Goal: Task Accomplishment & Management: Use online tool/utility

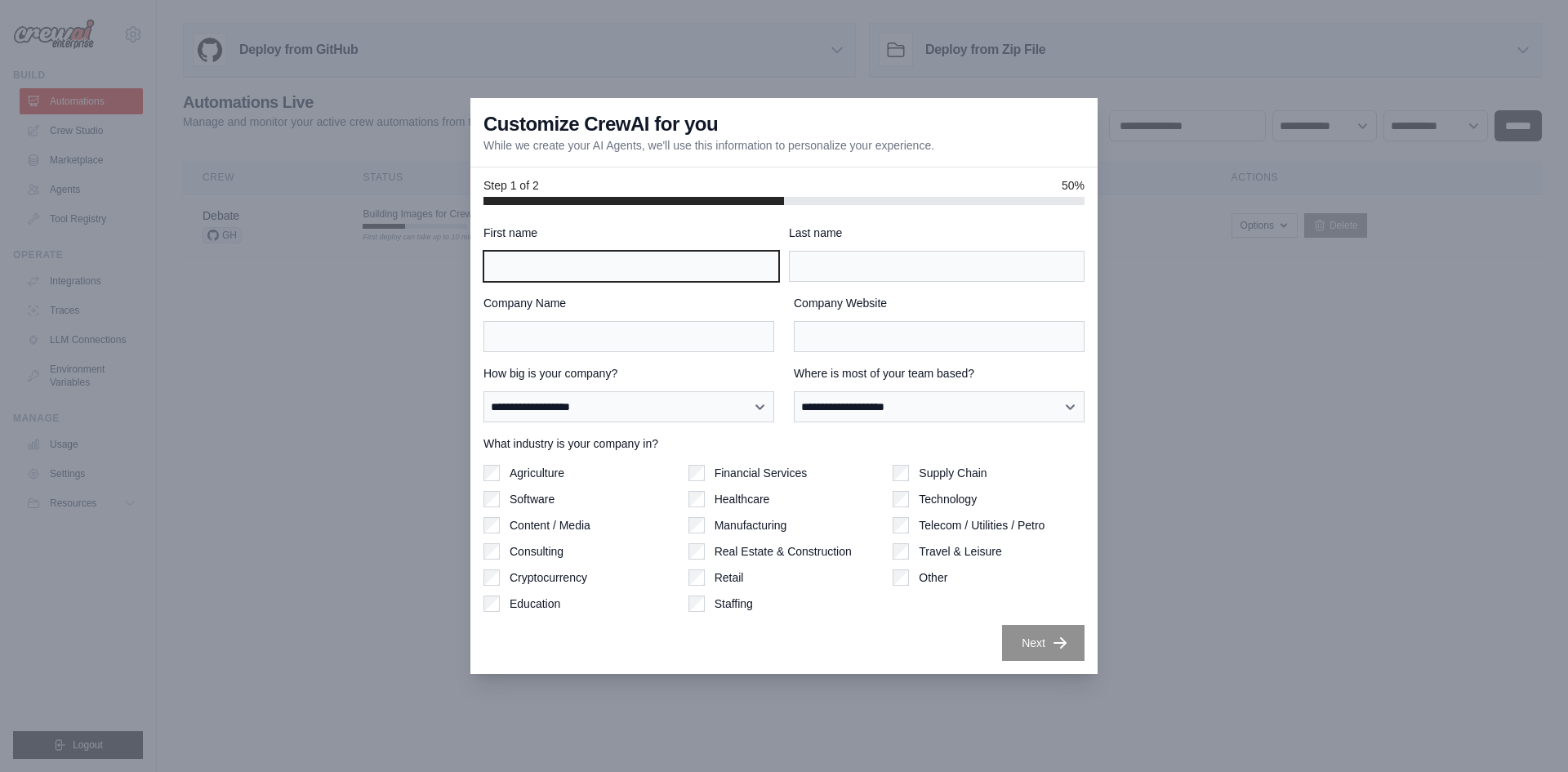
click at [617, 274] on input "First name" at bounding box center [632, 266] width 296 height 31
click at [617, 277] on input "First name" at bounding box center [632, 266] width 296 height 31
click at [1078, 195] on div "Step 1 of 2 50%" at bounding box center [783, 186] width 627 height 37
click at [668, 249] on div "First name" at bounding box center [632, 253] width 296 height 57
type input "***"
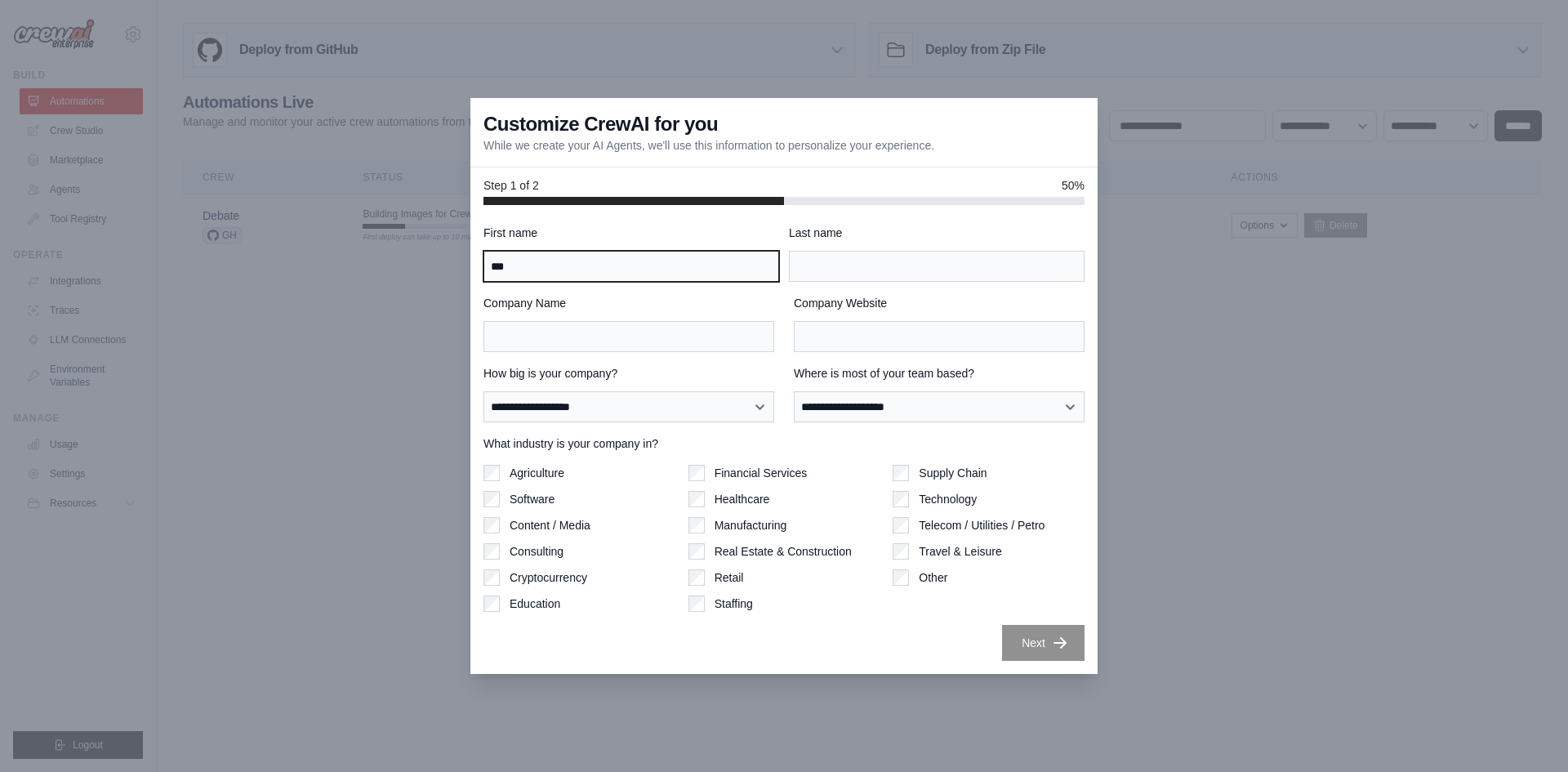
type input "*******"
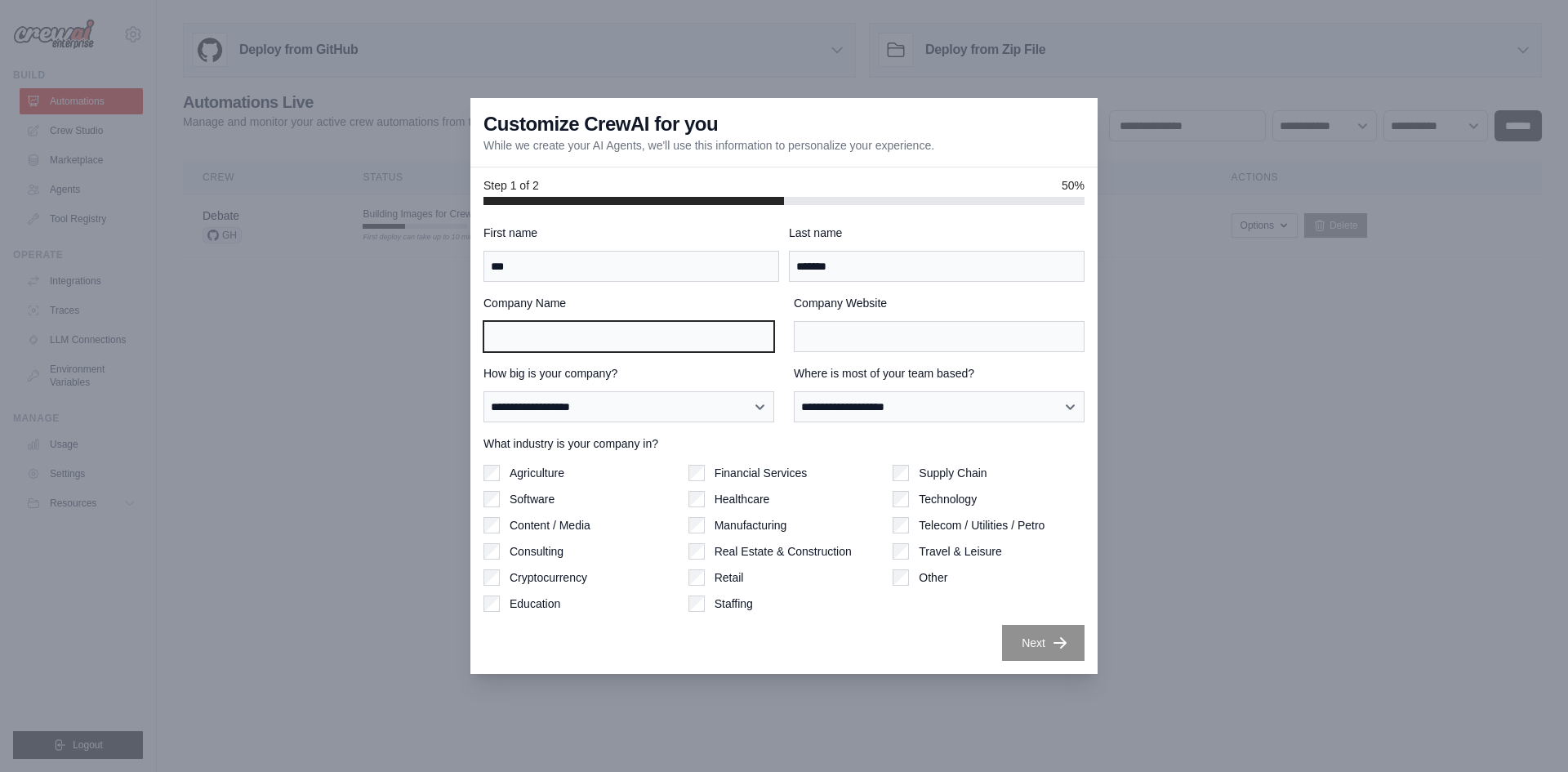
click at [592, 342] on input "Company Name" at bounding box center [629, 337] width 290 height 31
type input "**********"
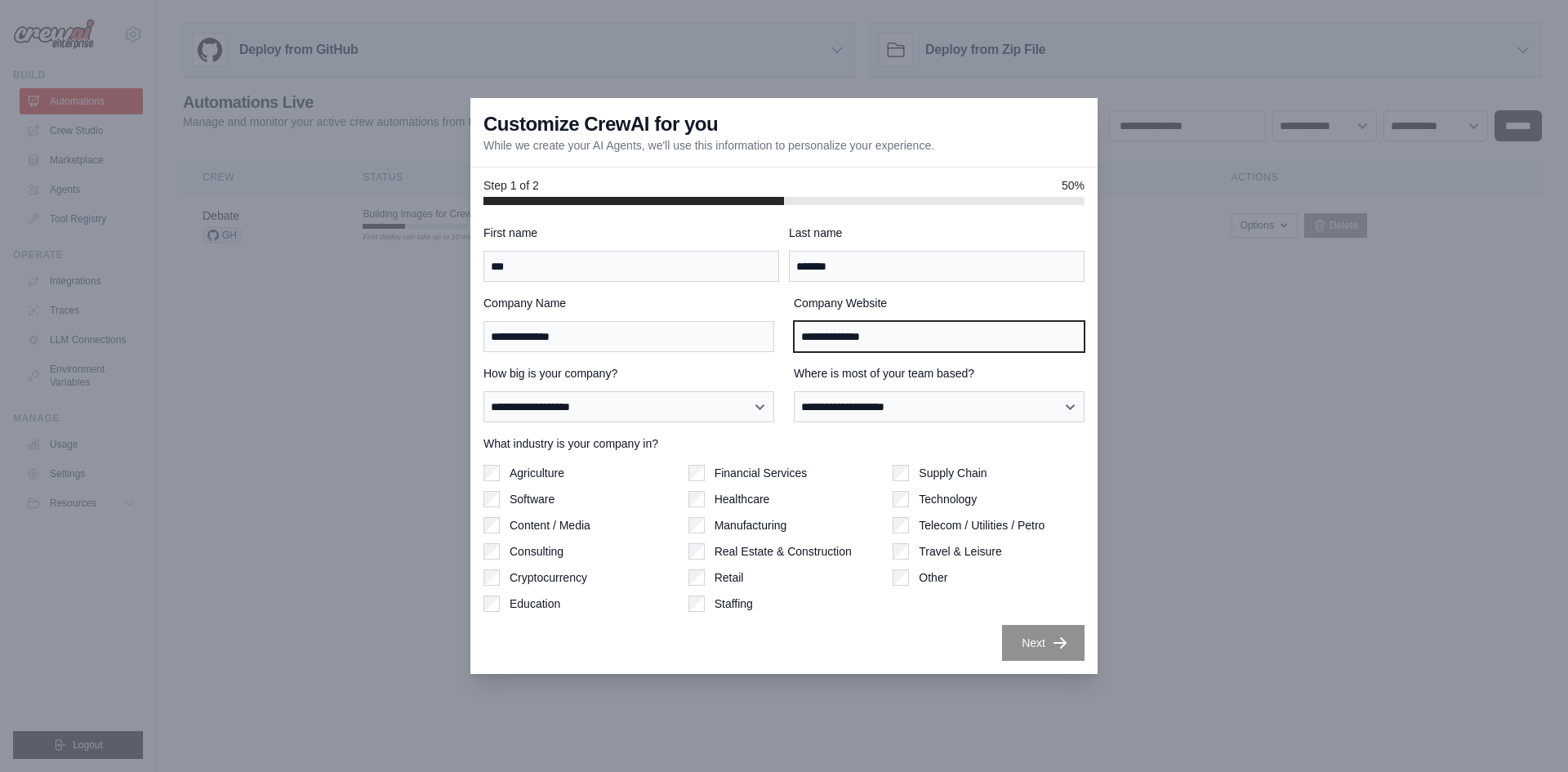
click at [931, 337] on input "**********" at bounding box center [939, 337] width 290 height 31
click at [930, 337] on input "**********" at bounding box center [939, 337] width 290 height 31
click at [927, 337] on input "**********" at bounding box center [939, 337] width 290 height 31
drag, startPoint x: 853, startPoint y: 334, endPoint x: 457, endPoint y: 335, distance: 396.0
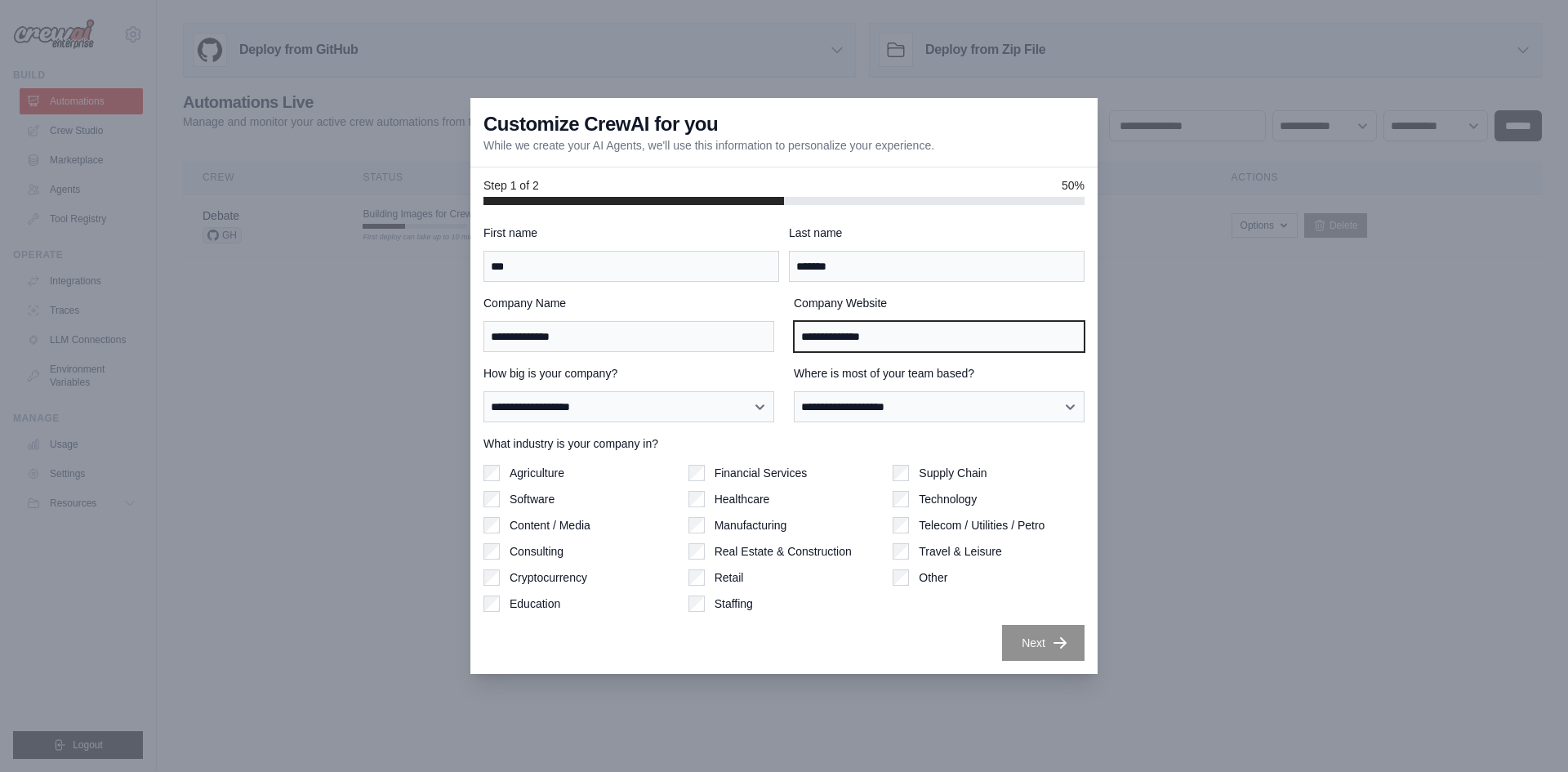
click at [499, 327] on div "**********" at bounding box center [784, 323] width 601 height 57
type input "*"
type input "**********"
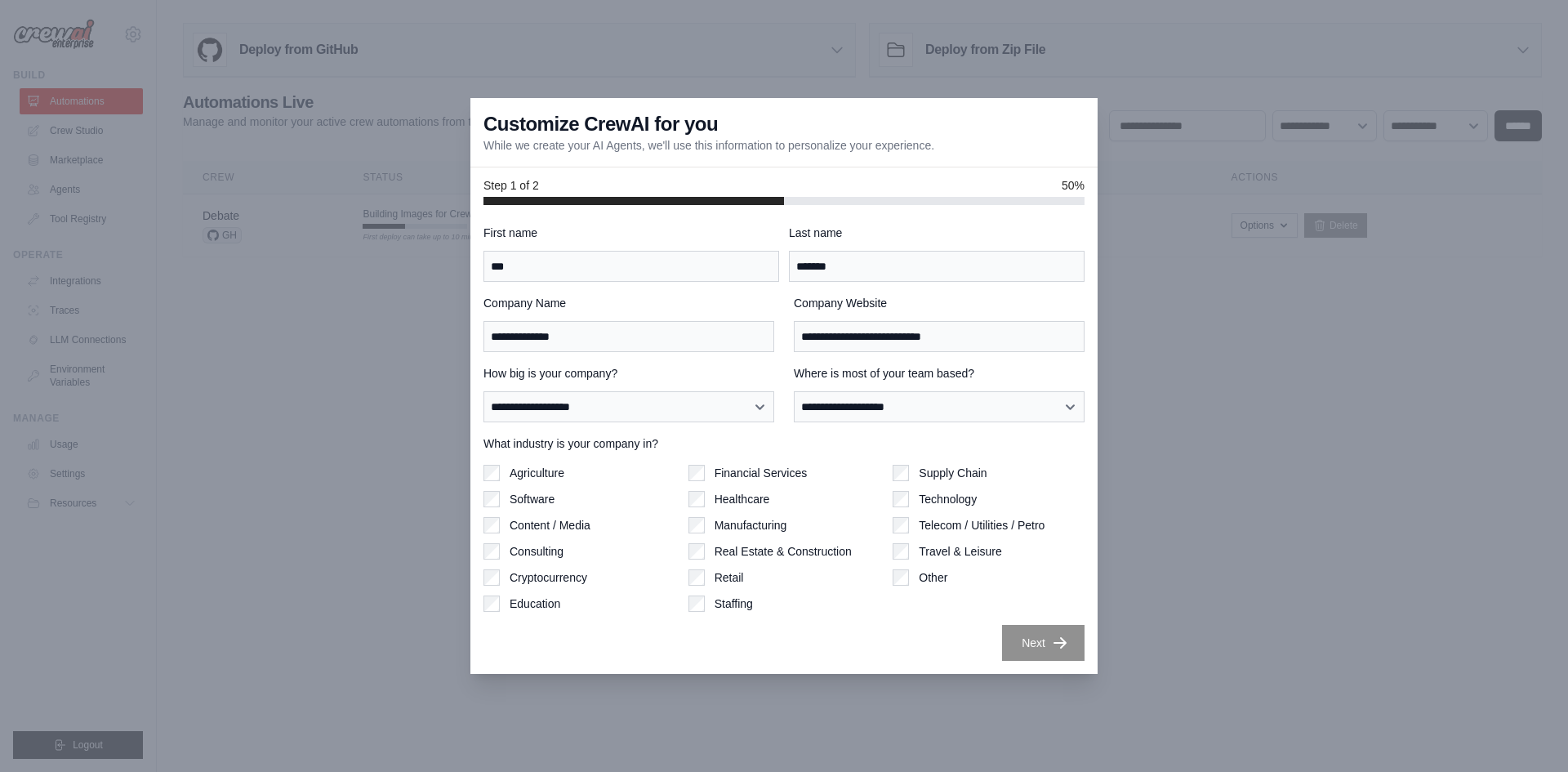
click at [764, 370] on label "How big is your company?" at bounding box center [629, 373] width 290 height 16
click at [764, 391] on select "**********" at bounding box center [629, 406] width 290 height 31
click at [691, 404] on select "**********" at bounding box center [629, 406] width 290 height 31
select select "**********"
click at [484, 391] on select "**********" at bounding box center [629, 406] width 290 height 31
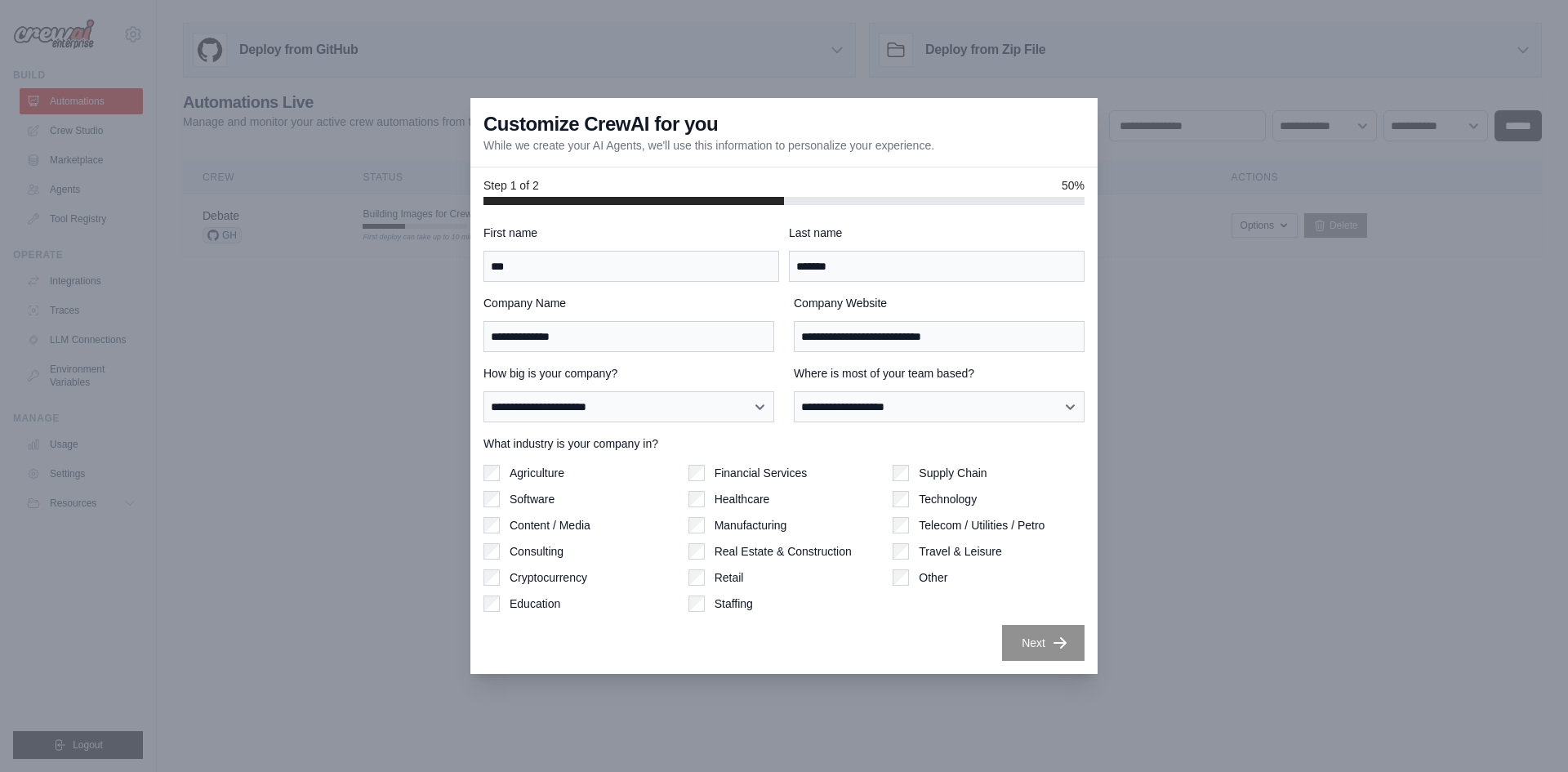
click at [842, 382] on div "**********" at bounding box center [939, 393] width 290 height 57
drag, startPoint x: 848, startPoint y: 400, endPoint x: 855, endPoint y: 413, distance: 14.8
click at [848, 400] on select "**********" at bounding box center [939, 406] width 290 height 31
select select "**********"
click at [794, 391] on select "**********" at bounding box center [939, 406] width 290 height 31
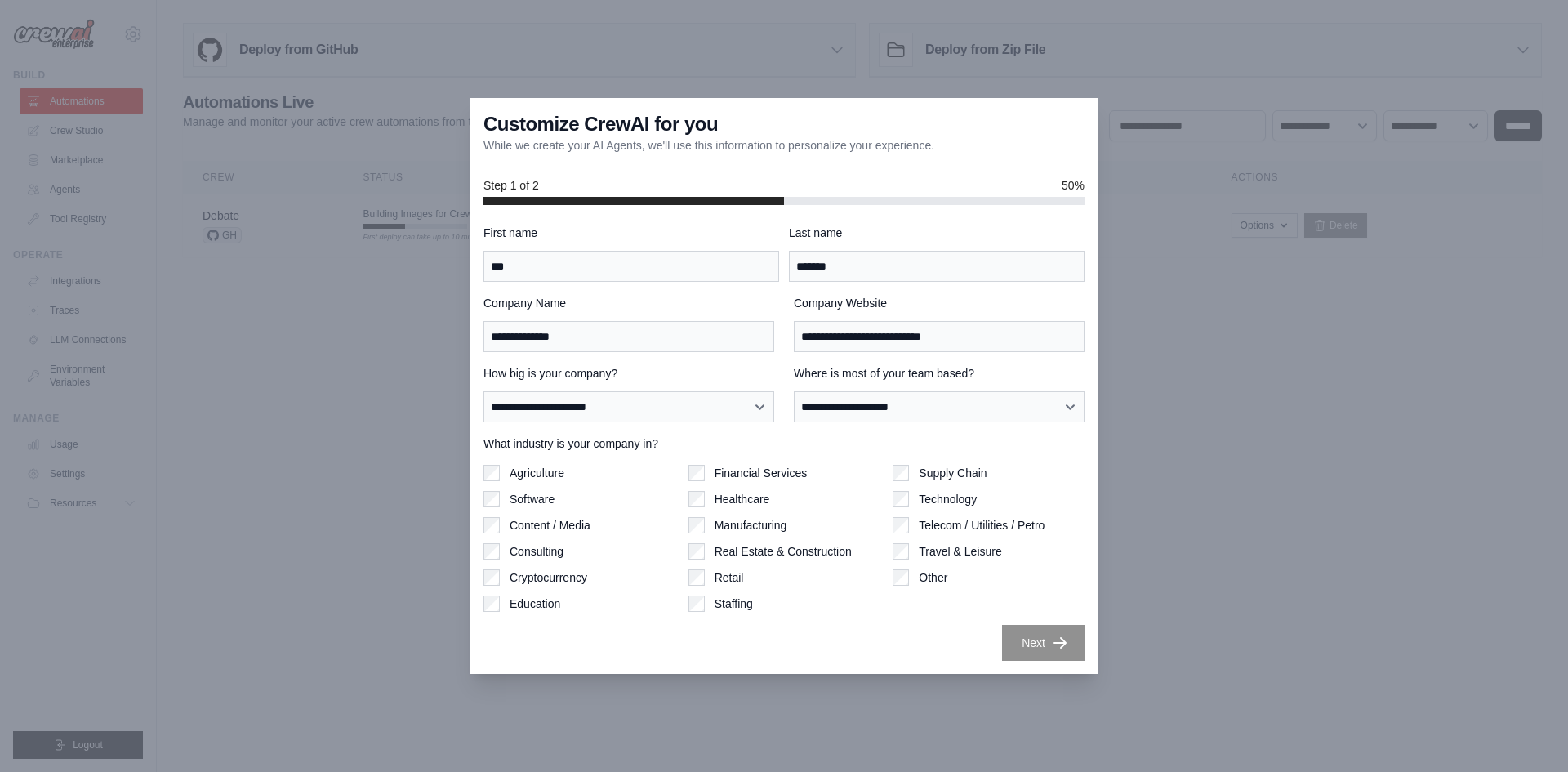
click at [1047, 663] on div "**********" at bounding box center [783, 439] width 627 height 469
click at [494, 508] on div "Agriculture Software Content / Media Consulting Cryptocurrency Education" at bounding box center [580, 538] width 192 height 147
click at [1018, 635] on button "Next" at bounding box center [1043, 643] width 83 height 36
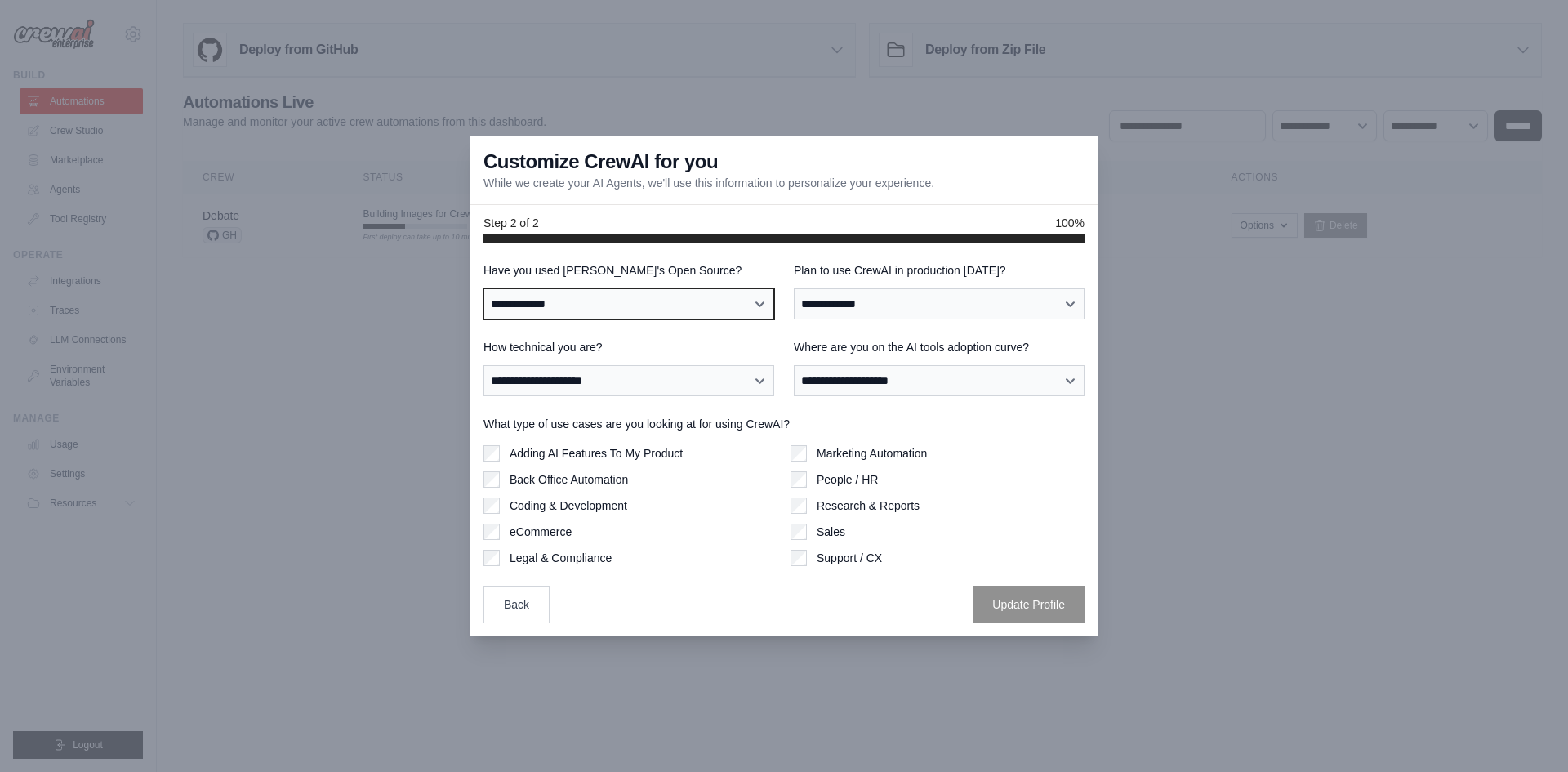
click at [609, 315] on select "**********" at bounding box center [629, 304] width 290 height 31
select select "**"
click at [484, 288] on select "**********" at bounding box center [629, 304] width 290 height 31
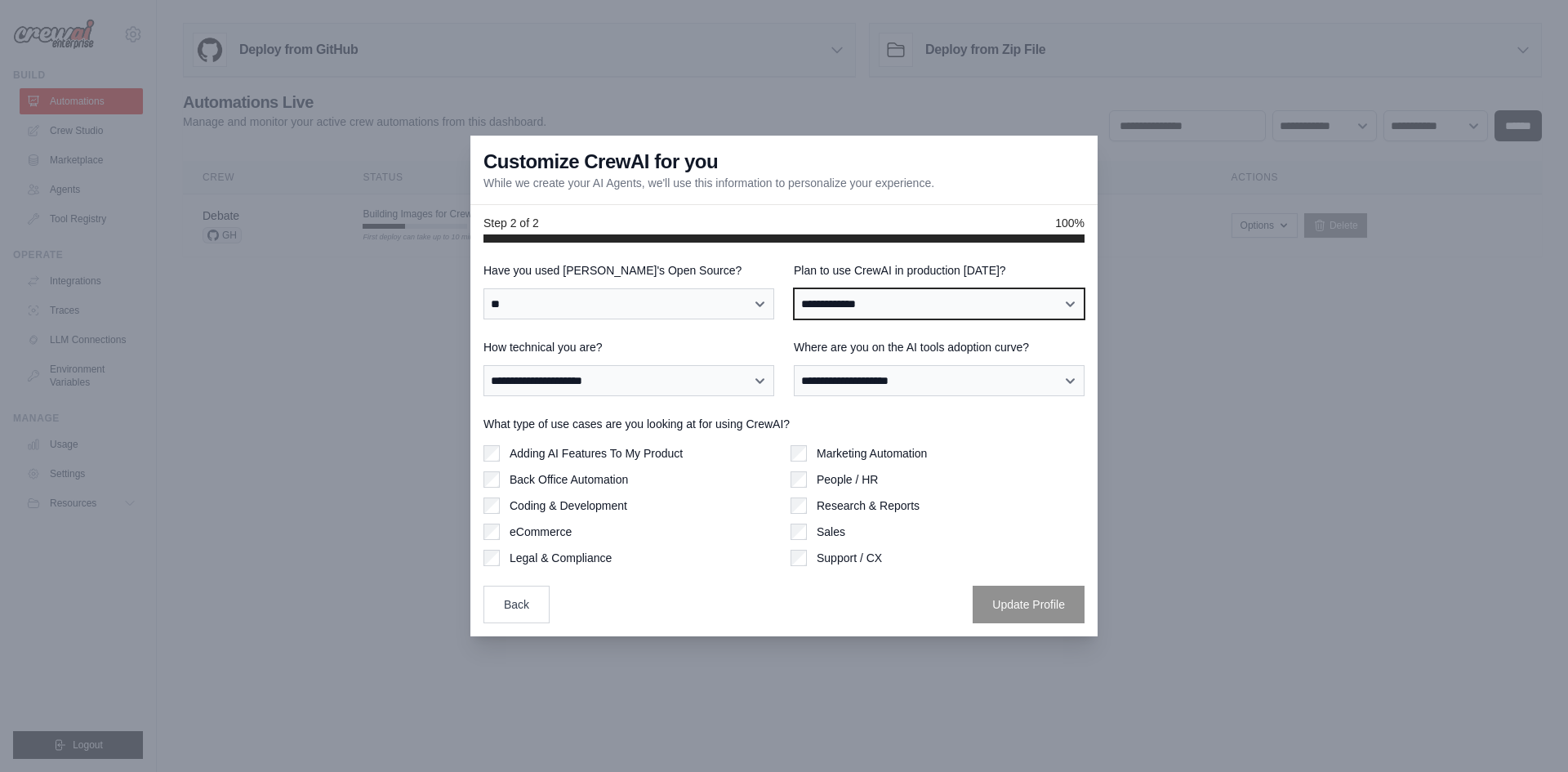
click at [838, 300] on select "**********" at bounding box center [939, 304] width 290 height 31
select select "****"
click at [794, 288] on select "**********" at bounding box center [939, 304] width 290 height 31
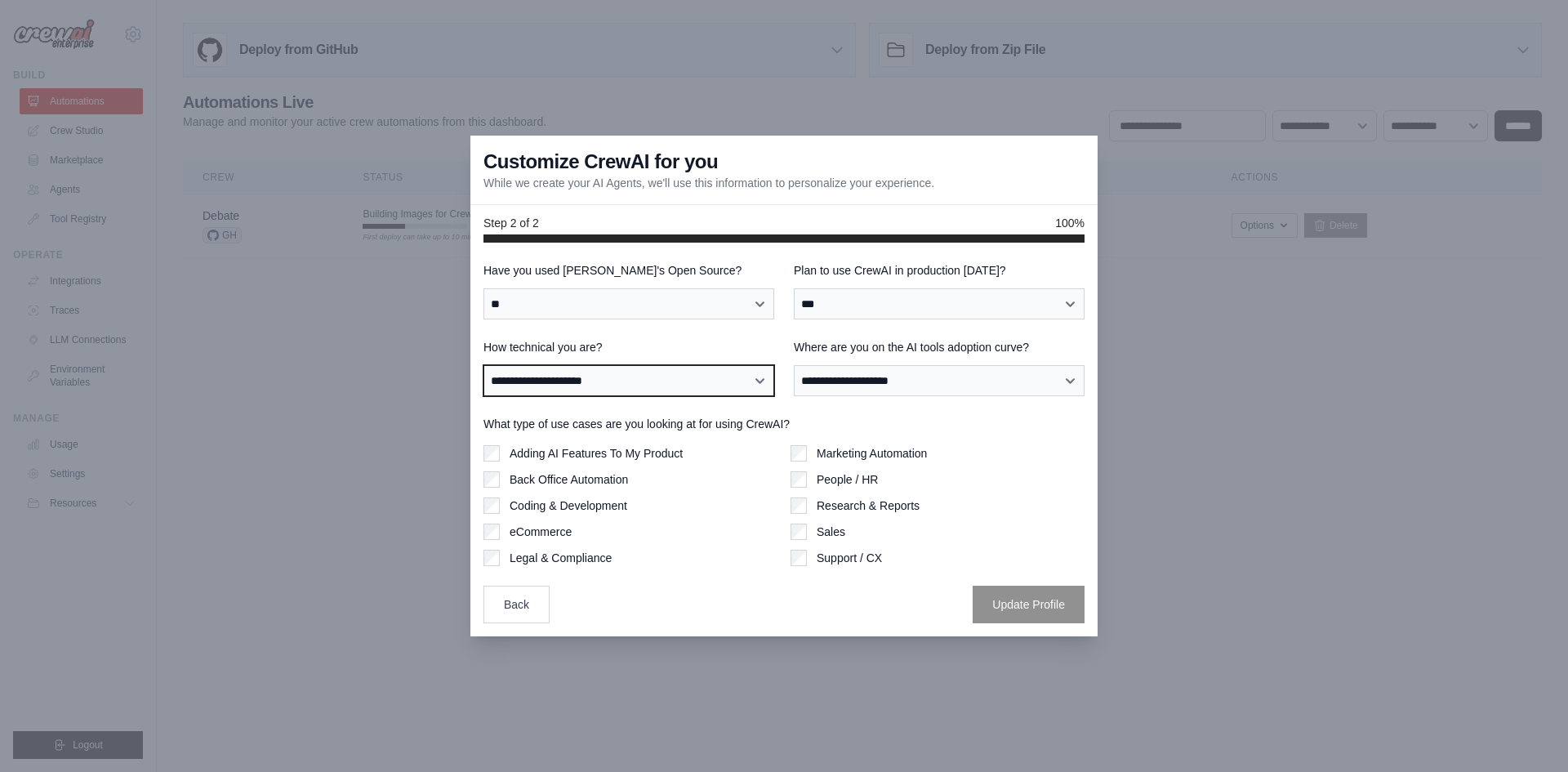
click at [650, 388] on select "**********" at bounding box center [629, 380] width 290 height 31
select select "**********"
click at [484, 365] on select "**********" at bounding box center [629, 380] width 290 height 31
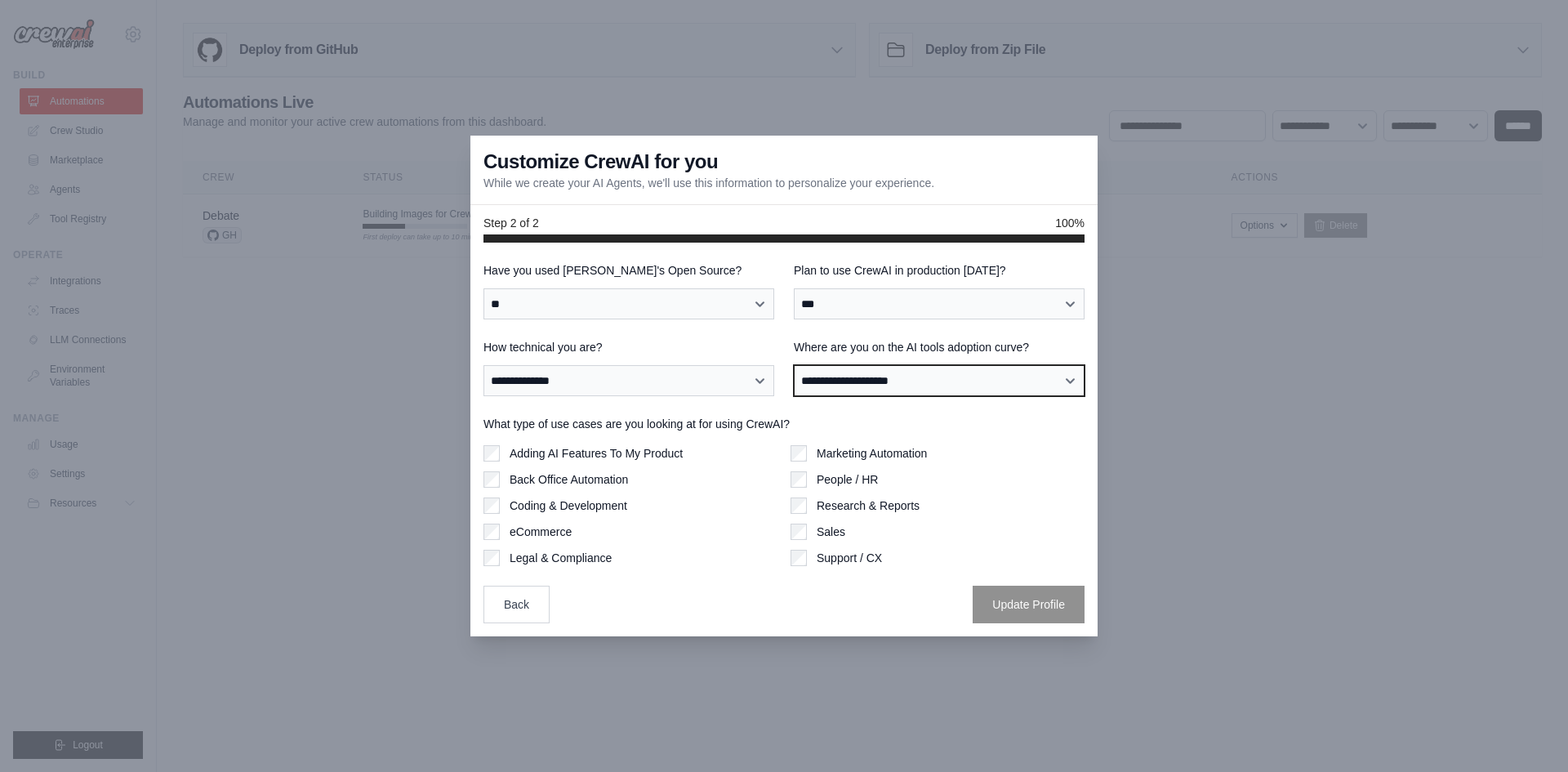
click at [846, 385] on select "**********" at bounding box center [939, 380] width 290 height 31
select select "**********"
click at [794, 365] on select "**********" at bounding box center [939, 380] width 290 height 31
click at [582, 459] on label "Adding AI Features To My Product" at bounding box center [596, 454] width 173 height 16
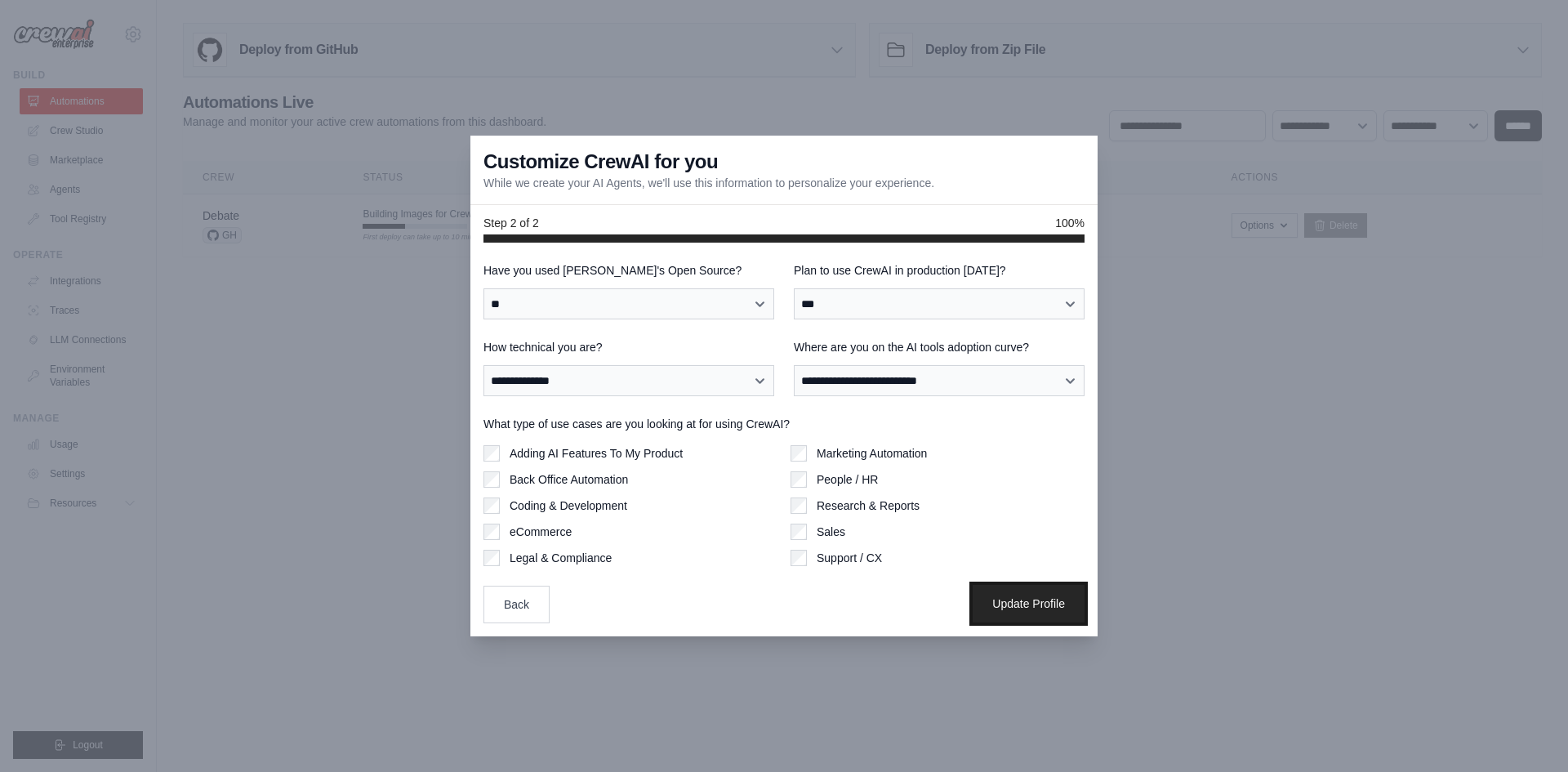
click at [973, 591] on button "Update Profile" at bounding box center [1028, 602] width 112 height 37
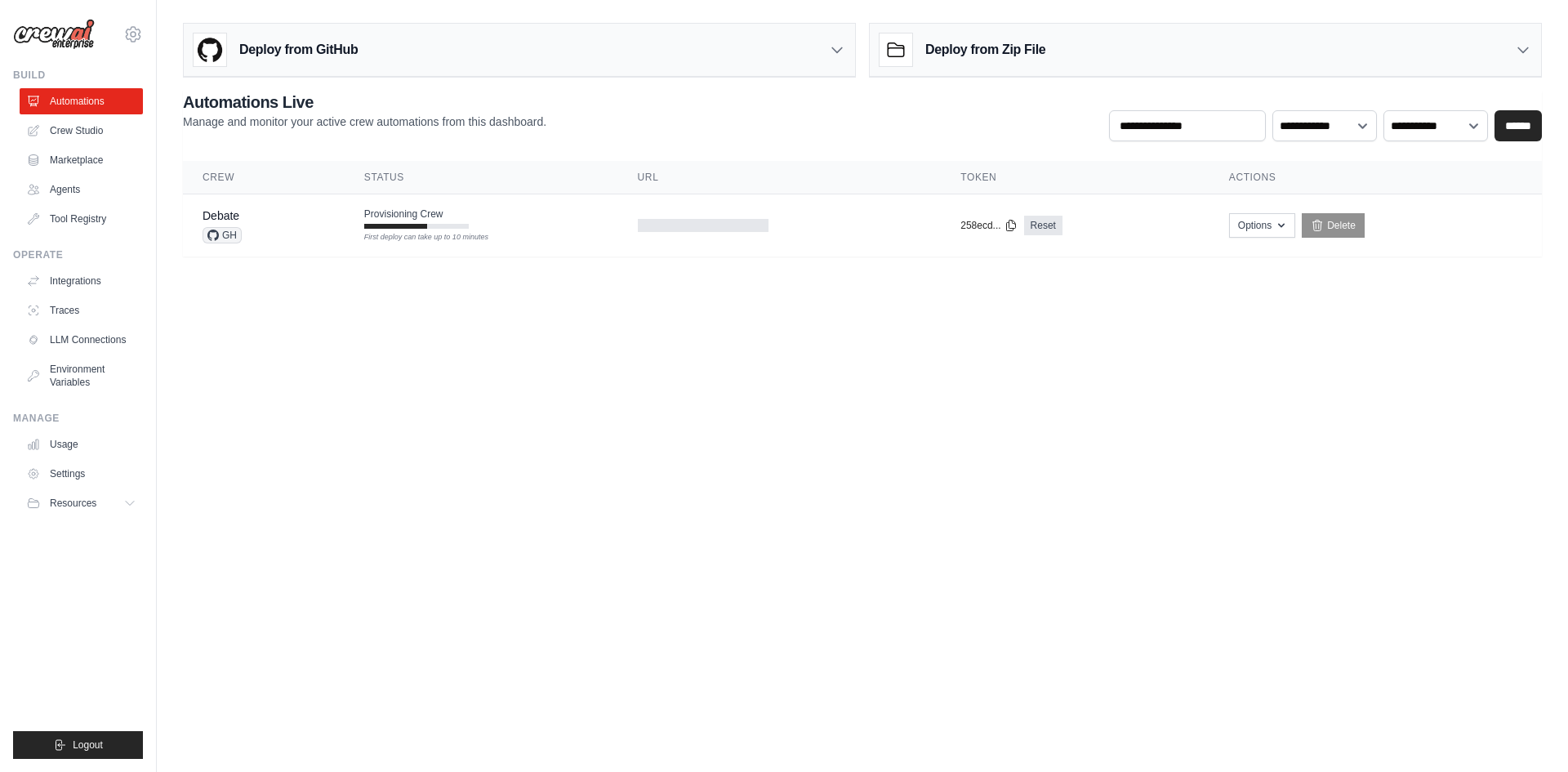
click at [1416, 48] on div "Deploy from Zip File" at bounding box center [1206, 50] width 671 height 54
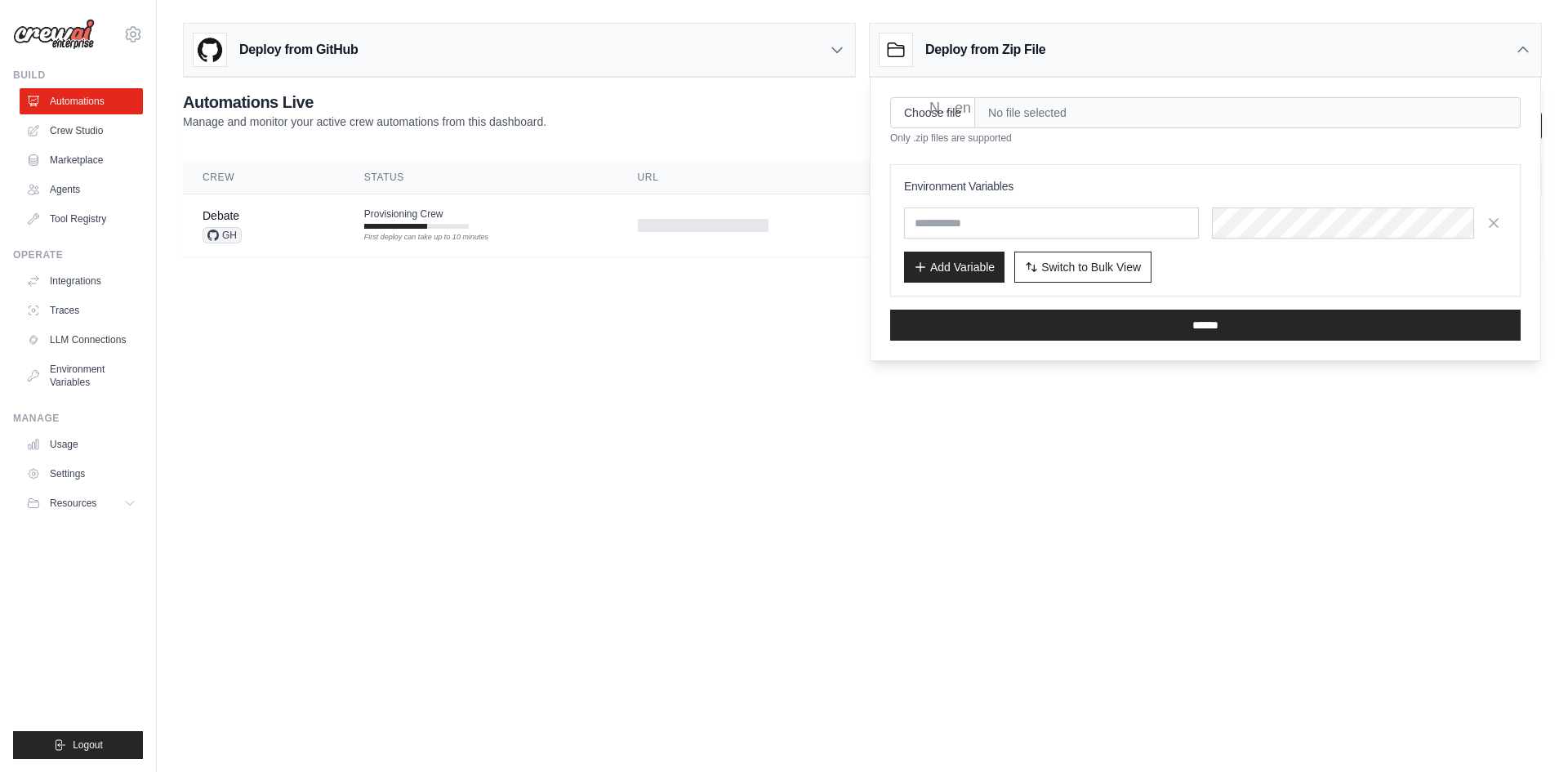
click at [707, 317] on body "jai.sharma06@live.com Settings Build Automations Crew Studio" at bounding box center [784, 386] width 1568 height 772
click at [1094, 26] on div "Deploy from Zip File" at bounding box center [1206, 50] width 671 height 54
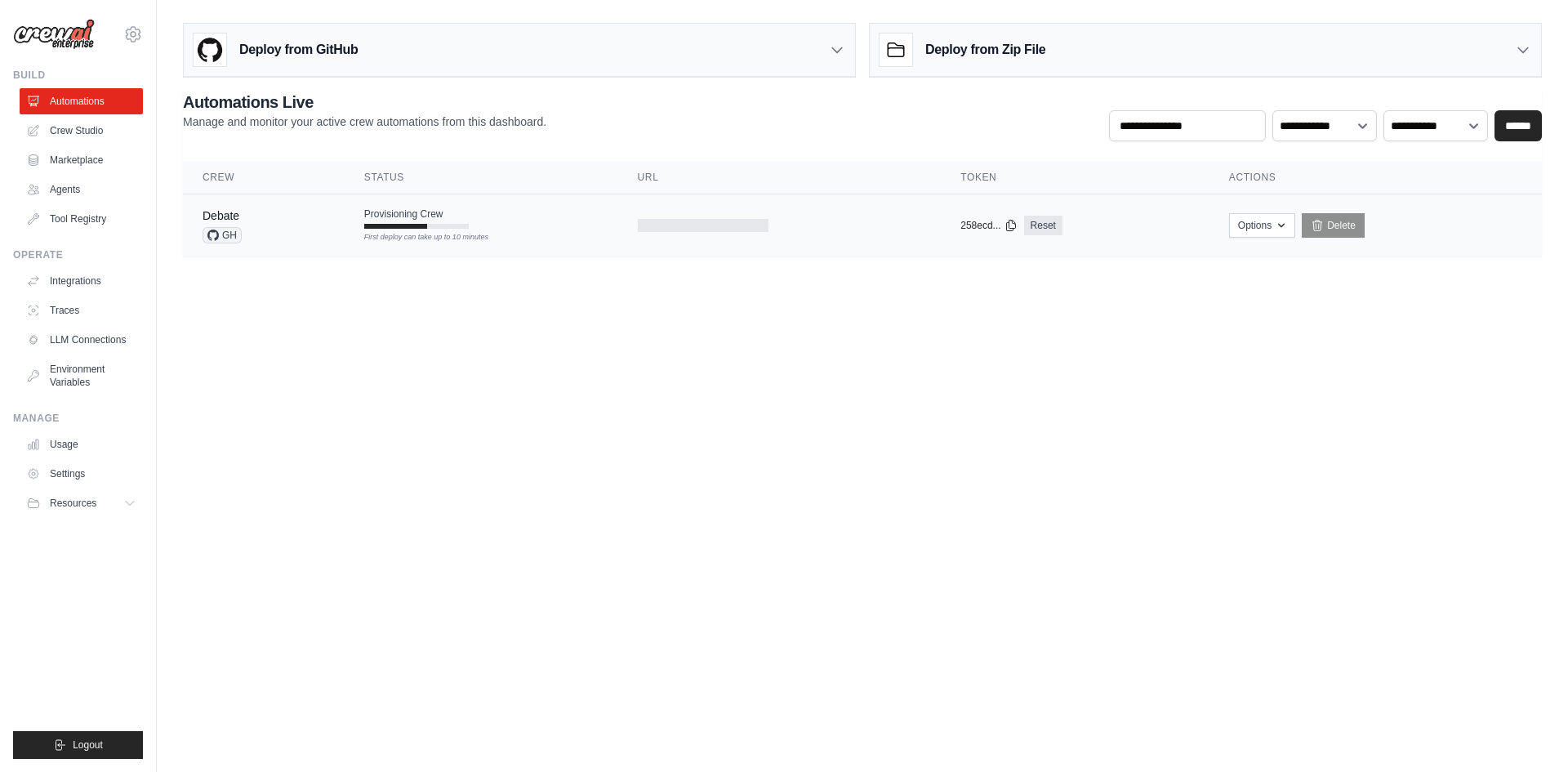
click at [462, 238] on div "First deploy can take up to 10 minutes" at bounding box center [416, 238] width 104 height 12
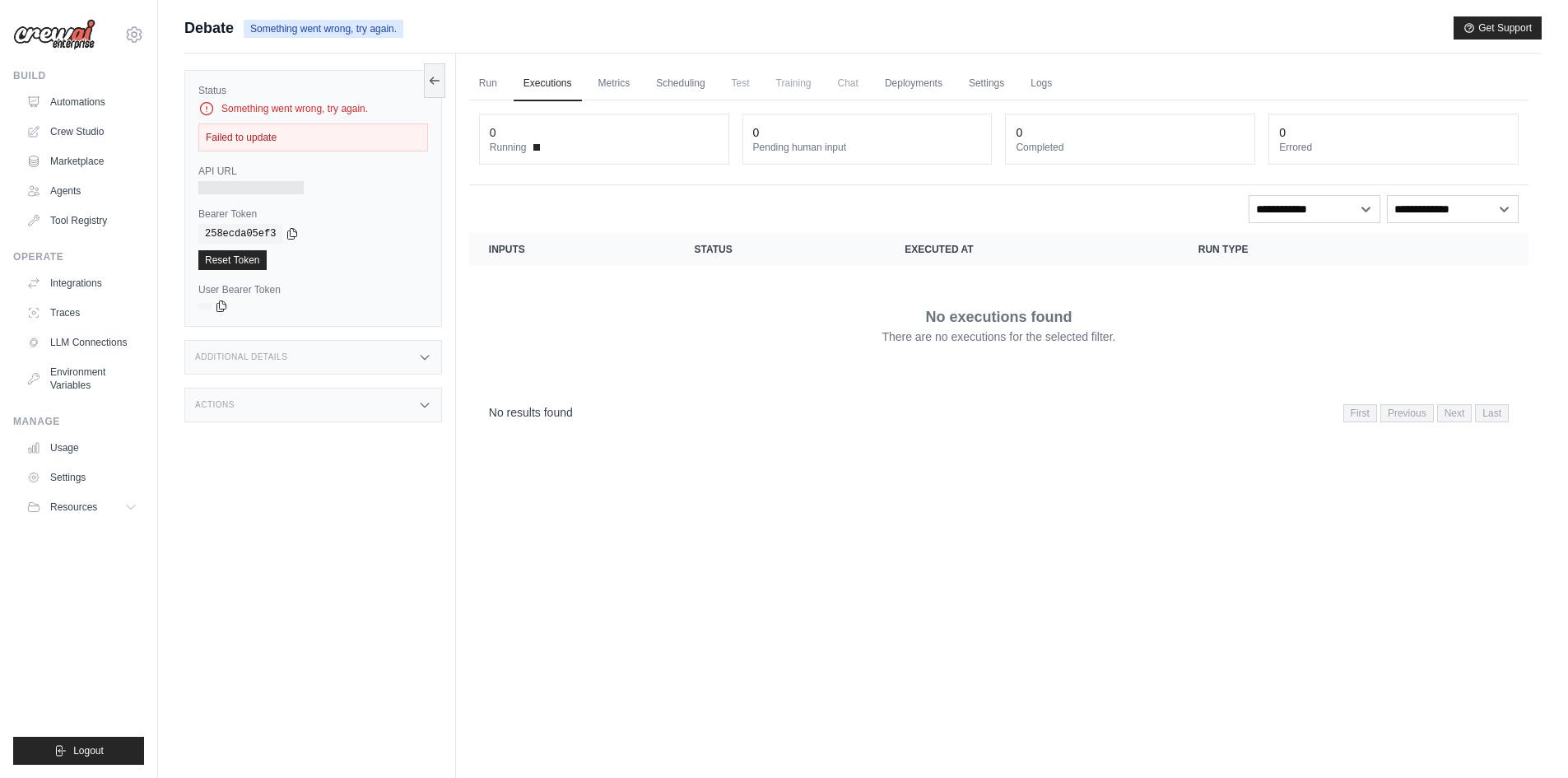
click at [310, 139] on div "Failed to update" at bounding box center [313, 137] width 229 height 28
click at [441, 79] on icon at bounding box center [434, 80] width 13 height 13
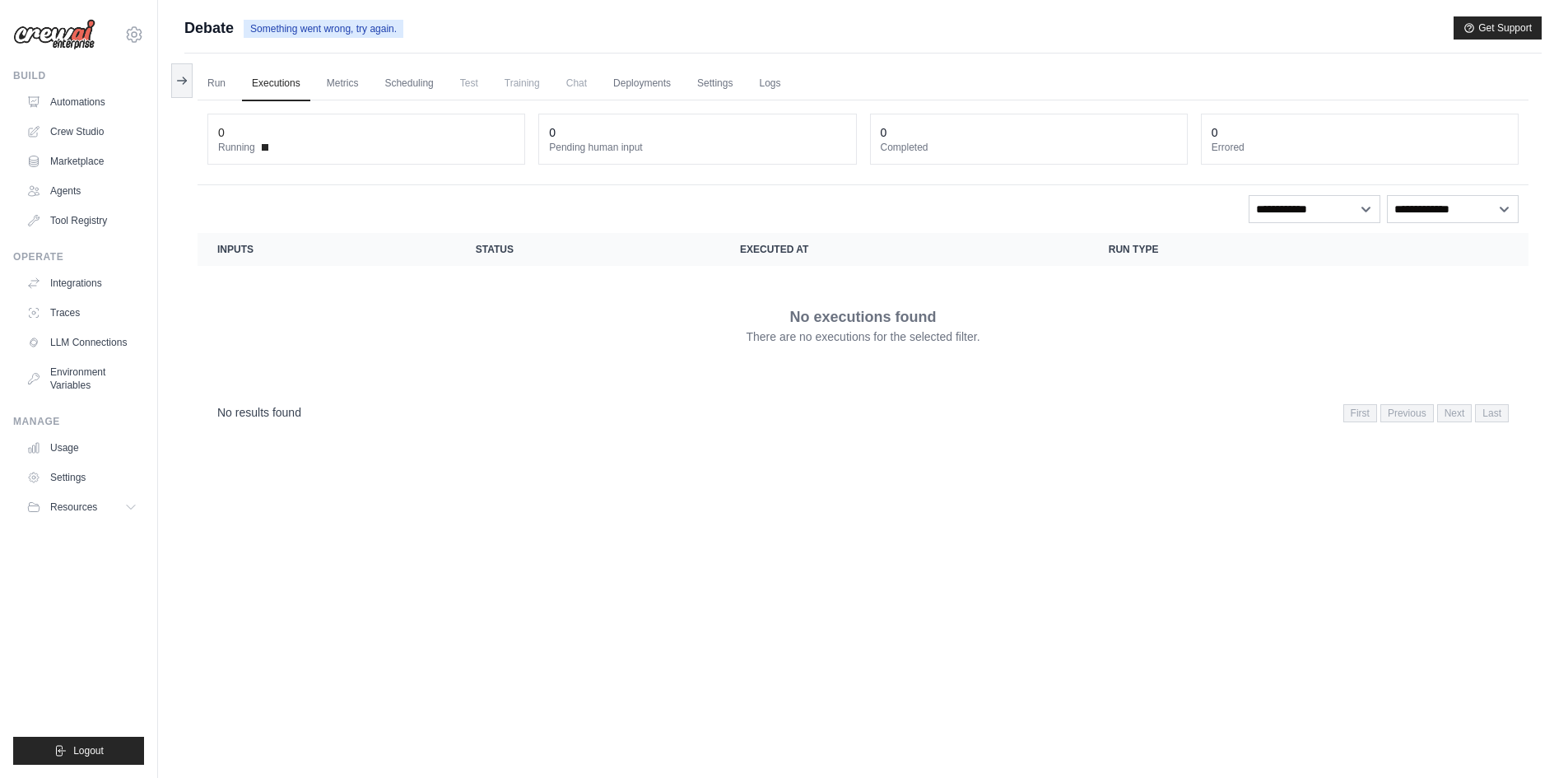
click at [194, 80] on div "Run Executions Metrics Scheduling Test Training Chat Deployments Settings Logs …" at bounding box center [863, 442] width 1357 height 778
click at [213, 83] on link "Run" at bounding box center [216, 84] width 37 height 35
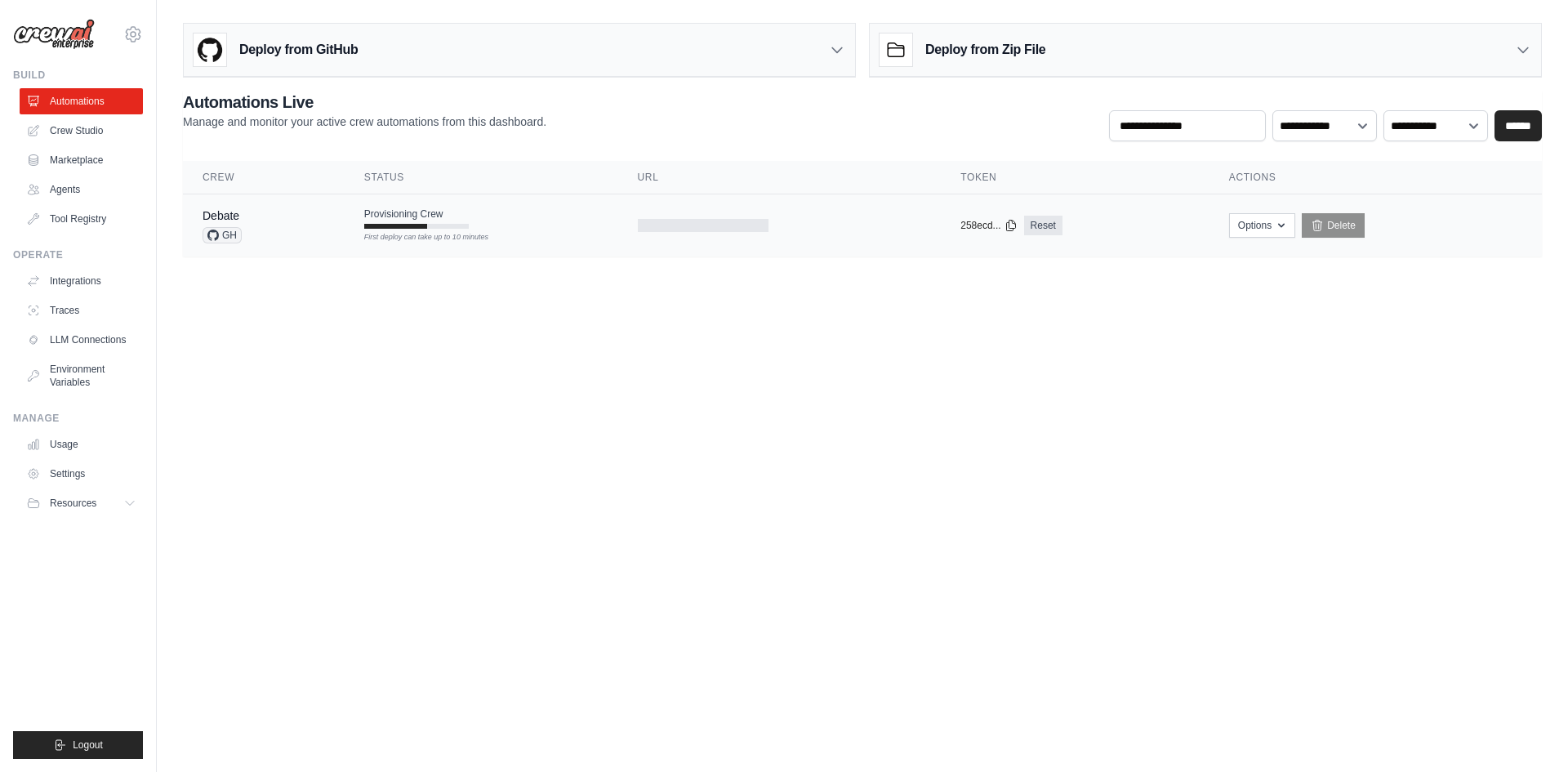
click at [1294, 228] on div "Options Export React JSX Component Export React TSX Component Export MCP Server…" at bounding box center [1376, 225] width 293 height 24
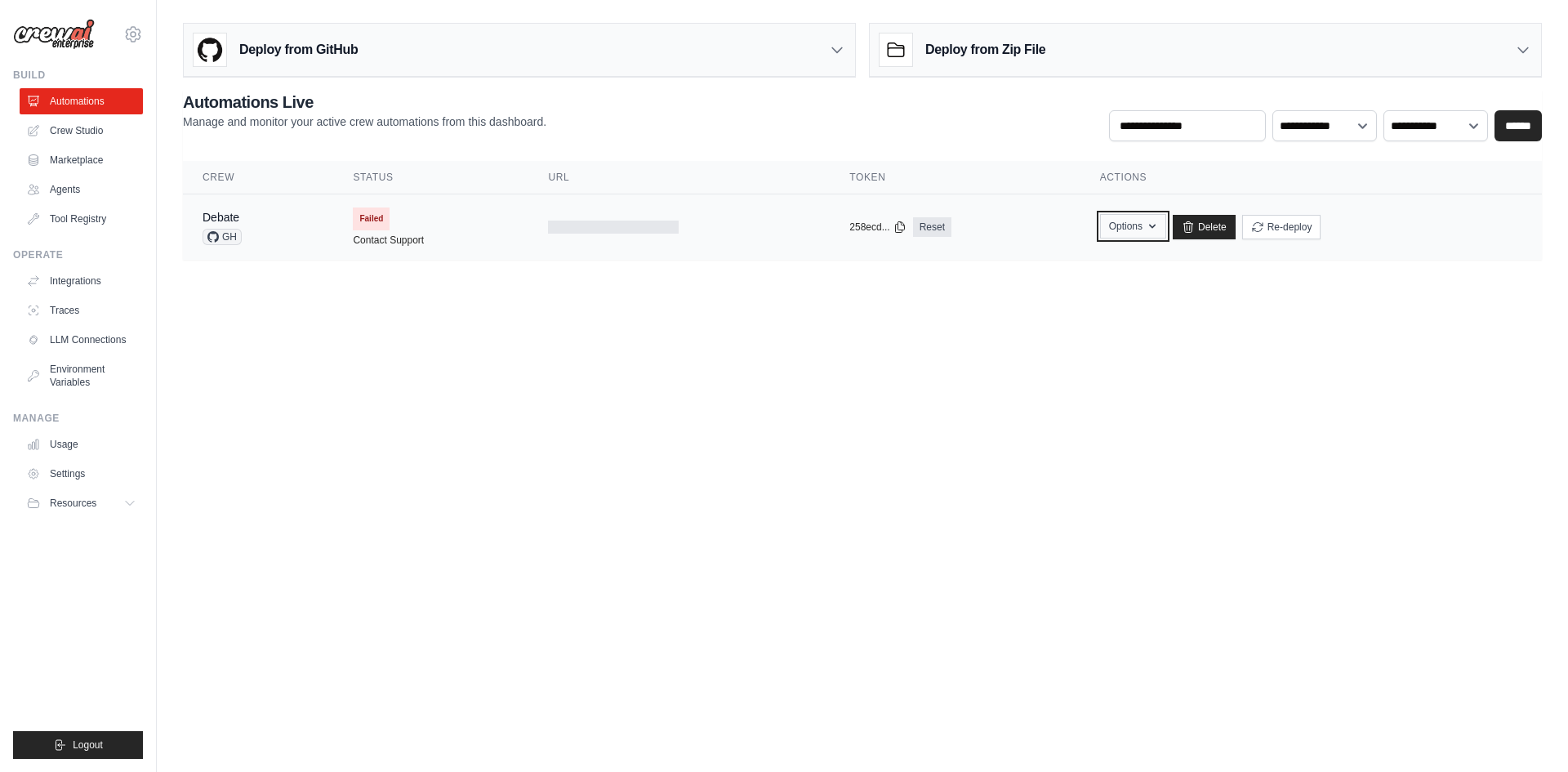
click at [1150, 231] on icon "button" at bounding box center [1152, 226] width 13 height 13
click at [1256, 290] on main "Deploy from GitHub Deploy your project directly from GitHub. Select a repositor…" at bounding box center [862, 148] width 1411 height 296
click at [366, 216] on span "Failed" at bounding box center [371, 219] width 37 height 23
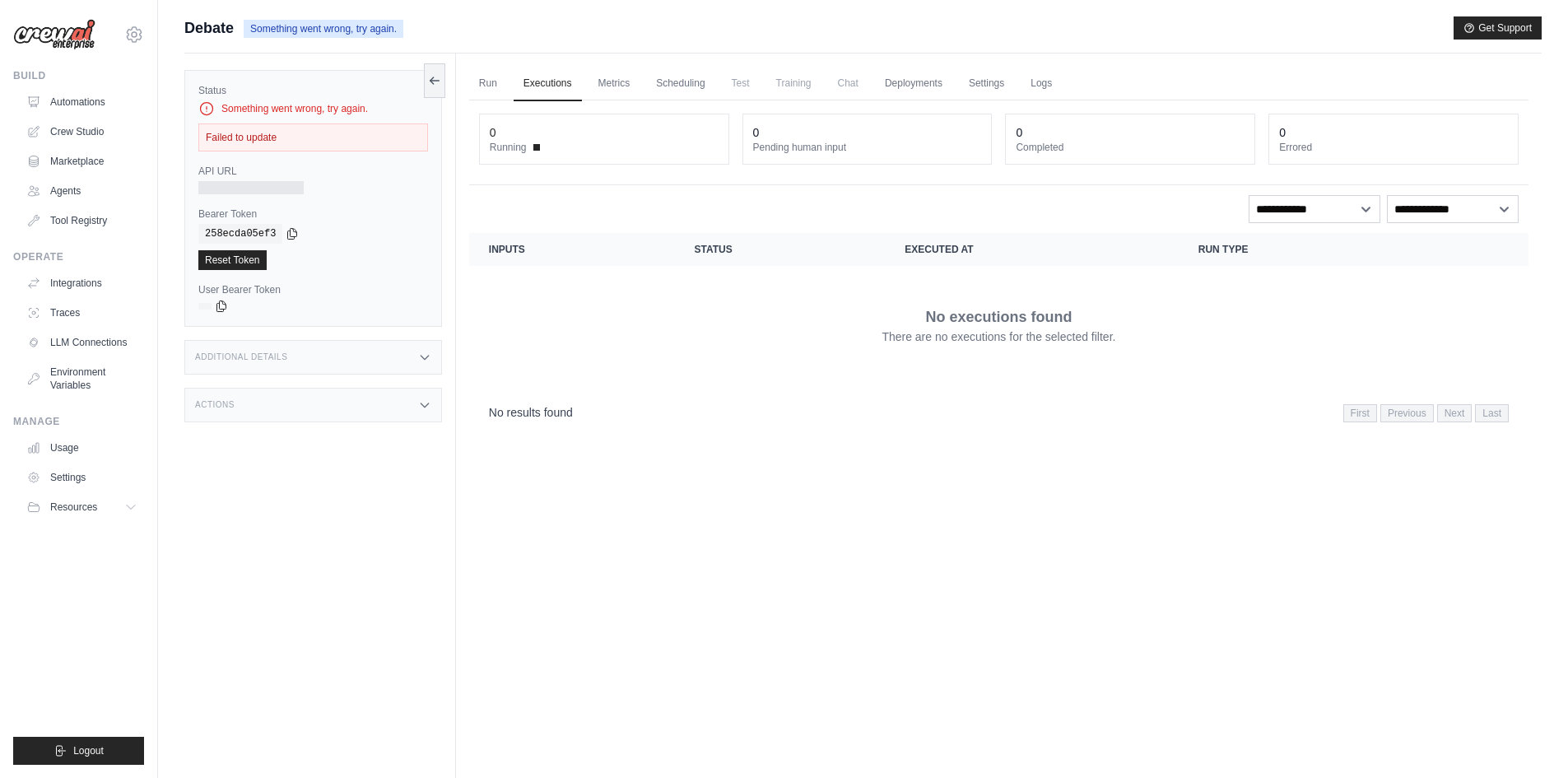
click at [251, 136] on div "Failed to update" at bounding box center [313, 137] width 229 height 28
click at [216, 183] on div at bounding box center [251, 187] width 105 height 13
click at [1351, 417] on span "First" at bounding box center [1360, 413] width 34 height 18
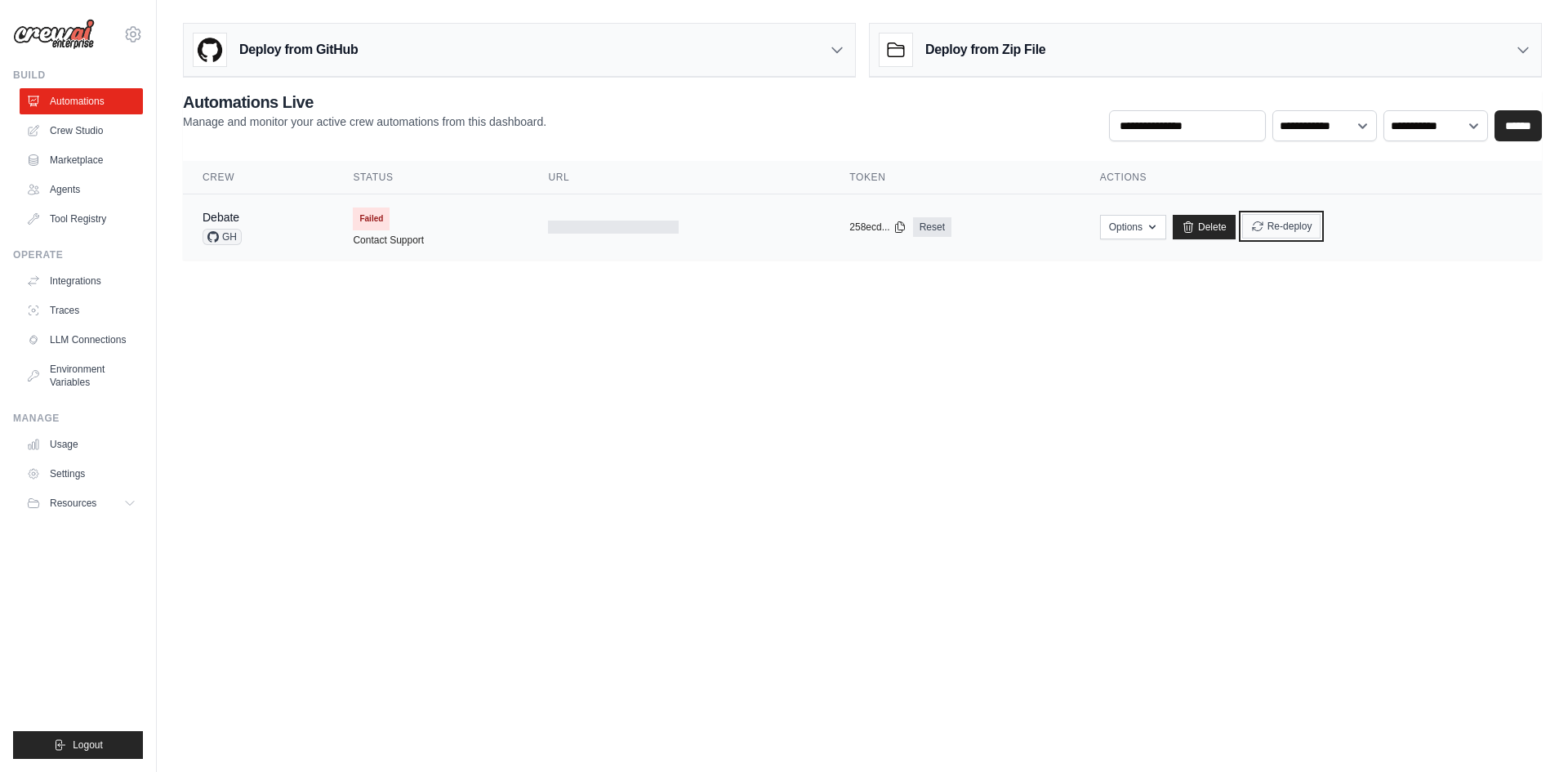
click at [1255, 223] on icon "submit" at bounding box center [1258, 226] width 10 height 9
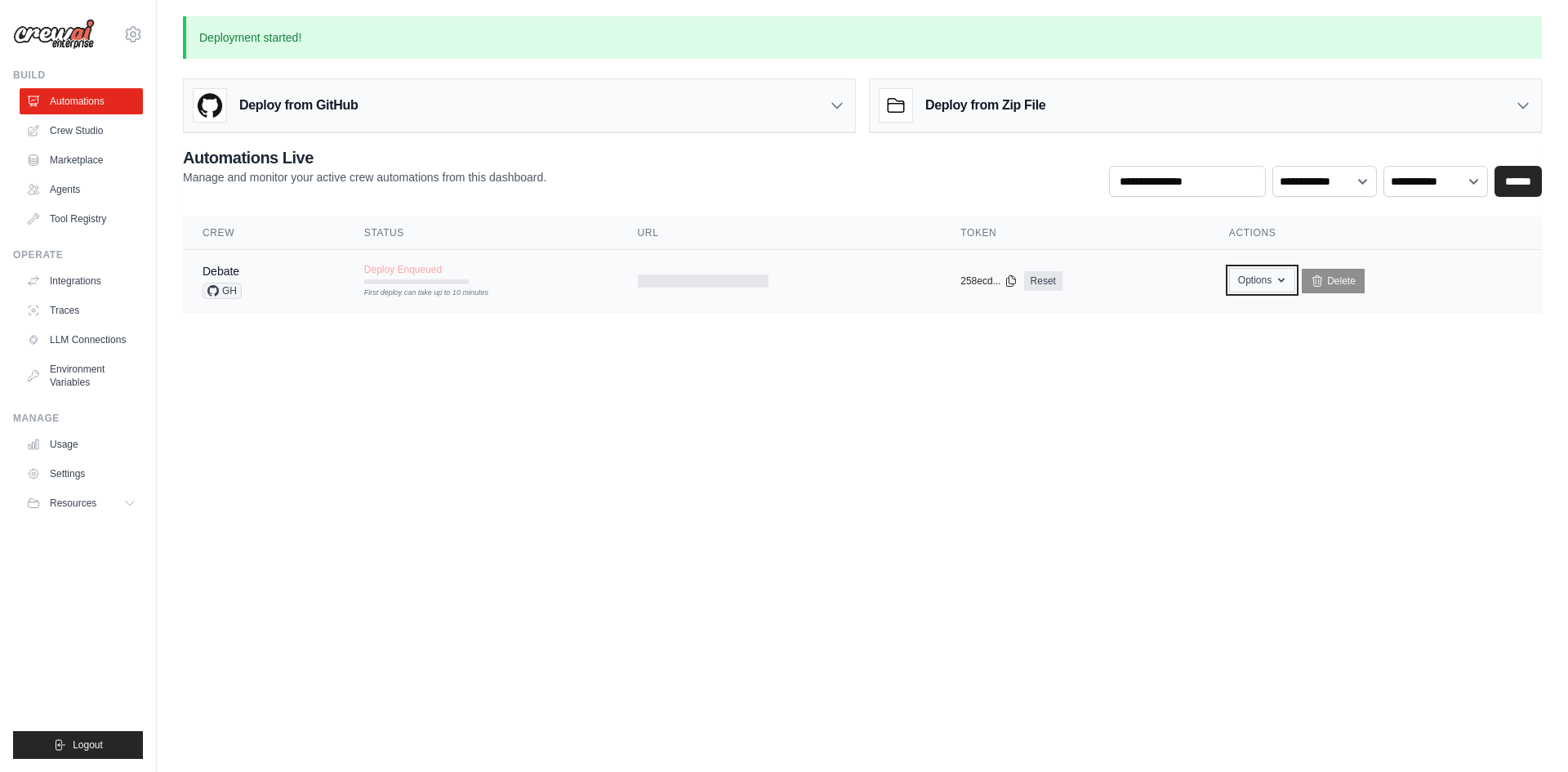
click at [1248, 291] on button "Options" at bounding box center [1262, 279] width 66 height 24
click at [1365, 361] on body "jai.sharma06@live.com Settings Build Automations Crew Studio" at bounding box center [784, 386] width 1568 height 772
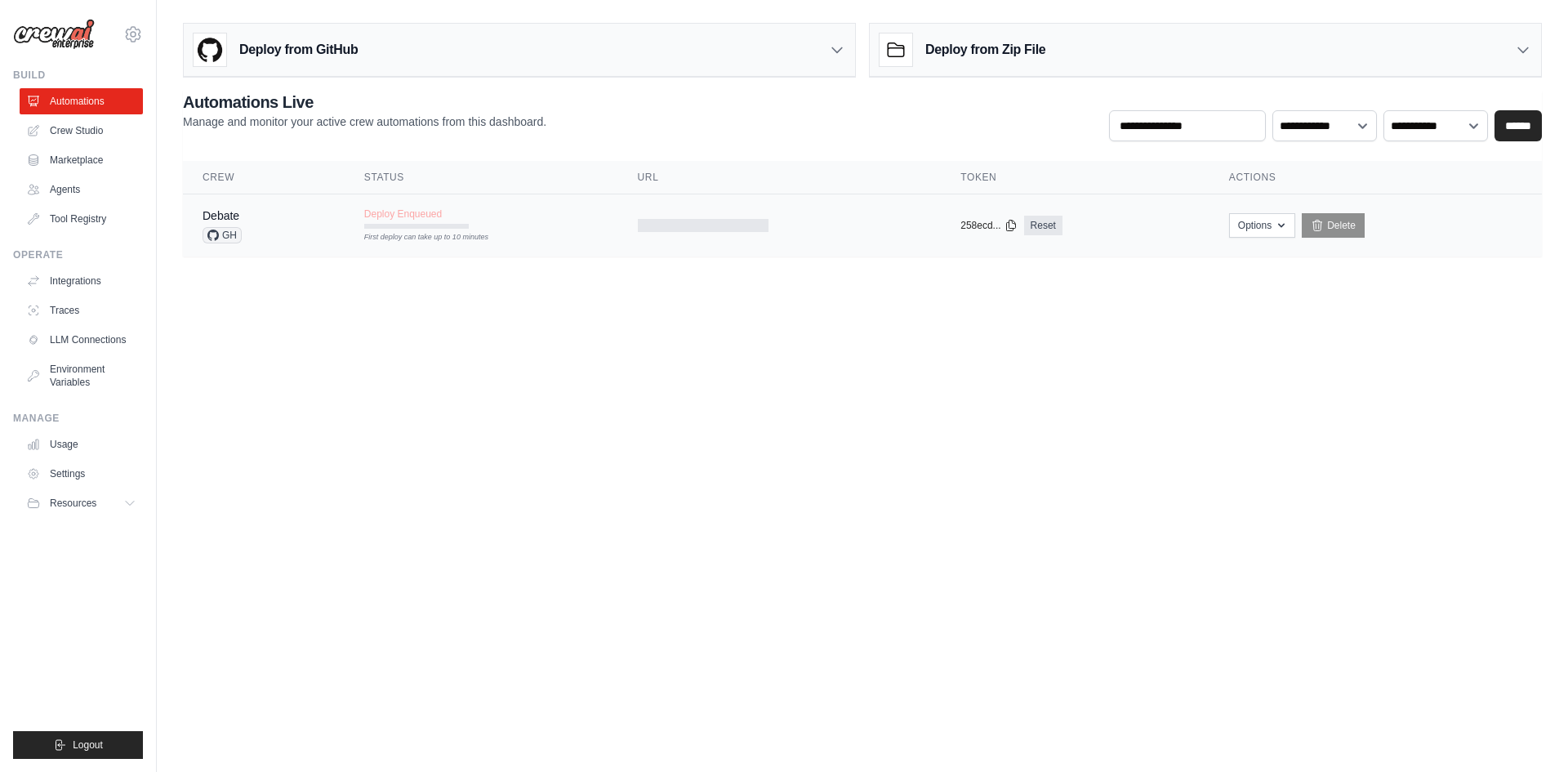
click at [410, 216] on span "Deploy Enqueued" at bounding box center [403, 214] width 78 height 13
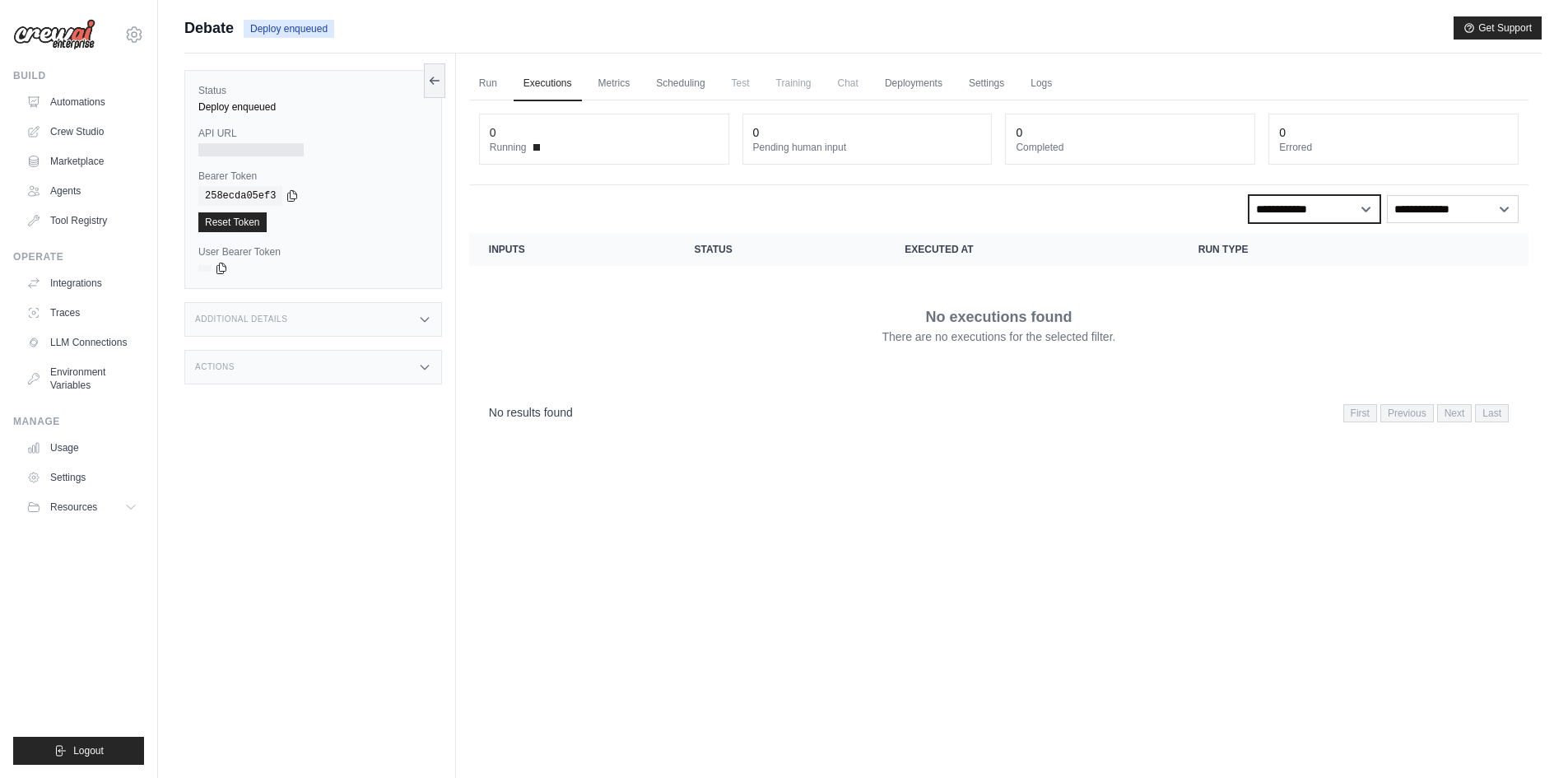
click at [1265, 204] on select "**********" at bounding box center [1314, 208] width 132 height 28
click at [1136, 235] on th "Executed at" at bounding box center [1031, 250] width 293 height 33
click at [622, 87] on link "Metrics" at bounding box center [614, 84] width 52 height 35
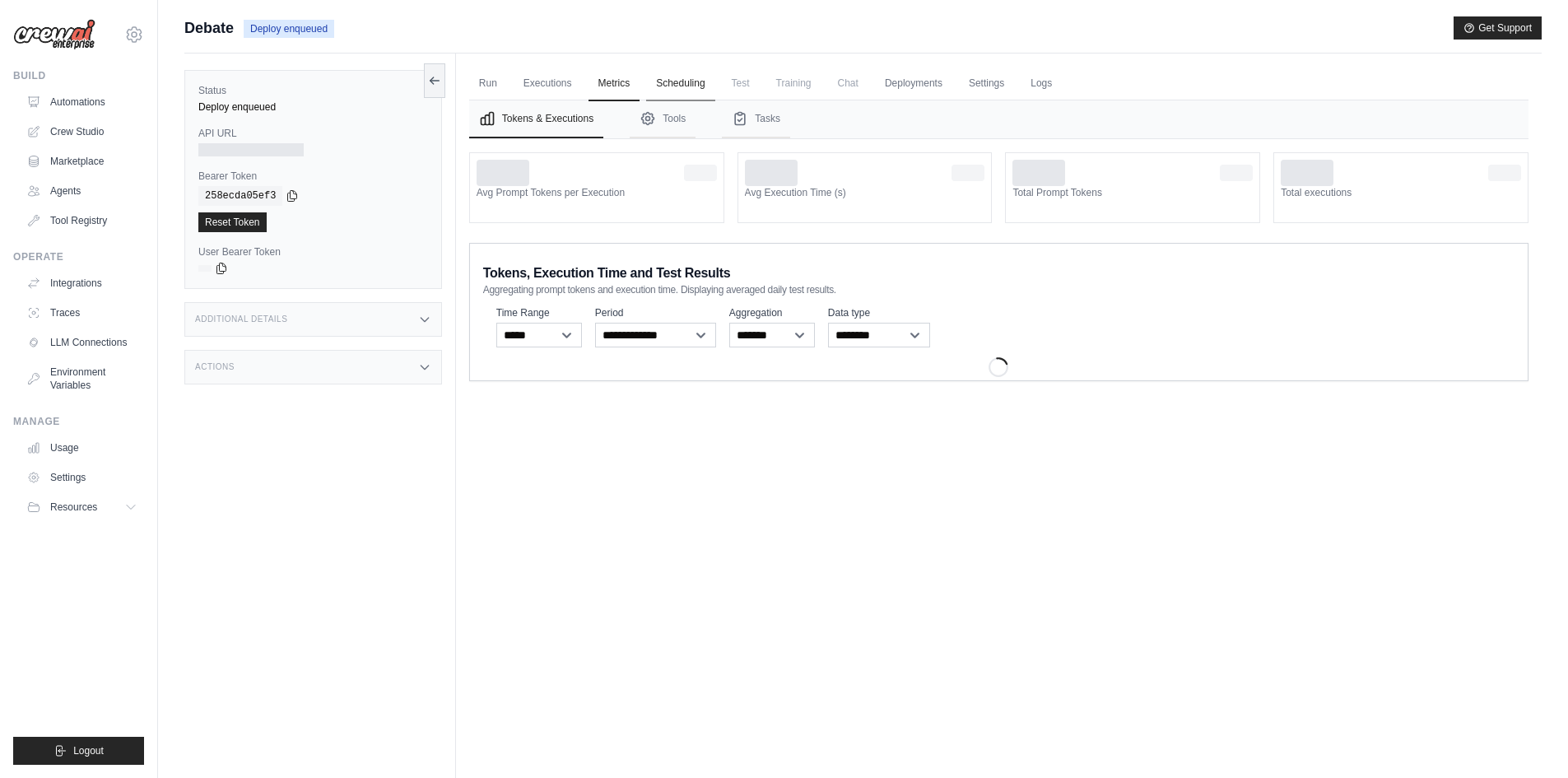
click at [694, 84] on link "Scheduling" at bounding box center [680, 84] width 69 height 35
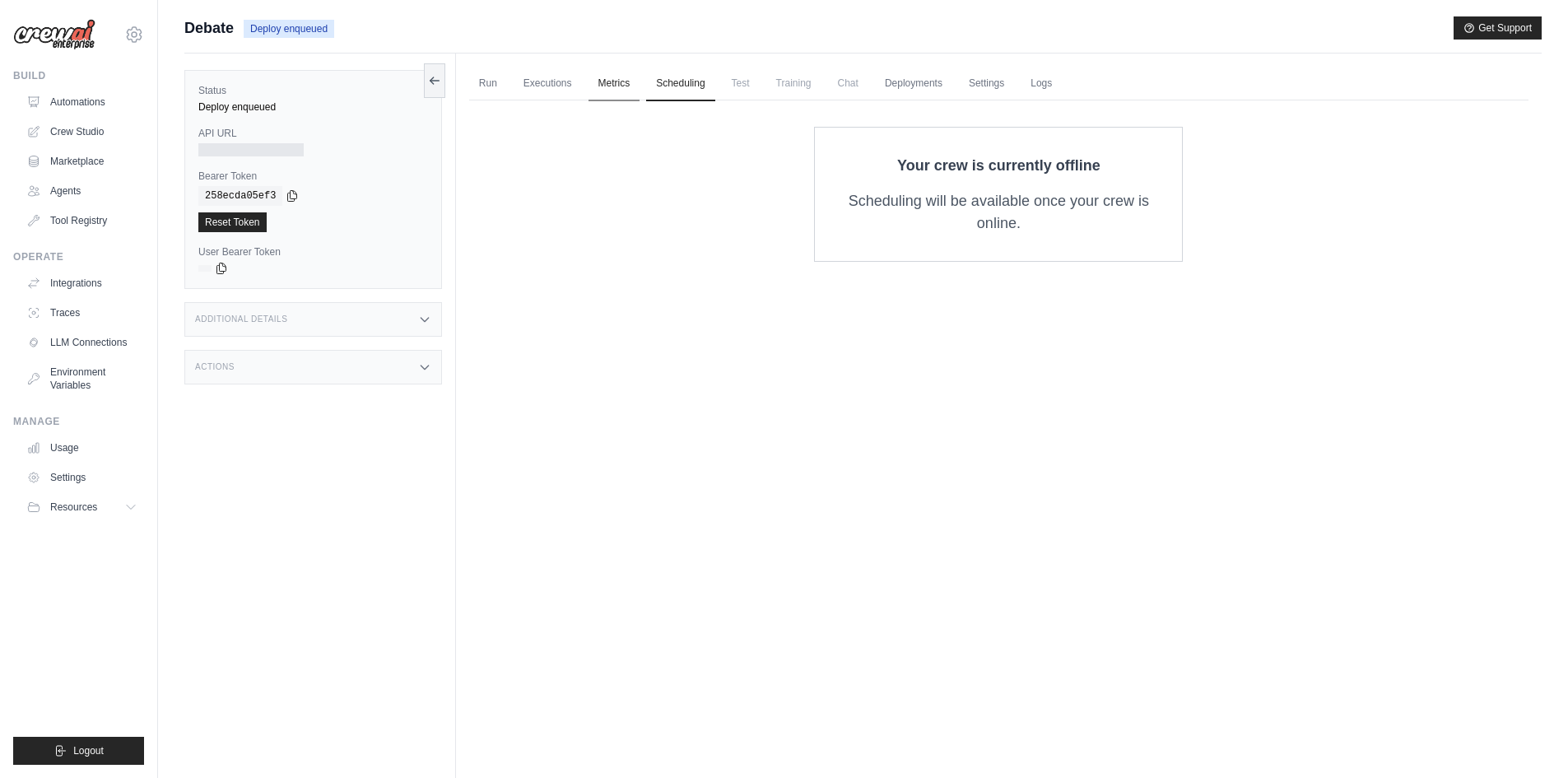
click at [620, 74] on link "Metrics" at bounding box center [614, 84] width 52 height 35
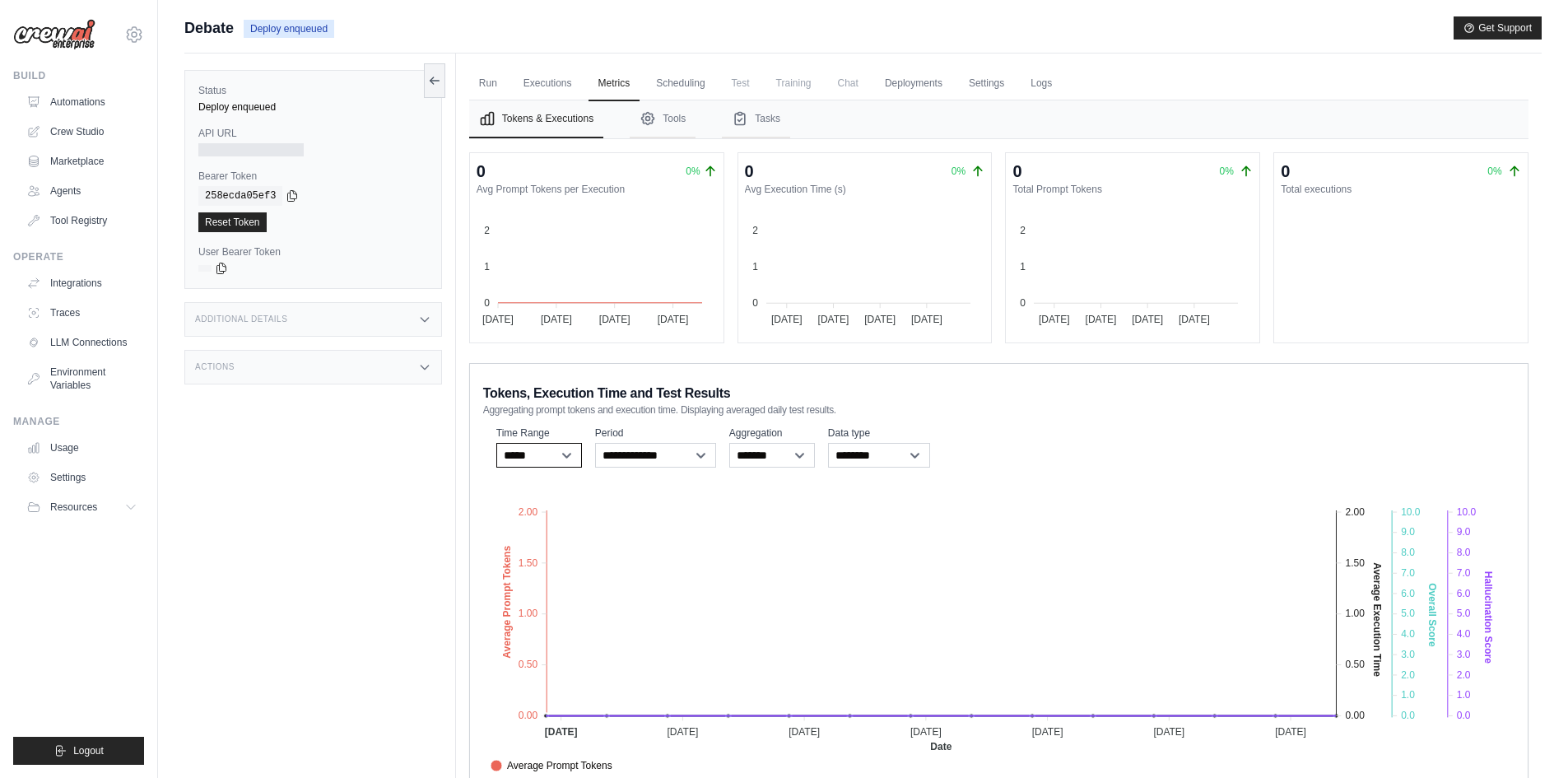
click at [560, 458] on select "***** ****** *******" at bounding box center [539, 454] width 86 height 25
click at [557, 458] on select "***** ****** *******" at bounding box center [539, 454] width 86 height 25
click at [663, 459] on select "**********" at bounding box center [656, 454] width 121 height 25
click at [759, 459] on select "******* *****" at bounding box center [772, 454] width 86 height 25
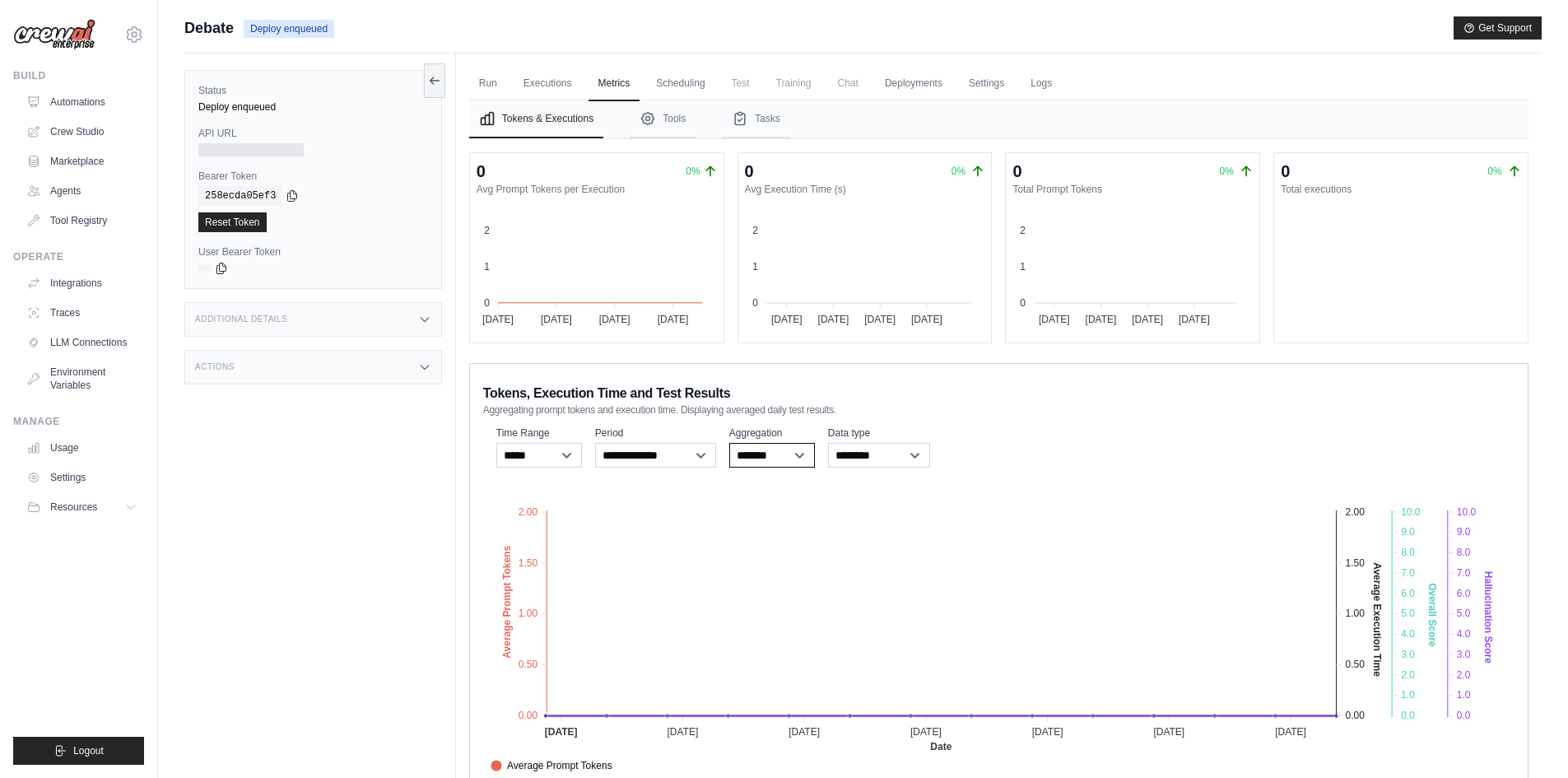
drag, startPoint x: 759, startPoint y: 459, endPoint x: 806, endPoint y: 459, distance: 47.0
click at [759, 459] on select "******* *****" at bounding box center [772, 454] width 86 height 25
drag, startPoint x: 854, startPoint y: 457, endPoint x: 870, endPoint y: 460, distance: 16.3
click at [855, 457] on select "**********" at bounding box center [879, 454] width 102 height 25
click at [736, 458] on select "******* *****" at bounding box center [772, 454] width 86 height 25
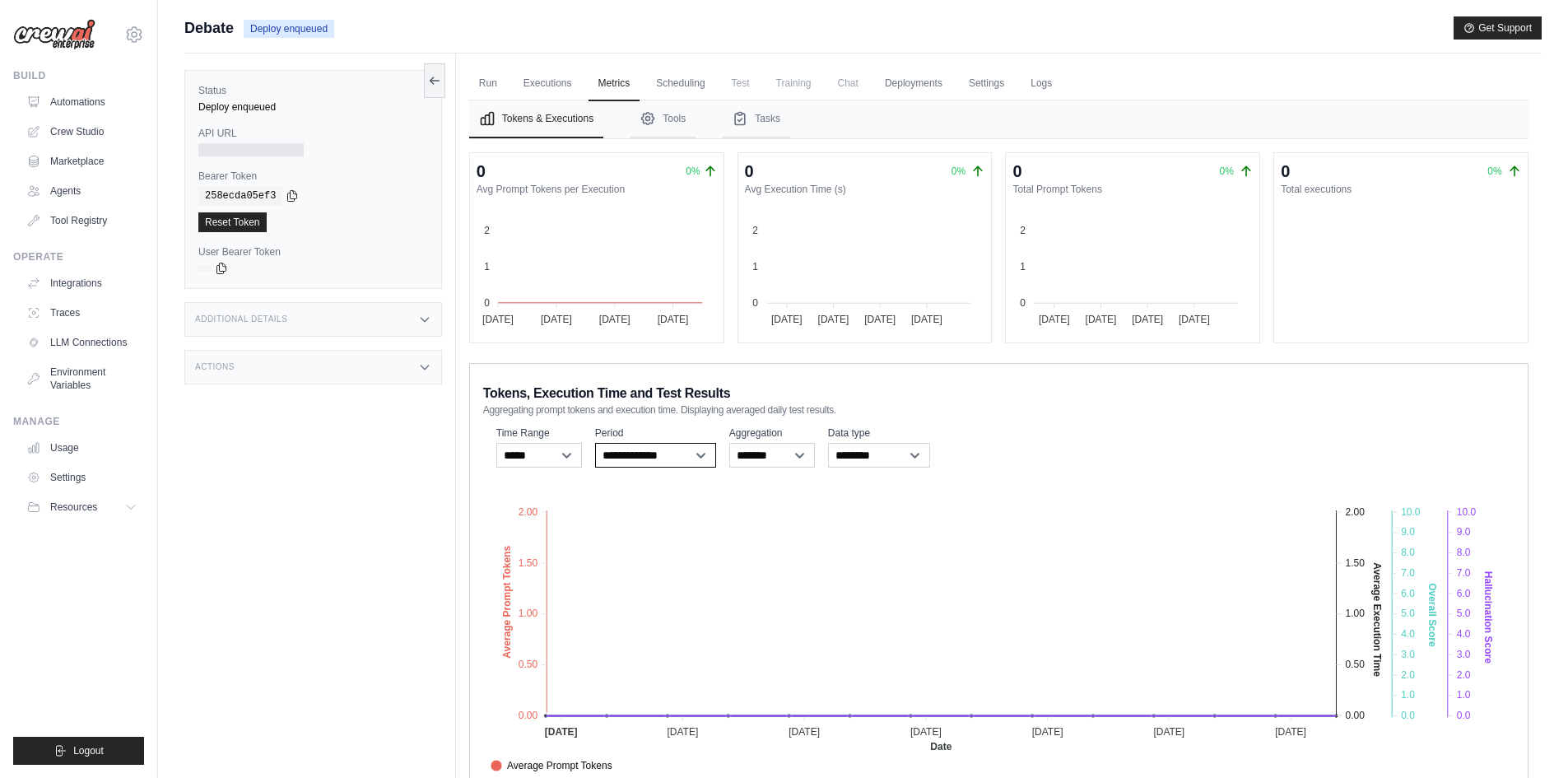
drag, startPoint x: 682, startPoint y: 461, endPoint x: 667, endPoint y: 464, distance: 15.3
click at [682, 462] on select "**********" at bounding box center [656, 454] width 121 height 25
drag, startPoint x: 550, startPoint y: 454, endPoint x: 906, endPoint y: 440, distance: 356.3
click at [553, 454] on select "***** ****** *******" at bounding box center [539, 454] width 86 height 25
click at [1106, 422] on div "**********" at bounding box center [998, 582] width 1059 height 439
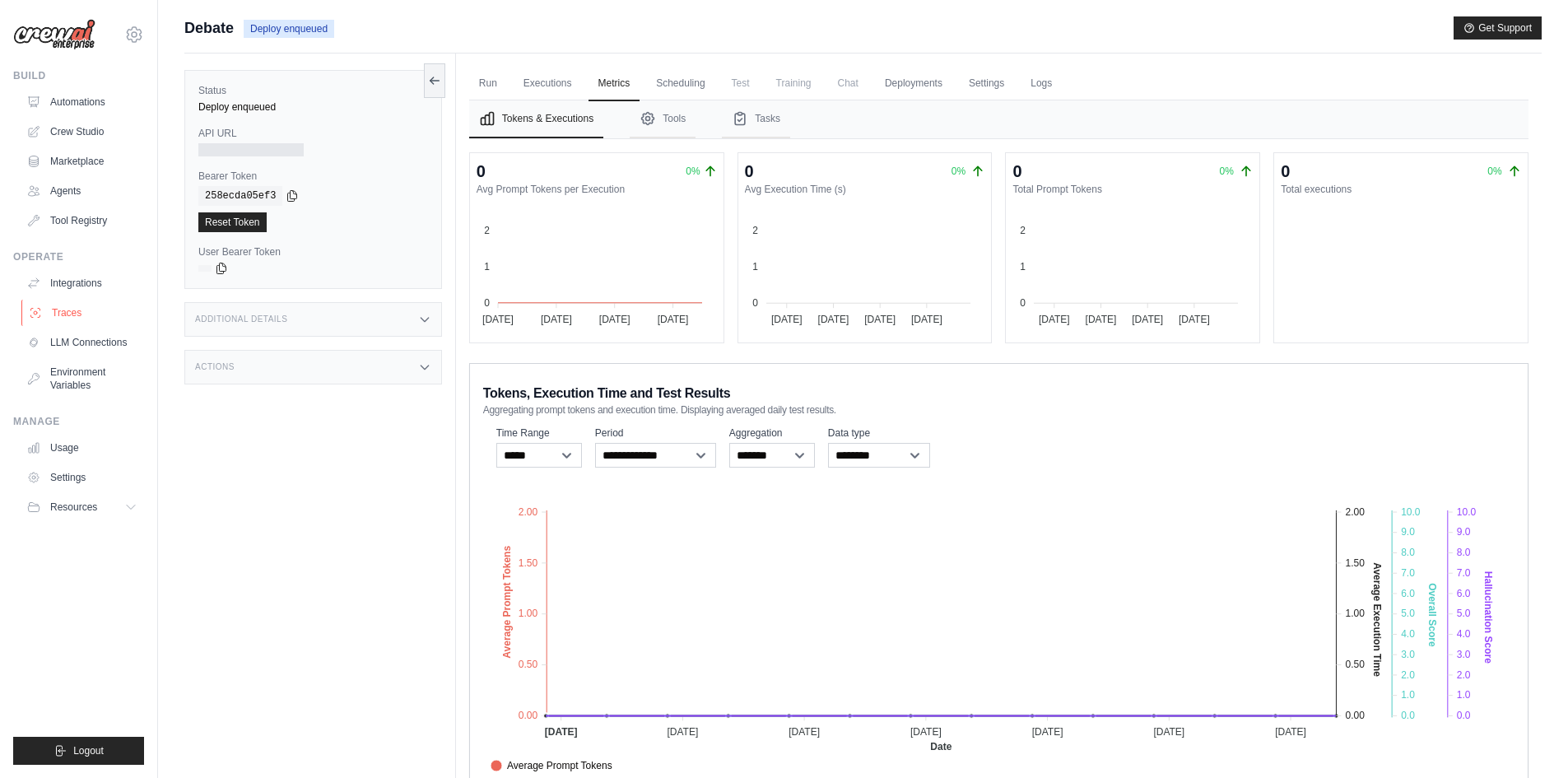
click at [59, 307] on link "Traces" at bounding box center [83, 313] width 124 height 27
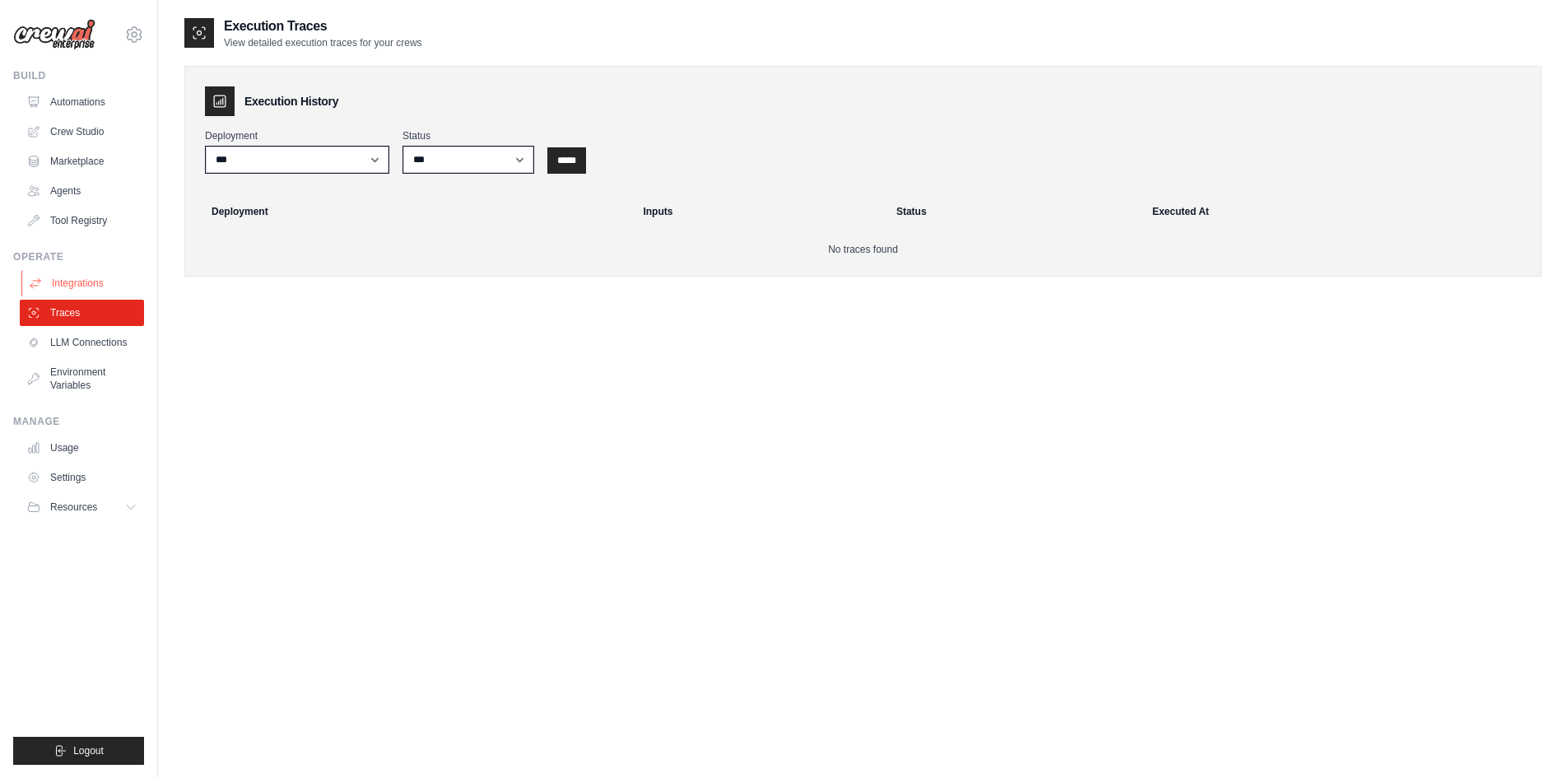
click at [59, 285] on link "Integrations" at bounding box center [83, 282] width 124 height 27
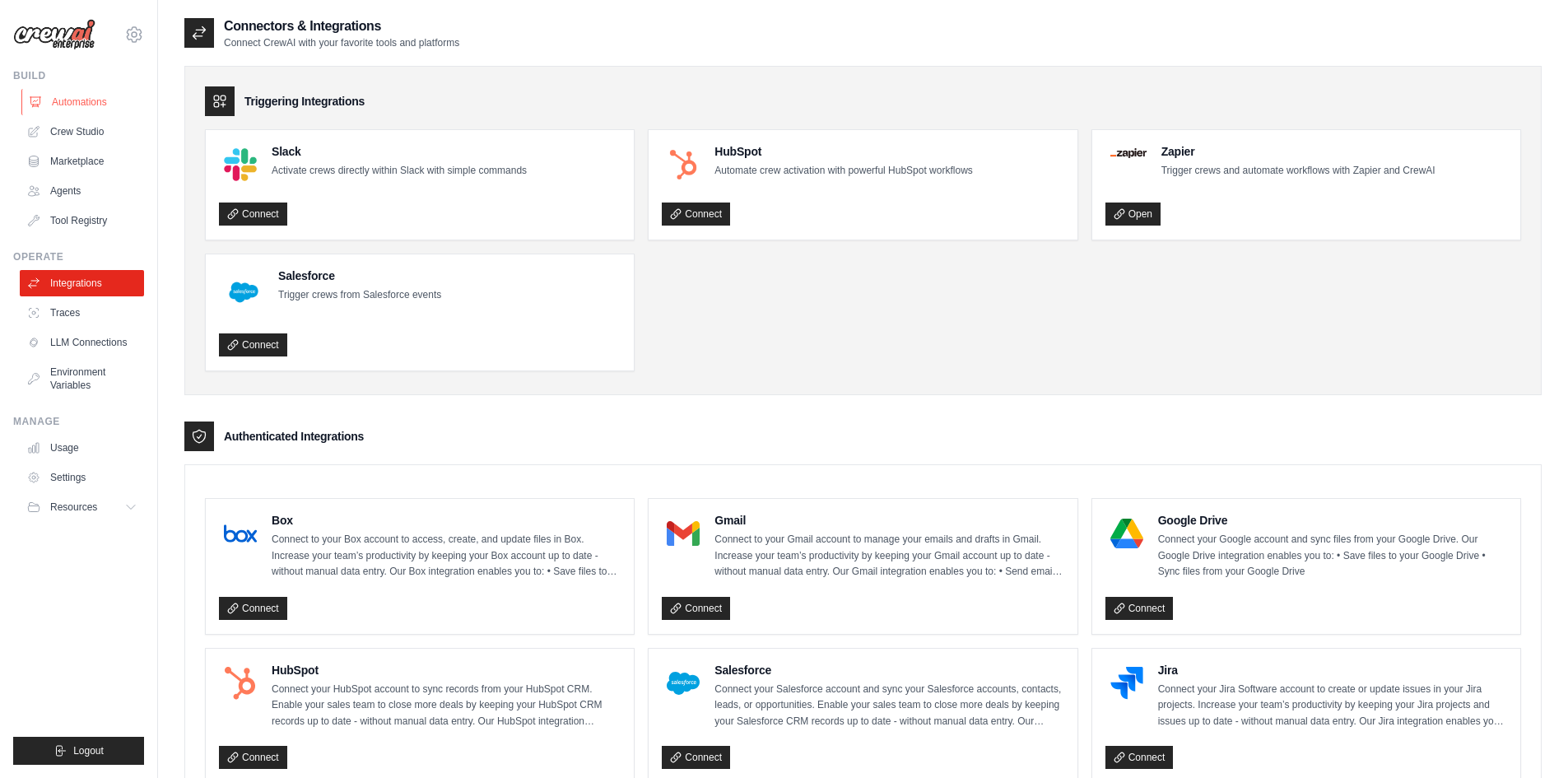
click at [73, 101] on link "Automations" at bounding box center [83, 101] width 124 height 27
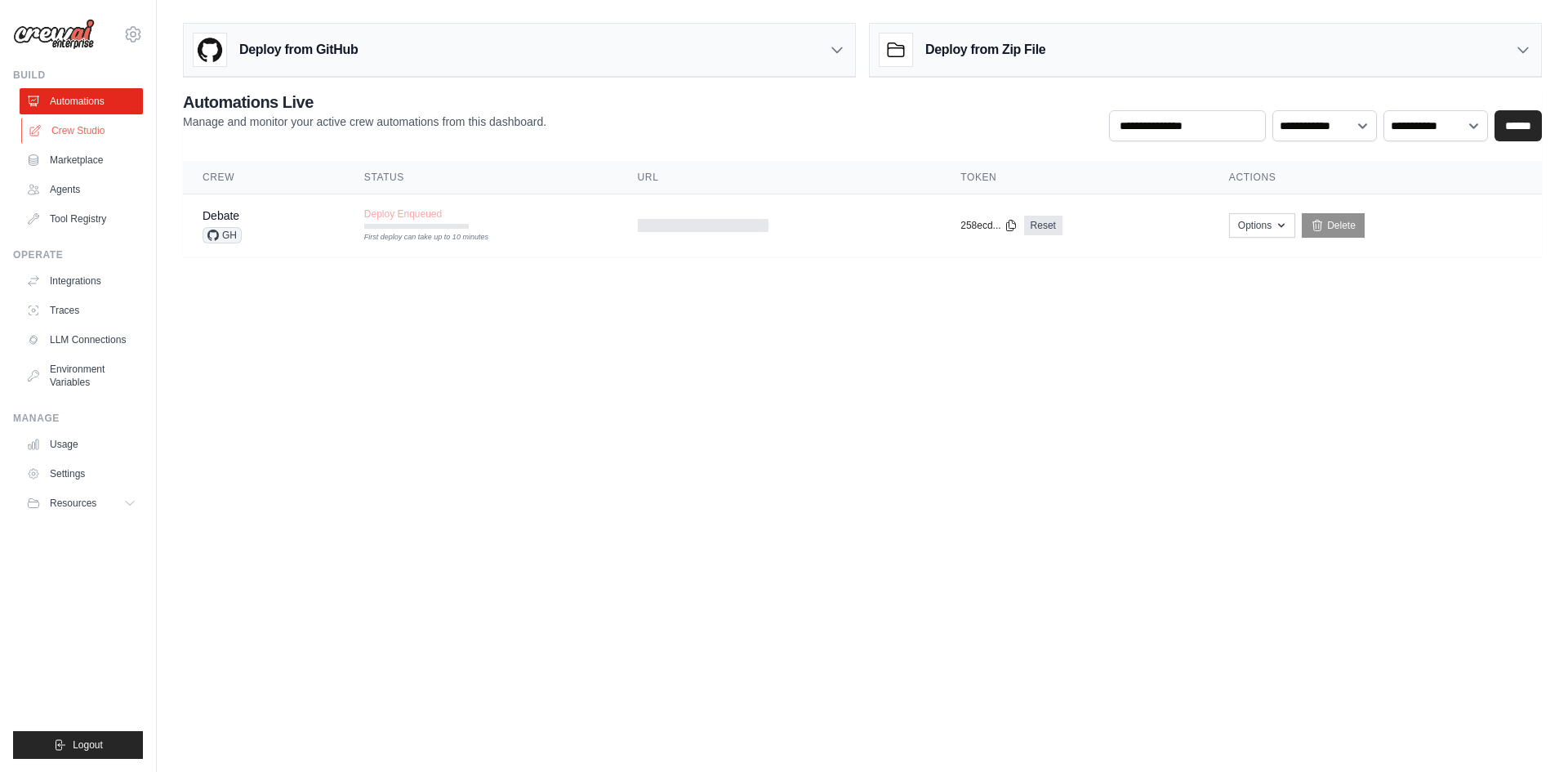
click at [76, 132] on link "Crew Studio" at bounding box center [83, 131] width 123 height 26
click at [434, 220] on span "Deploy Enqueued" at bounding box center [403, 214] width 78 height 13
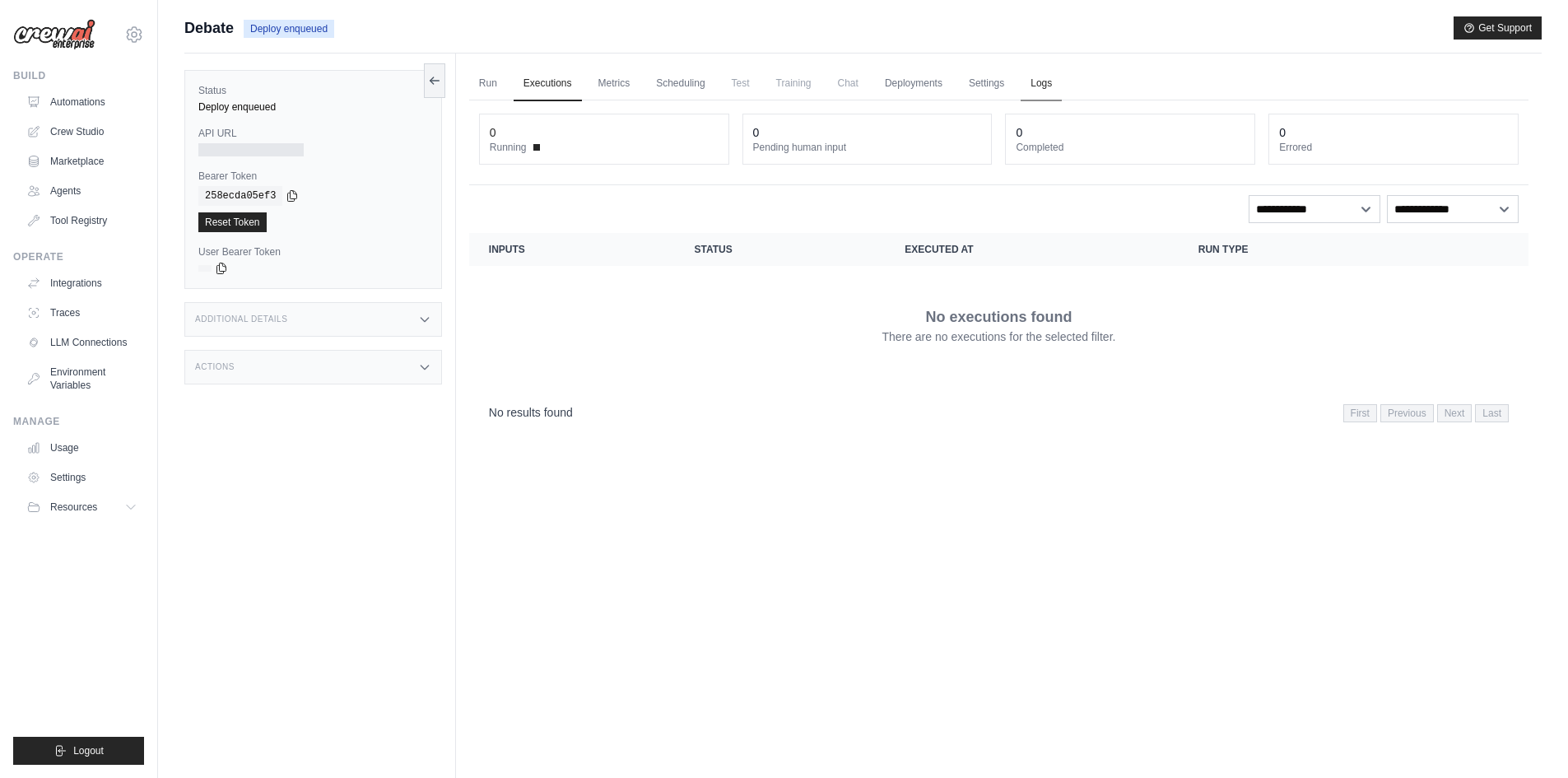
click at [1061, 85] on link "Logs" at bounding box center [1040, 84] width 41 height 35
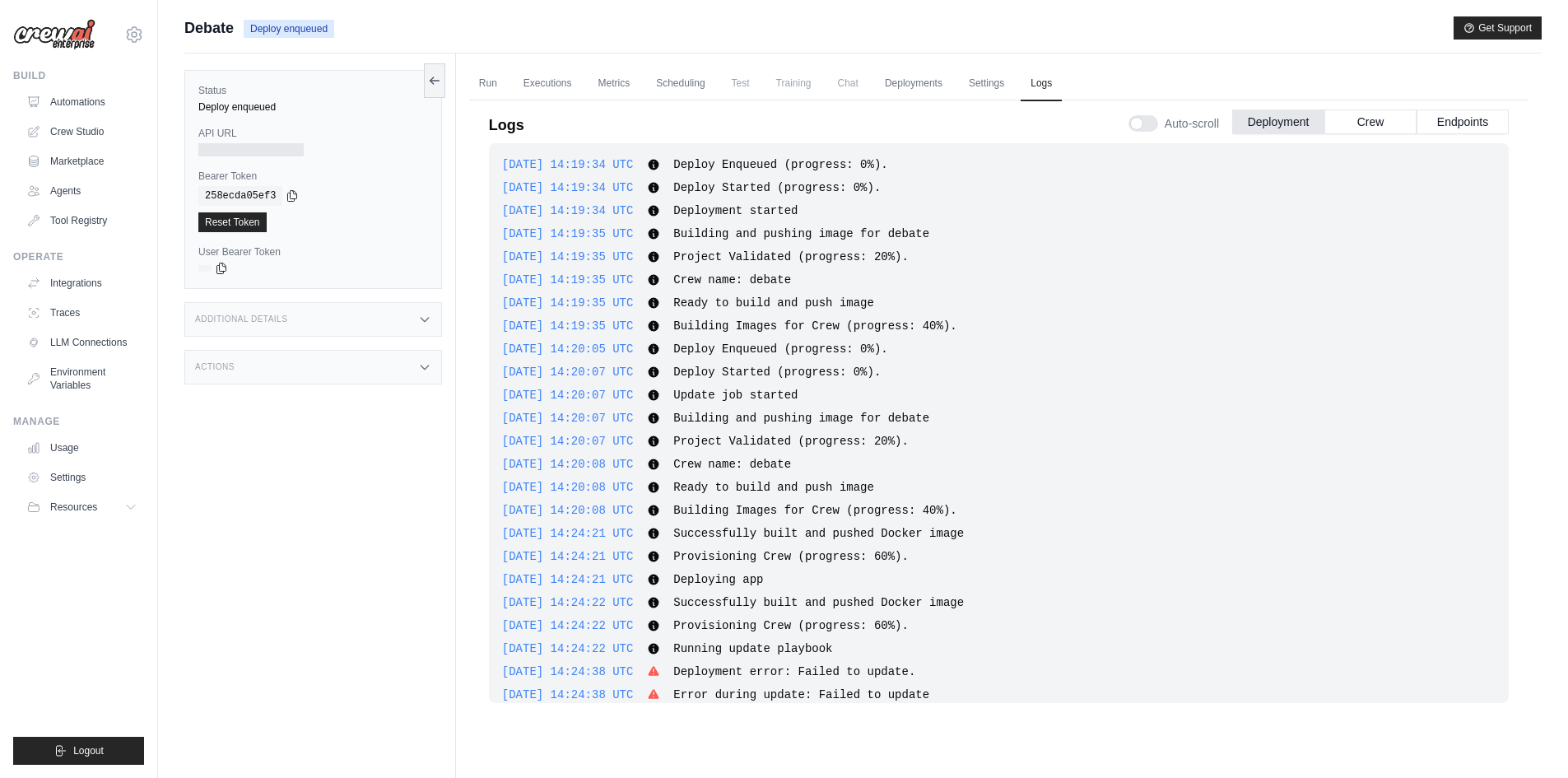
scroll to position [59, 0]
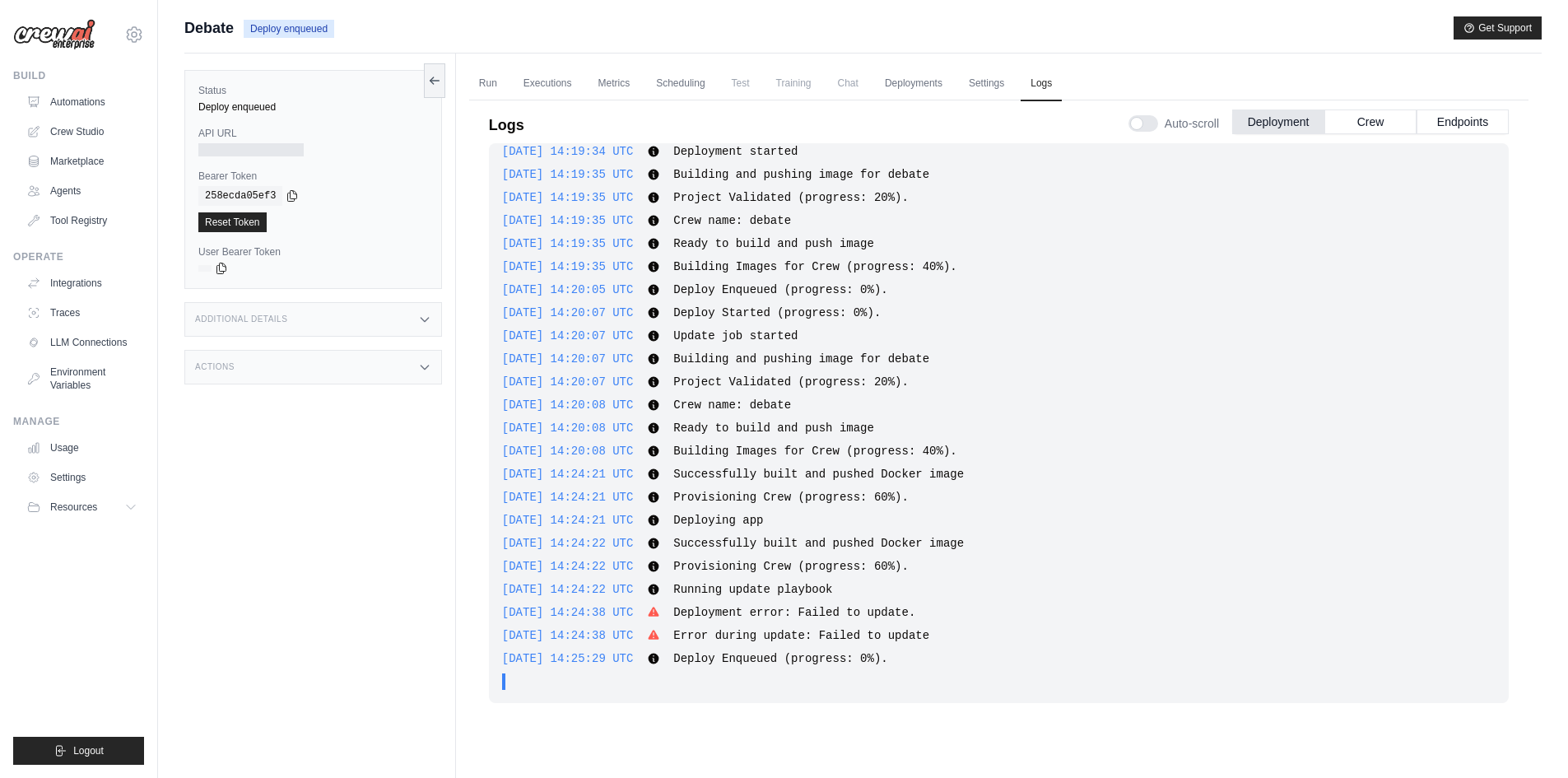
click at [537, 187] on div "[DATE] 14:19:34 UTC Deploy Enqueued (progress: 0%). Show more Show less [DATE] …" at bounding box center [998, 423] width 1019 height 560
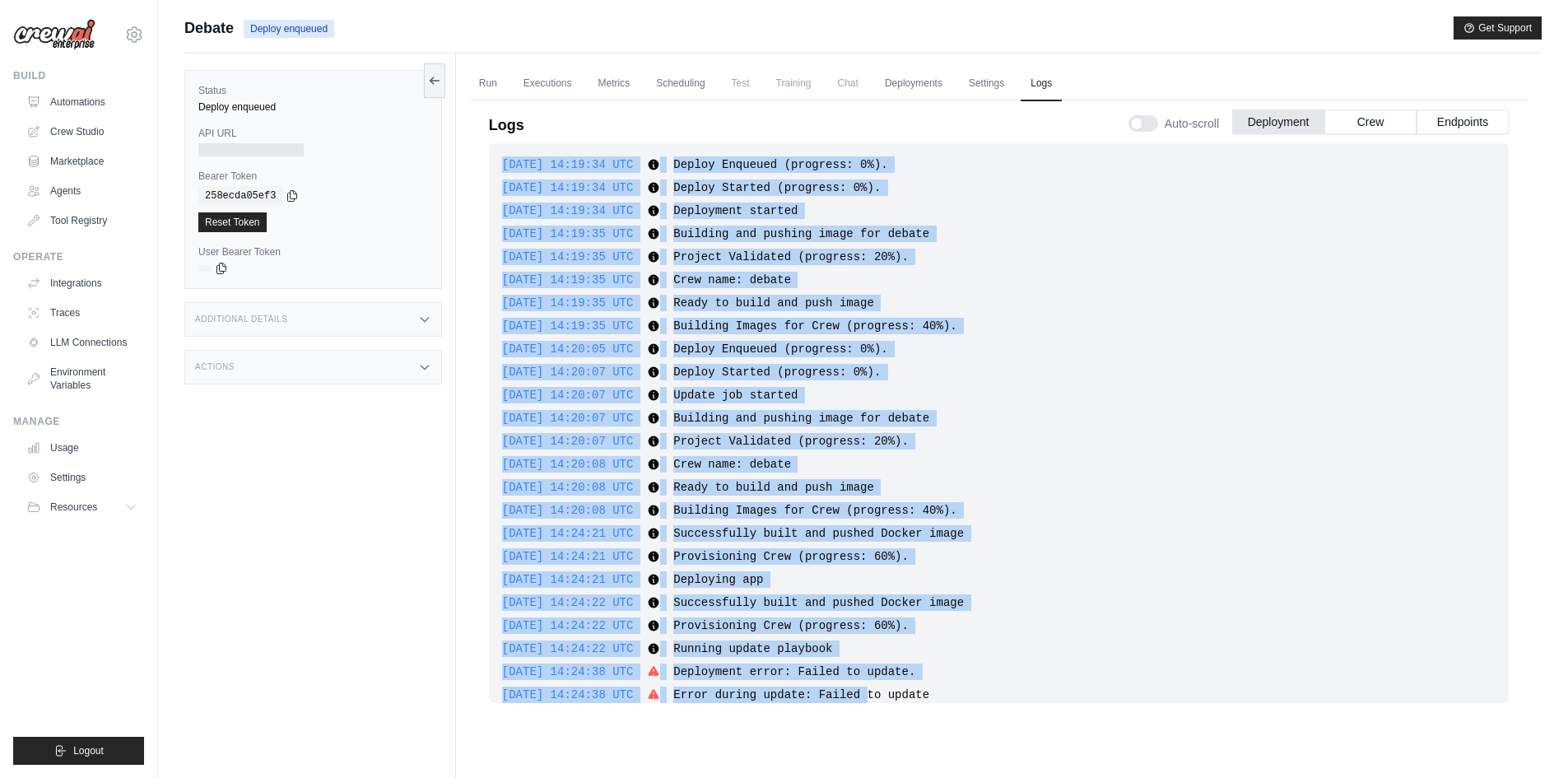
drag, startPoint x: 690, startPoint y: 629, endPoint x: 770, endPoint y: 618, distance: 80.8
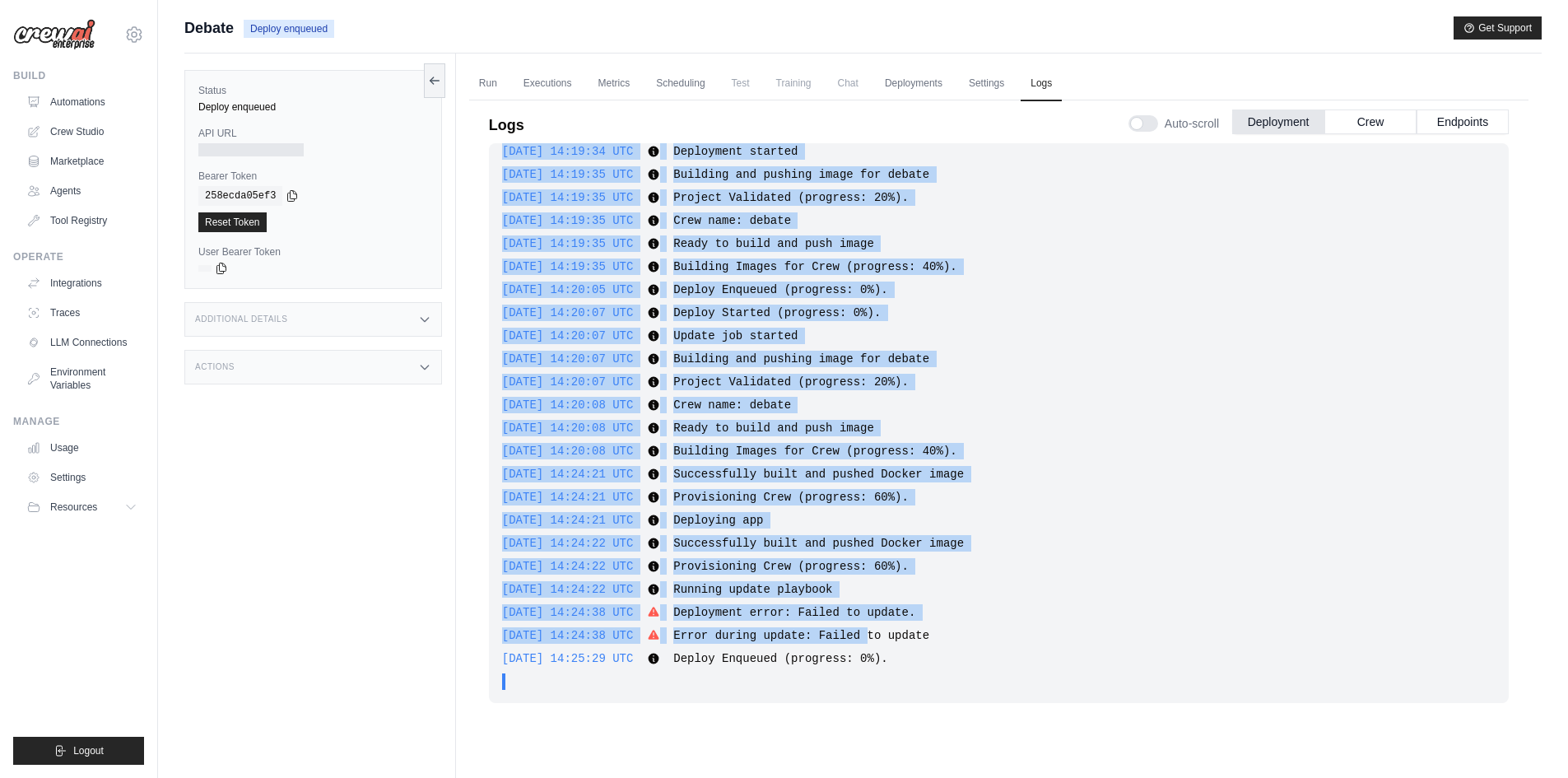
click at [721, 613] on span "Deployment error: Failed to update." at bounding box center [794, 612] width 242 height 13
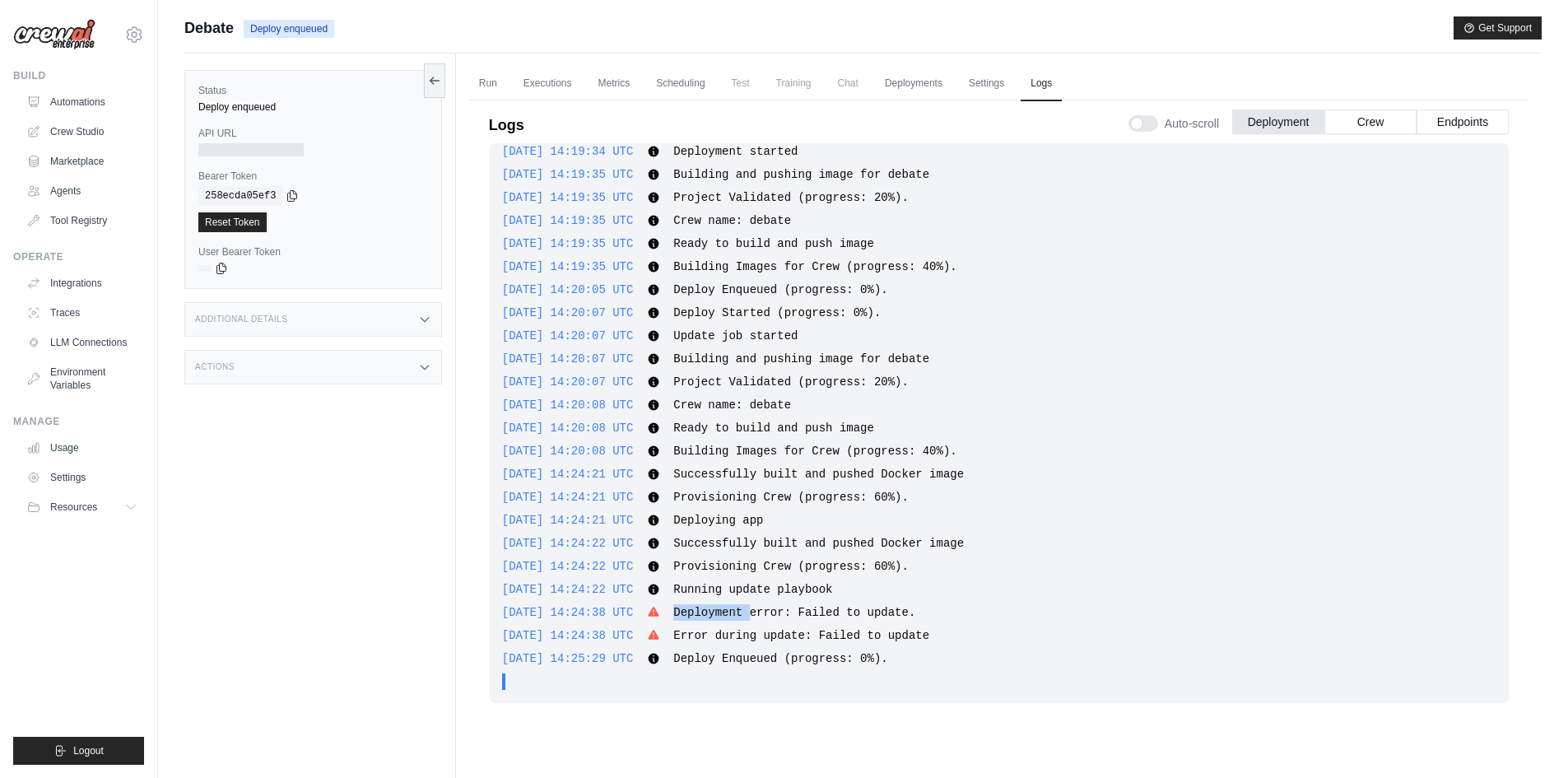
click at [721, 613] on span "Deployment error: Failed to update." at bounding box center [794, 612] width 242 height 13
click at [660, 613] on icon at bounding box center [653, 612] width 13 height 13
click at [629, 609] on span "2025-09-14 14:24:38 UTC" at bounding box center [568, 612] width 132 height 13
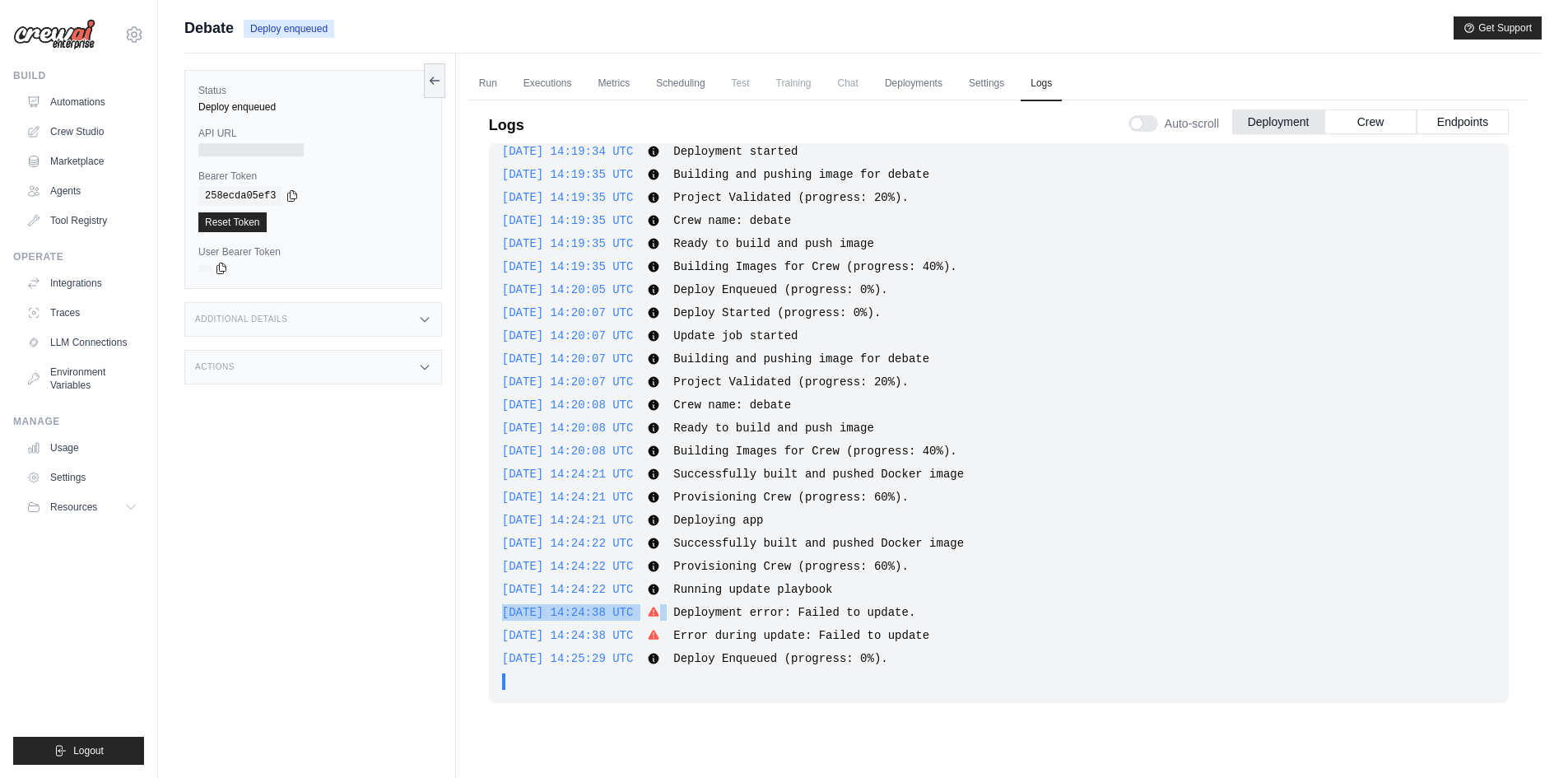
click at [629, 609] on span "2025-09-14 14:24:38 UTC" at bounding box center [568, 612] width 132 height 13
click at [950, 614] on div "2025-09-14 14:24:38 UTC Deployment error: Failed to update. Show more Show less" at bounding box center [998, 613] width 993 height 16
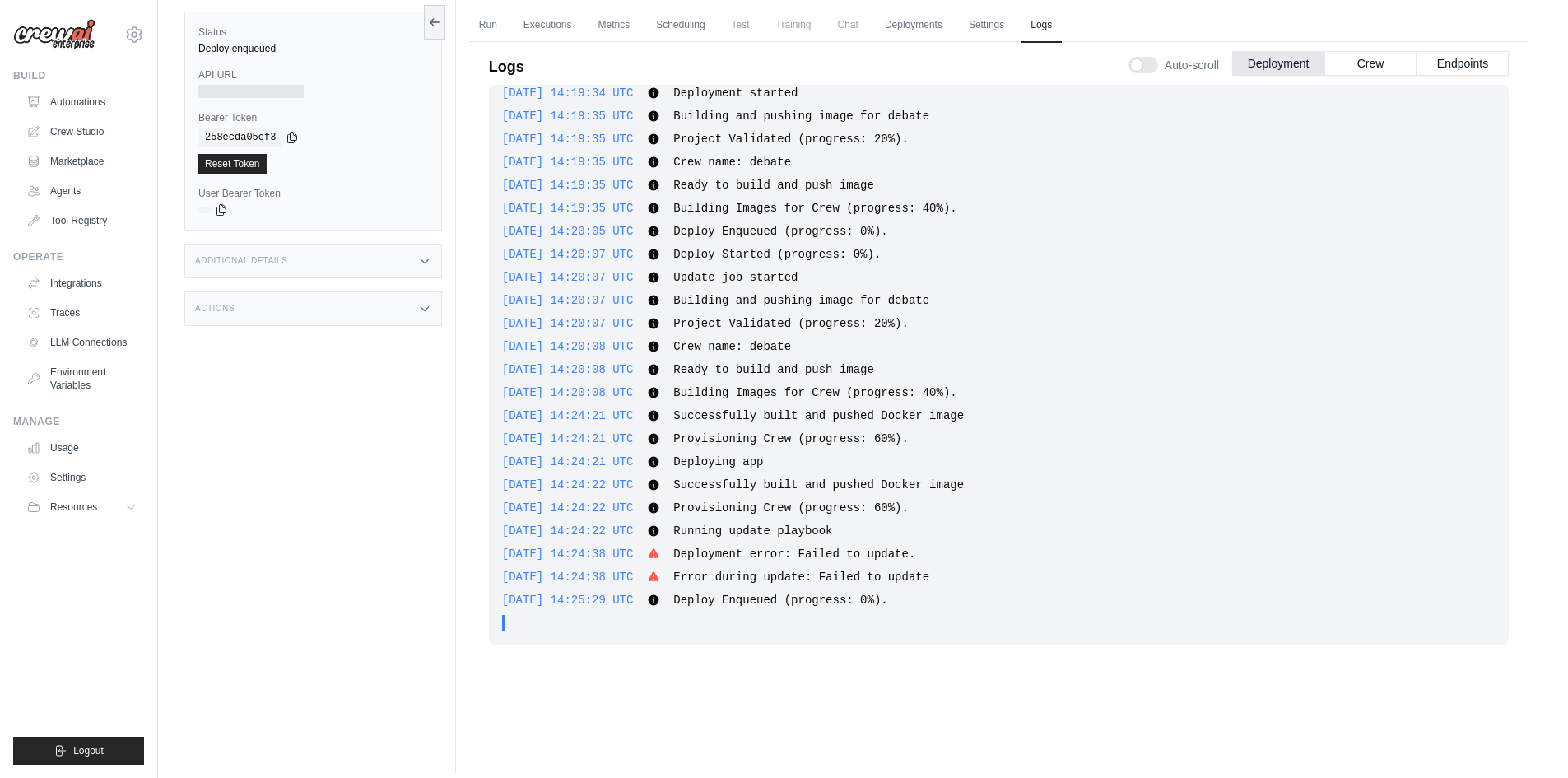
scroll to position [70, 0]
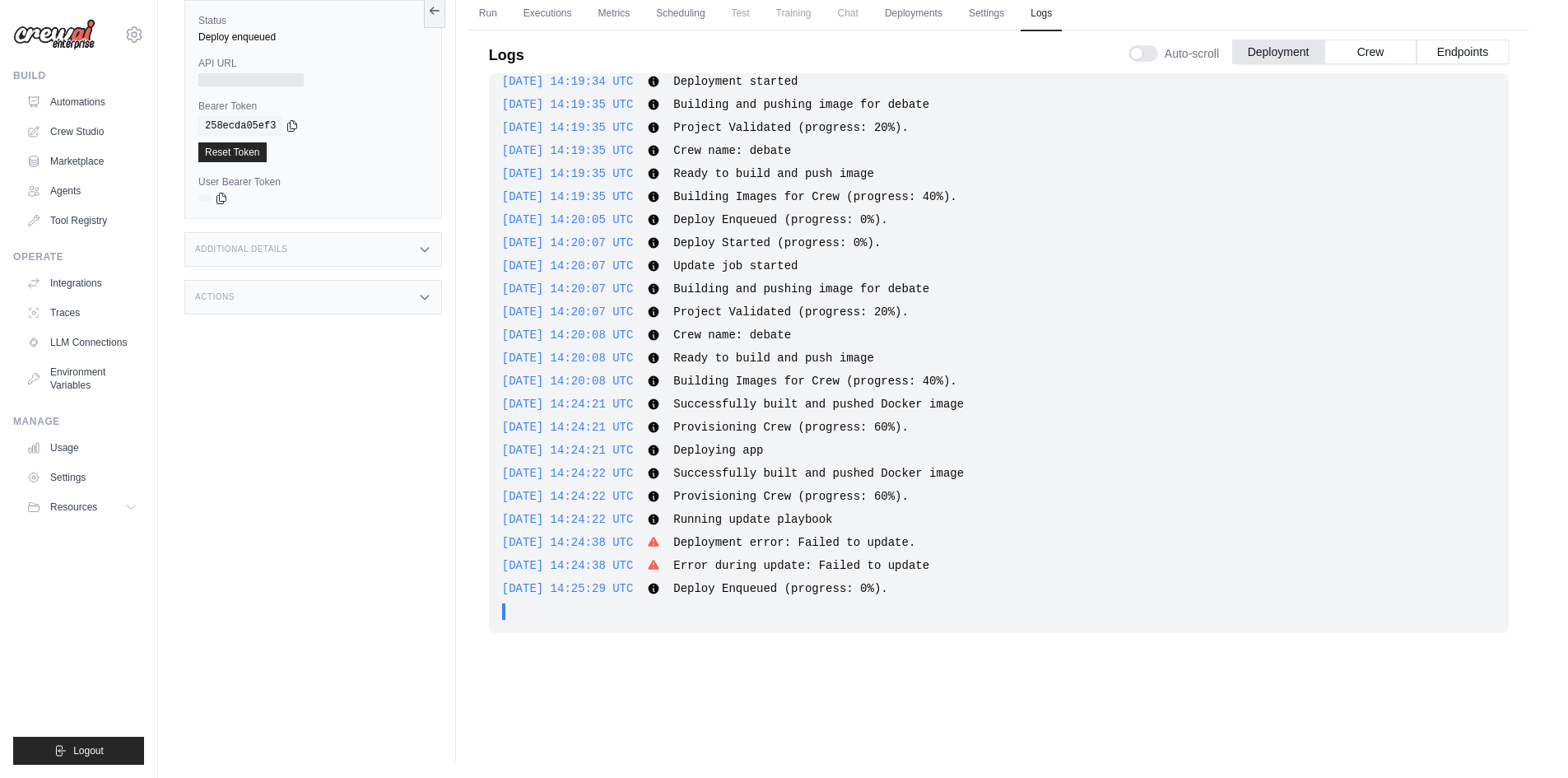
click at [534, 610] on span "." at bounding box center [535, 612] width 6 height 16
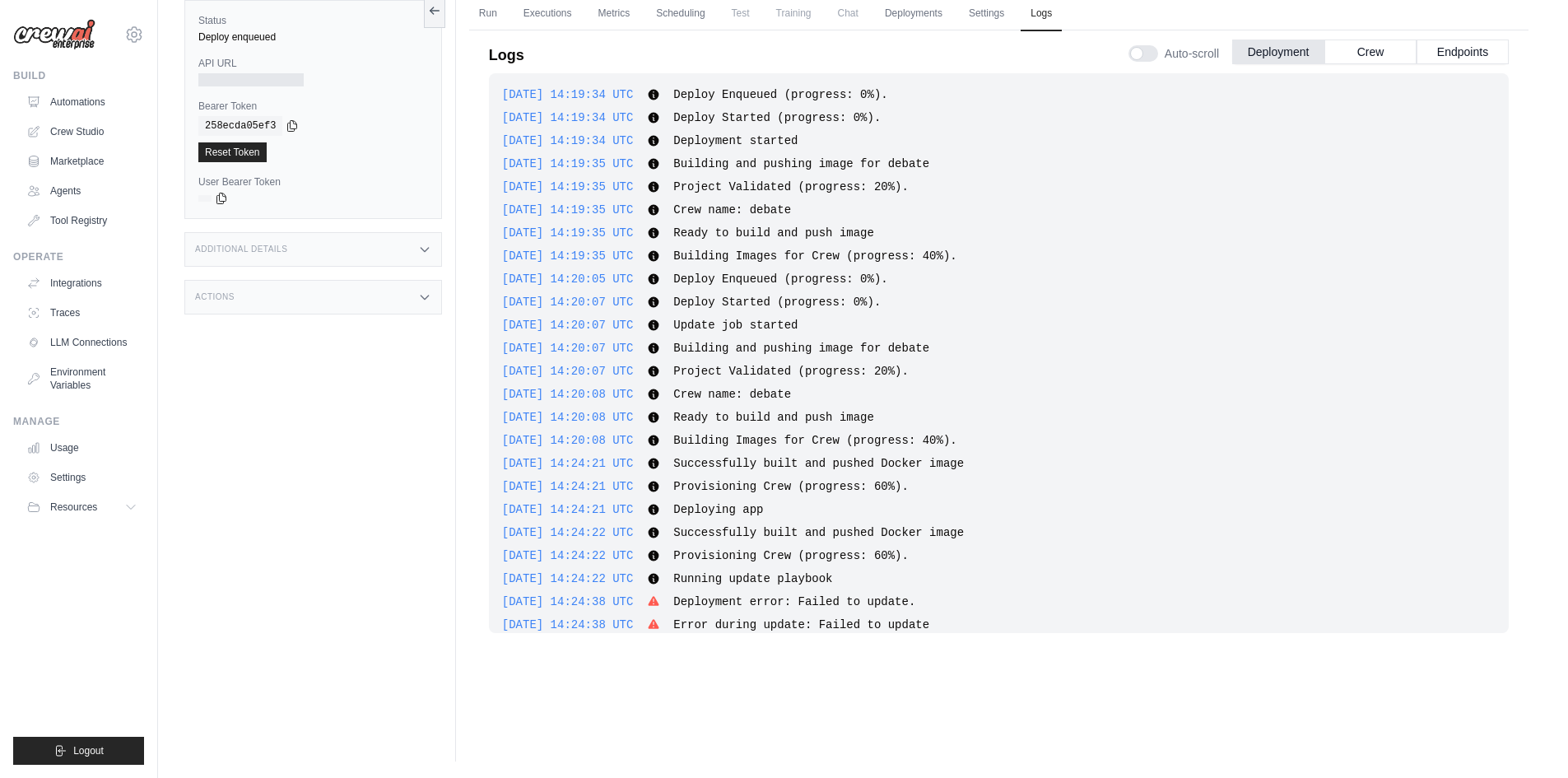
scroll to position [59, 0]
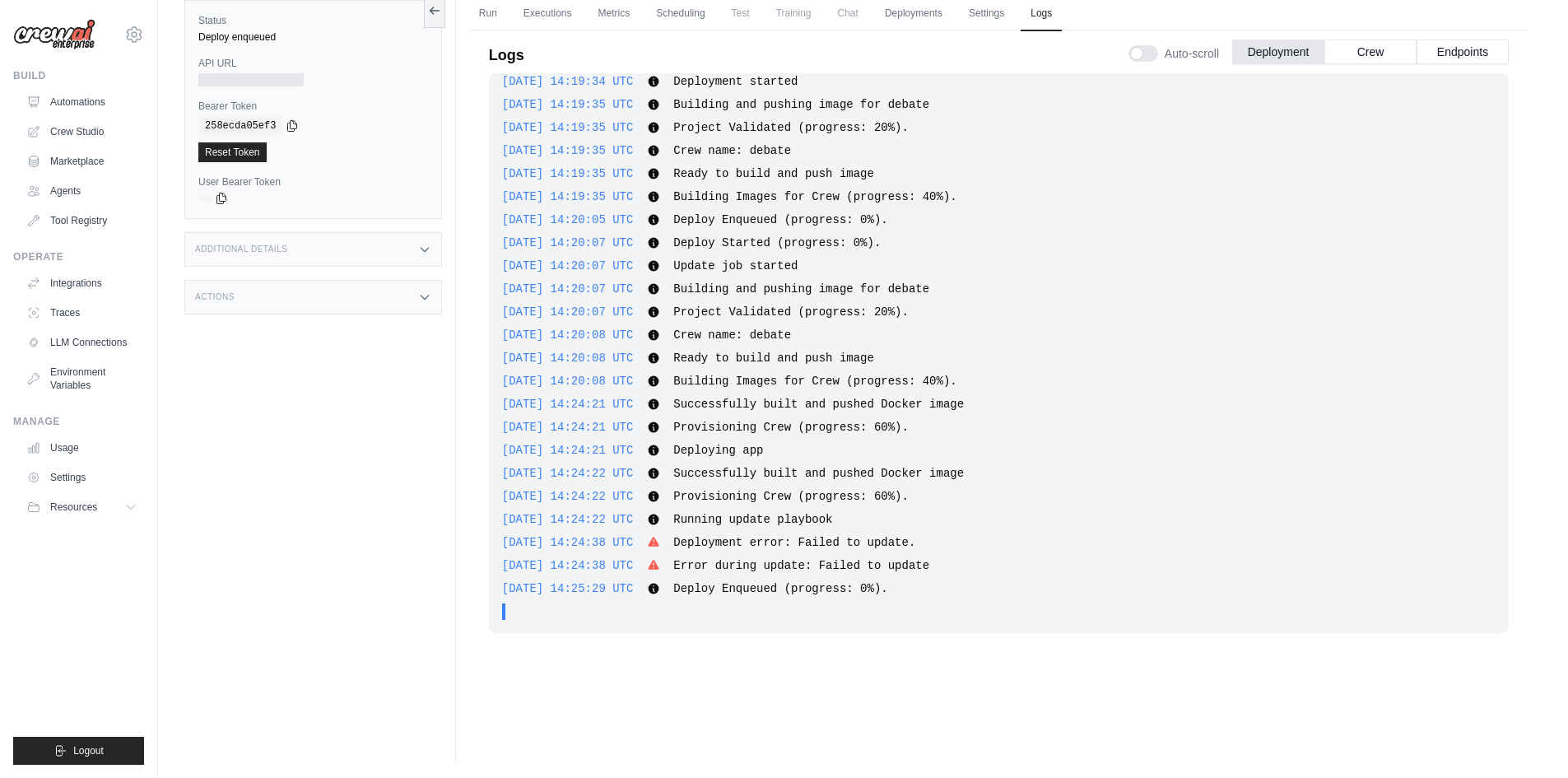
drag, startPoint x: 507, startPoint y: 624, endPoint x: 688, endPoint y: 619, distance: 181.1
click at [582, 614] on div ". . ." at bounding box center [998, 612] width 993 height 16
click at [725, 608] on div ". . ." at bounding box center [1004, 612] width 984 height 16
click at [533, 610] on span "." at bounding box center [535, 612] width 6 height 16
click at [679, 613] on div ". . ." at bounding box center [1004, 612] width 984 height 16
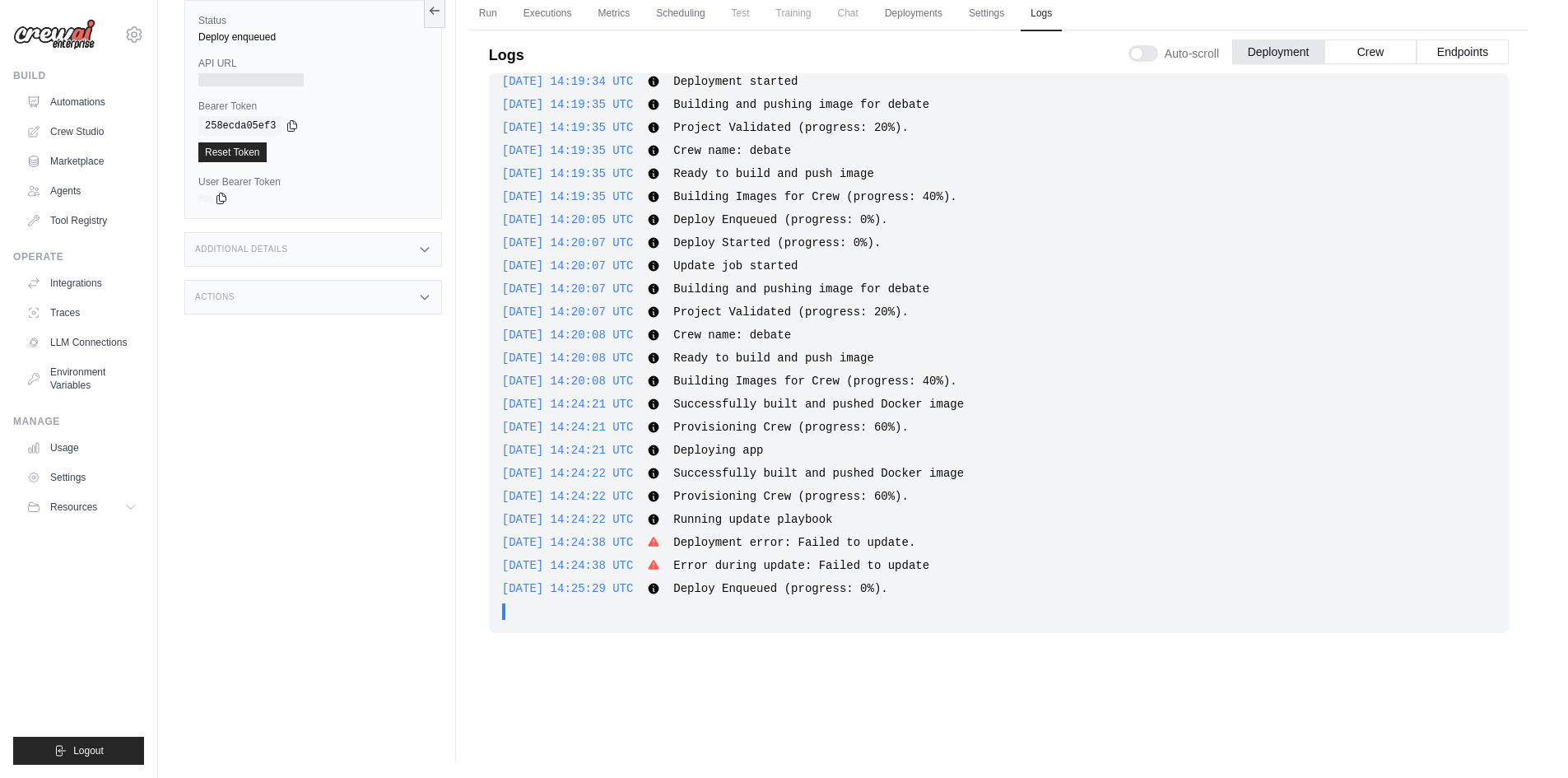
click at [710, 587] on span "Deploy Enqueued (progress: 0%)." at bounding box center [780, 588] width 214 height 13
click at [660, 541] on icon at bounding box center [653, 542] width 13 height 13
click at [660, 543] on icon at bounding box center [653, 542] width 13 height 13
drag, startPoint x: 649, startPoint y: 542, endPoint x: 596, endPoint y: 542, distance: 53.0
click at [596, 542] on div "2025-09-14 14:24:38 UTC Deployment error: Failed to update. Show more Show less" at bounding box center [998, 542] width 993 height 16
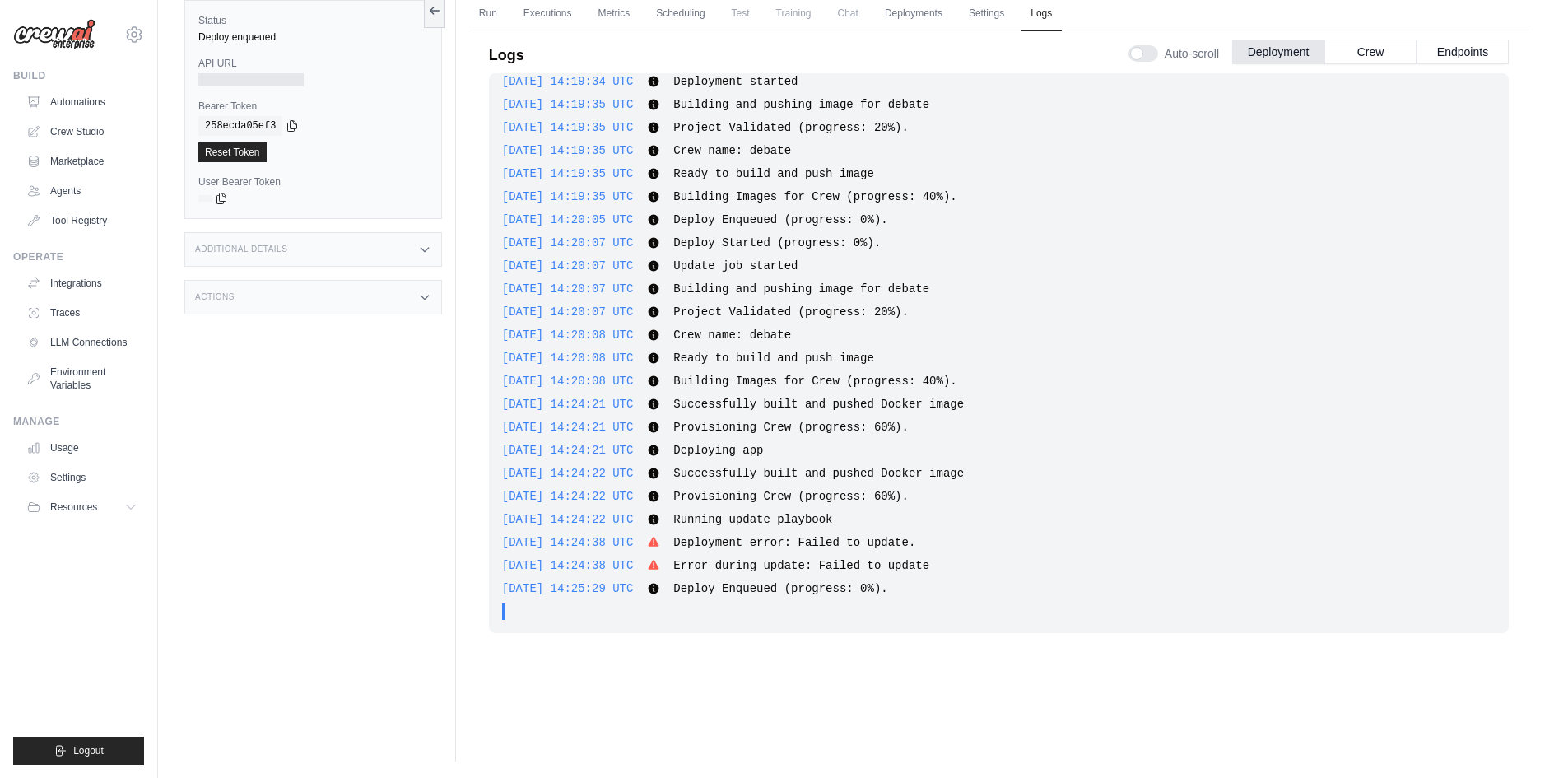
click at [891, 549] on div "2025-09-14 14:24:38 UTC Deployment error: Failed to update. Show more Show less" at bounding box center [998, 542] width 993 height 16
drag, startPoint x: 684, startPoint y: 534, endPoint x: 955, endPoint y: 528, distance: 271.1
click at [952, 531] on div "2025-09-14 14:19:34 UTC Deploy Enqueued (progress: 0%). Show more Show less 202…" at bounding box center [998, 353] width 1019 height 560
copy span "Deployment error: Failed to update."
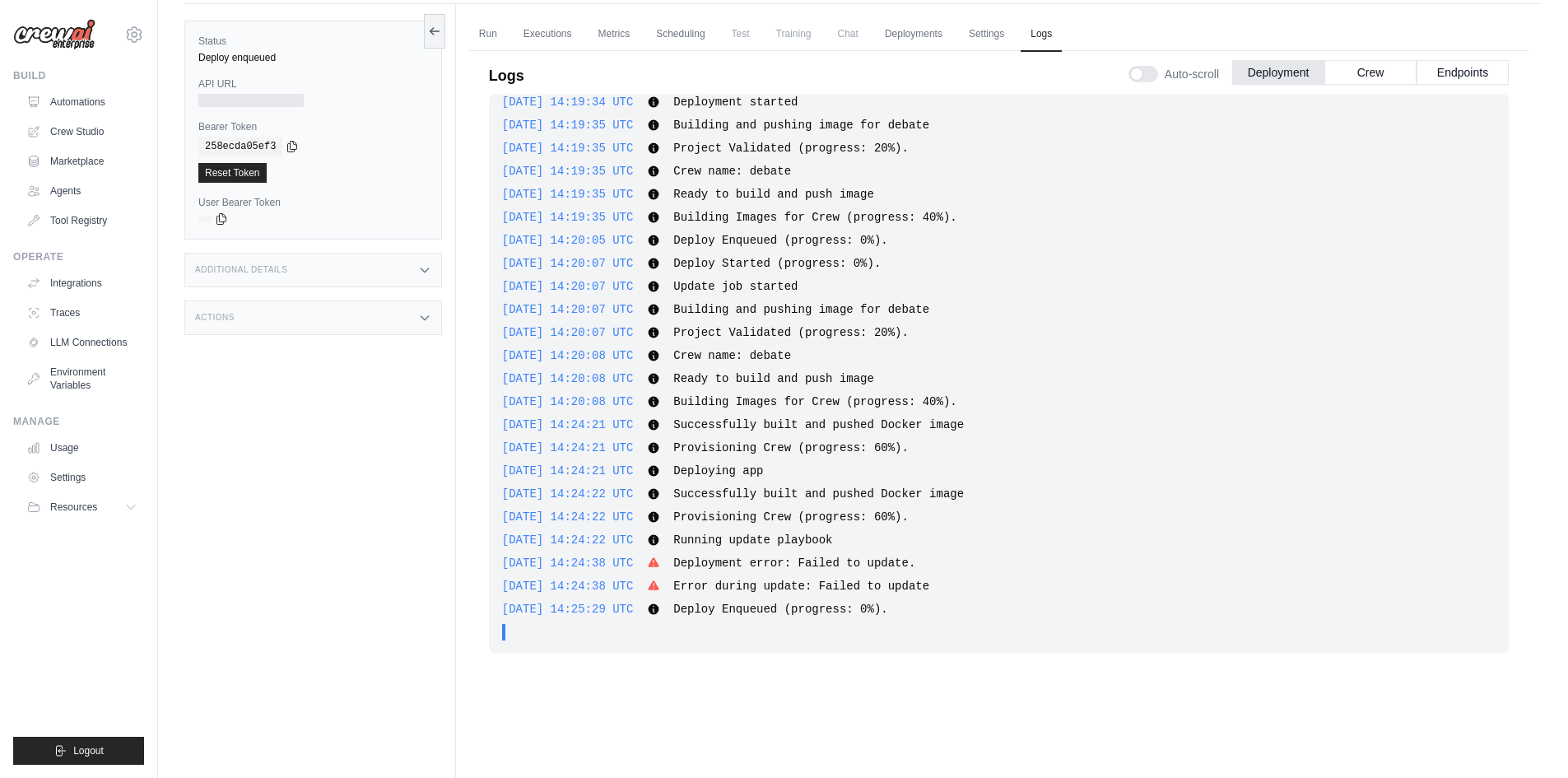
scroll to position [0, 0]
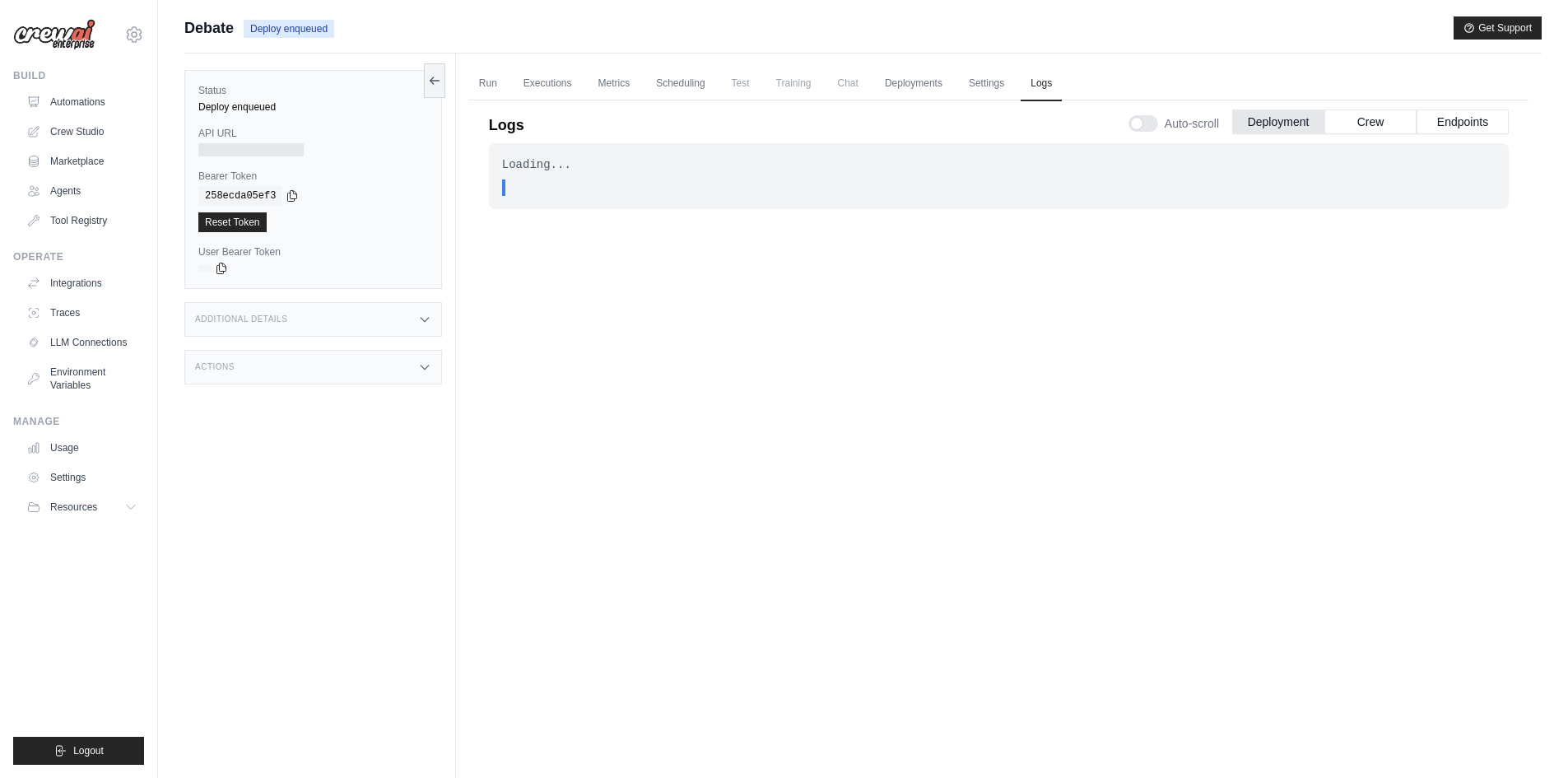
click at [539, 186] on div ". . ." at bounding box center [1004, 187] width 984 height 16
click at [549, 70] on link "Executions" at bounding box center [548, 84] width 69 height 35
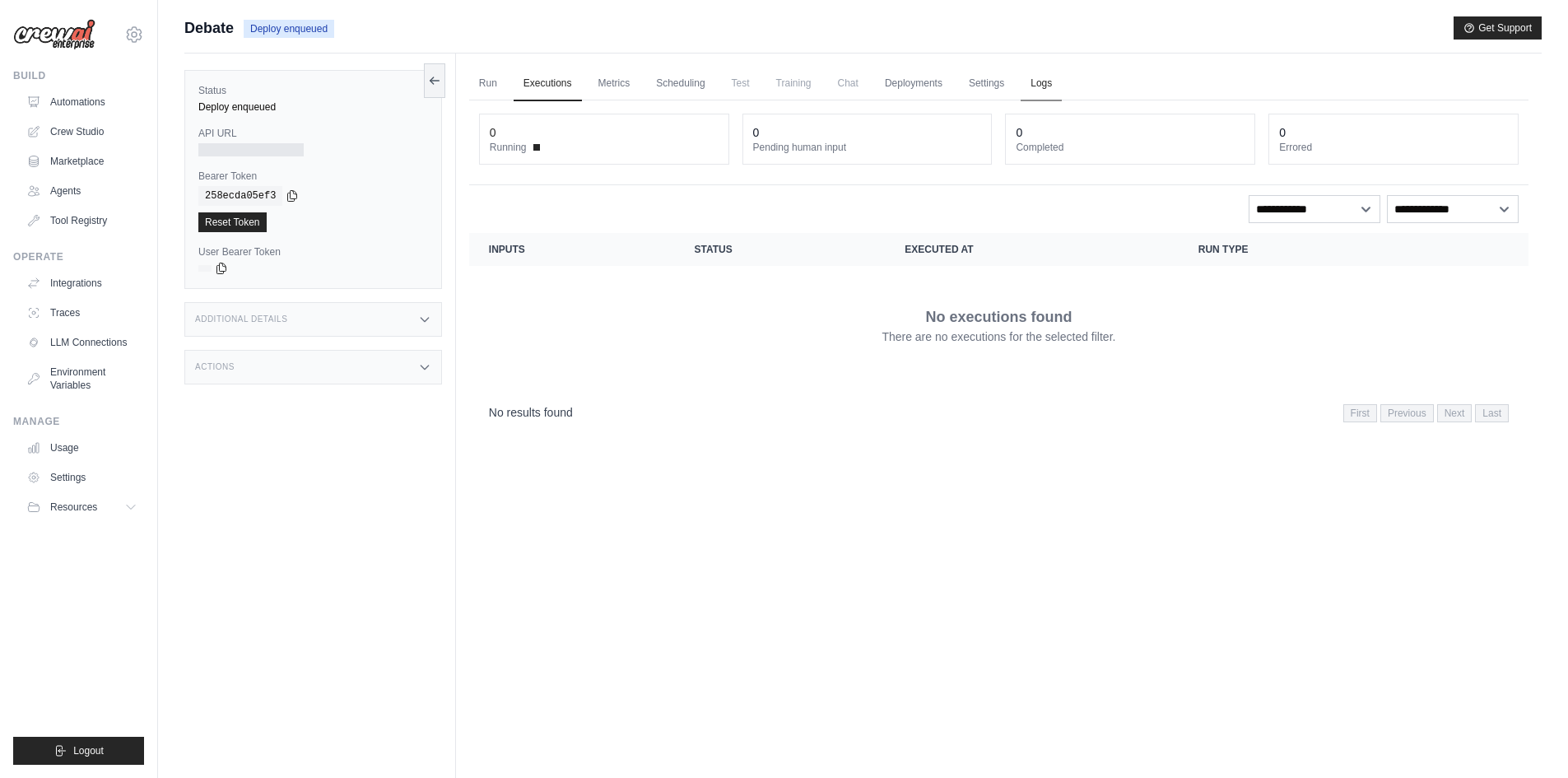
click at [1061, 76] on link "Logs" at bounding box center [1040, 84] width 41 height 35
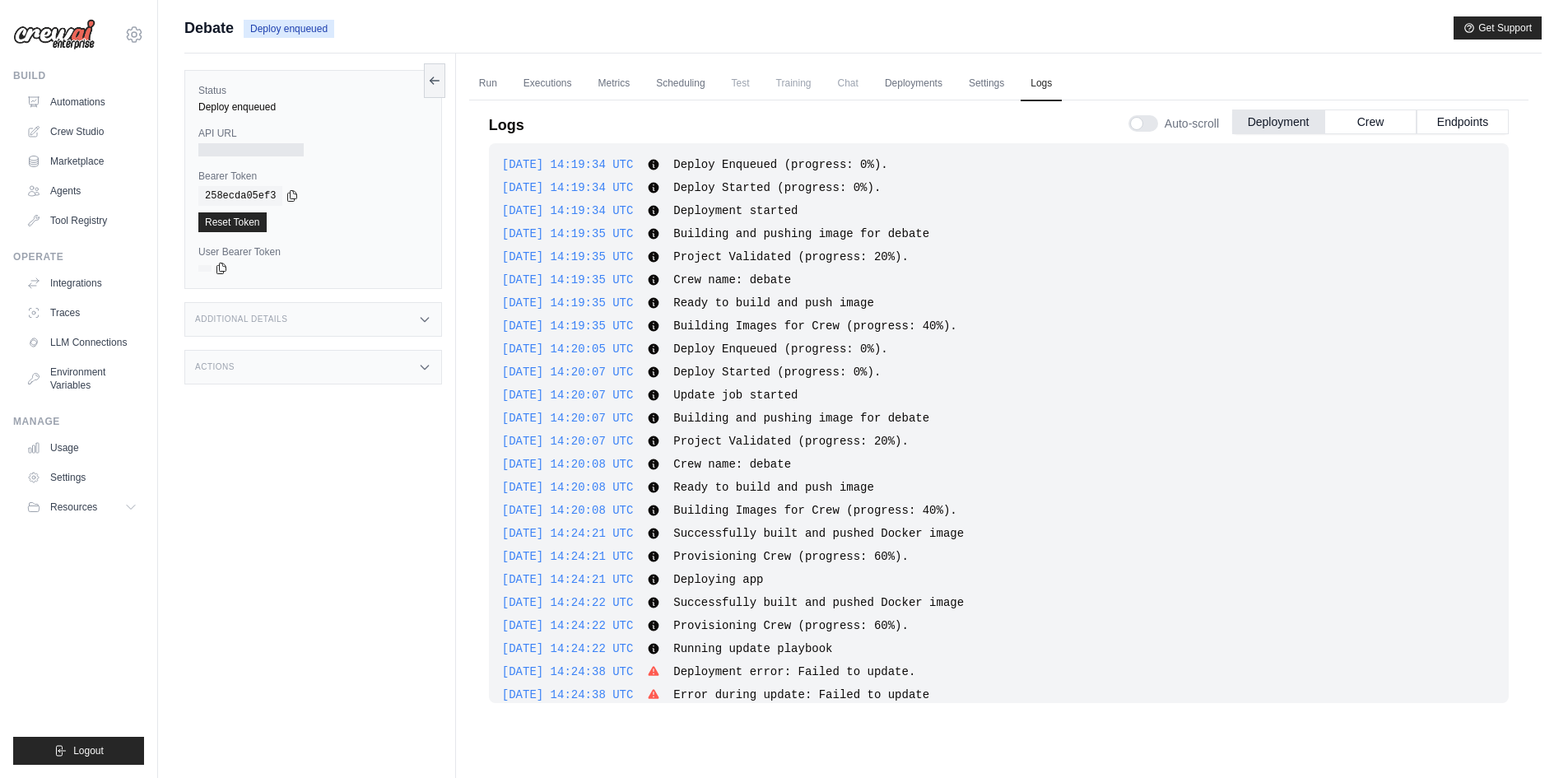
scroll to position [59, 0]
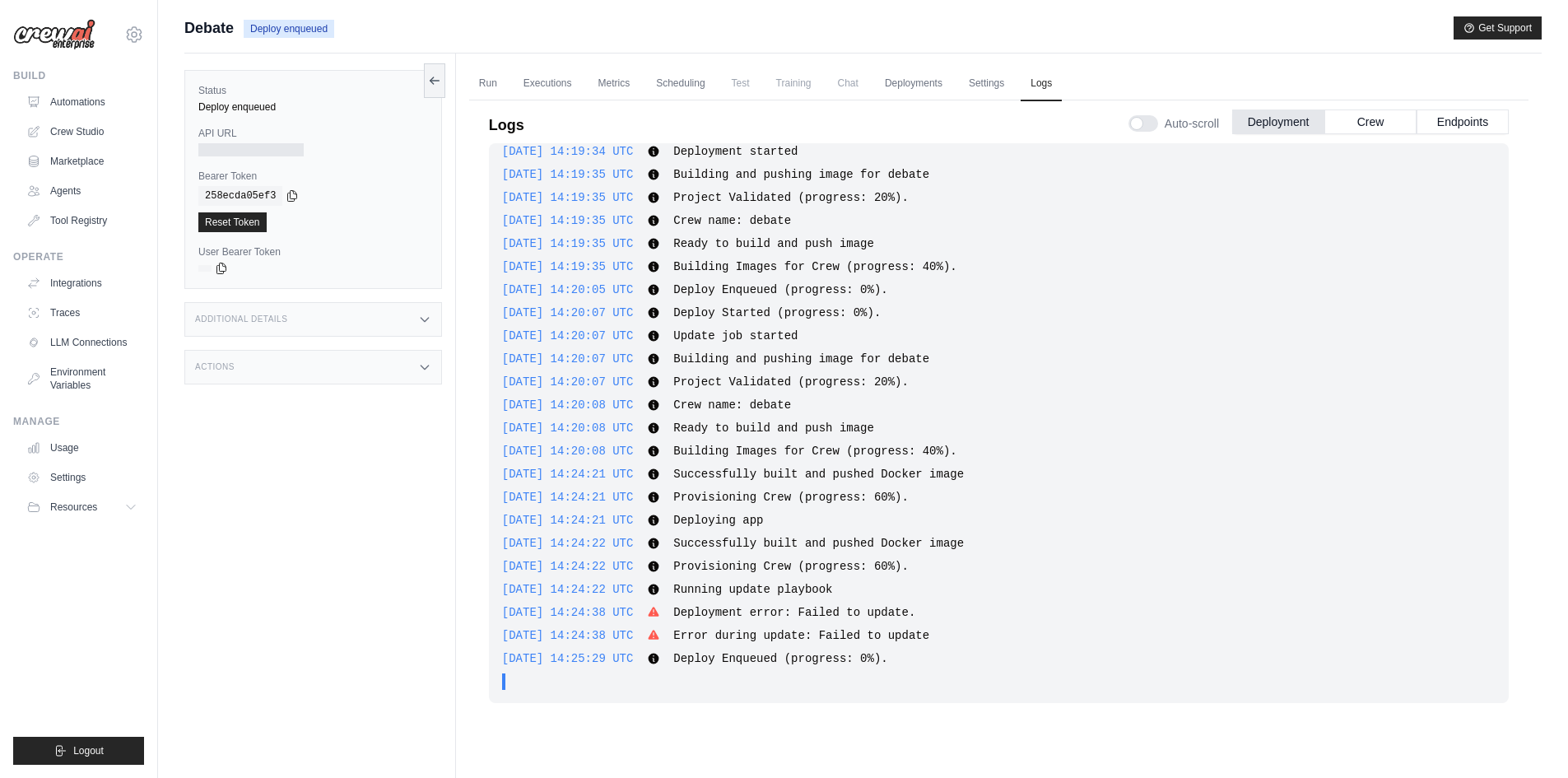
click at [549, 614] on span "2025-09-14 14:24:38 UTC" at bounding box center [568, 612] width 132 height 13
click at [549, 613] on span "2025-09-14 14:24:38 UTC" at bounding box center [568, 612] width 132 height 13
click at [1363, 128] on button "Crew" at bounding box center [1370, 121] width 92 height 25
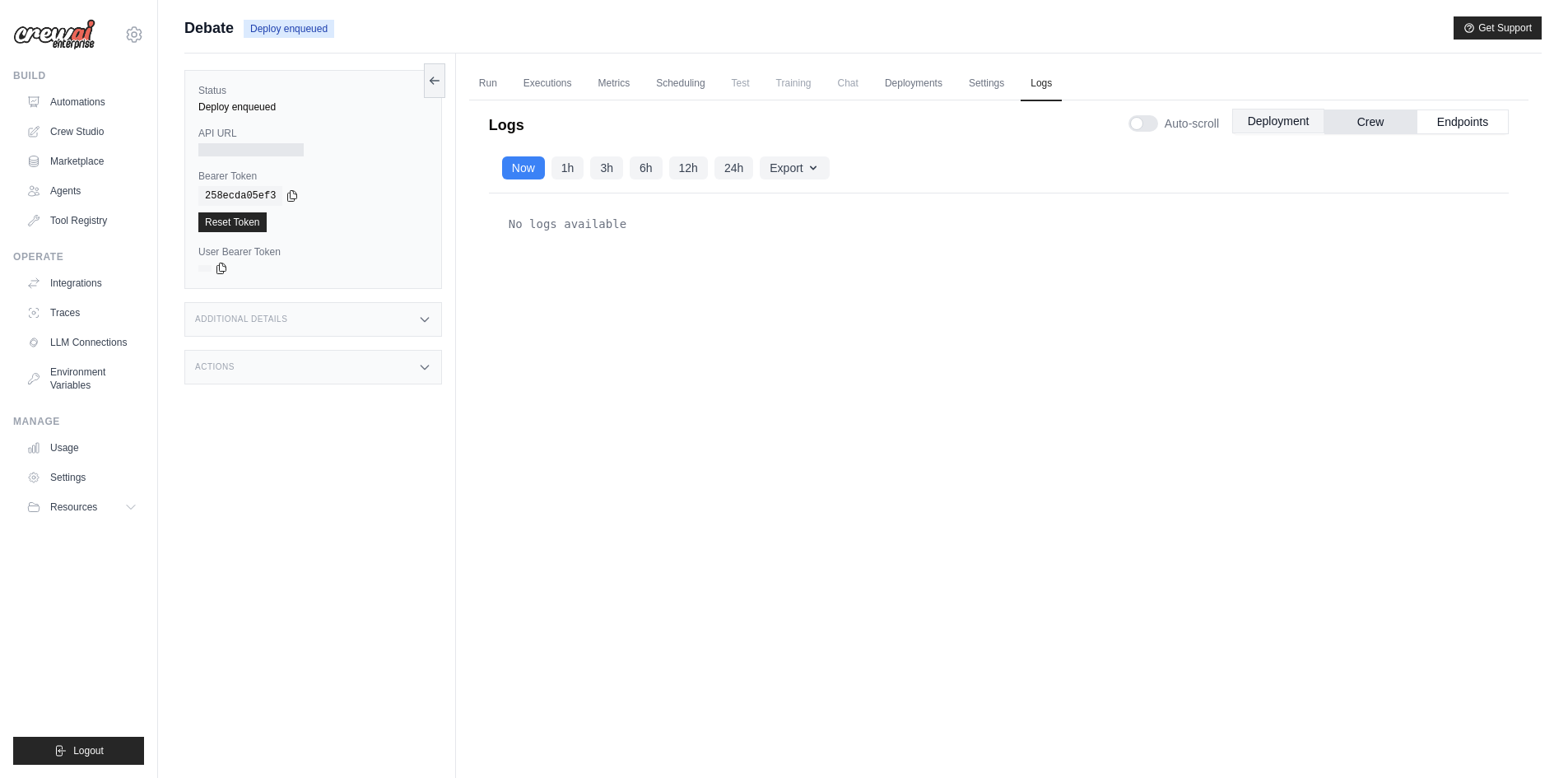
click at [1296, 124] on button "Deployment" at bounding box center [1277, 121] width 92 height 25
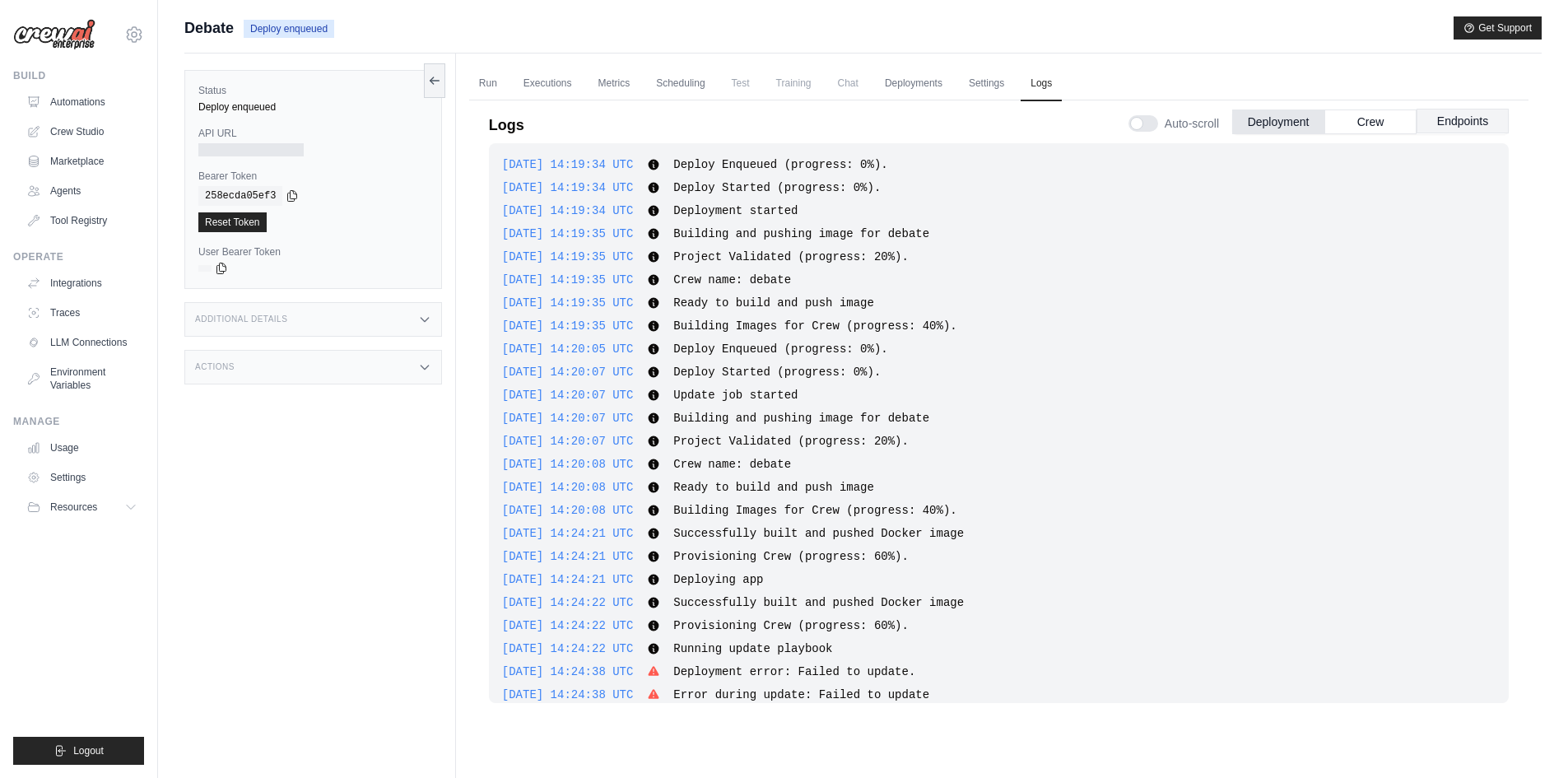
click at [1461, 123] on button "Endpoints" at bounding box center [1462, 121] width 92 height 25
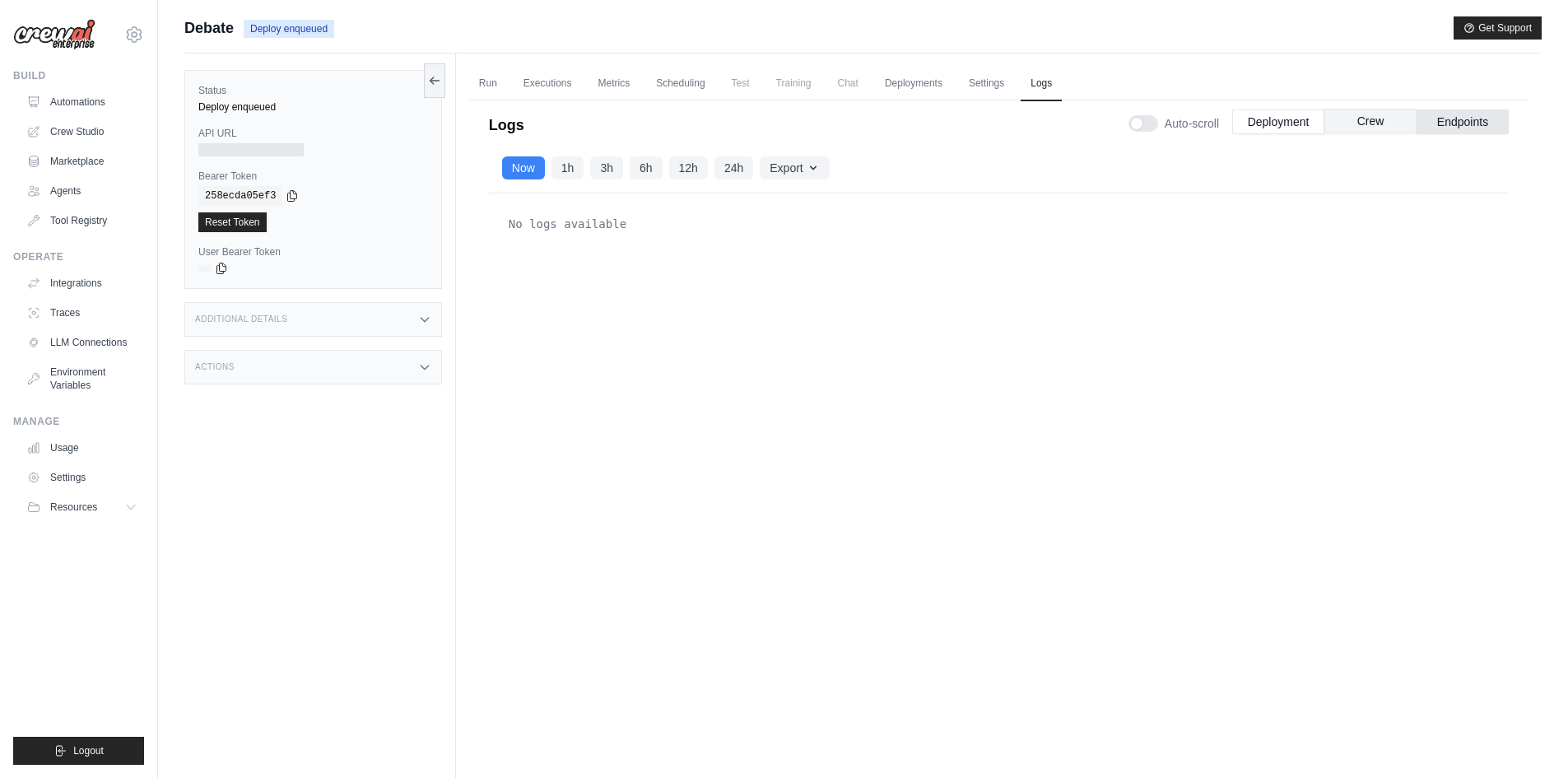
click at [1381, 126] on button "Crew" at bounding box center [1370, 121] width 92 height 25
click at [1308, 127] on button "Deployment" at bounding box center [1277, 121] width 92 height 25
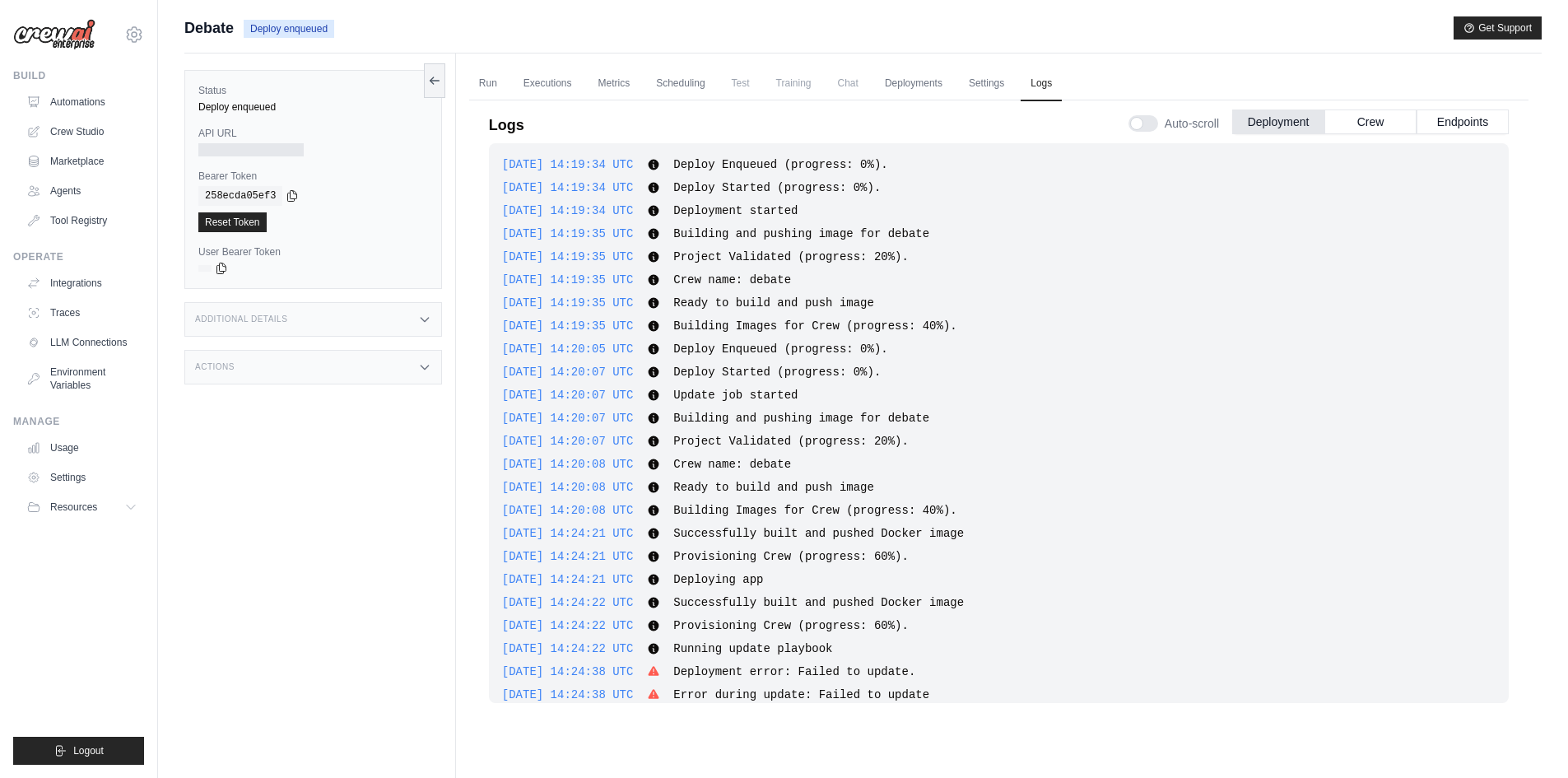
scroll to position [59, 0]
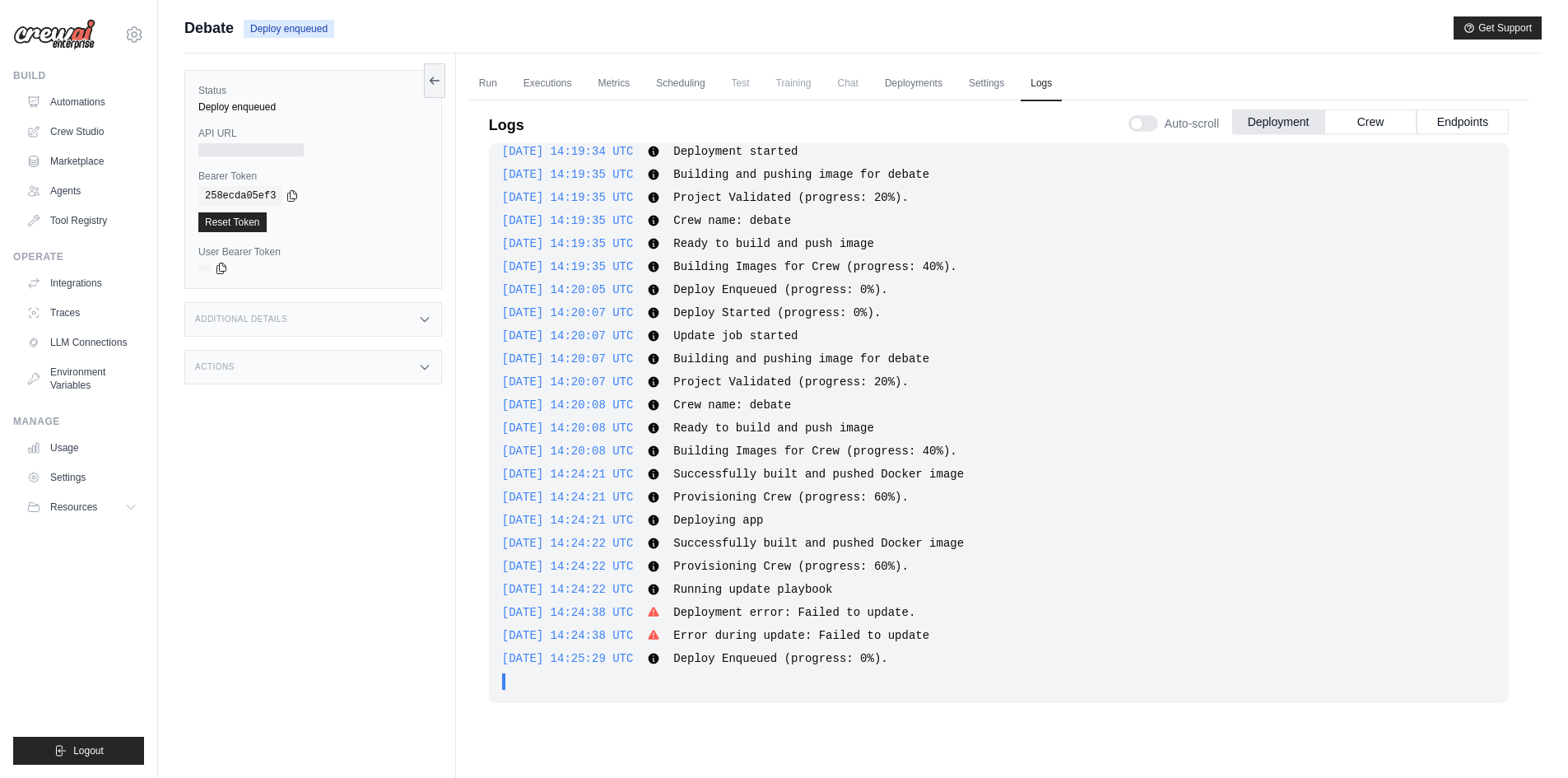
drag, startPoint x: 939, startPoint y: 632, endPoint x: 492, endPoint y: 613, distance: 447.4
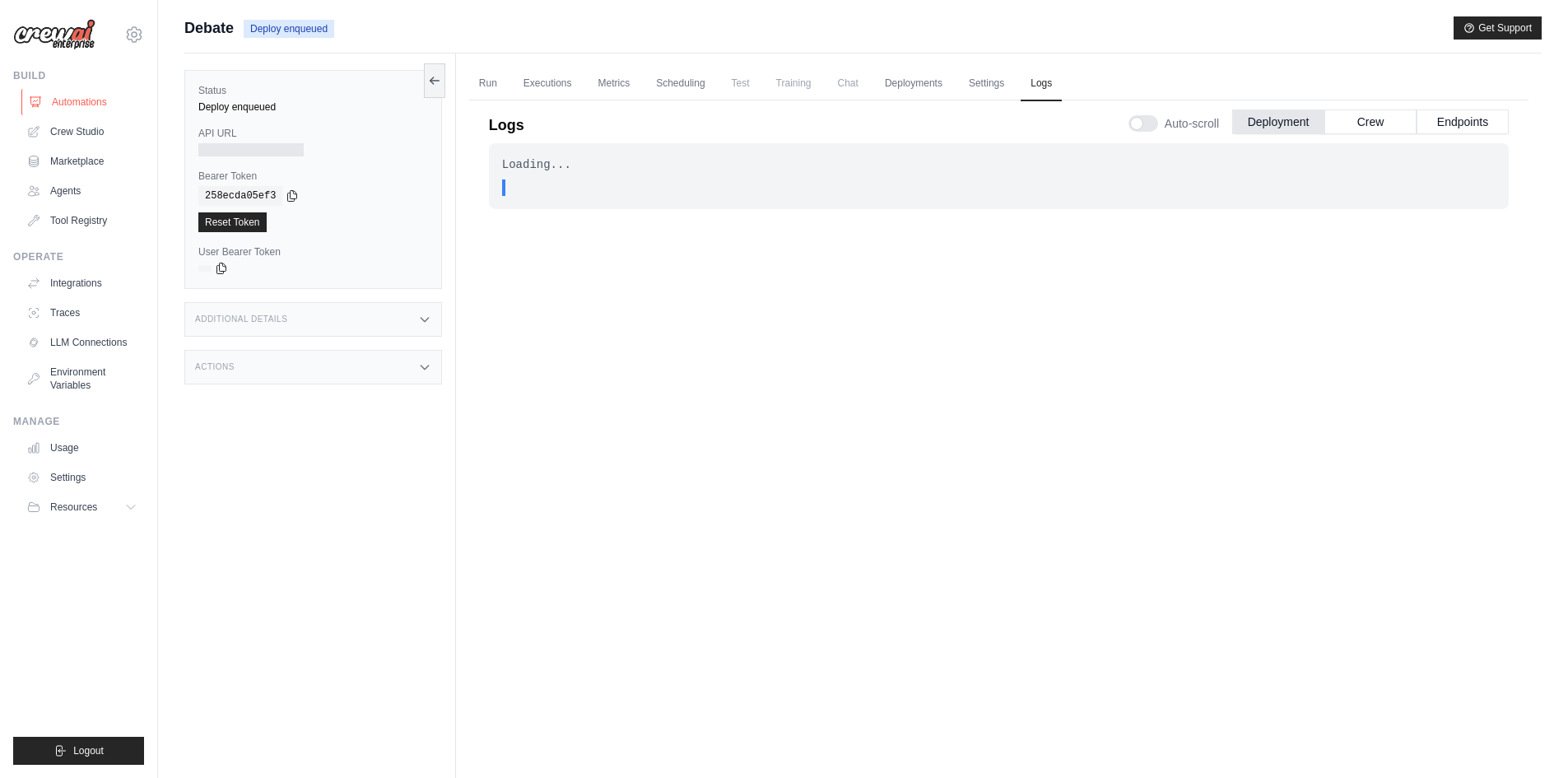
click at [60, 102] on link "Automations" at bounding box center [83, 101] width 124 height 27
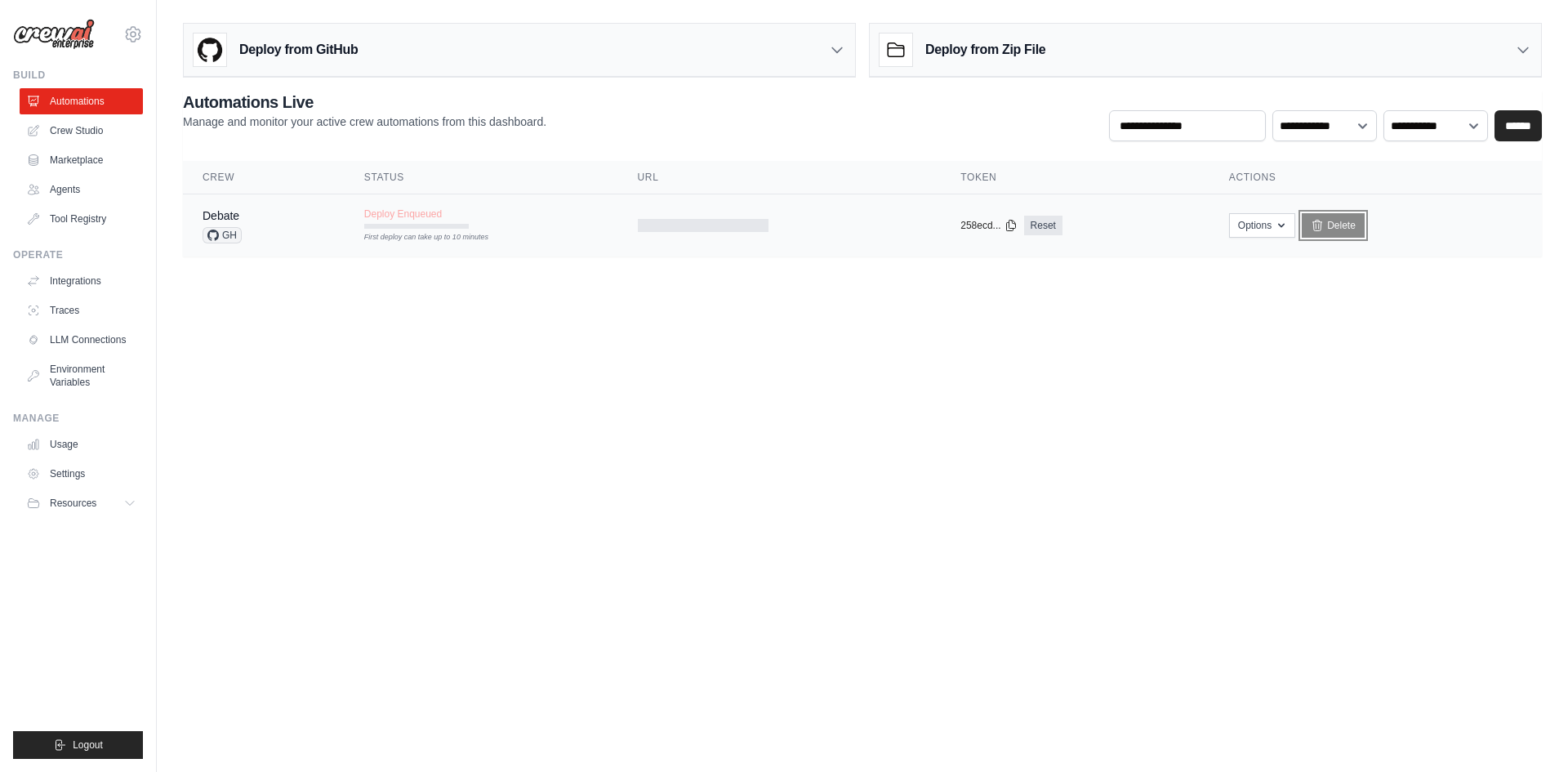
click at [1328, 223] on link "Delete" at bounding box center [1333, 225] width 63 height 24
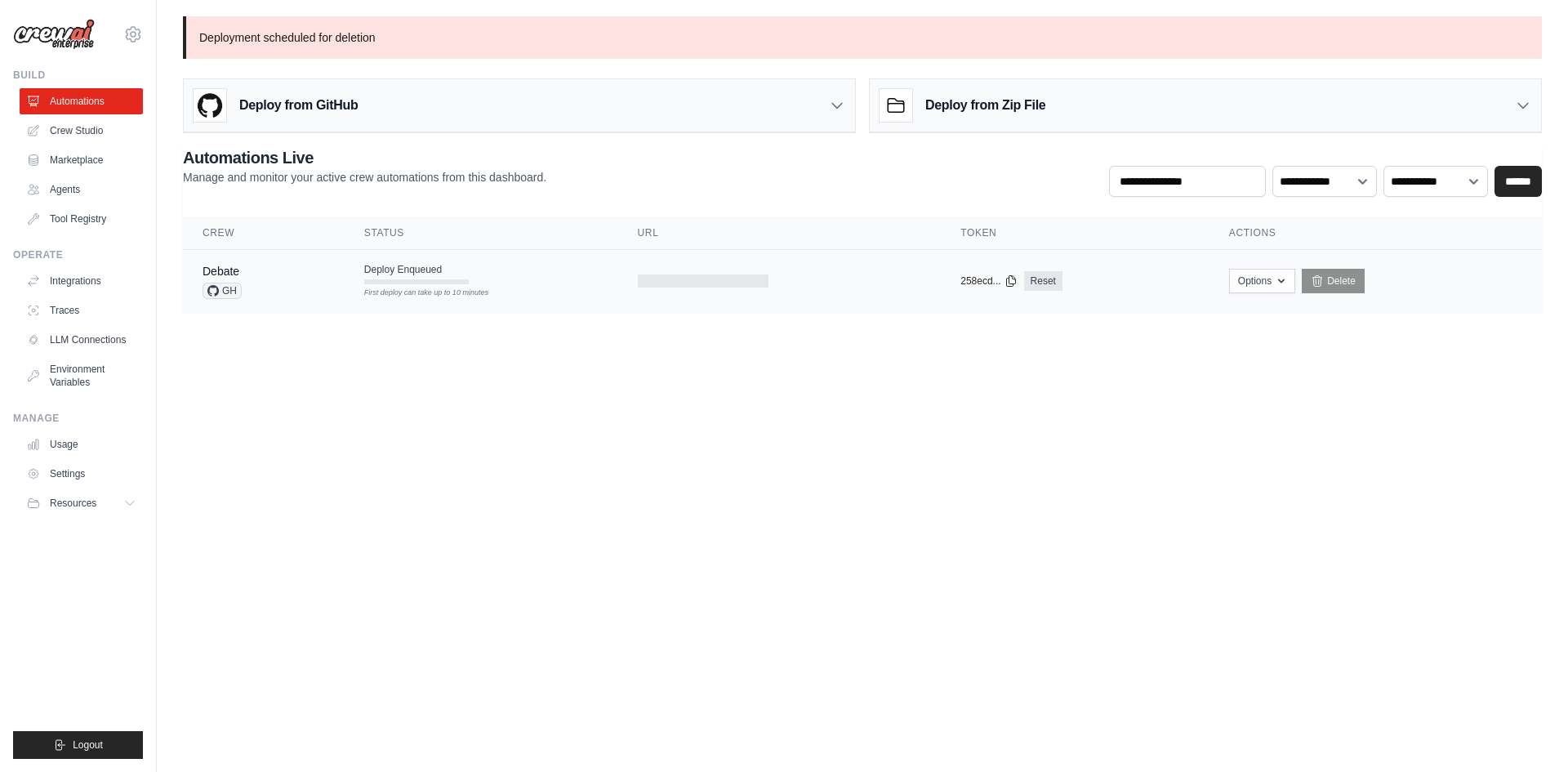
click at [431, 269] on span "Deploy Enqueued" at bounding box center [403, 269] width 78 height 13
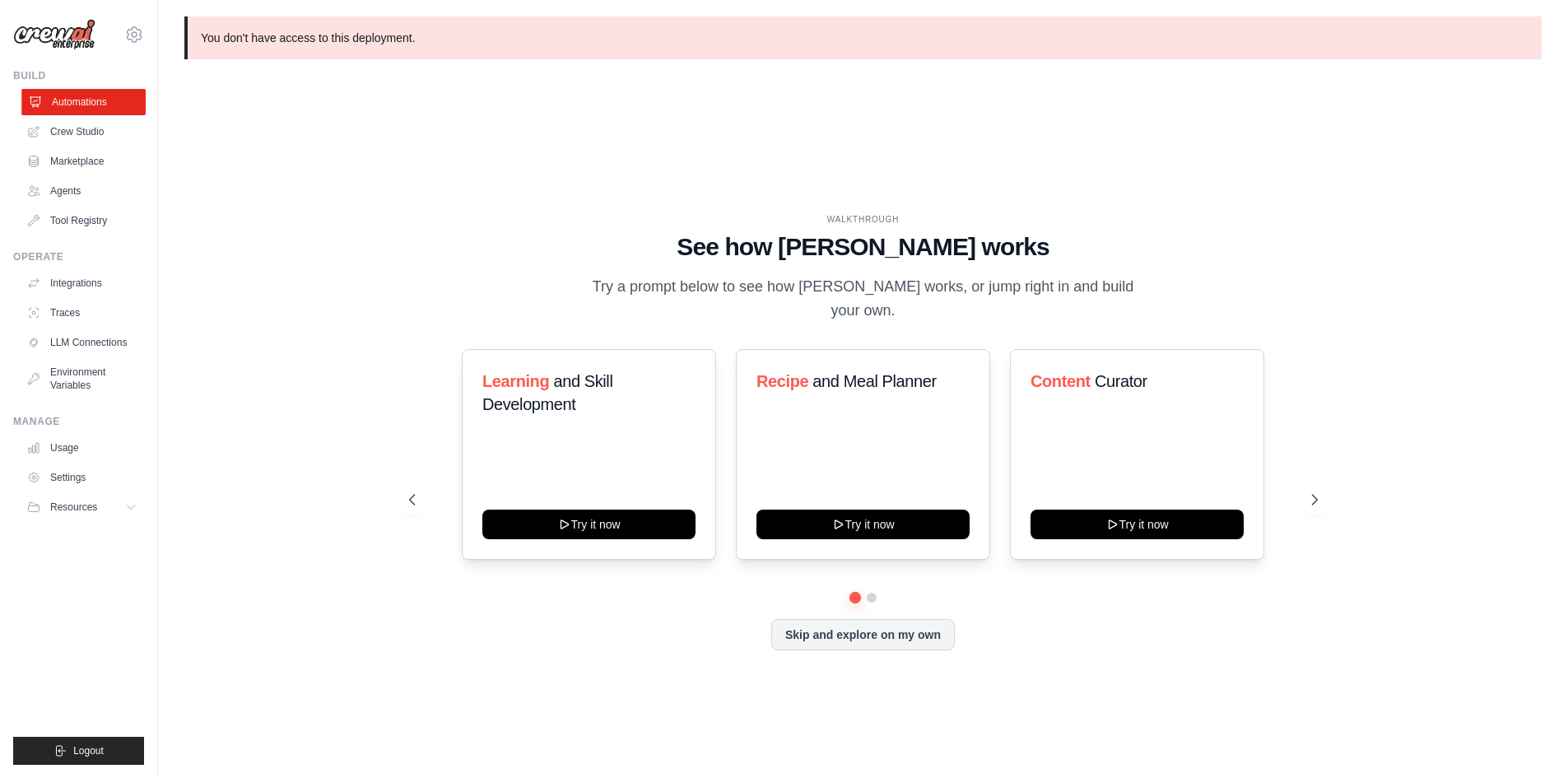
click at [95, 102] on link "Automations" at bounding box center [83, 101] width 124 height 27
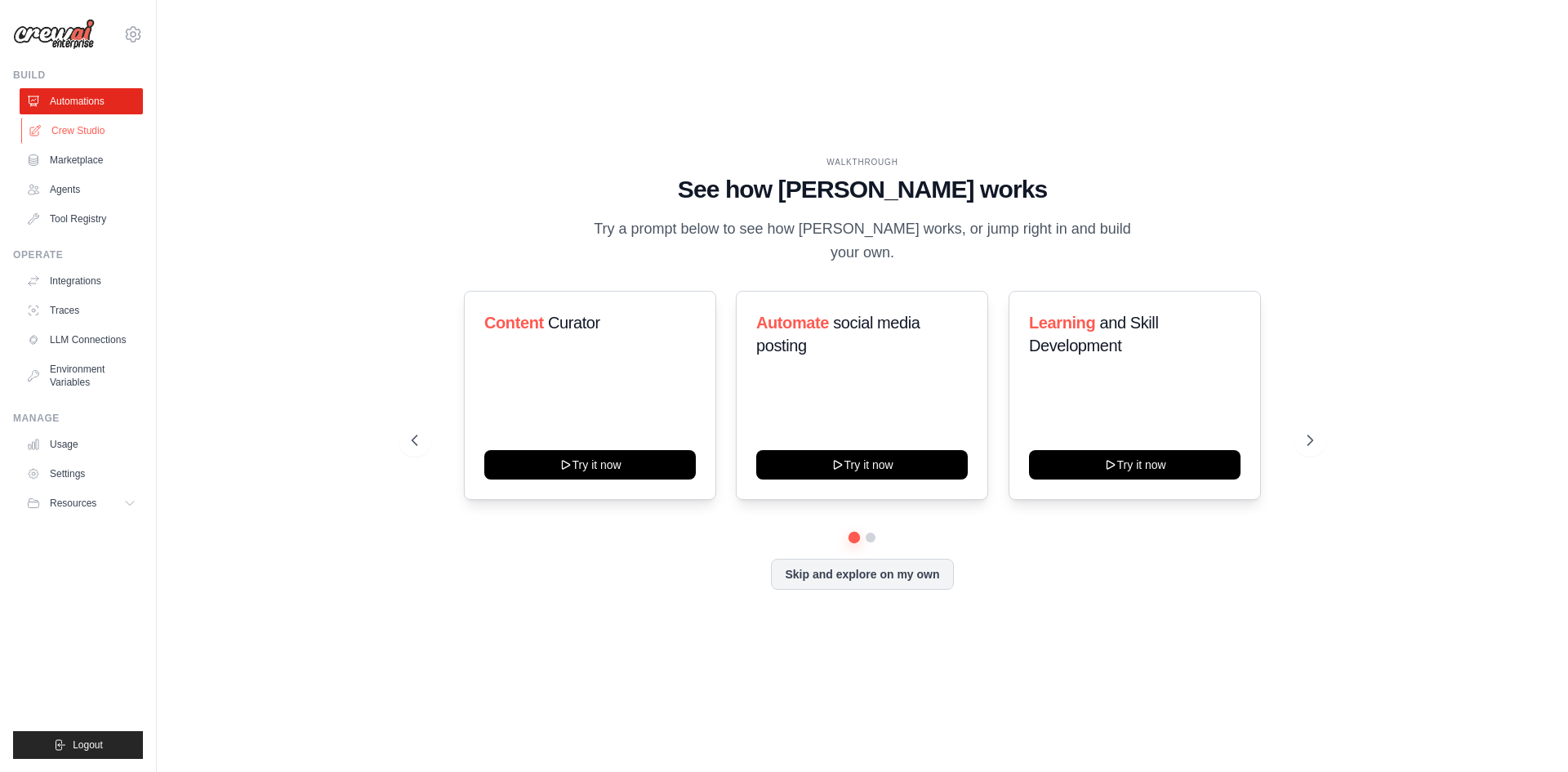
click at [58, 133] on link "Crew Studio" at bounding box center [83, 131] width 123 height 26
click at [66, 98] on link "Automations" at bounding box center [83, 101] width 123 height 26
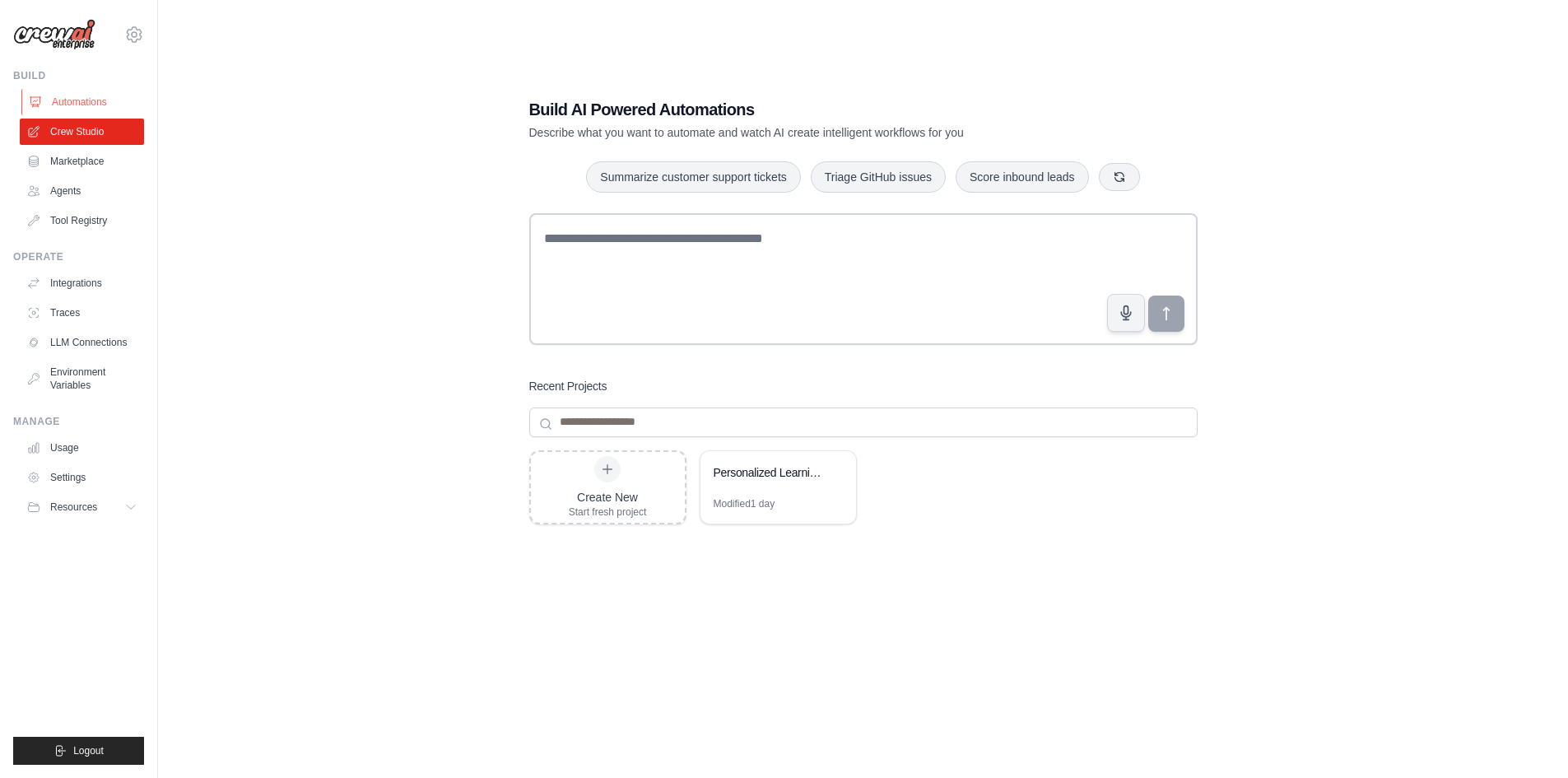
click at [77, 101] on link "Automations" at bounding box center [83, 101] width 124 height 27
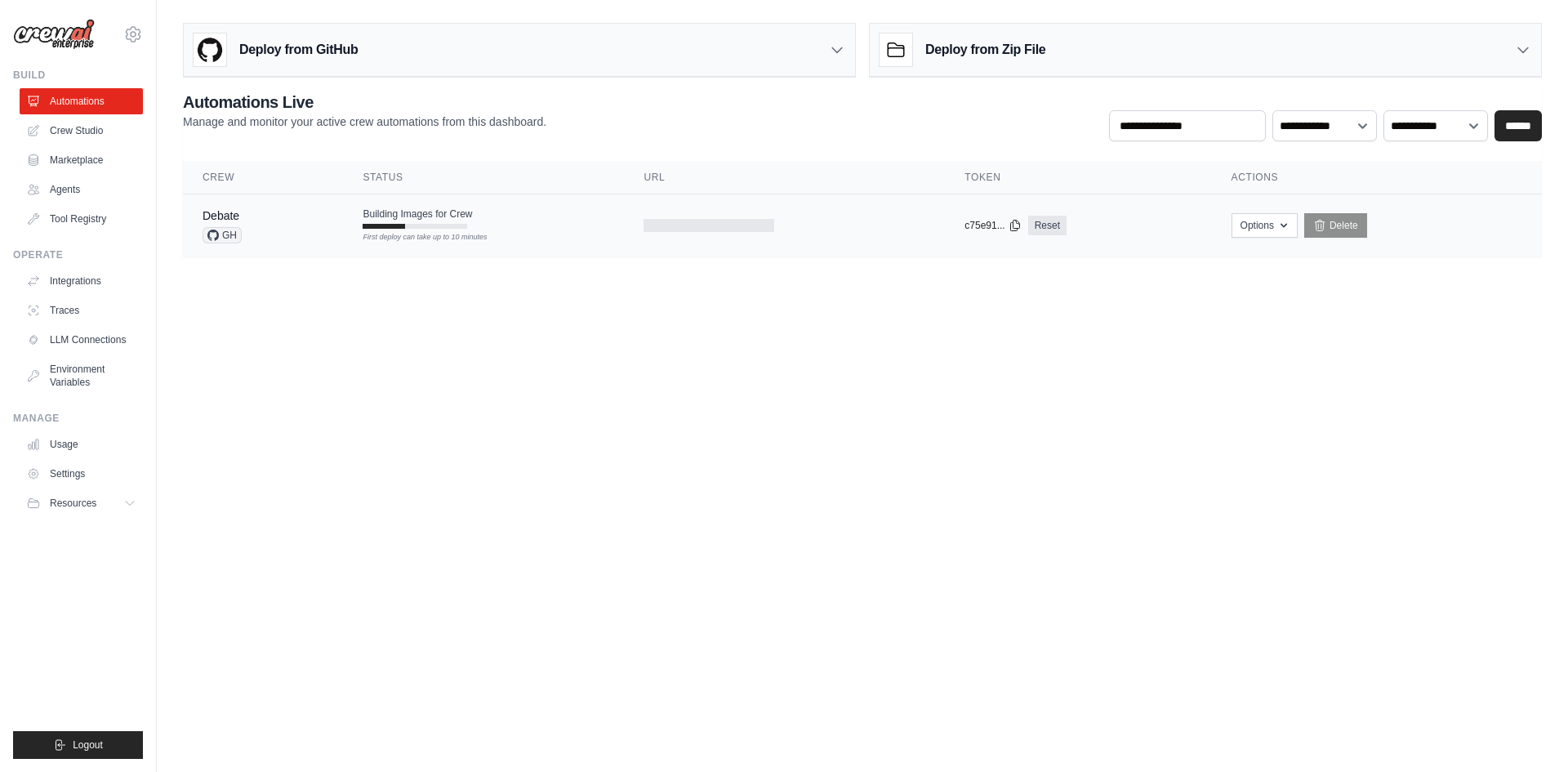
click at [416, 241] on div "First deploy can take up to 10 minutes" at bounding box center [415, 238] width 104 height 12
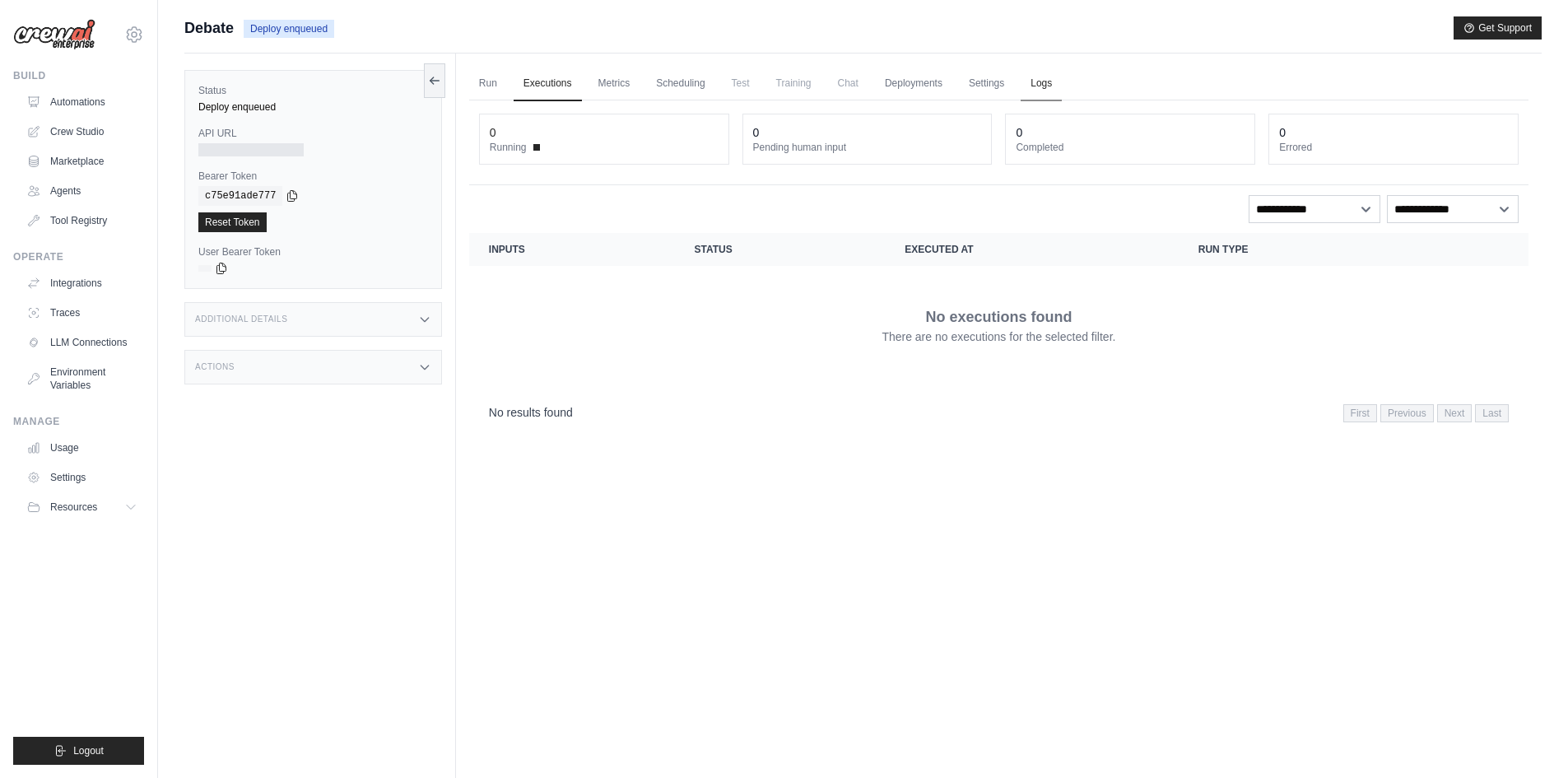
click at [1059, 88] on link "Logs" at bounding box center [1040, 84] width 41 height 35
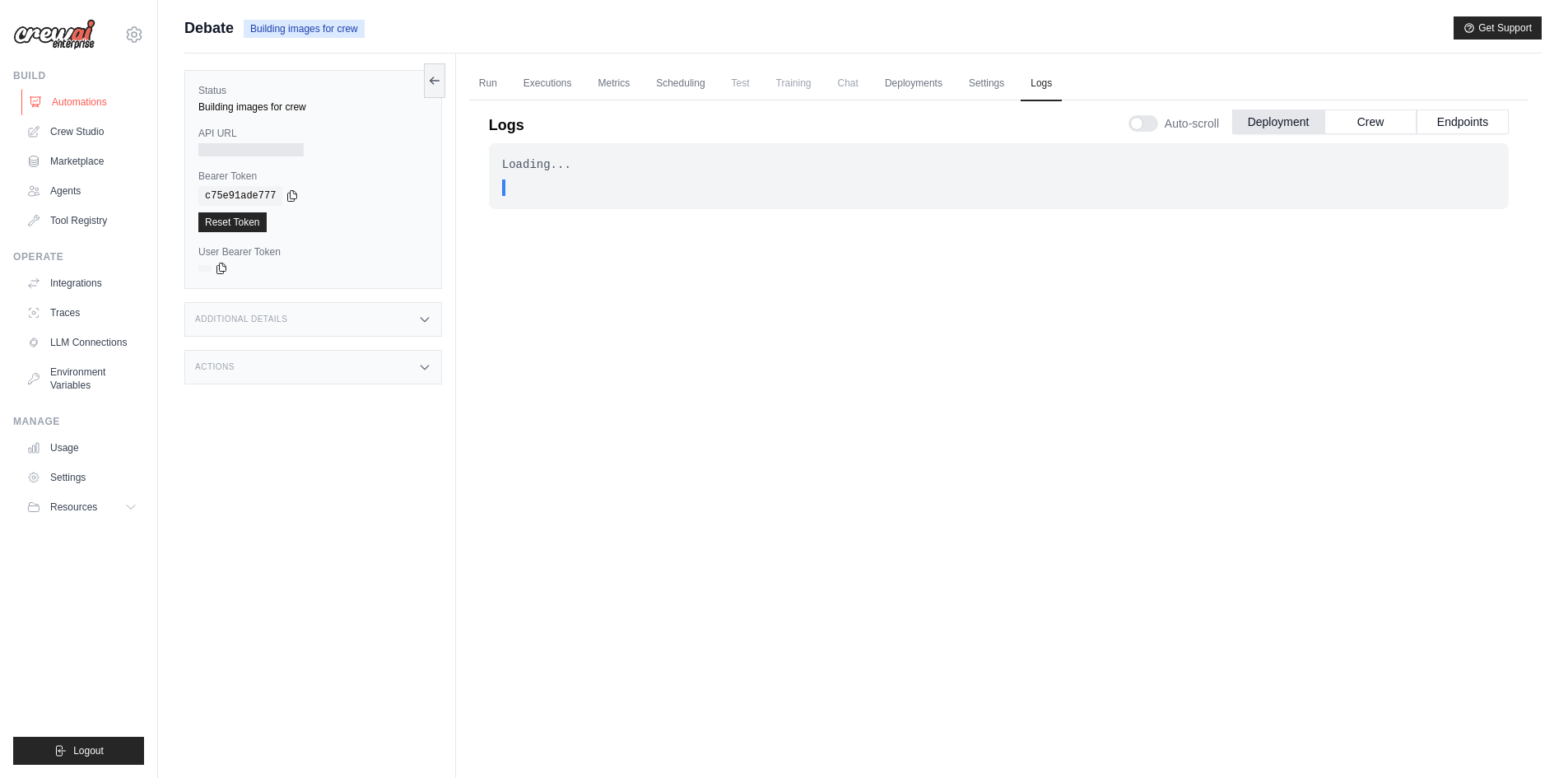
click at [78, 95] on link "Automations" at bounding box center [83, 101] width 124 height 27
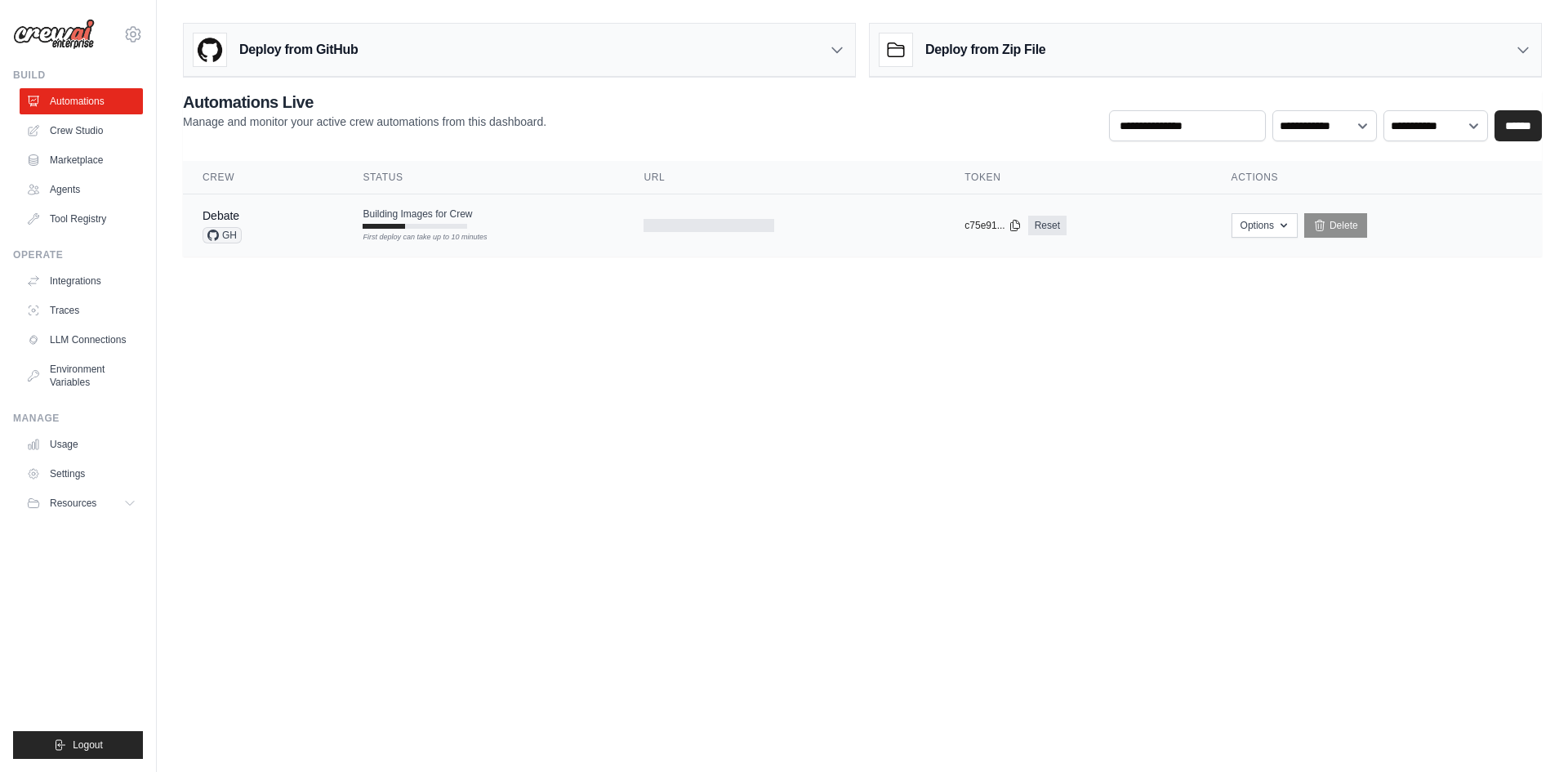
click at [462, 231] on td "Building Images for Crew First deploy can take up to 10 minutes" at bounding box center [484, 218] width 281 height 47
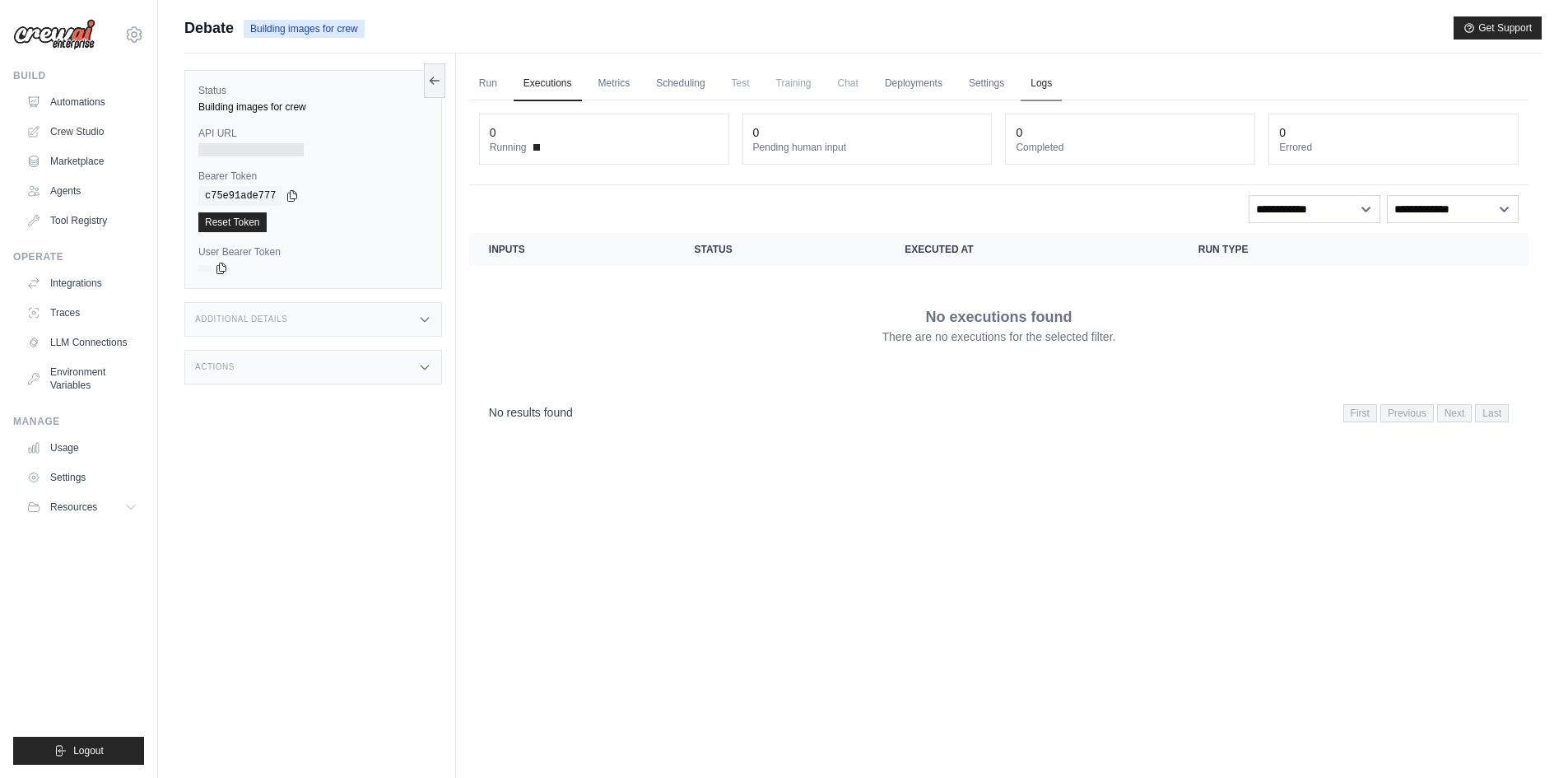
click at [1058, 86] on link "Logs" at bounding box center [1040, 84] width 41 height 35
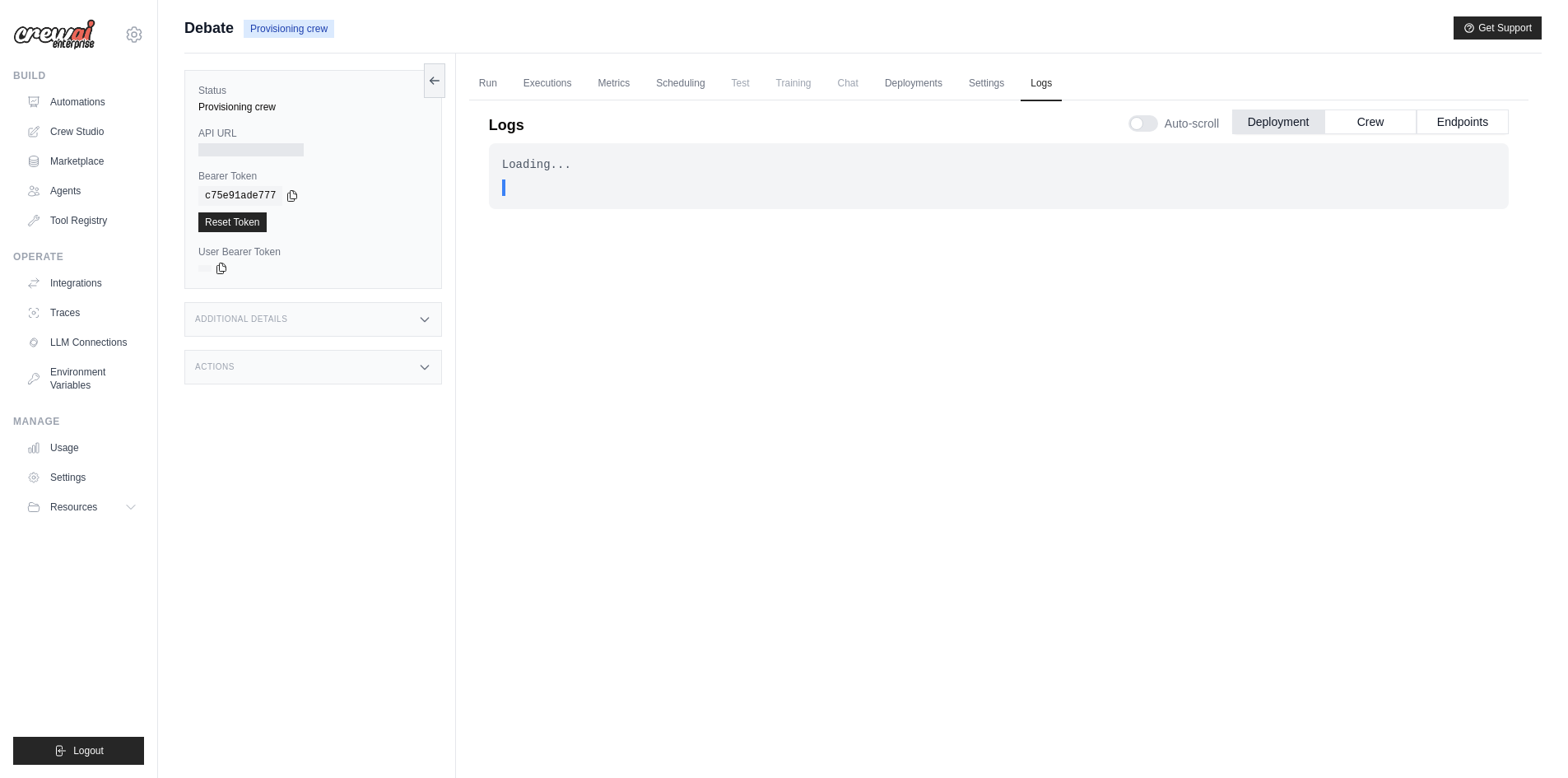
click at [509, 191] on div ". . ." at bounding box center [998, 187] width 993 height 16
click at [646, 222] on div "Loading... . . . In Progress" at bounding box center [998, 444] width 1019 height 602
click at [65, 94] on link "Automations" at bounding box center [83, 101] width 124 height 27
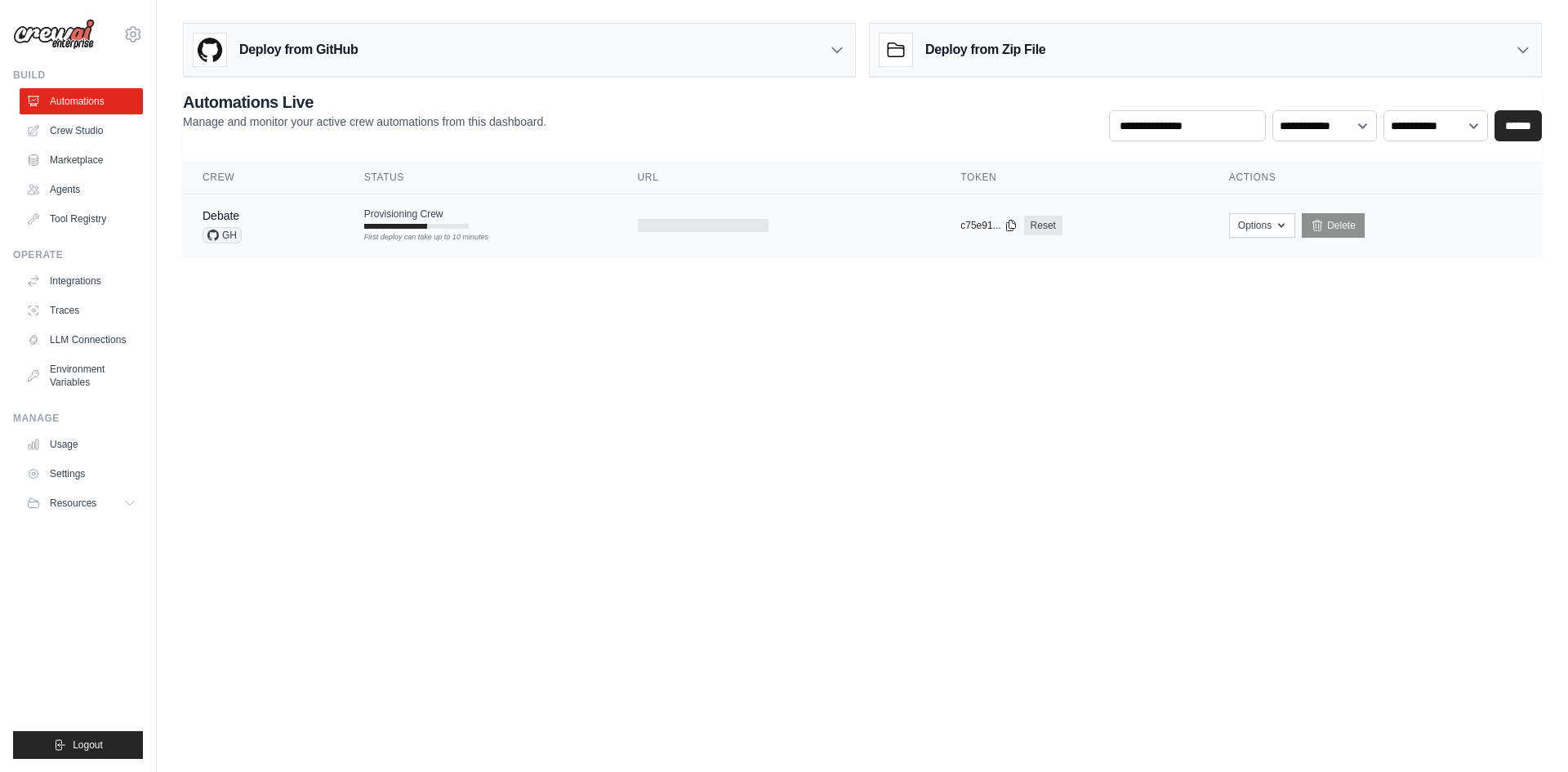
click at [503, 225] on td "Provisioning Crew First deploy can take up to 10 minutes" at bounding box center [482, 218] width 274 height 47
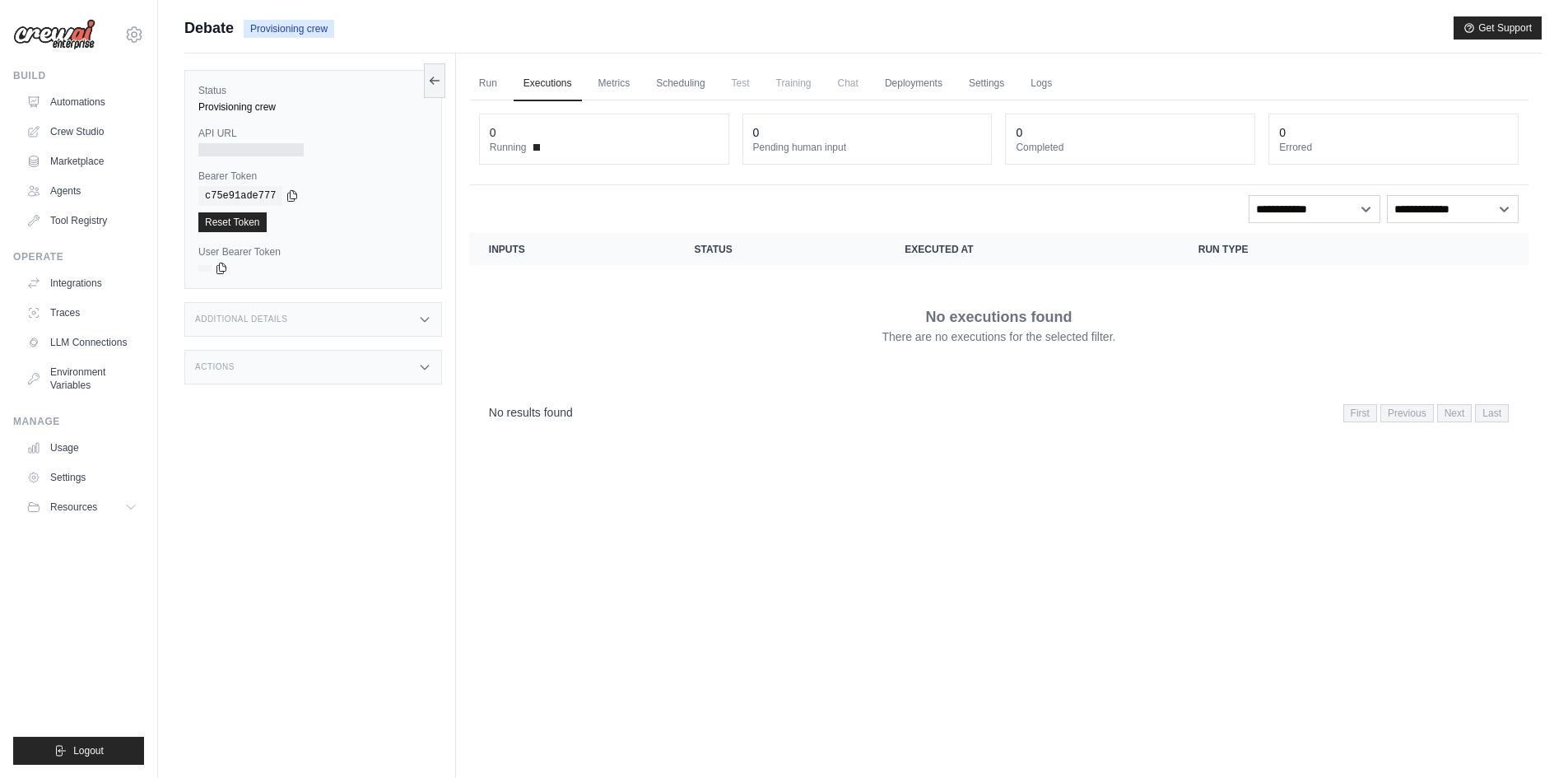
click at [1043, 87] on ul "Run Executions Metrics Scheduling Test Training Chat Deployments Settings Logs" at bounding box center [998, 83] width 1059 height 34
click at [1061, 78] on link "Logs" at bounding box center [1040, 84] width 41 height 35
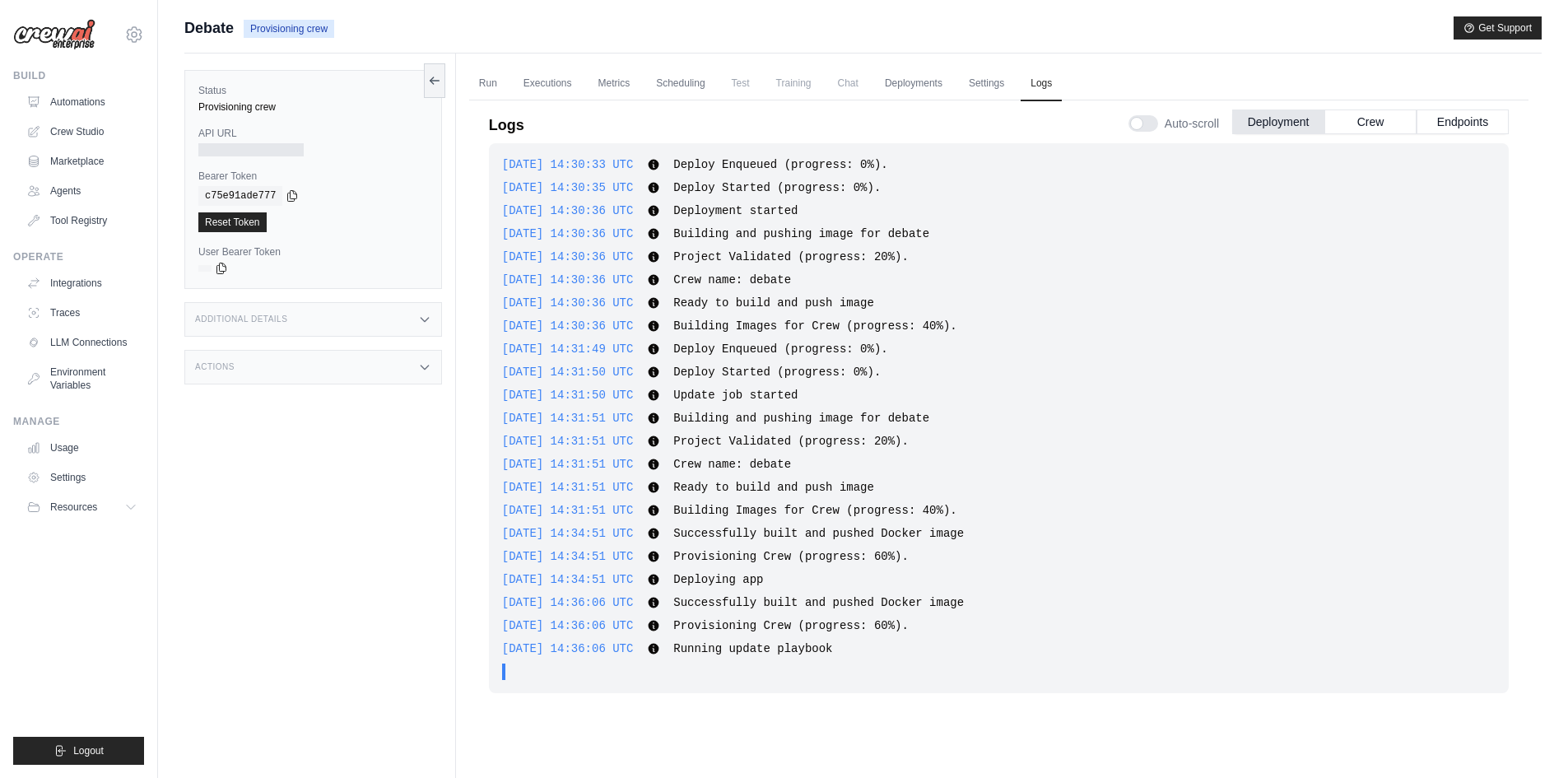
drag, startPoint x: 83, startPoint y: 96, endPoint x: 159, endPoint y: 108, distance: 76.9
click at [83, 96] on link "Automations" at bounding box center [82, 101] width 124 height 27
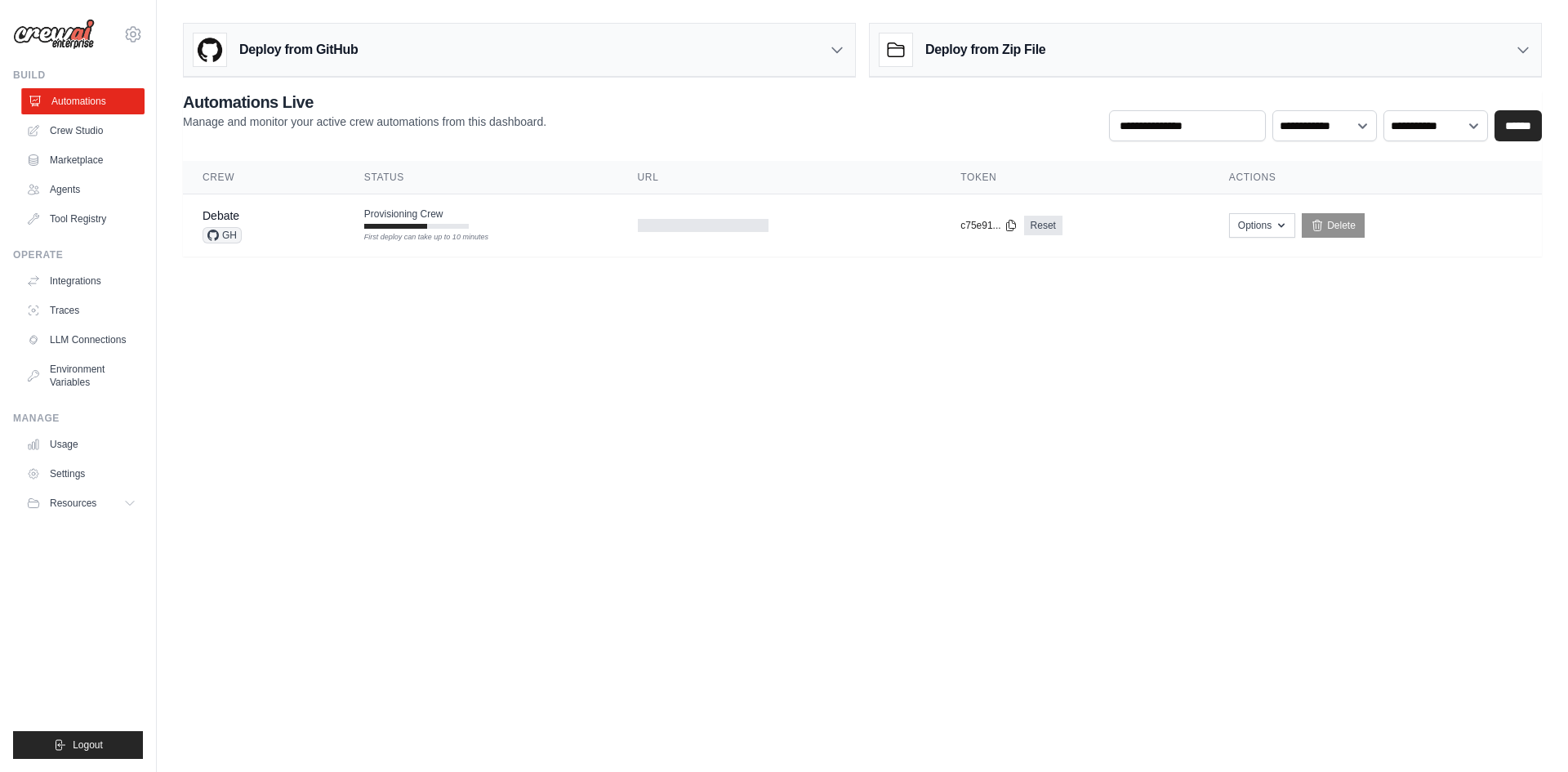
click at [94, 104] on link "Automations" at bounding box center [83, 101] width 123 height 26
click at [430, 220] on div "Provisioning Crew First deploy can take up to 10 minutes" at bounding box center [416, 218] width 104 height 21
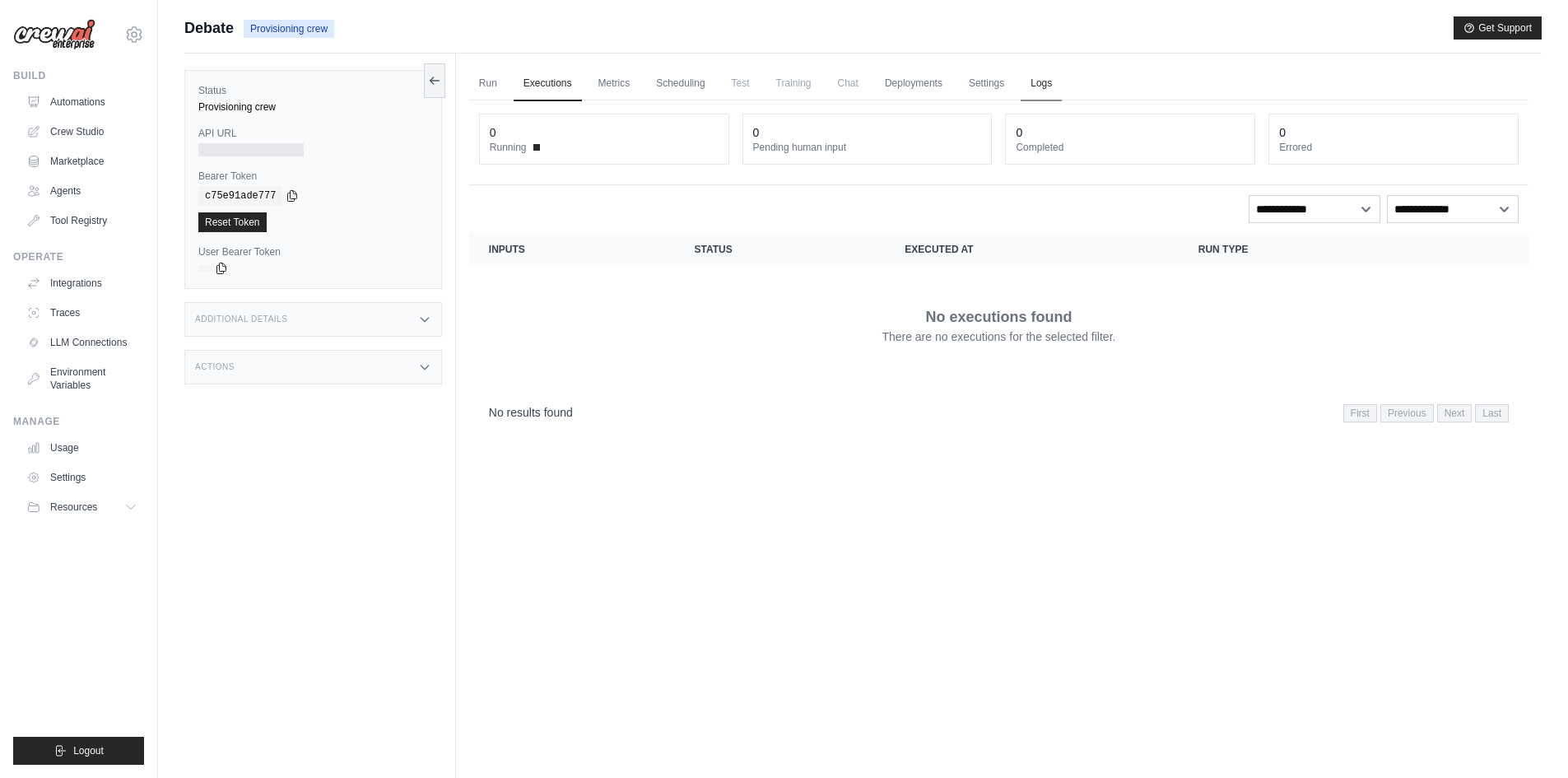
click at [1061, 79] on link "Logs" at bounding box center [1040, 84] width 41 height 35
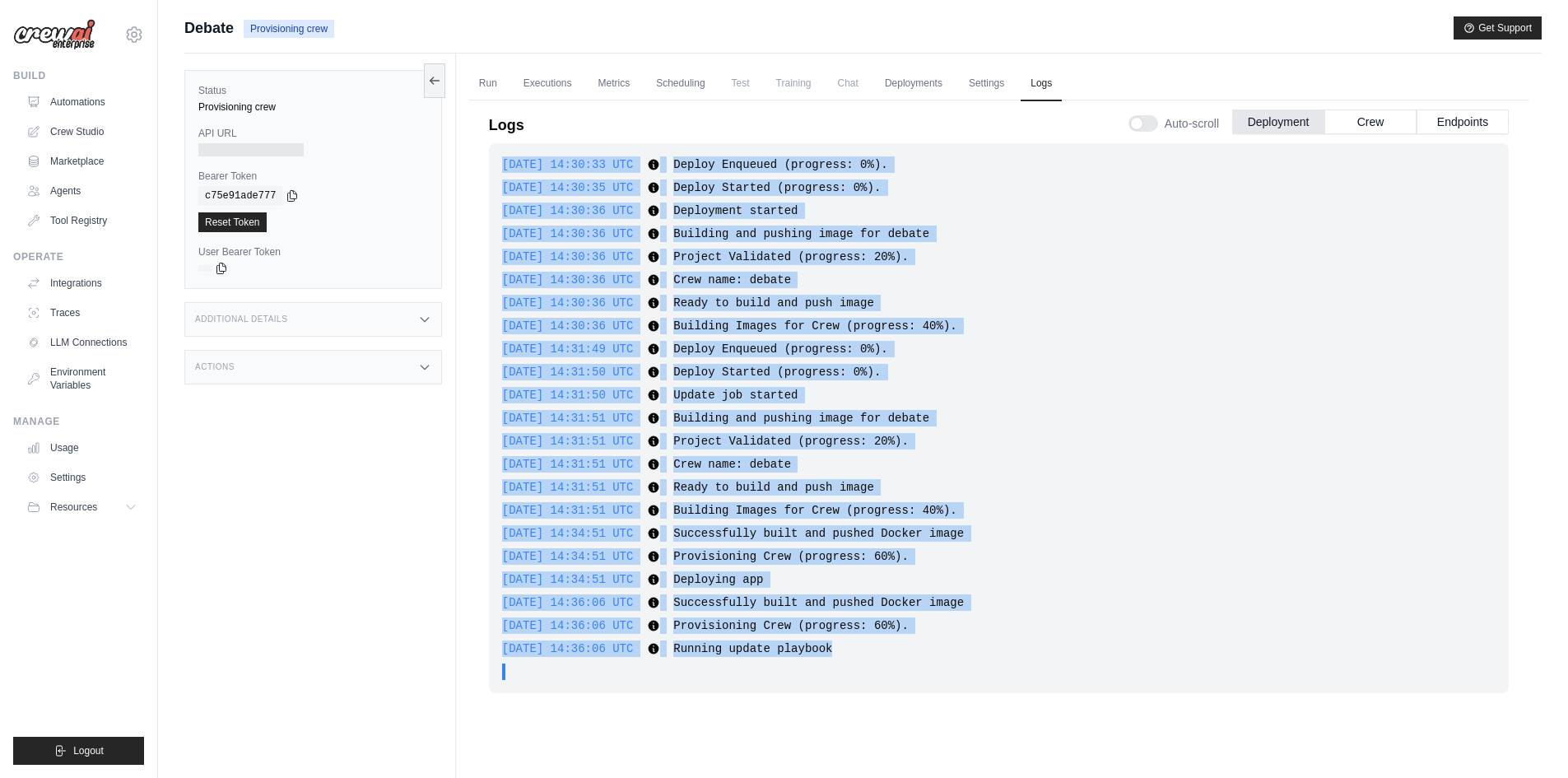
drag, startPoint x: 836, startPoint y: 581, endPoint x: 493, endPoint y: 160, distance: 543.0
click at [493, 160] on div "[DATE] 14:30:33 UTC Deploy Enqueued (progress: 0%). Show more Show less [DATE] …" at bounding box center [998, 418] width 1019 height 549
click at [720, 261] on span "Project Validated (progress: 20%)." at bounding box center [790, 257] width 235 height 13
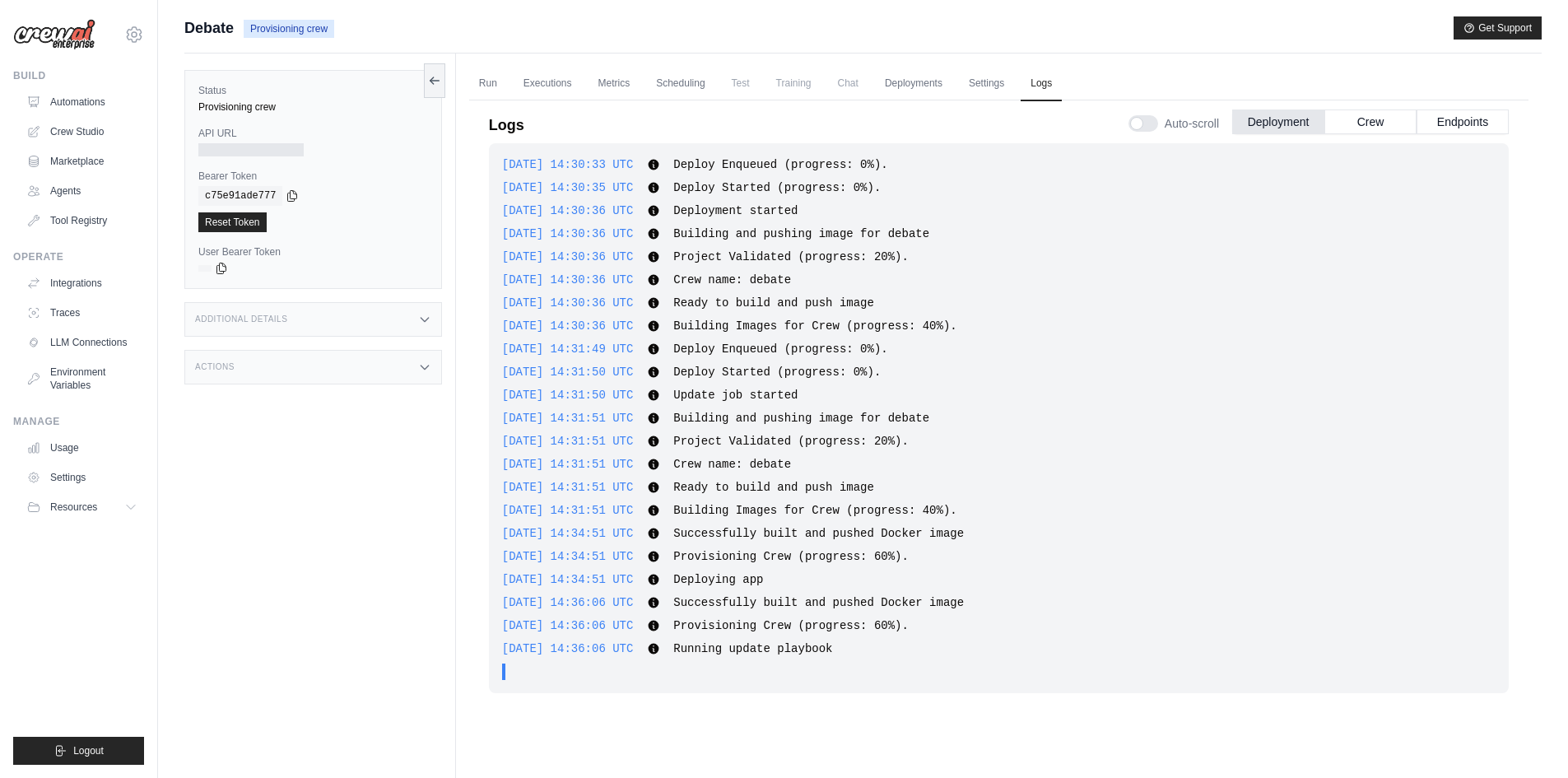
click at [1034, 627] on div "[DATE] 14:36:06 UTC Provisioning Crew (progress: 60%). Show more Show less" at bounding box center [998, 625] width 993 height 16
click at [95, 101] on link "Automations" at bounding box center [83, 101] width 124 height 27
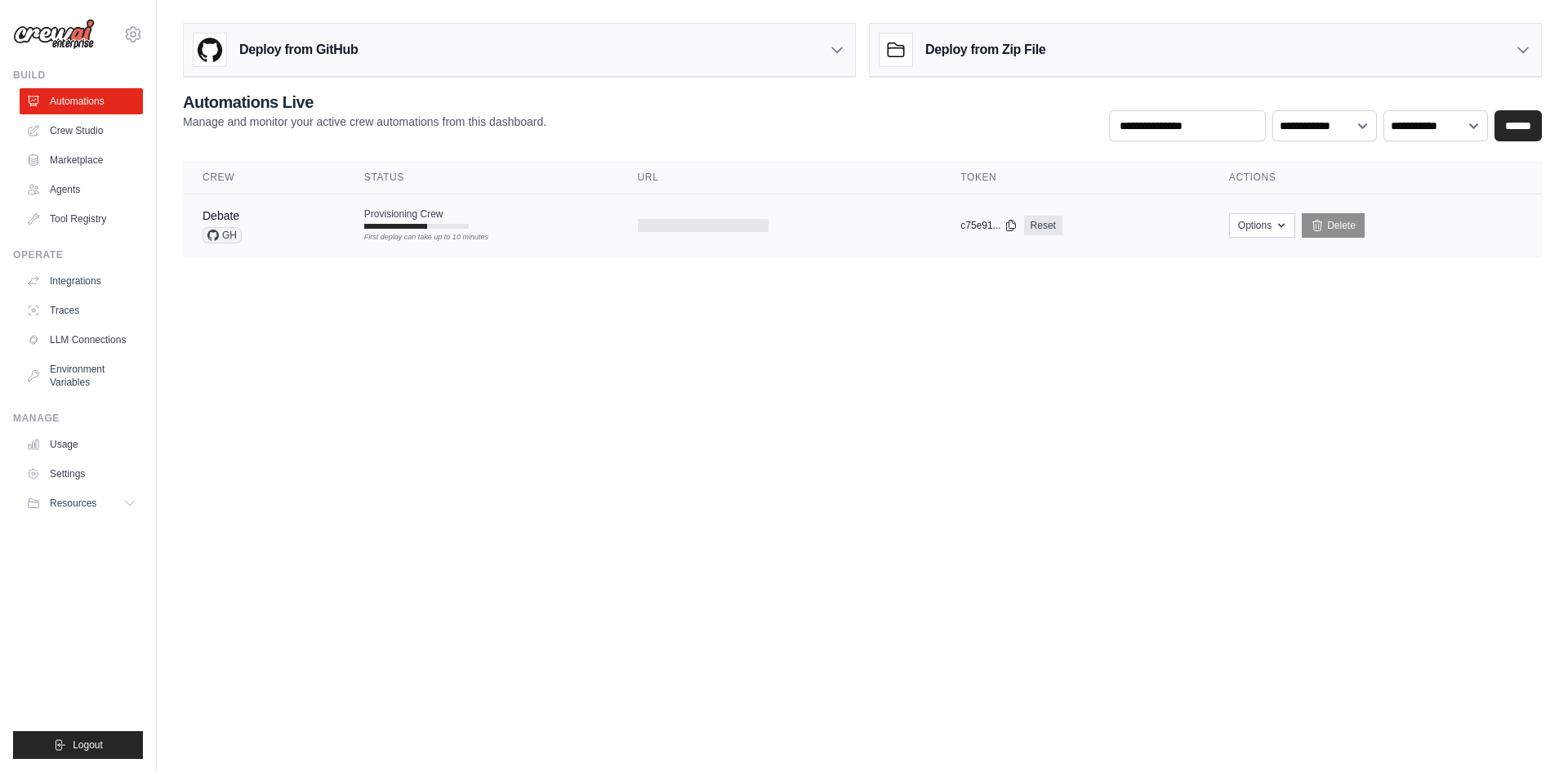
click at [397, 224] on div at bounding box center [395, 226] width 63 height 5
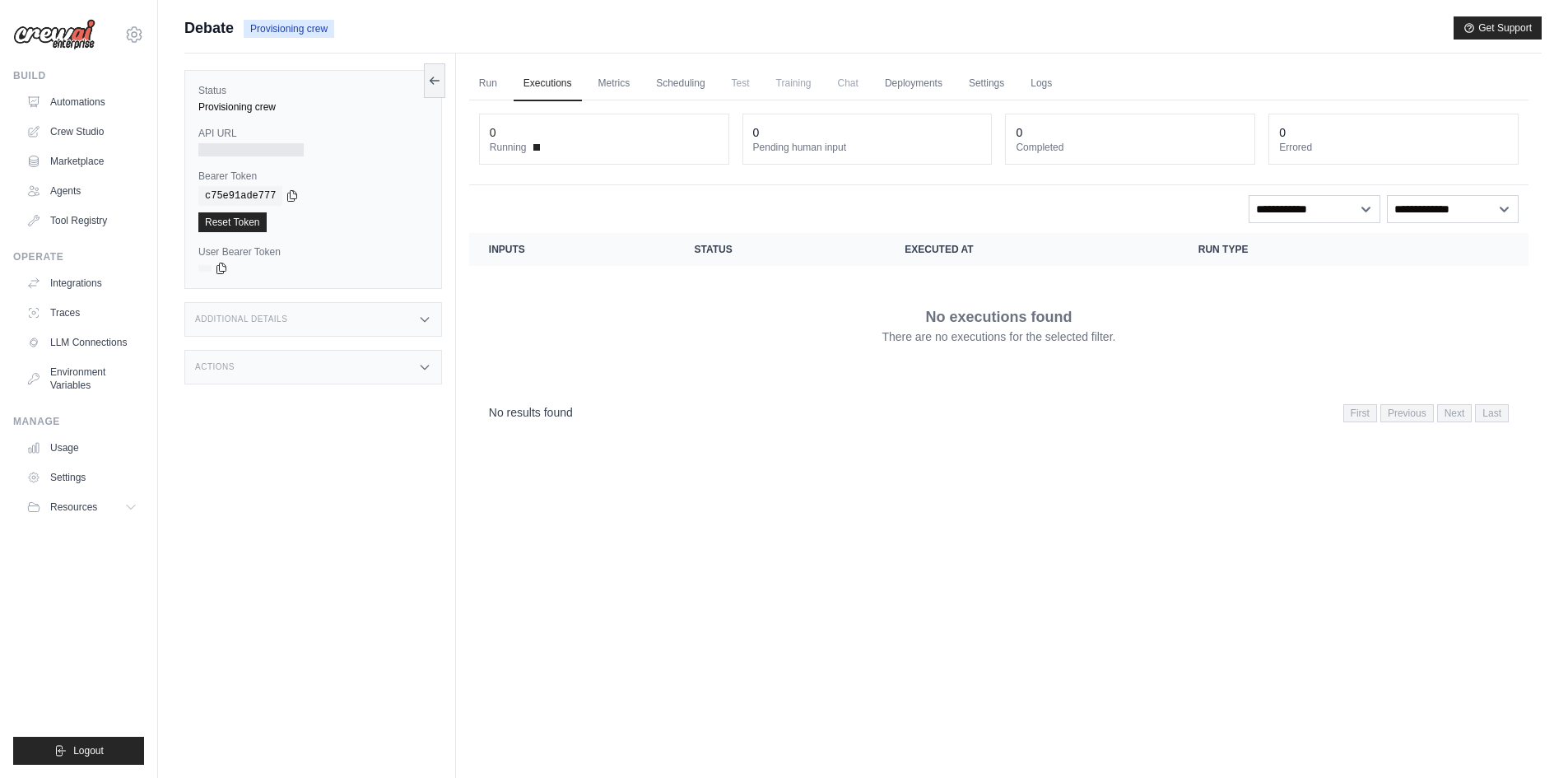
drag, startPoint x: 1065, startPoint y: 87, endPoint x: 1036, endPoint y: 115, distance: 40.3
click at [1061, 87] on link "Logs" at bounding box center [1040, 84] width 41 height 35
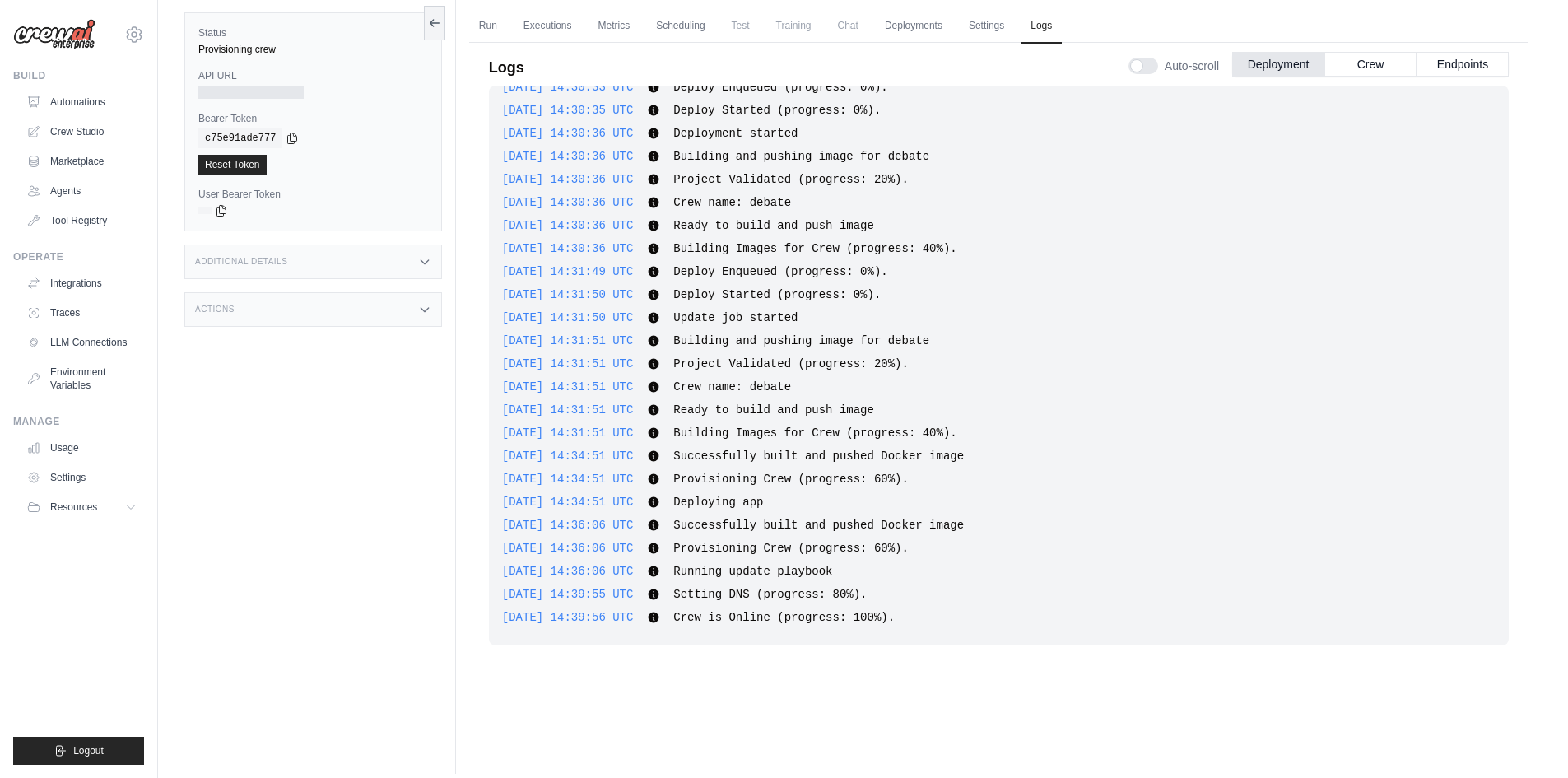
scroll to position [70, 0]
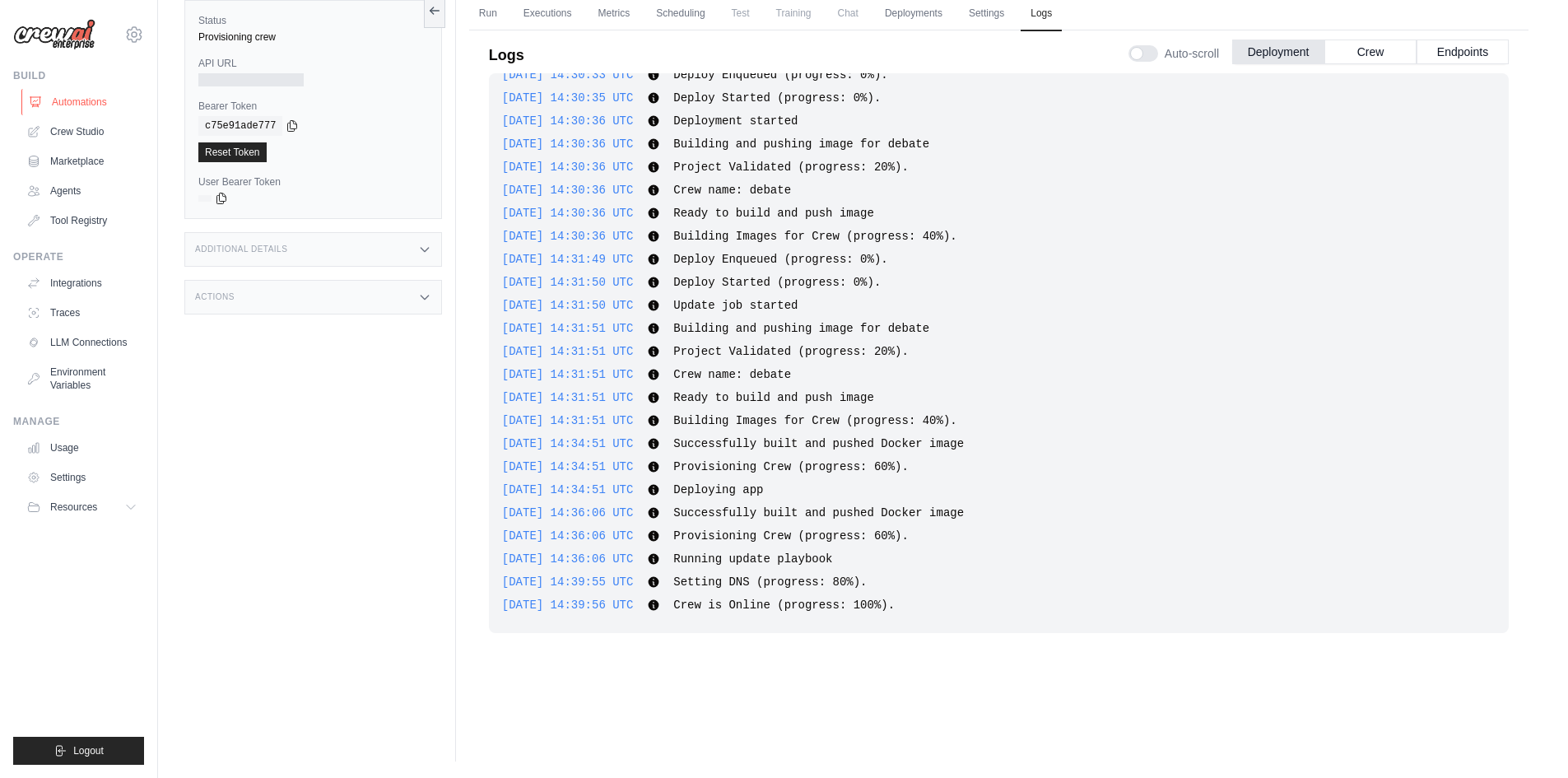
click at [79, 95] on link "Automations" at bounding box center [83, 101] width 124 height 27
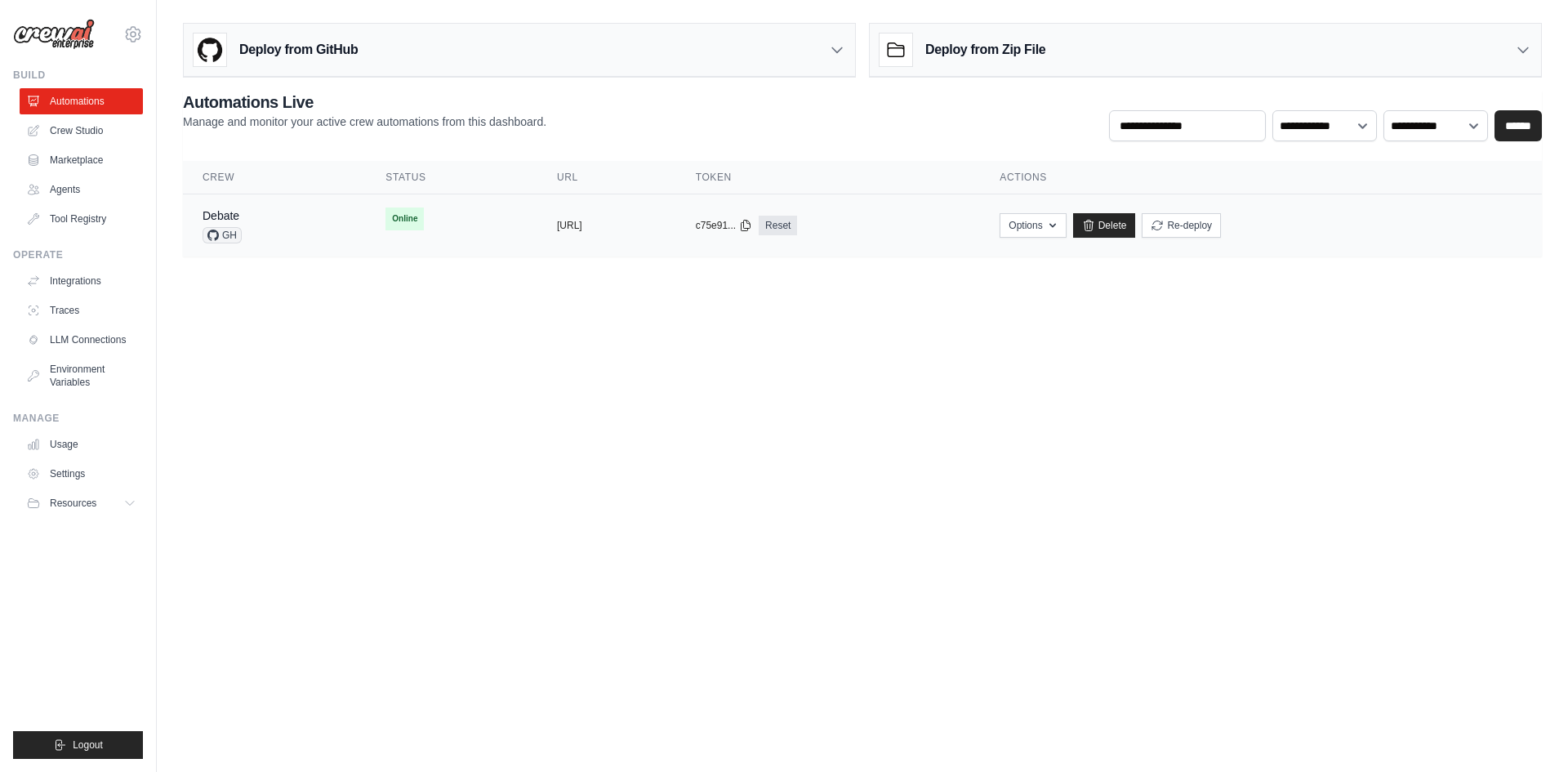
click at [386, 220] on span "Online" at bounding box center [405, 219] width 38 height 23
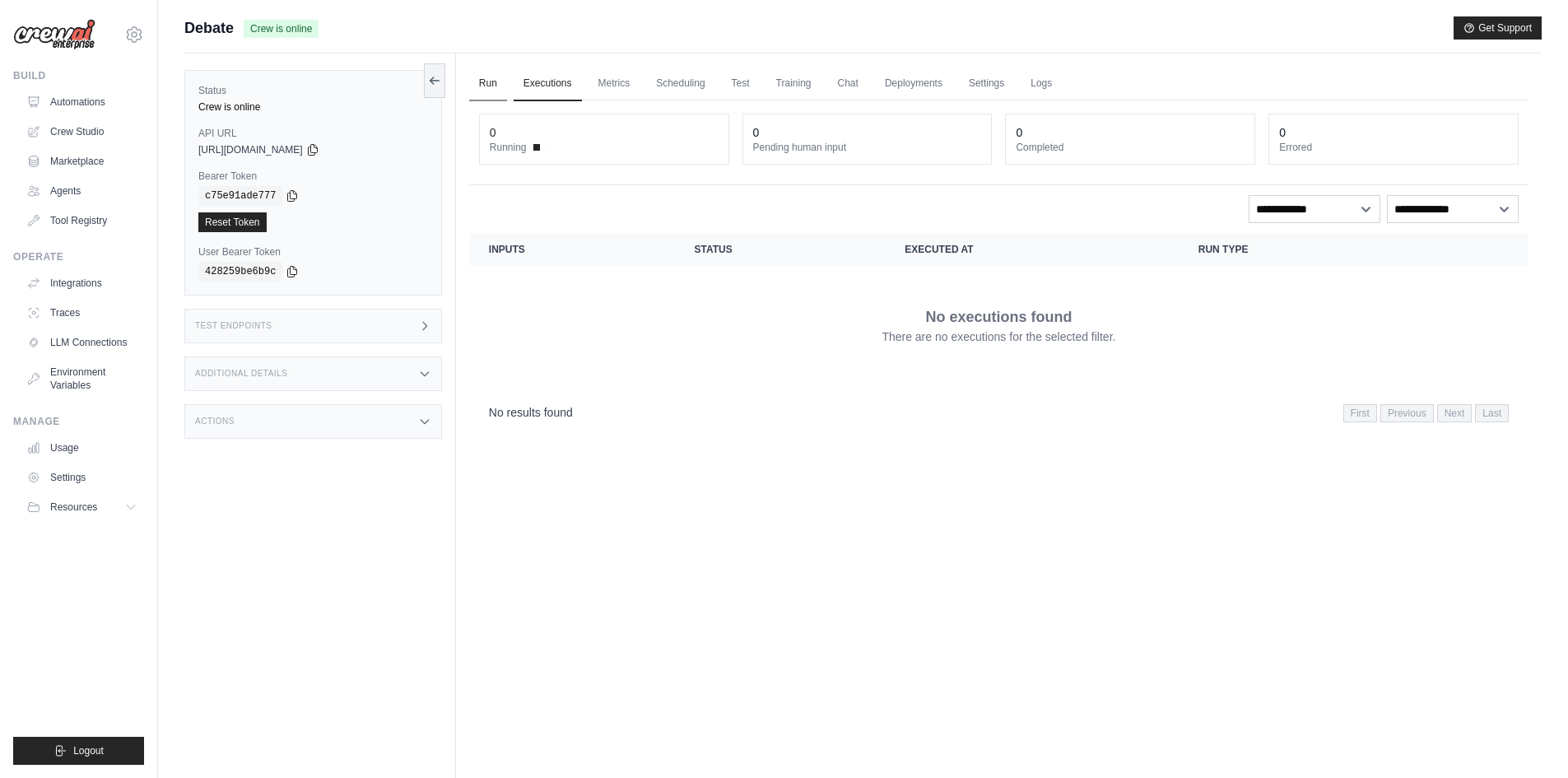
click at [488, 87] on link "Run" at bounding box center [487, 84] width 37 height 35
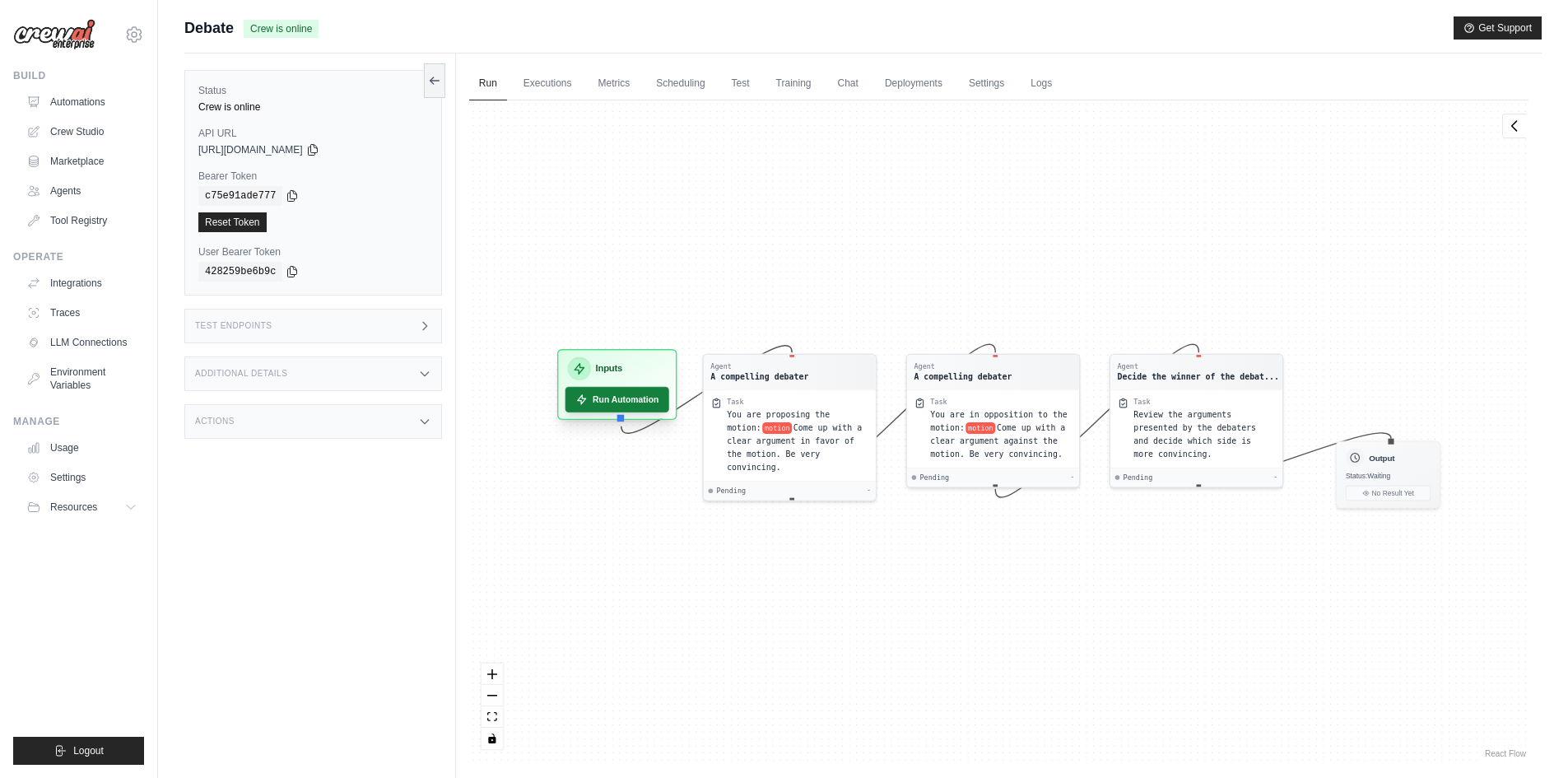
click at [644, 392] on button "Run Automation" at bounding box center [615, 400] width 103 height 26
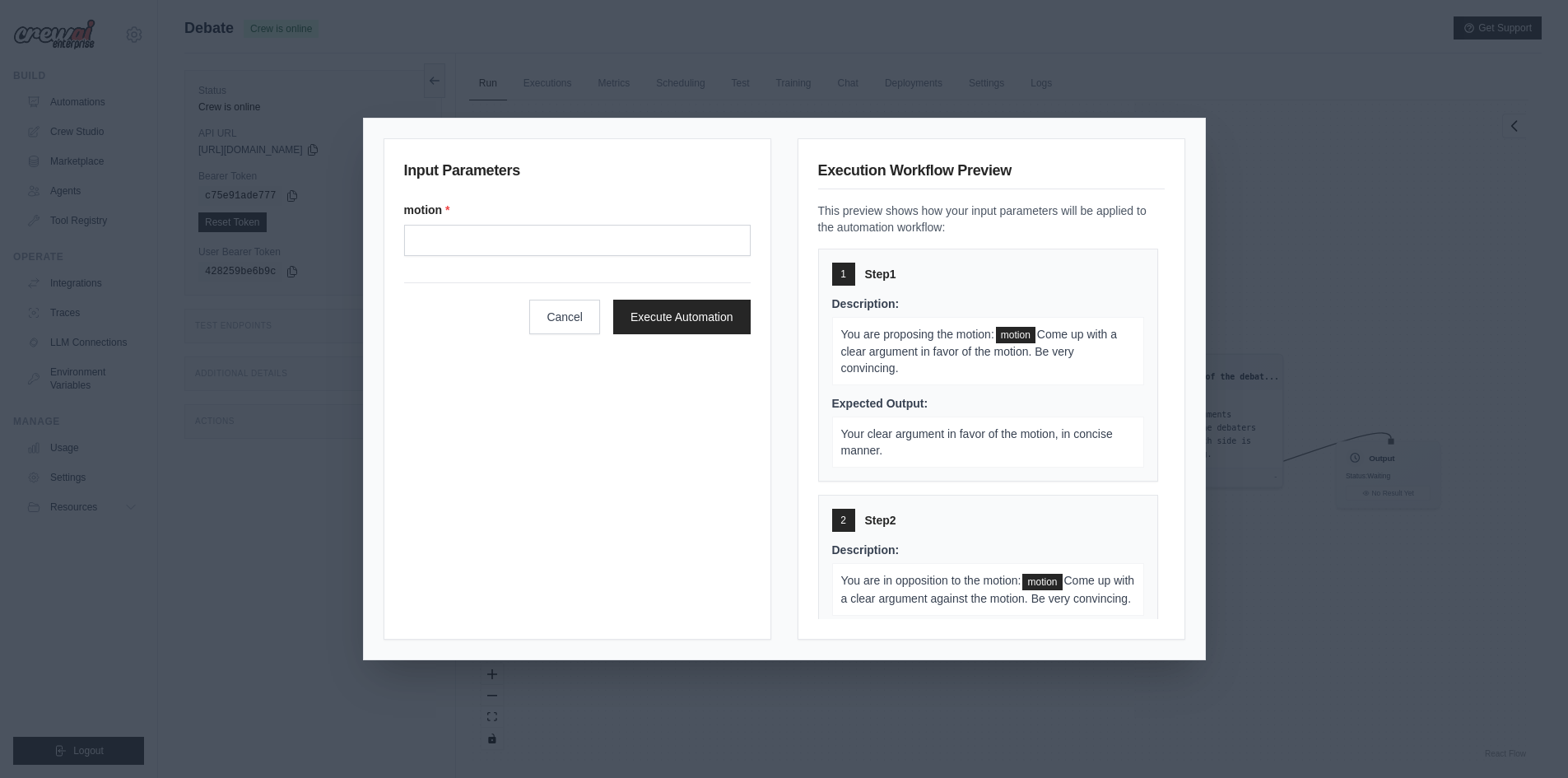
click at [525, 259] on form "motion * Cancel Execute Automation" at bounding box center [577, 268] width 347 height 133
click at [525, 243] on input "Motion" at bounding box center [577, 240] width 347 height 31
click at [575, 245] on input "Motion" at bounding box center [577, 240] width 347 height 31
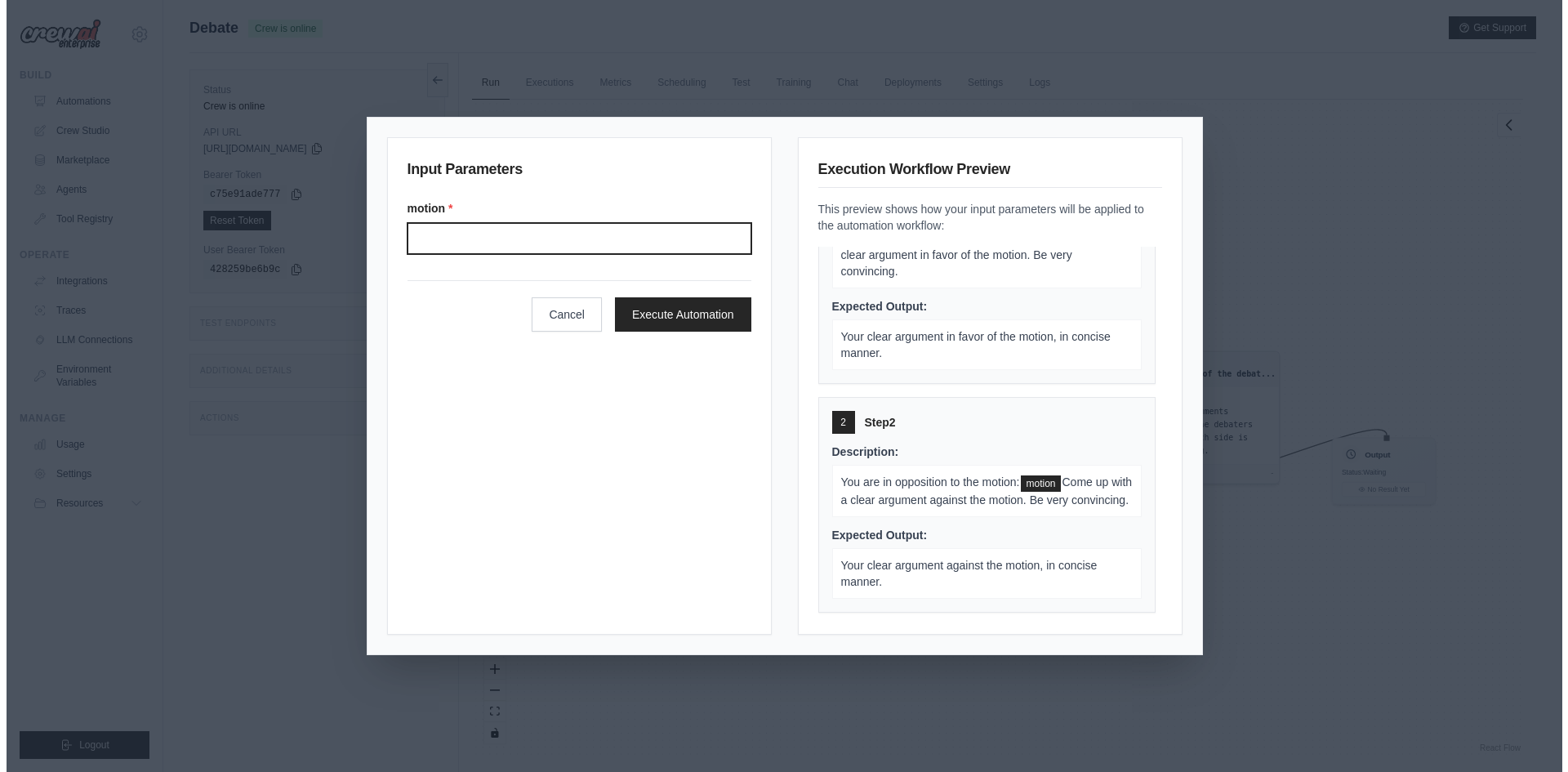
scroll to position [318, 0]
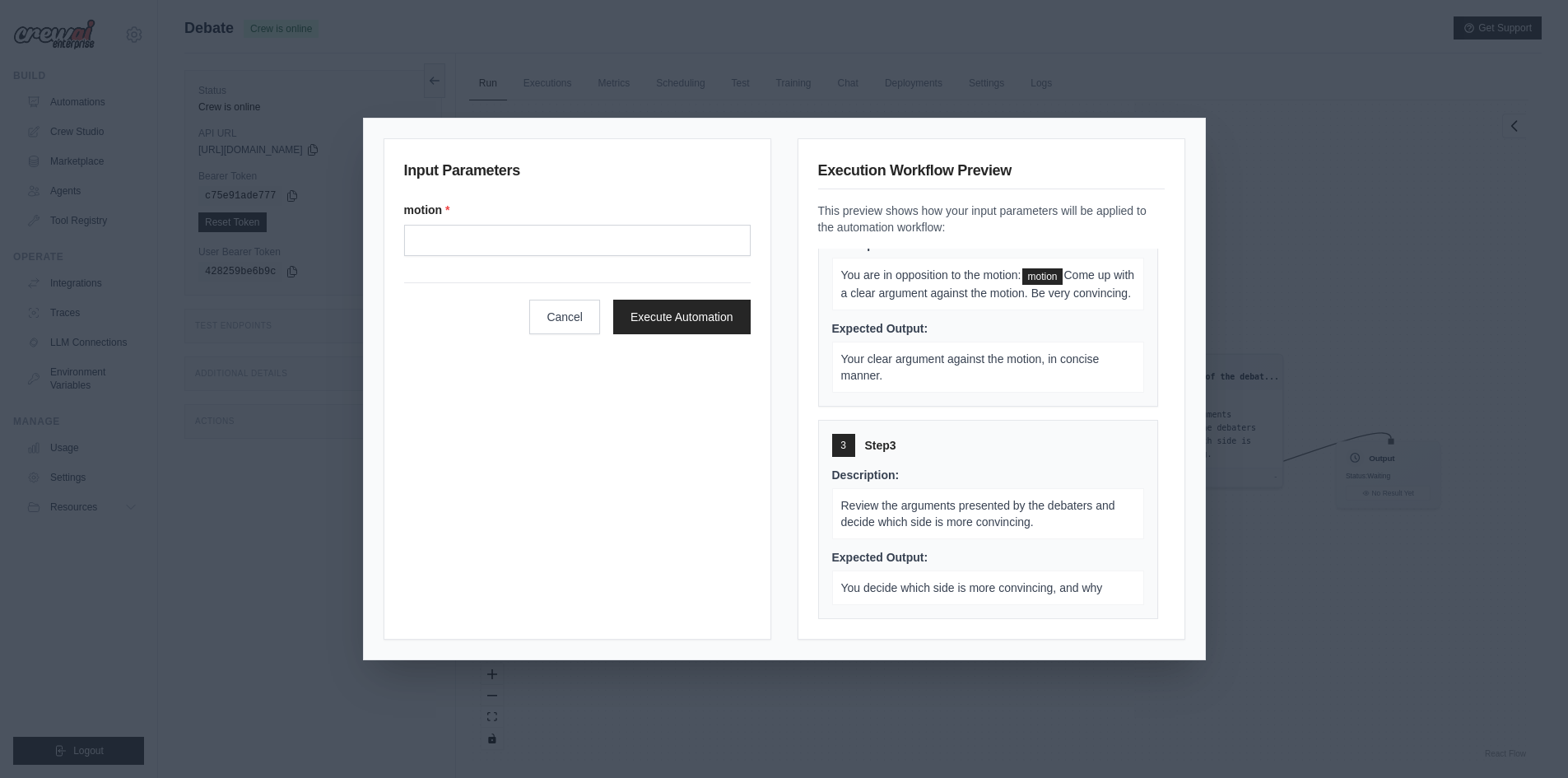
click at [538, 261] on form "motion * Cancel Execute Automation" at bounding box center [577, 268] width 347 height 133
click at [540, 253] on input "Motion" at bounding box center [577, 240] width 347 height 31
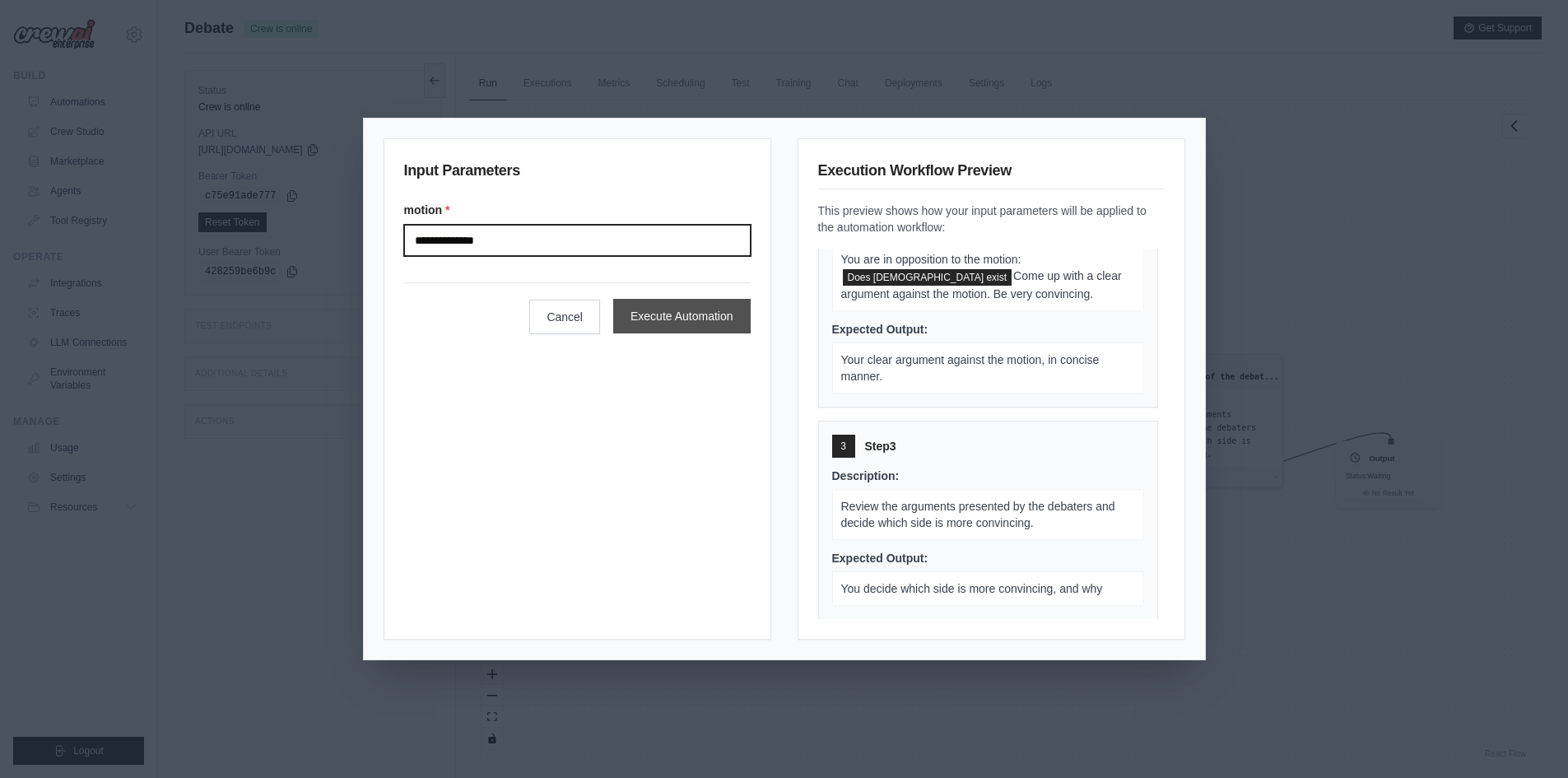
type input "**********"
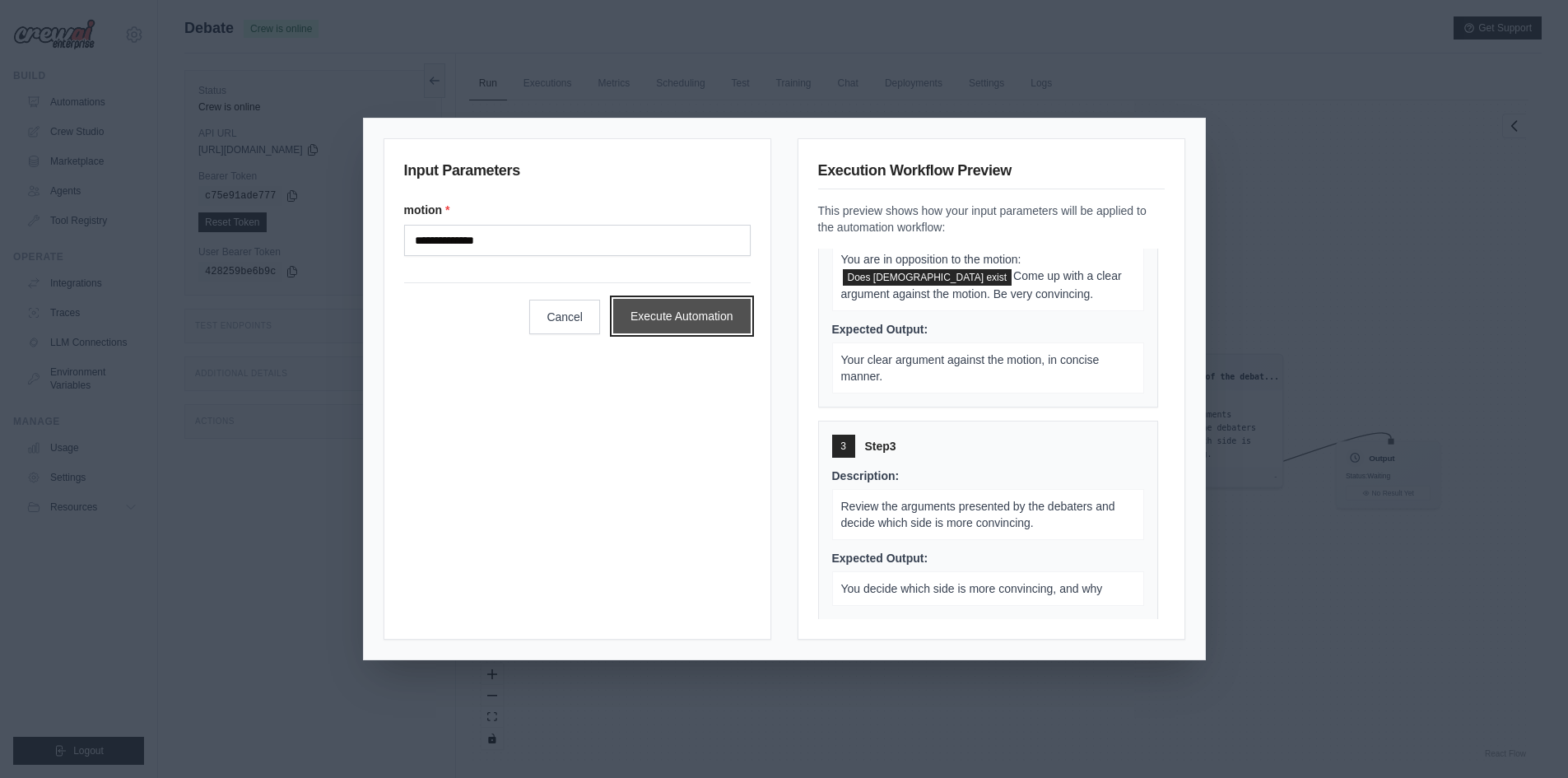
click at [688, 326] on button "Execute Automation" at bounding box center [682, 316] width 137 height 35
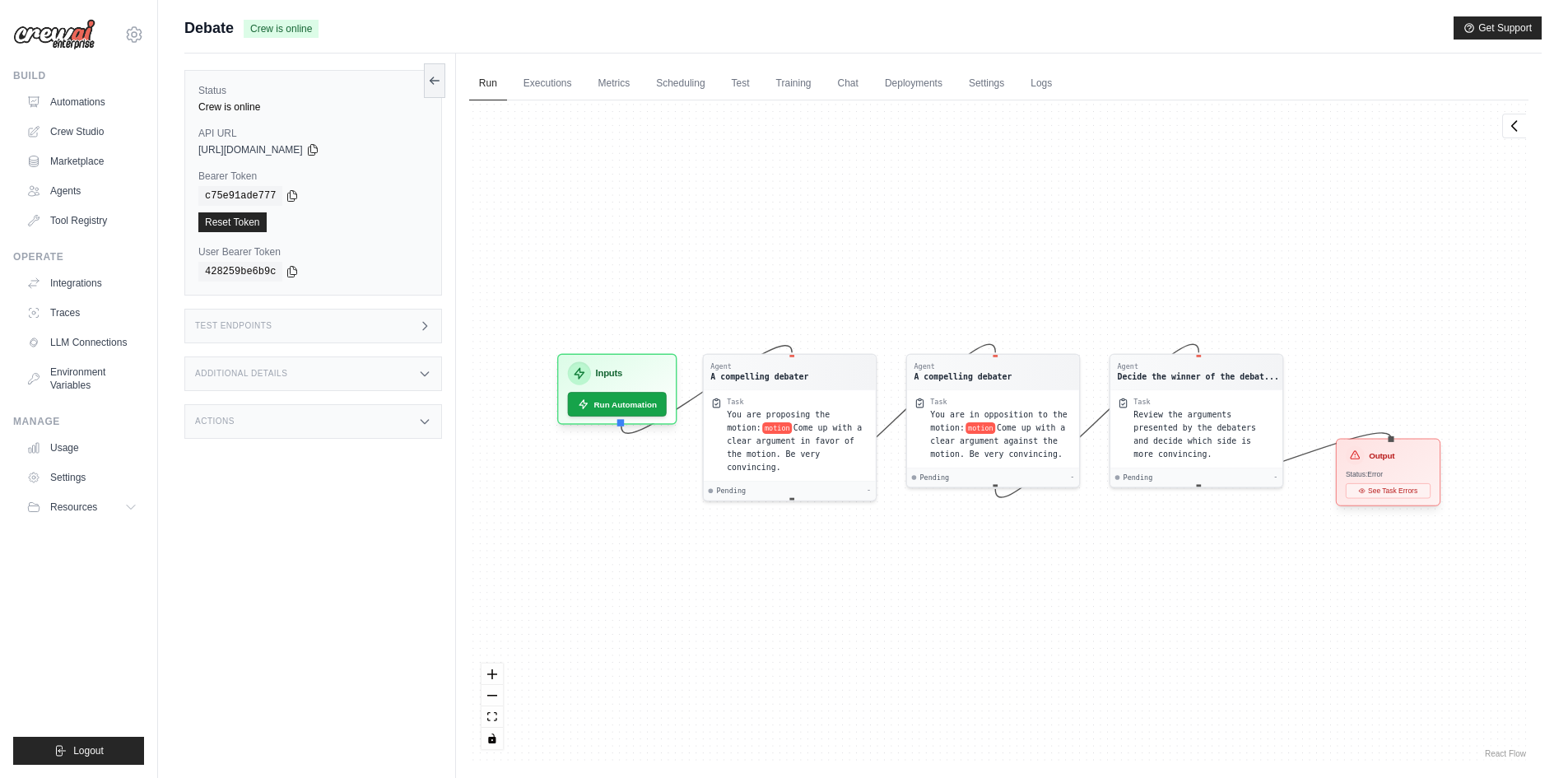
click at [1387, 472] on div "Status: Error" at bounding box center [1388, 474] width 85 height 9
click at [1388, 462] on div "Output" at bounding box center [1388, 455] width 85 height 19
click at [1389, 567] on div "Agent A compelling debater Task You are proposing the motion: motion Come up wi…" at bounding box center [998, 431] width 1059 height 661
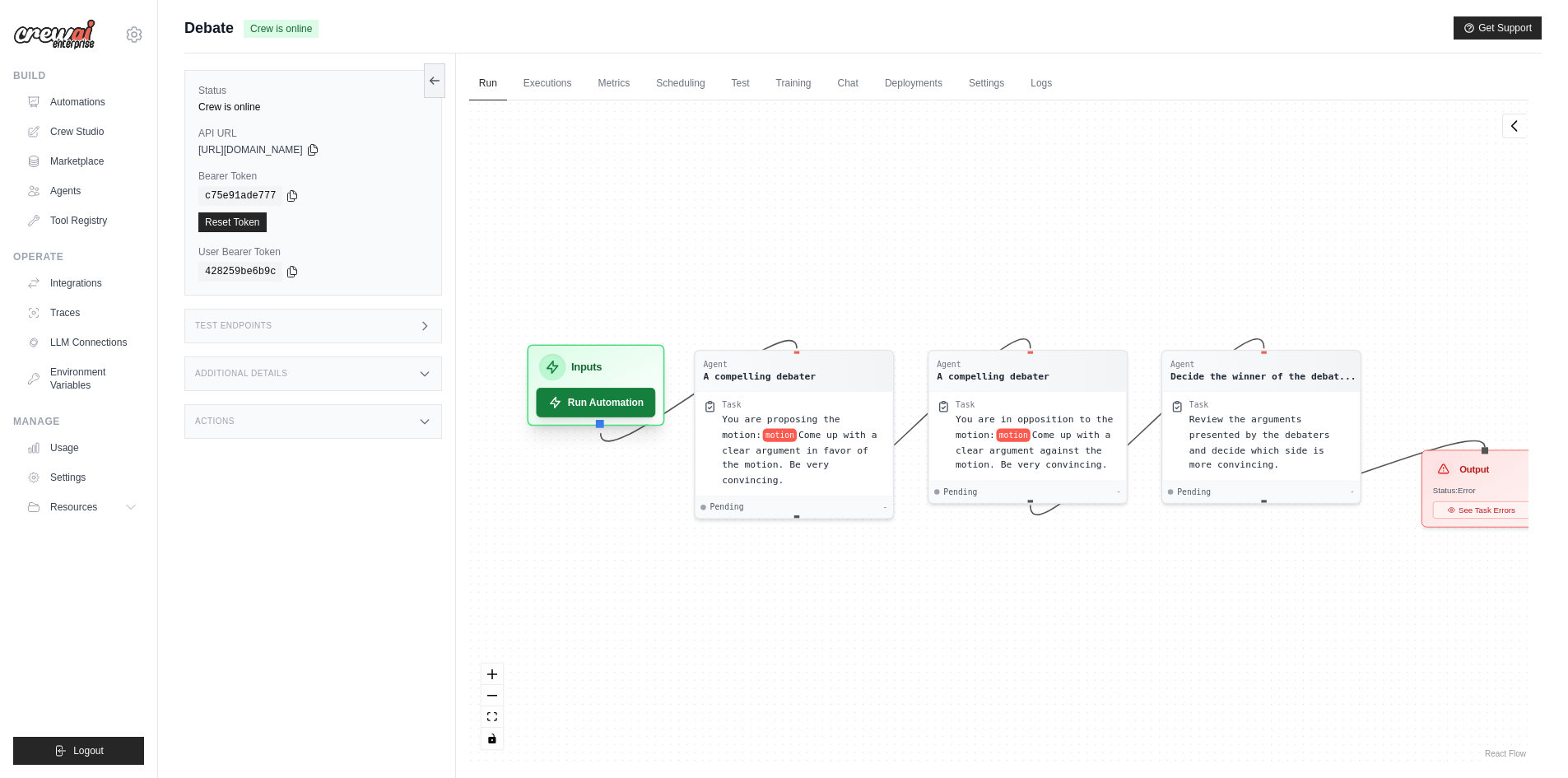
click at [598, 405] on button "Run Automation" at bounding box center [595, 402] width 120 height 29
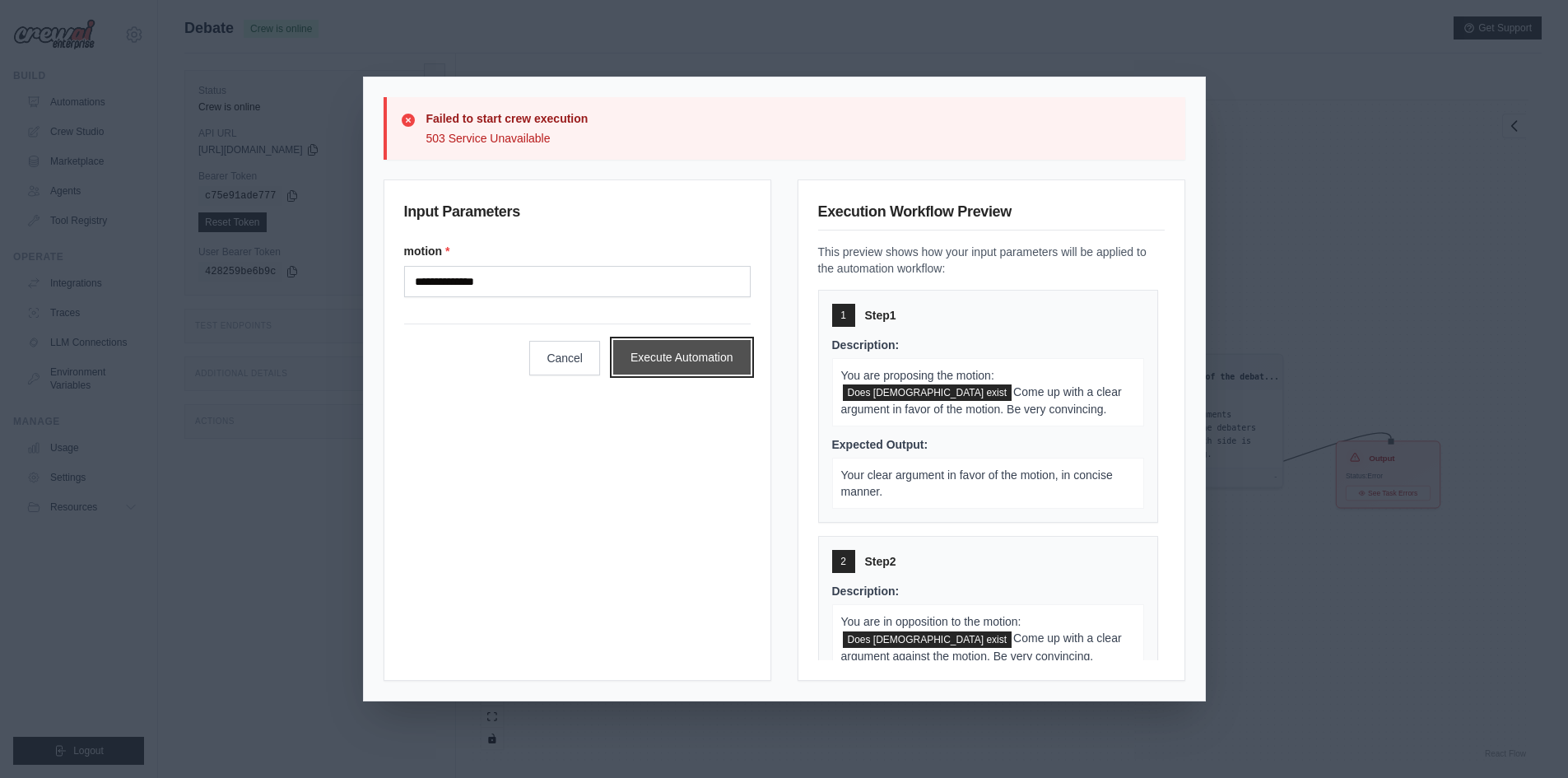
click at [650, 353] on button "Execute Automation" at bounding box center [682, 357] width 137 height 35
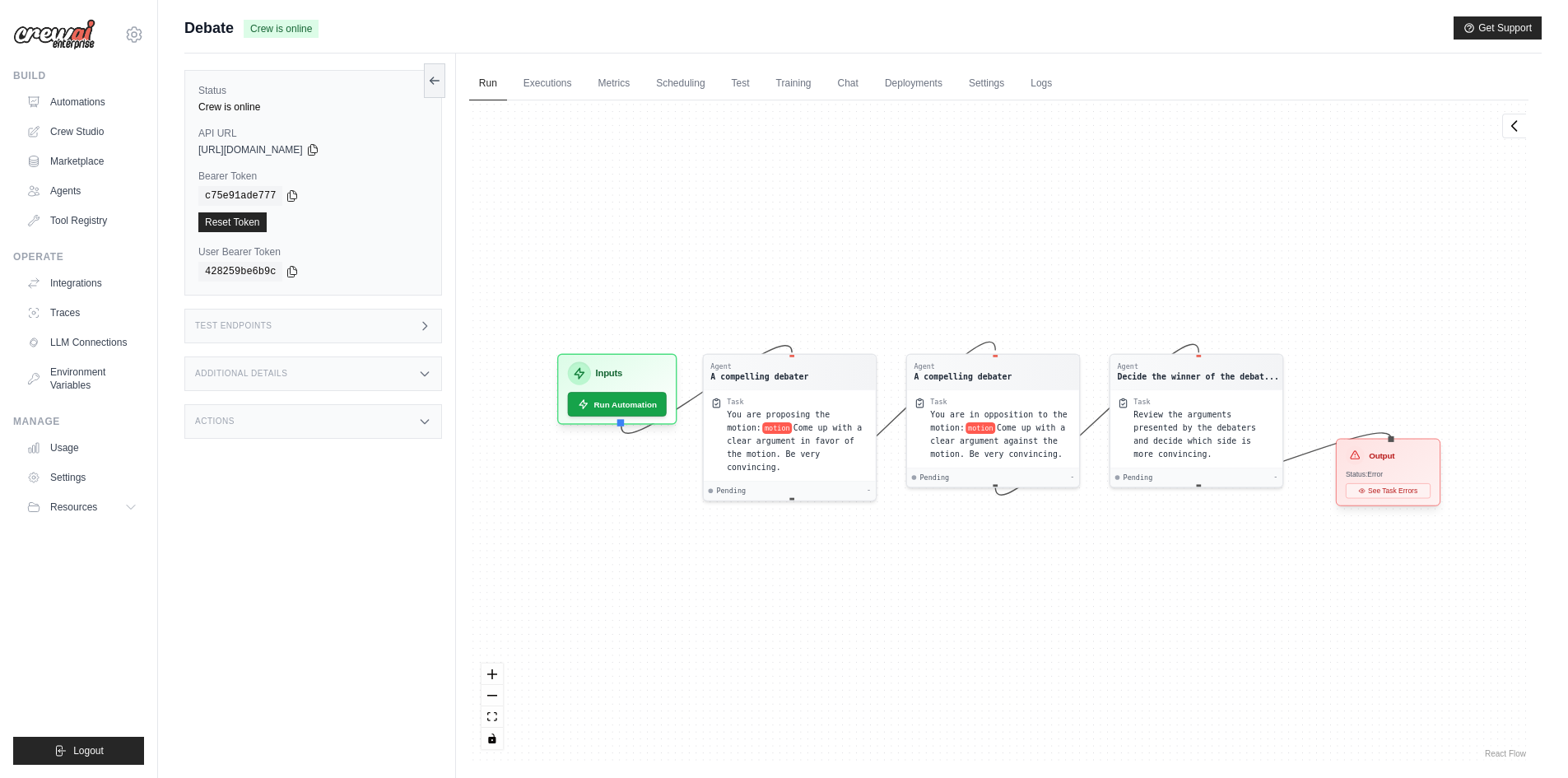
click at [1383, 478] on div "Status: Error" at bounding box center [1388, 474] width 85 height 9
click at [1378, 460] on h3 "Output" at bounding box center [1381, 454] width 26 height 12
click at [1383, 464] on div "Output" at bounding box center [1388, 455] width 85 height 19
click at [1392, 467] on div "Output Status: Error See Task Errors" at bounding box center [1388, 473] width 104 height 68
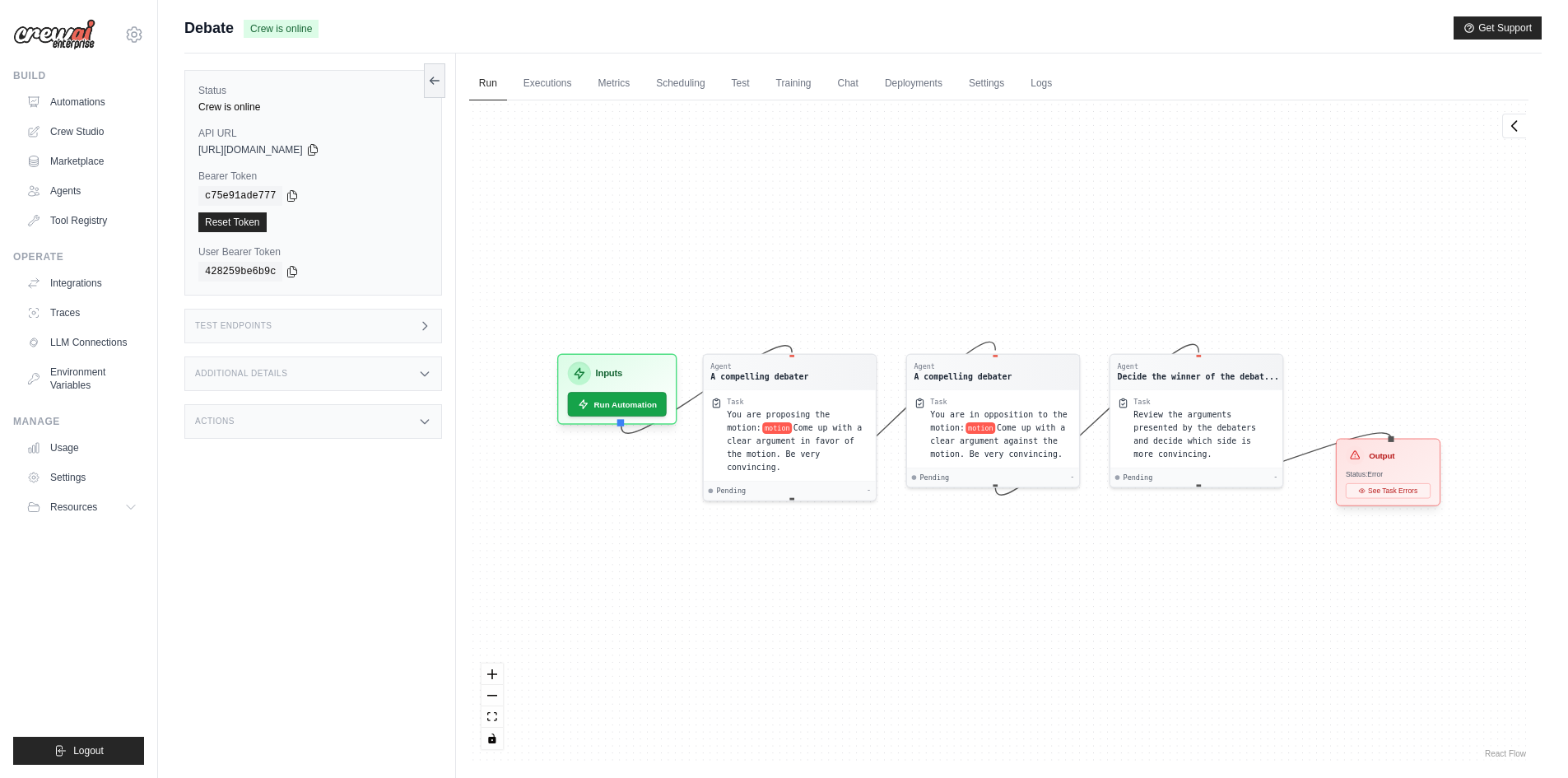
click at [1392, 467] on div "Output Status: Error See Task Errors" at bounding box center [1388, 473] width 104 height 68
click at [1392, 464] on div "Output" at bounding box center [1388, 455] width 85 height 19
click at [1391, 464] on div "Output" at bounding box center [1388, 455] width 85 height 19
click at [1389, 465] on div "Output" at bounding box center [1388, 455] width 85 height 19
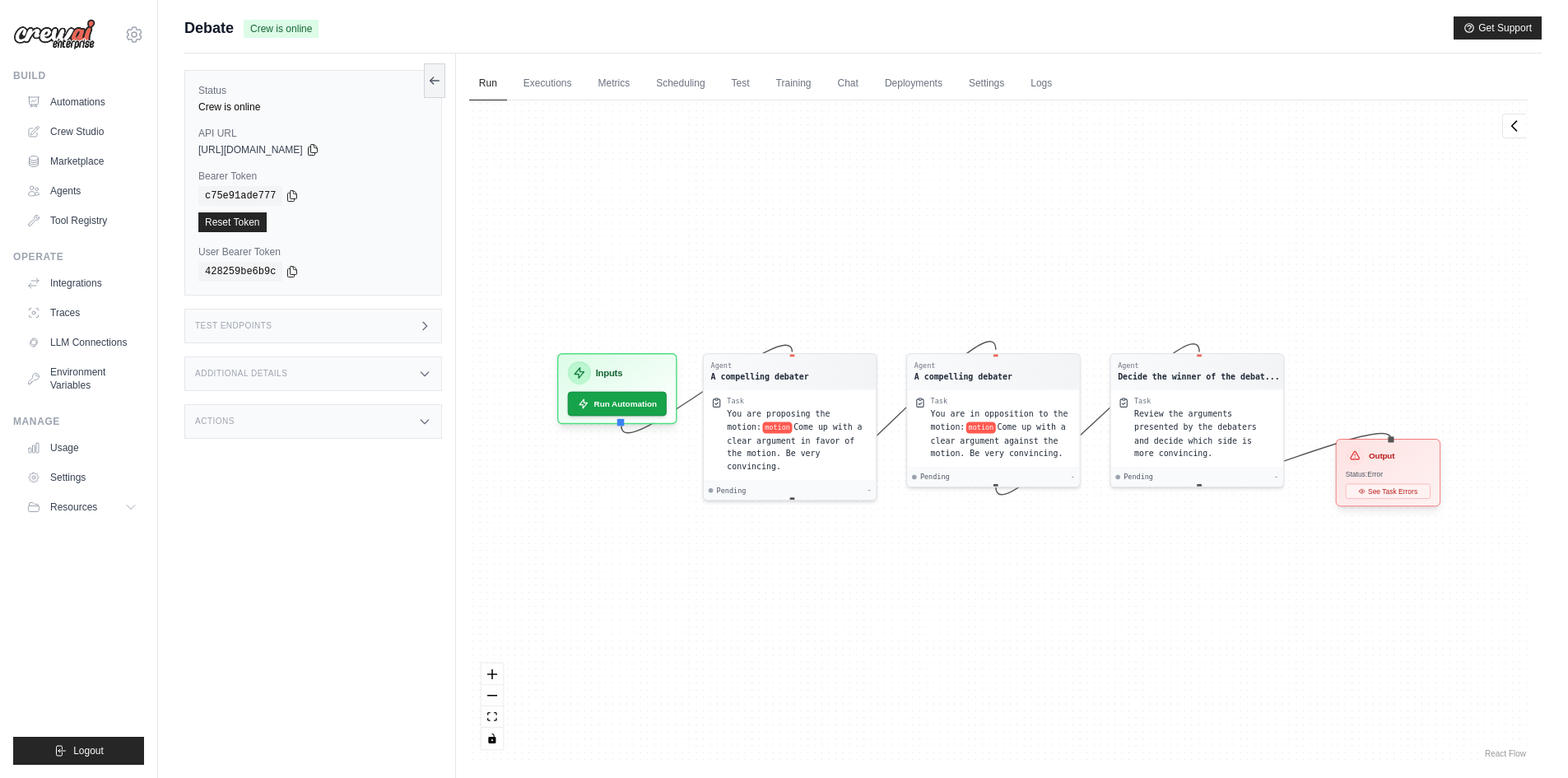
click at [1377, 462] on h3 "Output" at bounding box center [1381, 455] width 26 height 12
click at [593, 408] on button "Run Automation" at bounding box center [615, 399] width 103 height 26
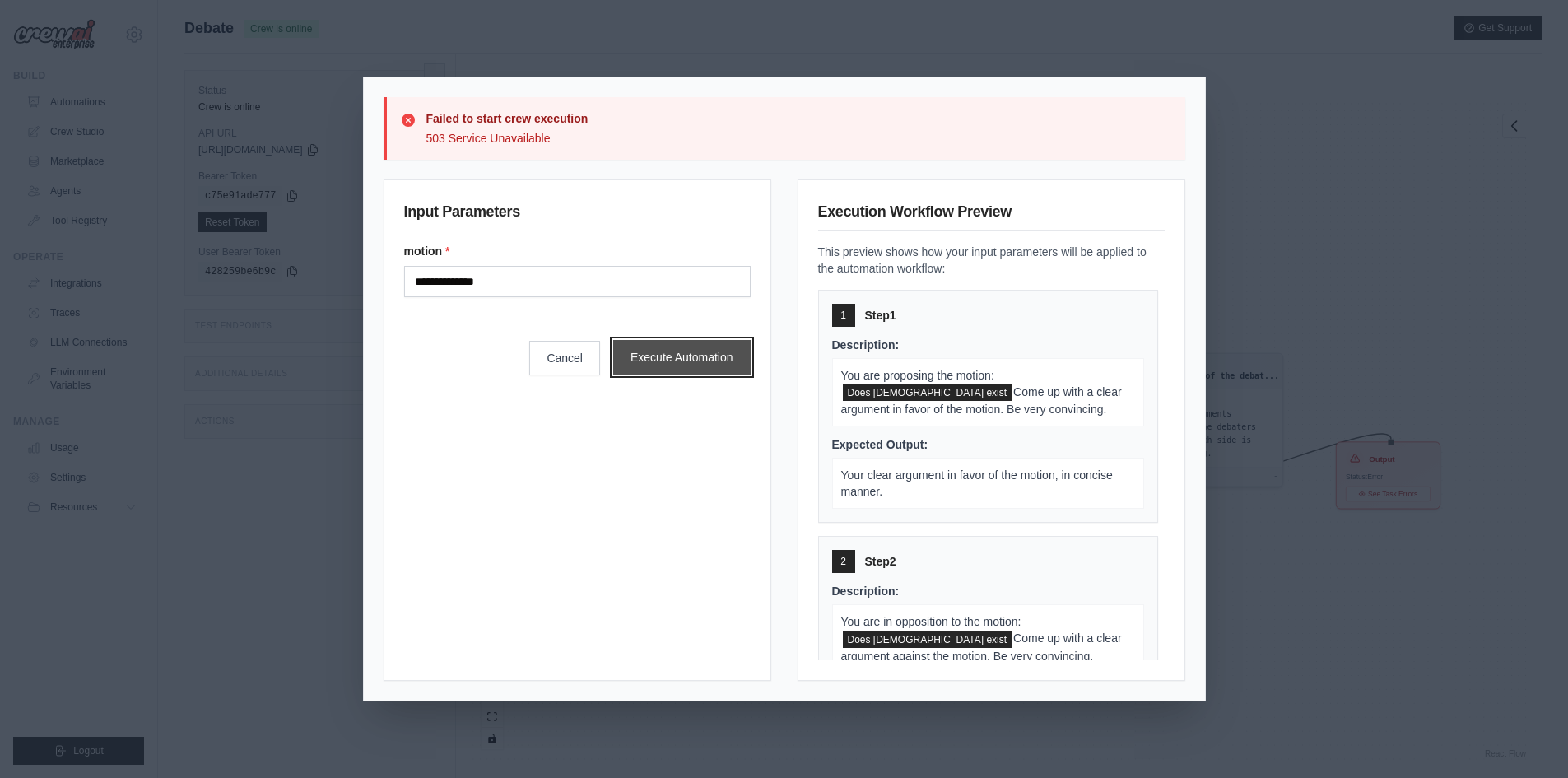
click at [673, 369] on button "Execute Automation" at bounding box center [682, 357] width 137 height 35
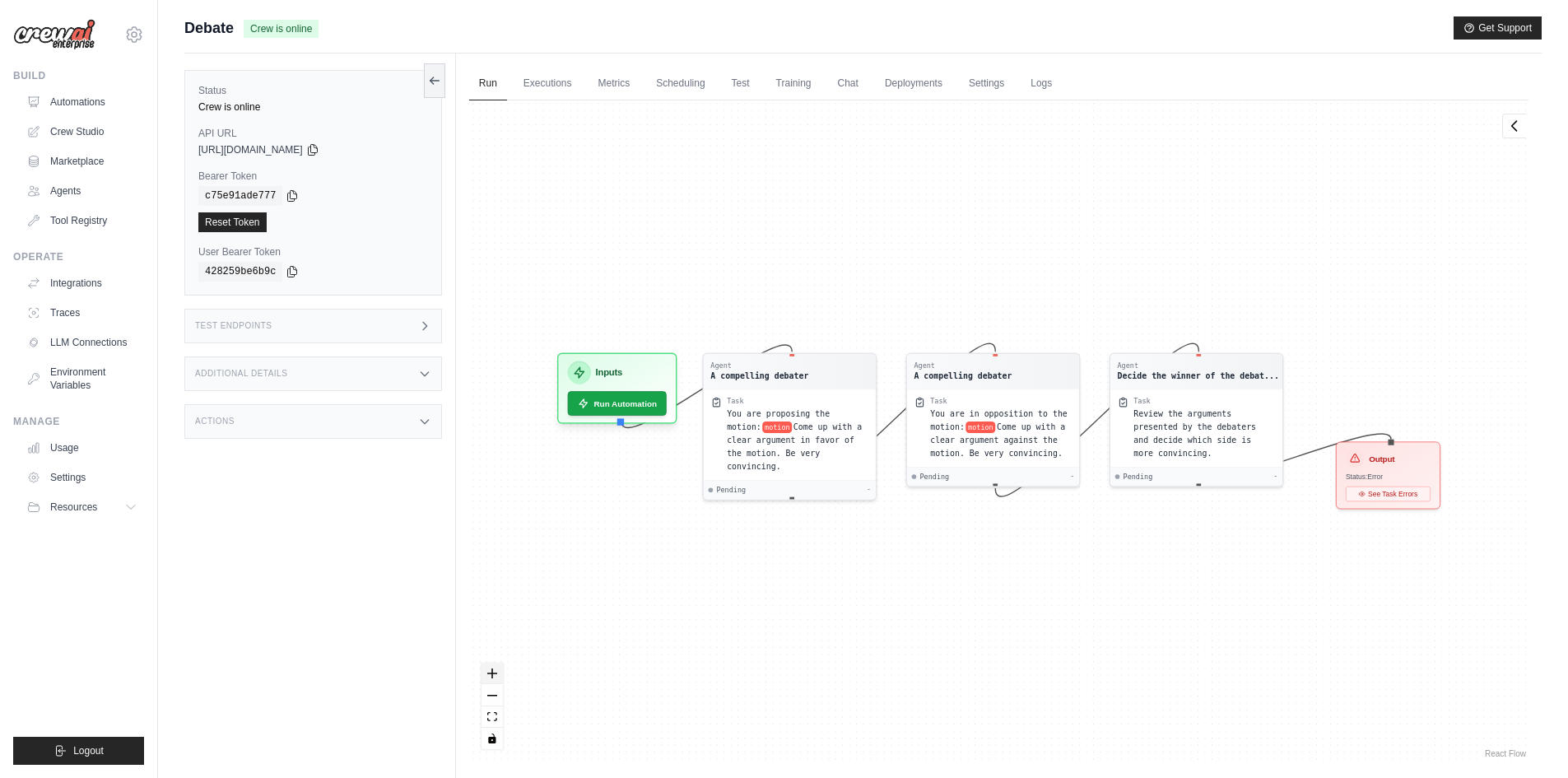
click at [496, 677] on icon "zoom in" at bounding box center [492, 673] width 10 height 10
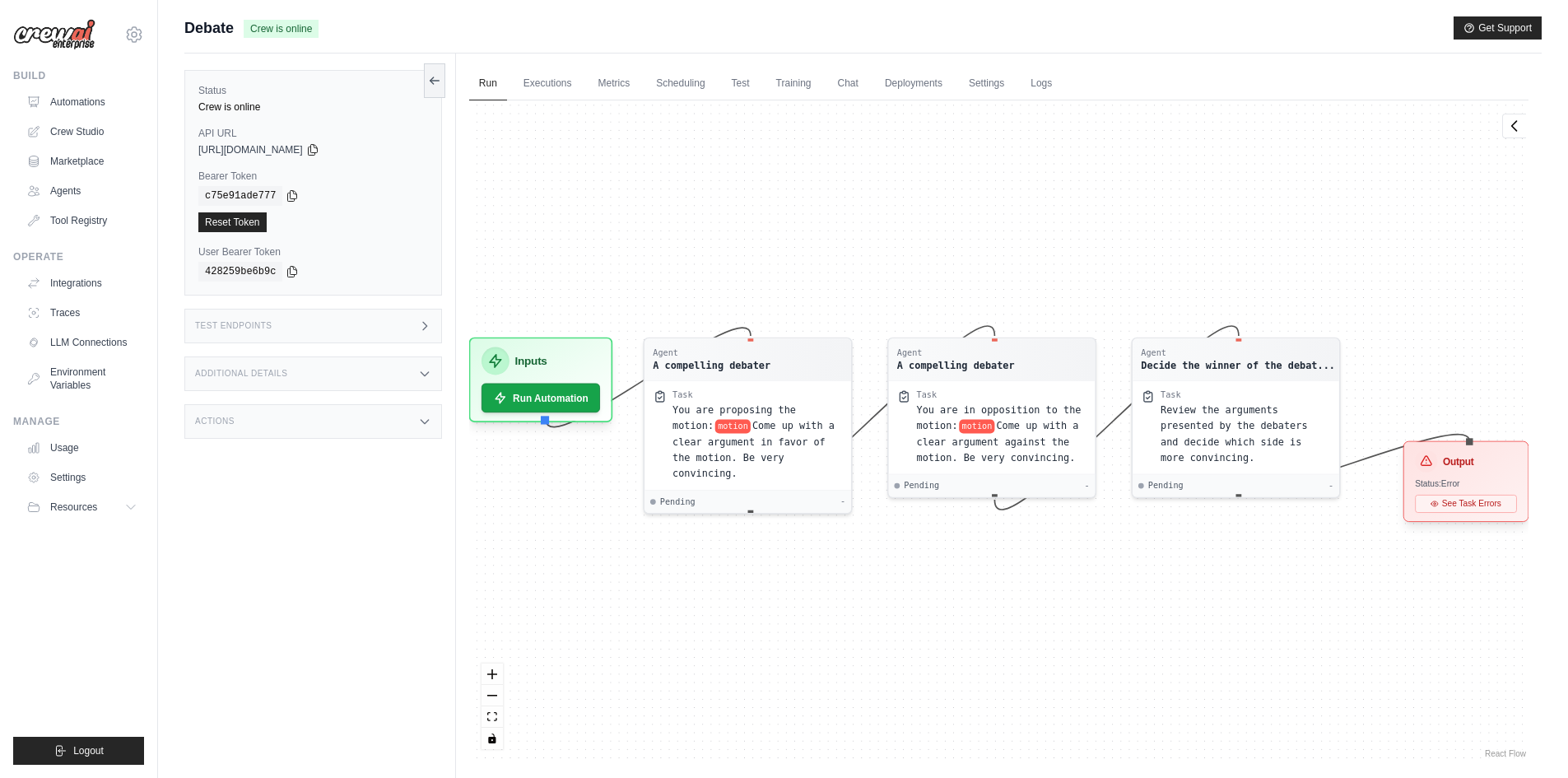
drag, startPoint x: 1457, startPoint y: 464, endPoint x: 1457, endPoint y: 488, distance: 24.0
click at [1457, 488] on span "Status: Error" at bounding box center [1436, 483] width 45 height 10
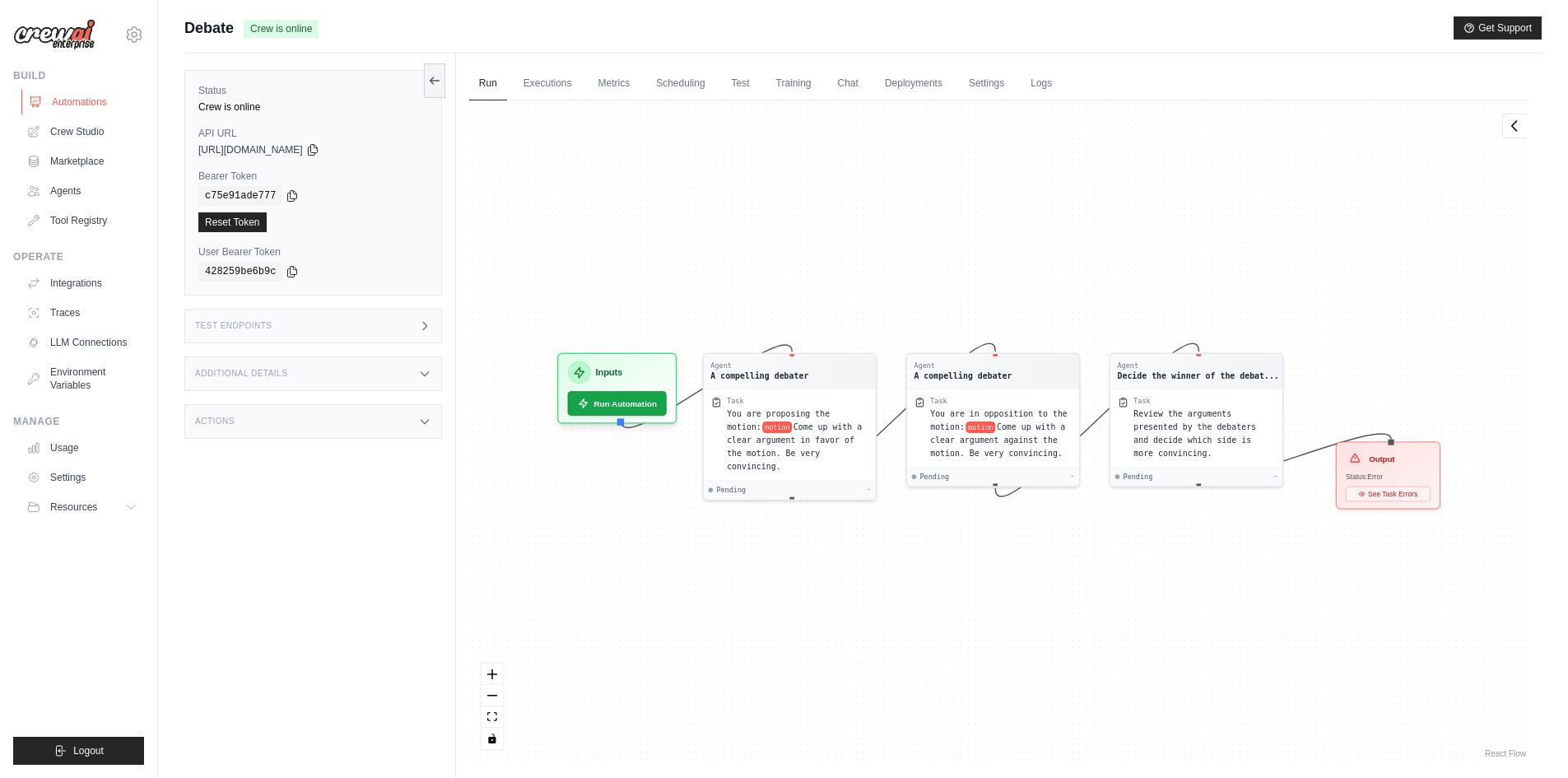
click at [79, 103] on link "Automations" at bounding box center [83, 101] width 124 height 27
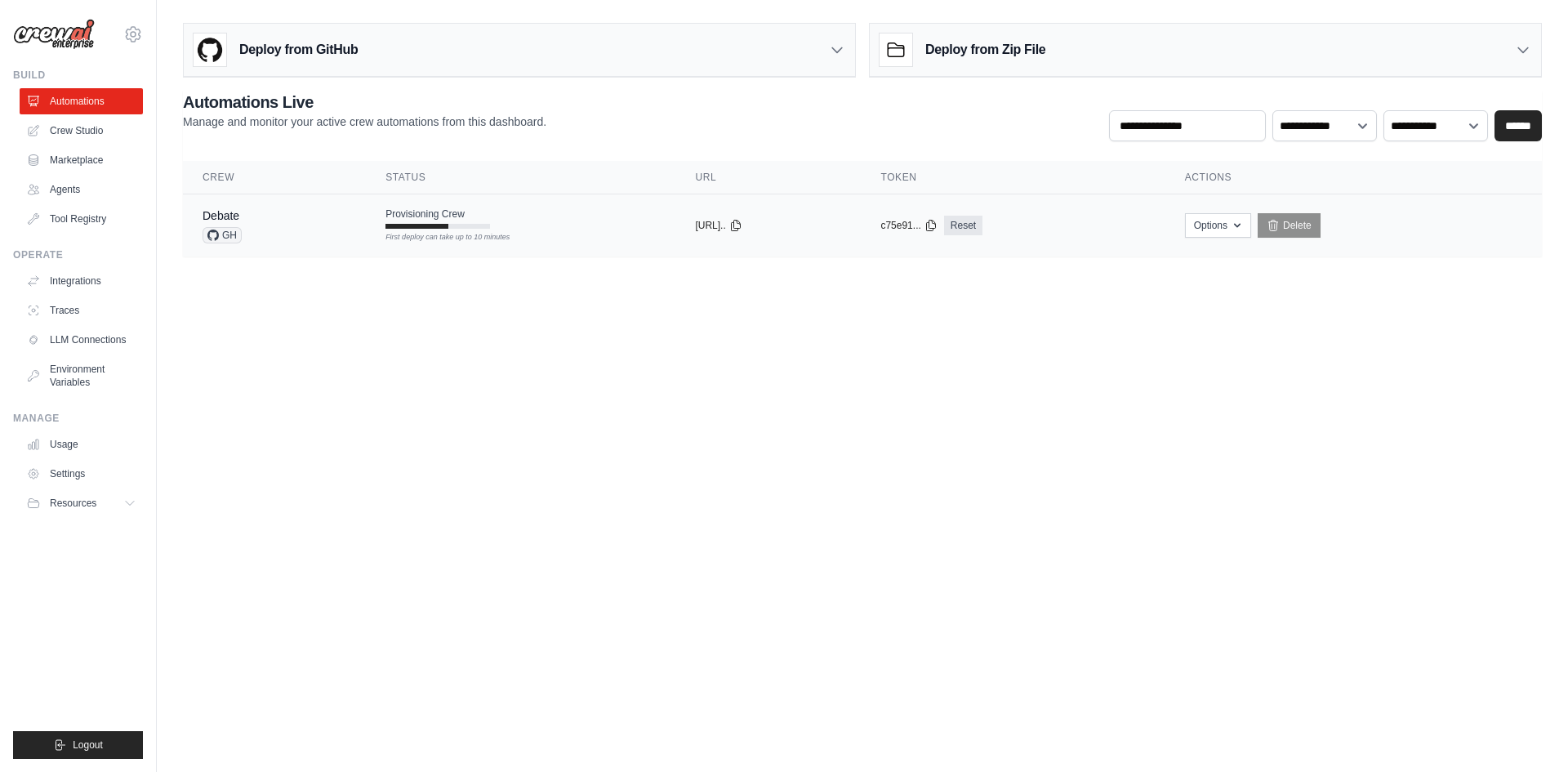
click at [442, 227] on div "First deploy can take up to 10 minutes" at bounding box center [437, 226] width 104 height 5
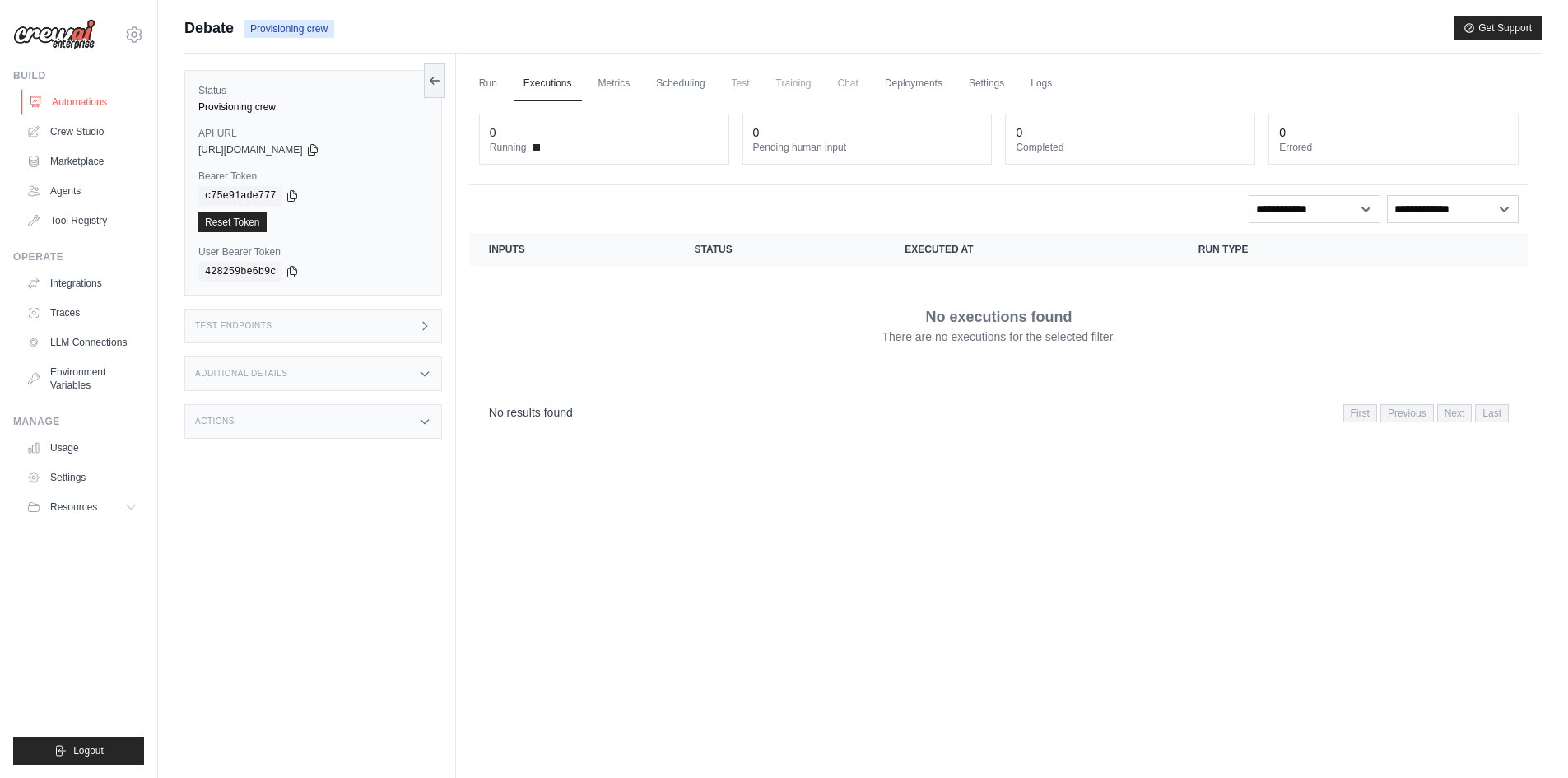
click at [66, 103] on link "Automations" at bounding box center [83, 101] width 124 height 27
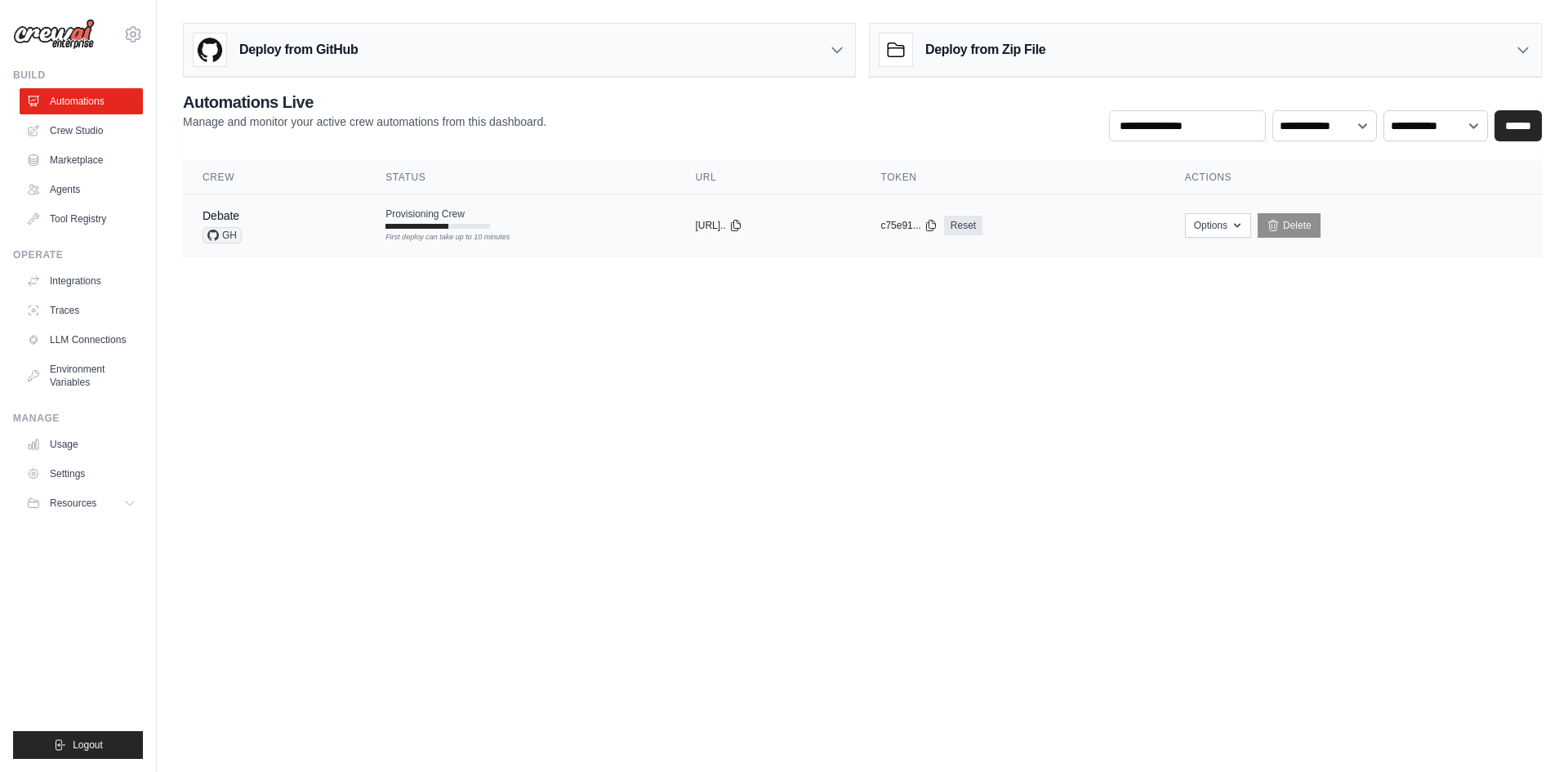
click at [444, 230] on td "Provisioning Crew First deploy can take up to 10 minutes" at bounding box center [520, 218] width 309 height 47
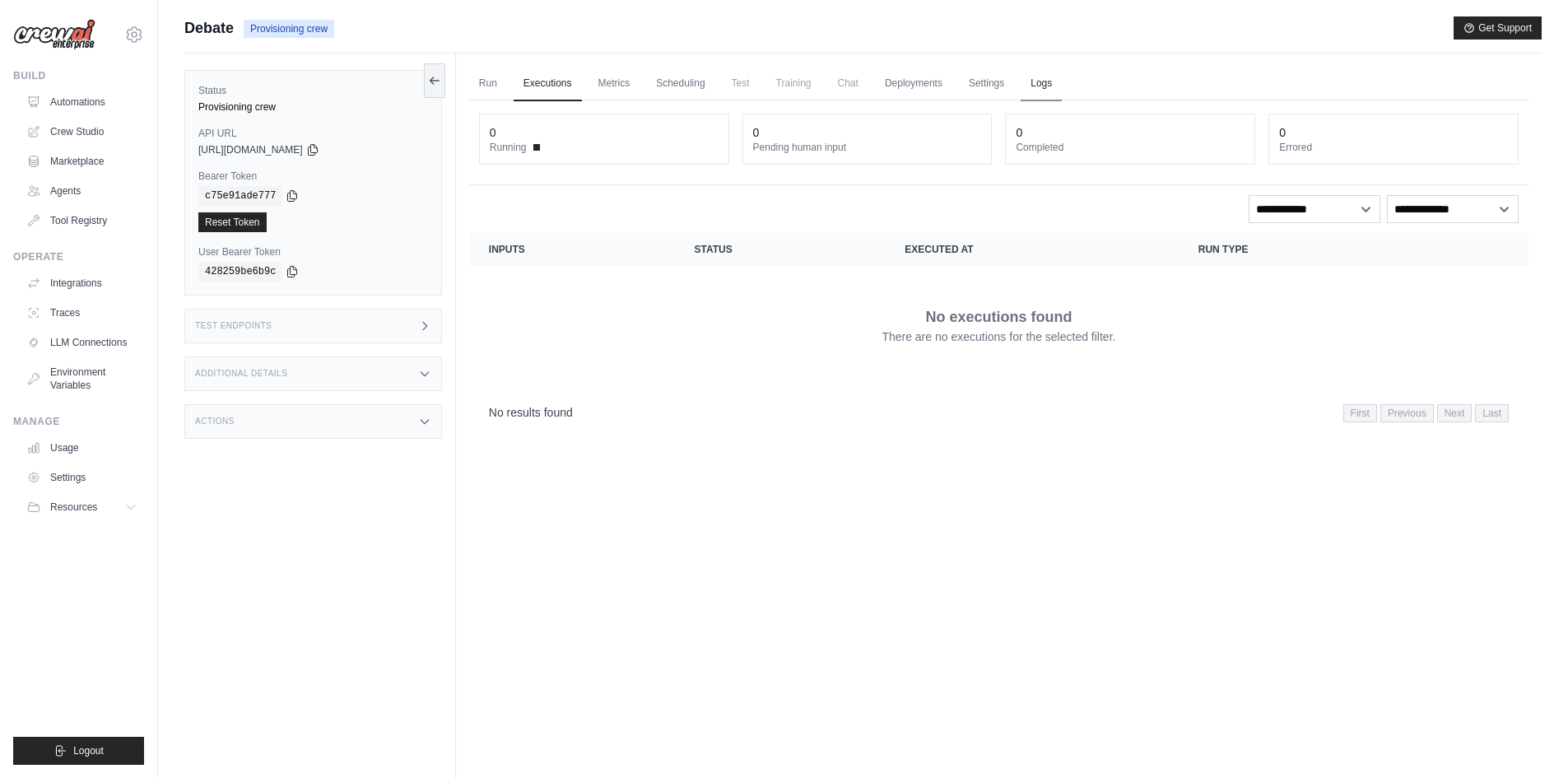
click at [1061, 84] on link "Logs" at bounding box center [1040, 84] width 41 height 35
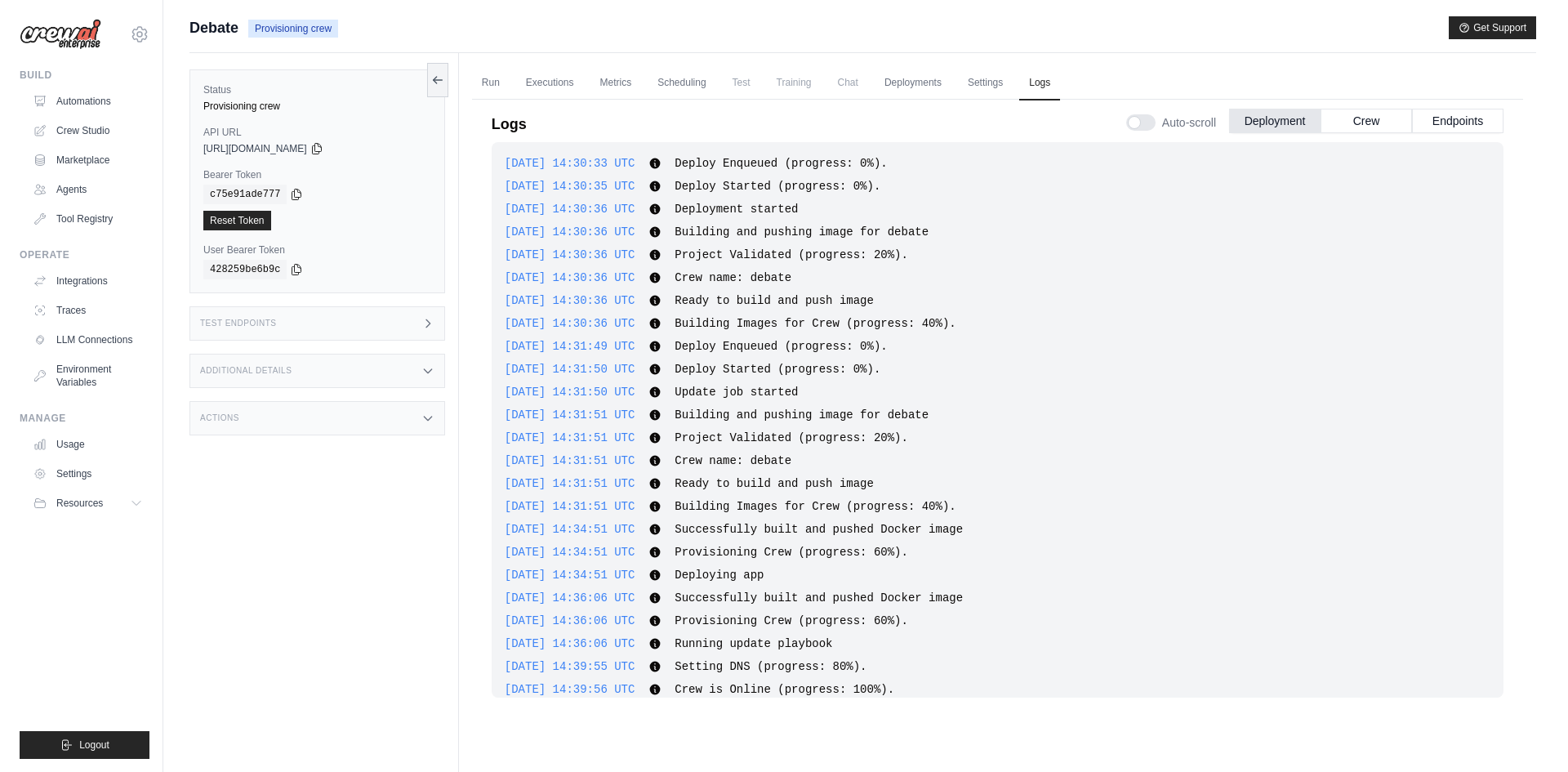
scroll to position [356, 0]
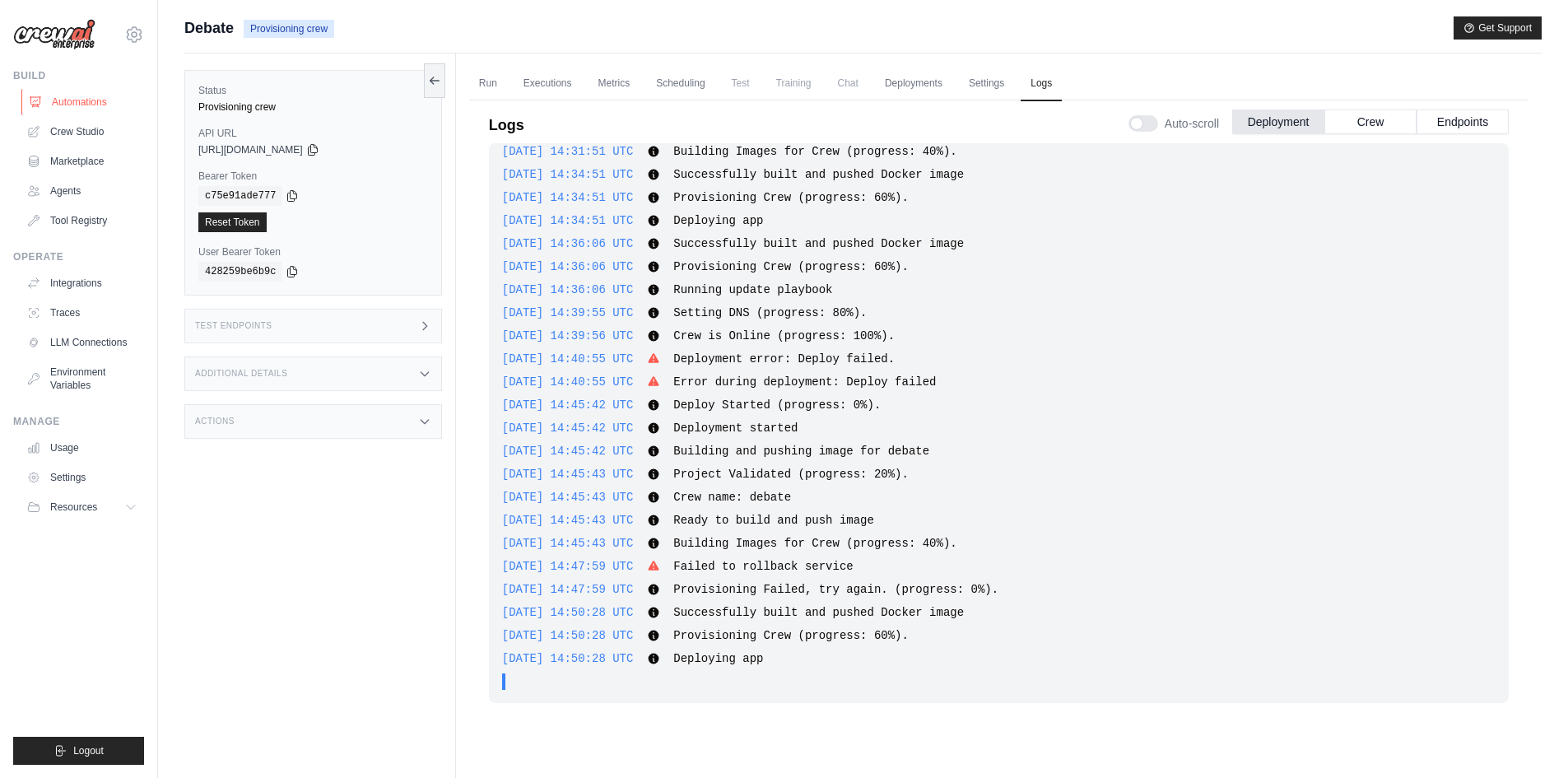
click at [80, 103] on link "Automations" at bounding box center [83, 101] width 124 height 27
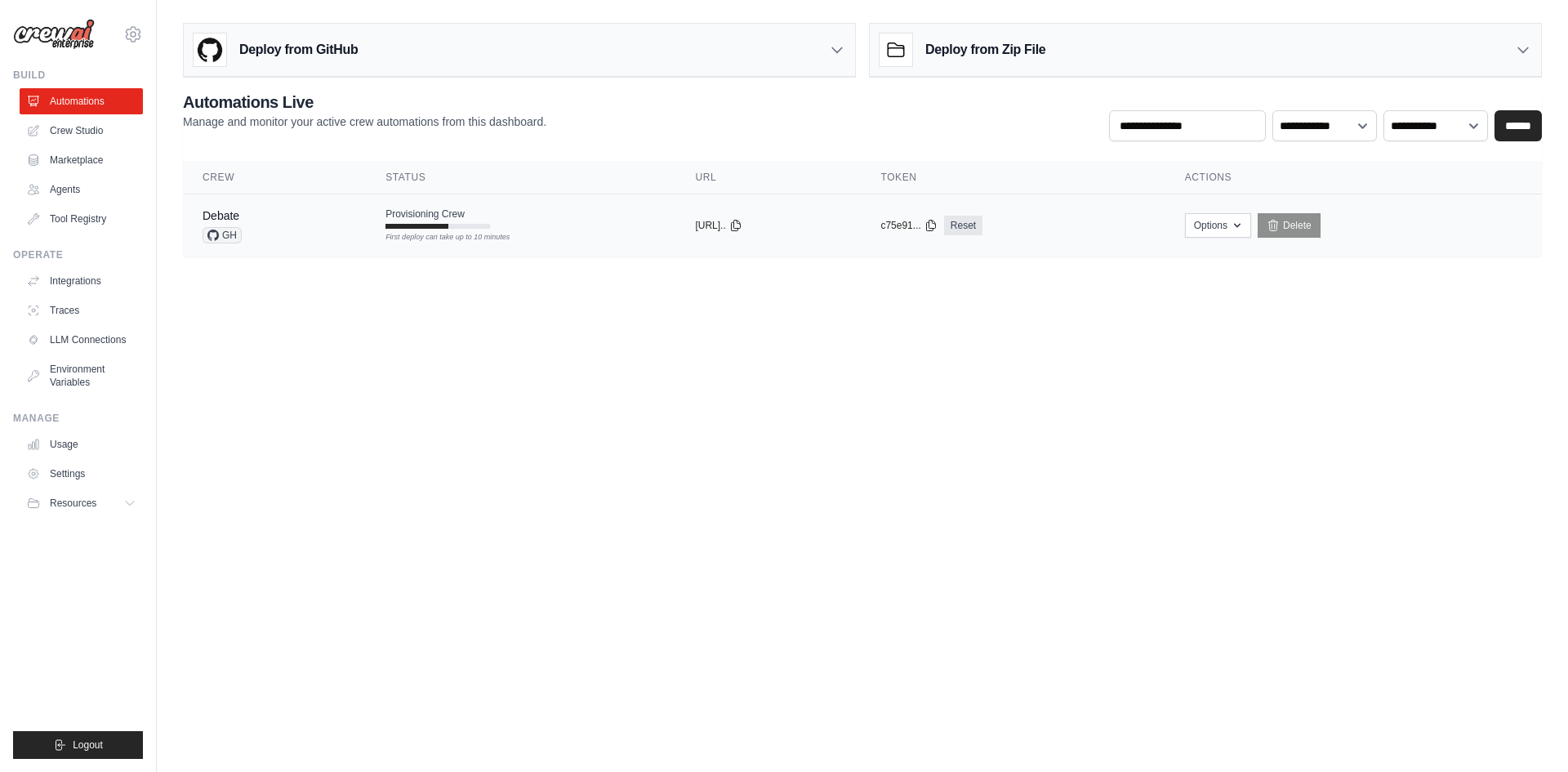
click at [479, 230] on td "Provisioning Crew First deploy can take up to 10 minutes" at bounding box center [520, 218] width 309 height 47
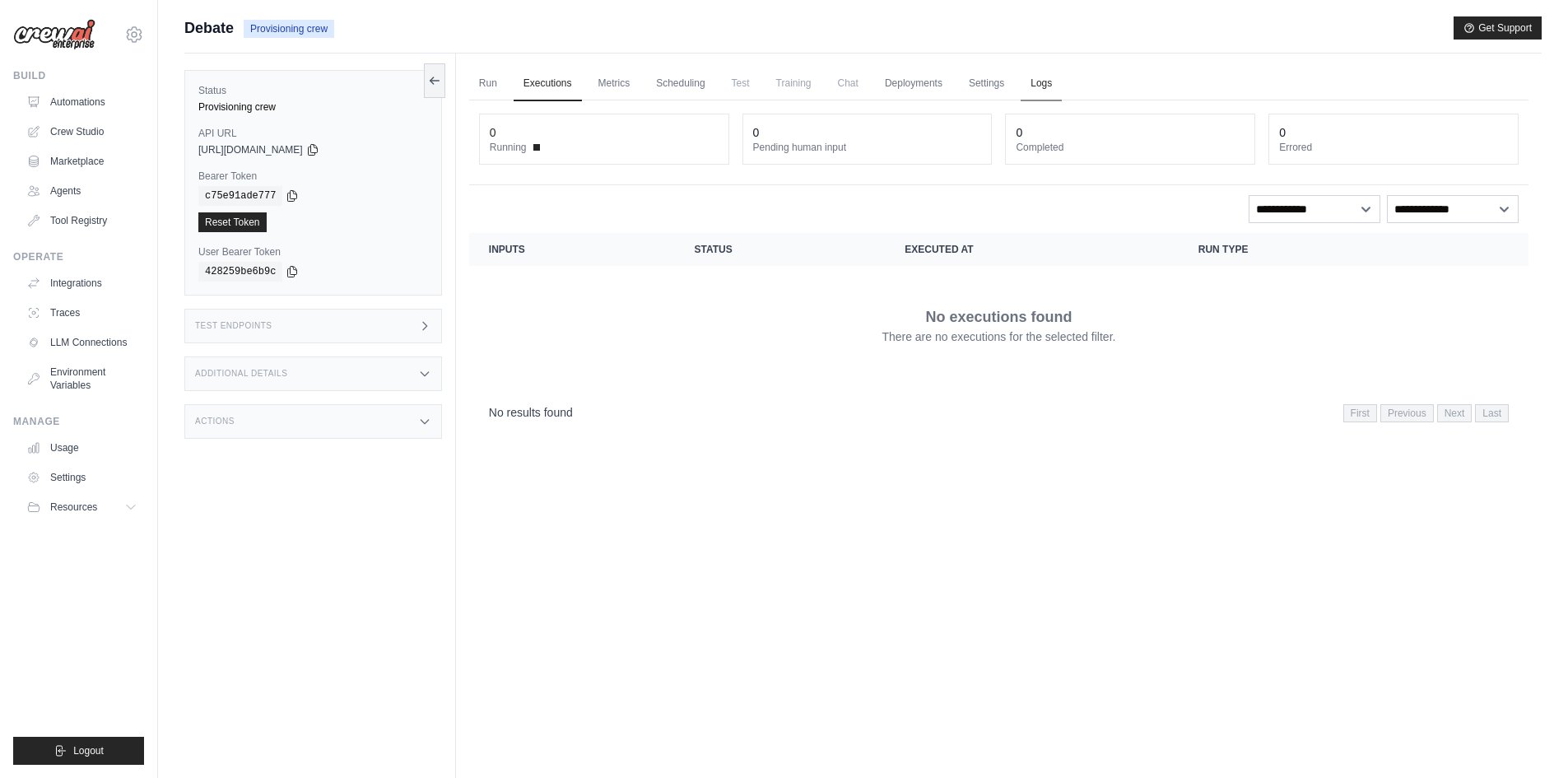
click at [1041, 72] on ul "Run Executions Metrics Scheduling Test Training Chat Deployments Settings Logs" at bounding box center [998, 83] width 1059 height 34
click at [1055, 80] on link "Logs" at bounding box center [1040, 84] width 41 height 35
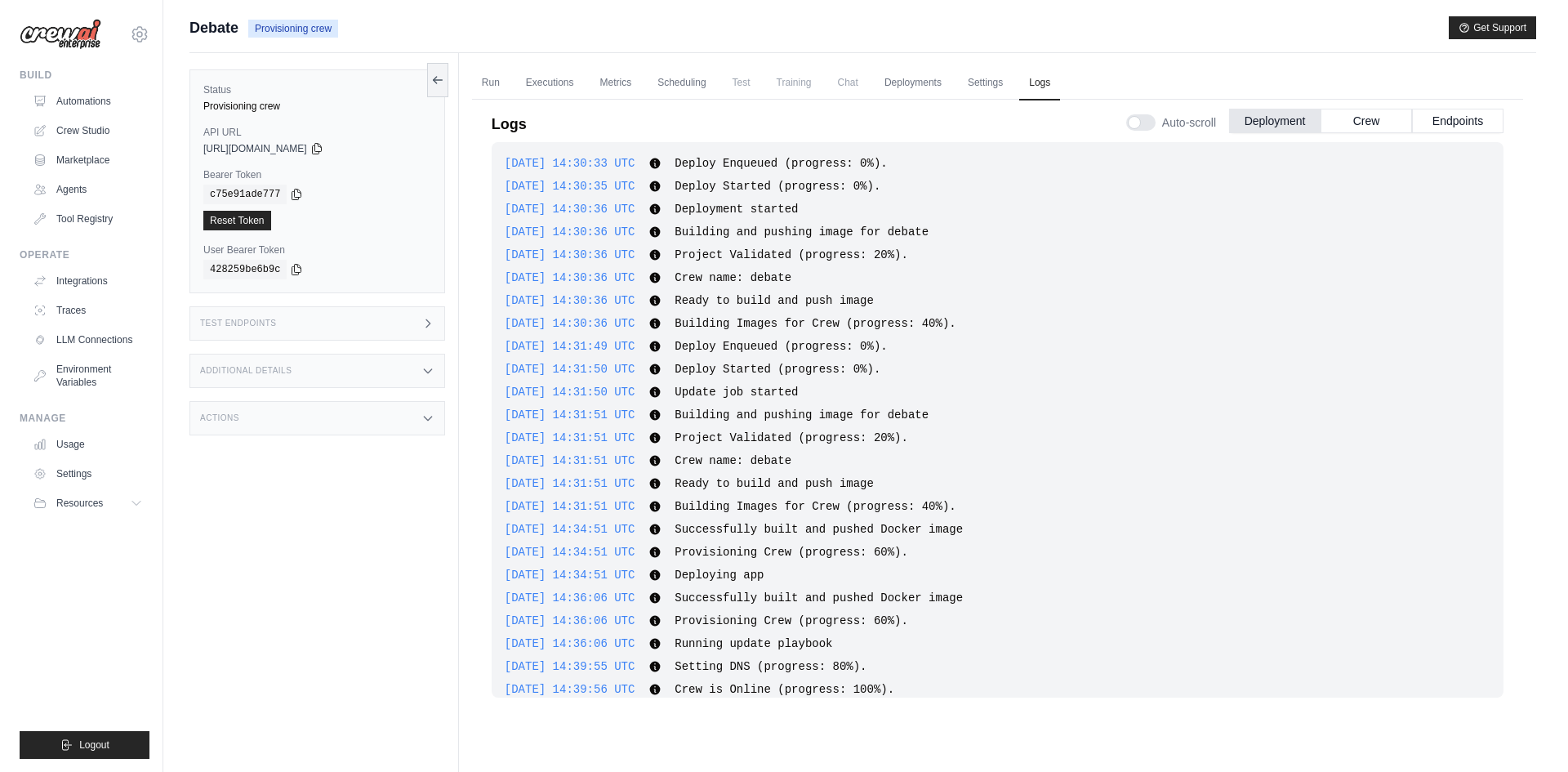
scroll to position [386, 0]
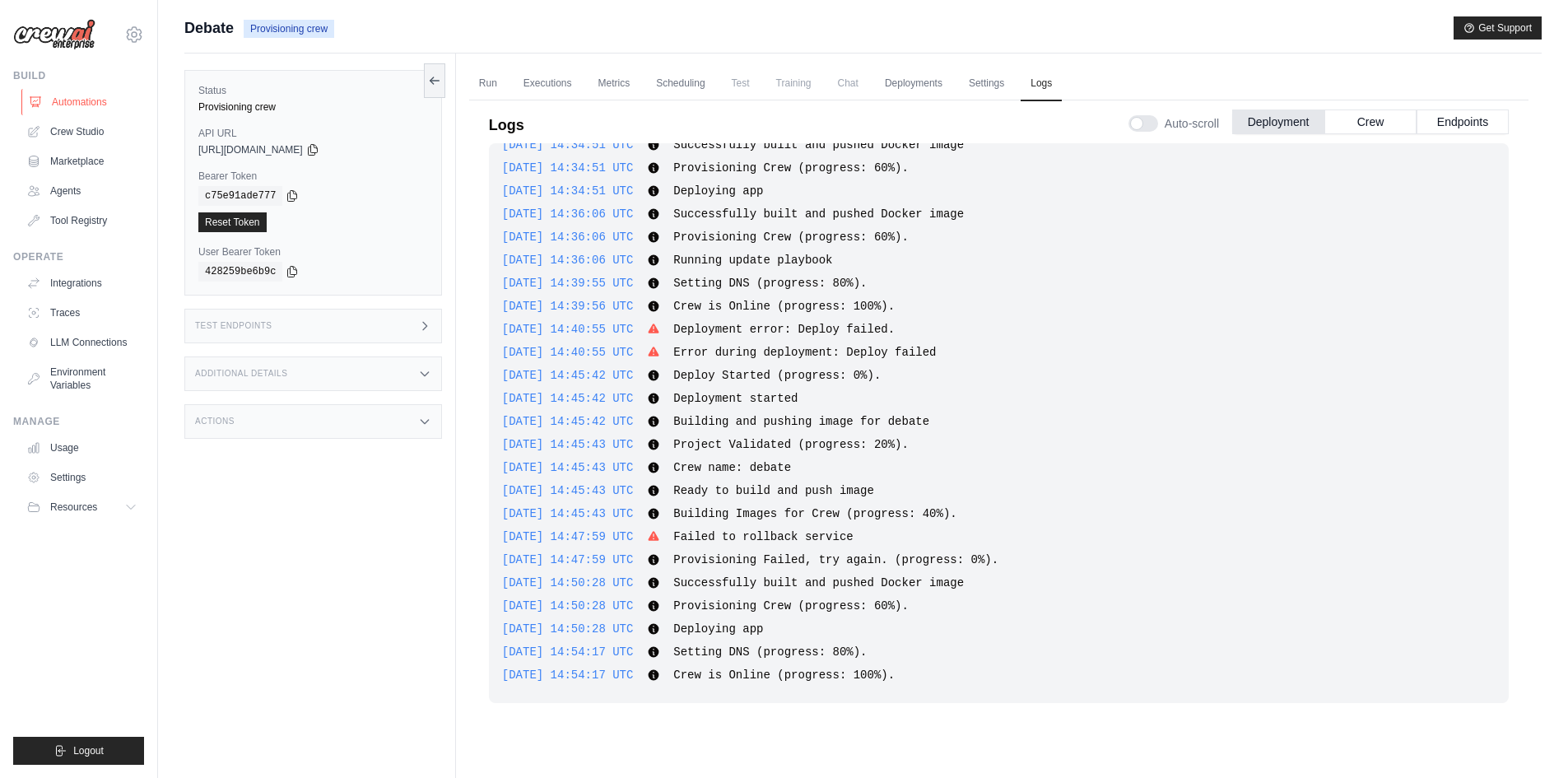
click at [85, 100] on link "Automations" at bounding box center [83, 101] width 124 height 27
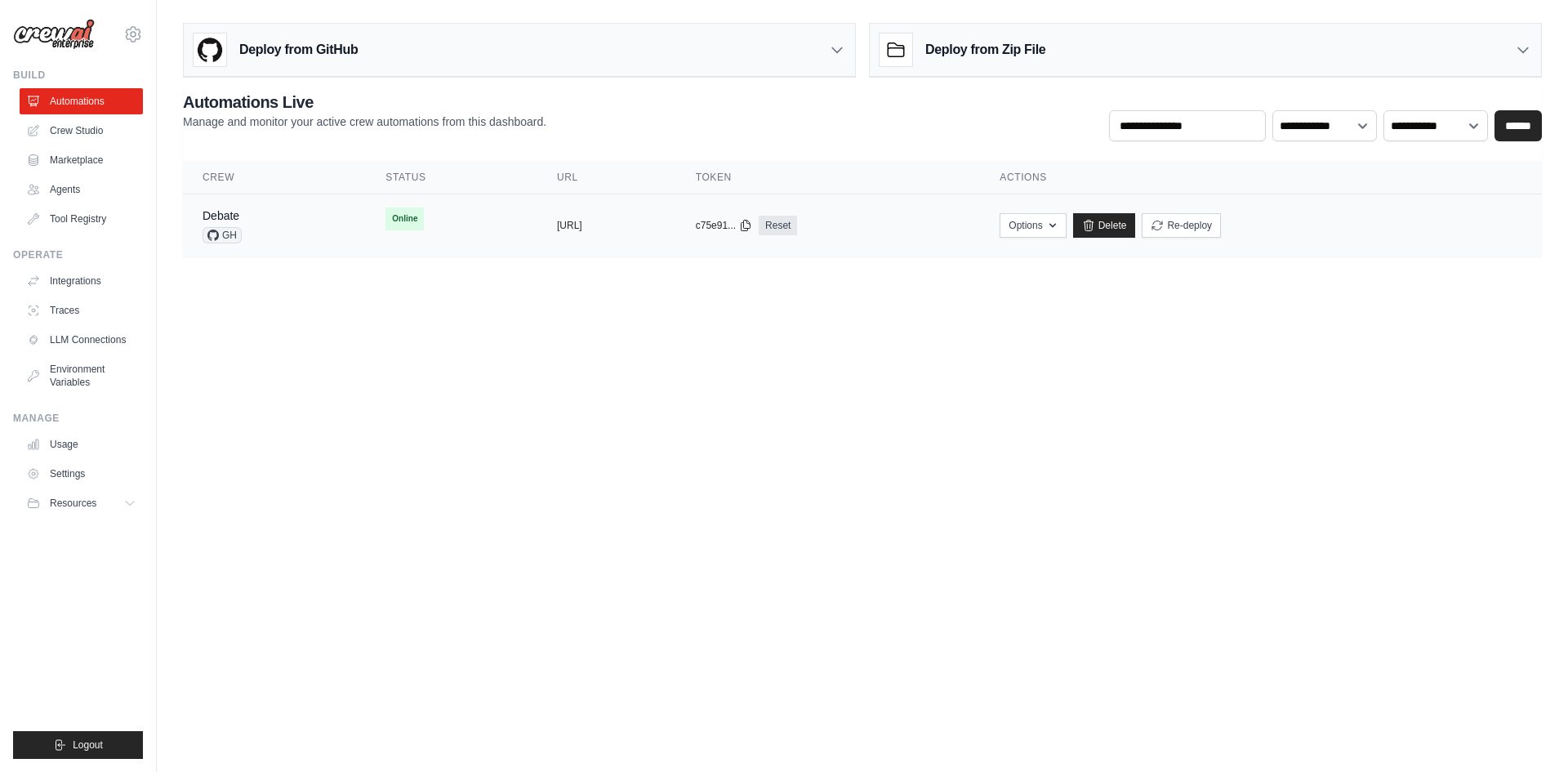
click at [587, 233] on td "copied [URL]" at bounding box center [606, 225] width 139 height 63
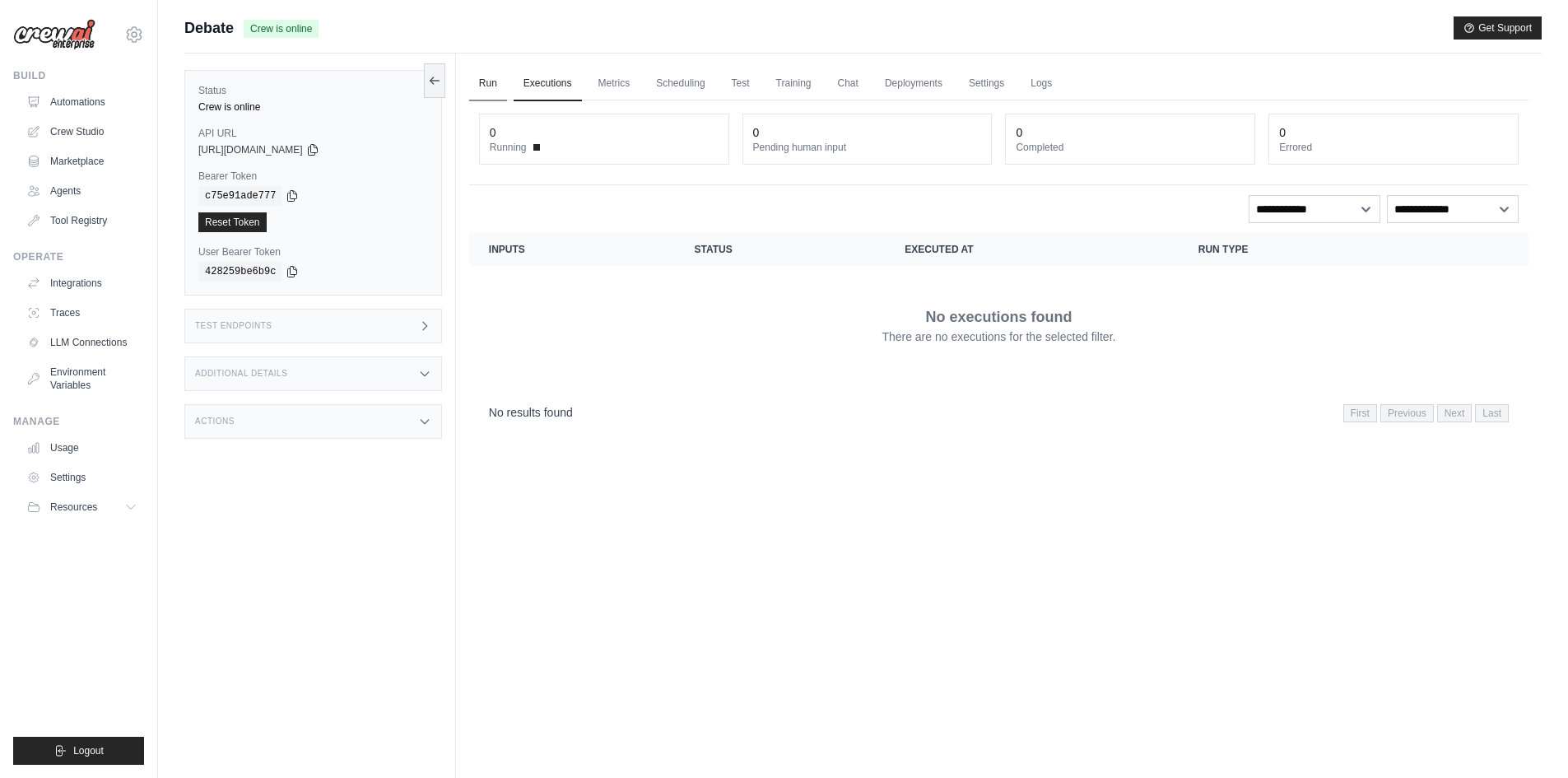
click at [500, 84] on link "Run" at bounding box center [487, 84] width 37 height 35
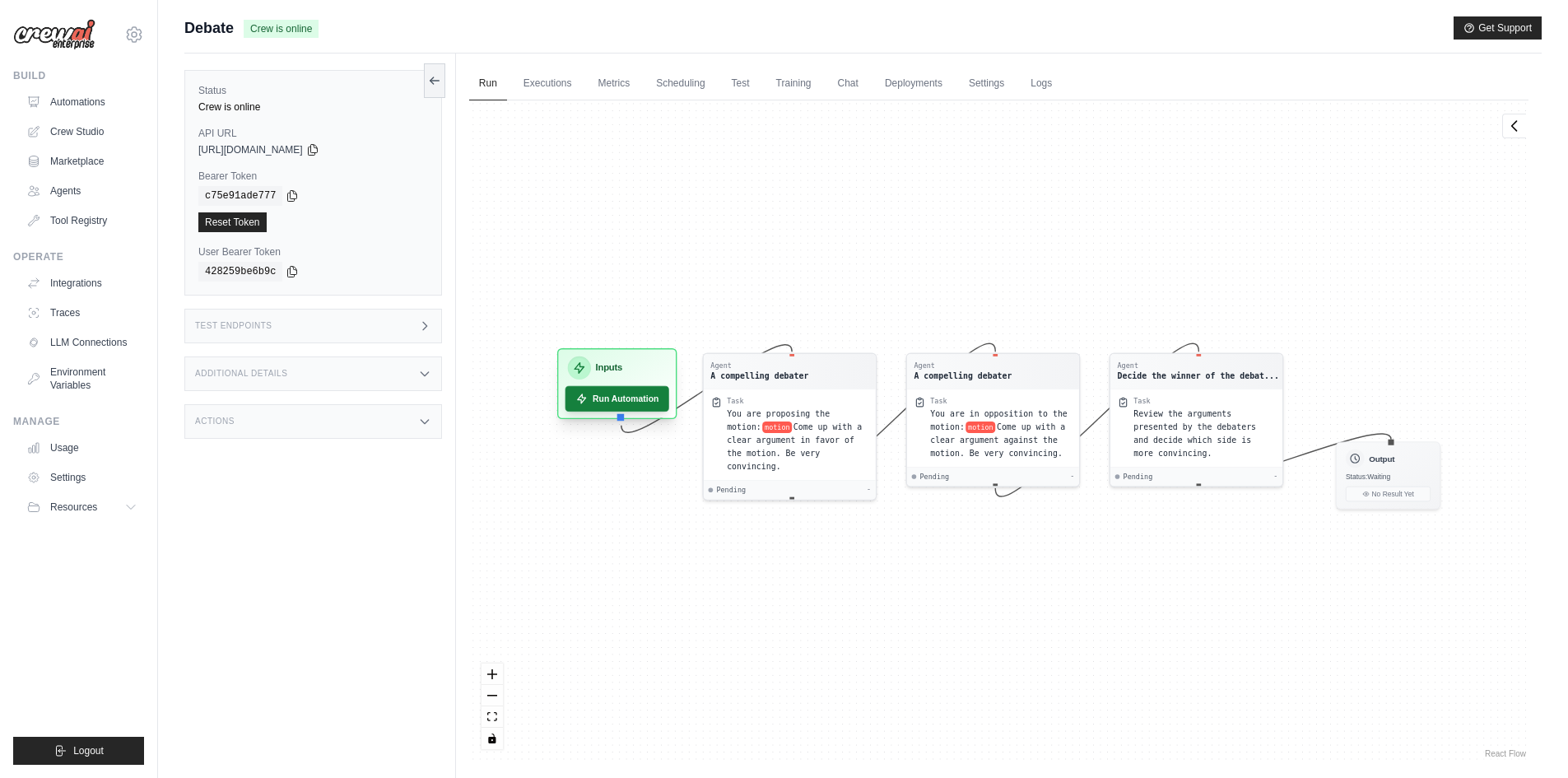
click at [624, 398] on button "Run Automation" at bounding box center [615, 399] width 103 height 26
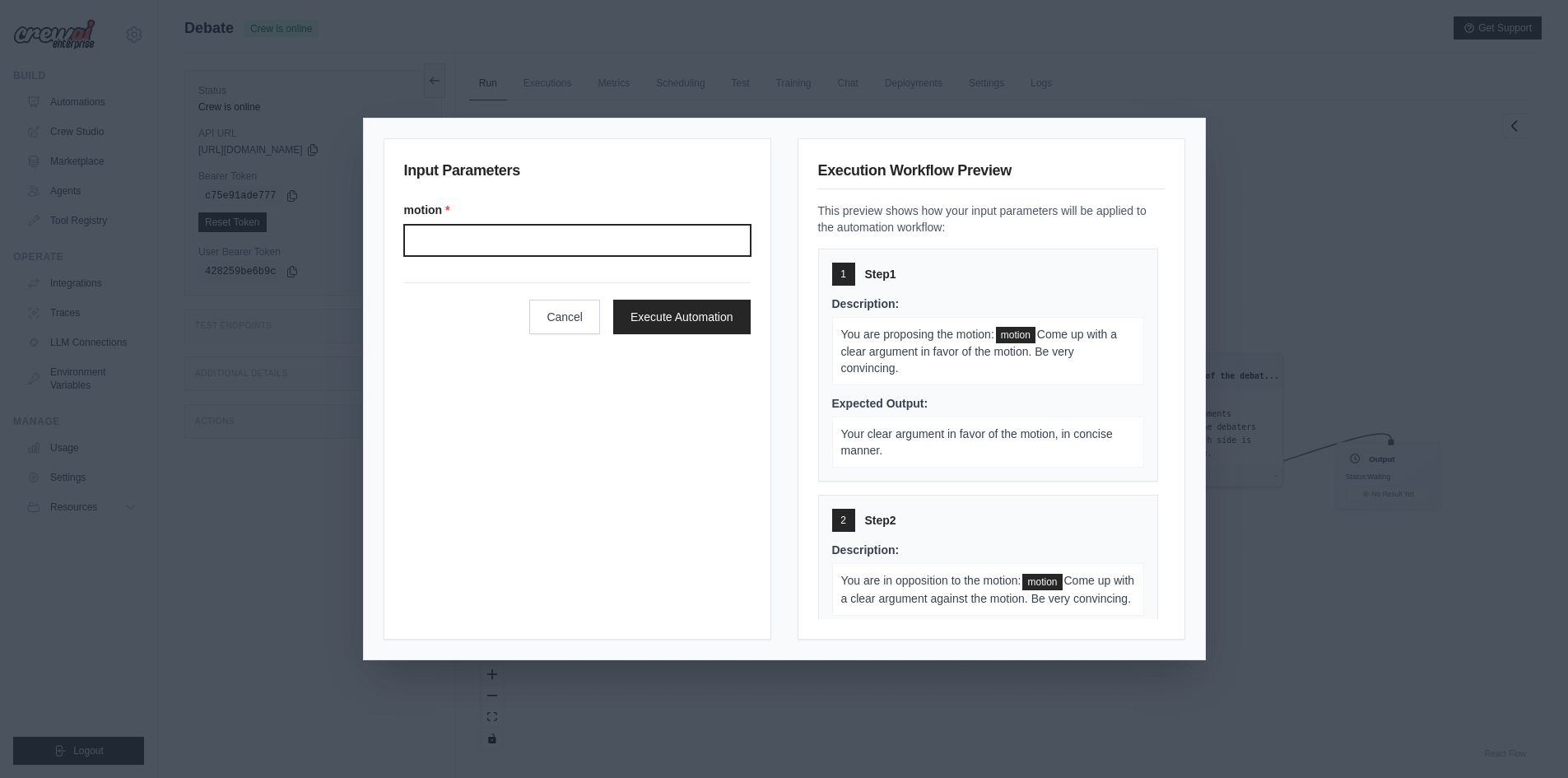
click at [521, 240] on input "Motion" at bounding box center [577, 240] width 347 height 31
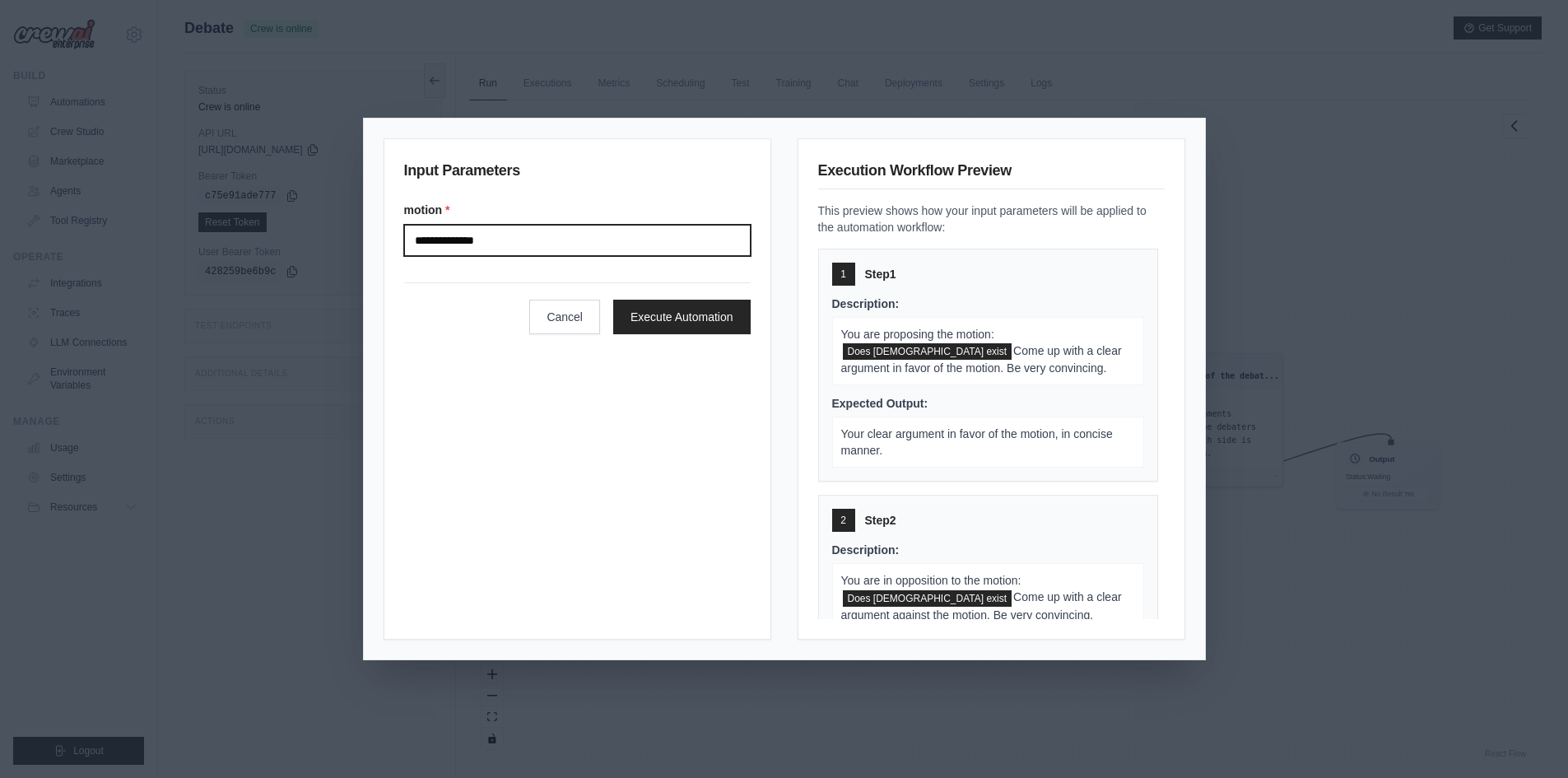
type input "**********"
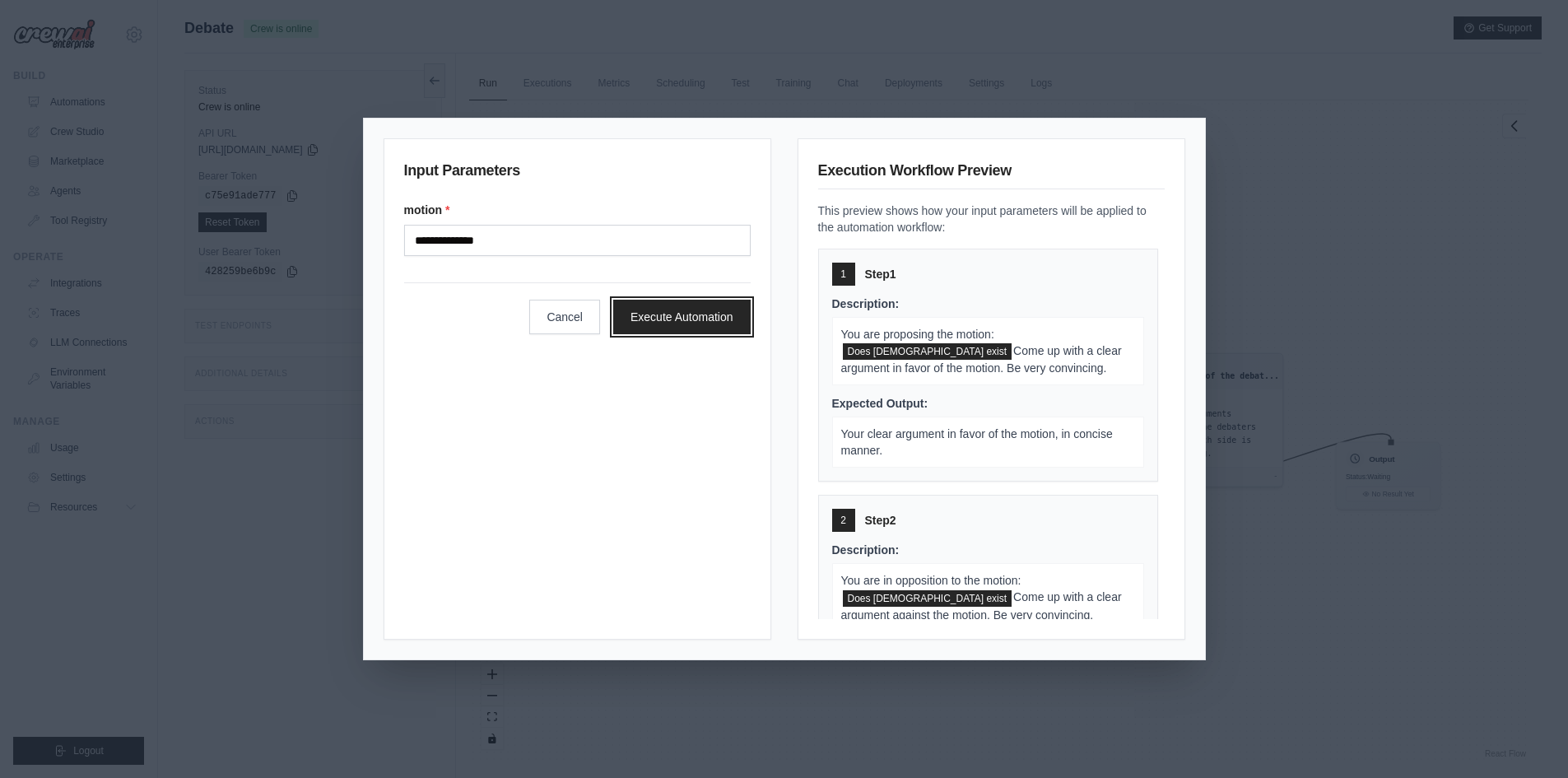
click at [647, 317] on button "Execute Automation" at bounding box center [682, 317] width 137 height 35
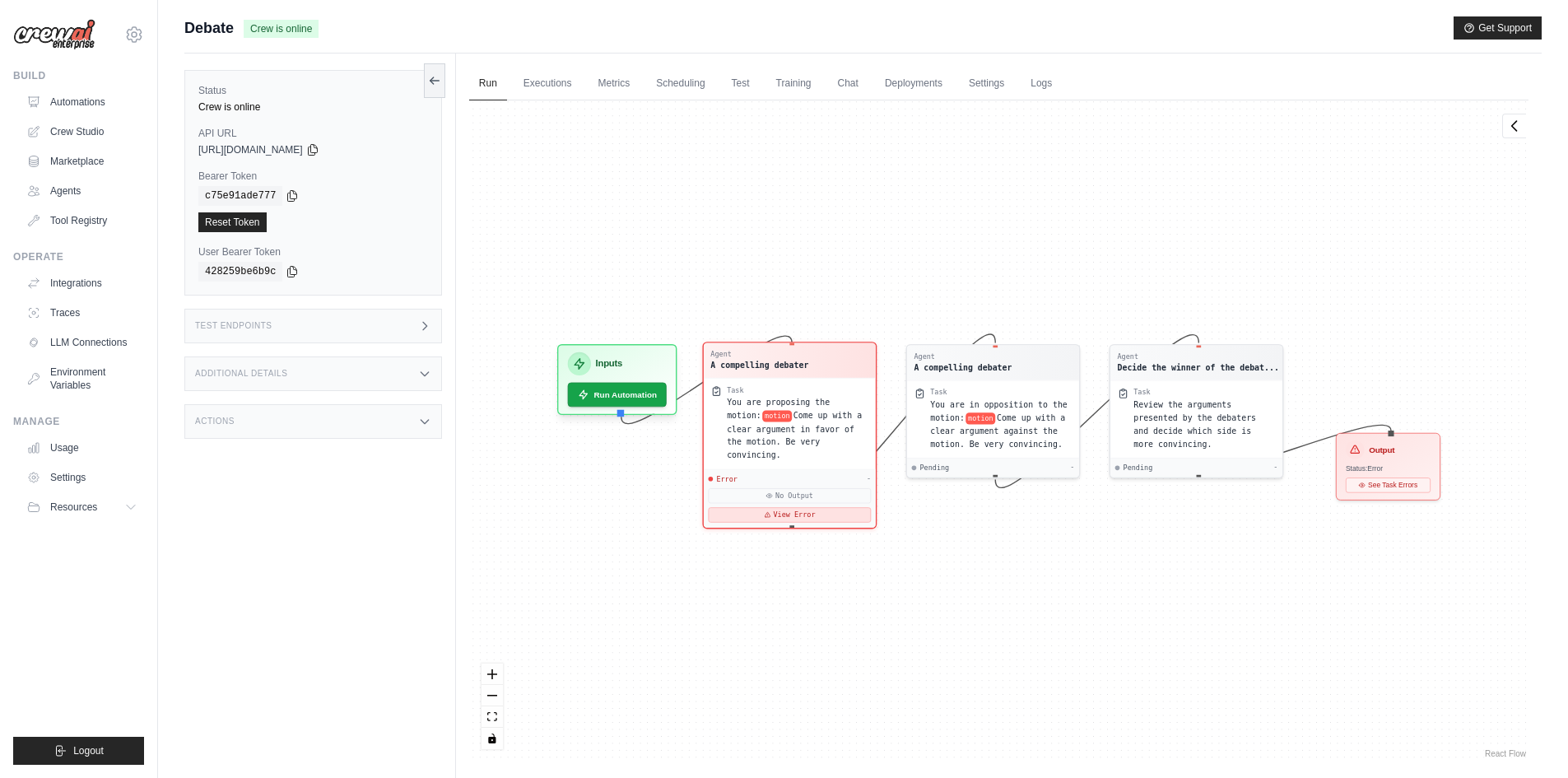
click at [778, 506] on button "View Error" at bounding box center [789, 514] width 163 height 15
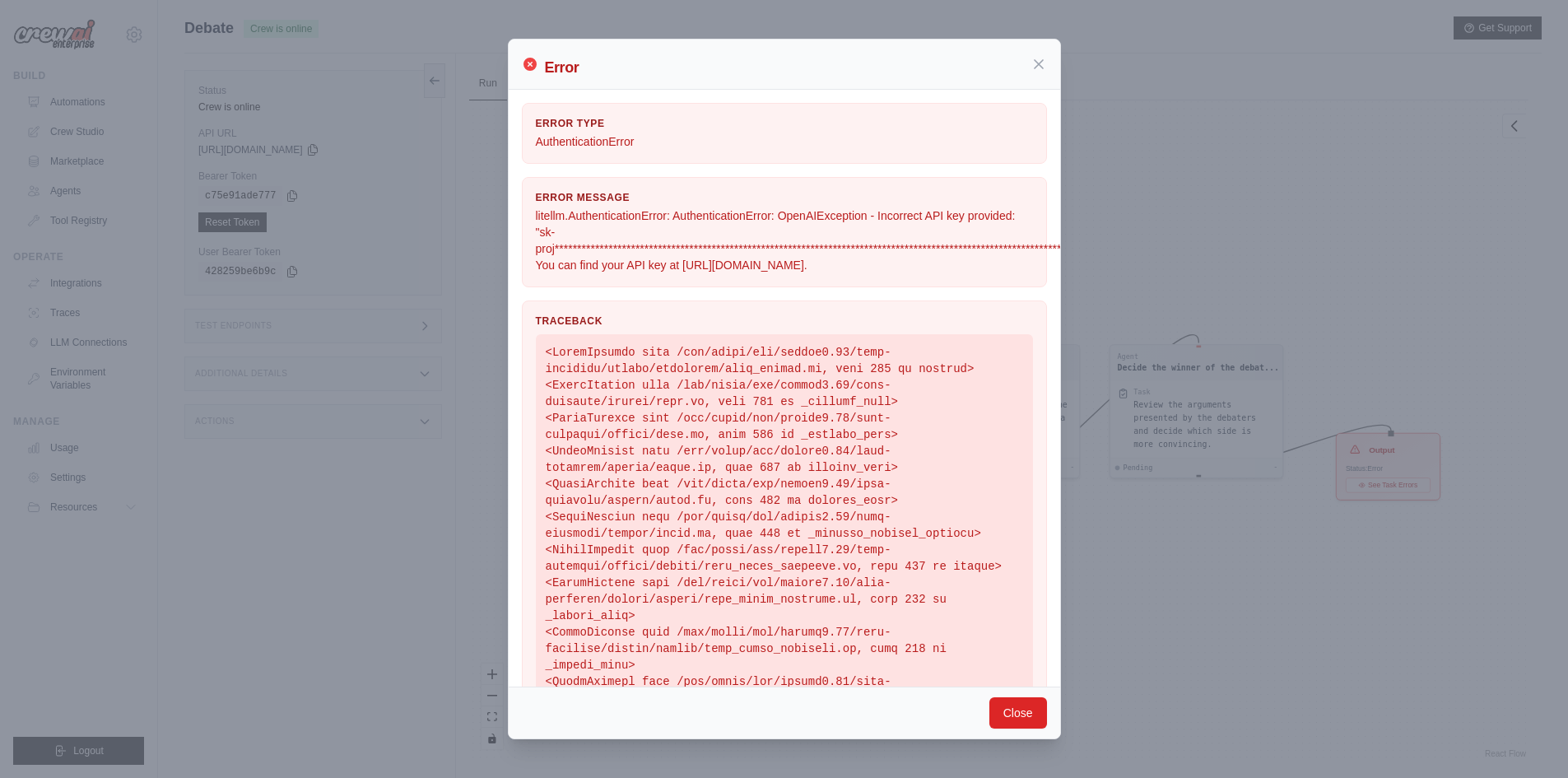
scroll to position [333, 0]
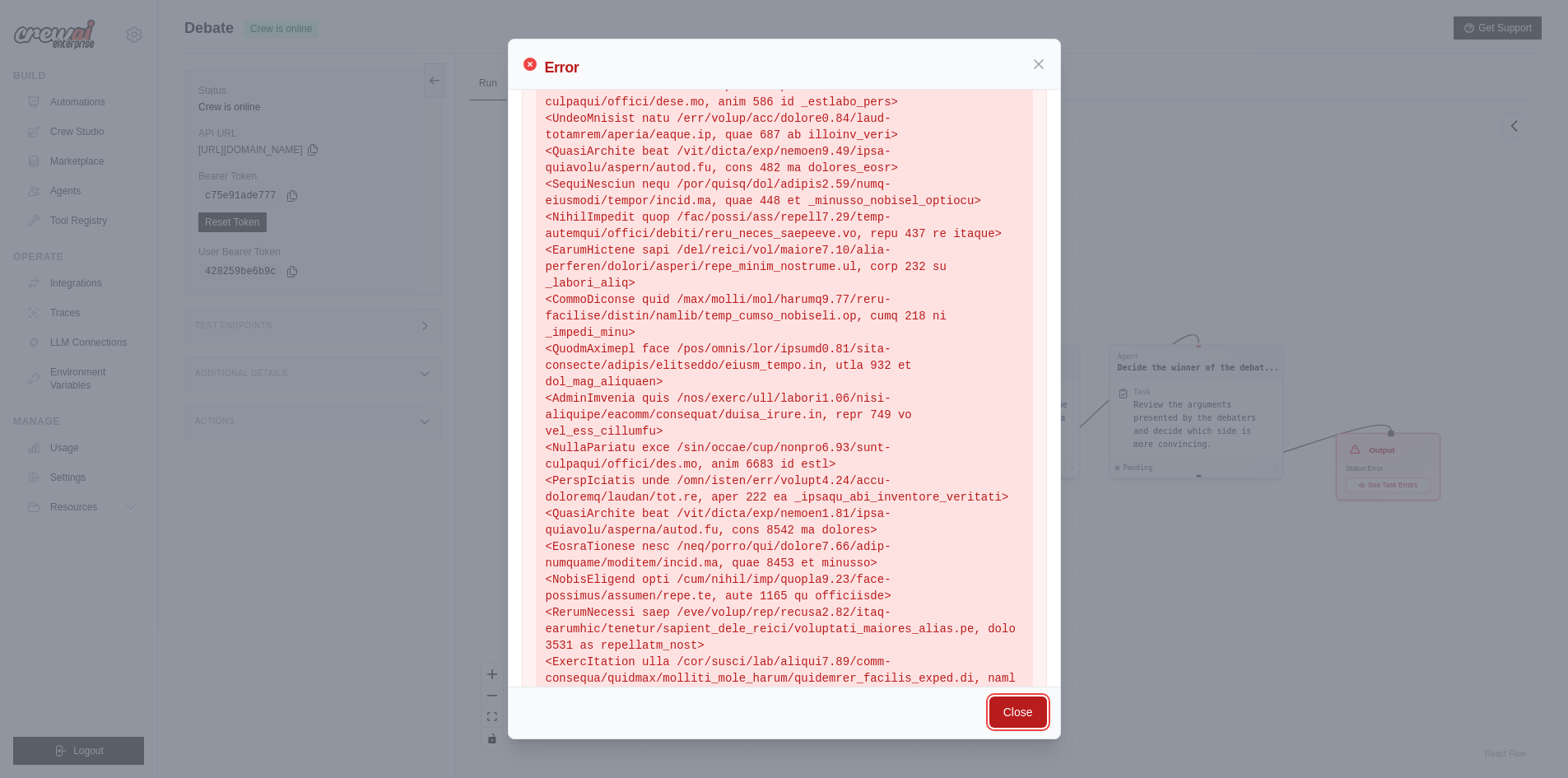
click at [1008, 709] on button "Close" at bounding box center [1018, 711] width 58 height 31
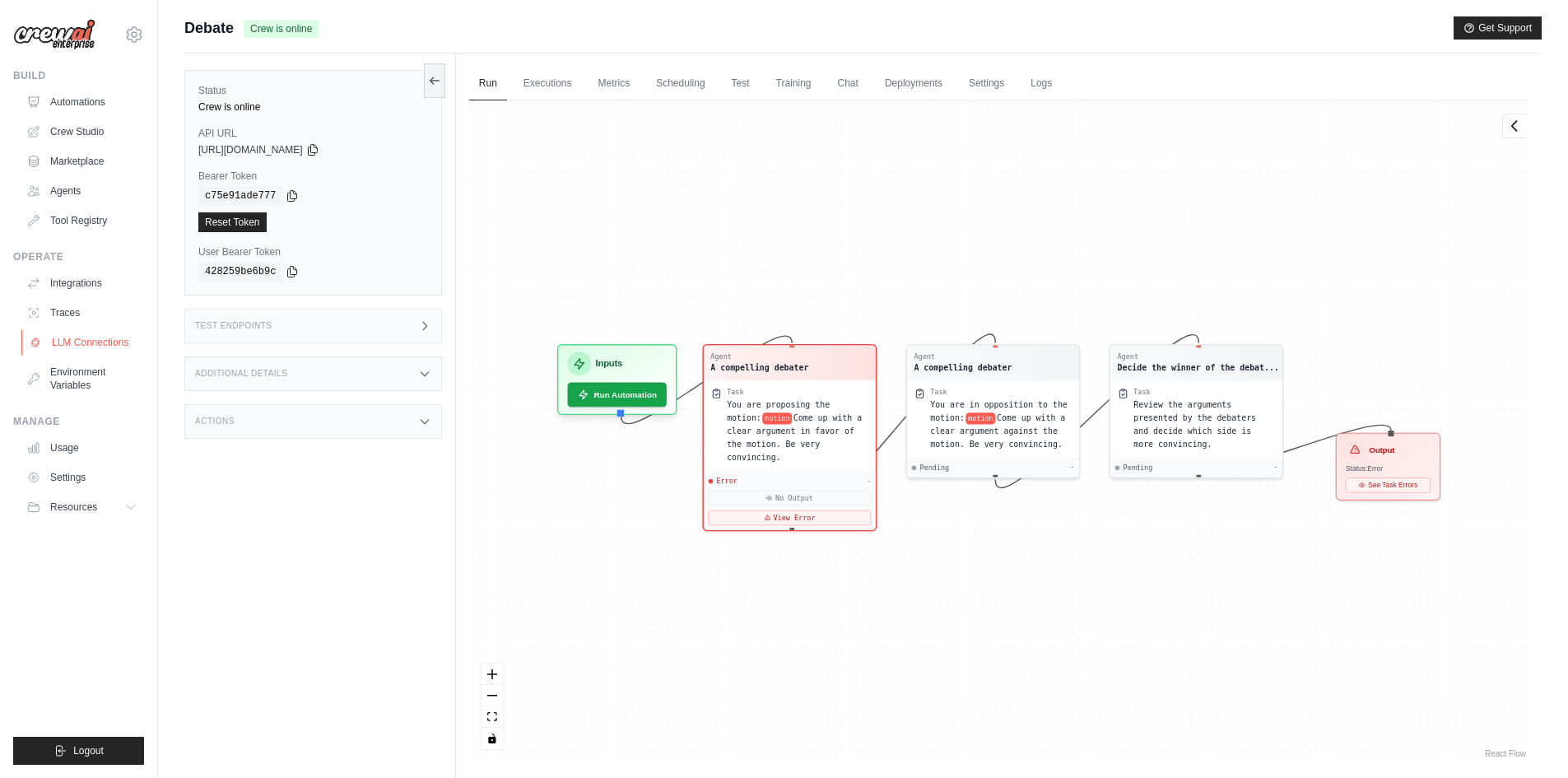
click at [102, 342] on link "LLM Connections" at bounding box center [83, 342] width 124 height 27
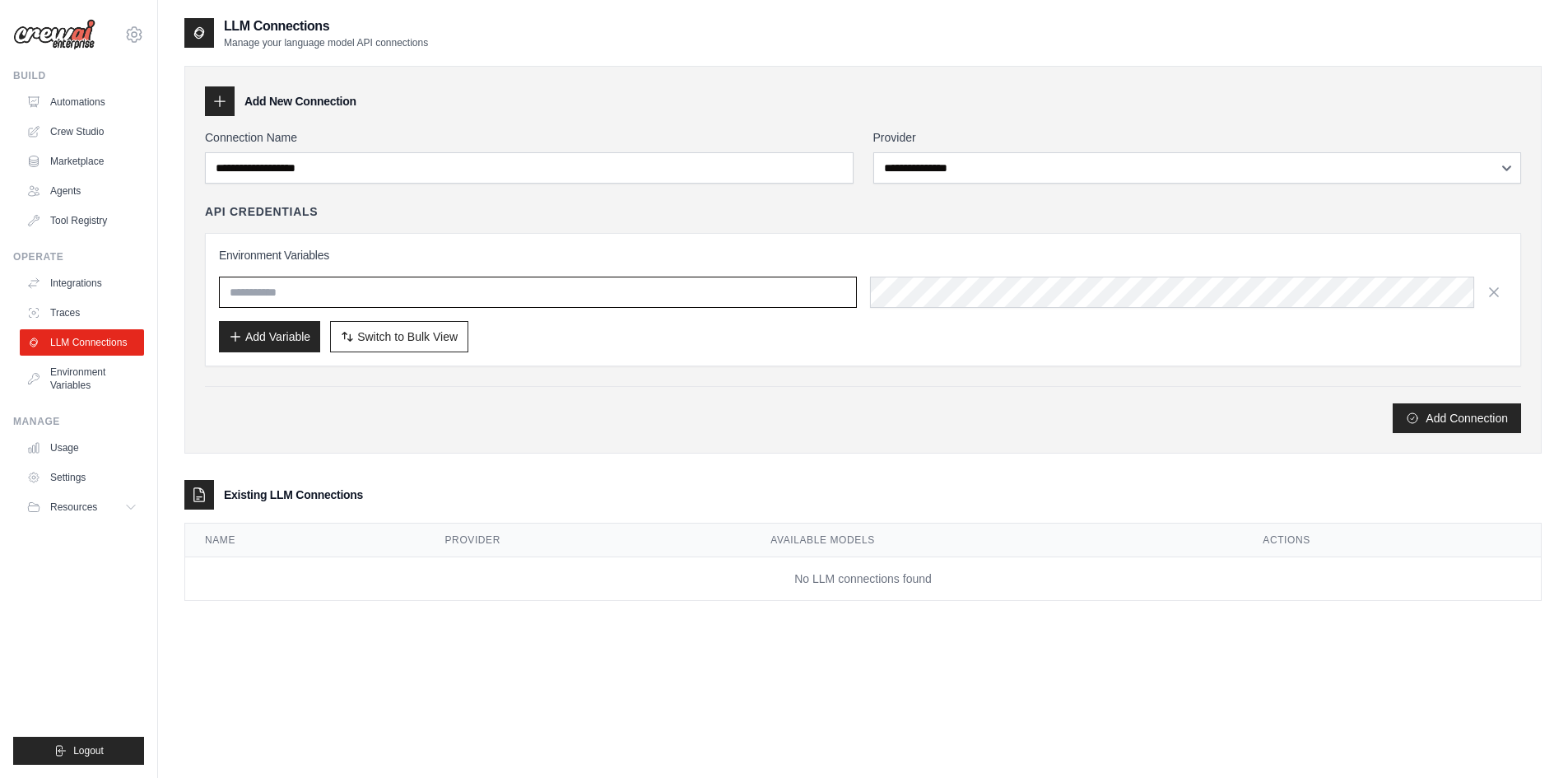
click at [287, 301] on input "text" at bounding box center [538, 292] width 638 height 31
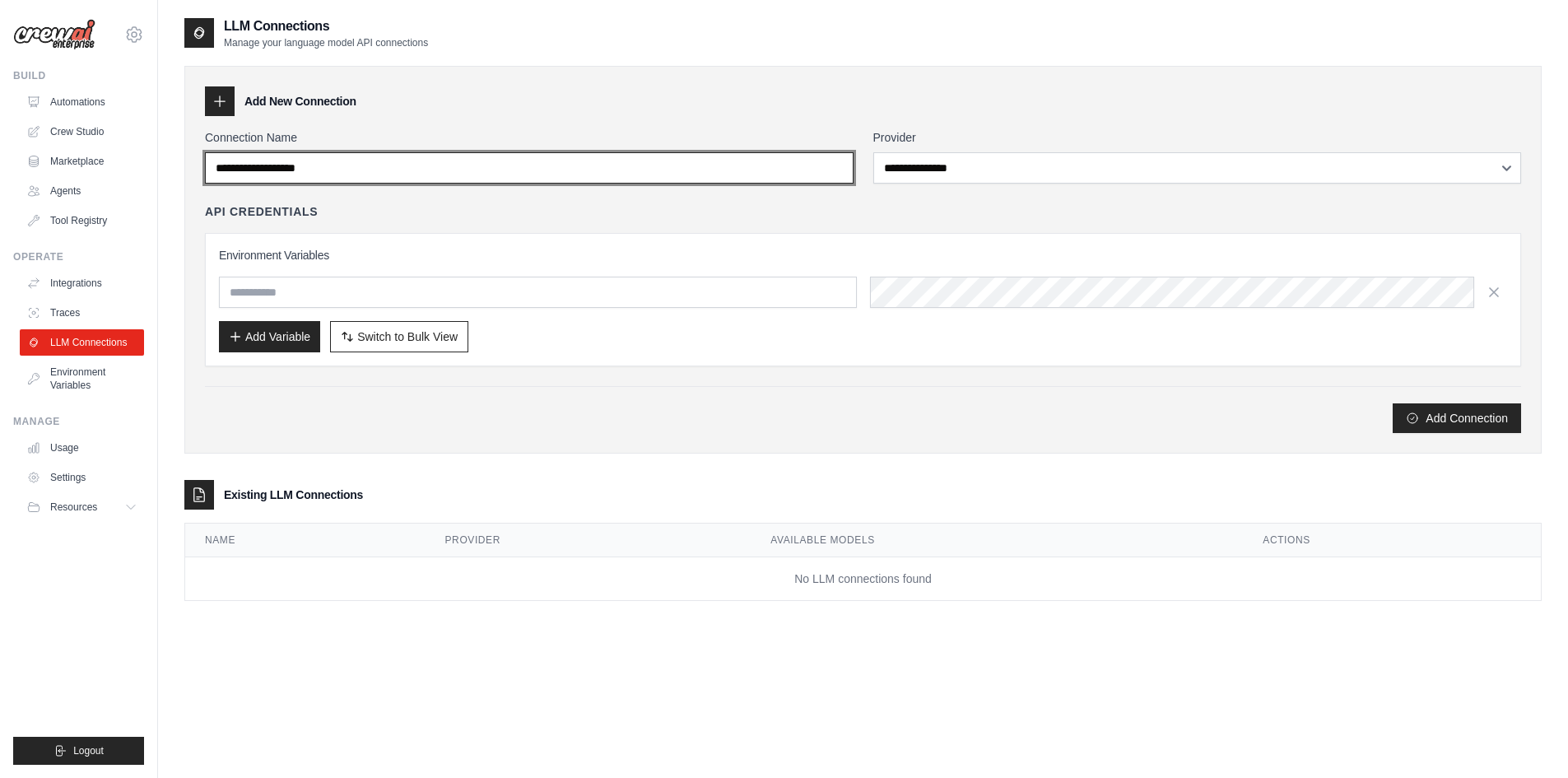
click at [336, 159] on input "Connection Name" at bounding box center [528, 168] width 648 height 31
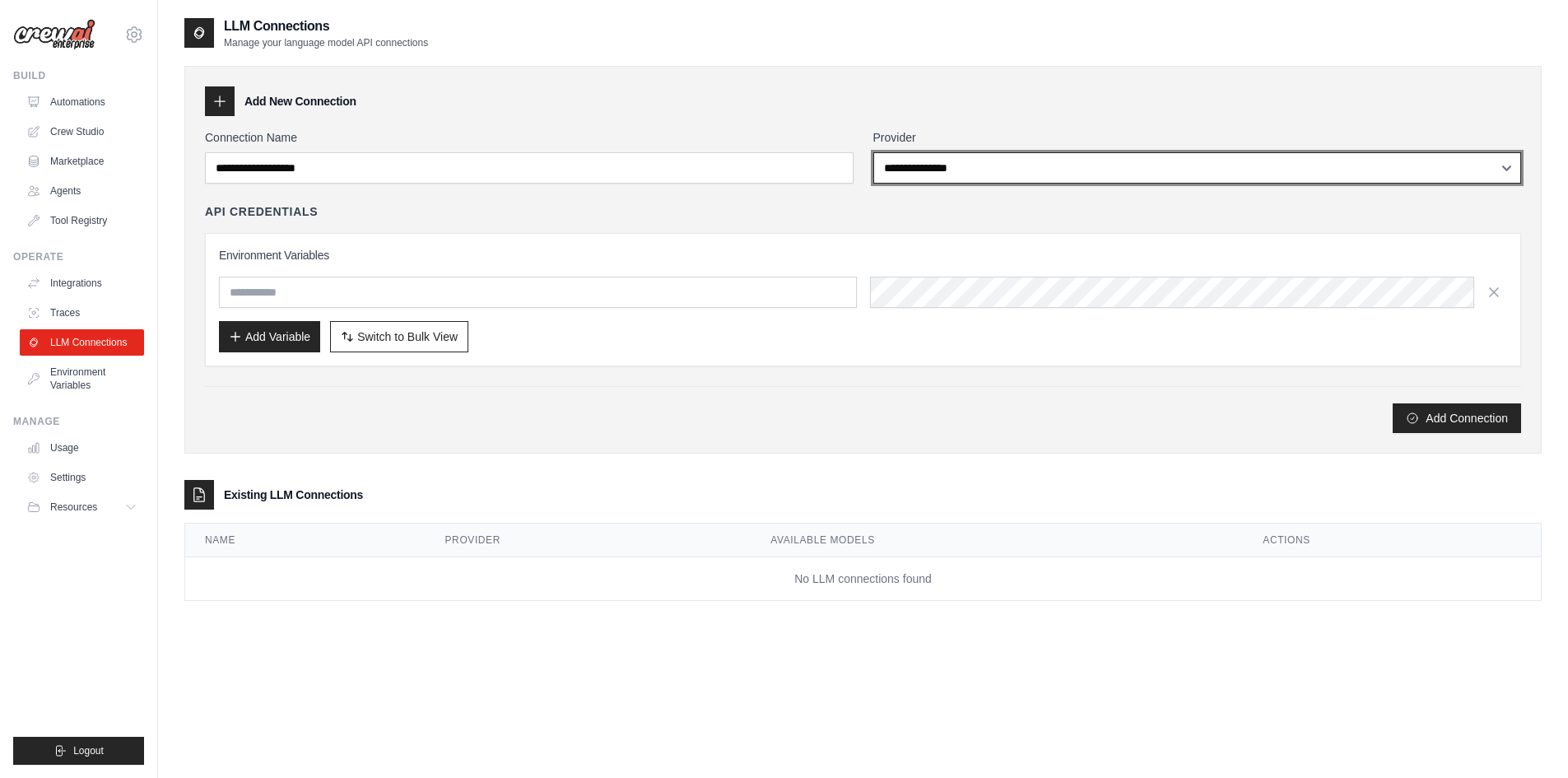
click at [958, 172] on select "**********" at bounding box center [1197, 168] width 648 height 31
select select "******"
click at [873, 153] on select "**********" at bounding box center [1197, 168] width 648 height 31
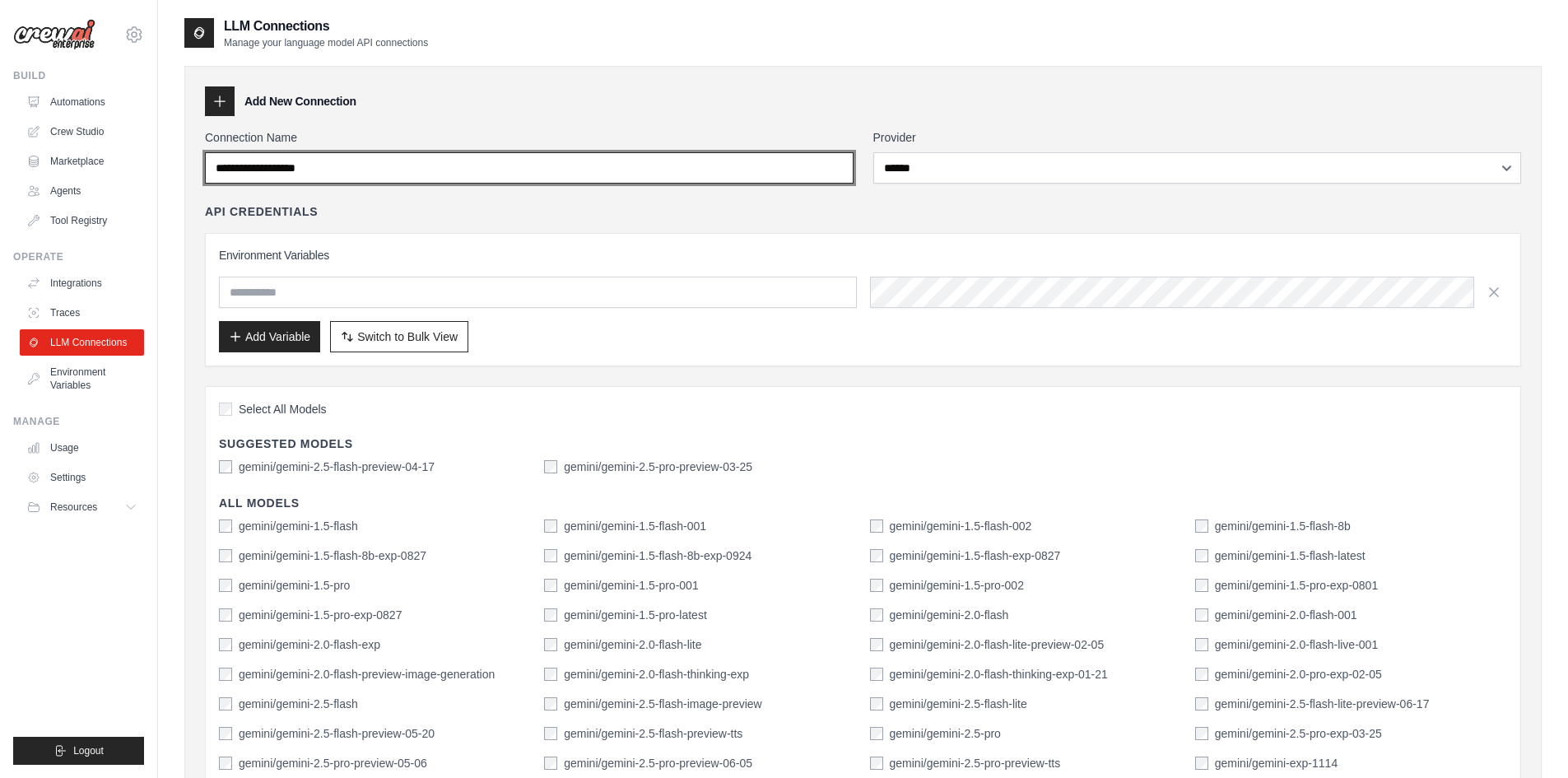
click at [298, 174] on input "Connection Name" at bounding box center [528, 168] width 648 height 31
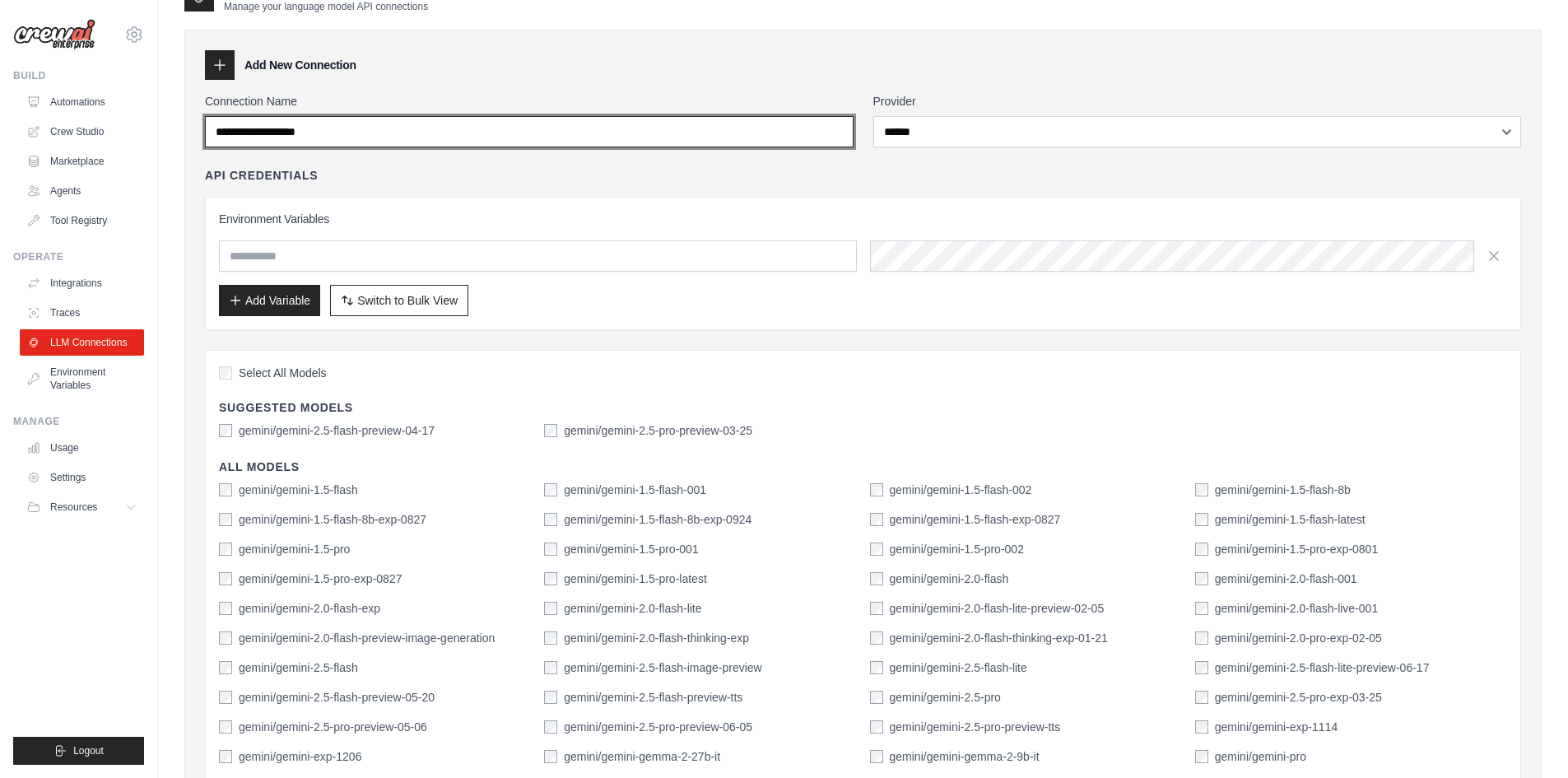
scroll to position [82, 0]
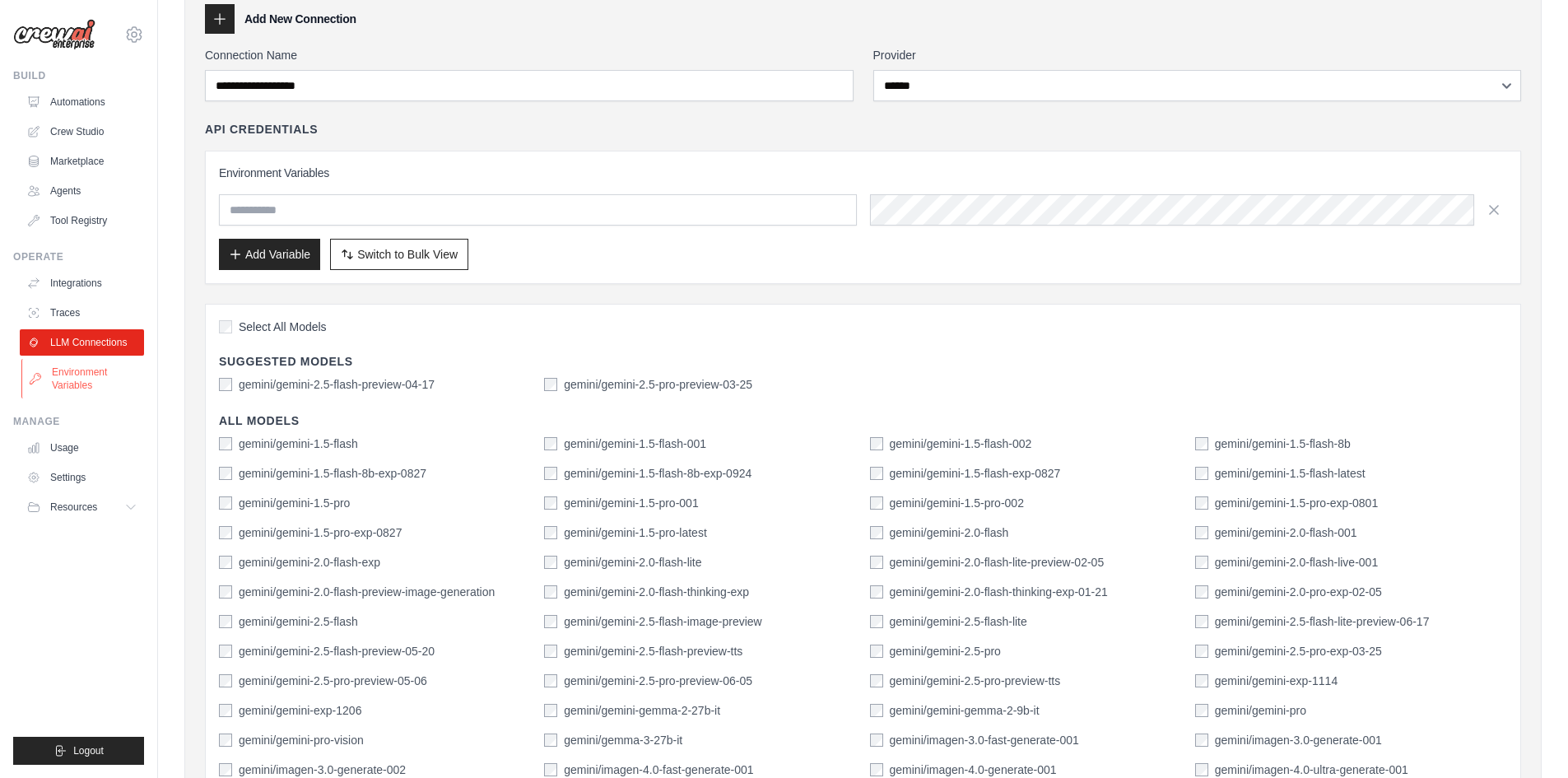
click at [79, 384] on link "Environment Variables" at bounding box center [83, 378] width 124 height 39
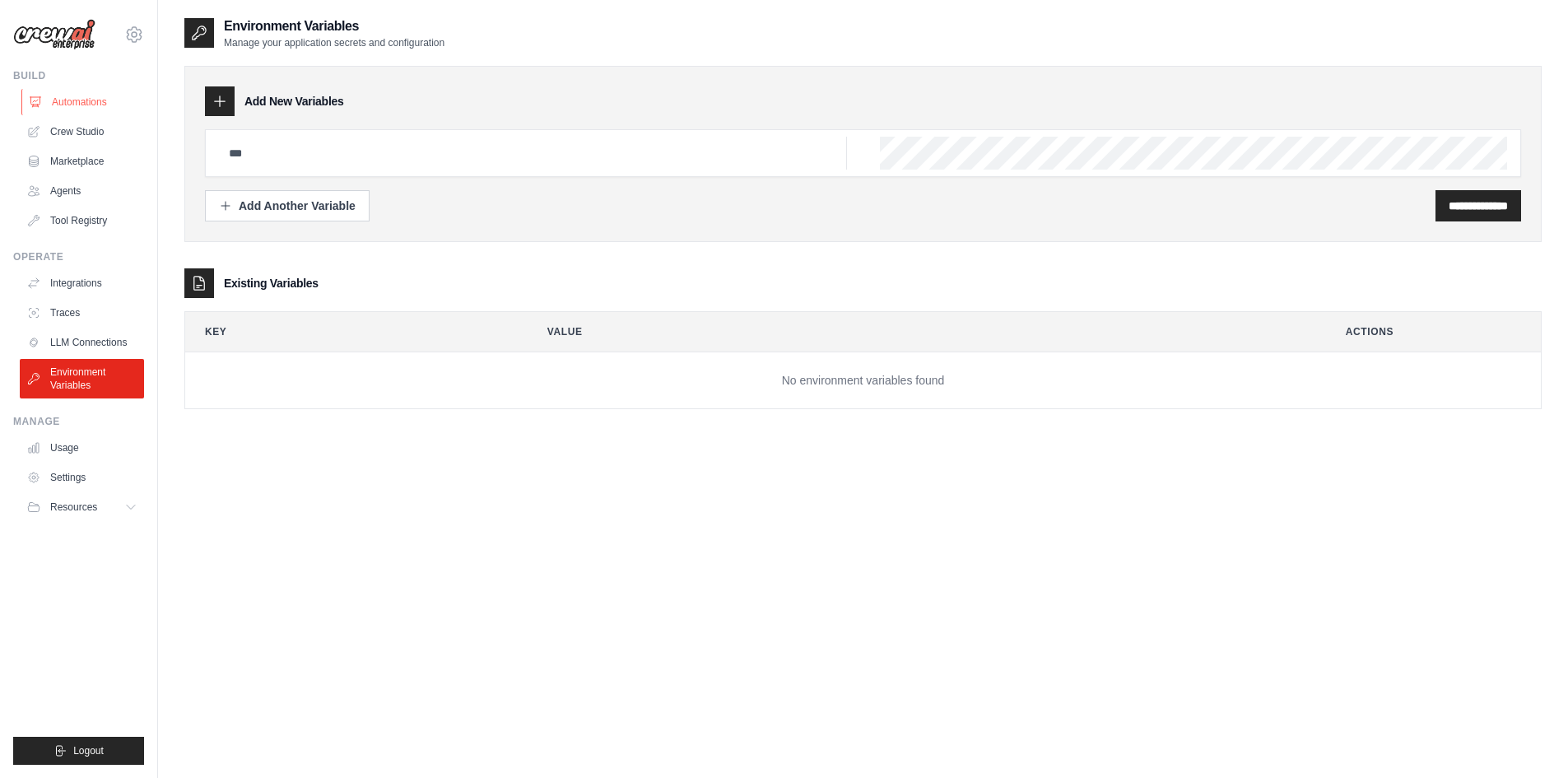
click at [87, 98] on link "Automations" at bounding box center [83, 101] width 124 height 27
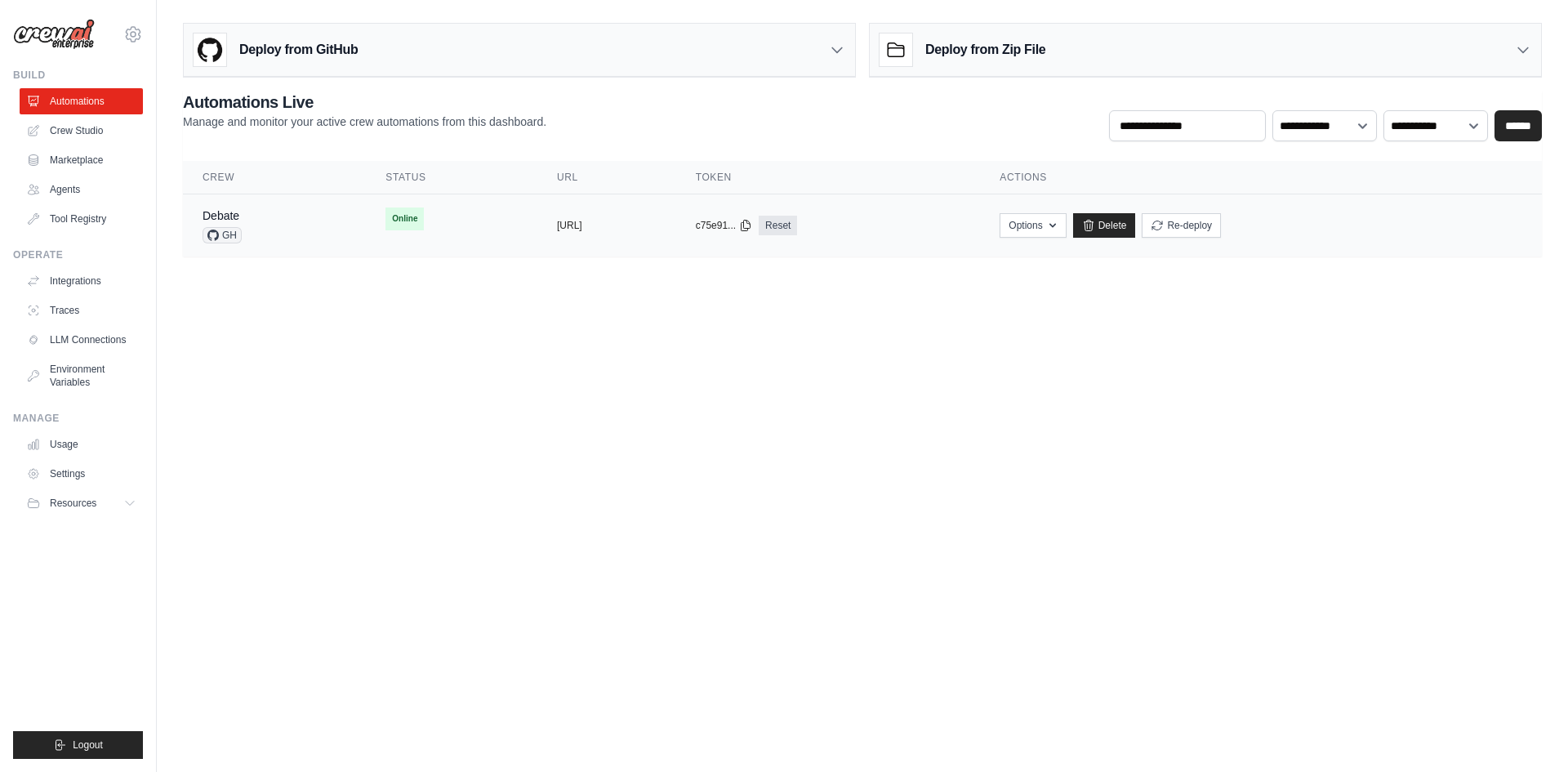
click at [557, 223] on div "copied" at bounding box center [574, 219] width 35 height 20
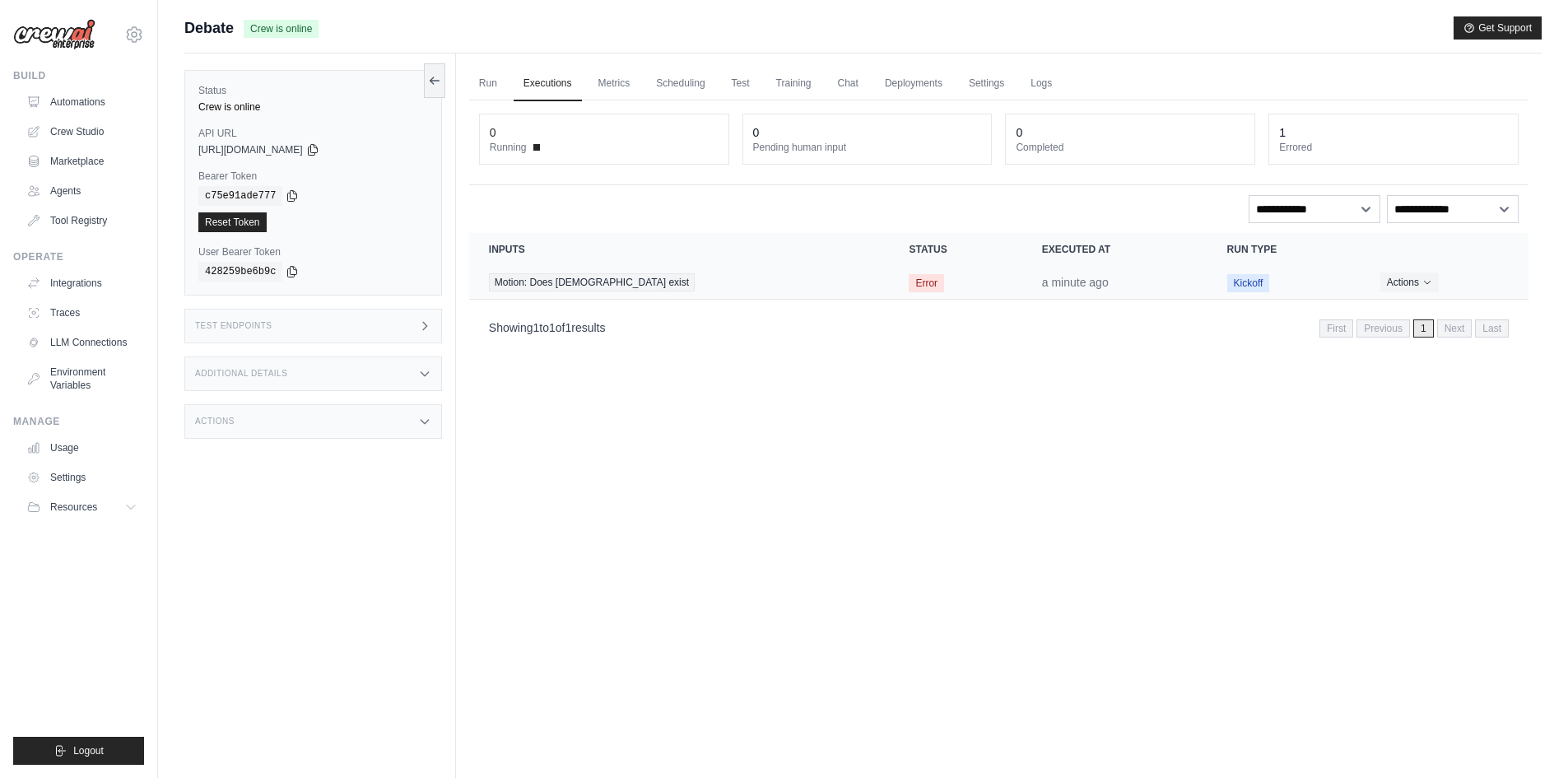
click at [909, 283] on span "Error" at bounding box center [926, 283] width 36 height 18
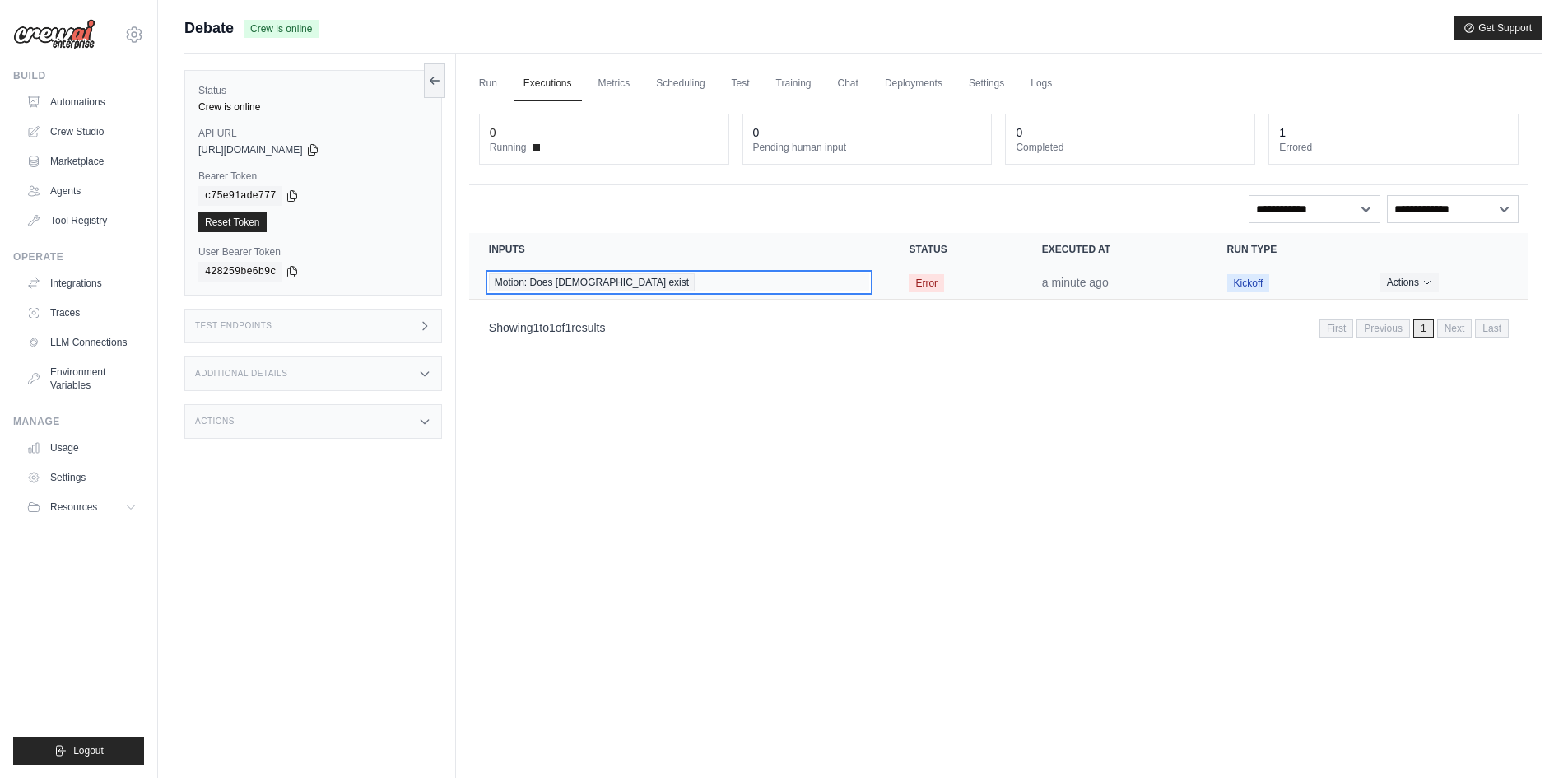
click at [613, 280] on div "Motion: Does [DEMOGRAPHIC_DATA] exist" at bounding box center [679, 282] width 381 height 18
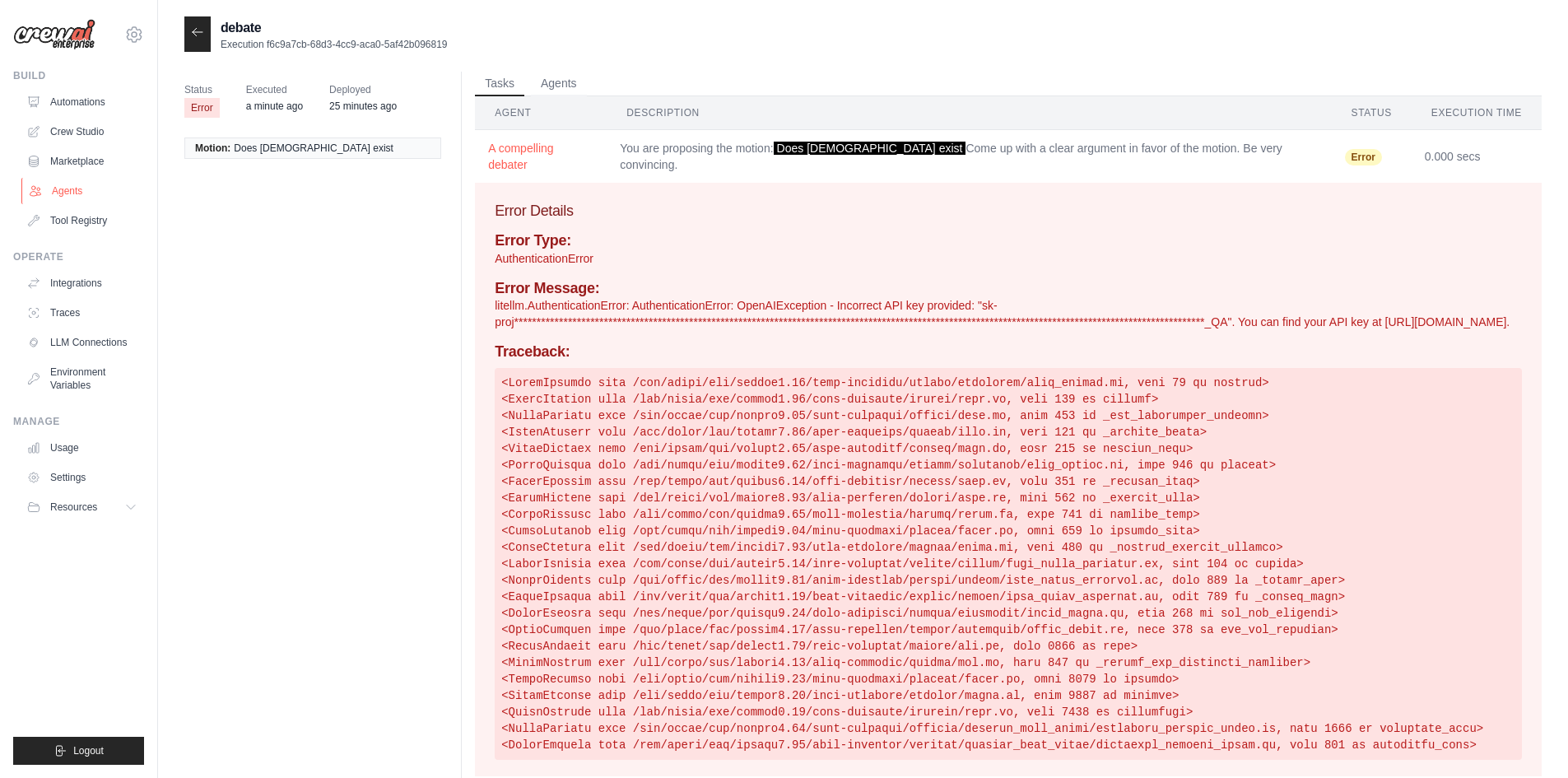
click at [71, 189] on link "Agents" at bounding box center [83, 190] width 124 height 27
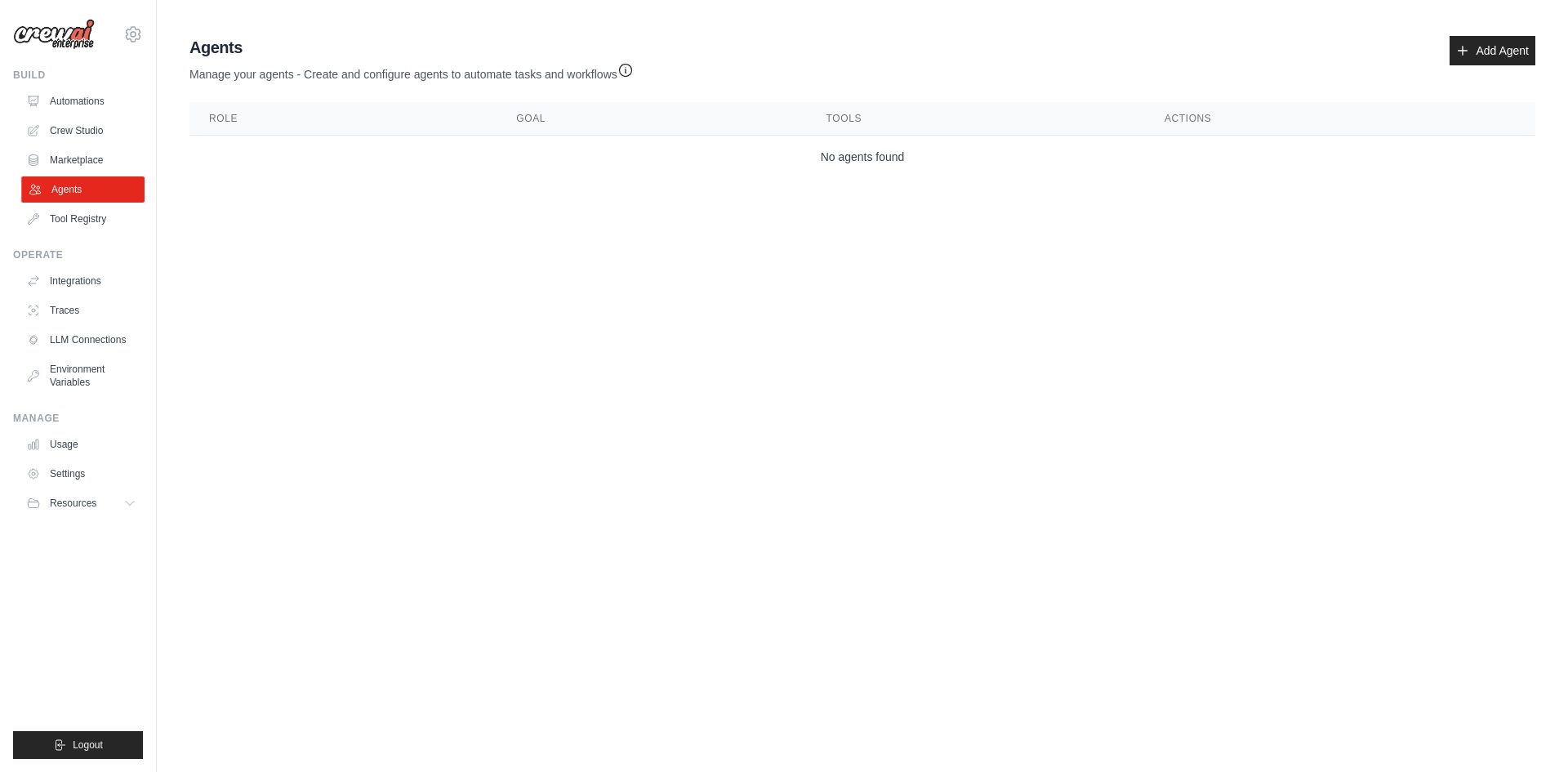
click at [93, 192] on link "Agents" at bounding box center [83, 189] width 123 height 26
click at [74, 99] on link "Automations" at bounding box center [83, 101] width 123 height 26
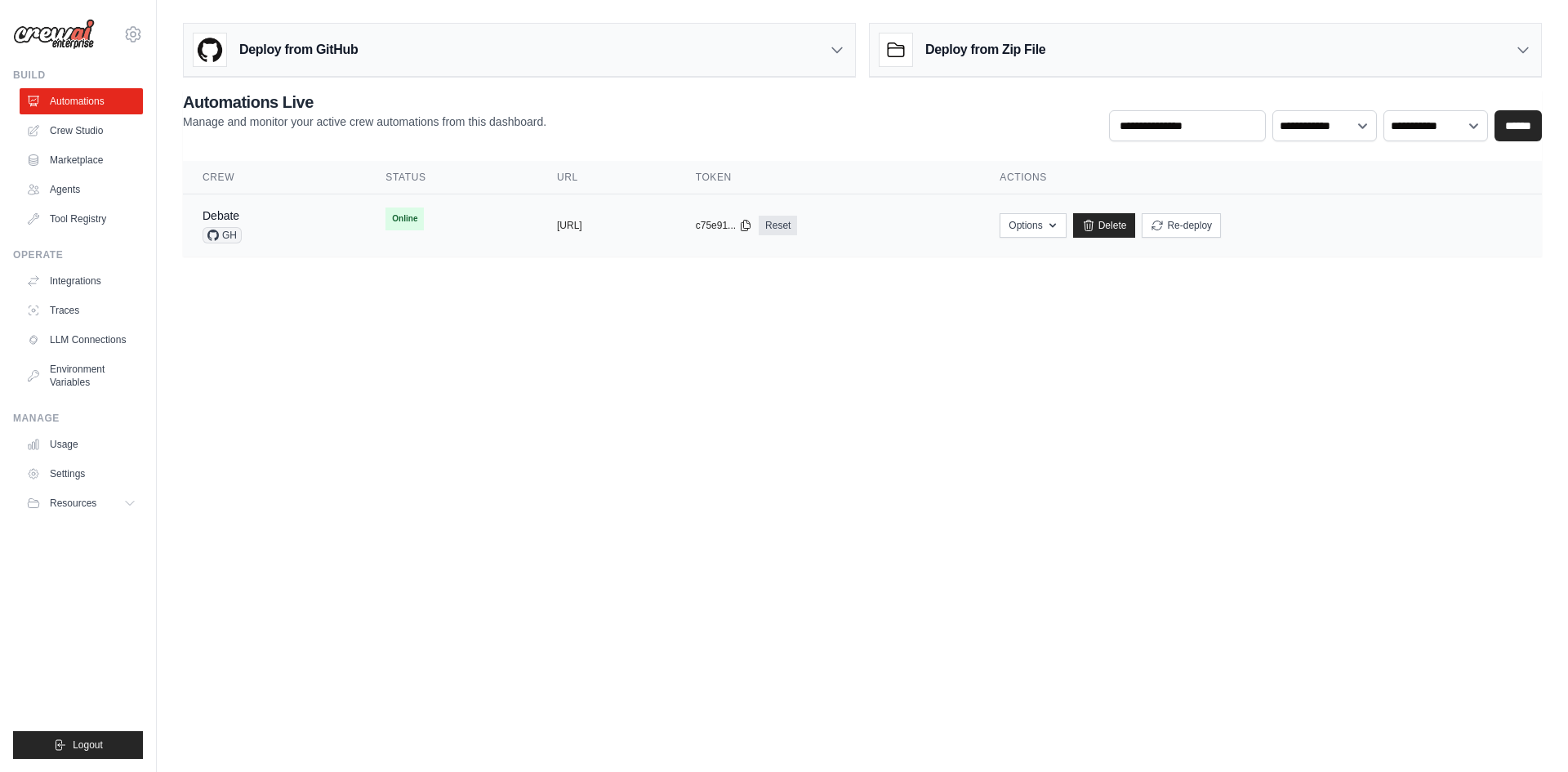
click at [366, 228] on td "Online" at bounding box center [451, 219] width 172 height 49
click at [593, 239] on td "copied https://debate-44d2e1e8-9ac1-4cbe-a" at bounding box center [606, 225] width 139 height 63
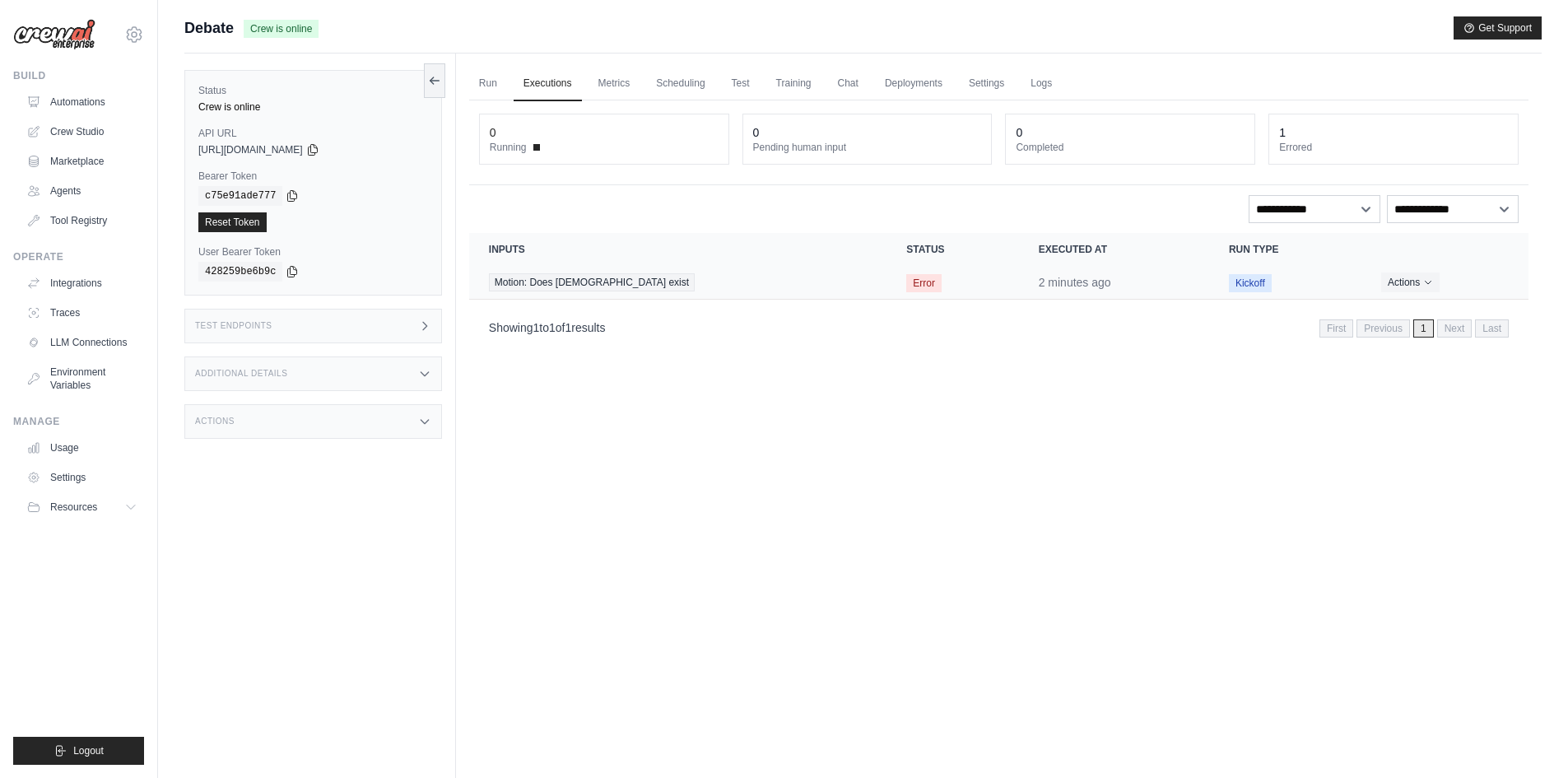
click at [1229, 283] on span "Kickoff" at bounding box center [1250, 283] width 43 height 18
click at [1196, 325] on div "Showing 1 to 1 of 1 results First Previous 1 Next Last" at bounding box center [998, 327] width 1019 height 22
click at [481, 81] on link "Run" at bounding box center [487, 84] width 37 height 35
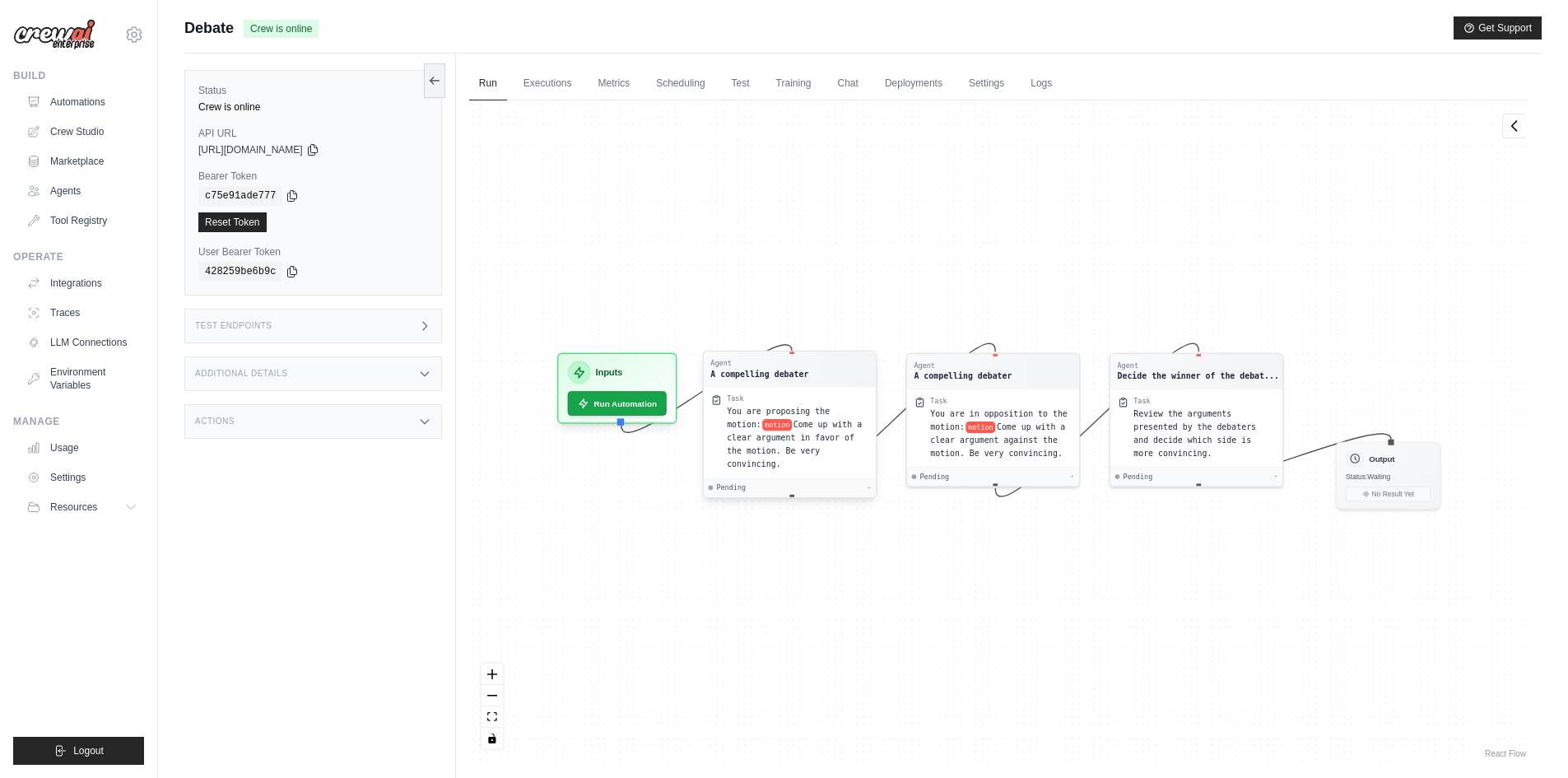
click at [815, 400] on div "Task" at bounding box center [797, 399] width 142 height 9
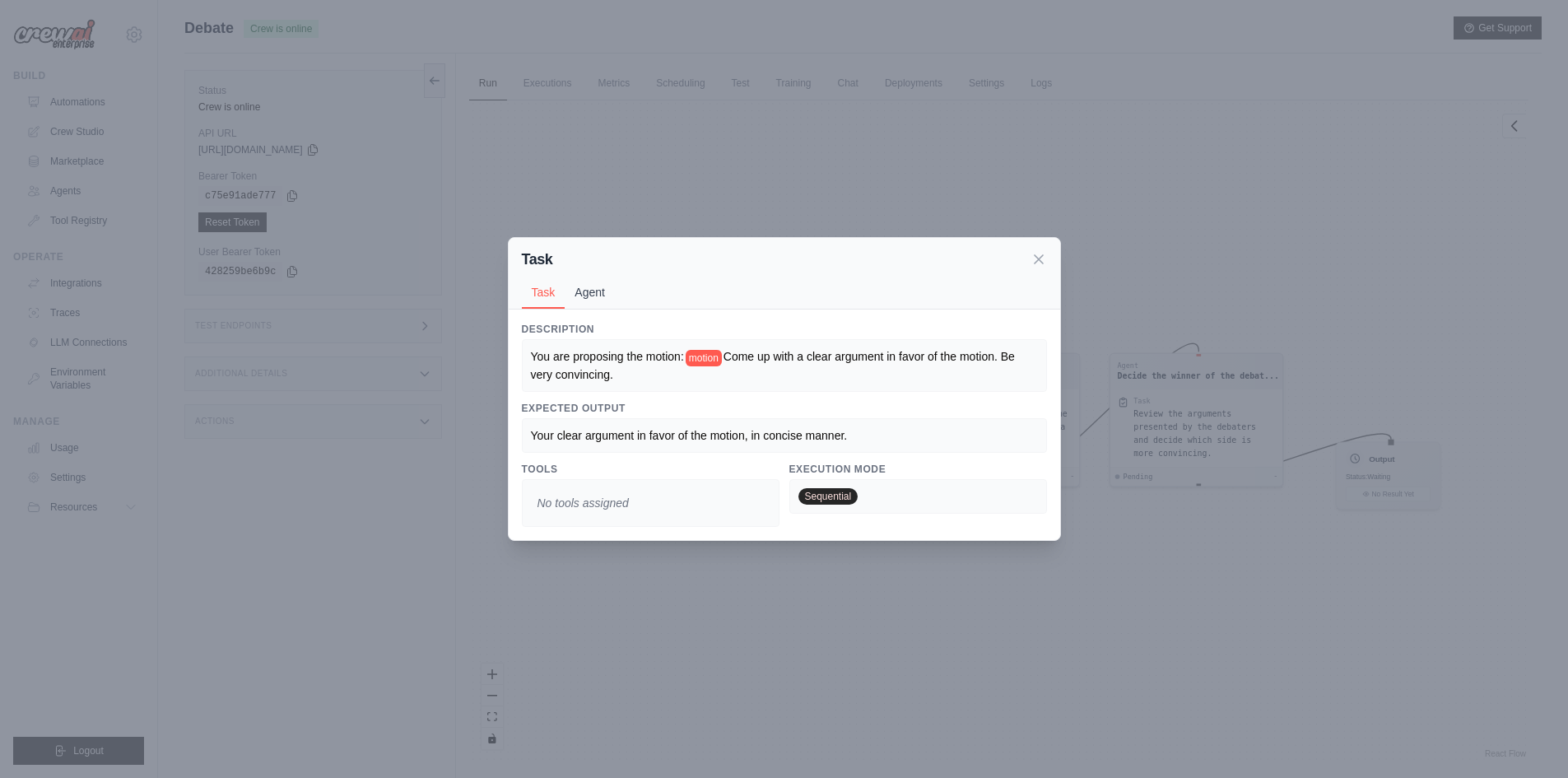
click at [592, 292] on button "Agent" at bounding box center [589, 292] width 50 height 31
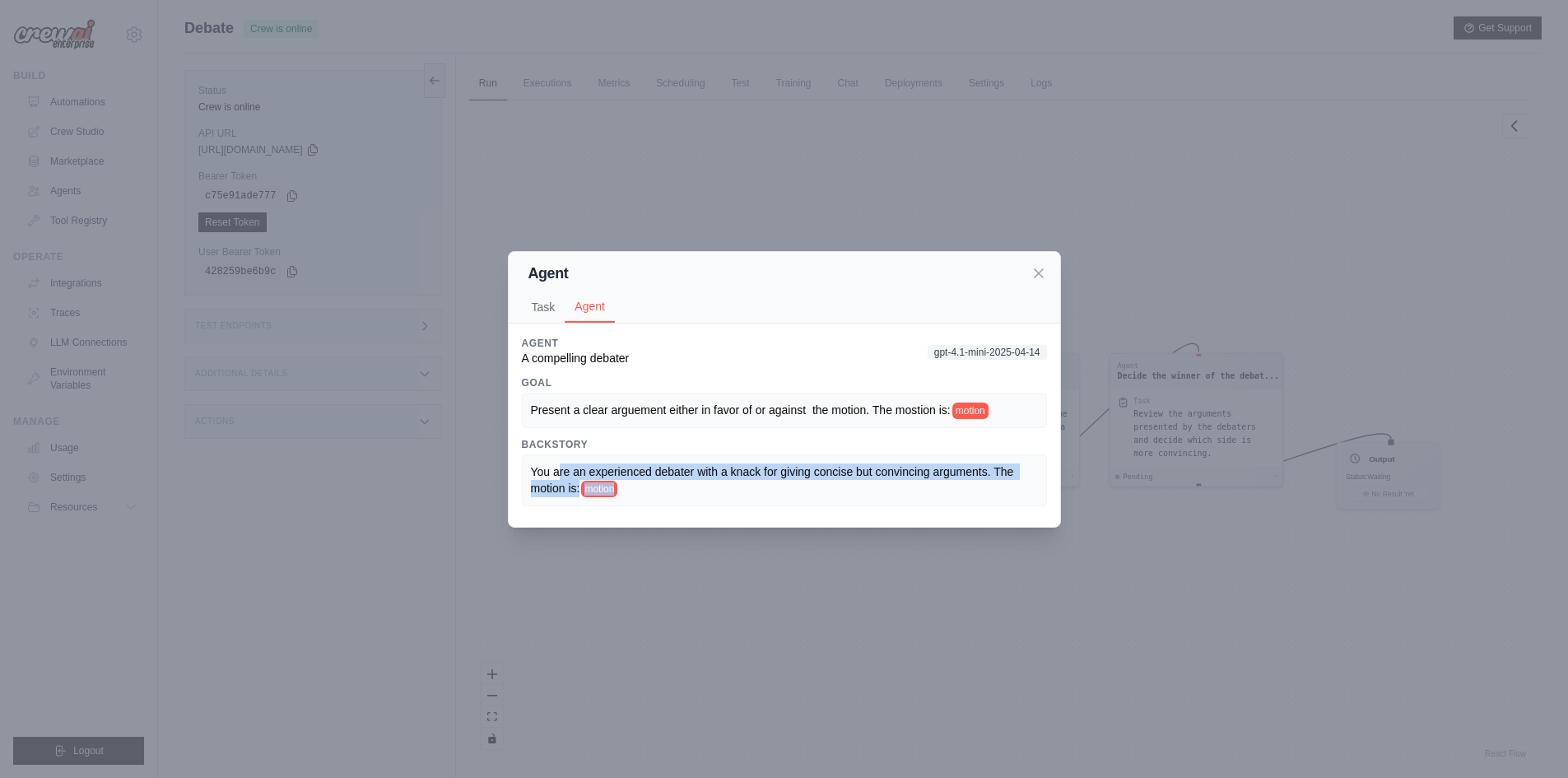
drag, startPoint x: 642, startPoint y: 484, endPoint x: 558, endPoint y: 461, distance: 87.1
click at [558, 461] on div "You are an experienced debater with a knack for giving concise but convincing a…" at bounding box center [784, 480] width 525 height 52
click at [559, 461] on div "You are an experienced debater with a knack for giving concise but convincing a…" at bounding box center [784, 480] width 525 height 52
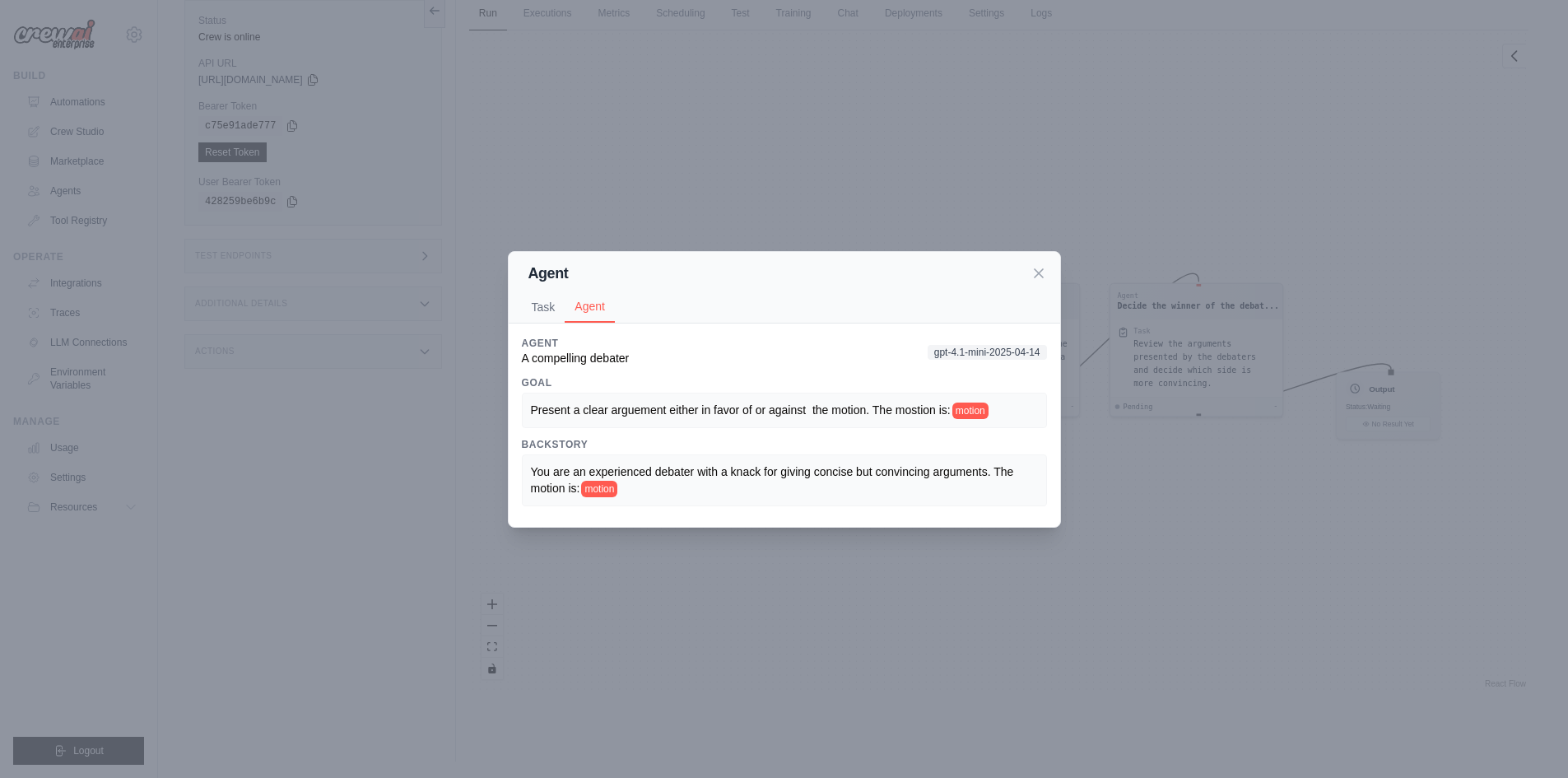
click at [966, 355] on span "gpt-4.1-mini-2025-04-14" at bounding box center [987, 352] width 120 height 15
click at [819, 365] on div "Agent A compelling debater gpt-4.1-mini-2025-04-14" at bounding box center [784, 351] width 525 height 29
click at [958, 353] on span "gpt-4.1-mini-2025-04-14" at bounding box center [987, 352] width 120 height 15
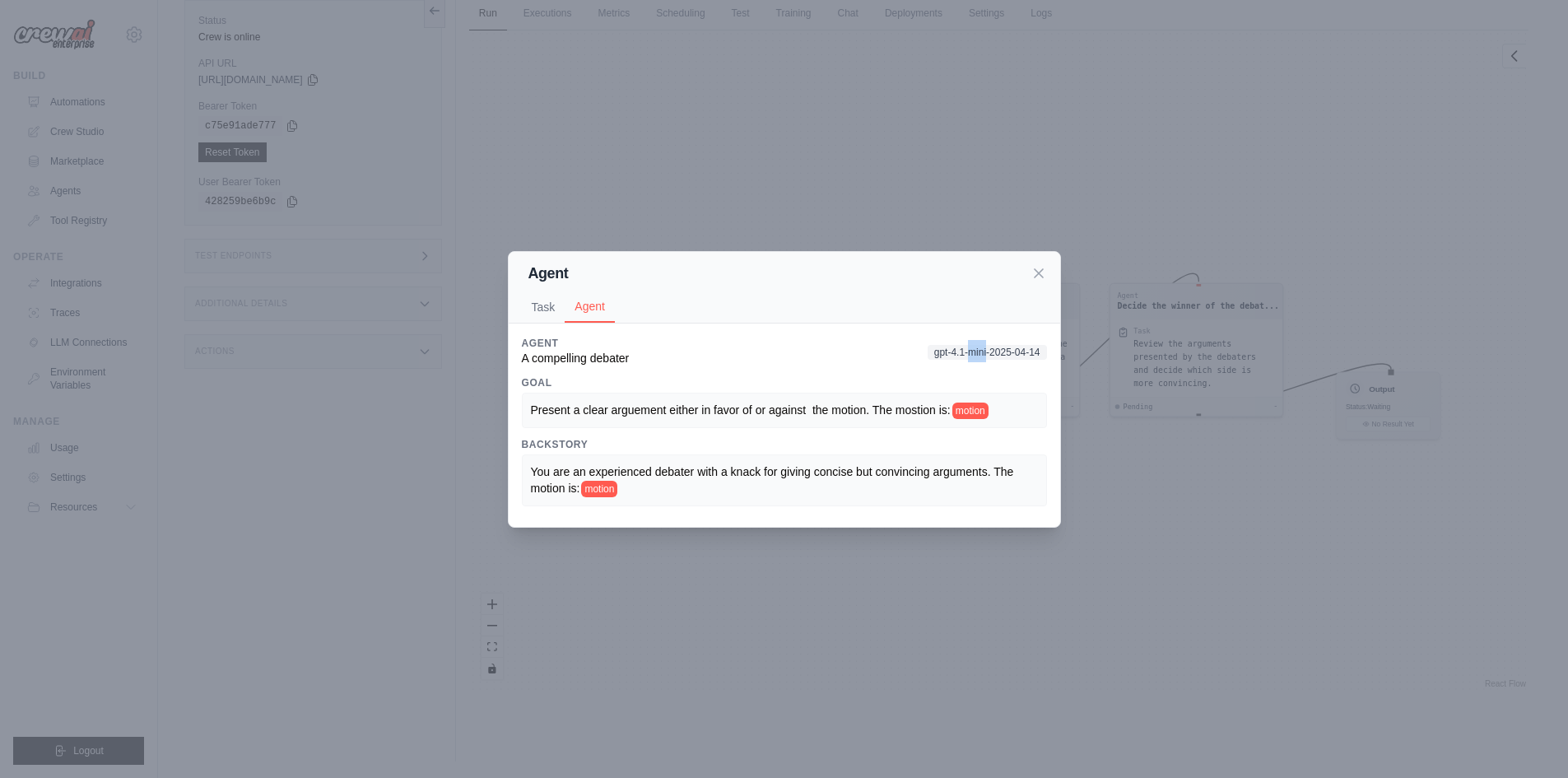
click at [958, 353] on span "gpt-4.1-mini-2025-04-14" at bounding box center [987, 352] width 120 height 15
click at [956, 383] on h3 "Goal" at bounding box center [784, 382] width 525 height 13
drag, startPoint x: 918, startPoint y: 353, endPoint x: 1024, endPoint y: 353, distance: 106.0
click at [1024, 353] on span "gpt-4.1-mini-2025-04-14" at bounding box center [987, 352] width 120 height 15
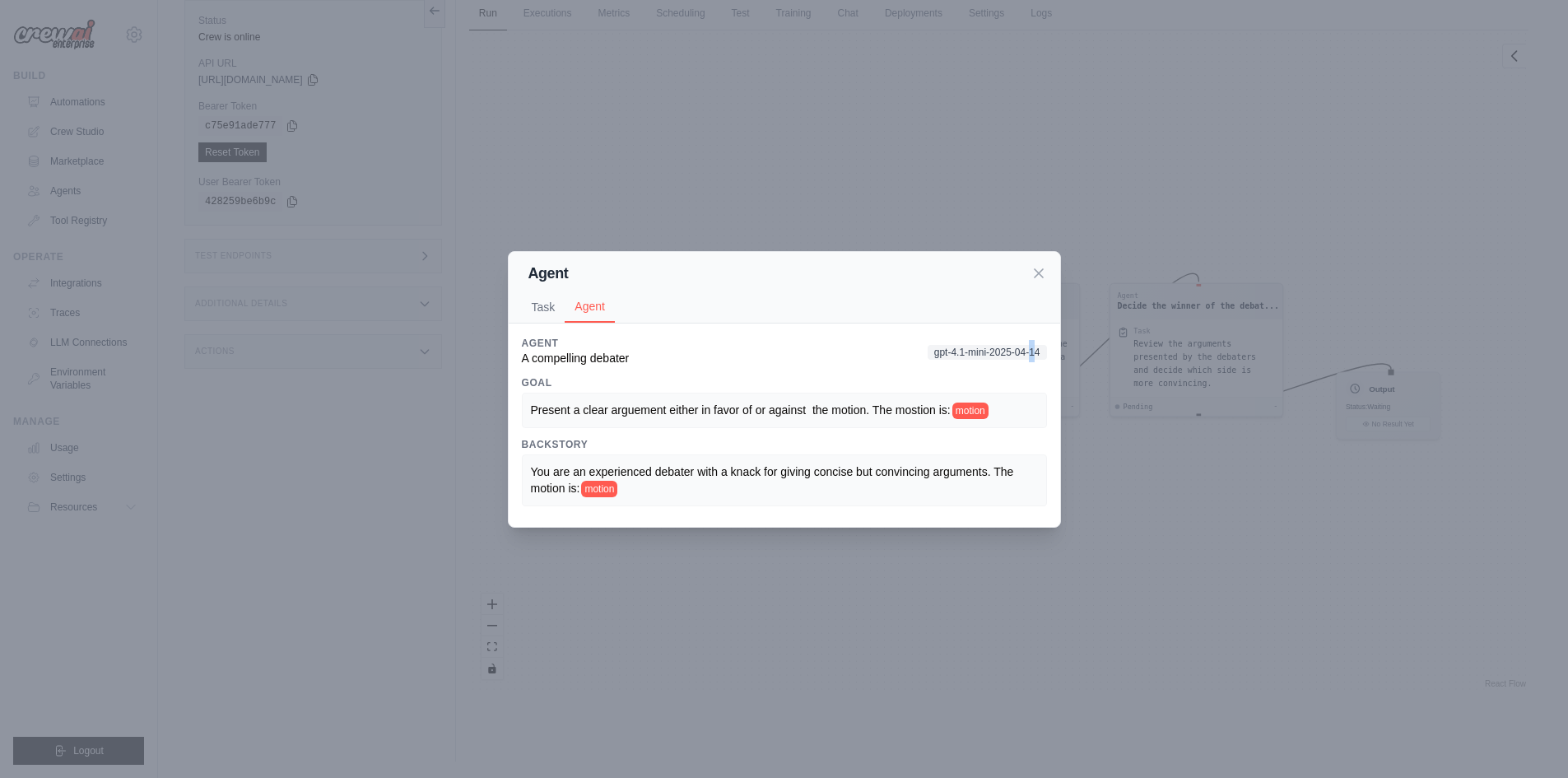
click at [1031, 353] on span "gpt-4.1-mini-2025-04-14" at bounding box center [987, 352] width 120 height 15
drag, startPoint x: 1055, startPoint y: 271, endPoint x: 1045, endPoint y: 273, distance: 10.2
click at [1053, 271] on div "Agent Task Agent" at bounding box center [784, 287] width 551 height 71
click at [1042, 273] on icon at bounding box center [1039, 272] width 16 height 16
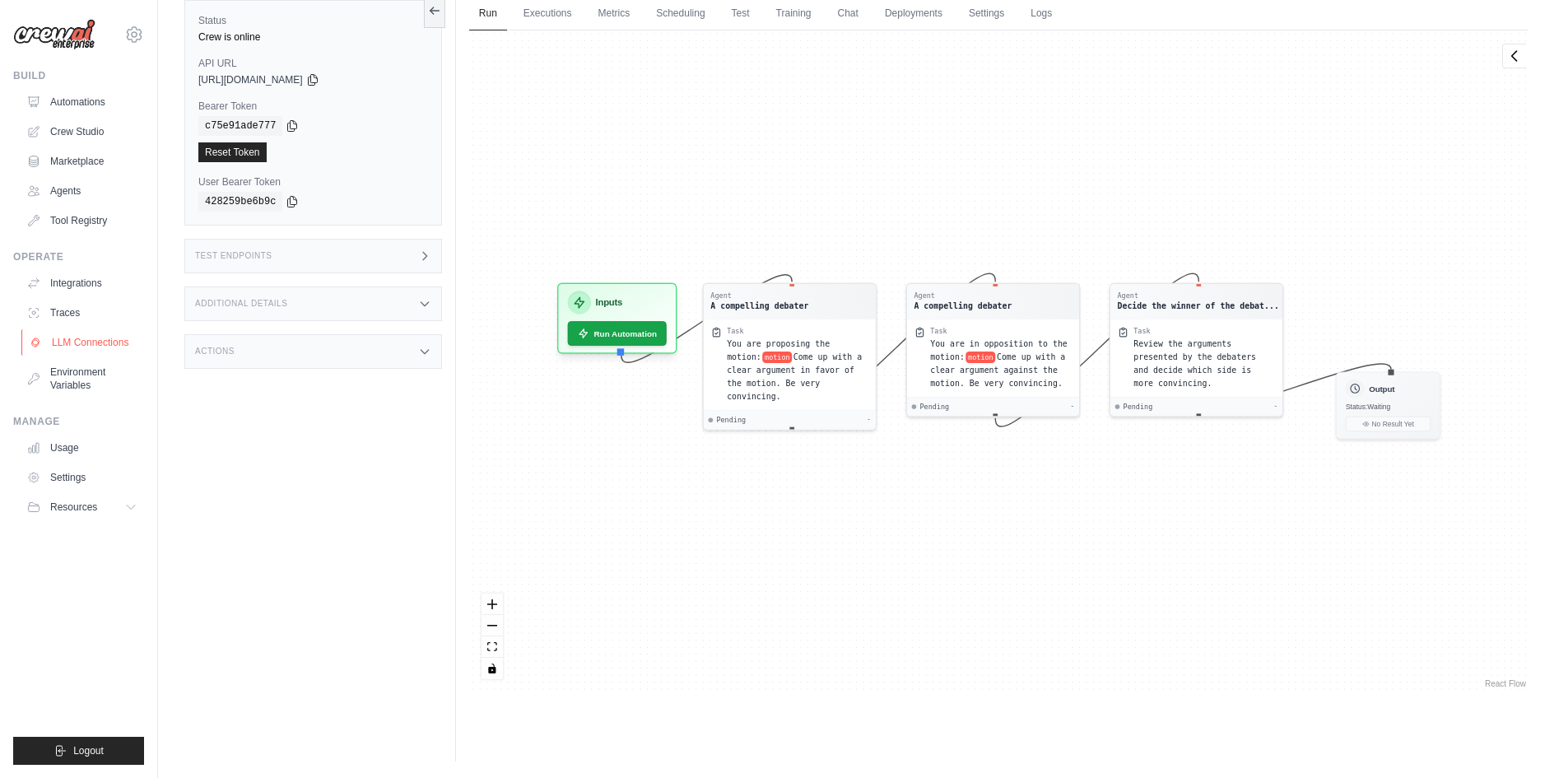
click at [80, 337] on link "LLM Connections" at bounding box center [83, 342] width 124 height 27
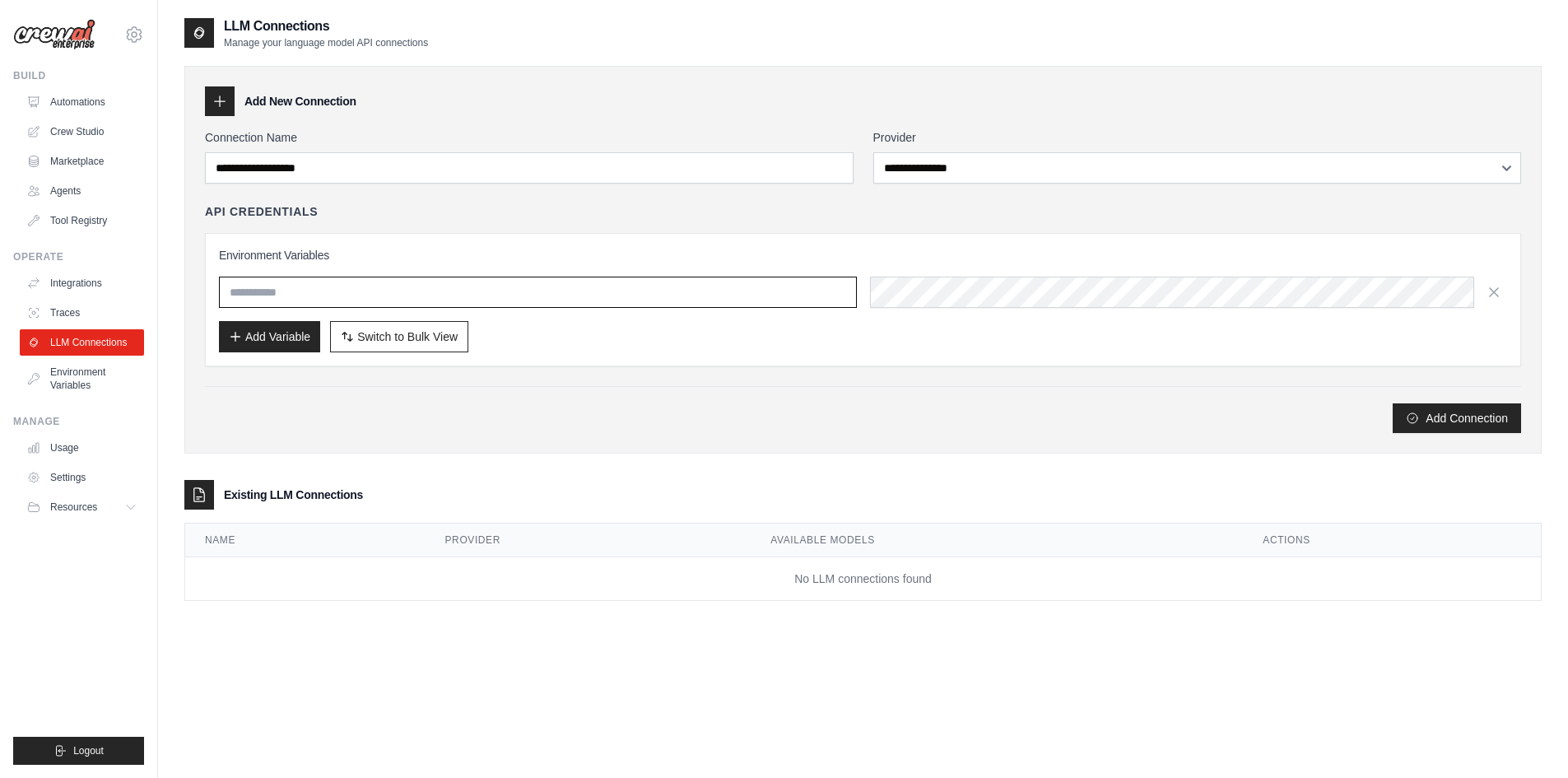
click at [334, 296] on input "text" at bounding box center [538, 292] width 638 height 31
click at [335, 275] on div "Environment Variables Add Variable Switch to Bulk View Switch to Table View" at bounding box center [862, 299] width 1288 height 105
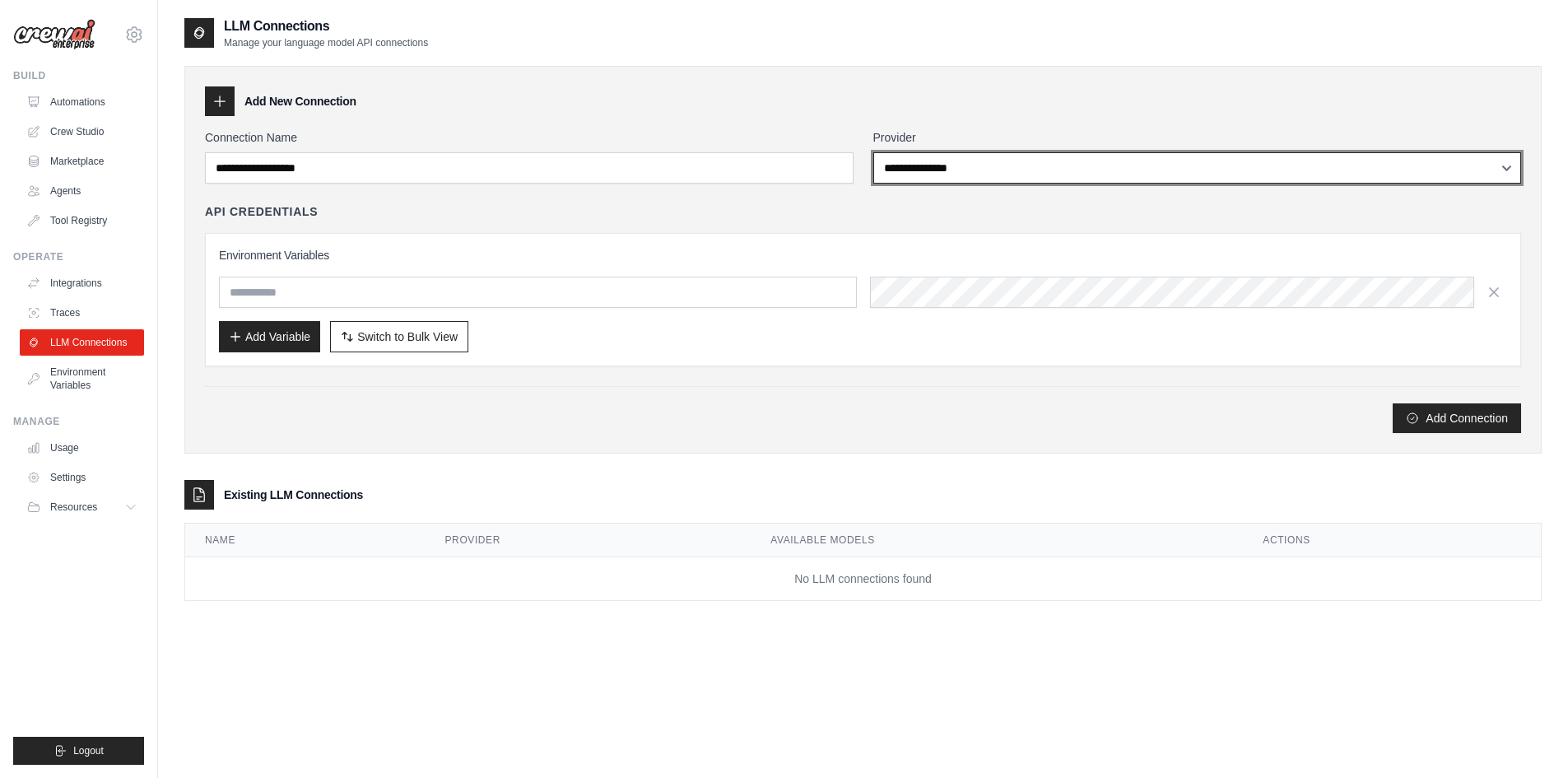
click at [976, 182] on select "**********" at bounding box center [1197, 168] width 648 height 31
select select "******"
click at [873, 153] on select "**********" at bounding box center [1197, 168] width 648 height 31
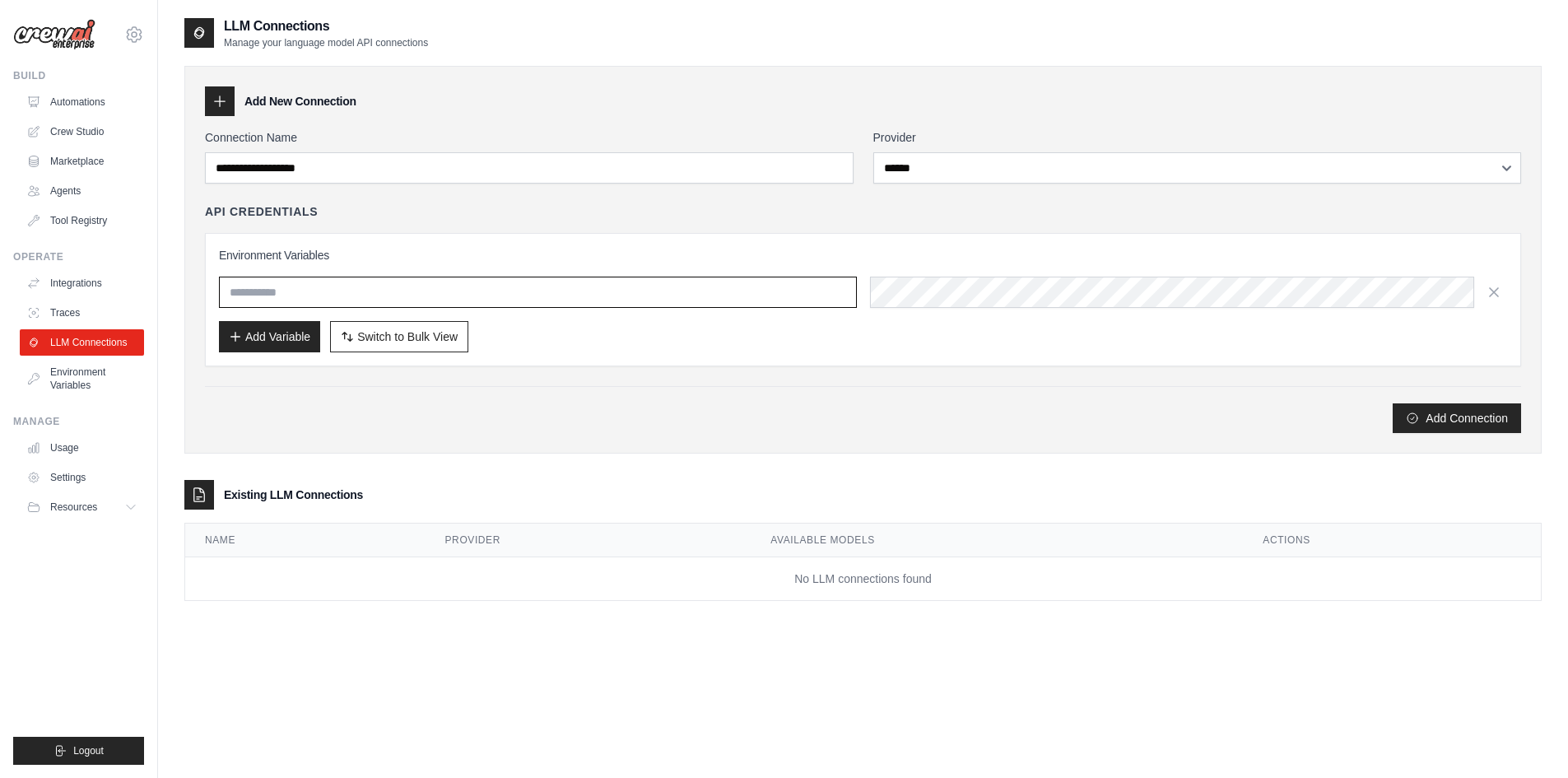
click at [498, 284] on input "text" at bounding box center [538, 292] width 638 height 31
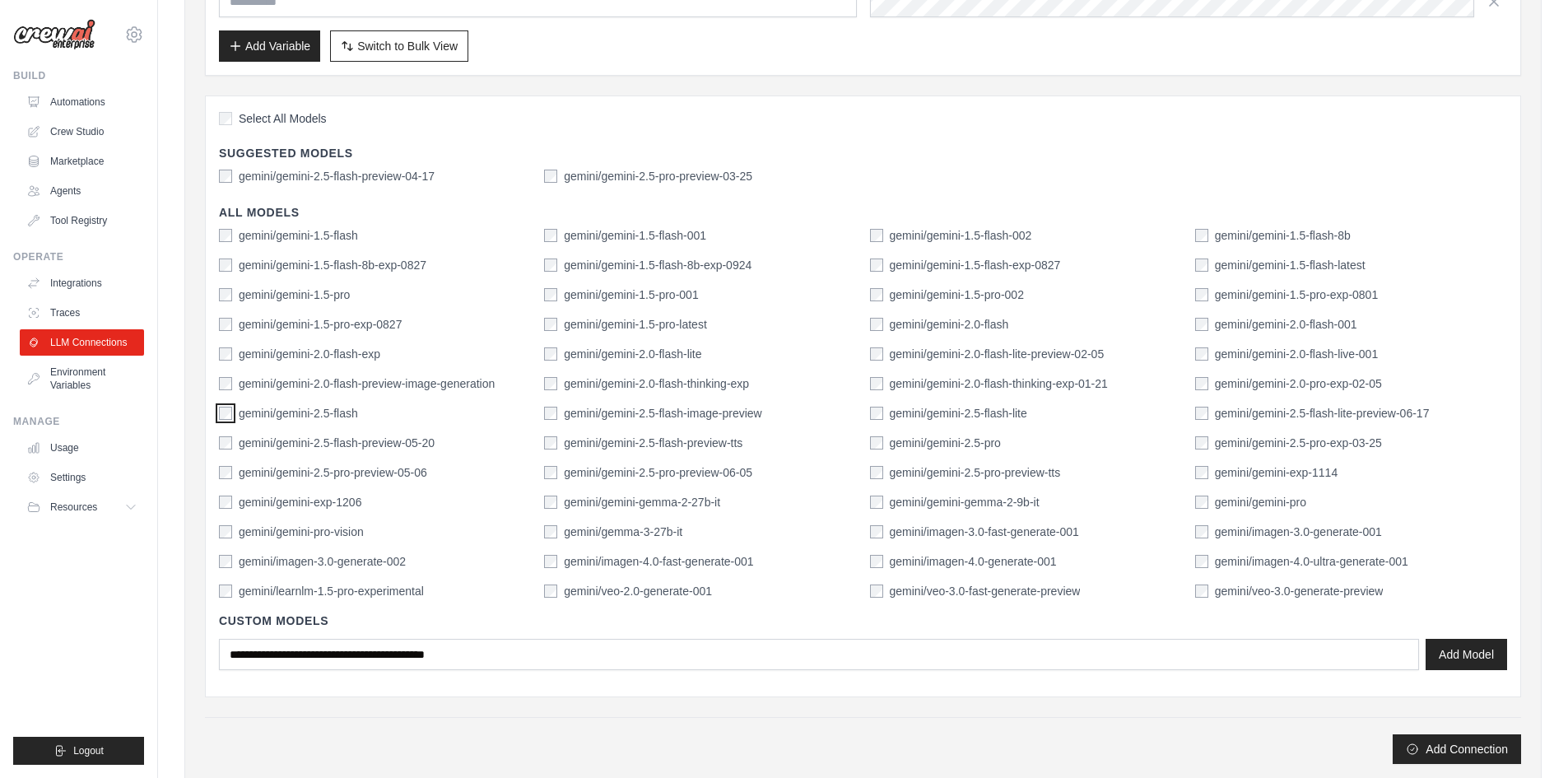
scroll to position [329, 0]
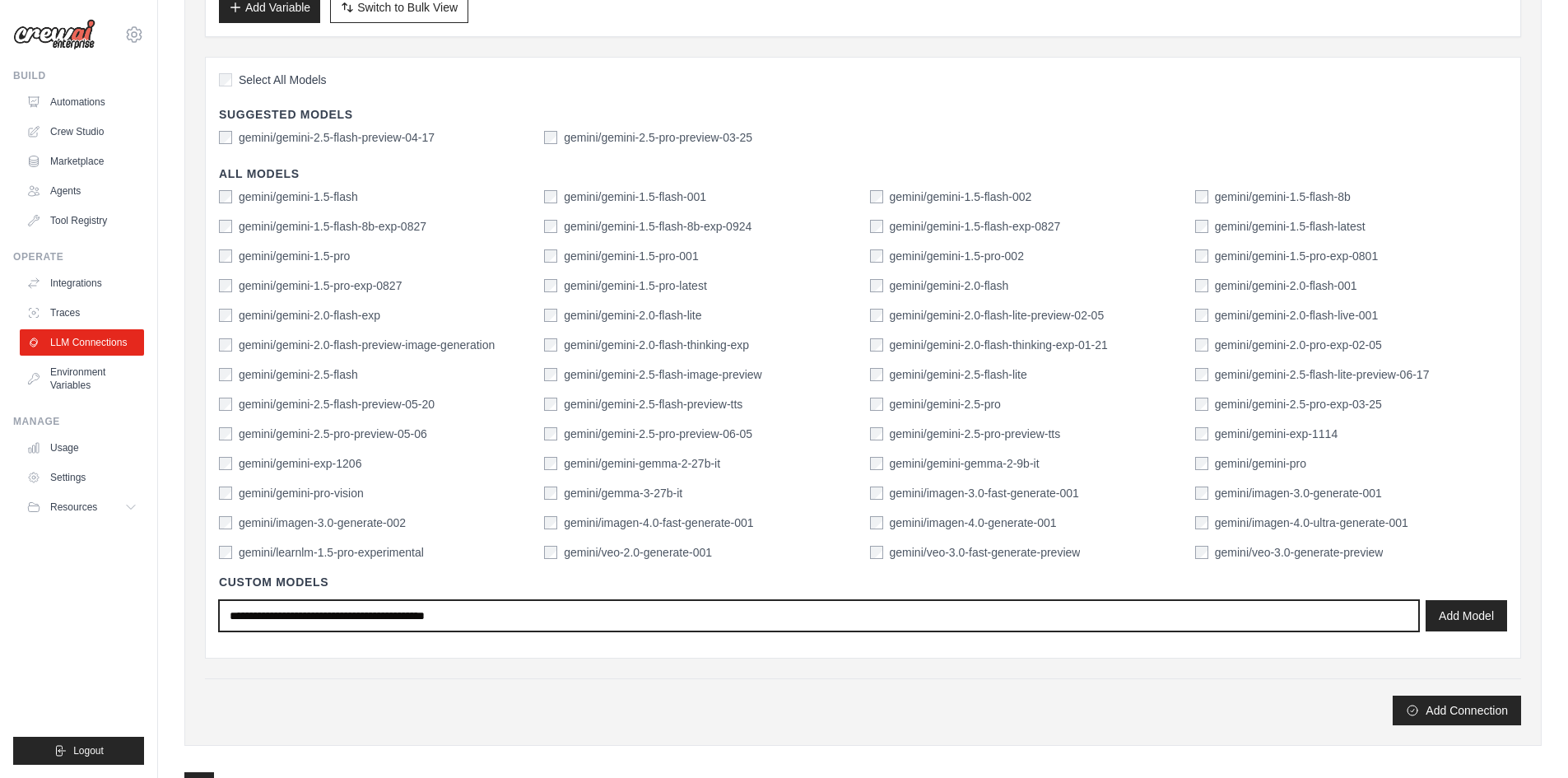
click at [479, 621] on input "text" at bounding box center [818, 615] width 1200 height 31
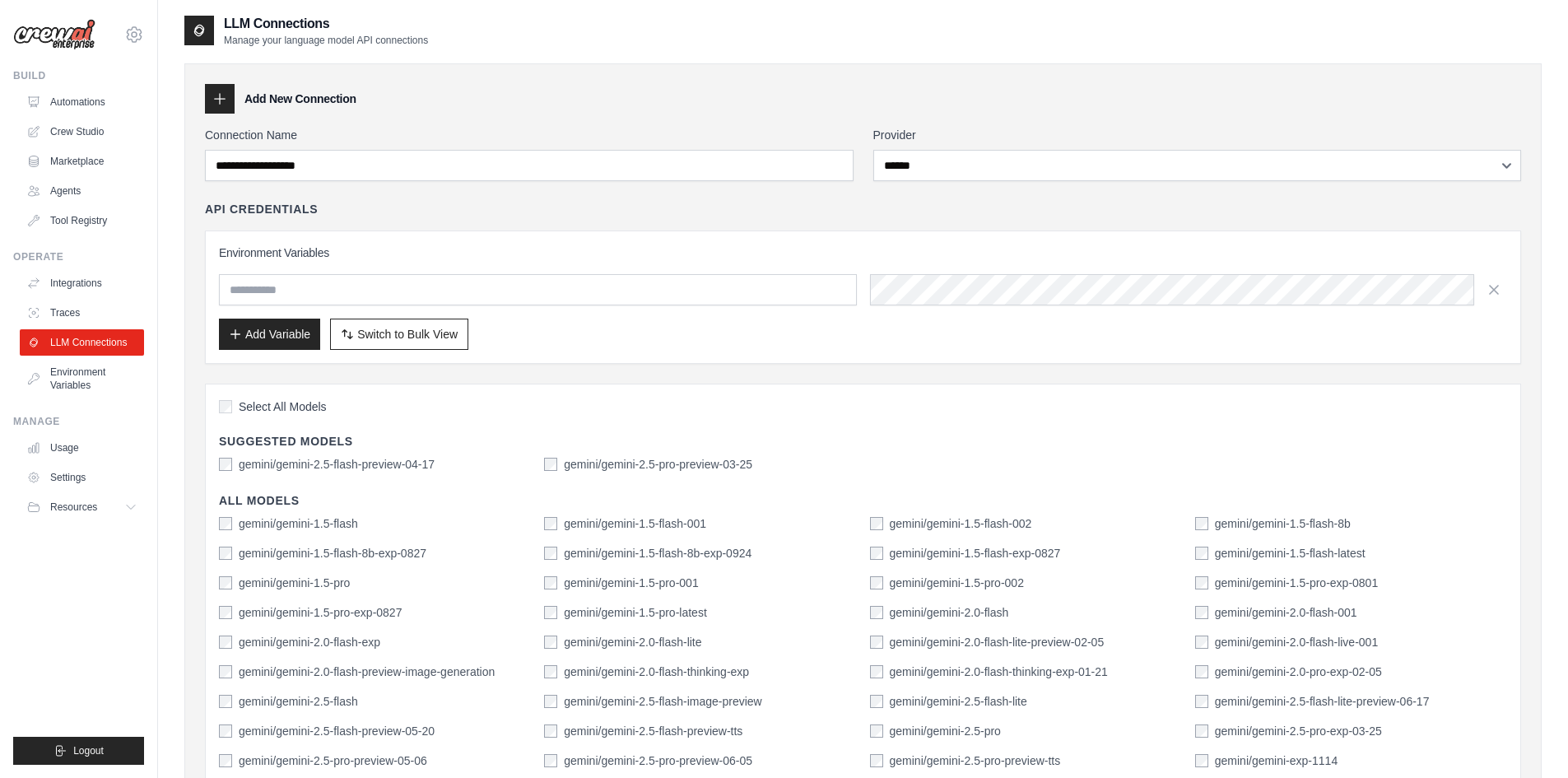
scroll to position [0, 0]
click at [317, 295] on input "text" at bounding box center [538, 292] width 638 height 31
paste input "**********"
type input "**********"
click at [241, 340] on button "Add Variable" at bounding box center [269, 336] width 101 height 31
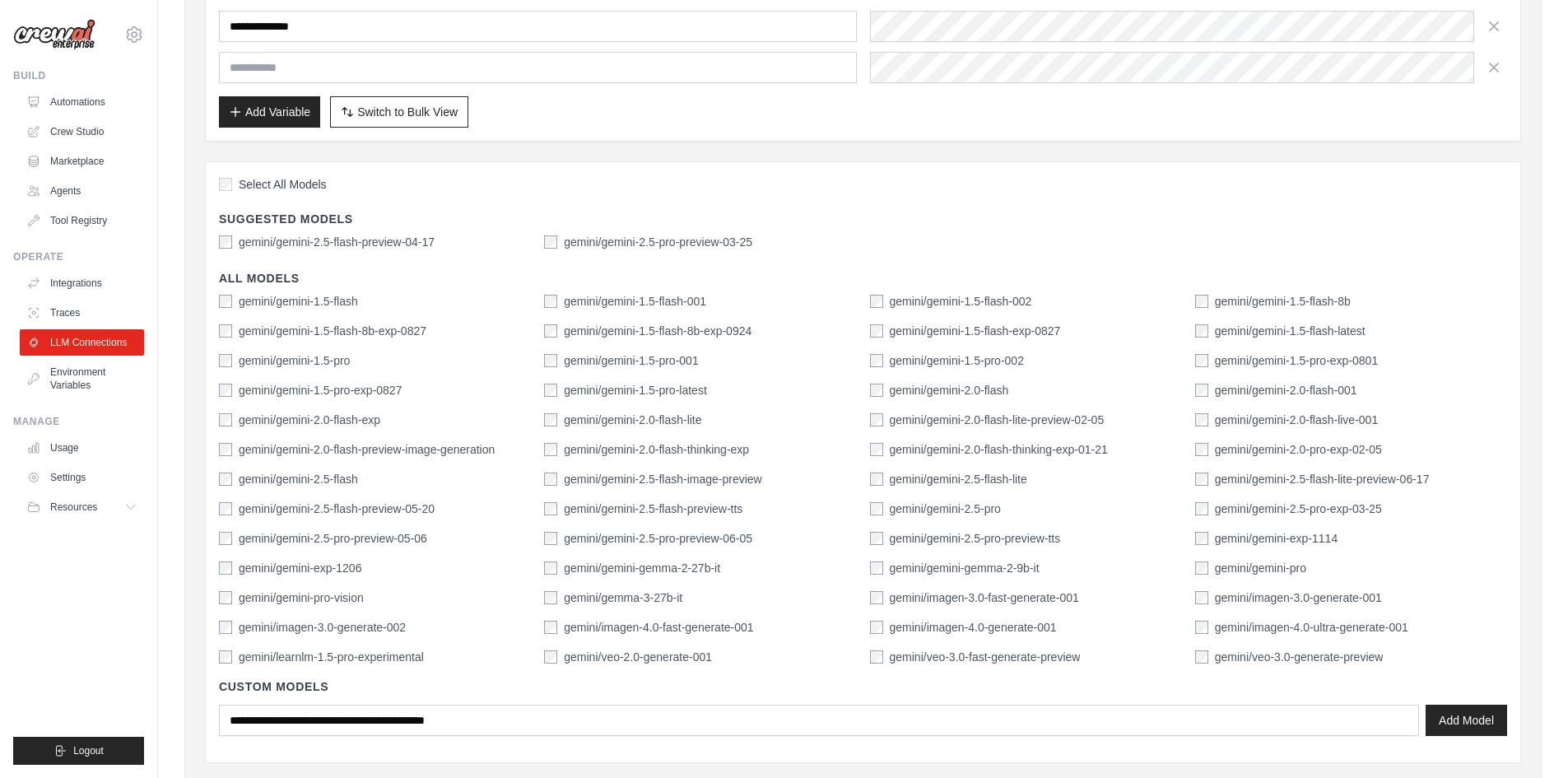
scroll to position [528, 0]
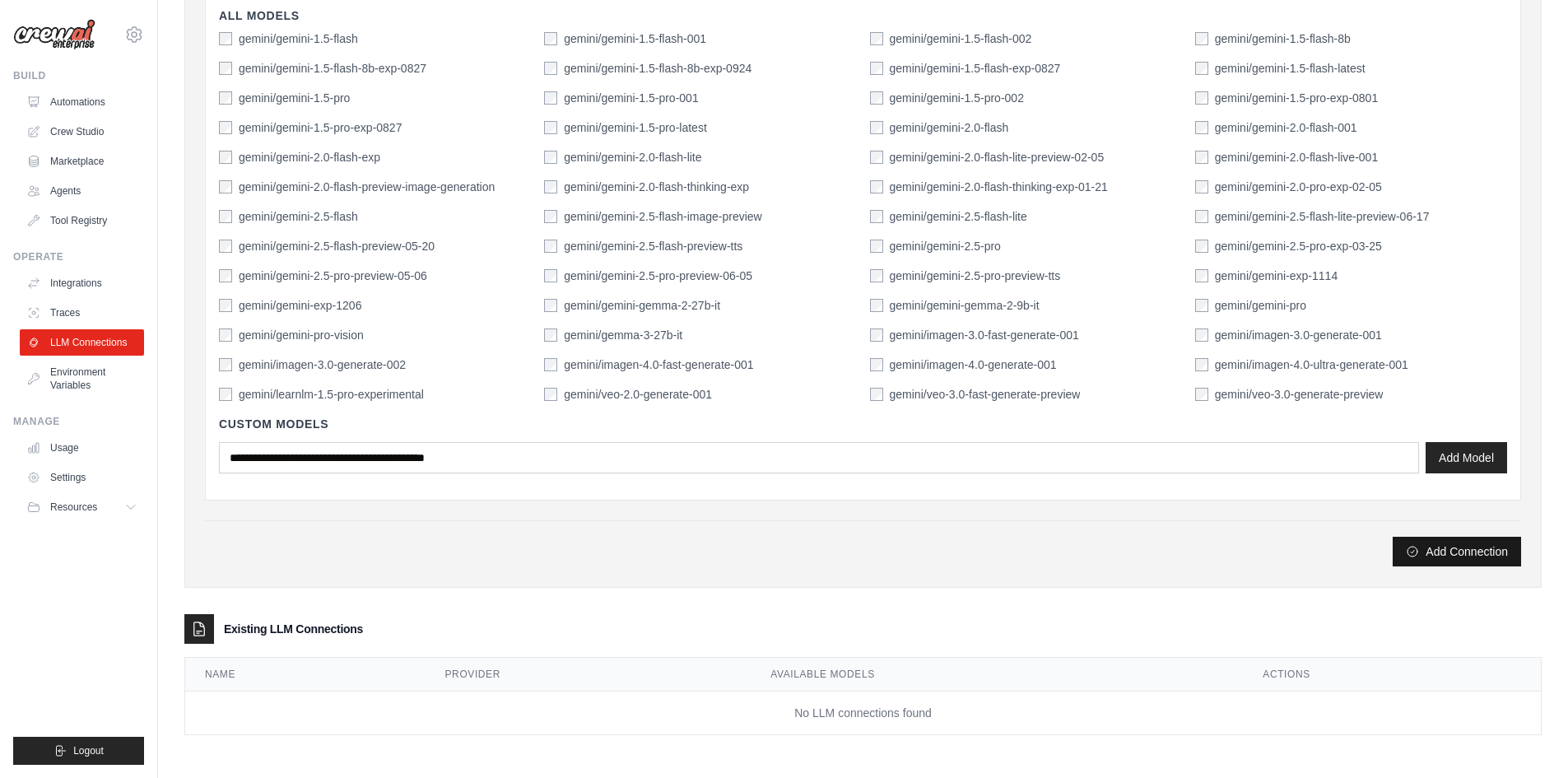
click at [1457, 559] on button "Add Connection" at bounding box center [1456, 551] width 128 height 29
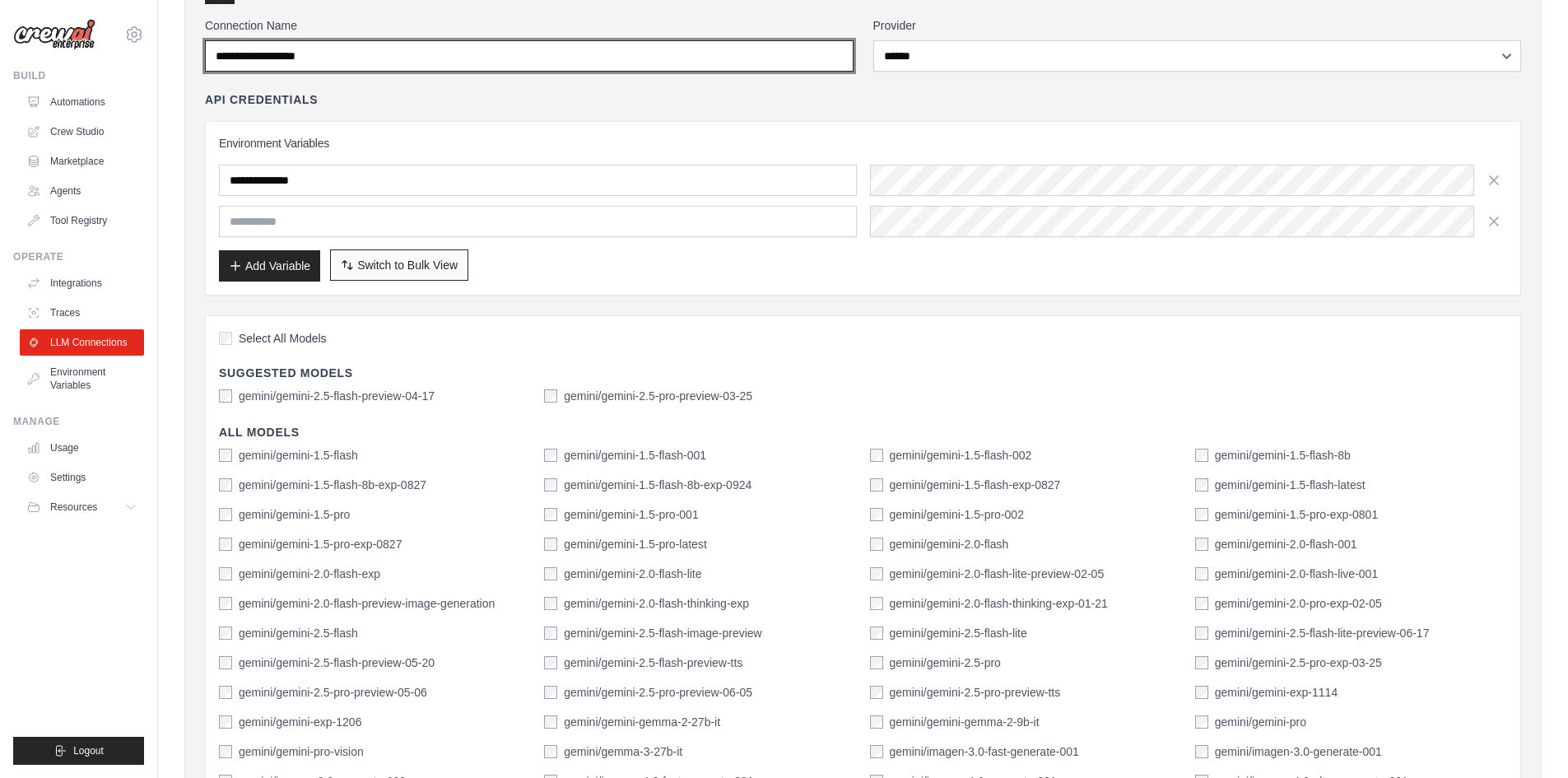
scroll to position [0, 0]
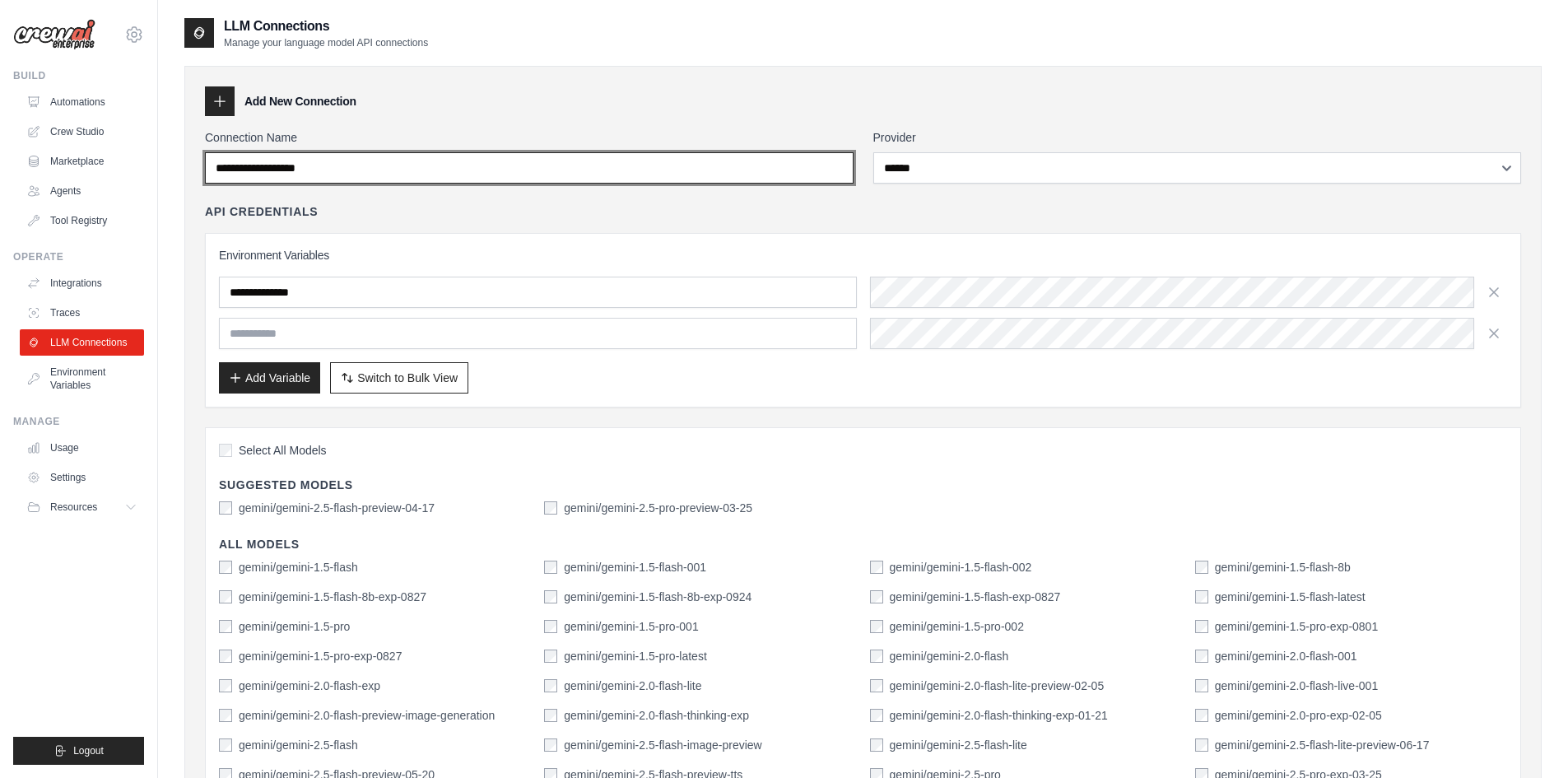
click at [315, 165] on input "Connection Name" at bounding box center [528, 168] width 648 height 31
type input "**********"
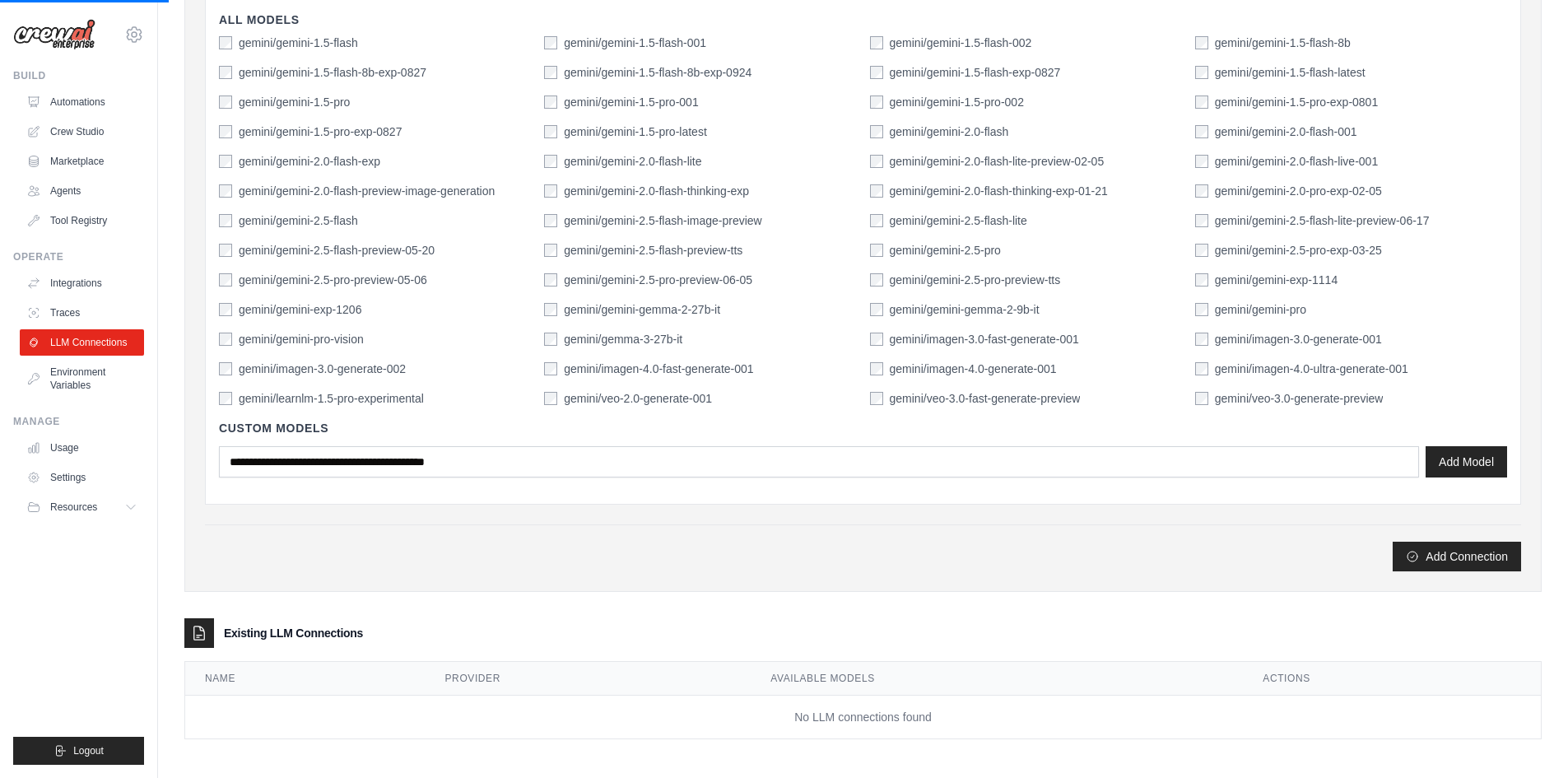
scroll to position [528, 0]
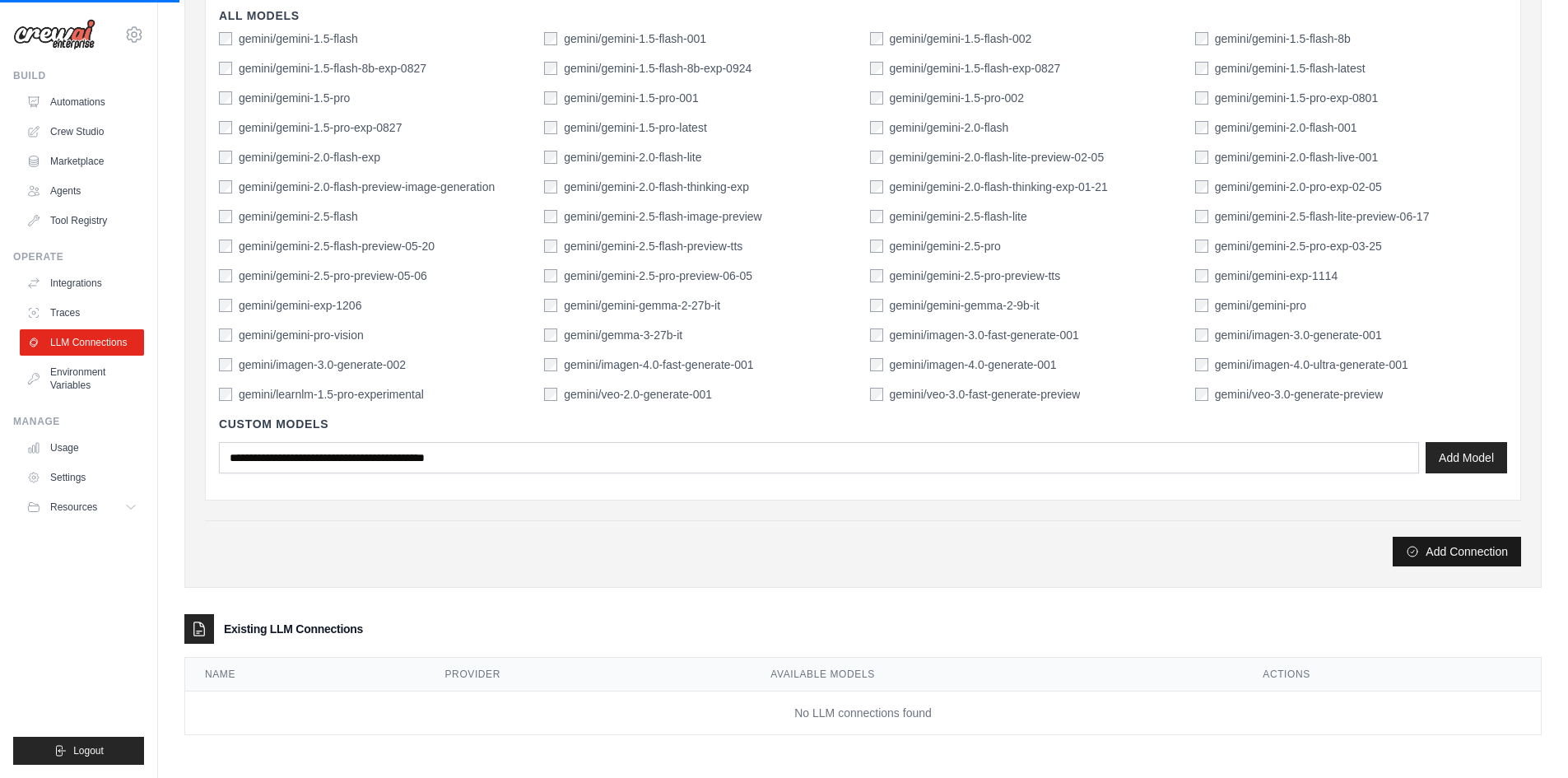
click at [1465, 561] on button "Add Connection" at bounding box center [1456, 551] width 128 height 29
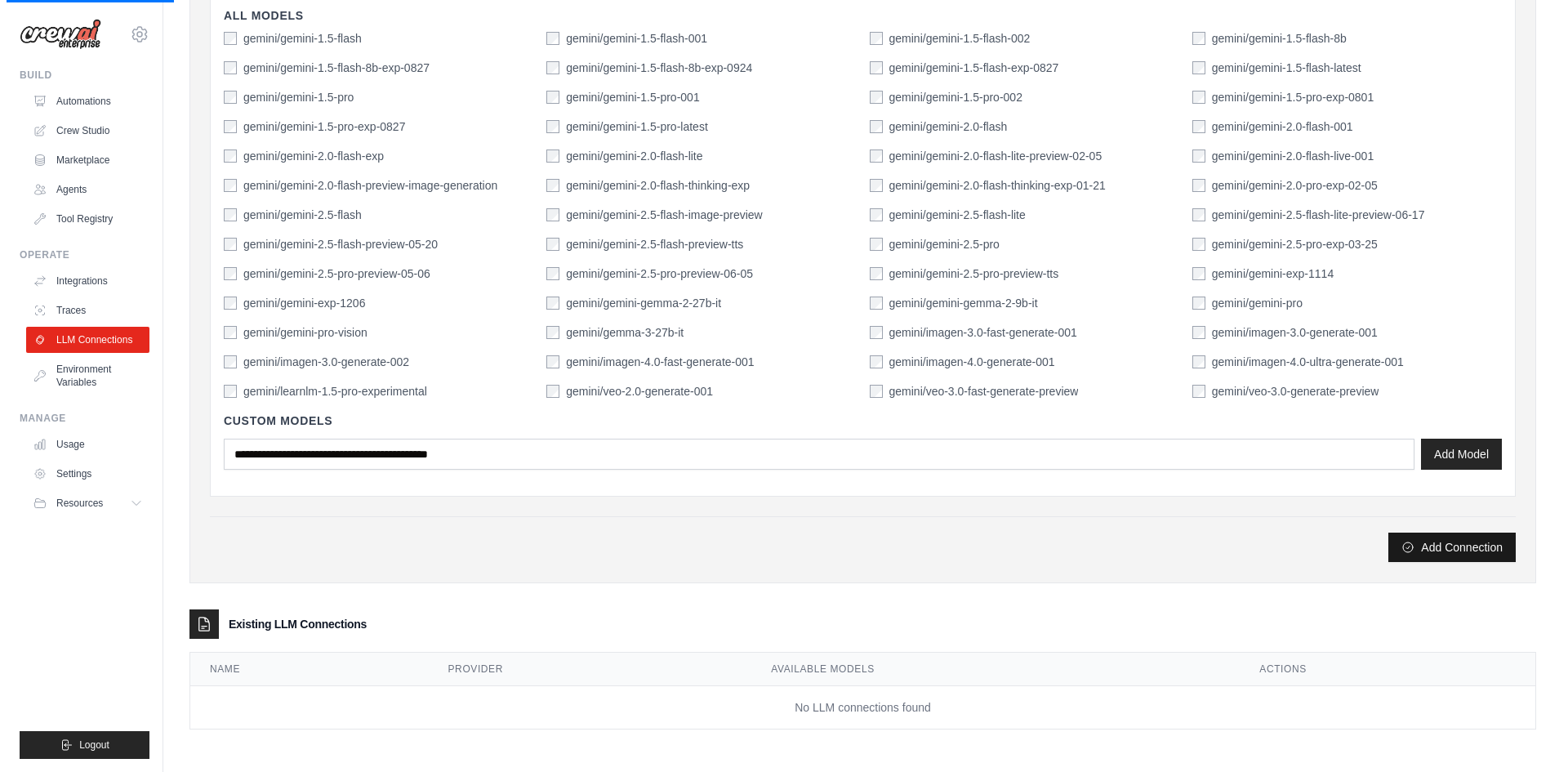
scroll to position [0, 0]
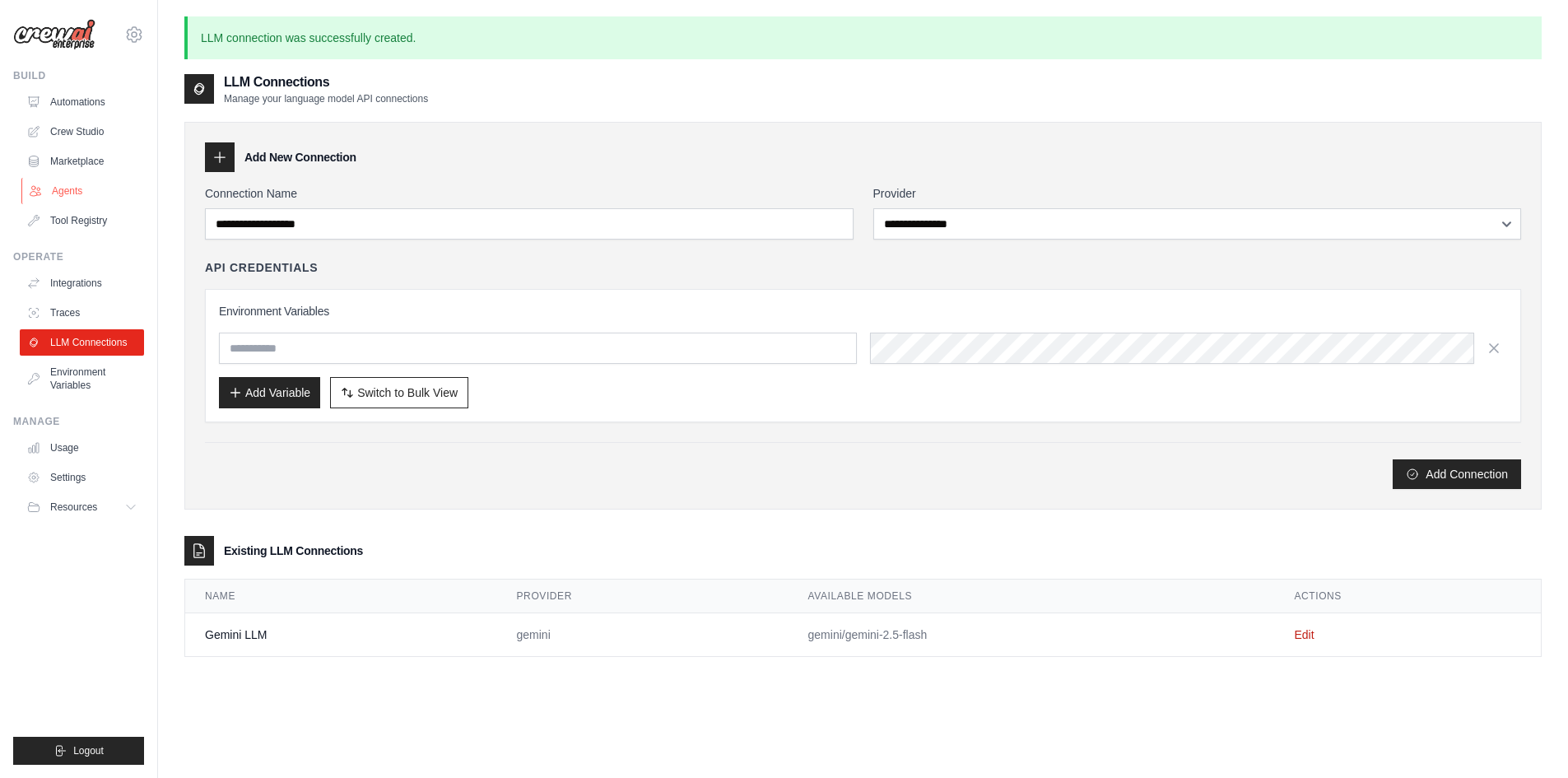
click at [78, 191] on link "Agents" at bounding box center [83, 190] width 124 height 27
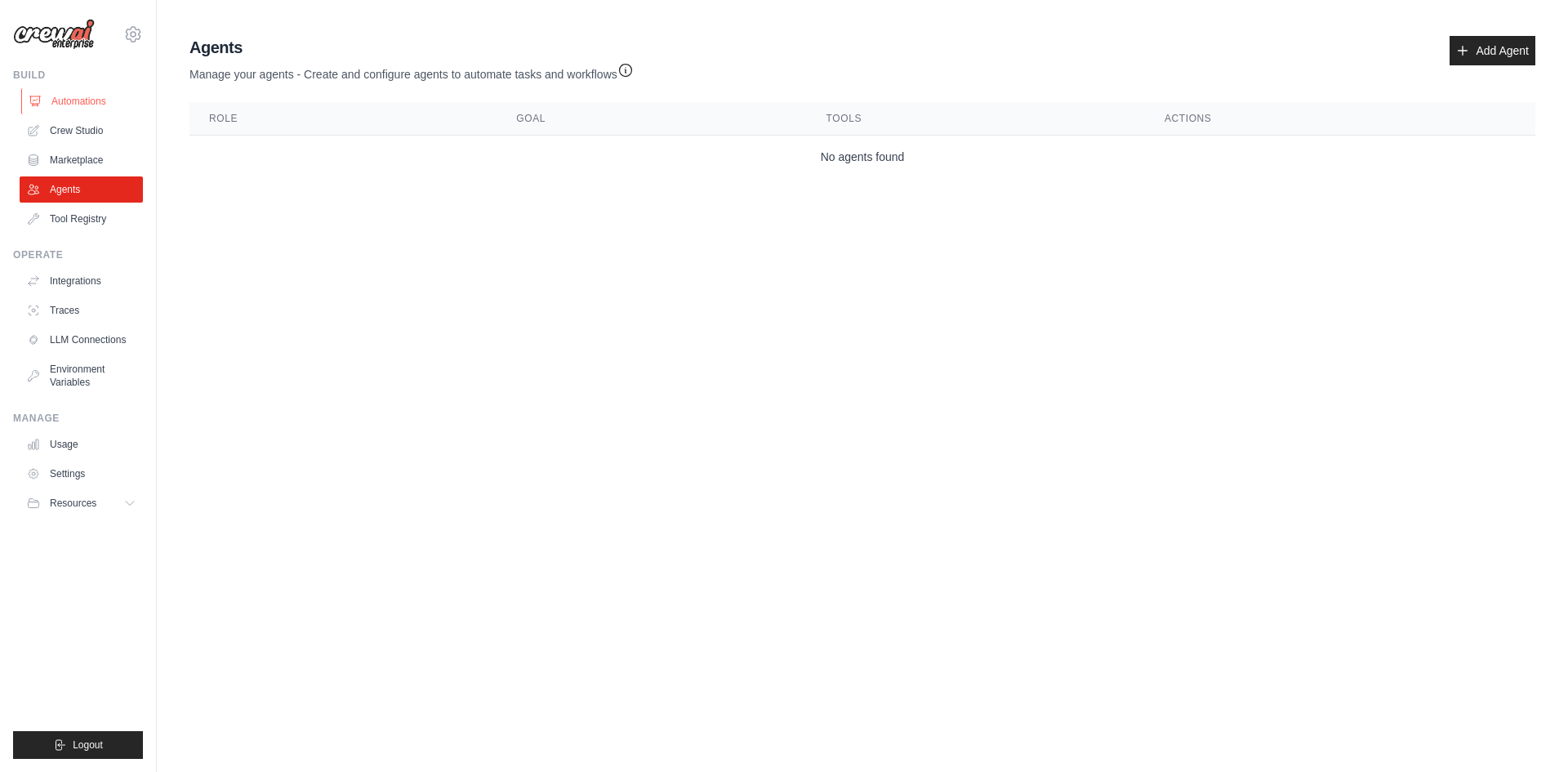
click at [100, 93] on link "Automations" at bounding box center [83, 101] width 123 height 26
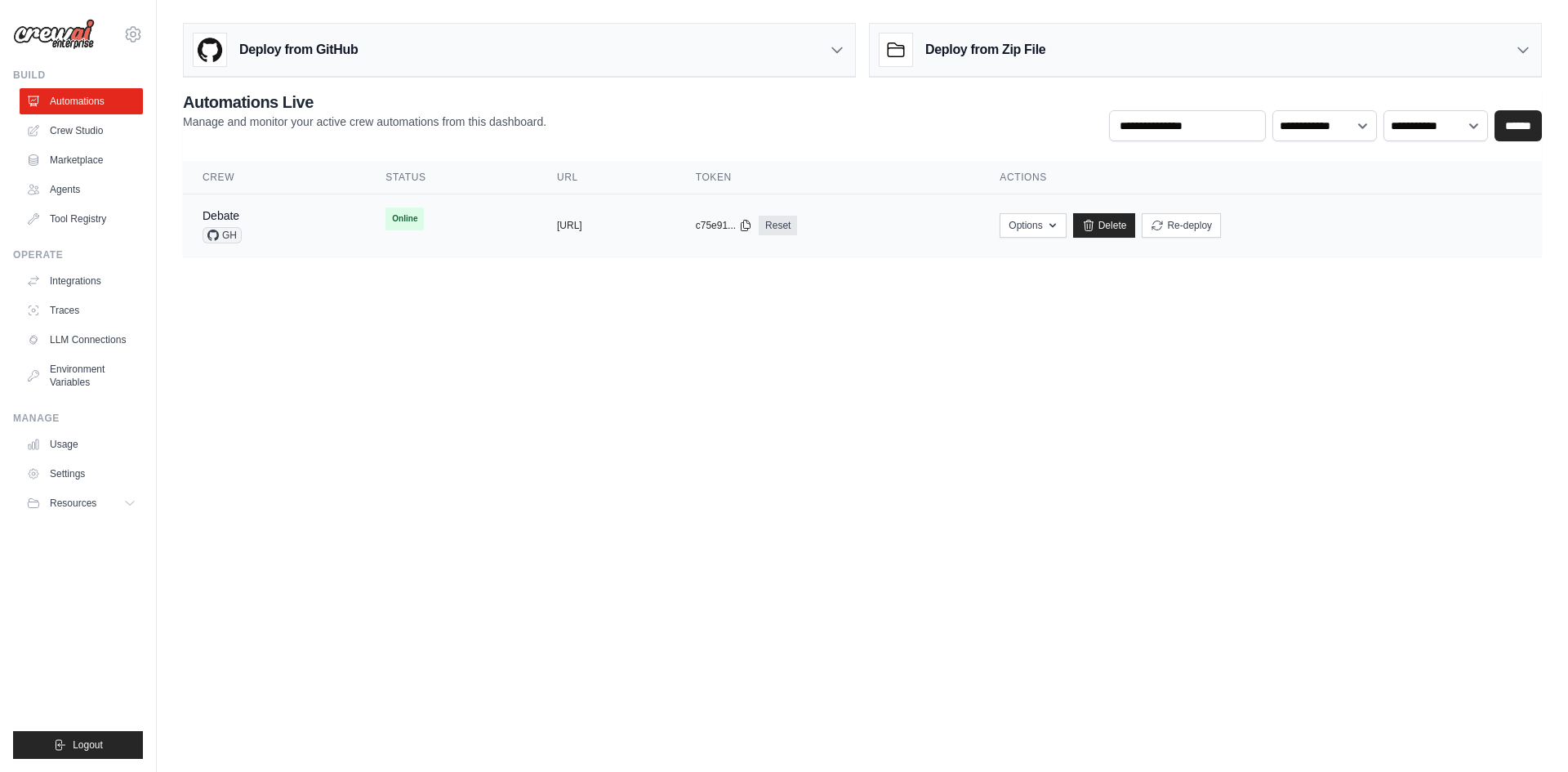
click at [386, 220] on span "Online" at bounding box center [405, 219] width 38 height 23
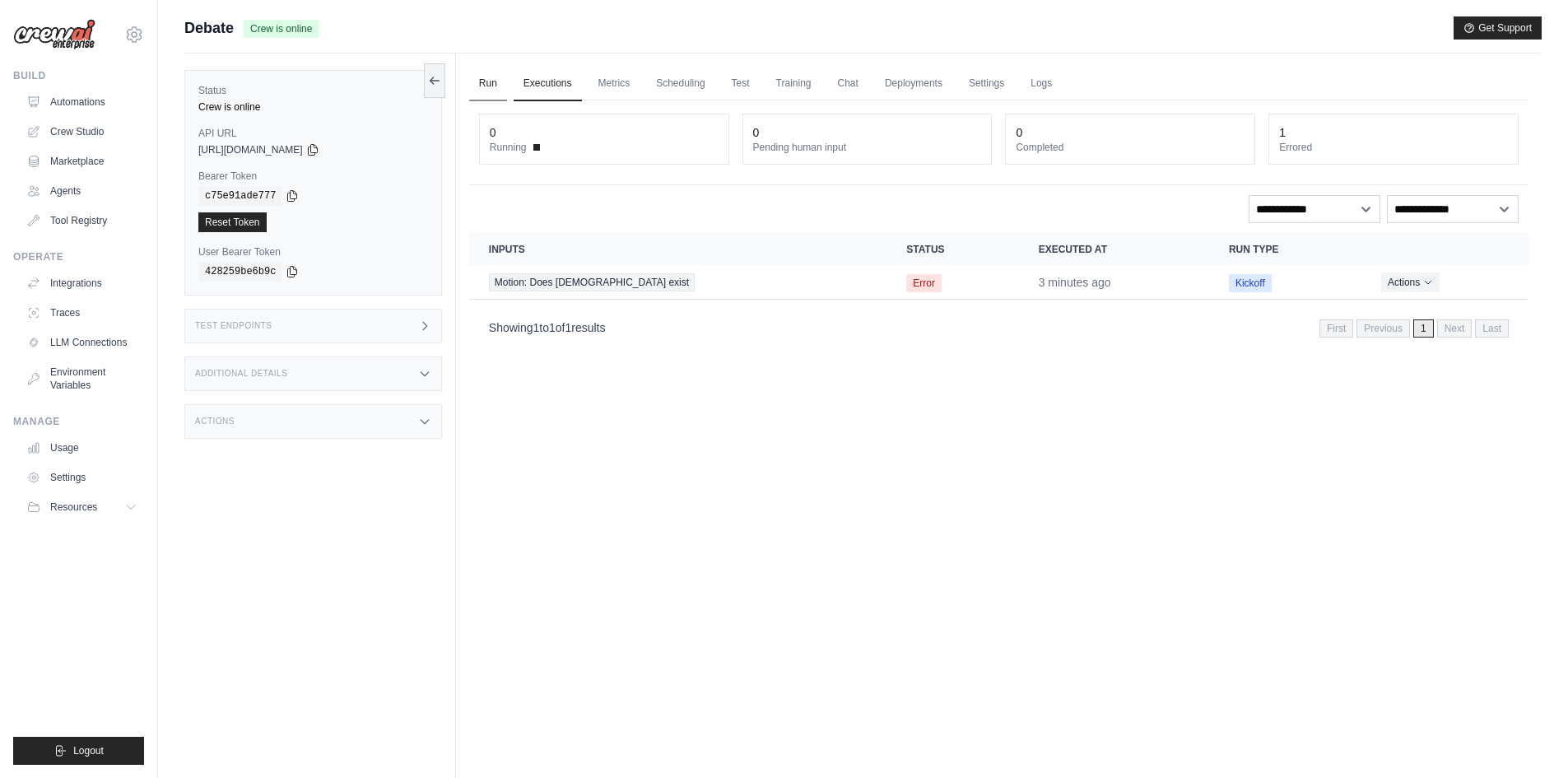
drag, startPoint x: 473, startPoint y: 82, endPoint x: 484, endPoint y: 87, distance: 12.1
click at [473, 81] on link "Run" at bounding box center [487, 84] width 37 height 35
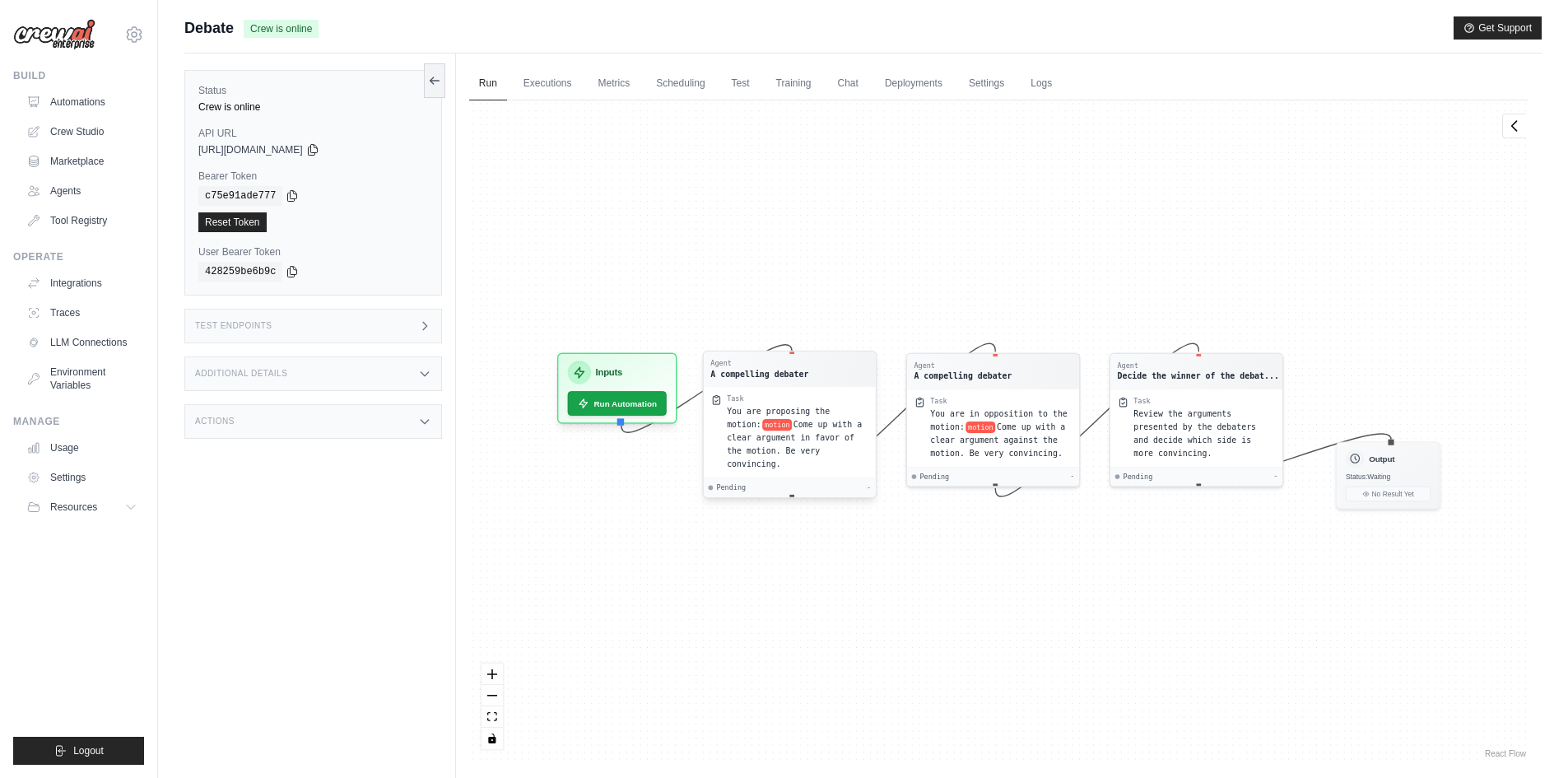
click at [772, 409] on span "You are proposing the motion:" at bounding box center [778, 418] width 103 height 22
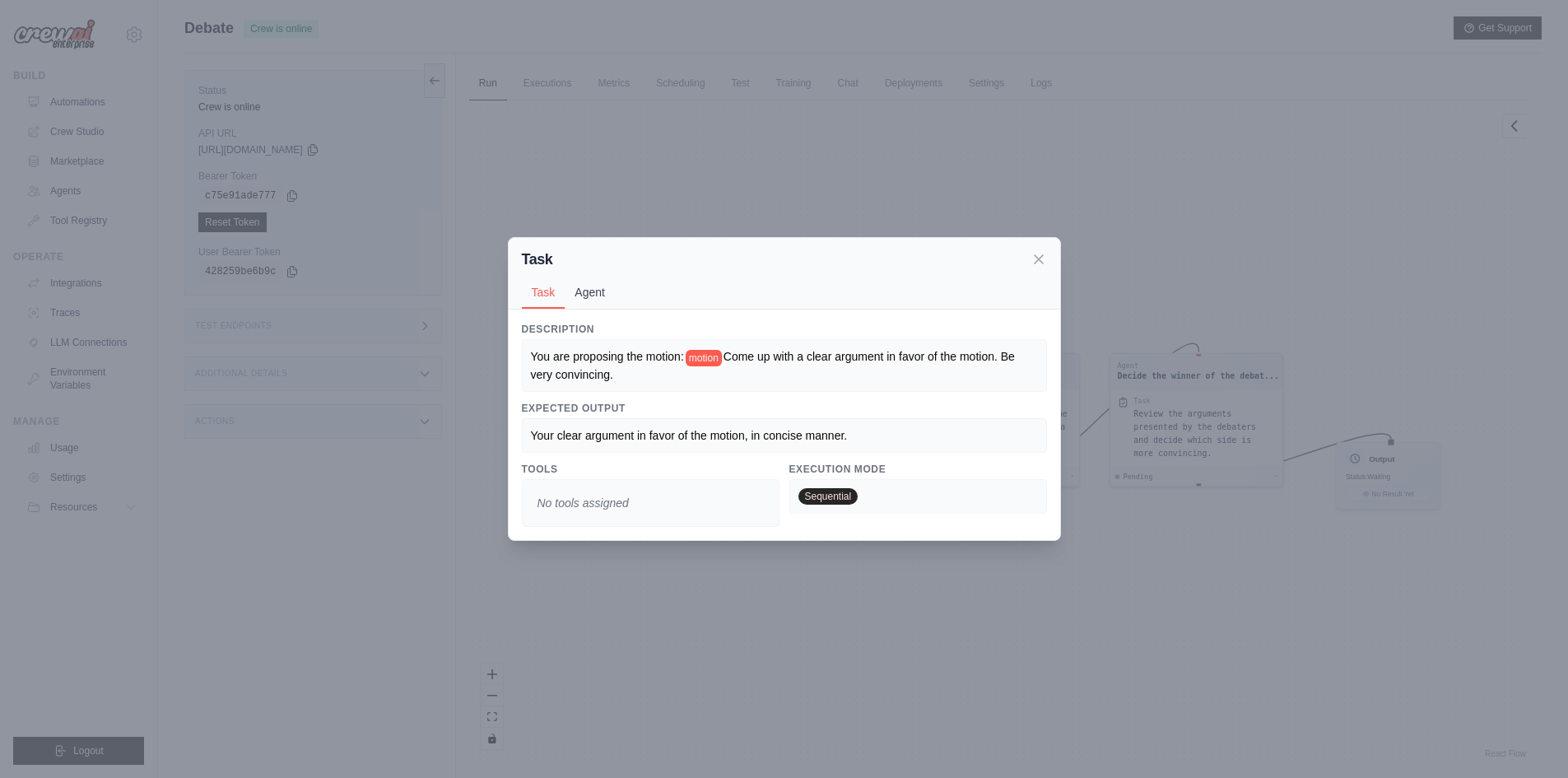
click at [613, 301] on button "Agent" at bounding box center [589, 292] width 50 height 31
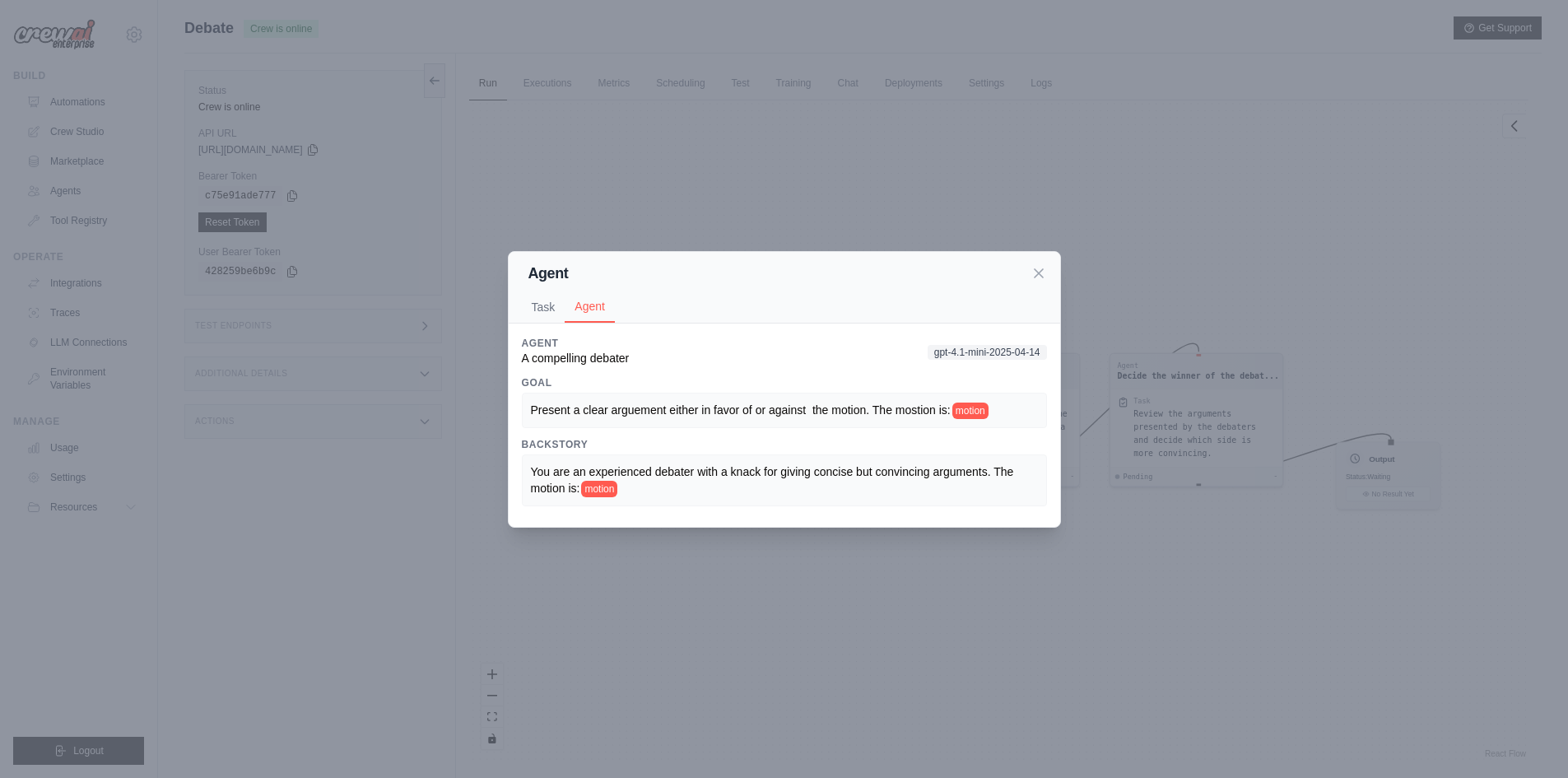
click at [974, 345] on span "gpt-4.1-mini-2025-04-14" at bounding box center [987, 352] width 120 height 15
click at [1033, 272] on icon at bounding box center [1039, 272] width 16 height 16
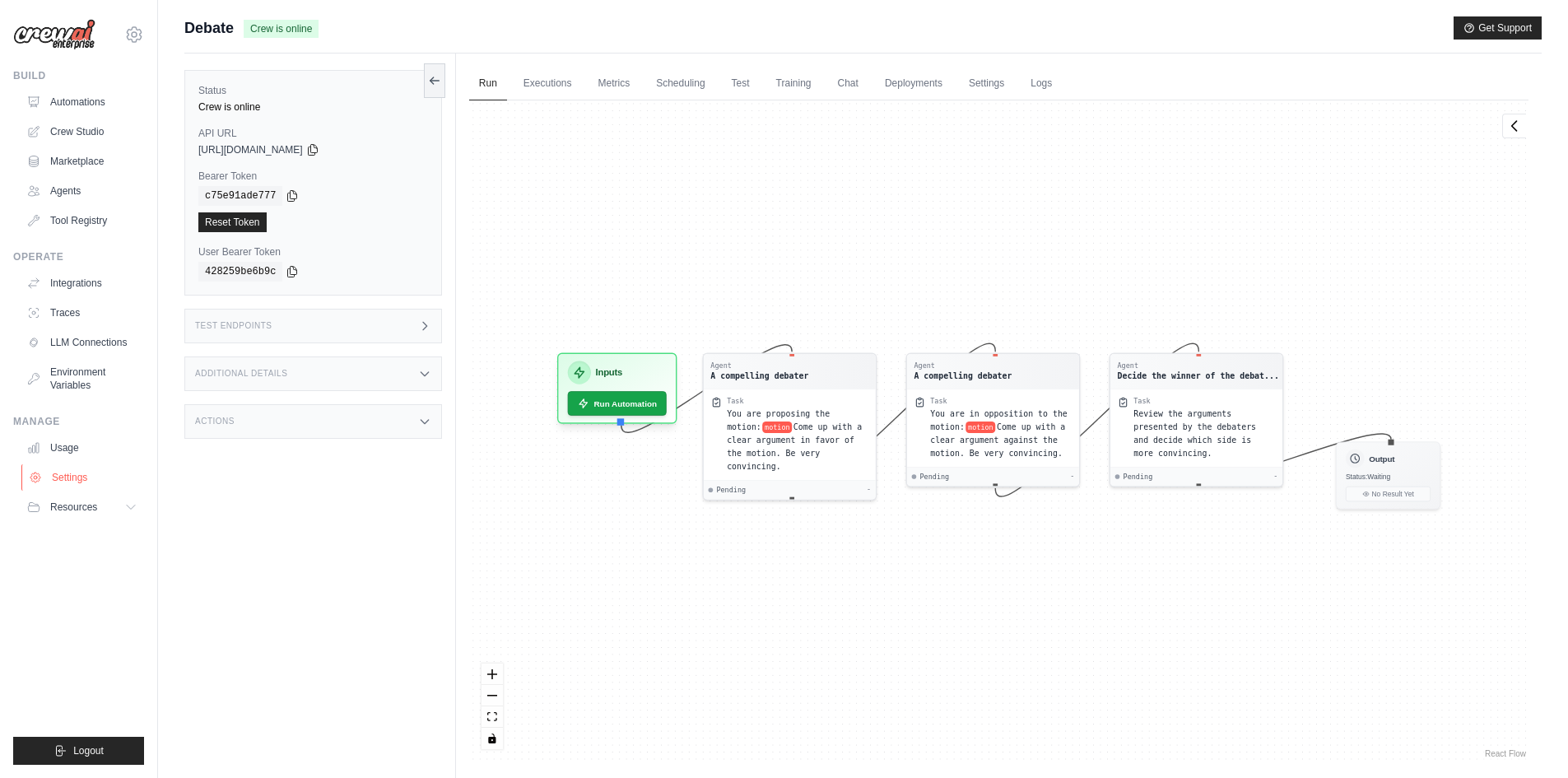
click at [81, 472] on link "Settings" at bounding box center [83, 477] width 124 height 27
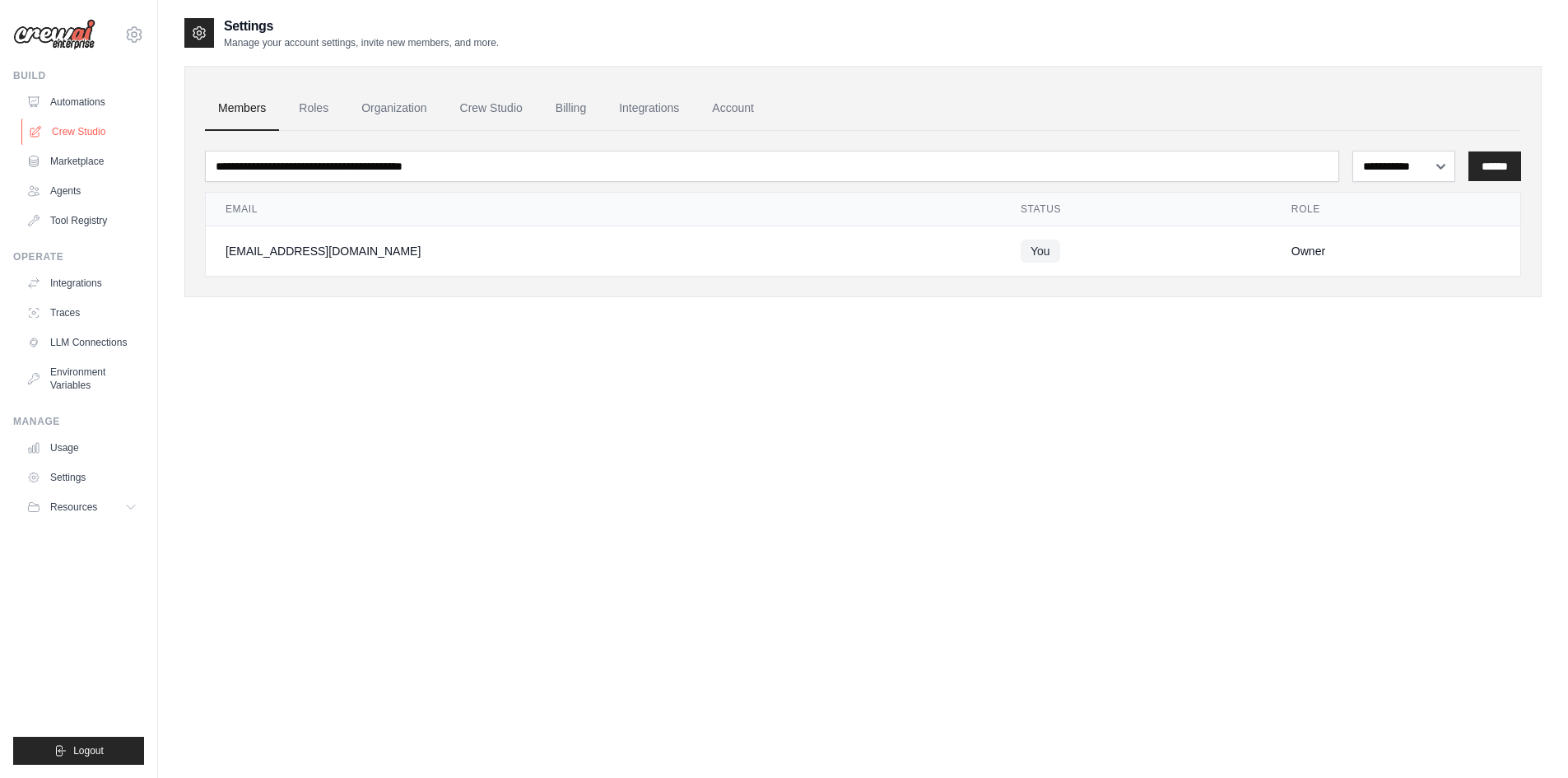
click at [63, 136] on link "Crew Studio" at bounding box center [83, 132] width 124 height 27
click at [81, 130] on link "Crew Studio" at bounding box center [83, 132] width 124 height 27
click at [98, 123] on link "Crew Studio" at bounding box center [83, 132] width 124 height 27
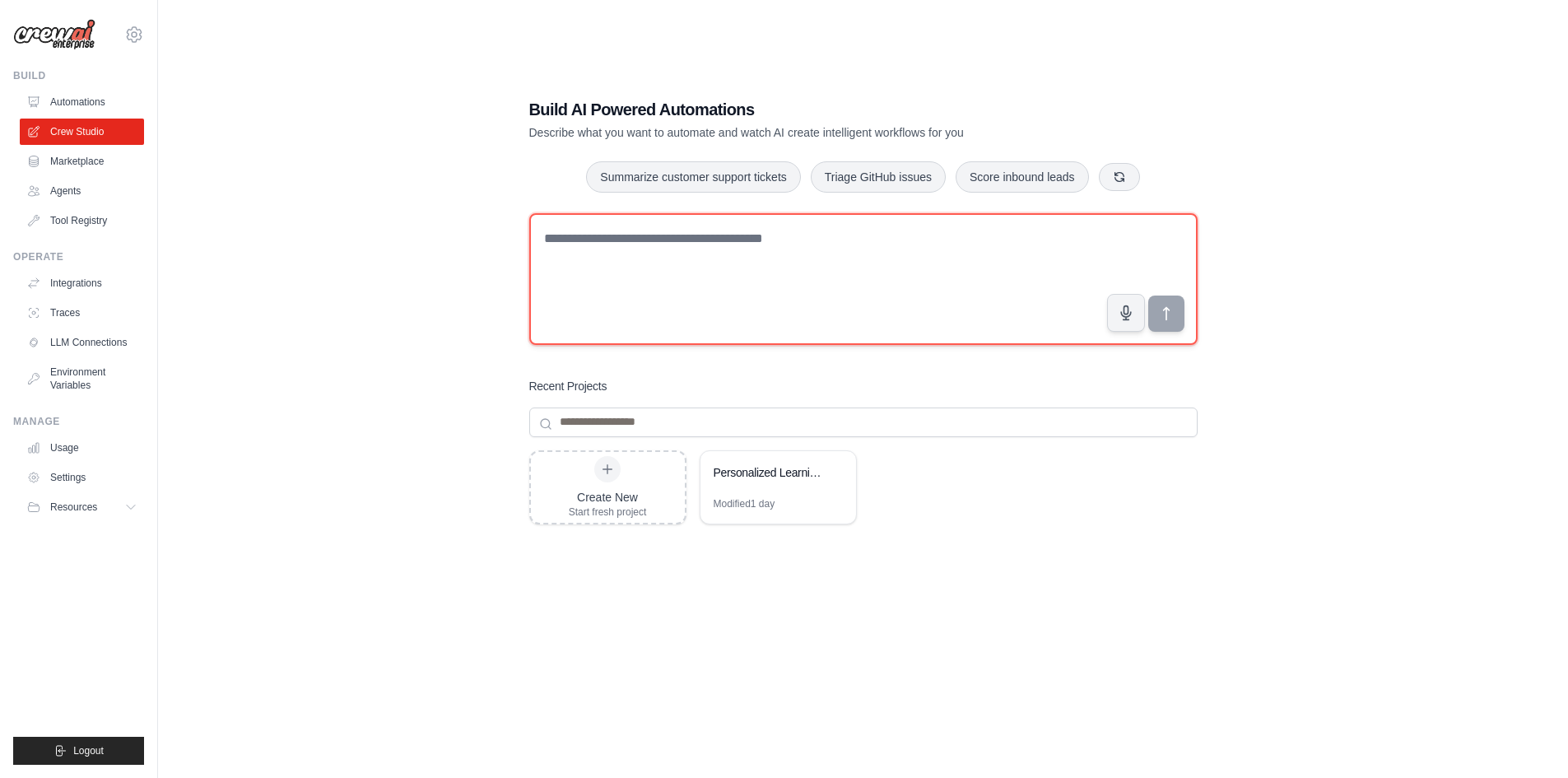
click at [637, 239] on textarea at bounding box center [863, 279] width 668 height 132
click at [831, 299] on textarea "To enrich screen reader interactions, please activate Accessibility in Grammarl…" at bounding box center [863, 279] width 668 height 132
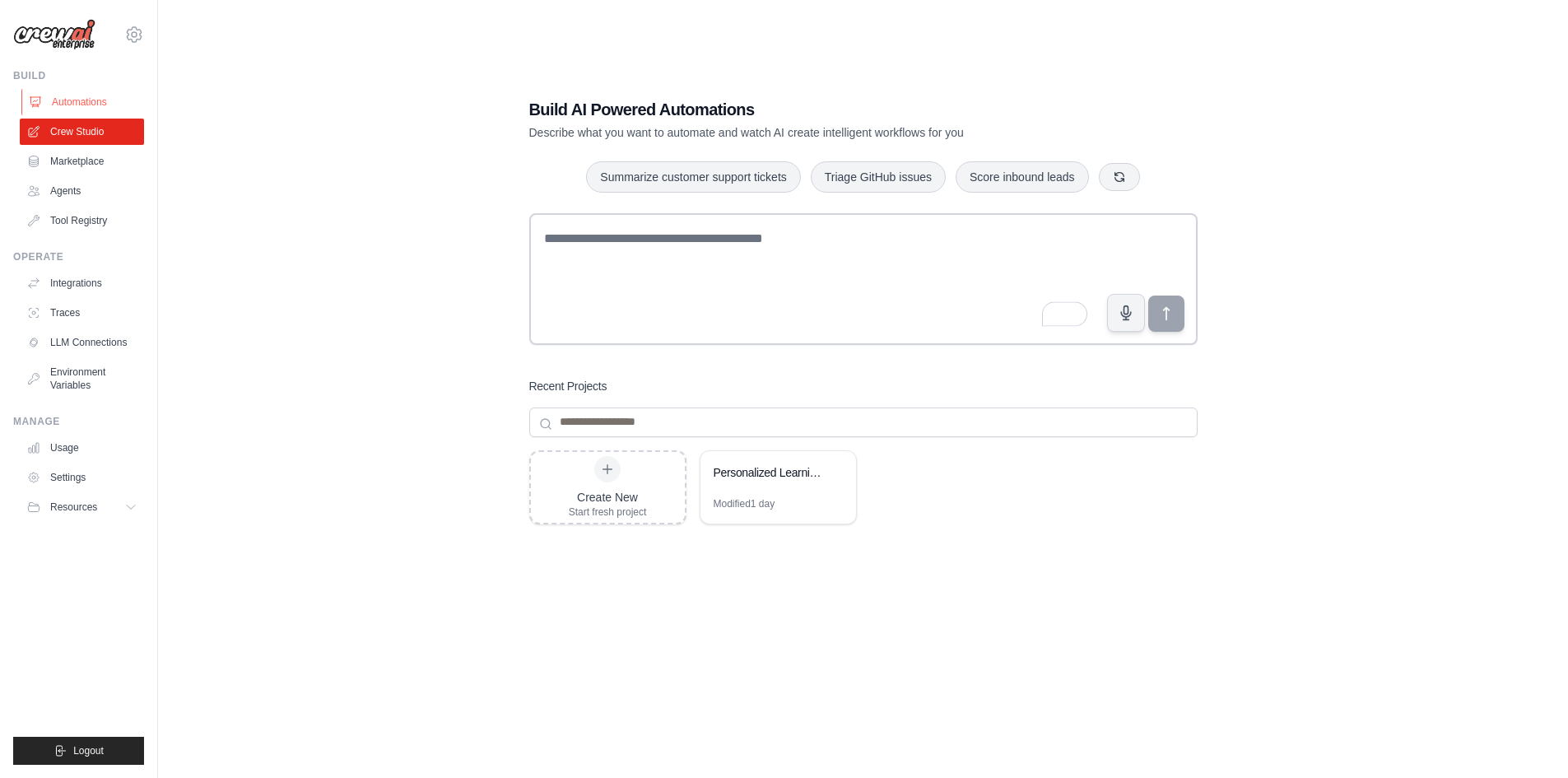
click at [70, 110] on link "Automations" at bounding box center [83, 101] width 124 height 27
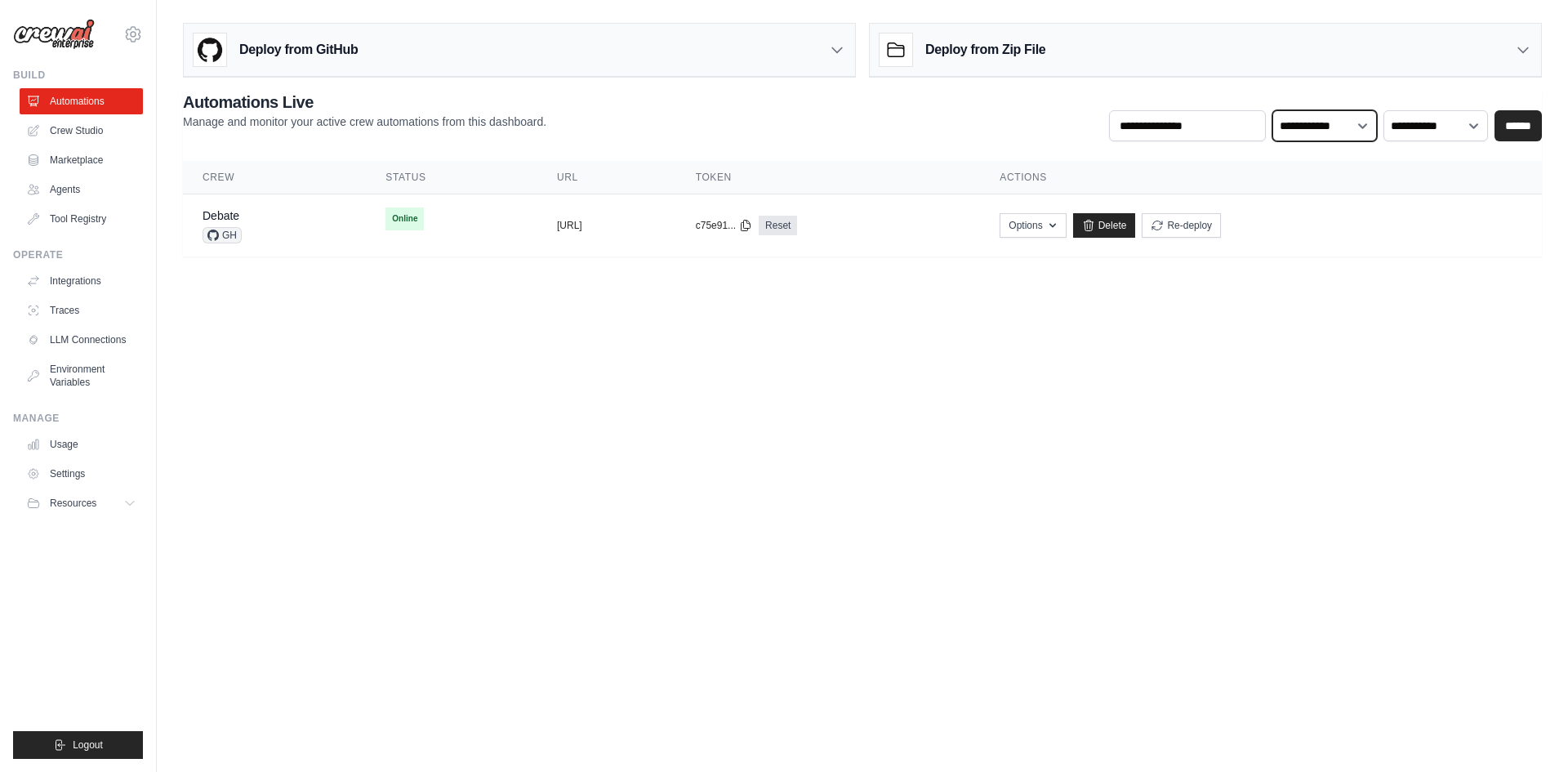
click at [1315, 138] on select "**********" at bounding box center [1324, 126] width 104 height 31
click at [1435, 194] on td "Options Chat with this Crew Export React JSX Component Export React TSX Compone…" at bounding box center [1260, 225] width 562 height 63
click at [1426, 132] on select "**********" at bounding box center [1436, 126] width 104 height 31
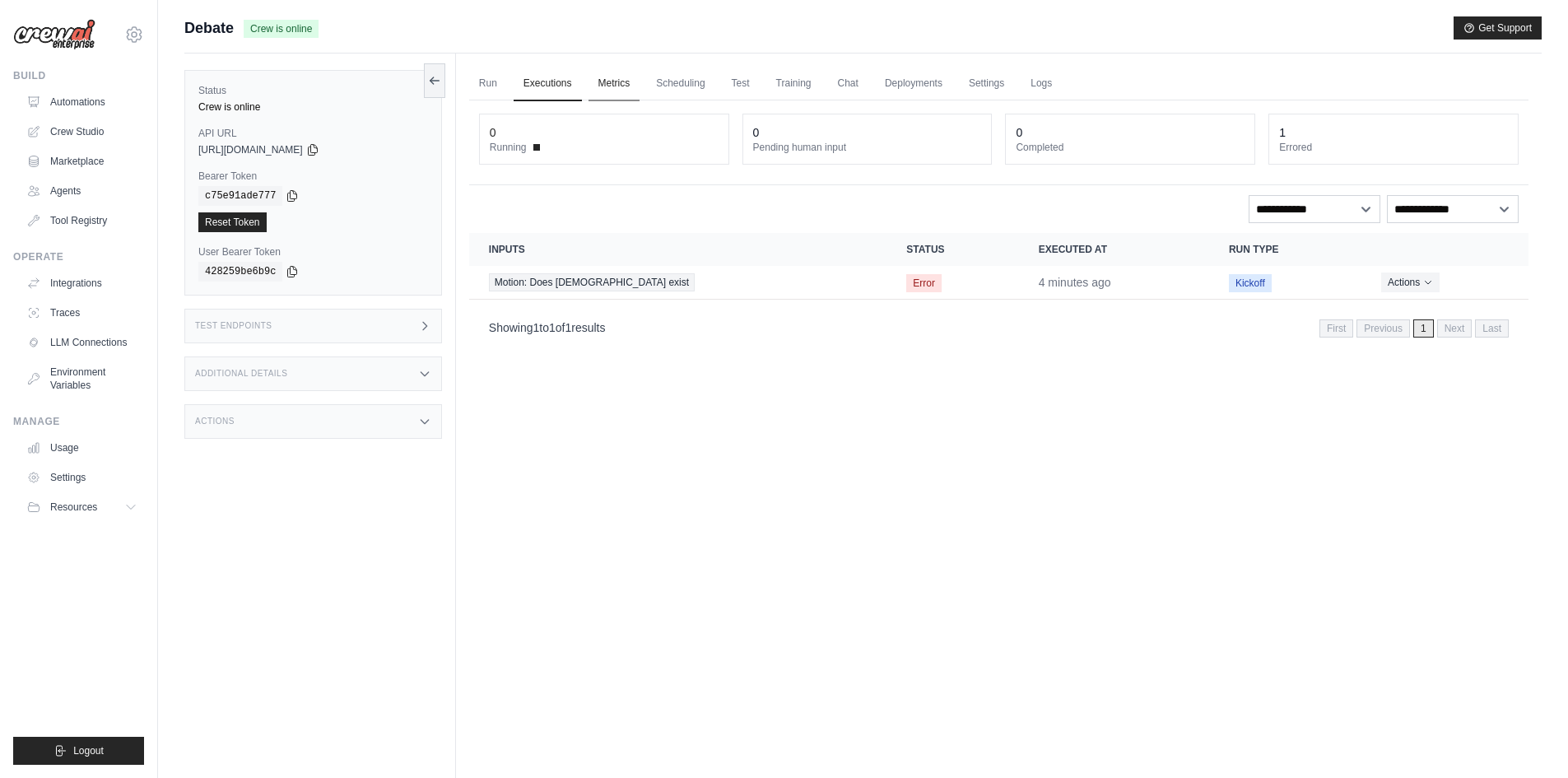
click at [629, 86] on link "Metrics" at bounding box center [614, 84] width 52 height 35
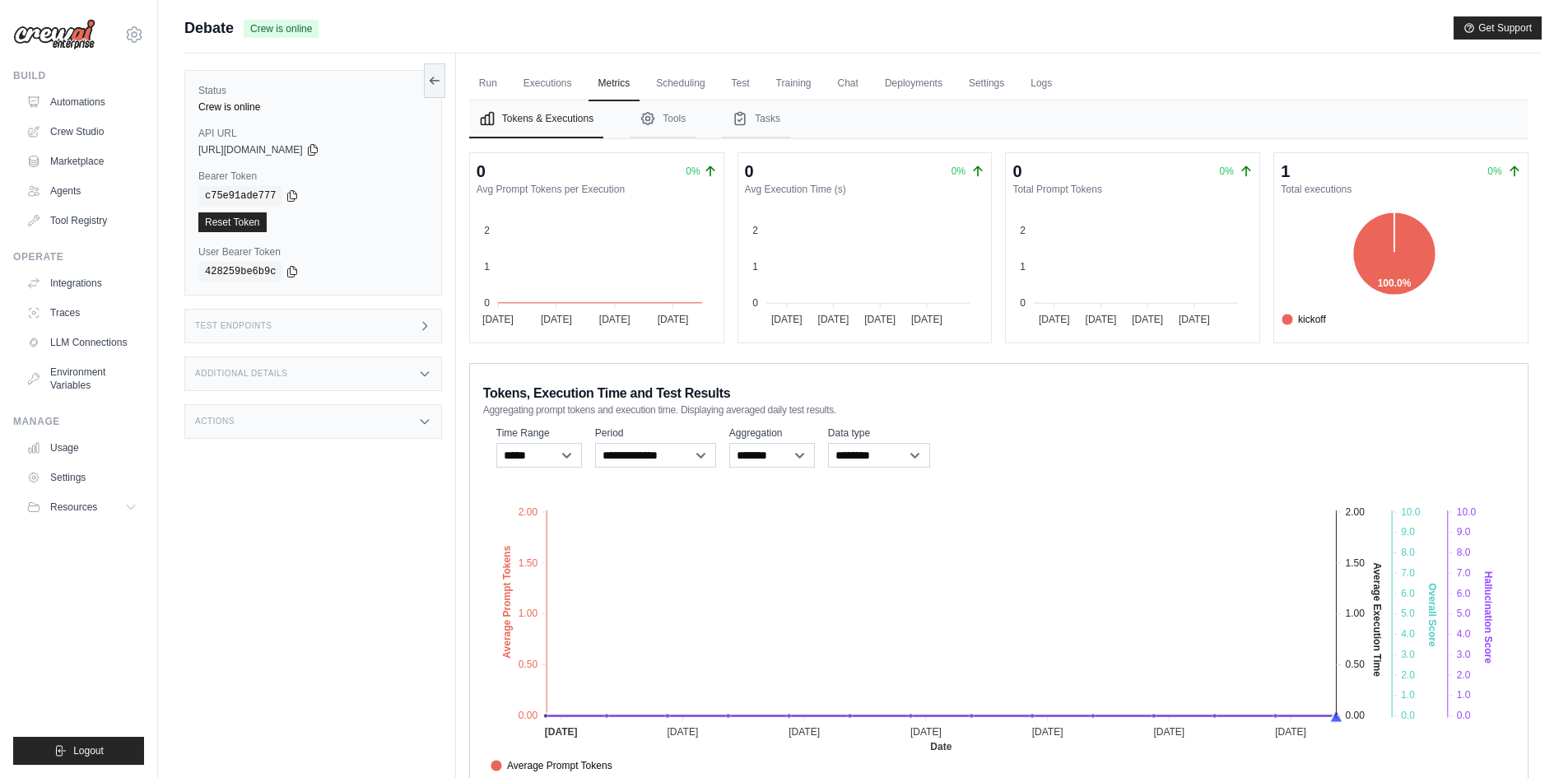
click at [773, 86] on ul "Run Executions Metrics Scheduling Test Training Chat Deployments Settings Logs" at bounding box center [998, 83] width 1059 height 34
click at [745, 80] on link "Test" at bounding box center [740, 84] width 37 height 35
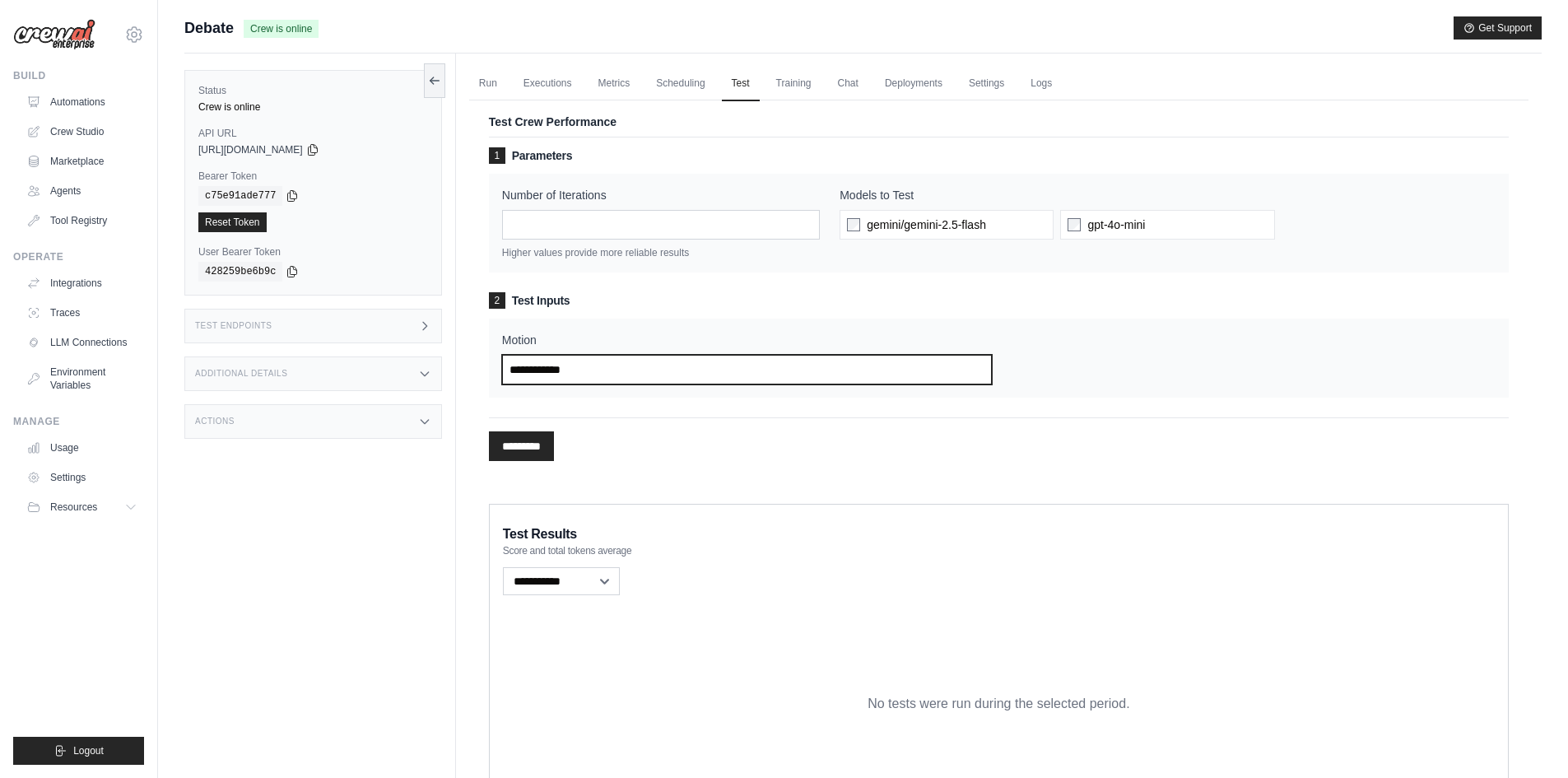
click at [555, 365] on input "Motion" at bounding box center [747, 369] width 490 height 29
click at [571, 383] on input "Motion" at bounding box center [747, 369] width 490 height 29
type input "**********"
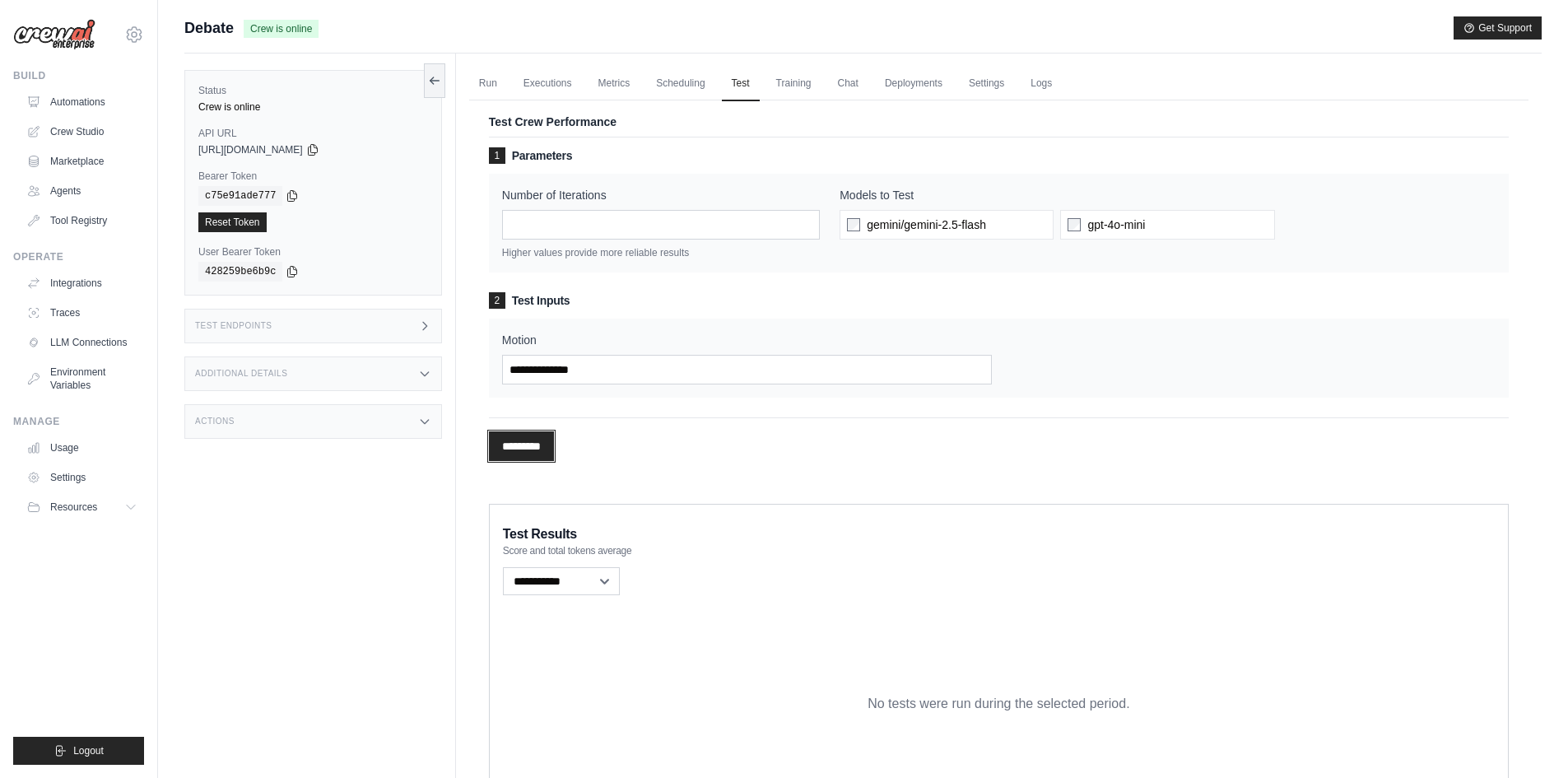
click at [551, 439] on input "*********" at bounding box center [521, 446] width 65 height 29
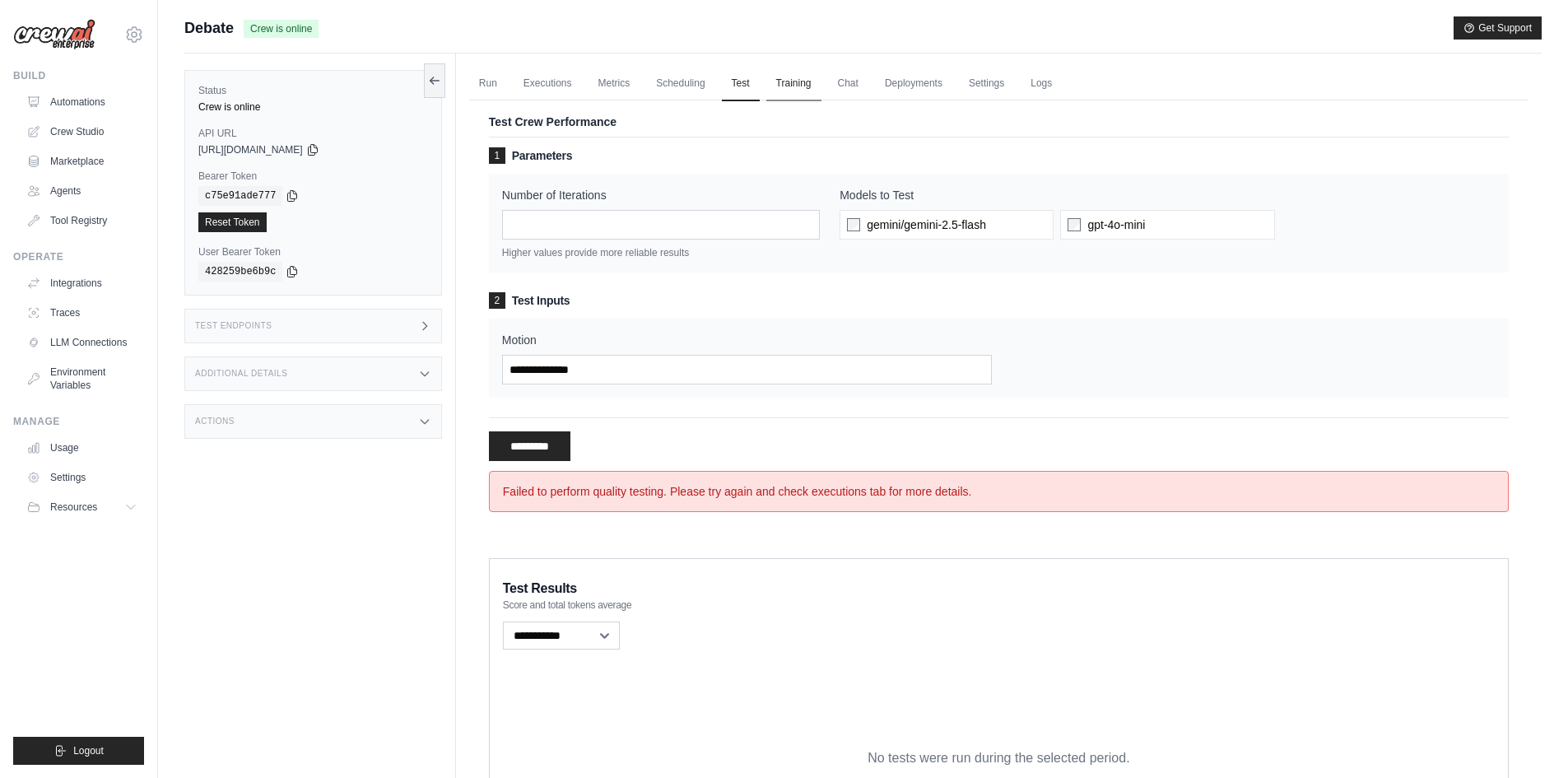
click at [813, 81] on link "Training" at bounding box center [794, 84] width 55 height 35
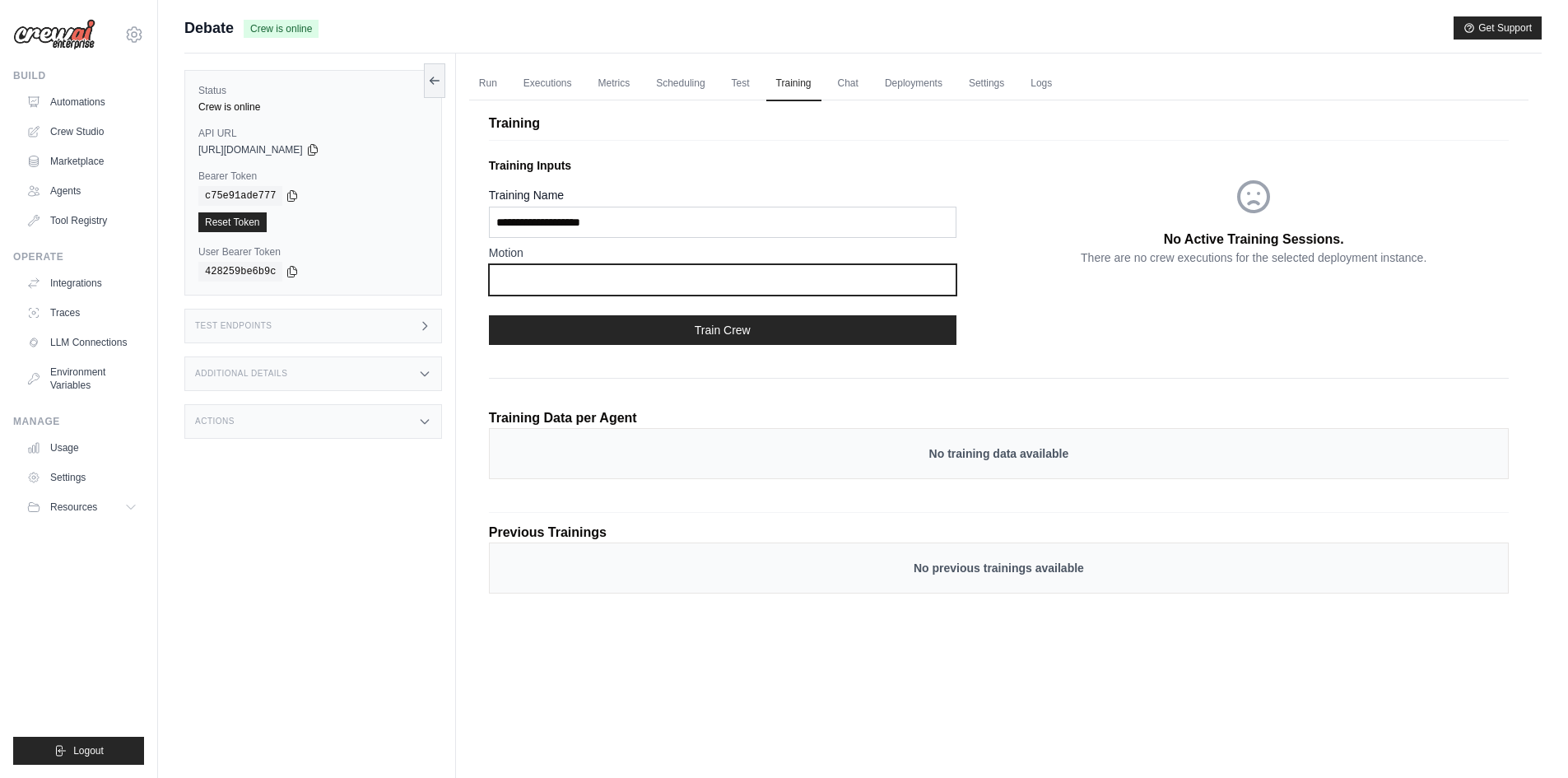
click at [622, 277] on input "text" at bounding box center [722, 280] width 467 height 31
type input "**********"
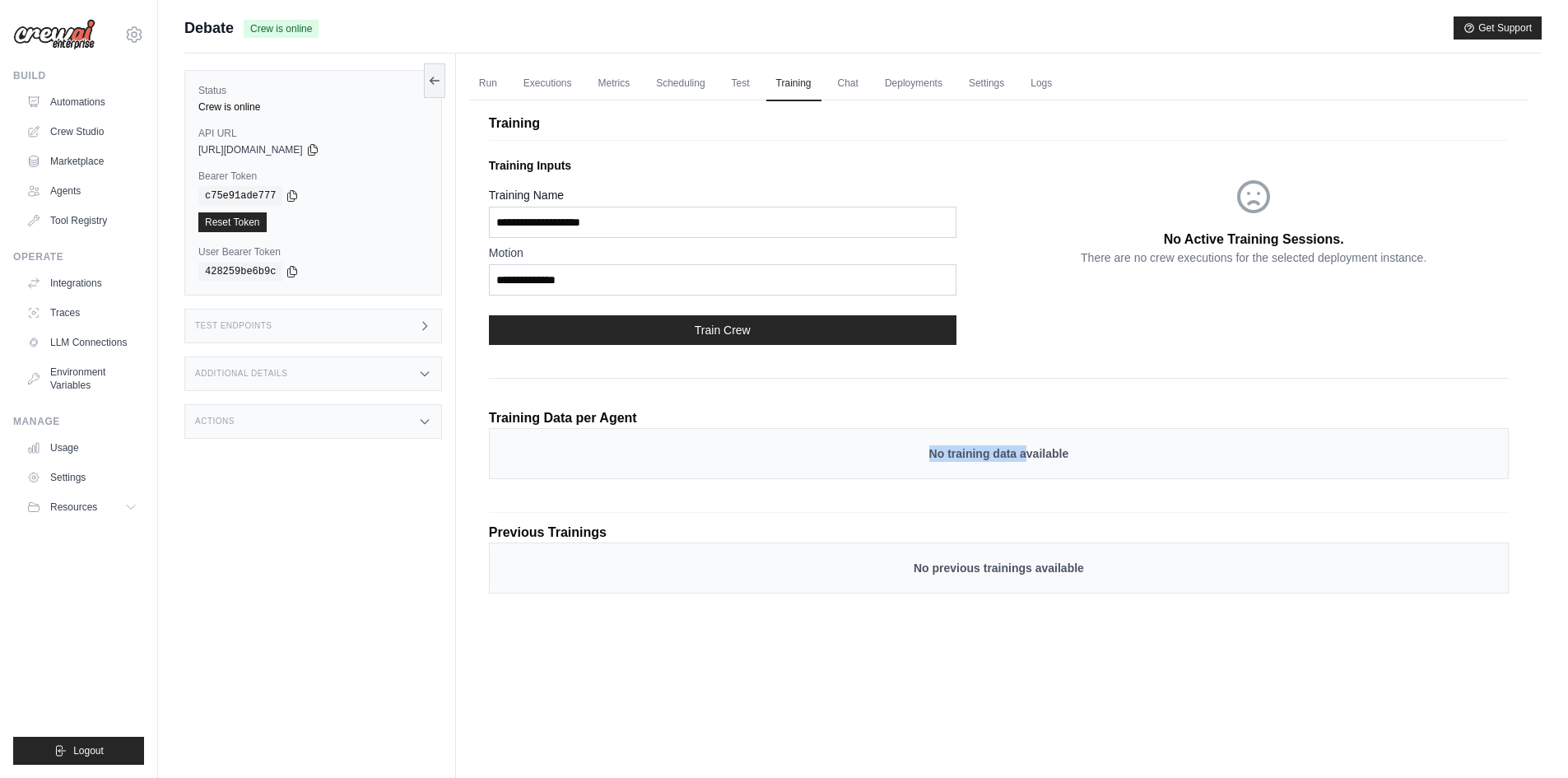
drag, startPoint x: 917, startPoint y: 465, endPoint x: 1029, endPoint y: 464, distance: 112.0
click at [1028, 464] on div "No training data available" at bounding box center [998, 453] width 1019 height 51
click at [1029, 464] on div "No training data available" at bounding box center [998, 453] width 1019 height 51
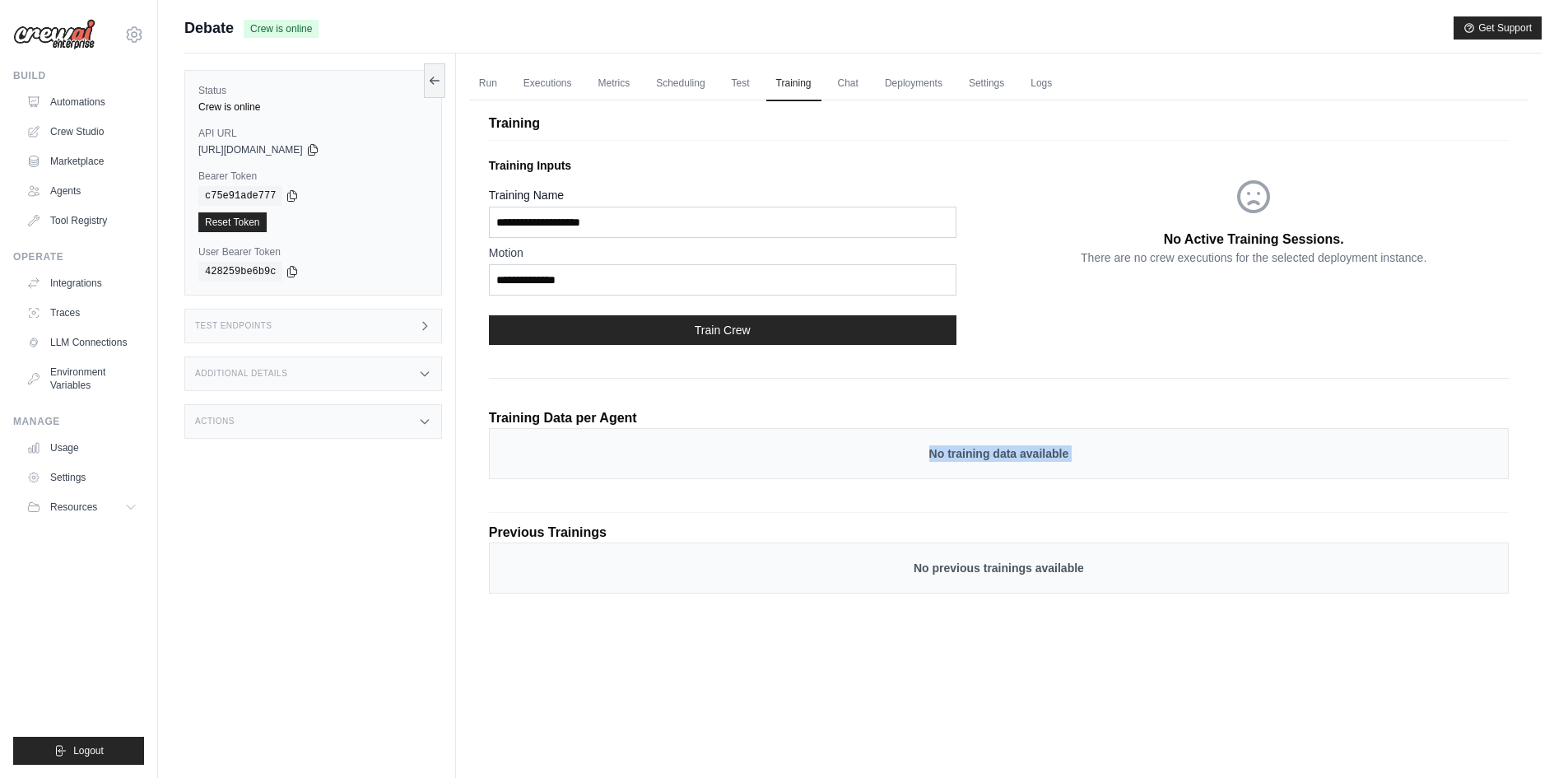
click at [1029, 464] on div "No training data available" at bounding box center [998, 453] width 1019 height 51
click at [740, 457] on p "No training data available" at bounding box center [998, 453] width 985 height 16
drag, startPoint x: 916, startPoint y: 572, endPoint x: 1108, endPoint y: 575, distance: 192.0
click at [1109, 576] on div "No previous trainings available" at bounding box center [998, 568] width 1019 height 51
click at [863, 83] on link "Chat" at bounding box center [848, 84] width 40 height 35
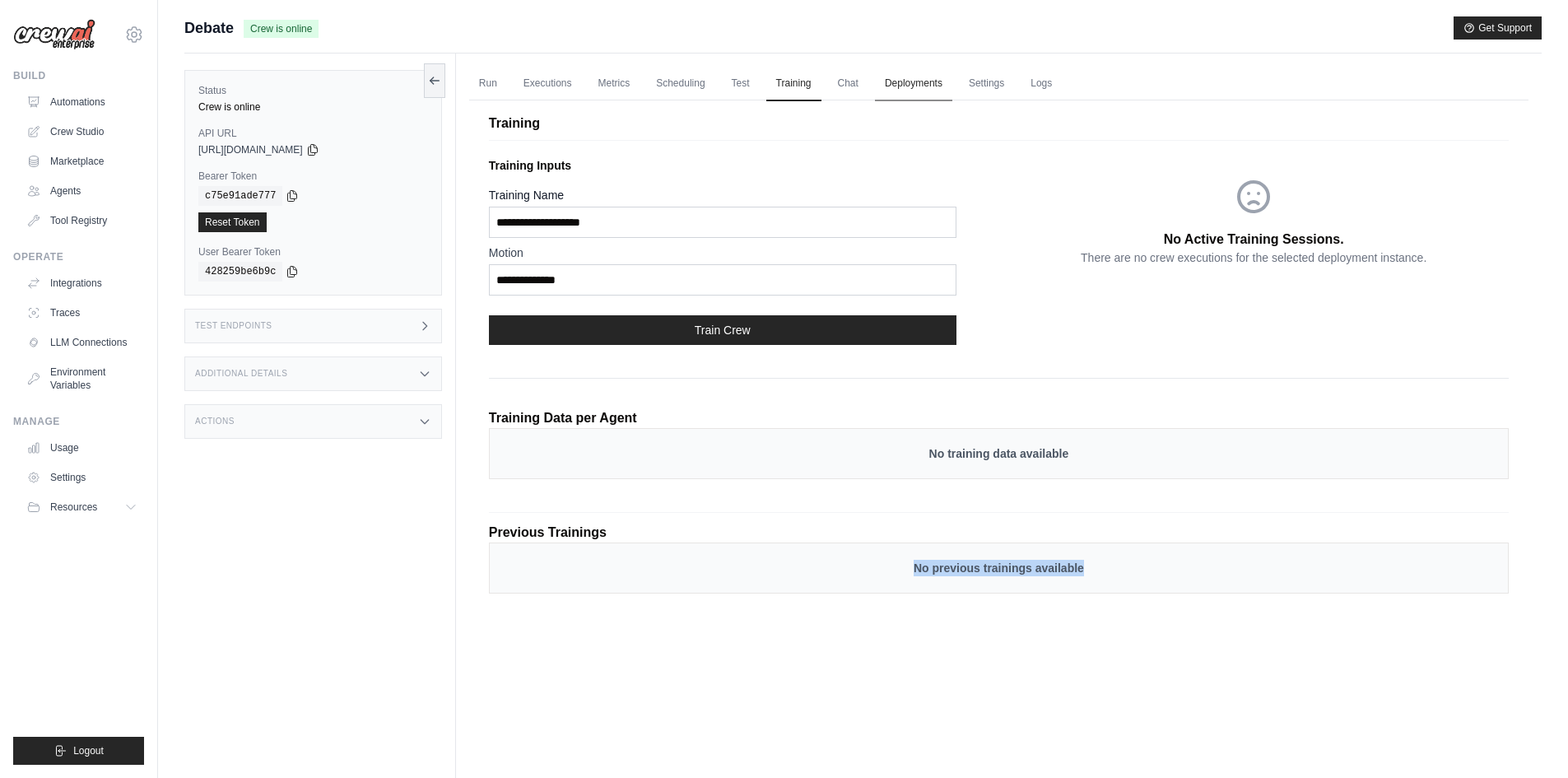
click at [945, 82] on link "Deployments" at bounding box center [913, 84] width 78 height 35
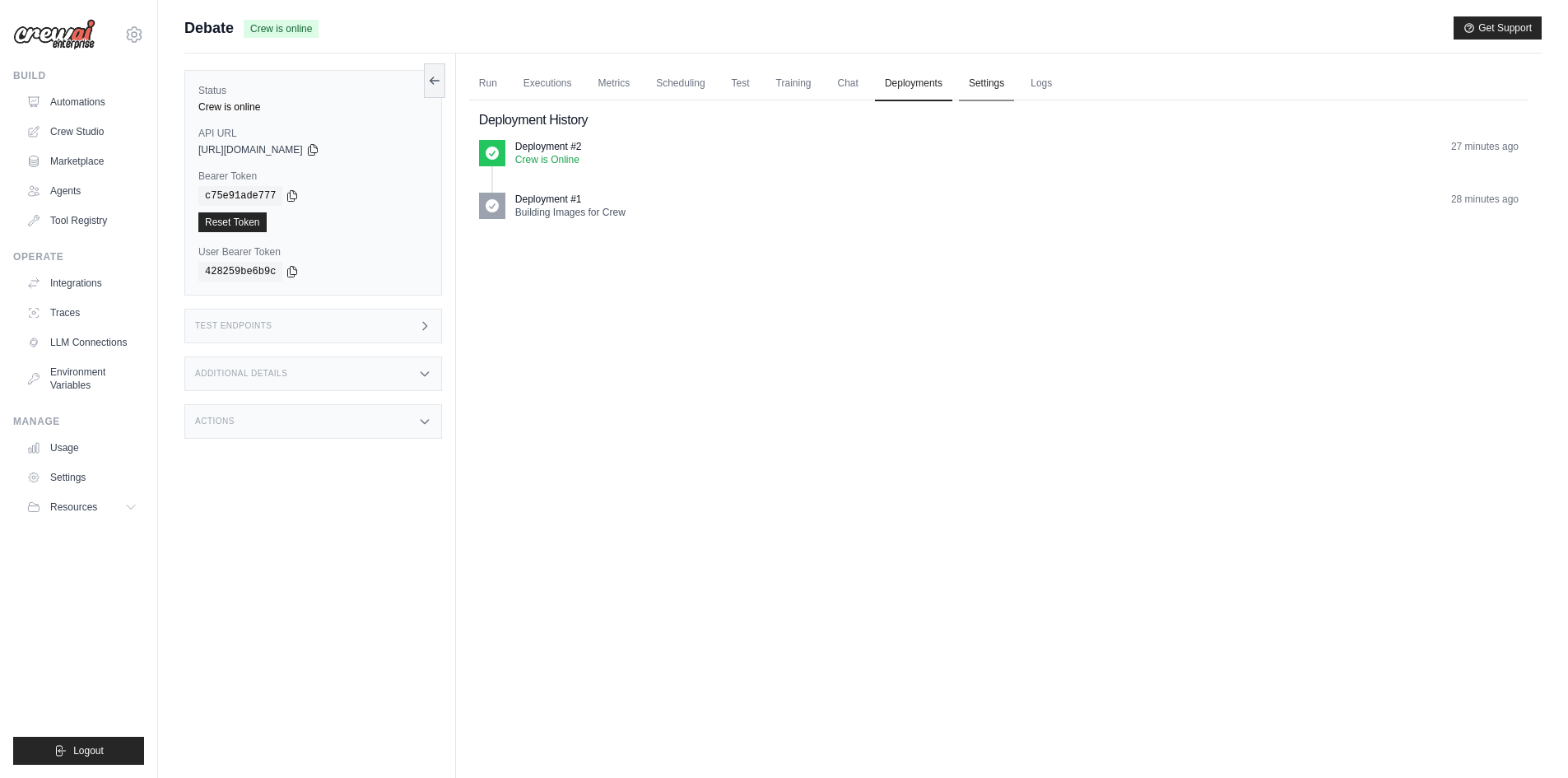
click at [1008, 71] on link "Settings" at bounding box center [987, 84] width 55 height 35
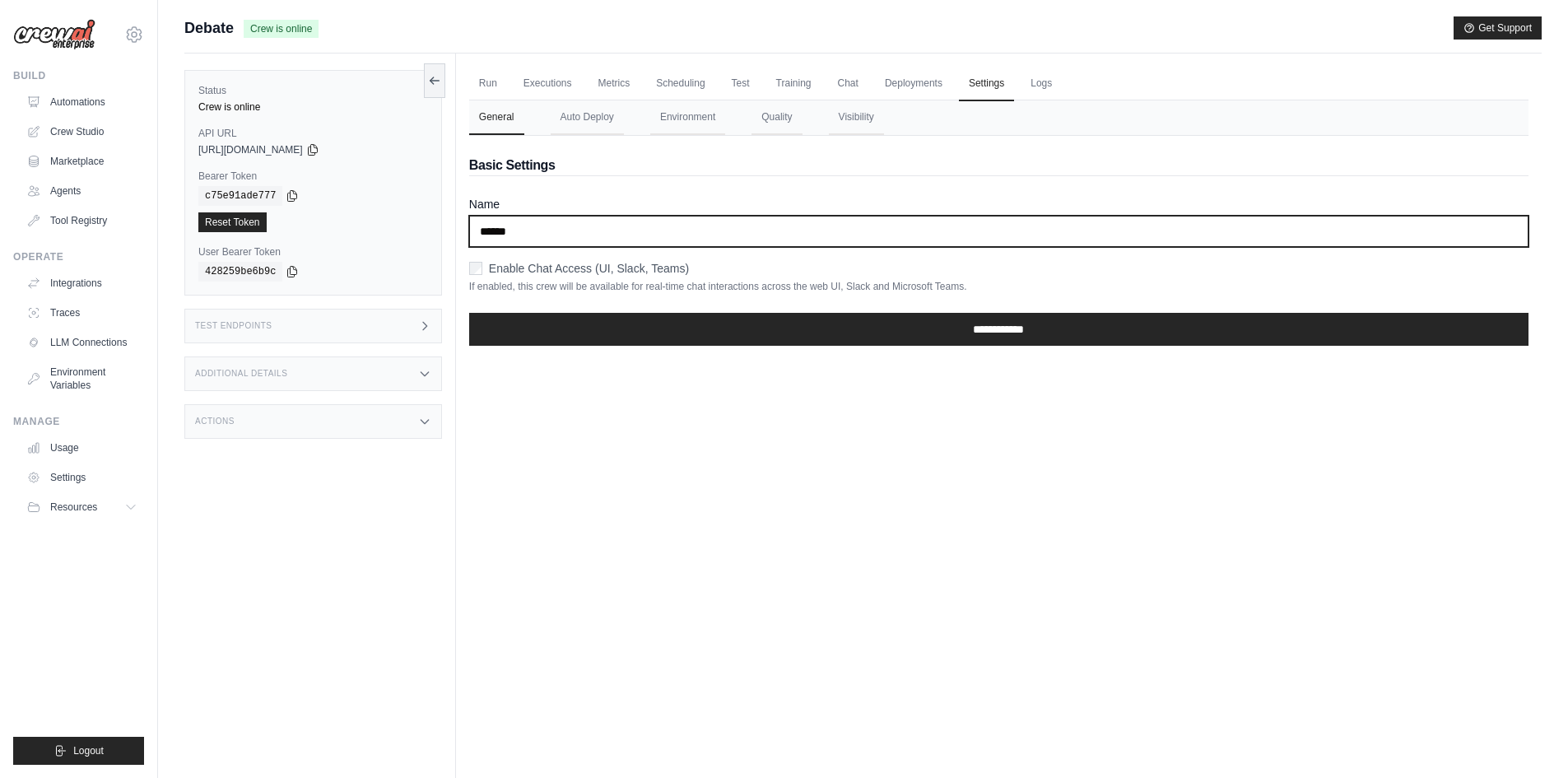
click at [588, 226] on input "******" at bounding box center [998, 231] width 1059 height 31
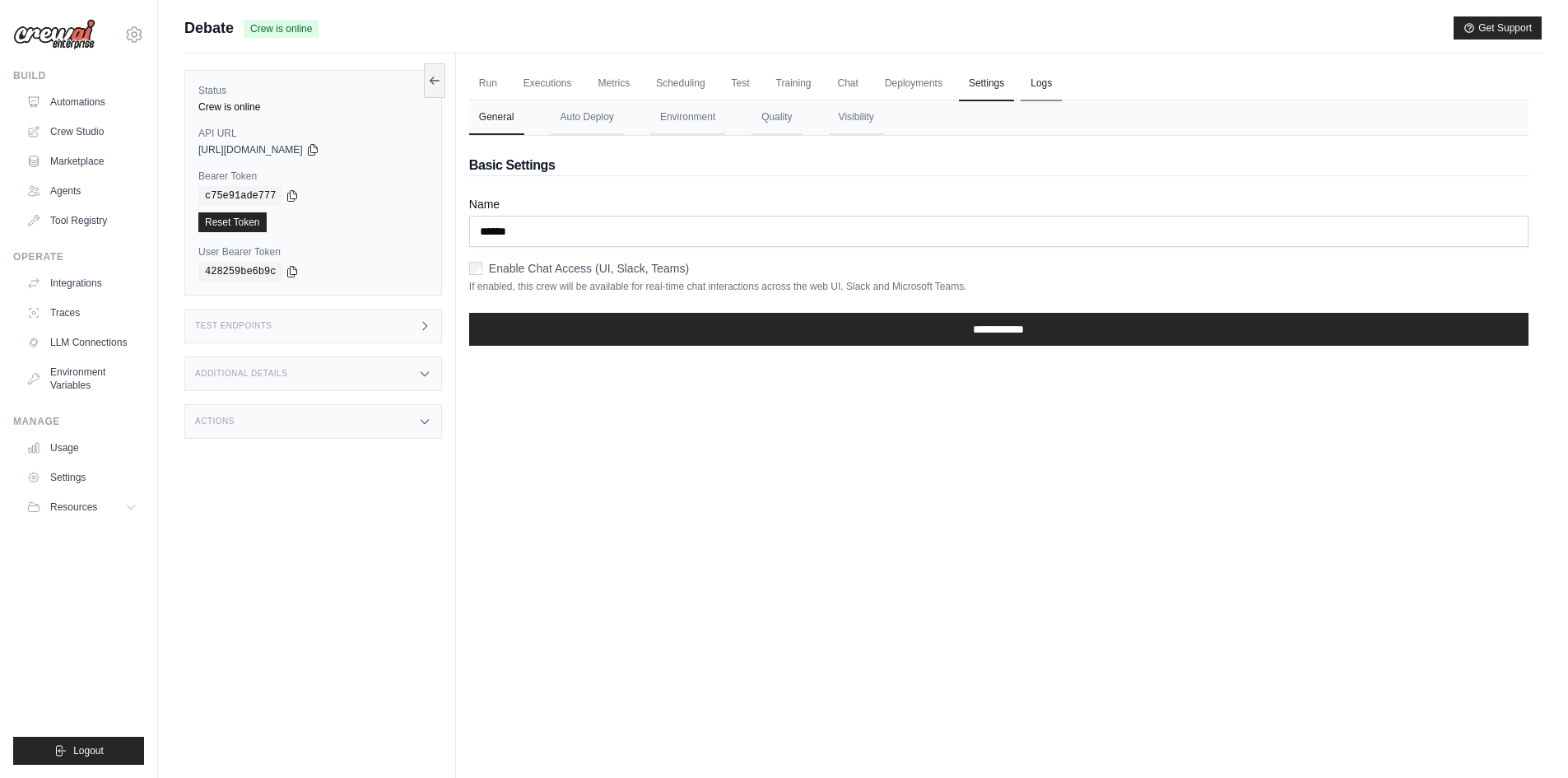
click at [1061, 80] on link "Logs" at bounding box center [1040, 84] width 41 height 35
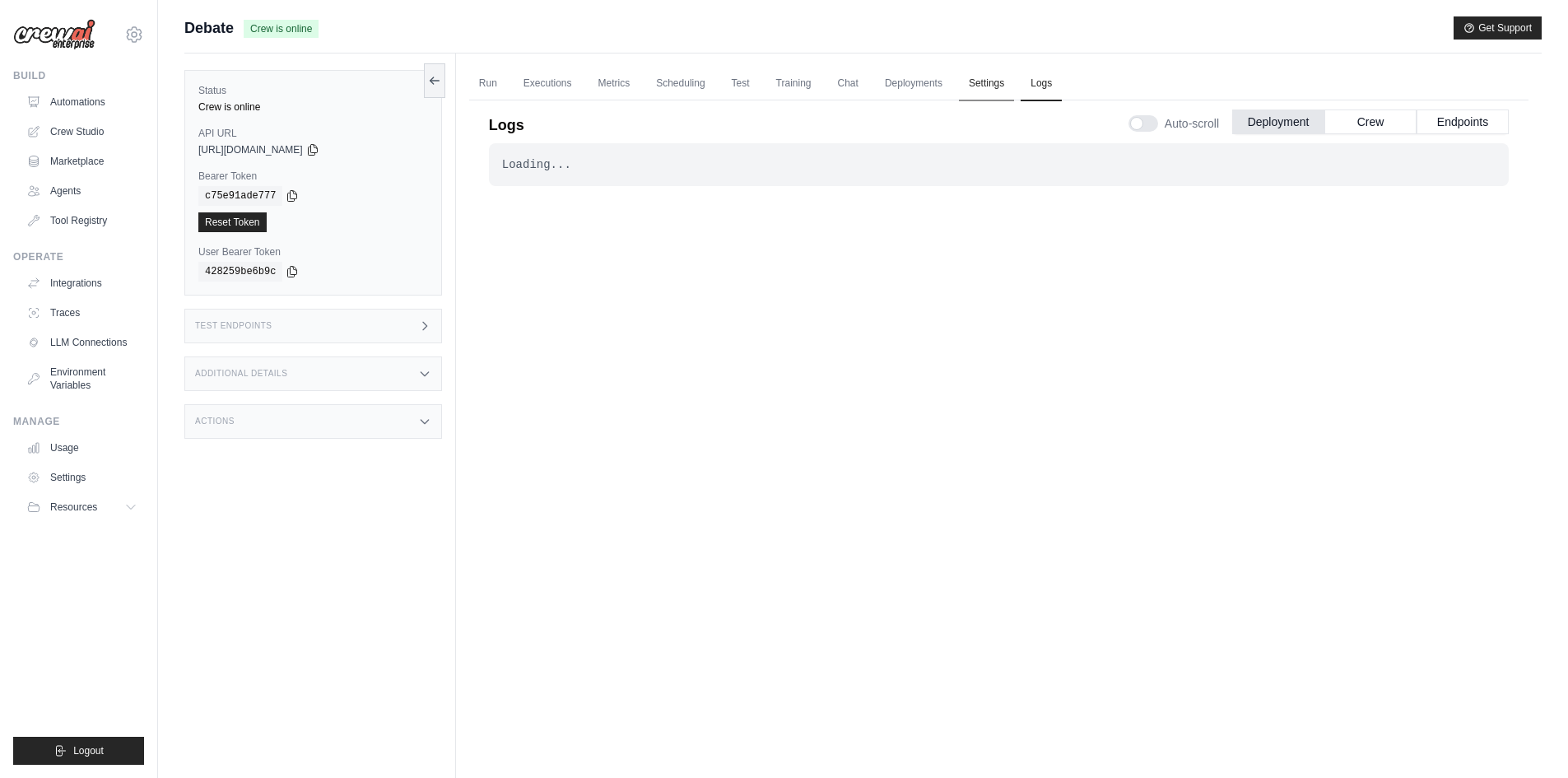
click at [1014, 79] on link "Settings" at bounding box center [987, 84] width 55 height 35
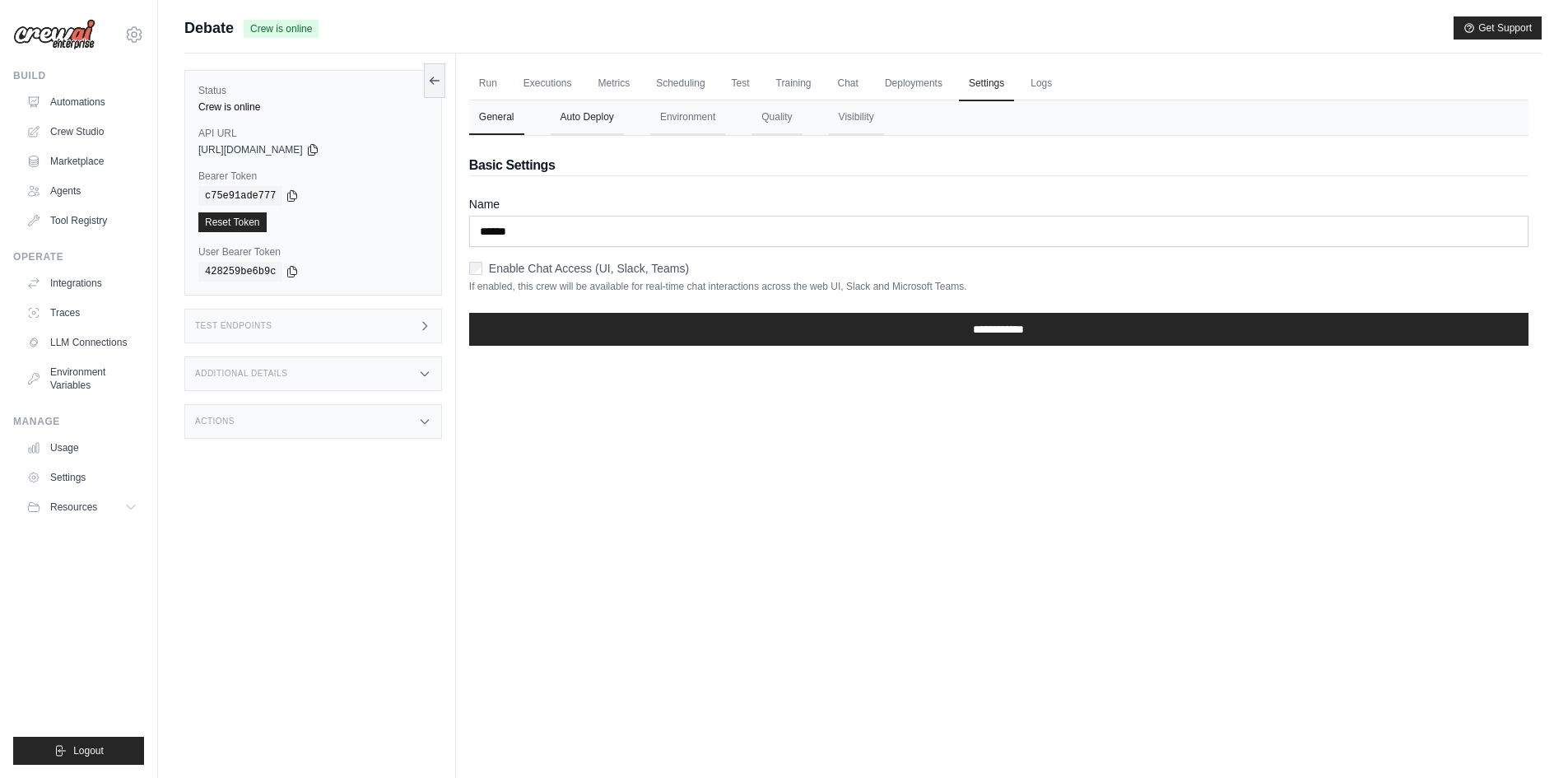
click at [589, 120] on button "Auto Deploy" at bounding box center [587, 118] width 73 height 35
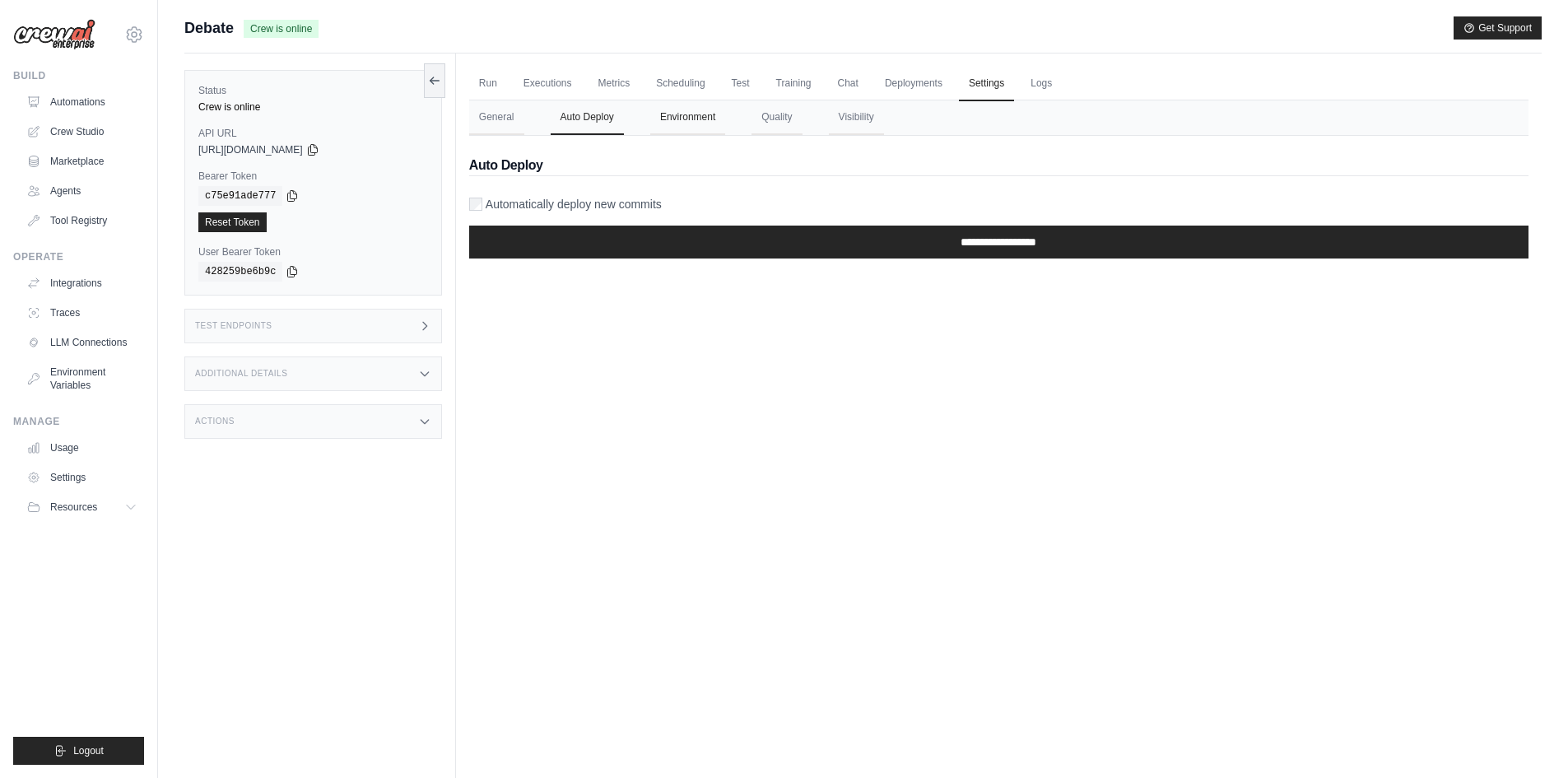
click at [686, 117] on button "Environment" at bounding box center [688, 118] width 75 height 35
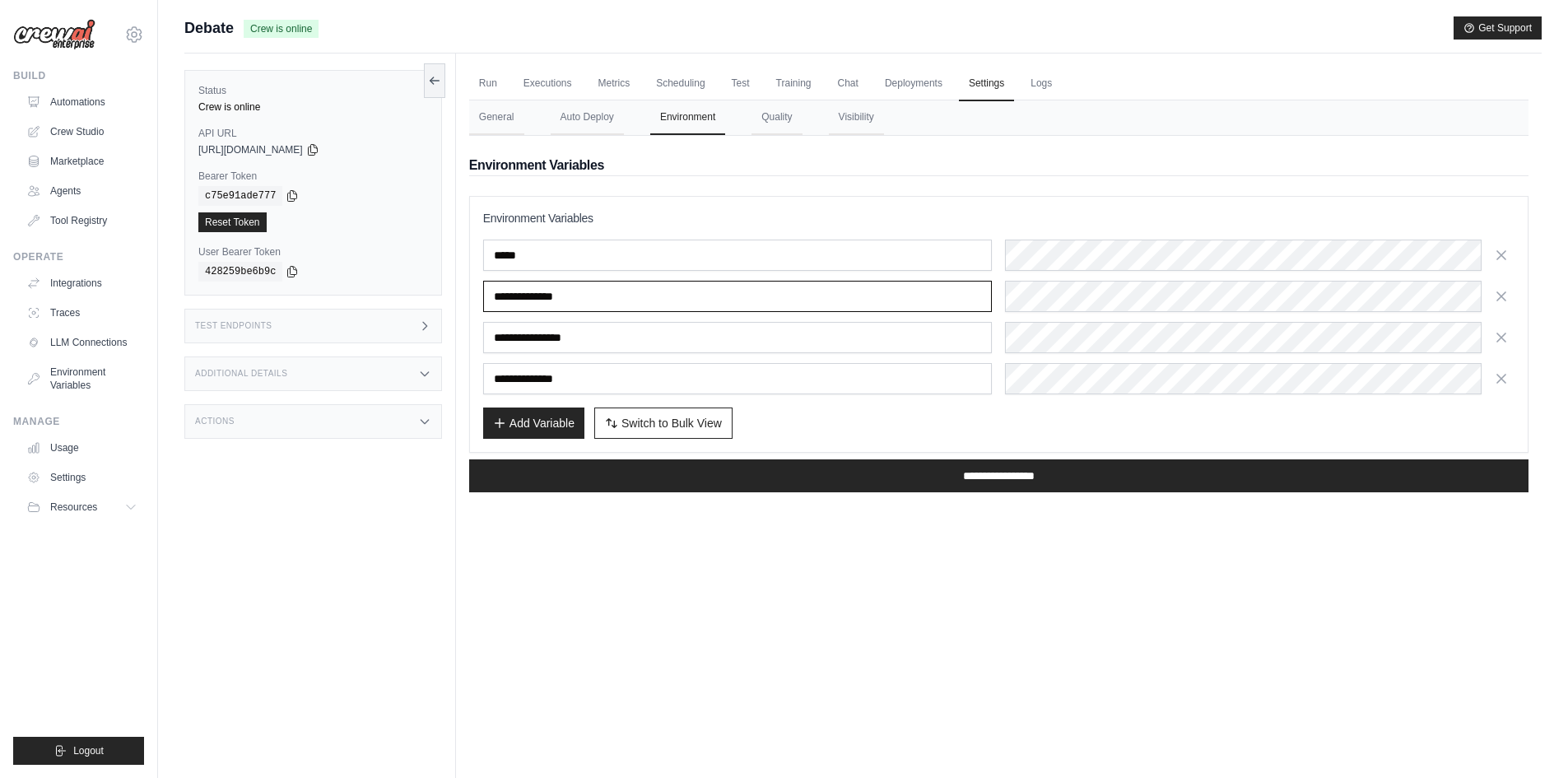
click at [548, 299] on input "**********" at bounding box center [737, 296] width 509 height 31
click at [613, 293] on input "**********" at bounding box center [737, 296] width 509 height 31
click at [584, 341] on input "**********" at bounding box center [737, 337] width 509 height 31
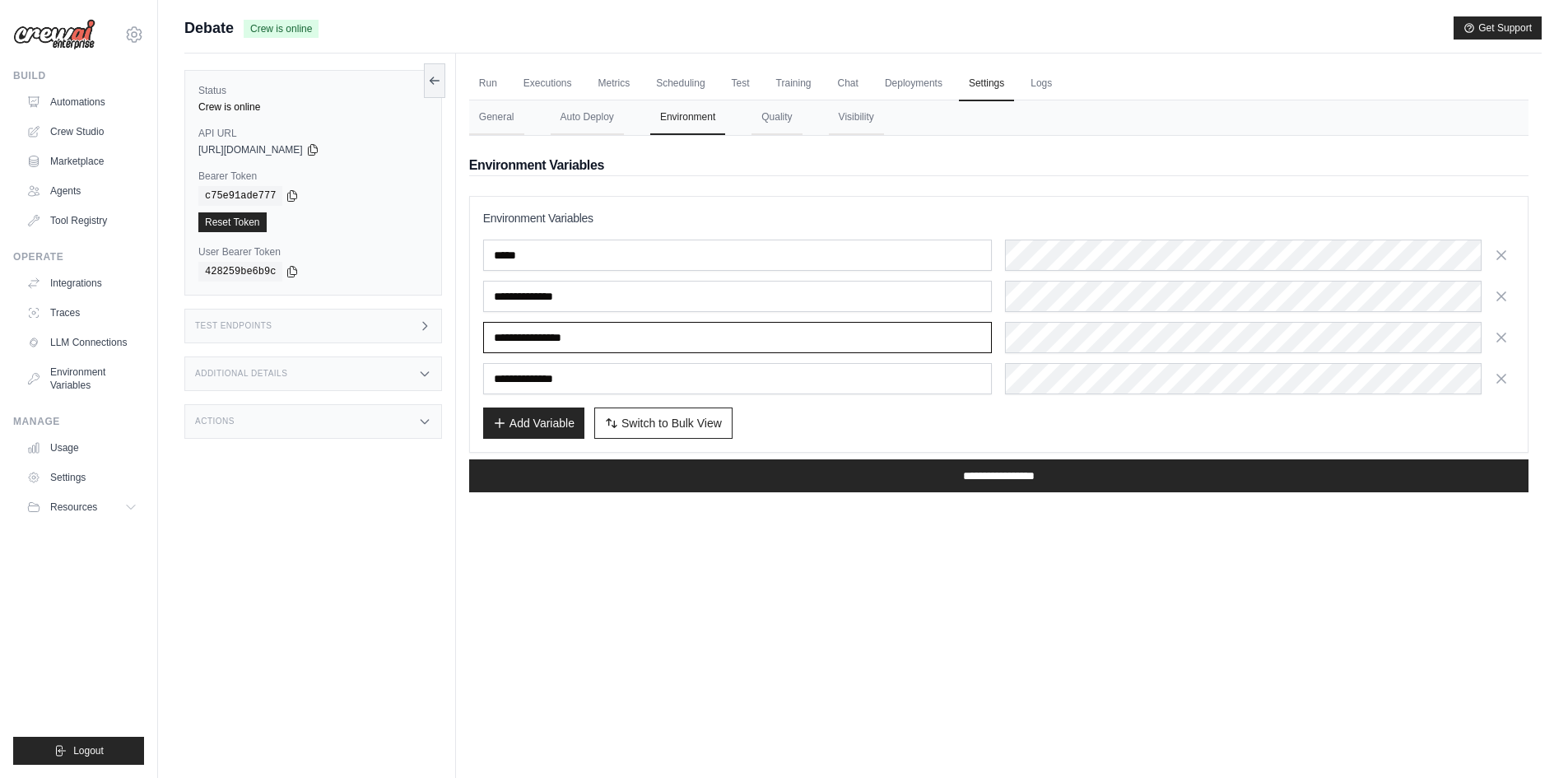
click at [584, 341] on input "**********" at bounding box center [737, 337] width 509 height 31
click at [948, 300] on div "**********" at bounding box center [998, 296] width 1031 height 31
click at [1559, 303] on div "Submit a support request Describe your issue or question * Please be specific a…" at bounding box center [863, 423] width 1410 height 815
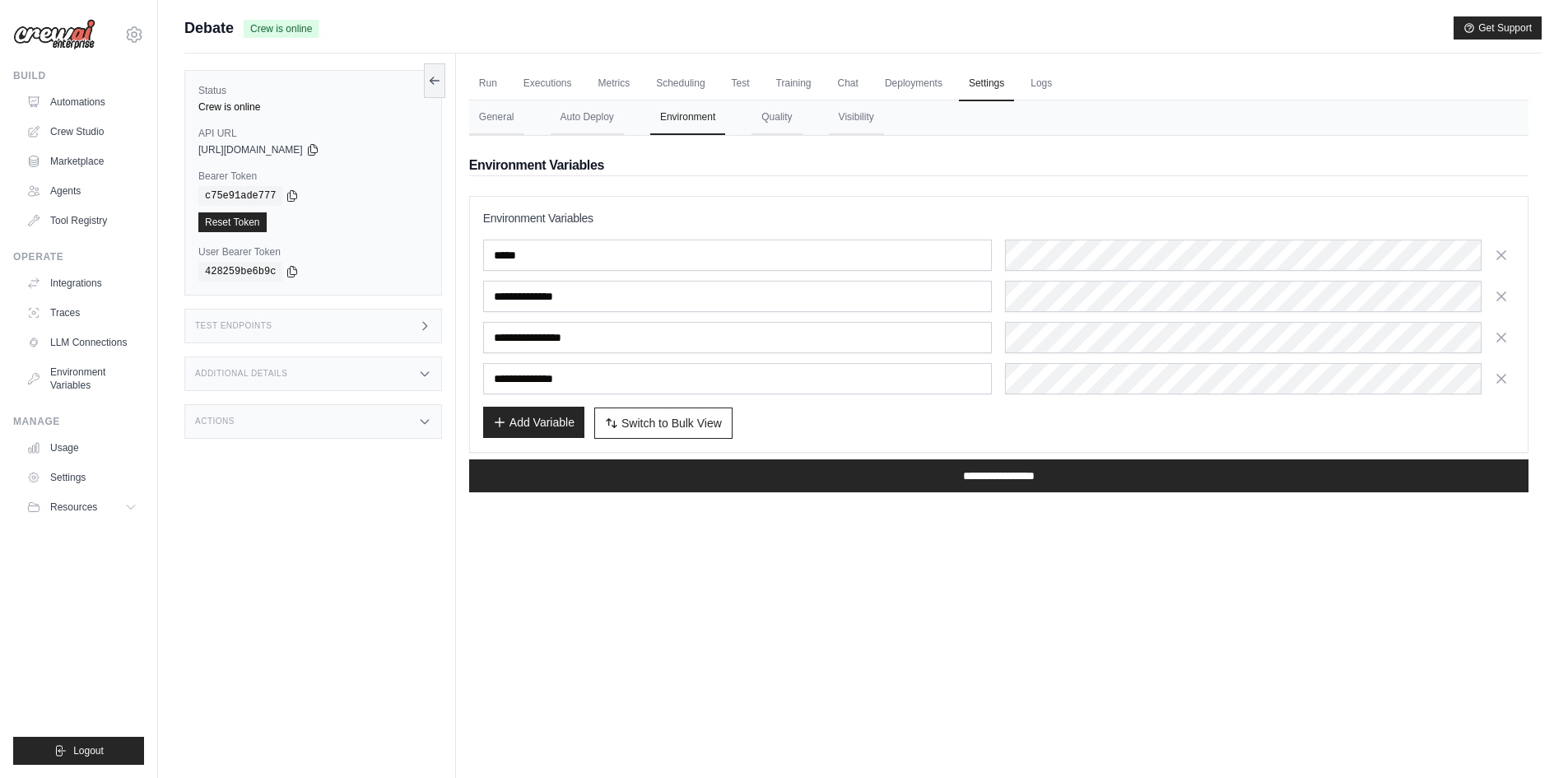
click at [528, 419] on button "Add Variable" at bounding box center [533, 422] width 101 height 31
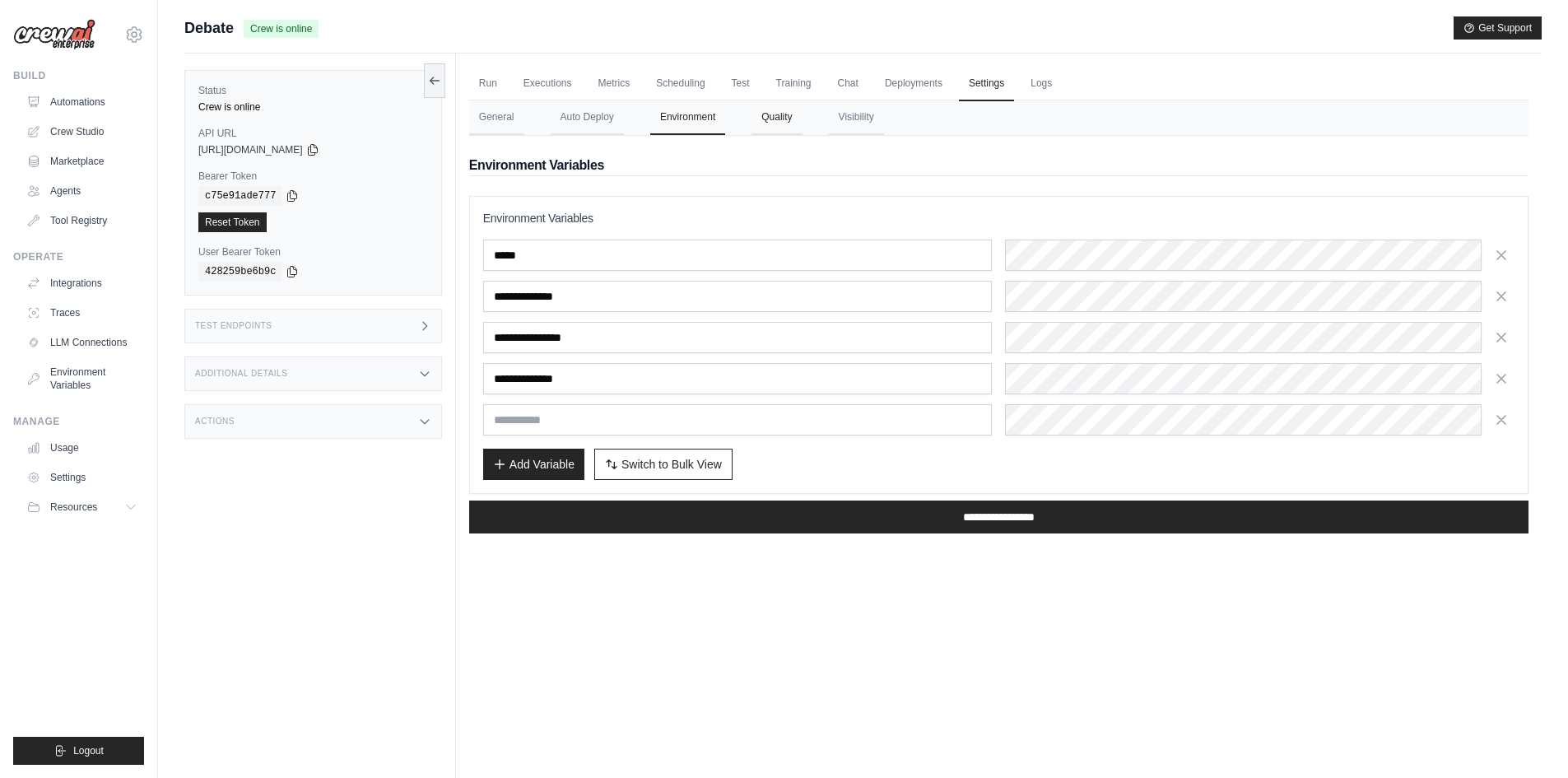
click at [800, 125] on button "Quality" at bounding box center [776, 118] width 50 height 35
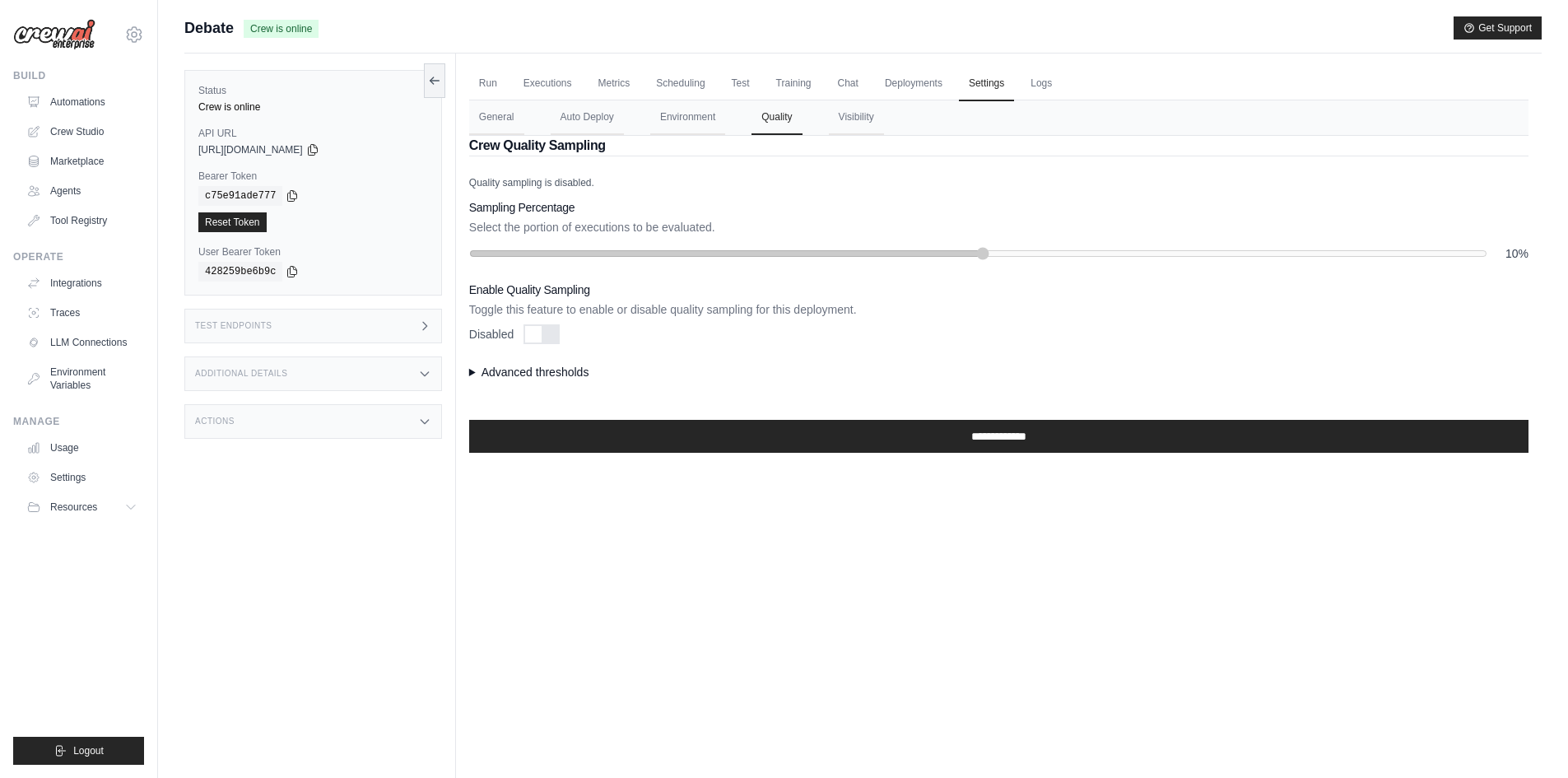
click at [911, 128] on nav "General Auto Deploy Environment Quality Visibility" at bounding box center [998, 118] width 1059 height 35
click at [874, 120] on button "Visibility" at bounding box center [856, 118] width 55 height 35
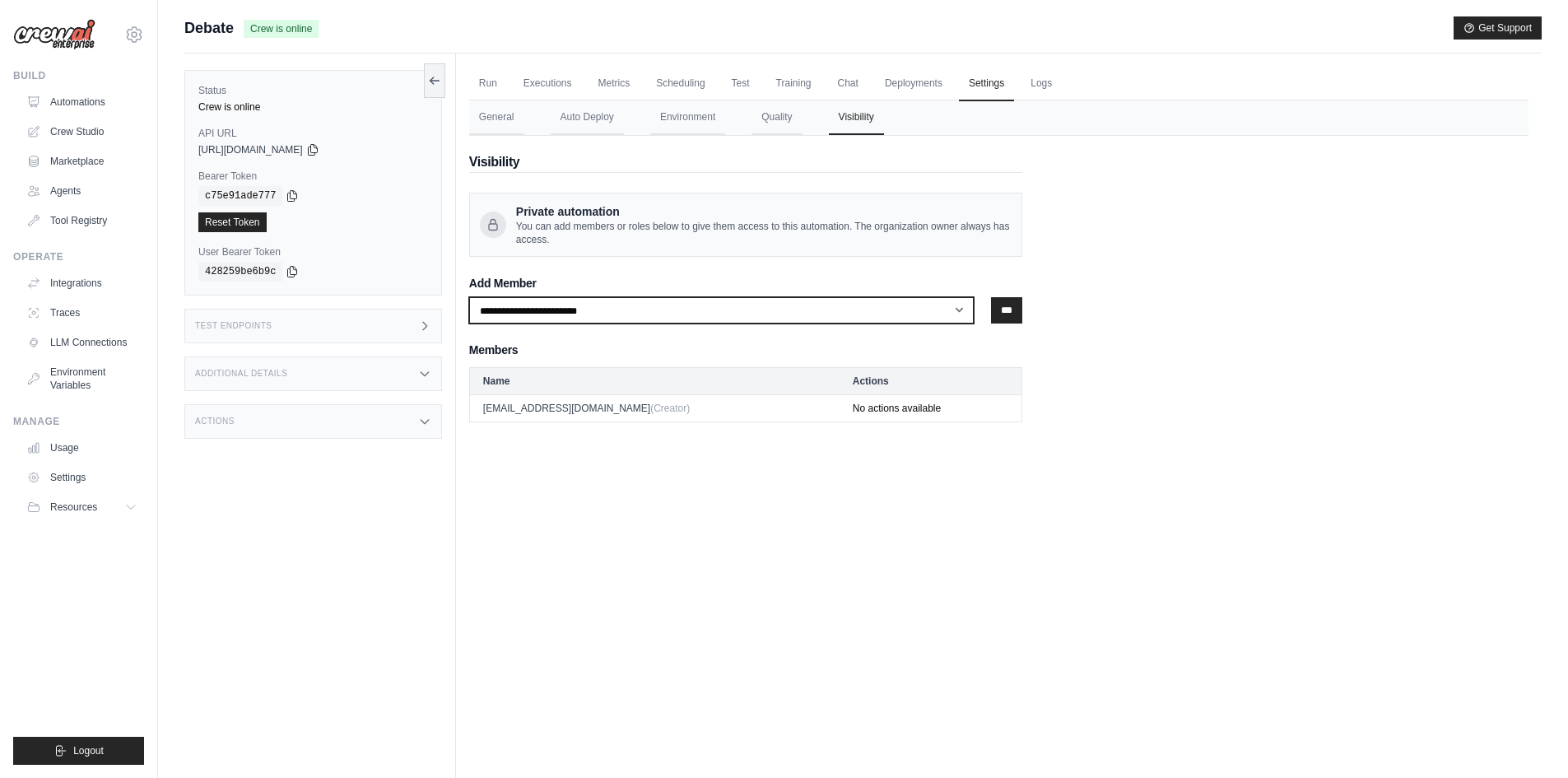
click at [539, 311] on select "**********" at bounding box center [721, 310] width 505 height 27
click at [540, 312] on select "**********" at bounding box center [721, 310] width 505 height 27
click at [564, 458] on div "Run Executions Metrics Scheduling Test Training Chat Deployments Settings Logs …" at bounding box center [998, 442] width 1085 height 778
click at [552, 309] on select "**********" at bounding box center [721, 310] width 505 height 27
drag, startPoint x: 710, startPoint y: 452, endPoint x: 709, endPoint y: 443, distance: 9.1
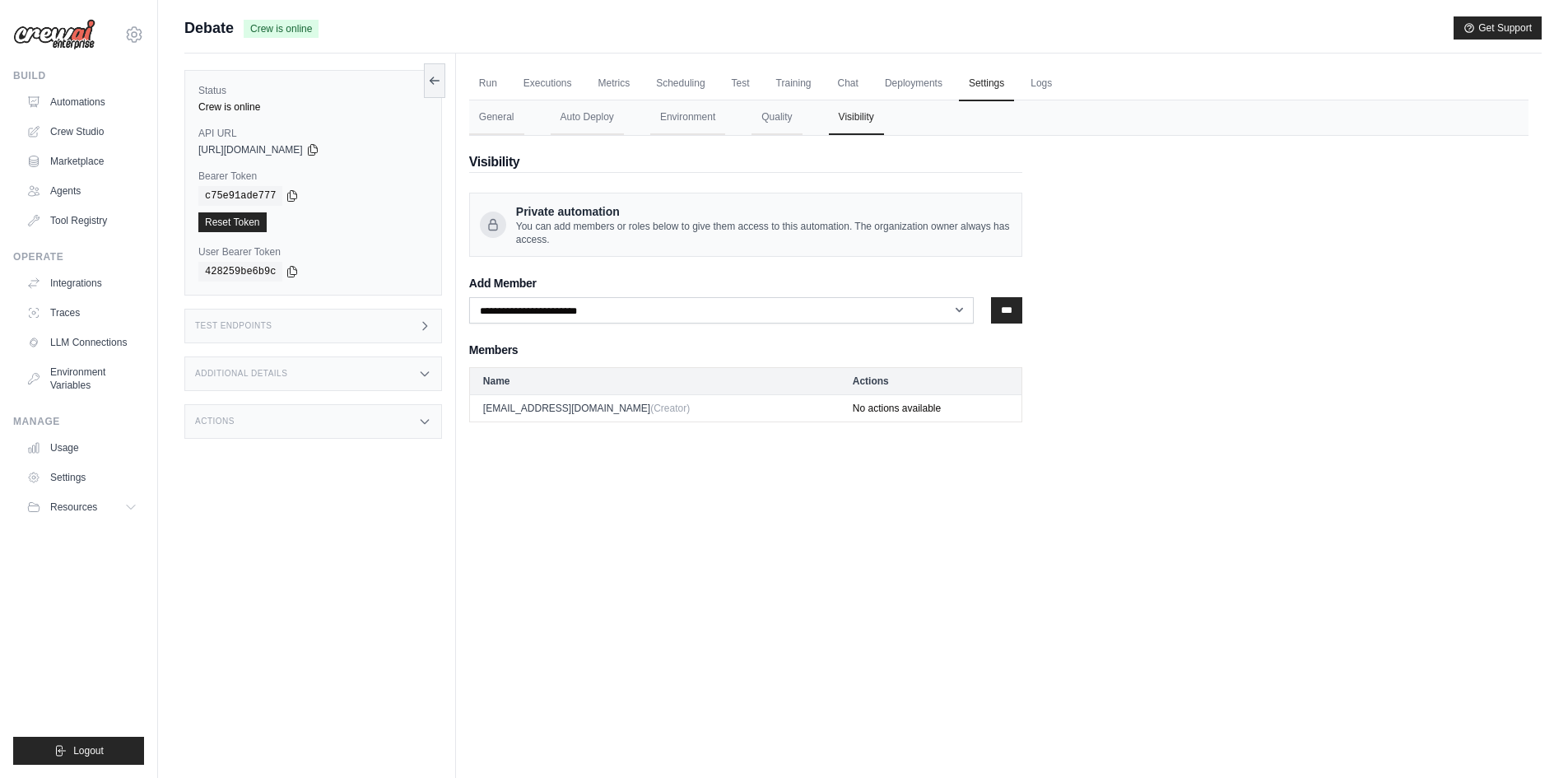
click at [710, 452] on div "Run Executions Metrics Scheduling Test Training Chat Deployments Settings Logs …" at bounding box center [998, 442] width 1085 height 778
click at [795, 127] on button "Quality" at bounding box center [776, 118] width 50 height 35
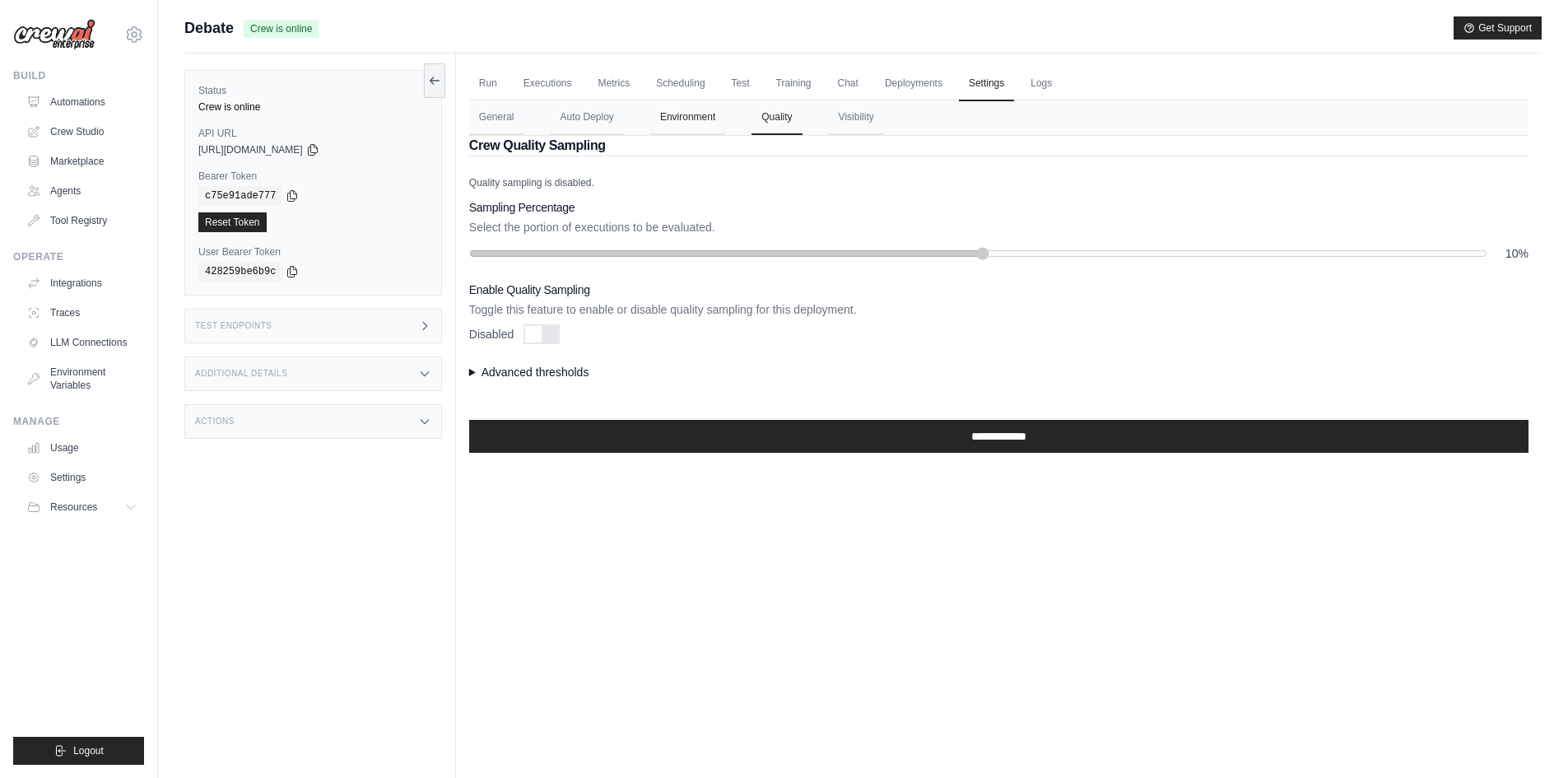
click at [719, 120] on button "Environment" at bounding box center [688, 118] width 75 height 35
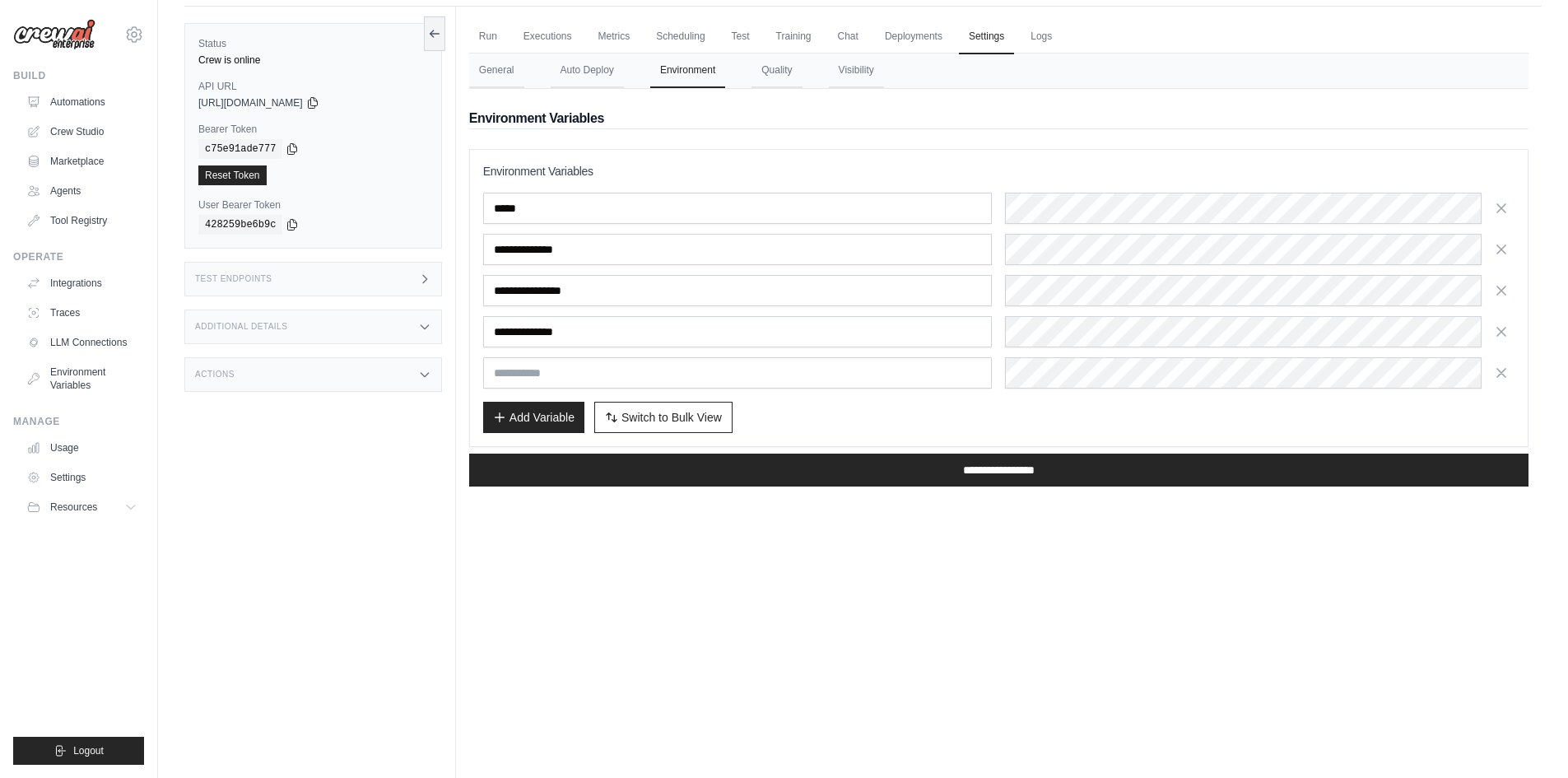
scroll to position [0, 0]
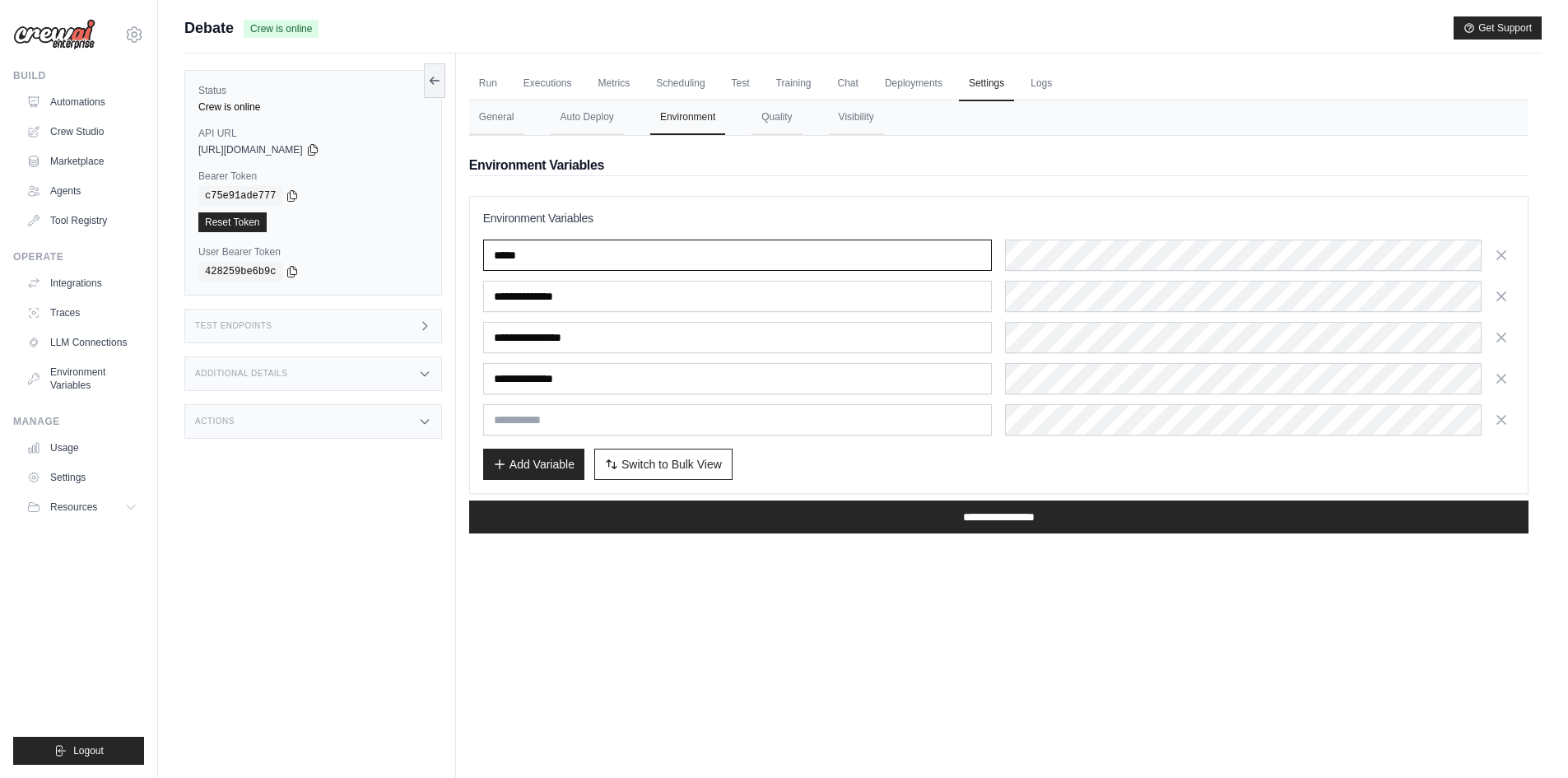
click at [606, 248] on input "*****" at bounding box center [737, 255] width 509 height 31
click at [714, 220] on h3 "Environment Variables" at bounding box center [998, 218] width 1031 height 16
click at [613, 118] on button "Auto Deploy" at bounding box center [587, 118] width 73 height 35
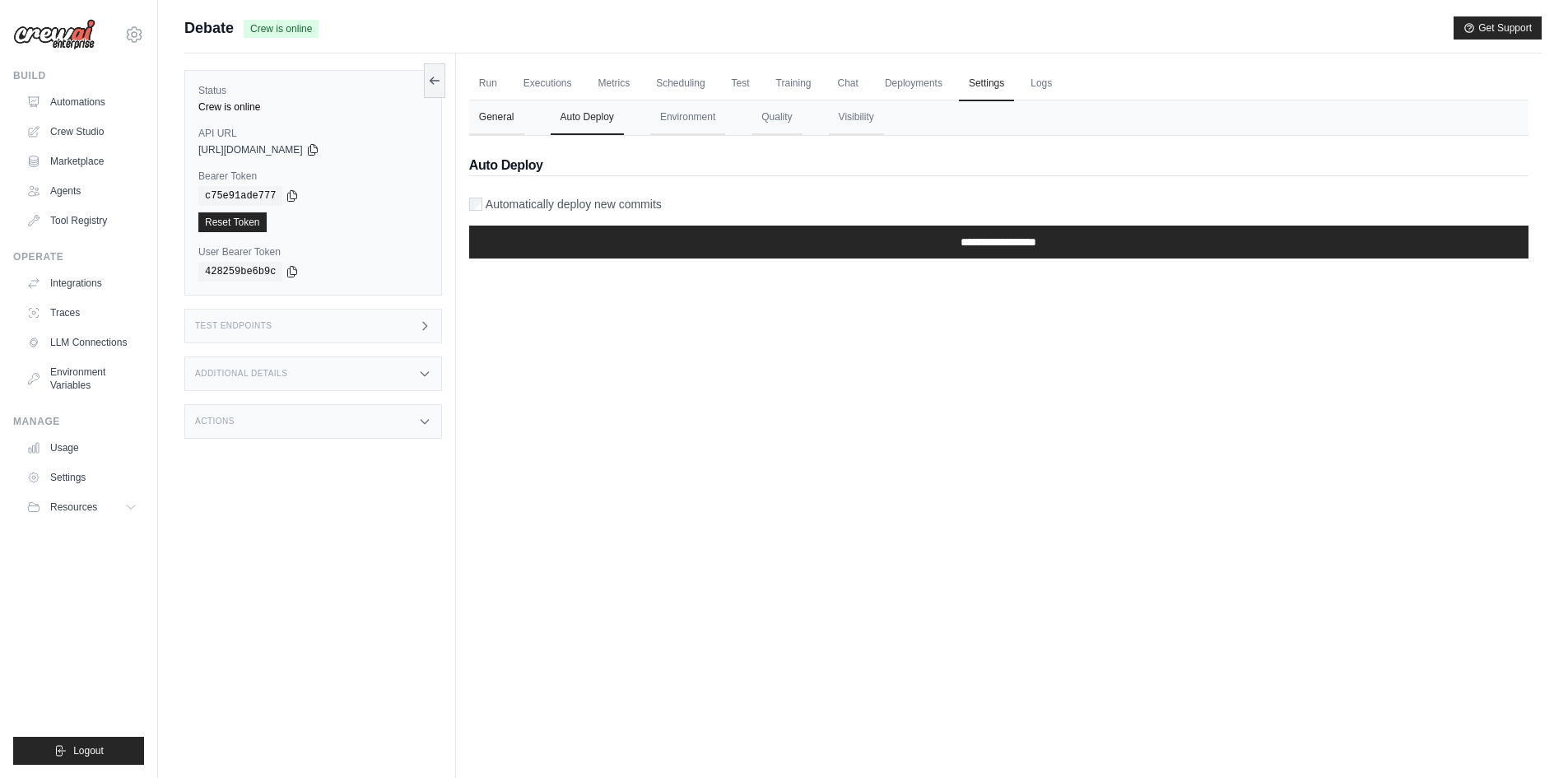
click at [487, 127] on button "General" at bounding box center [496, 118] width 55 height 35
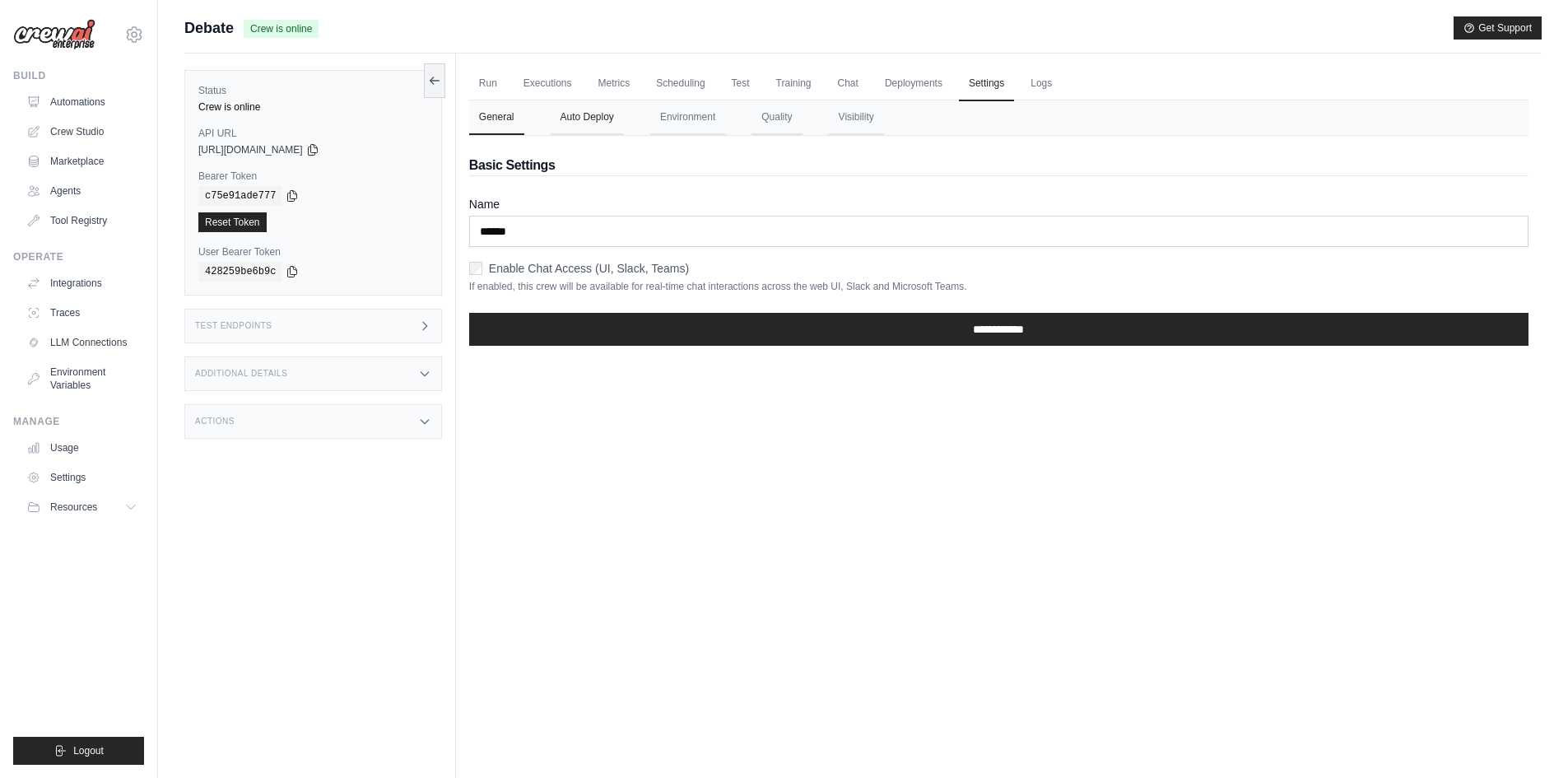
click at [588, 128] on button "Auto Deploy" at bounding box center [587, 118] width 73 height 35
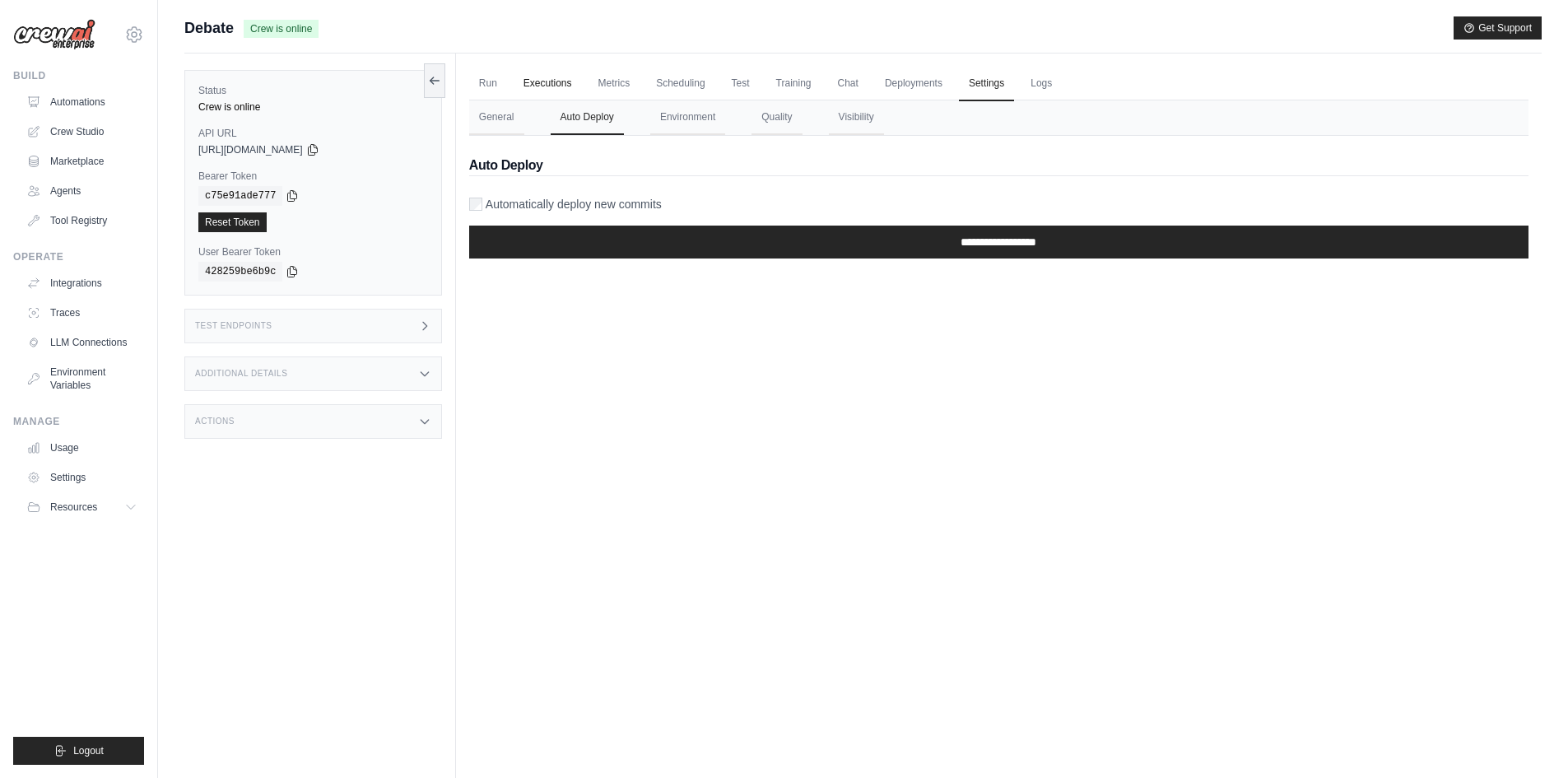
click at [544, 85] on link "Executions" at bounding box center [548, 84] width 69 height 35
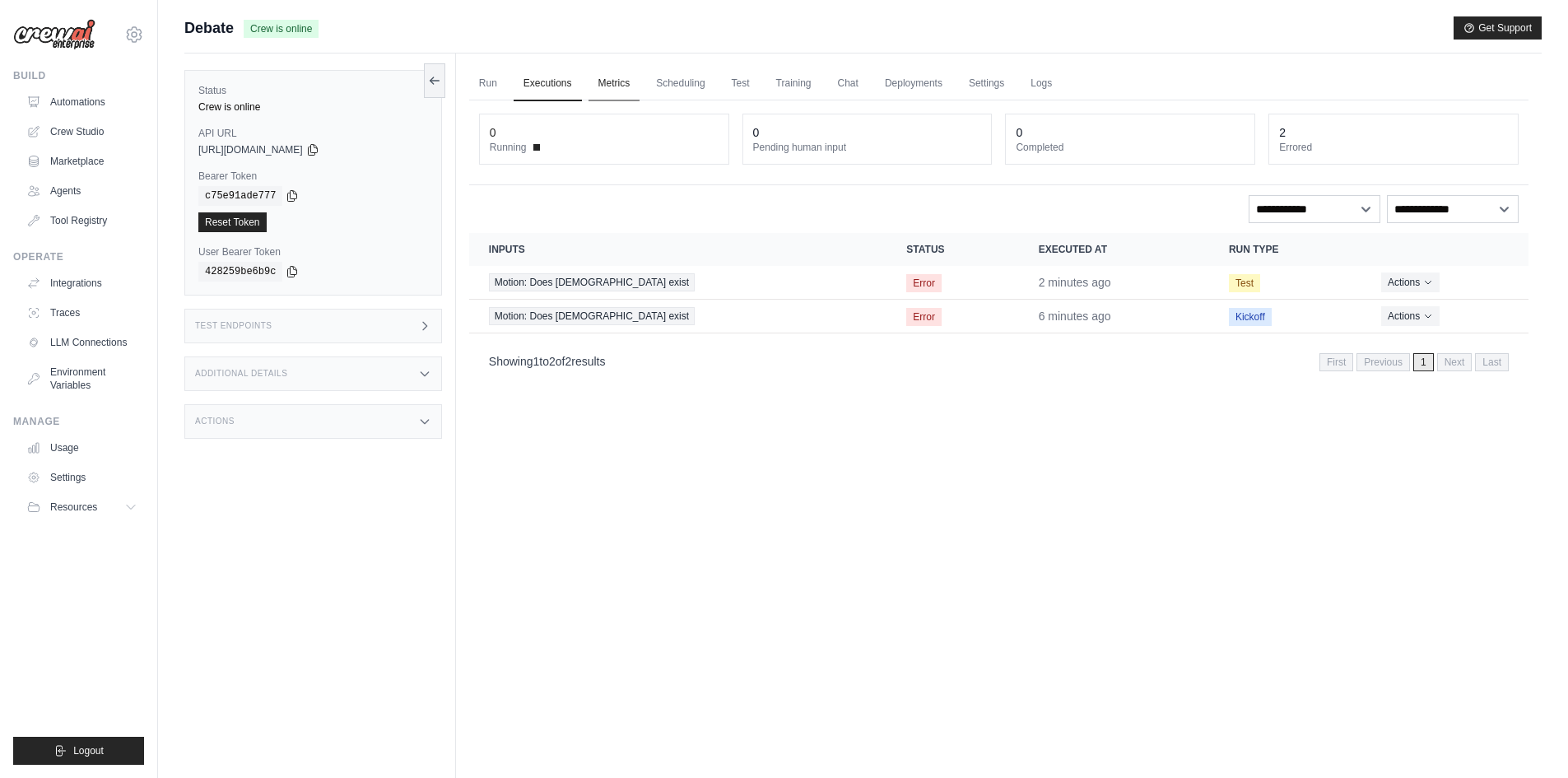
click at [612, 78] on link "Metrics" at bounding box center [614, 84] width 52 height 35
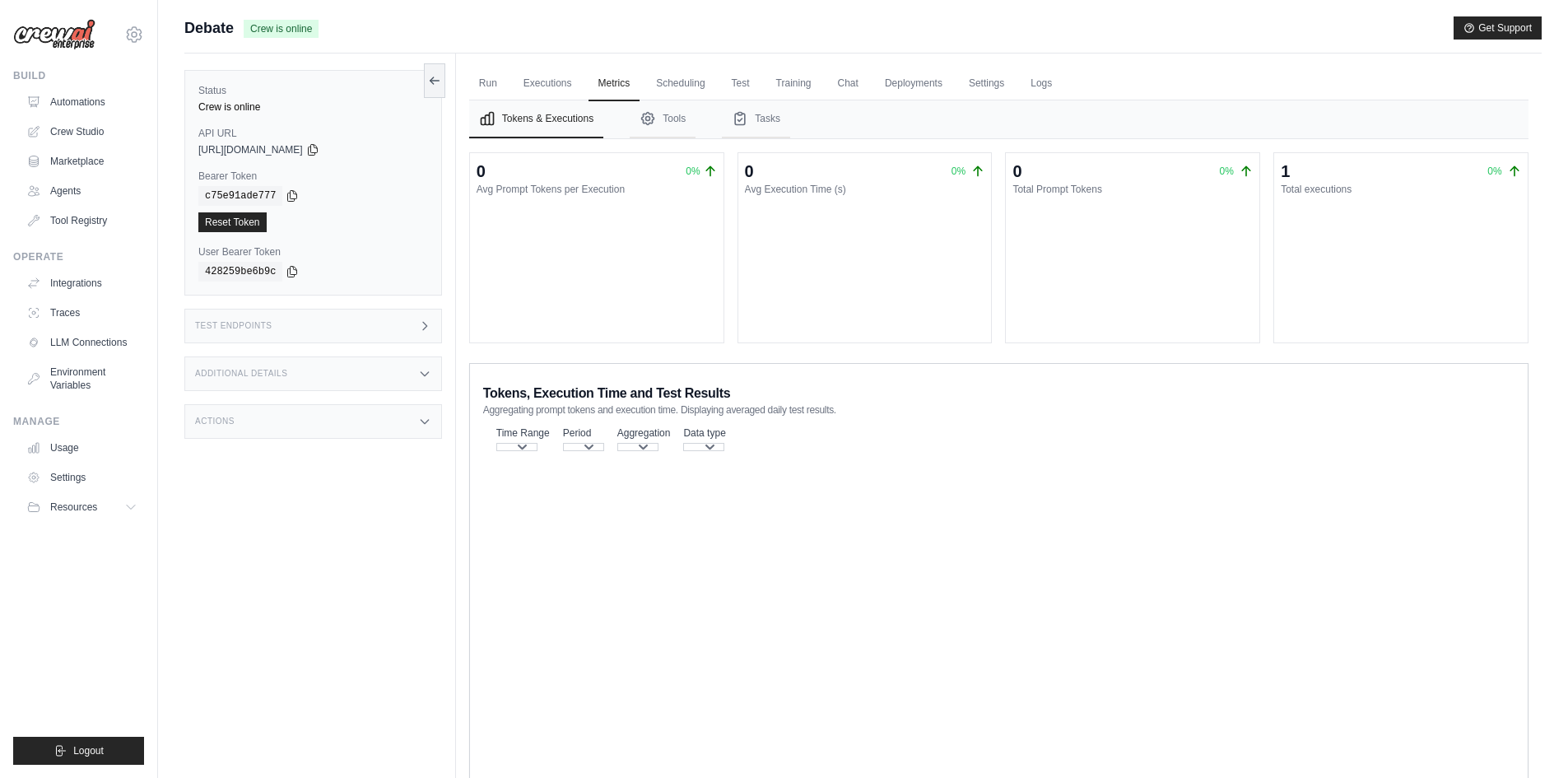
click at [589, 78] on ul "Run Executions Metrics Scheduling Test Training Chat Deployments Settings Logs" at bounding box center [998, 83] width 1059 height 34
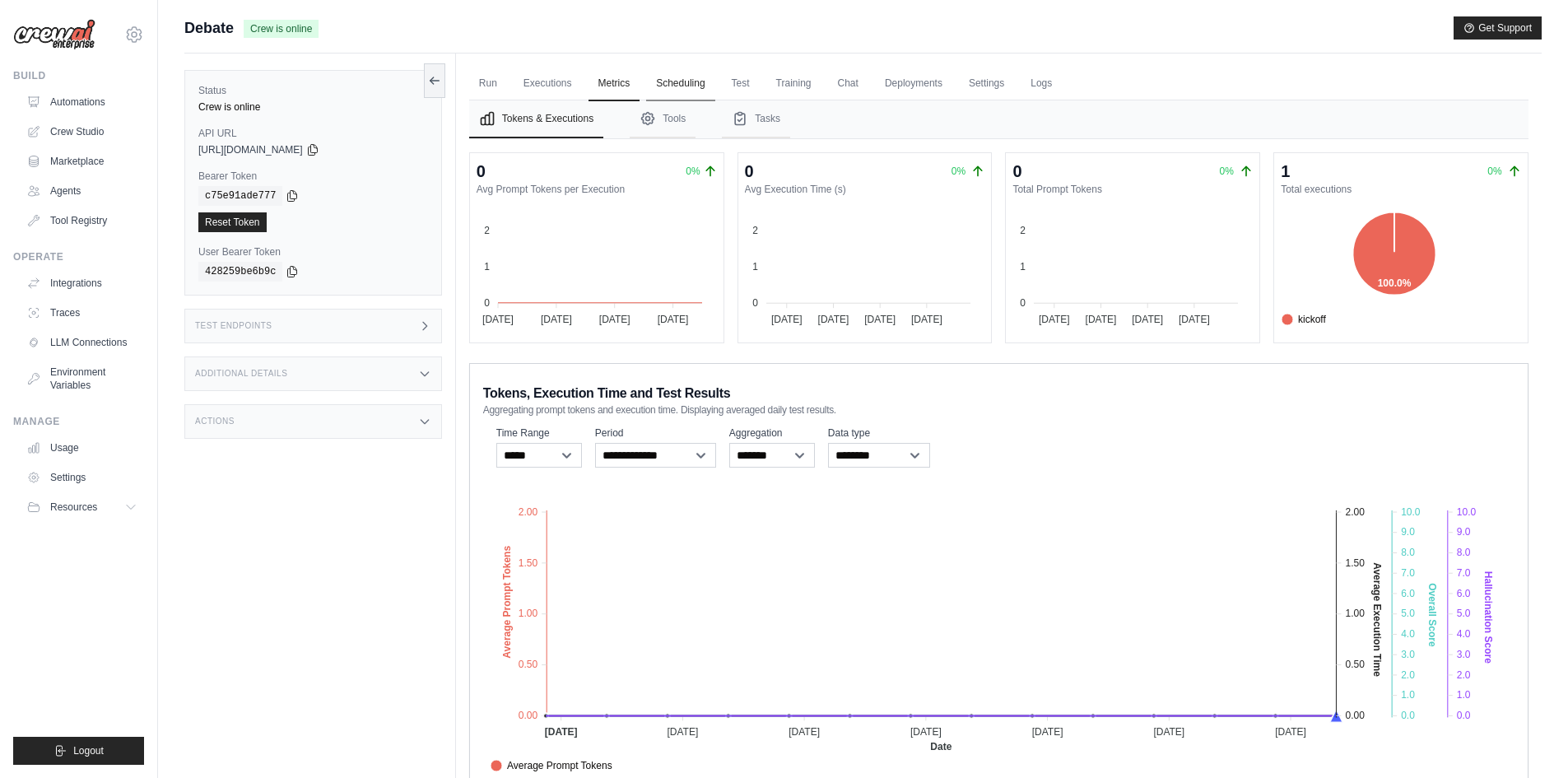
click at [714, 81] on link "Scheduling" at bounding box center [680, 84] width 69 height 35
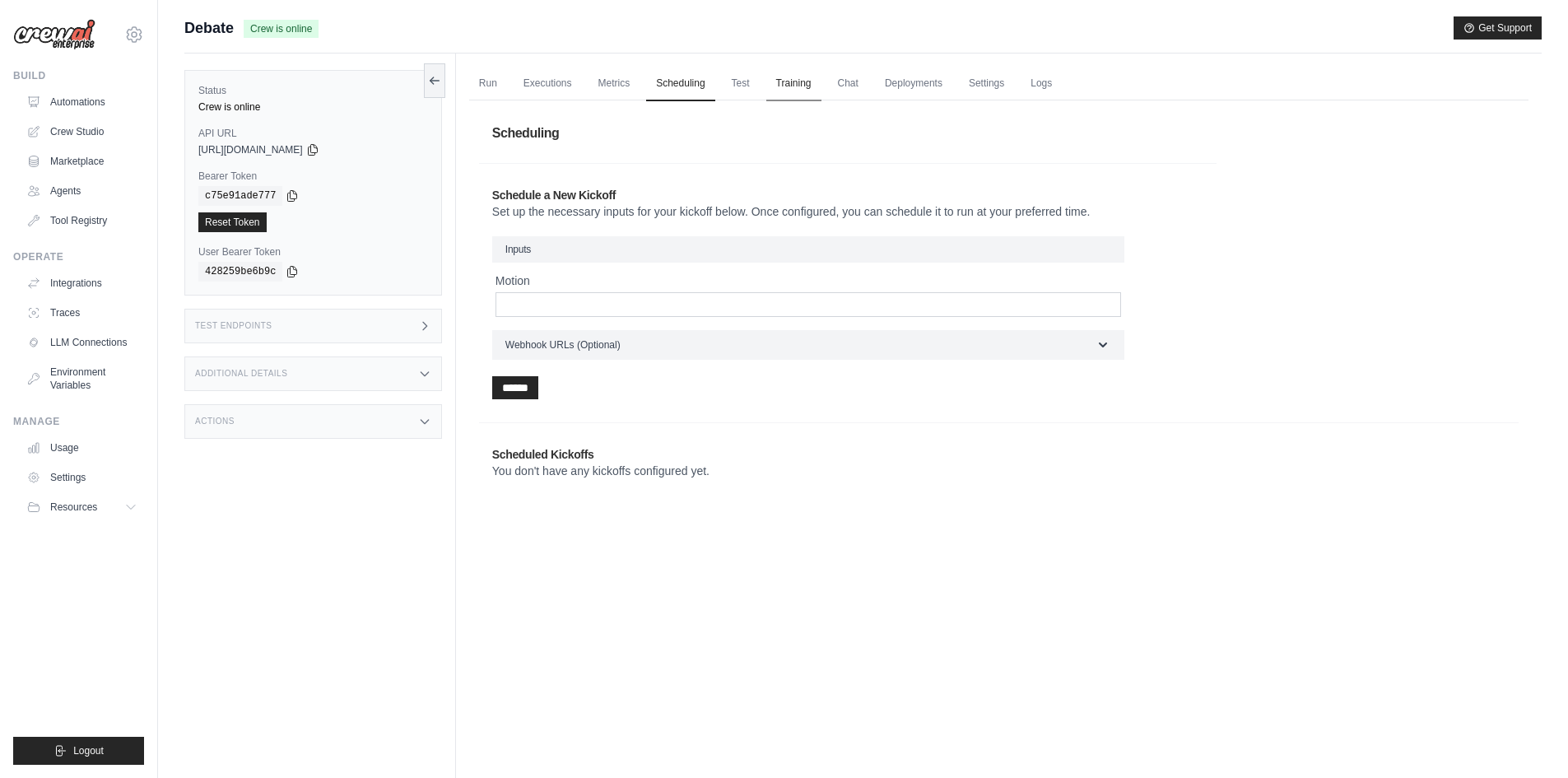
click at [788, 87] on link "Training" at bounding box center [794, 84] width 55 height 35
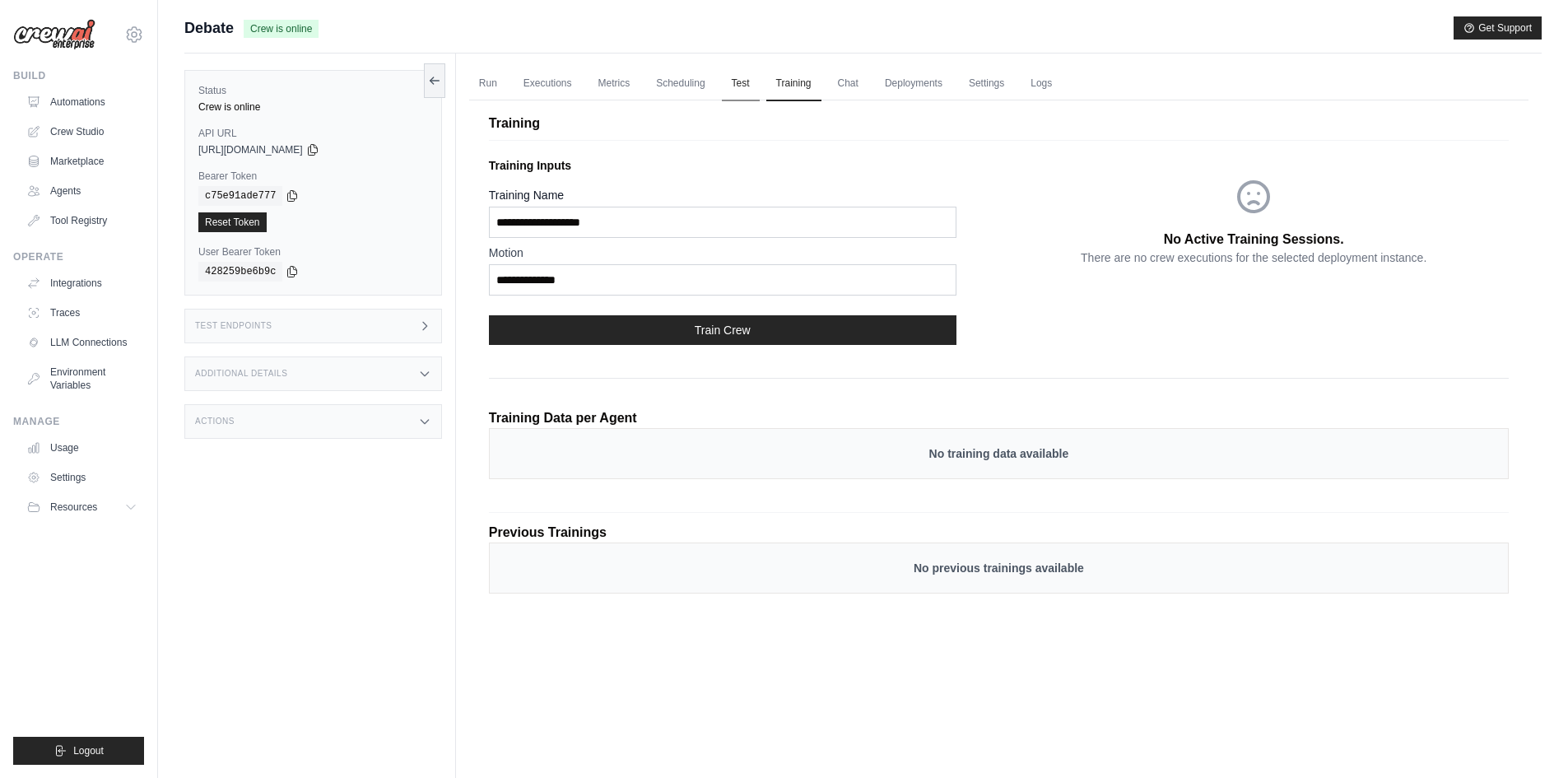
click at [760, 82] on link "Test" at bounding box center [740, 84] width 37 height 35
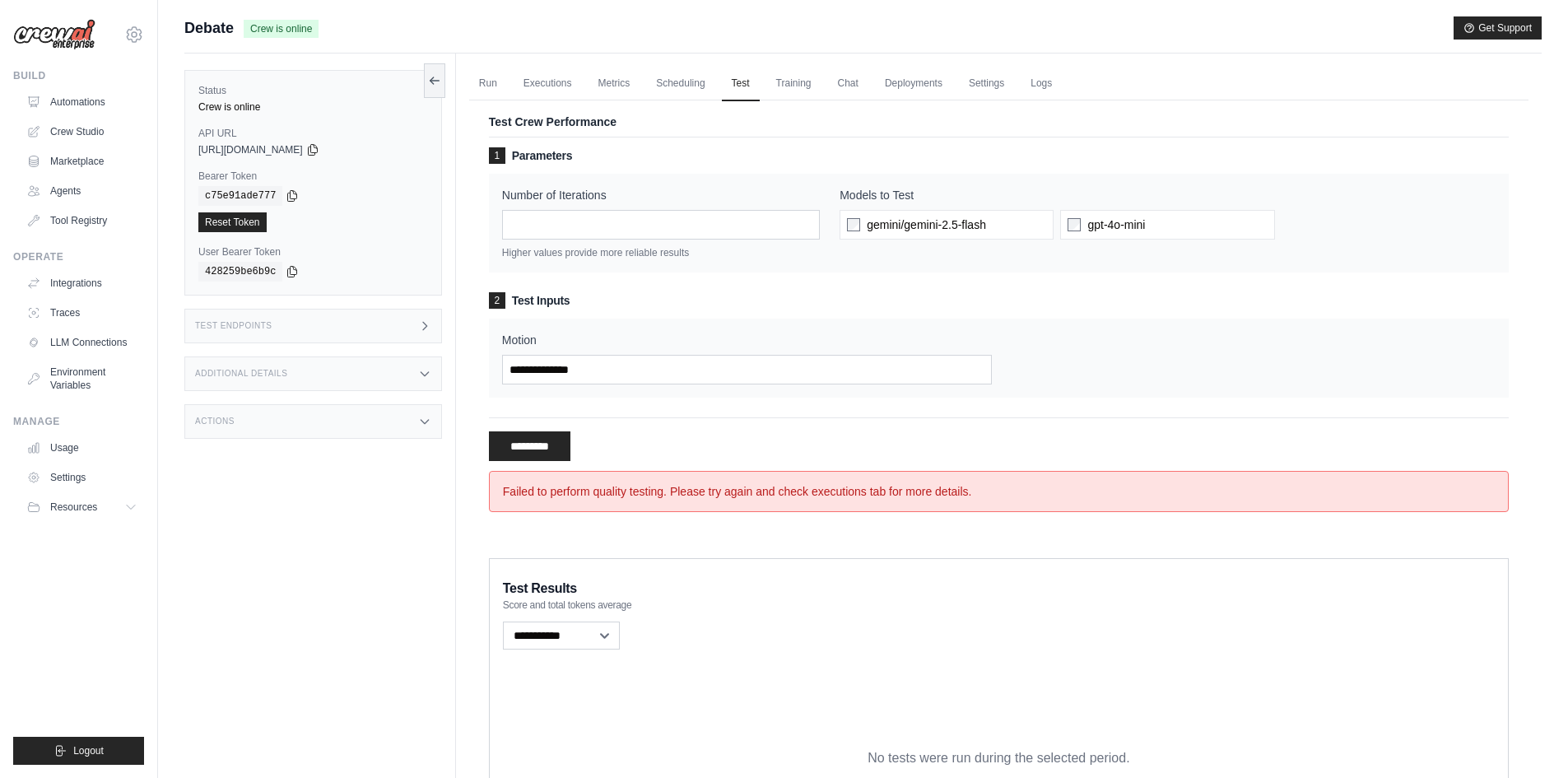
drag, startPoint x: 499, startPoint y: 87, endPoint x: 530, endPoint y: 107, distance: 36.9
click at [498, 87] on link "Run" at bounding box center [487, 84] width 37 height 35
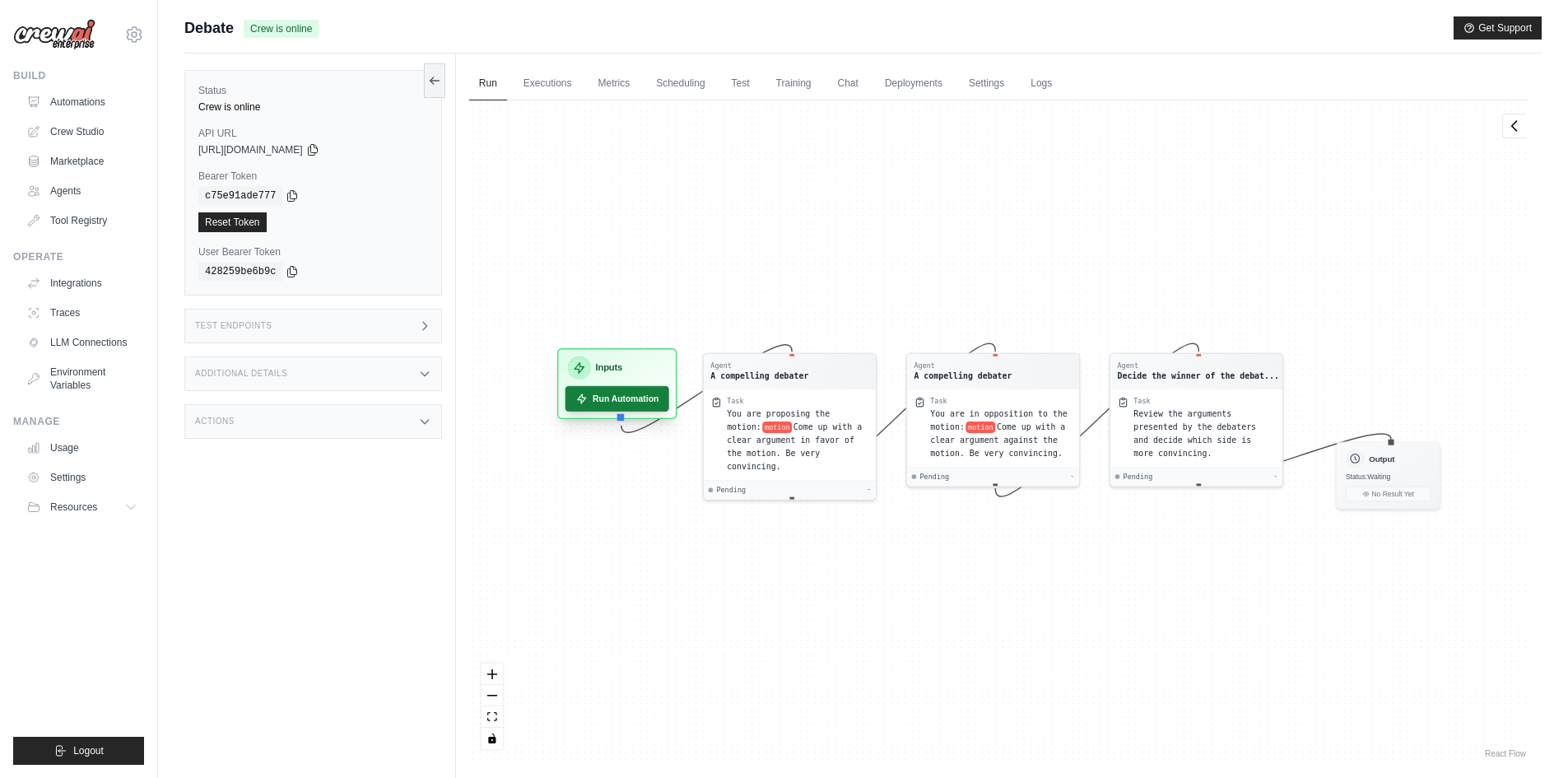
click at [636, 400] on button "Run Automation" at bounding box center [615, 399] width 103 height 26
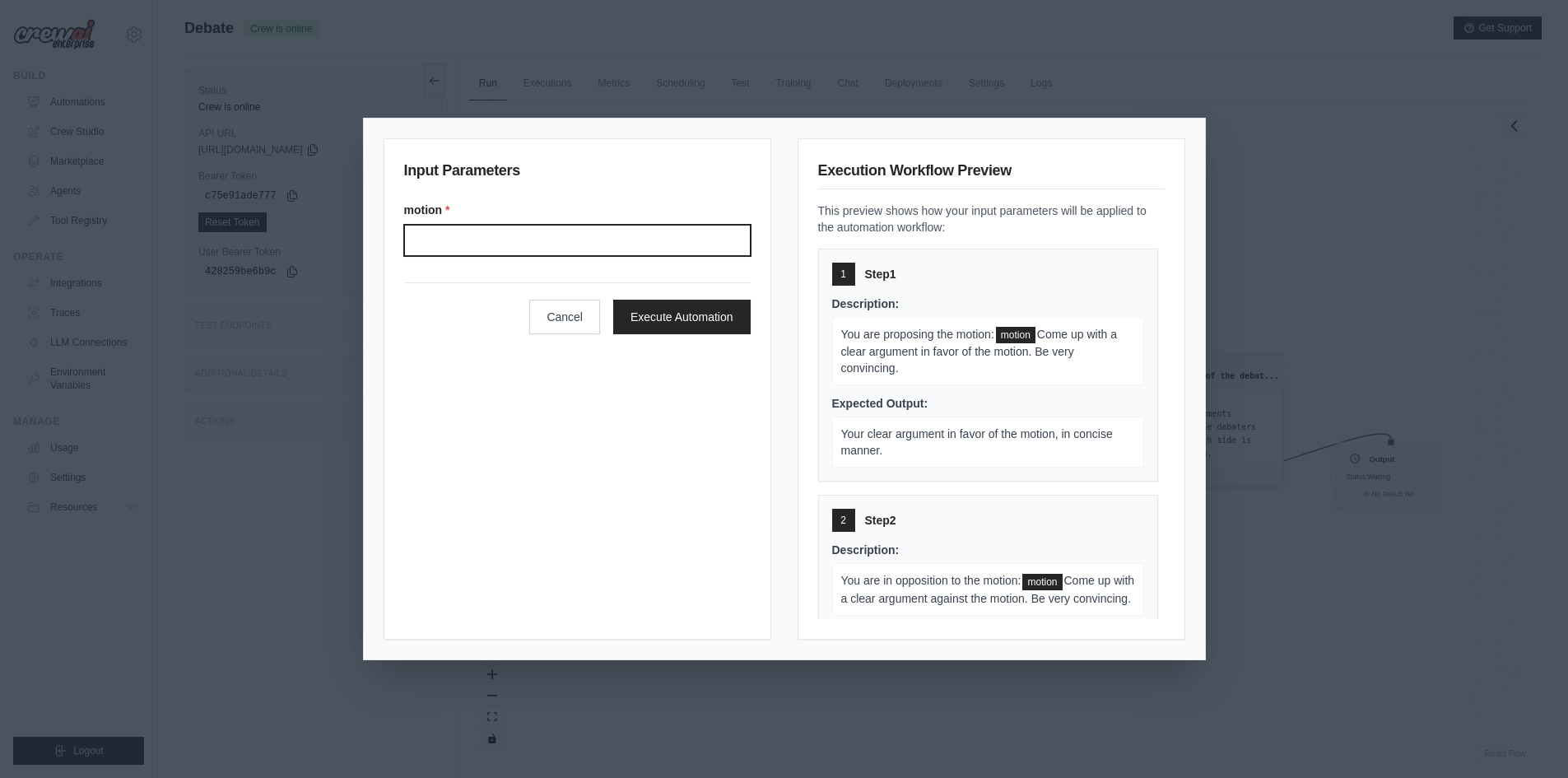
click at [519, 243] on input "Motion" at bounding box center [577, 240] width 347 height 31
type input "**********"
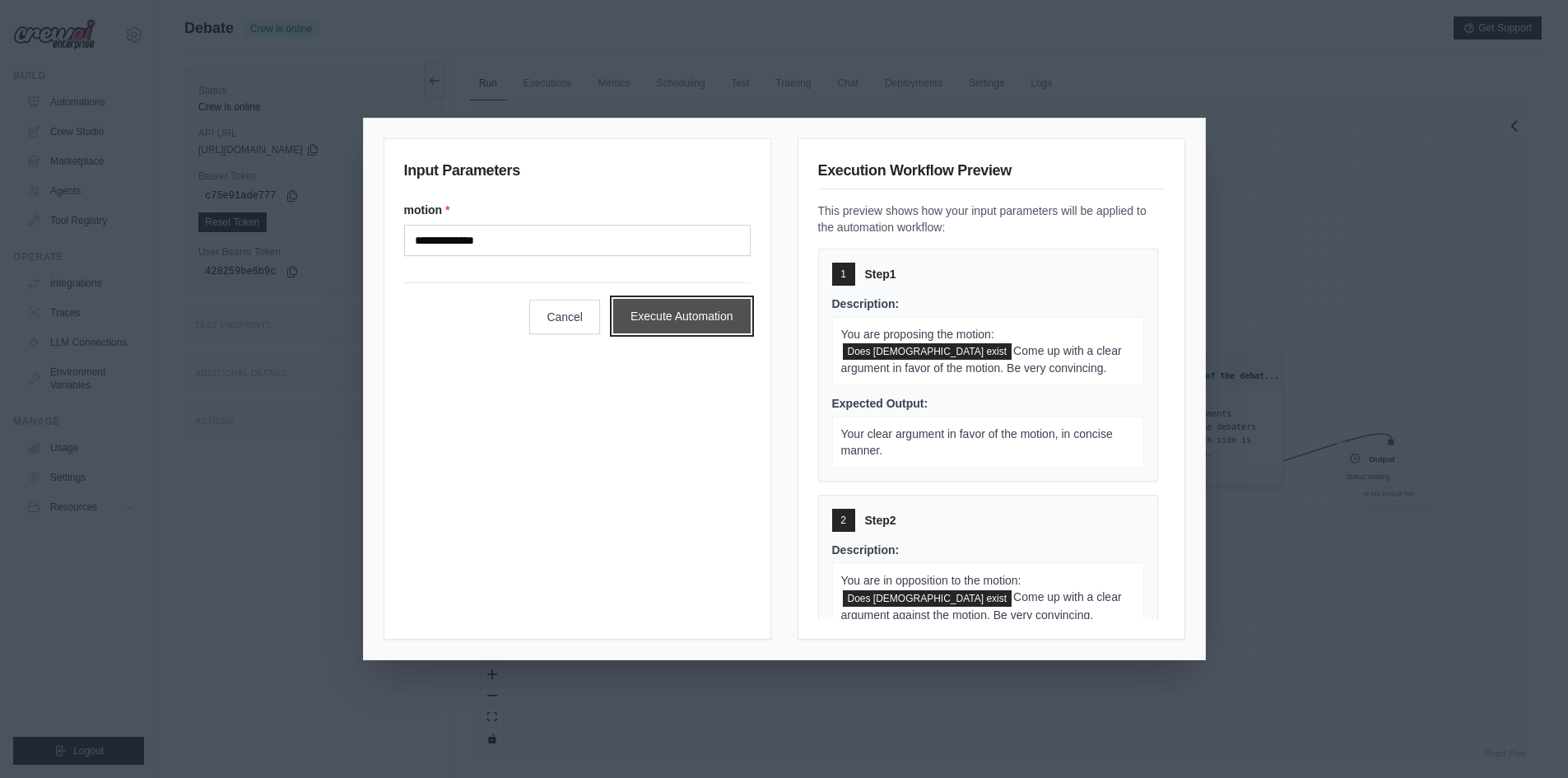
click at [680, 311] on button "Execute Automation" at bounding box center [682, 316] width 137 height 35
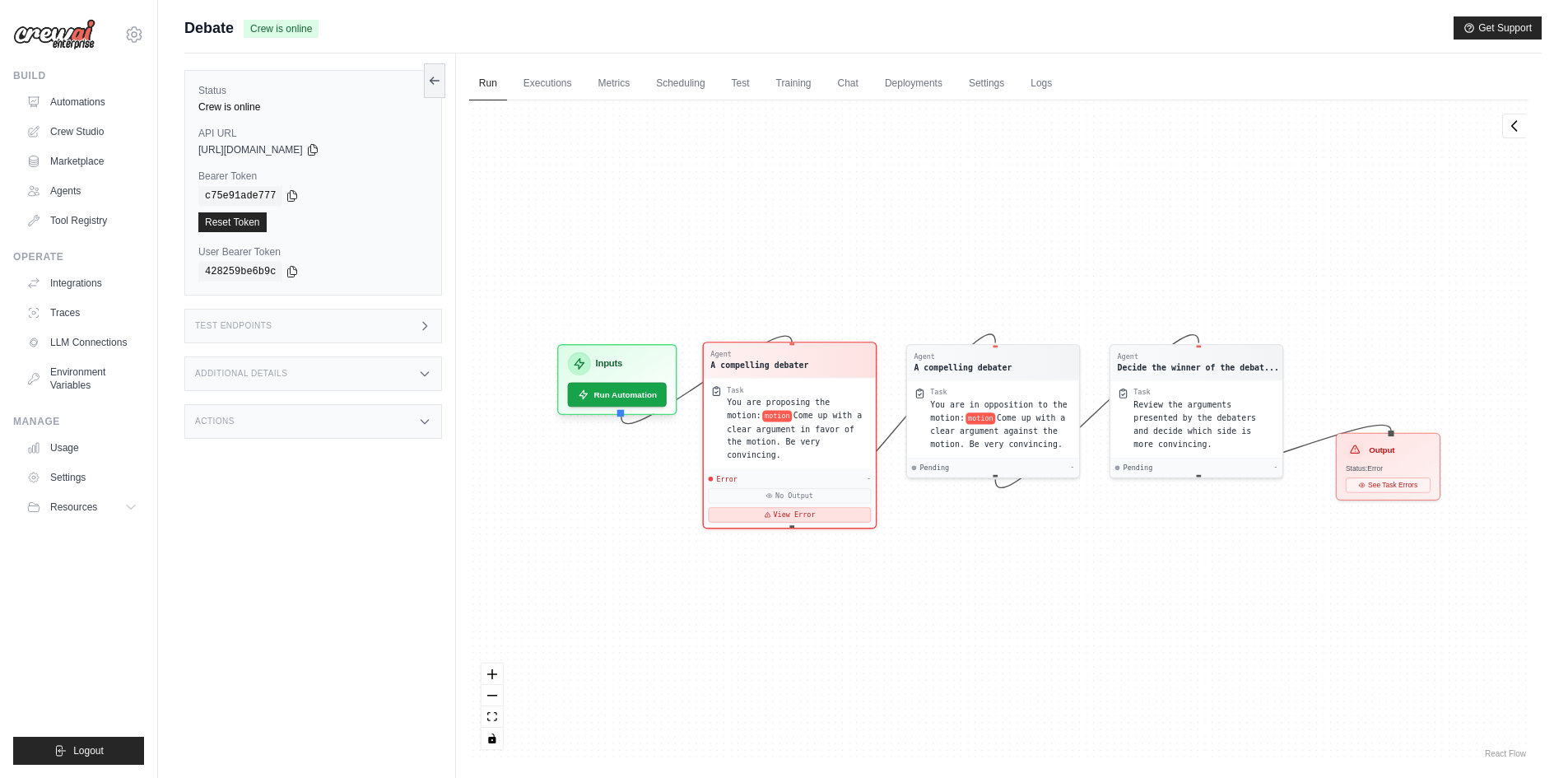
click at [786, 506] on button "View Error" at bounding box center [789, 514] width 163 height 15
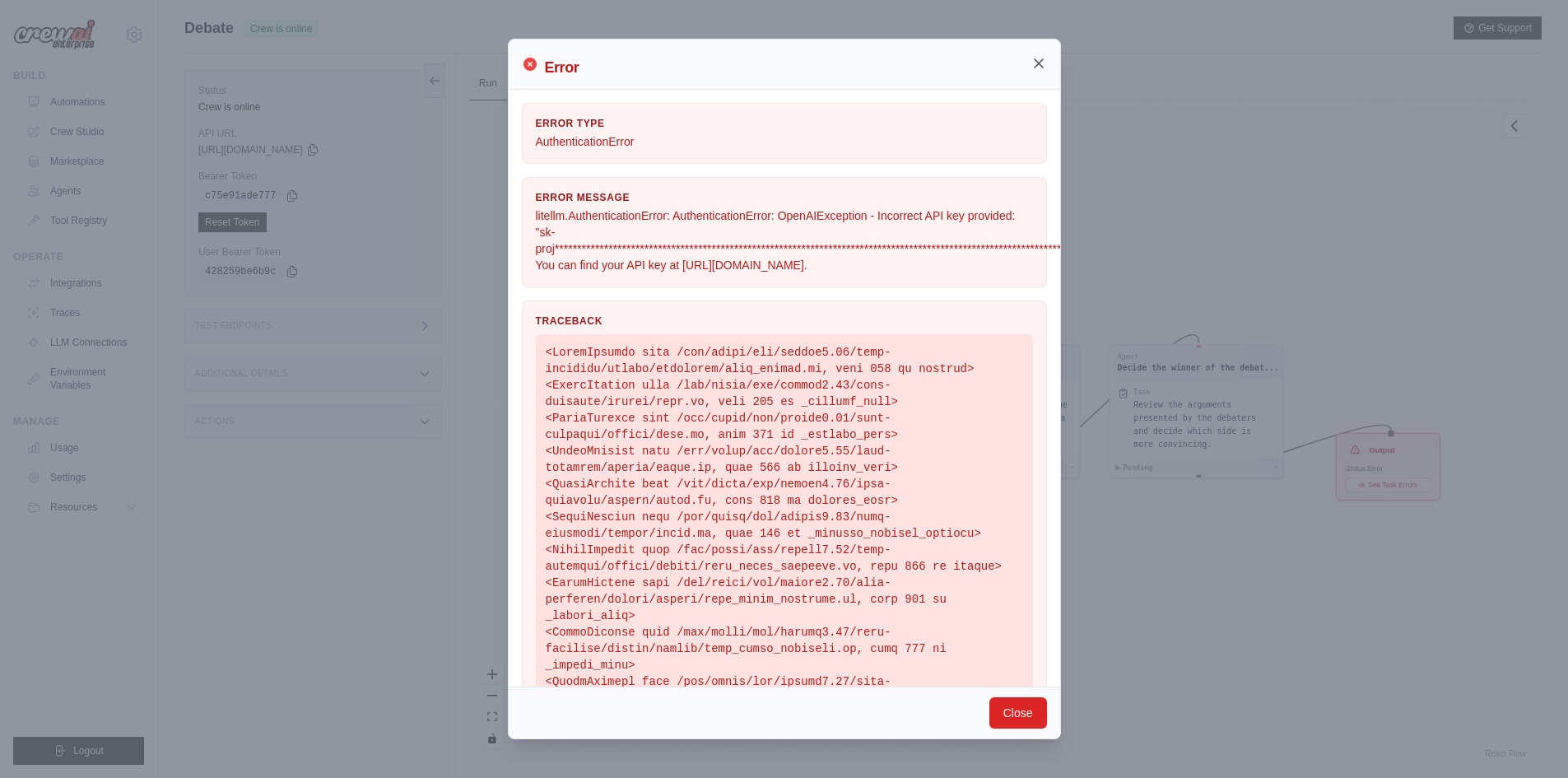
click at [1040, 62] on icon at bounding box center [1038, 63] width 8 height 8
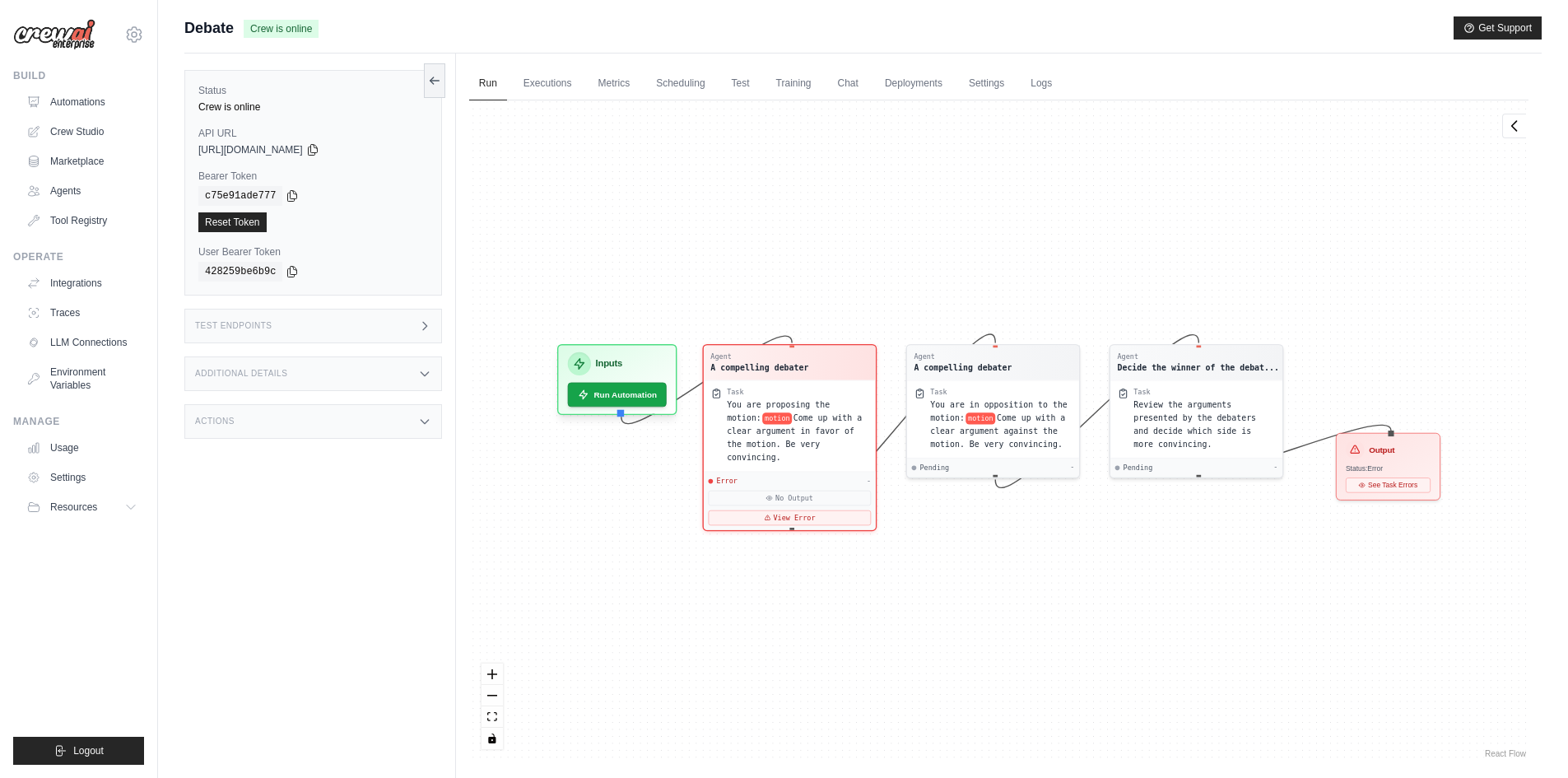
click at [293, 314] on div "Test Endpoints" at bounding box center [314, 326] width 258 height 35
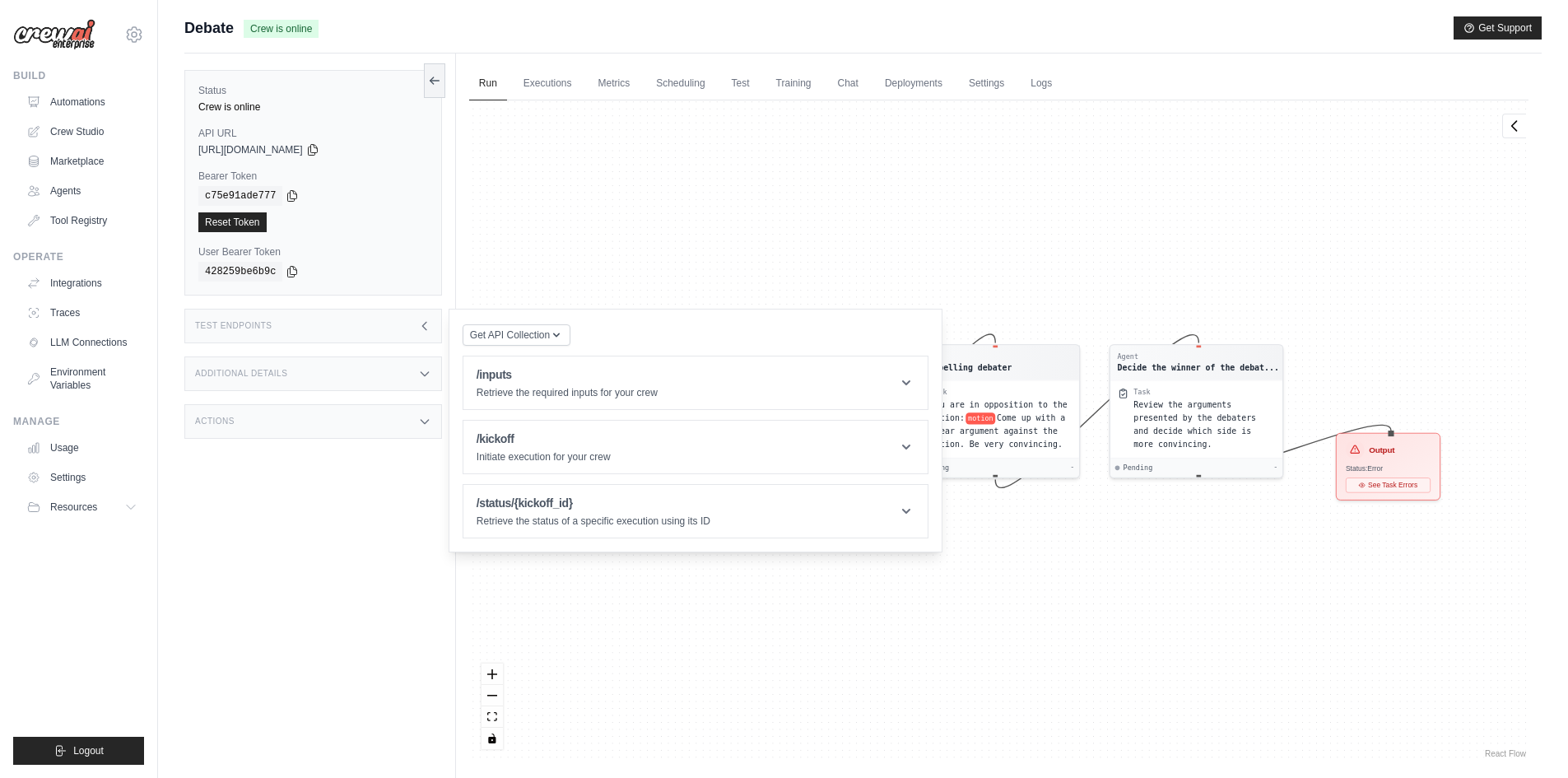
click at [296, 320] on div "Test Endpoints" at bounding box center [314, 326] width 258 height 35
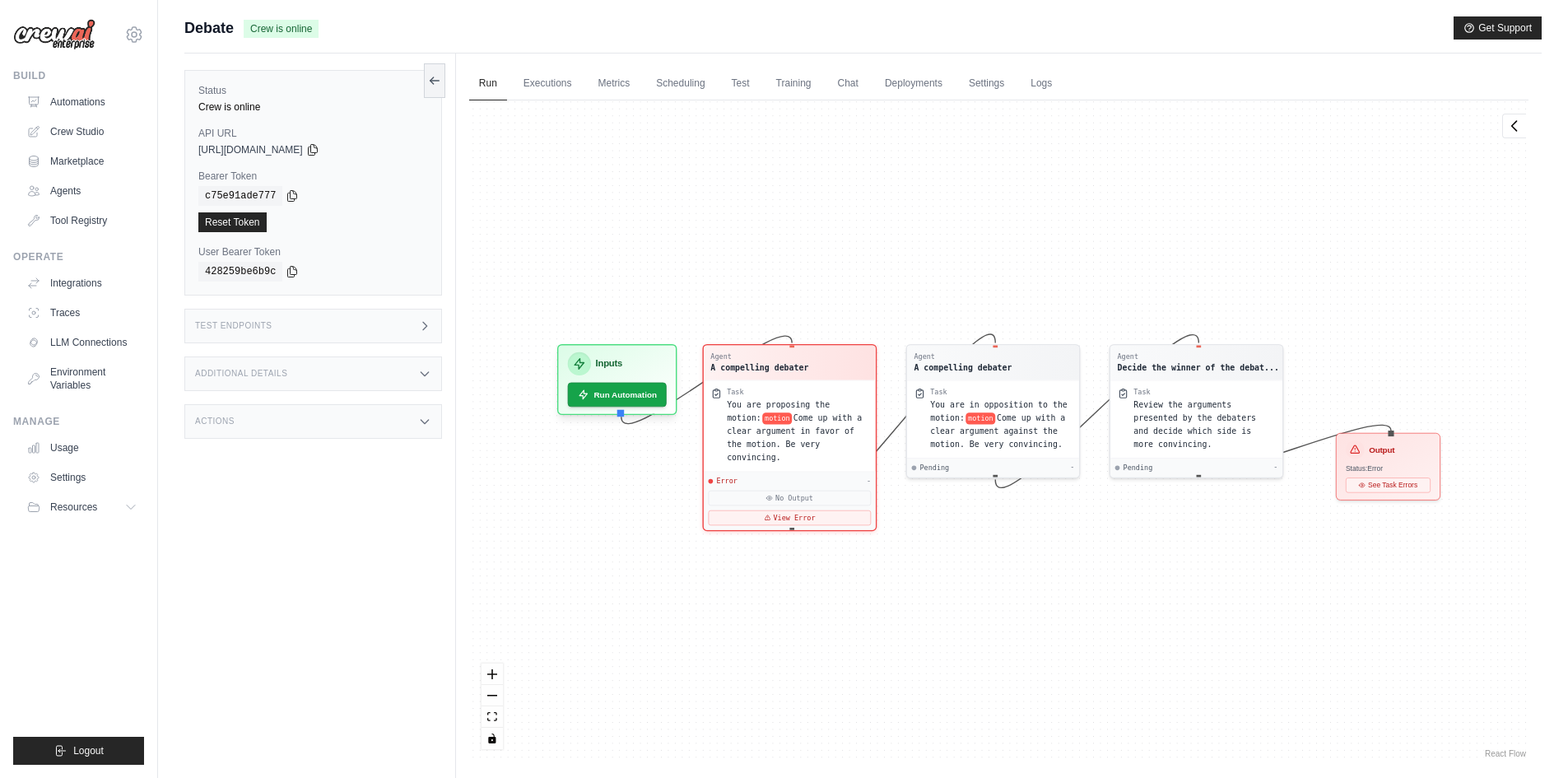
click at [296, 320] on div "Test Endpoints" at bounding box center [314, 326] width 258 height 35
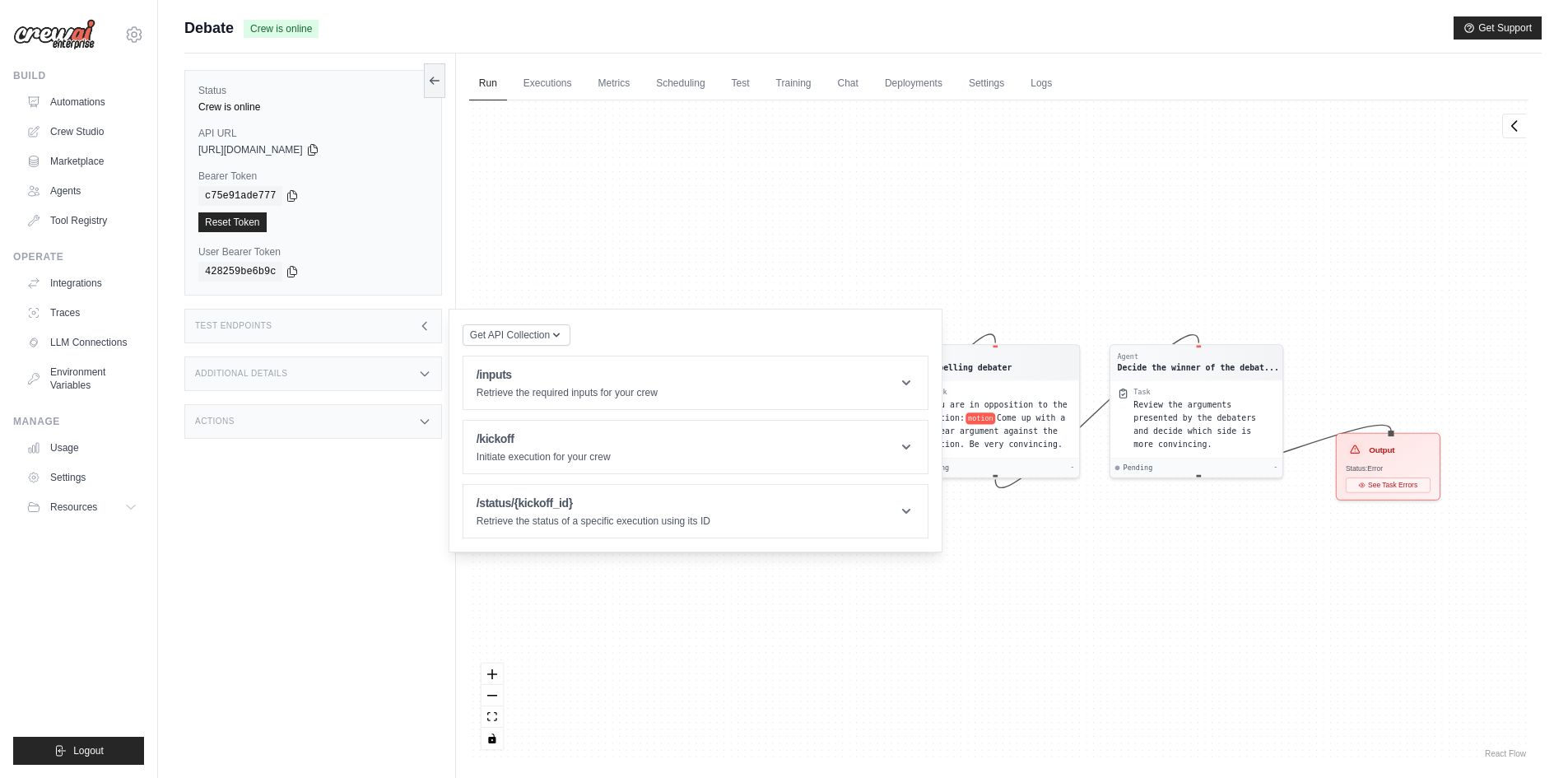
click at [426, 472] on div "Status Crew is online API URL copied https://debate-44d2e1e8-9ac1-4cbe-af9b-18f…" at bounding box center [320, 442] width 272 height 778
click at [327, 383] on div "Additional Details" at bounding box center [314, 374] width 258 height 35
click at [301, 423] on div "Actions" at bounding box center [314, 421] width 258 height 35
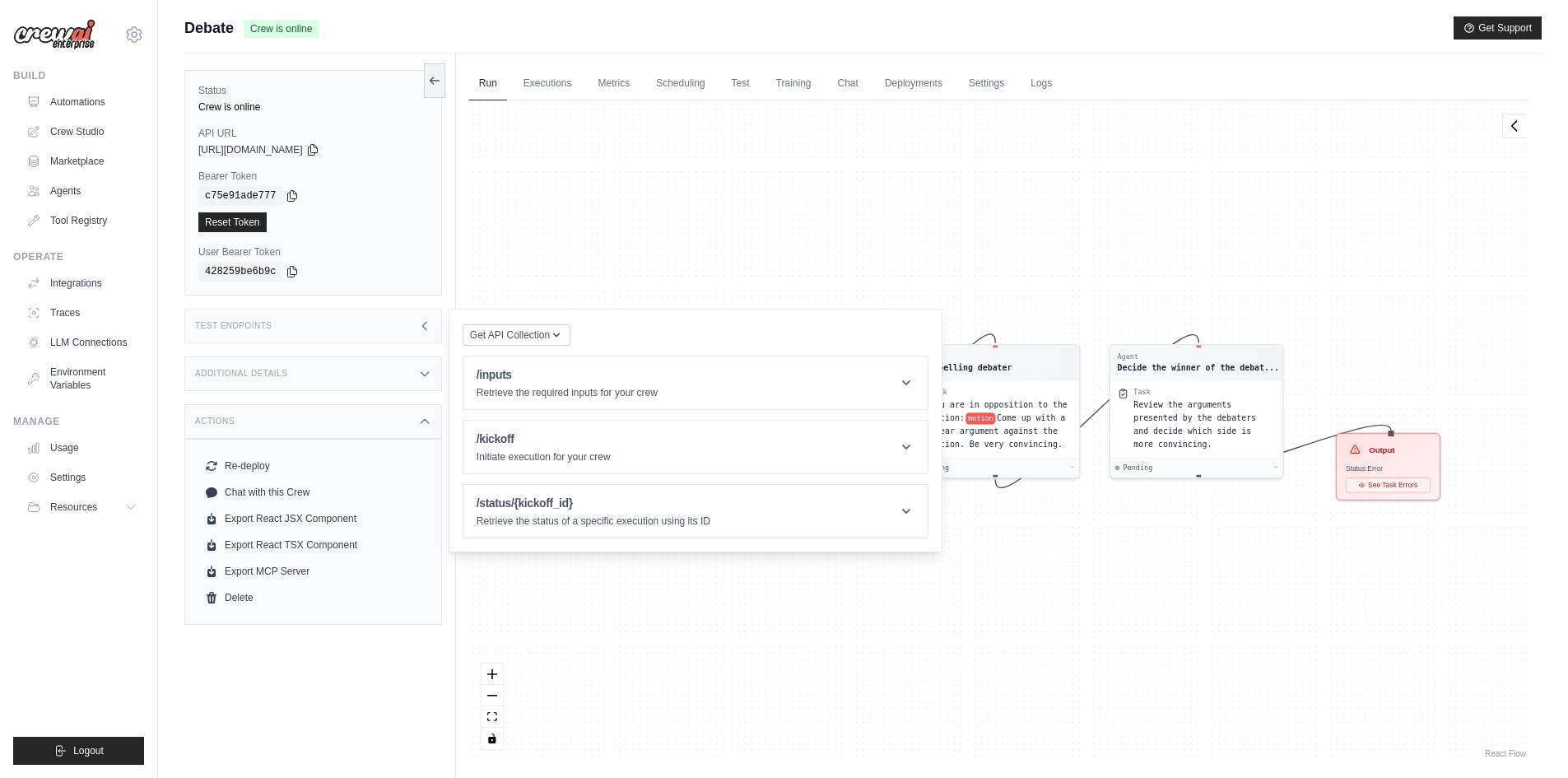
click at [622, 208] on div "Agent A compelling debater Task You are proposing the motion: motion Come up wi…" at bounding box center [998, 431] width 1059 height 661
click at [759, 85] on link "Test" at bounding box center [740, 84] width 37 height 35
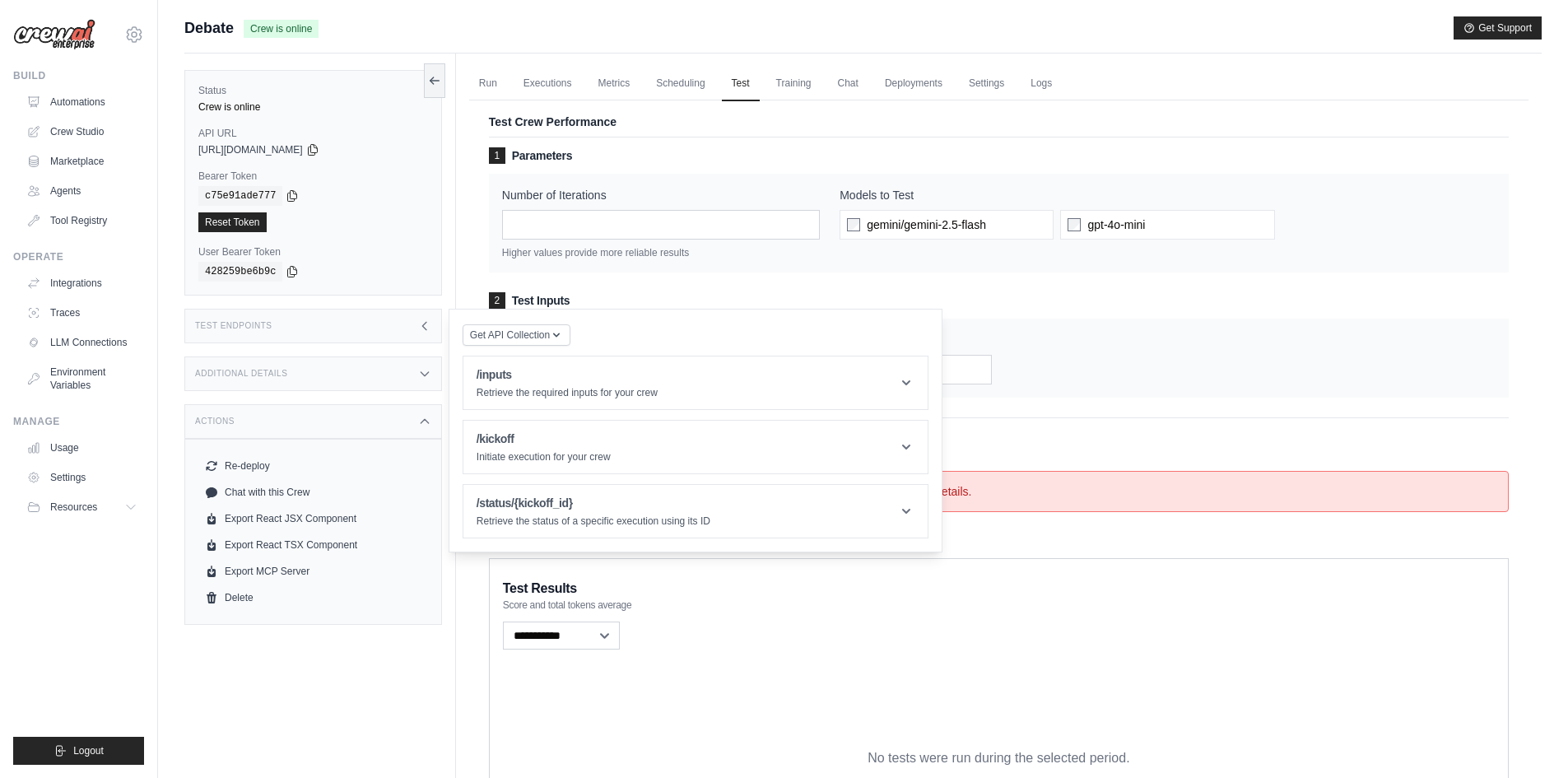
click at [975, 177] on div "Number of Iterations * Higher values provide more reliable results Models to Te…" at bounding box center [998, 223] width 1019 height 99
click at [816, 294] on h3 "2 Test Inputs" at bounding box center [998, 301] width 1019 height 16
click at [884, 342] on div "Get API Collection Postman API Collection /inputs Retrieve the required inputs …" at bounding box center [695, 431] width 465 height 216
click at [929, 298] on h3 "2 Test Inputs" at bounding box center [998, 301] width 1019 height 16
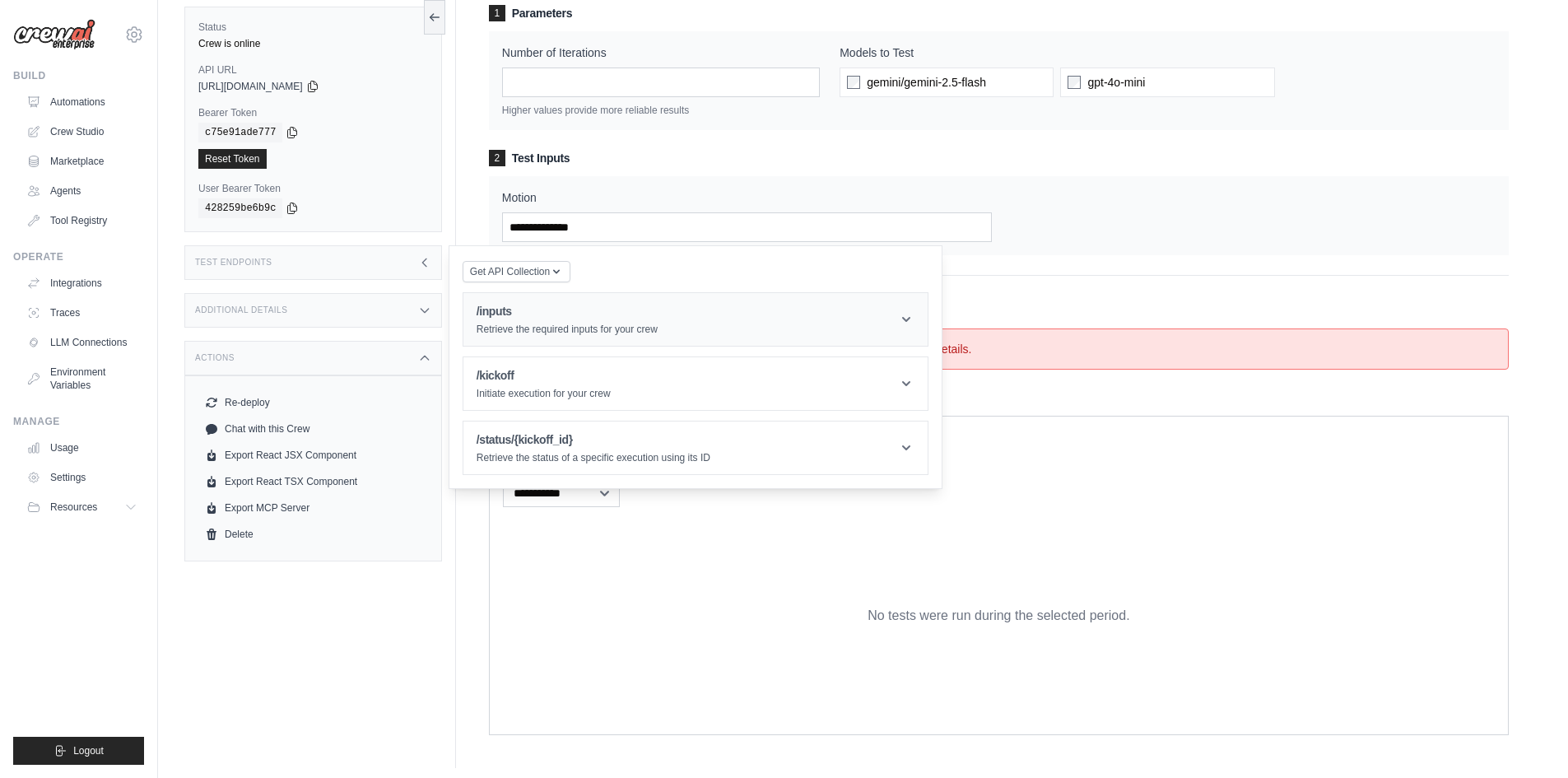
scroll to position [149, 0]
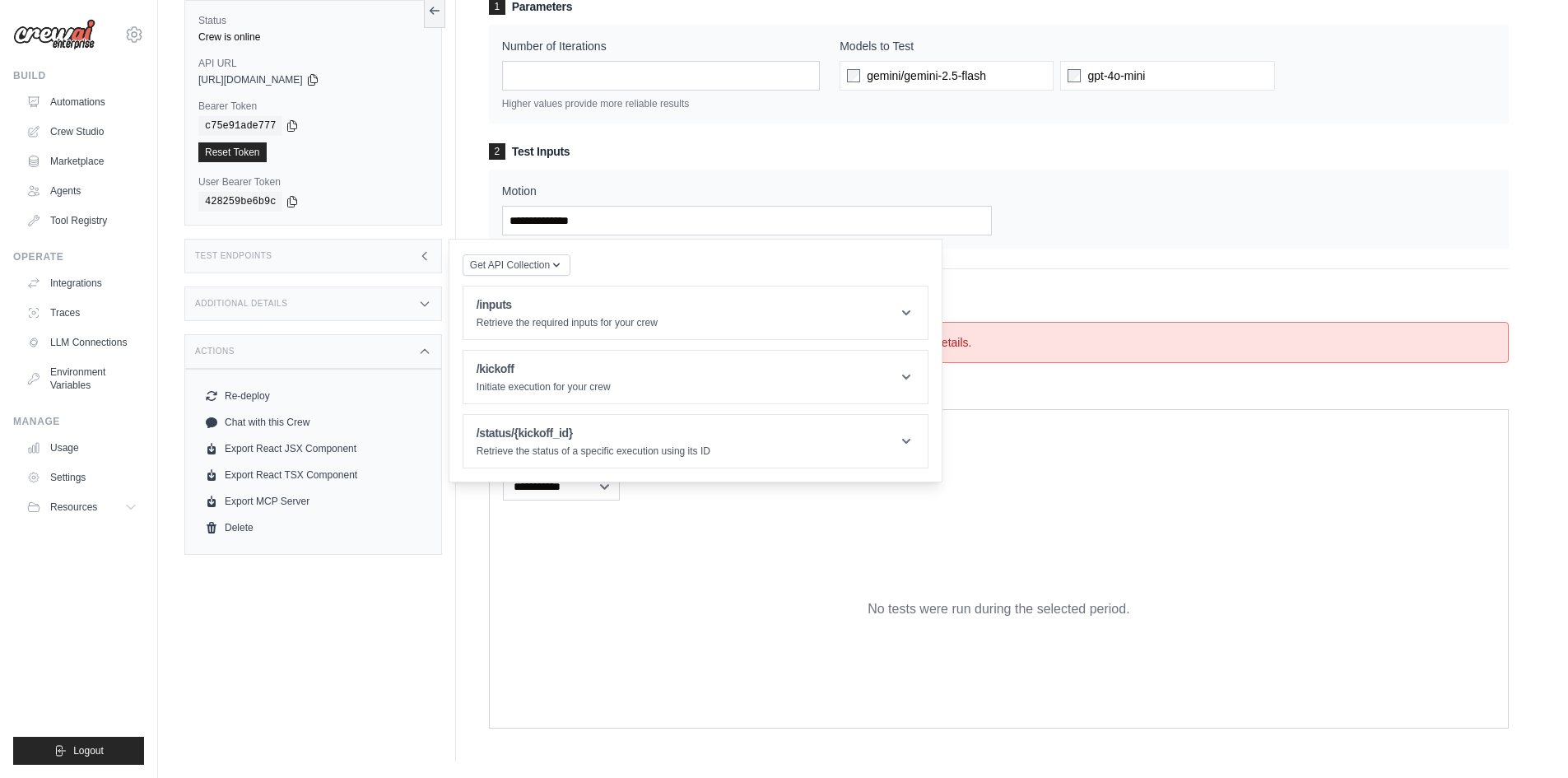
click at [364, 574] on div "Status Crew is online API URL copied https://debate-44d2e1e8-9ac1-4cbe-af9b-18f…" at bounding box center [320, 372] width 272 height 778
click at [427, 348] on icon at bounding box center [424, 351] width 13 height 13
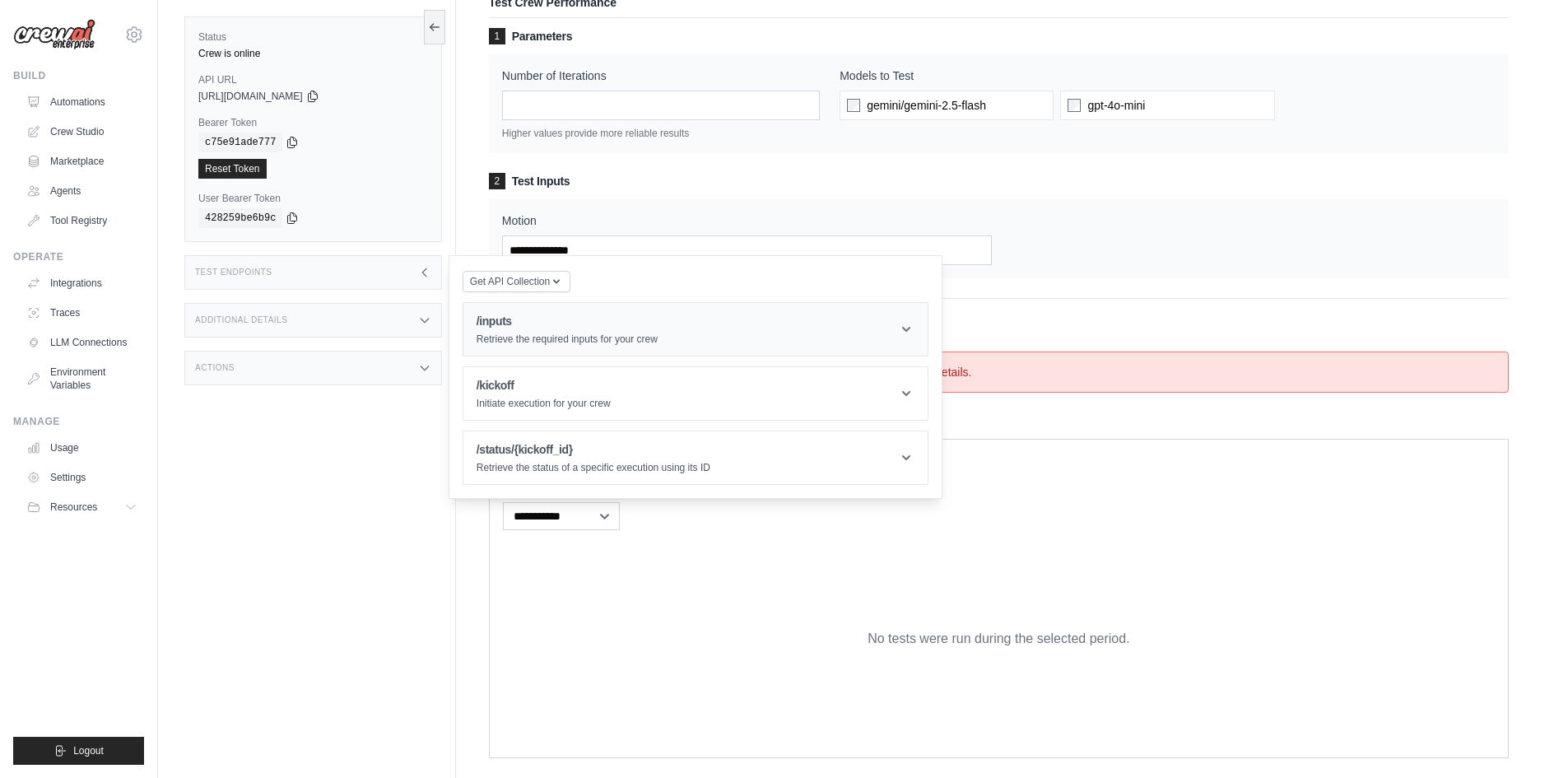
scroll to position [0, 0]
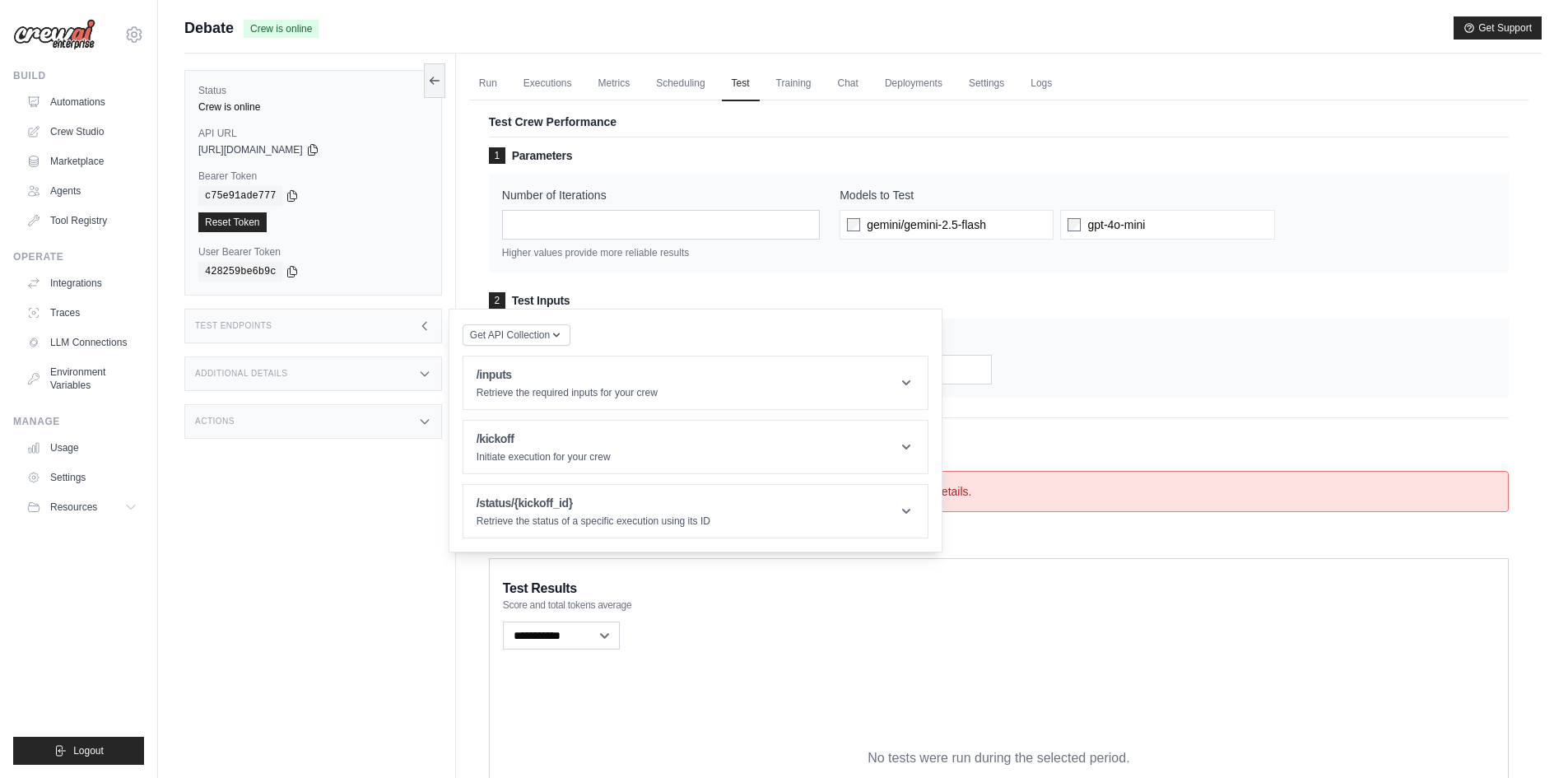
click at [620, 334] on div "Get API Collection Postman API Collection /inputs Retrieve the required inputs …" at bounding box center [695, 431] width 465 height 216
click at [427, 320] on icon at bounding box center [424, 325] width 13 height 13
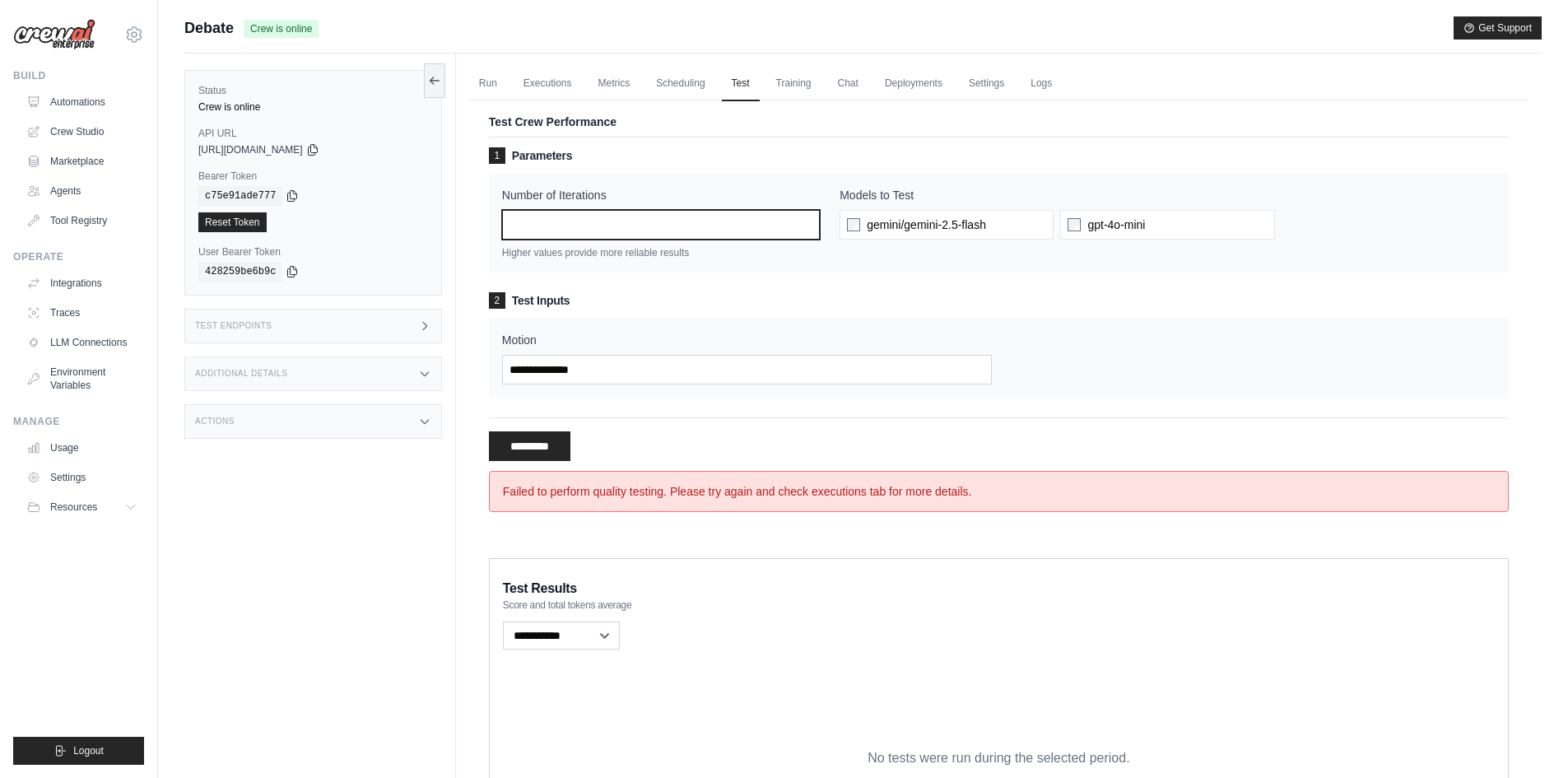
drag, startPoint x: 495, startPoint y: 227, endPoint x: 375, endPoint y: 217, distance: 120.4
click at [386, 218] on div "Status Crew is online API URL copied https://debate-44d2e1e8-9ac1-4cbe-af9b-18f…" at bounding box center [863, 482] width 1357 height 857
click at [808, 86] on link "Training" at bounding box center [794, 84] width 55 height 35
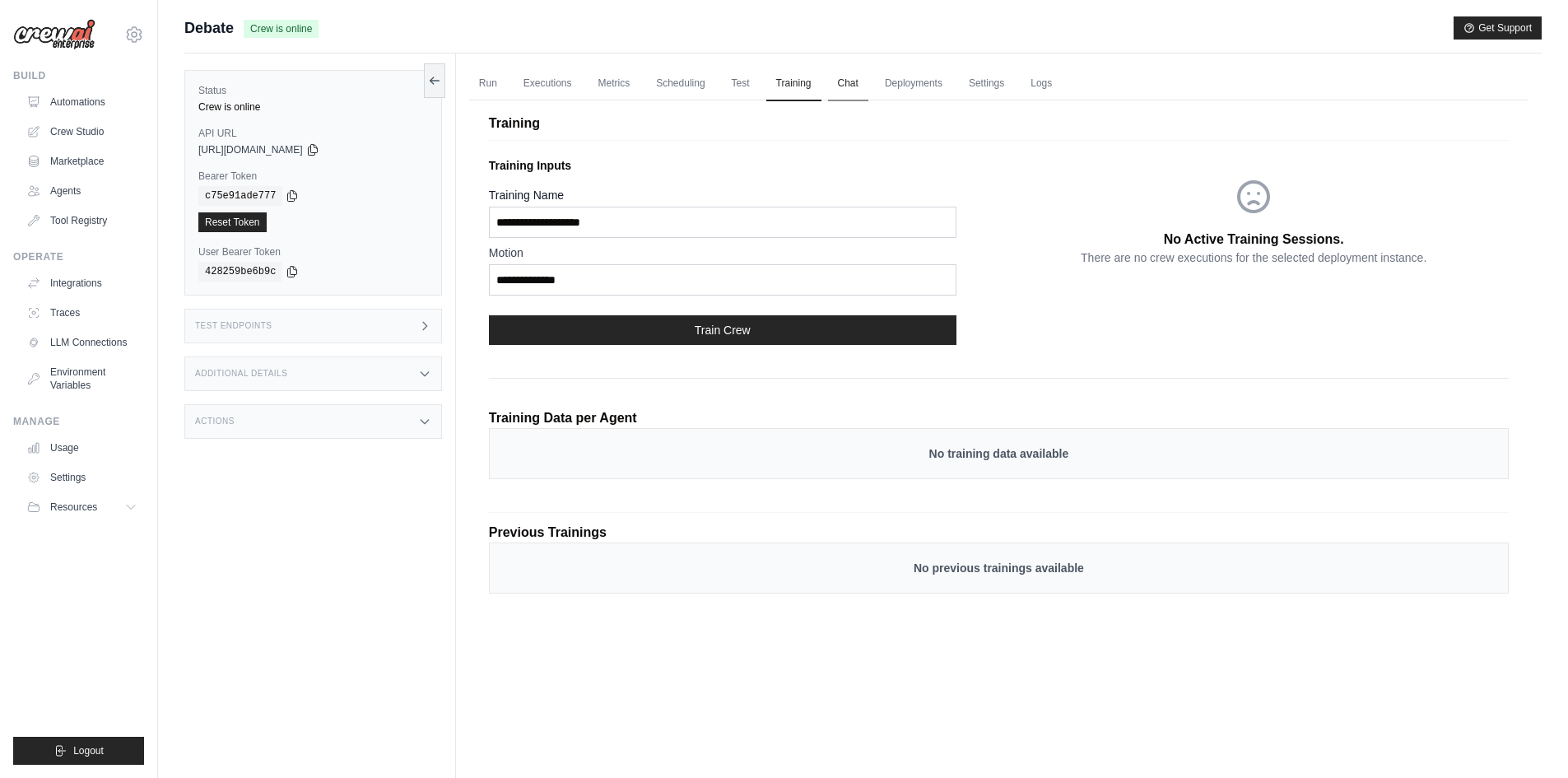
click at [865, 83] on link "Chat" at bounding box center [848, 84] width 40 height 35
click at [1014, 87] on link "Settings" at bounding box center [987, 84] width 55 height 35
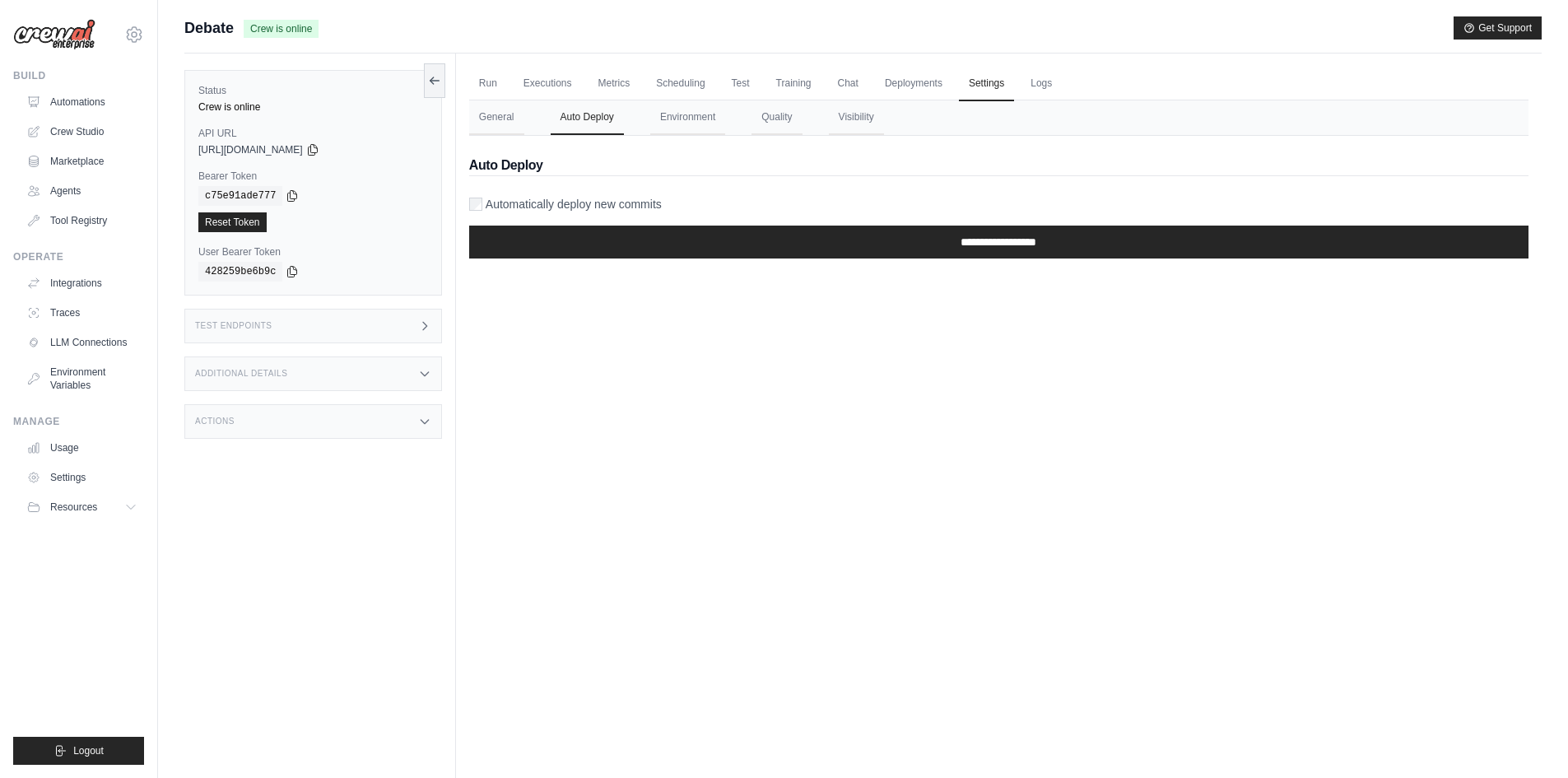
click at [503, 210] on label "Automatically deploy new commits" at bounding box center [573, 204] width 176 height 16
click at [1061, 90] on link "Logs" at bounding box center [1040, 84] width 41 height 35
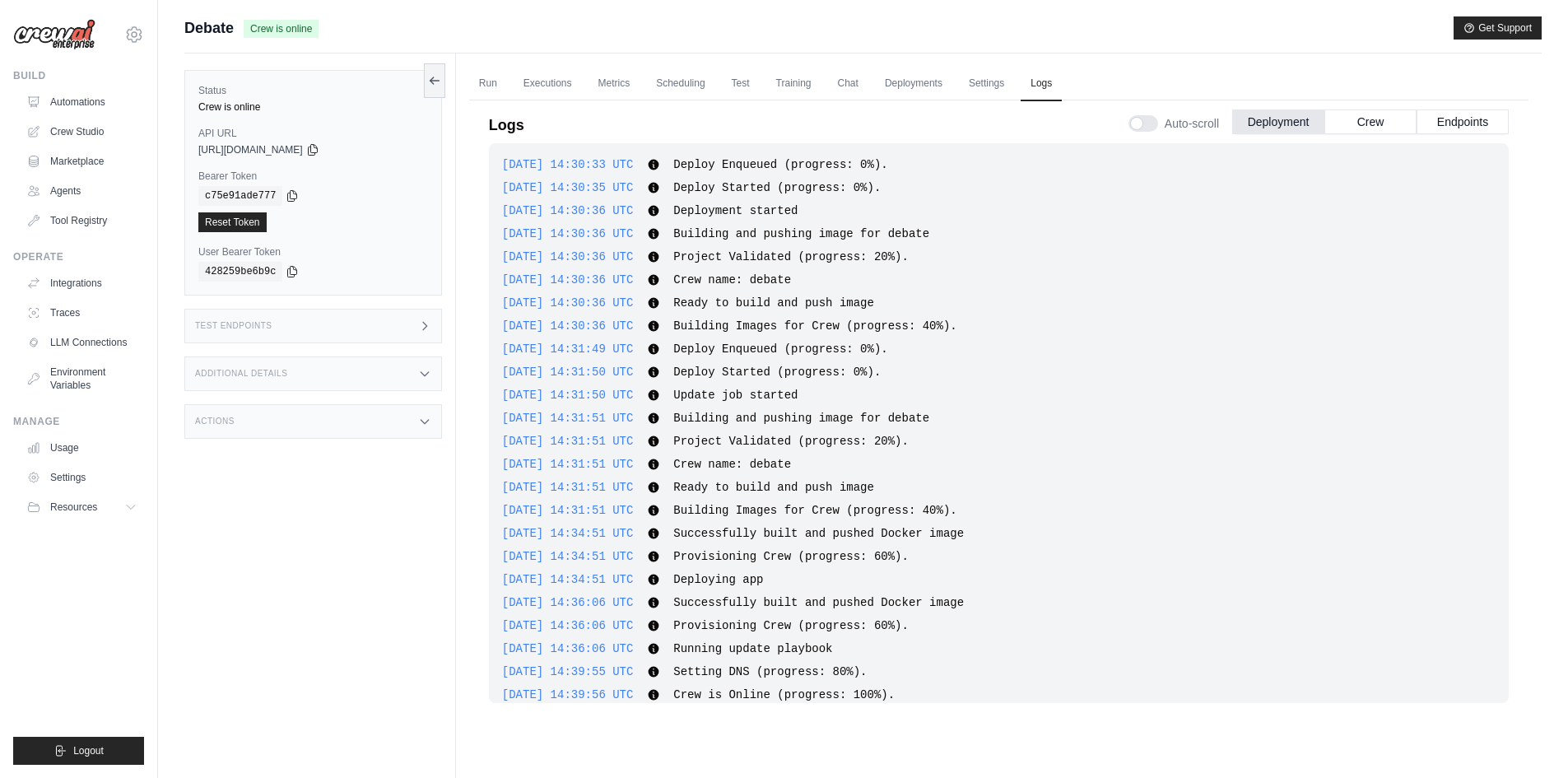
scroll to position [389, 0]
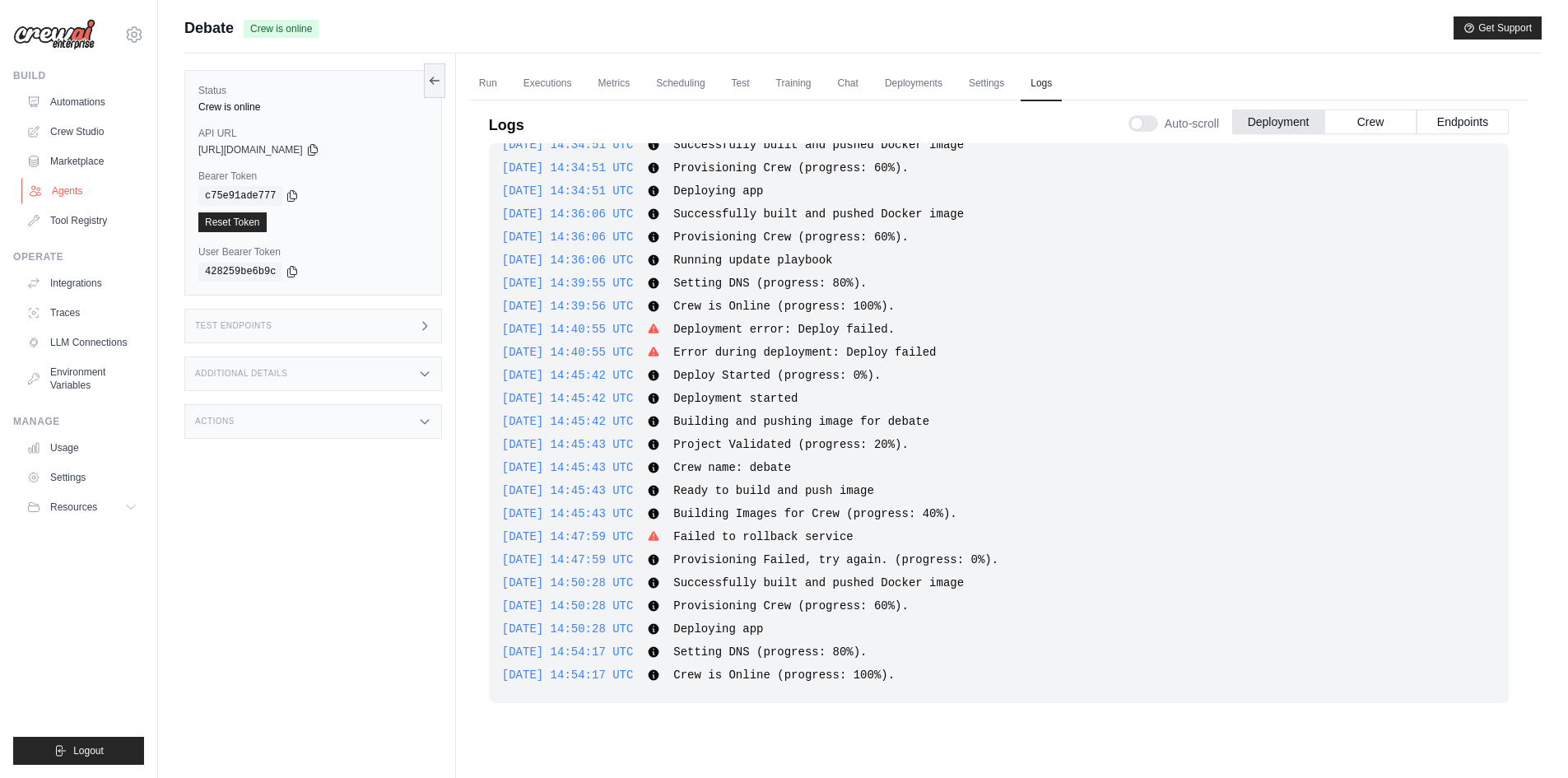
click at [87, 199] on link "Agents" at bounding box center [83, 190] width 124 height 27
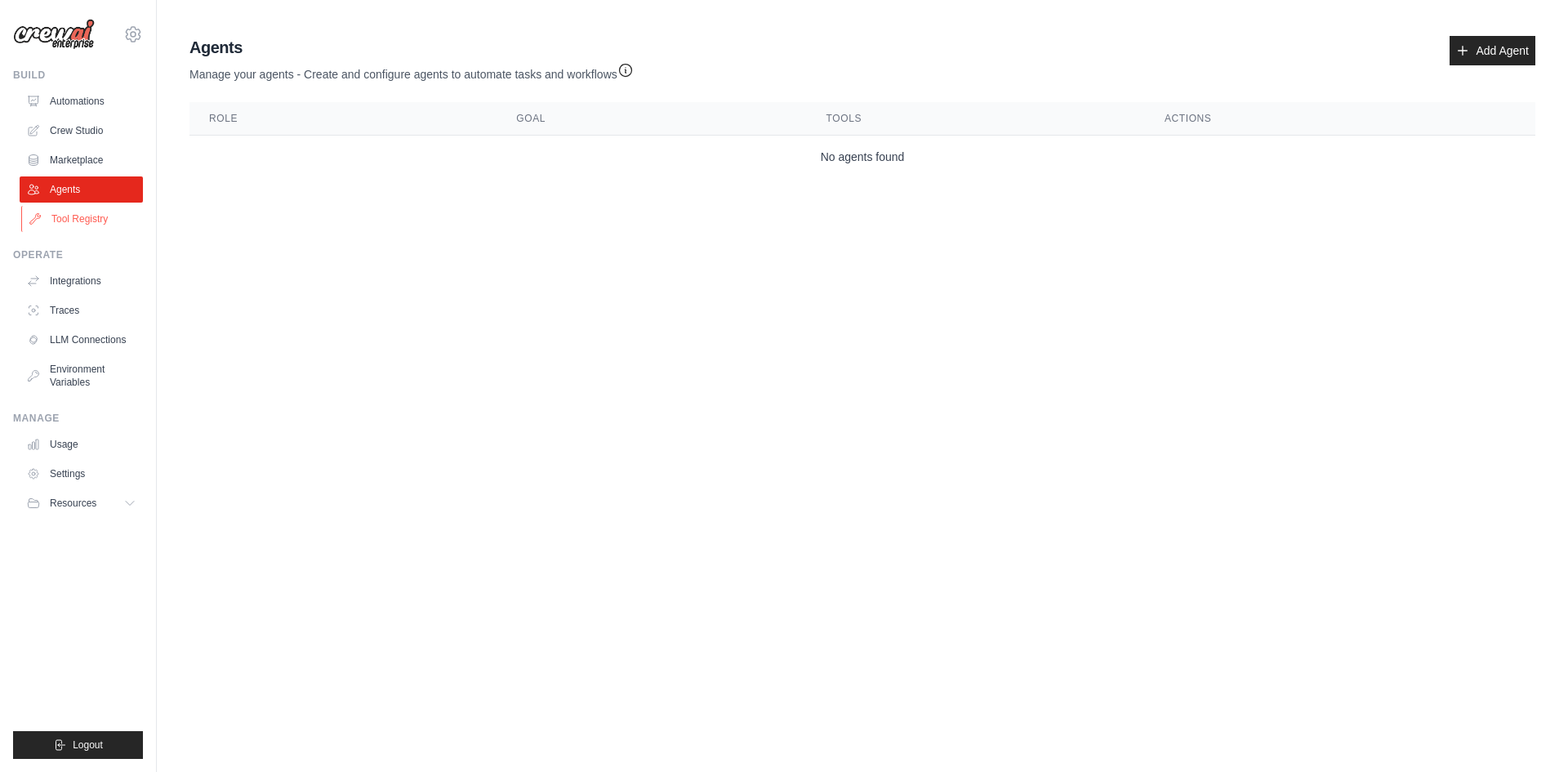
click at [97, 217] on link "Tool Registry" at bounding box center [83, 219] width 123 height 26
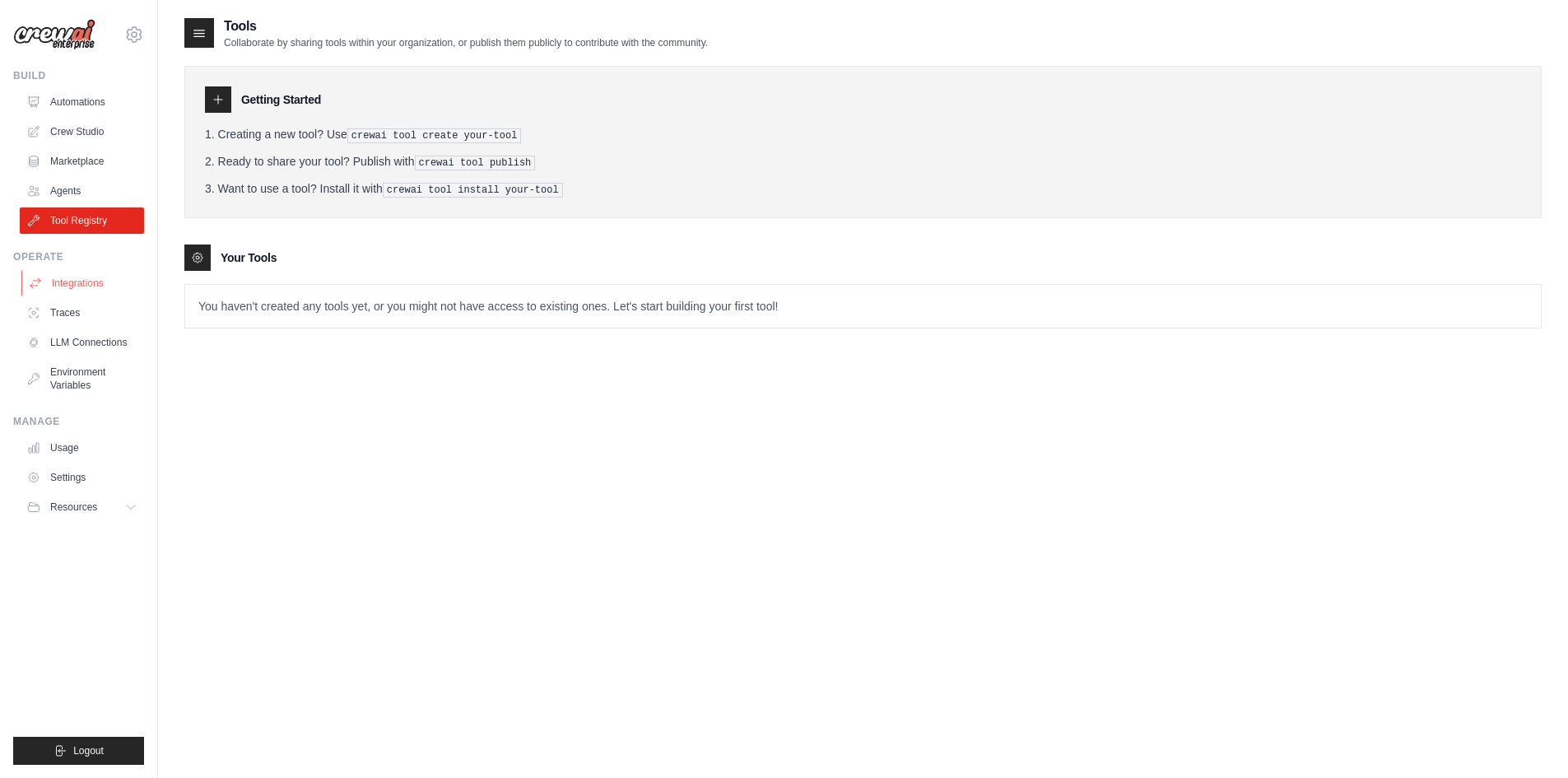
click at [82, 284] on link "Integrations" at bounding box center [83, 282] width 124 height 27
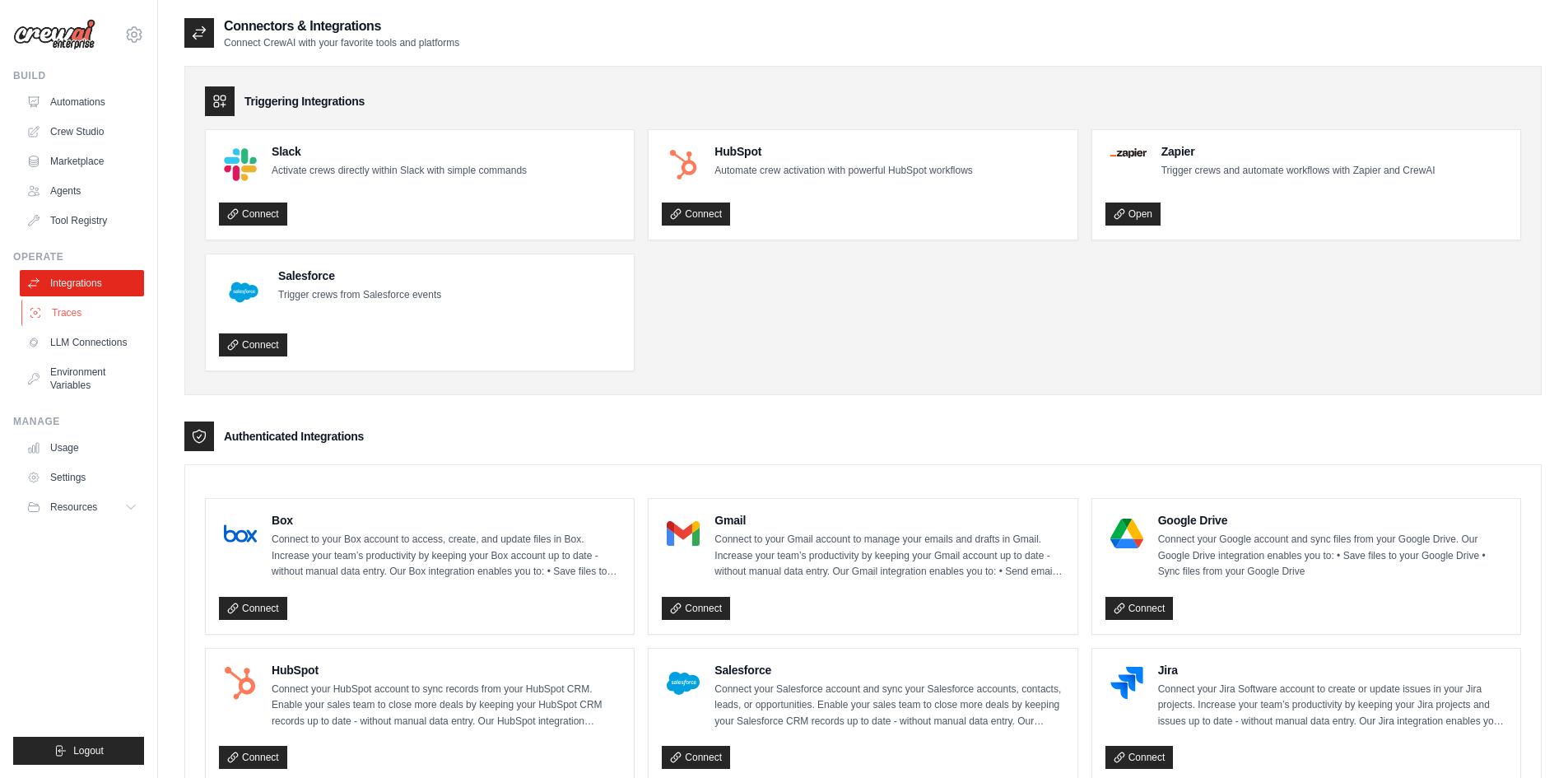
click at [81, 314] on link "Traces" at bounding box center [83, 313] width 124 height 27
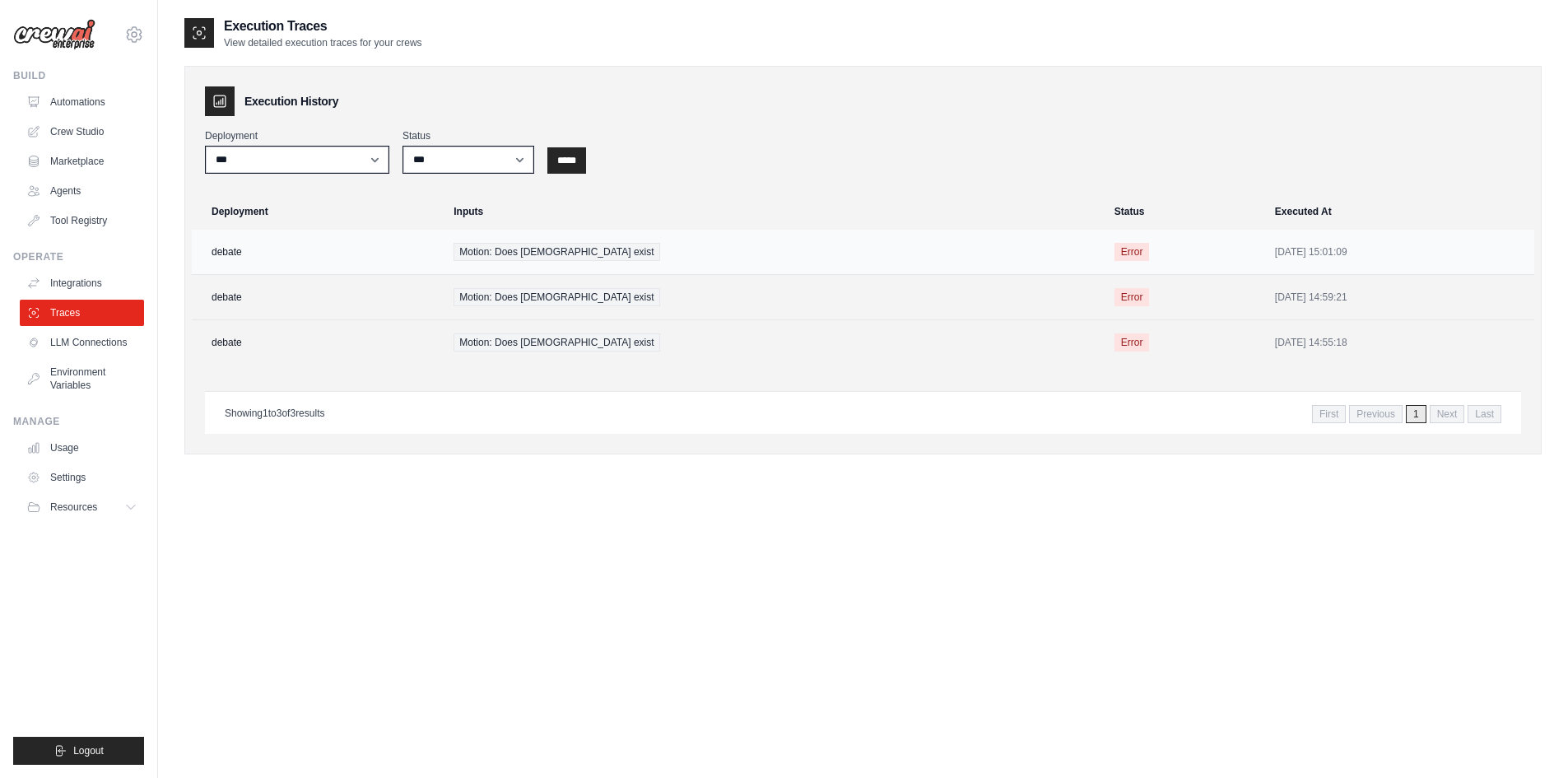
click at [502, 255] on span "Motion: Does god exist" at bounding box center [556, 252] width 206 height 18
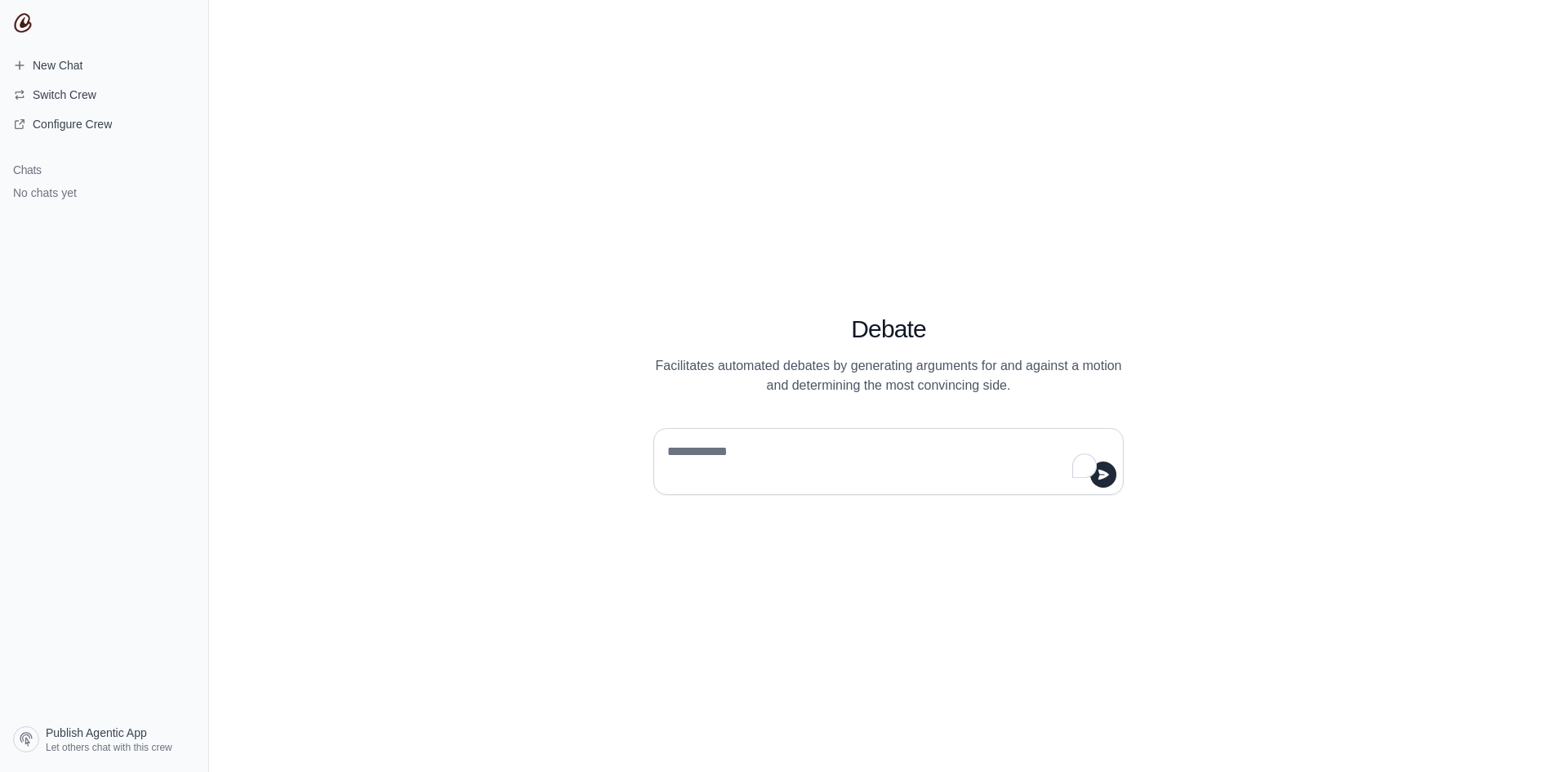
click at [681, 435] on div at bounding box center [888, 462] width 470 height 67
click at [691, 445] on textarea "To enrich screen reader interactions, please activate Accessibility in Grammarl…" at bounding box center [884, 461] width 439 height 45
click at [1129, 420] on div at bounding box center [888, 454] width 549 height 80
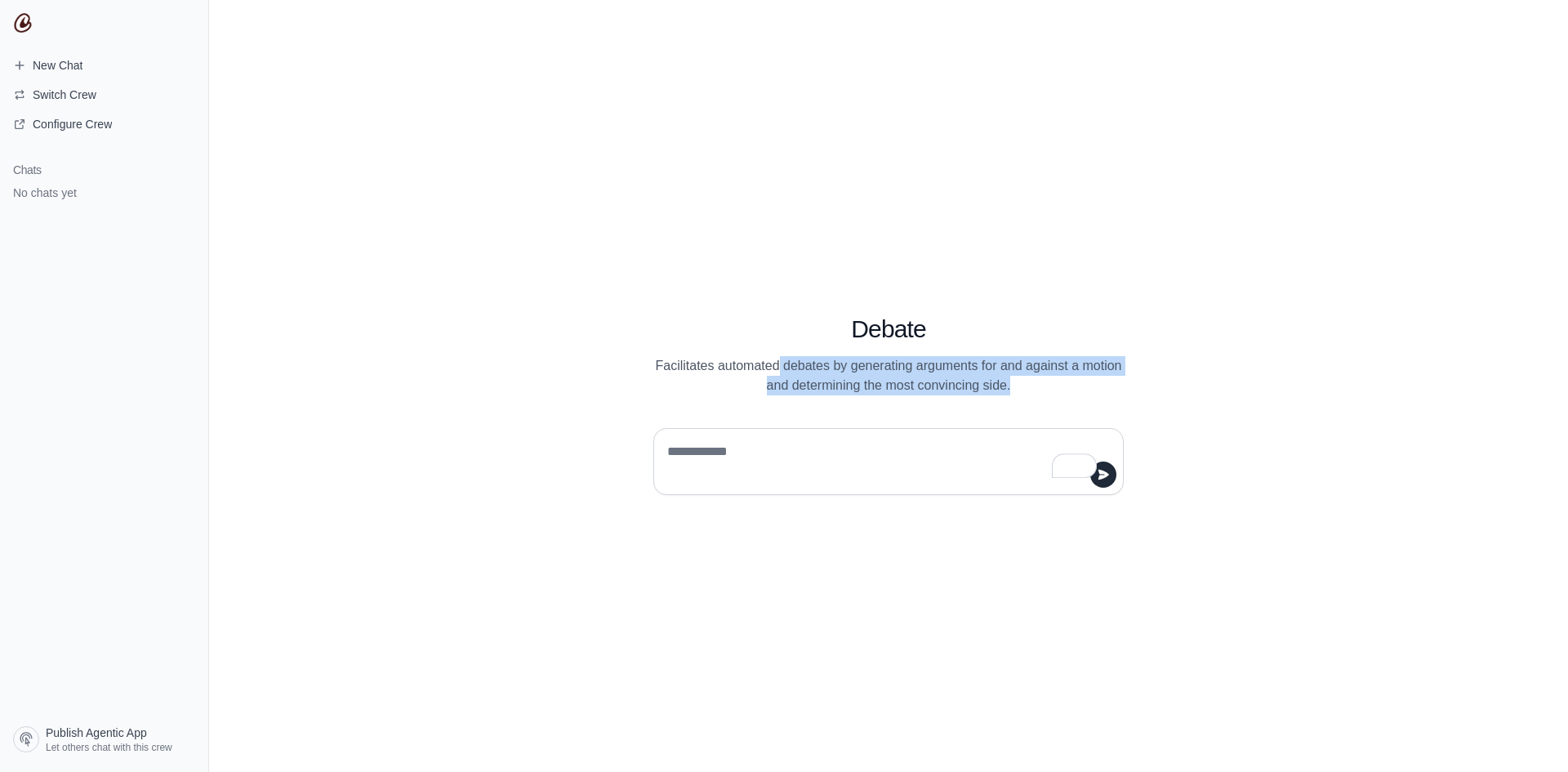
drag, startPoint x: 1065, startPoint y: 387, endPoint x: 794, endPoint y: 358, distance: 272.5
click at [794, 358] on p "Facilitates automated debates by generating arguments for and against a motion …" at bounding box center [888, 375] width 470 height 39
click at [794, 380] on p "Facilitates automated debates by generating arguments for and against a motion …" at bounding box center [888, 375] width 470 height 39
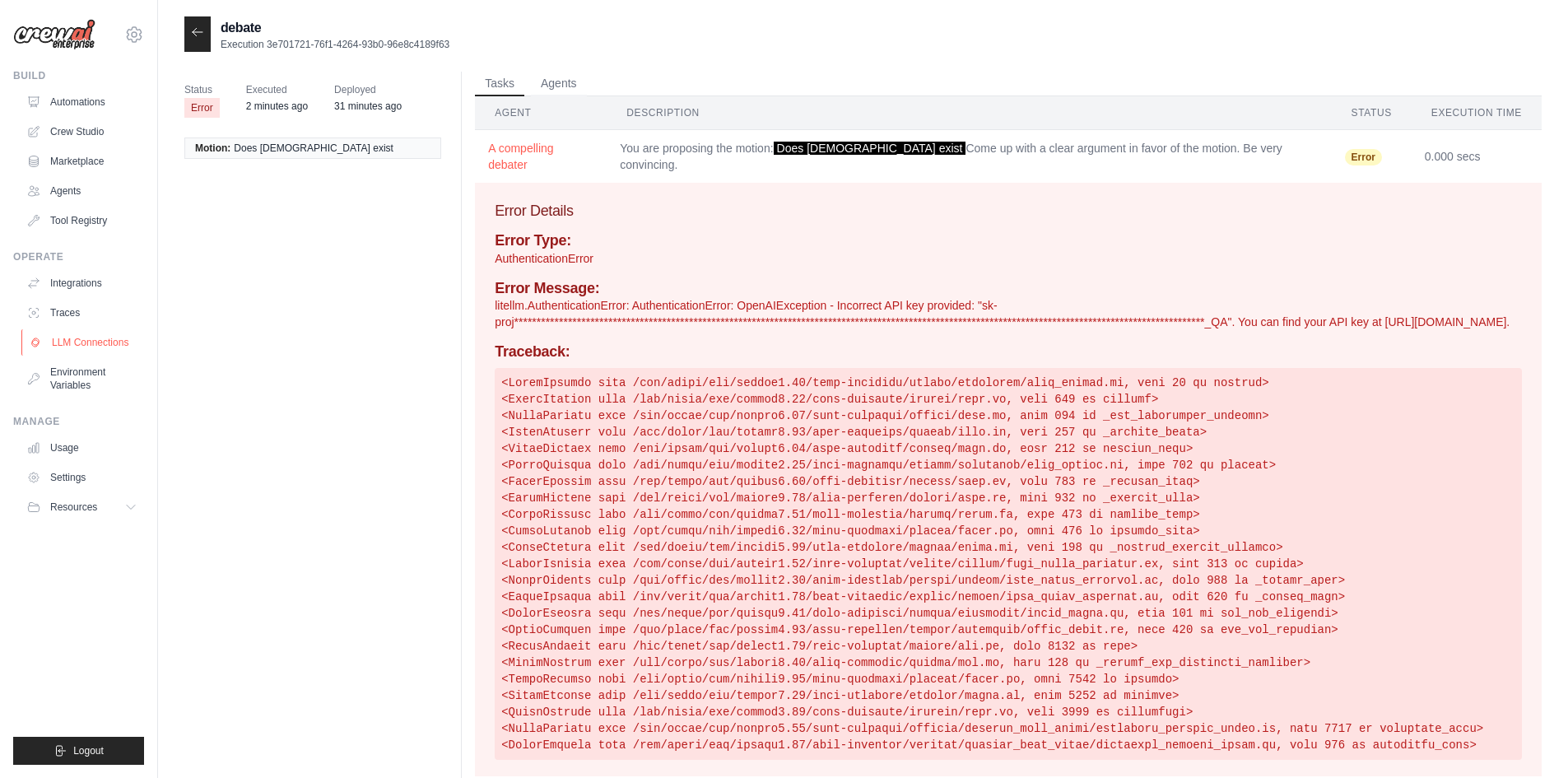
click at [70, 354] on link "LLM Connections" at bounding box center [83, 342] width 124 height 27
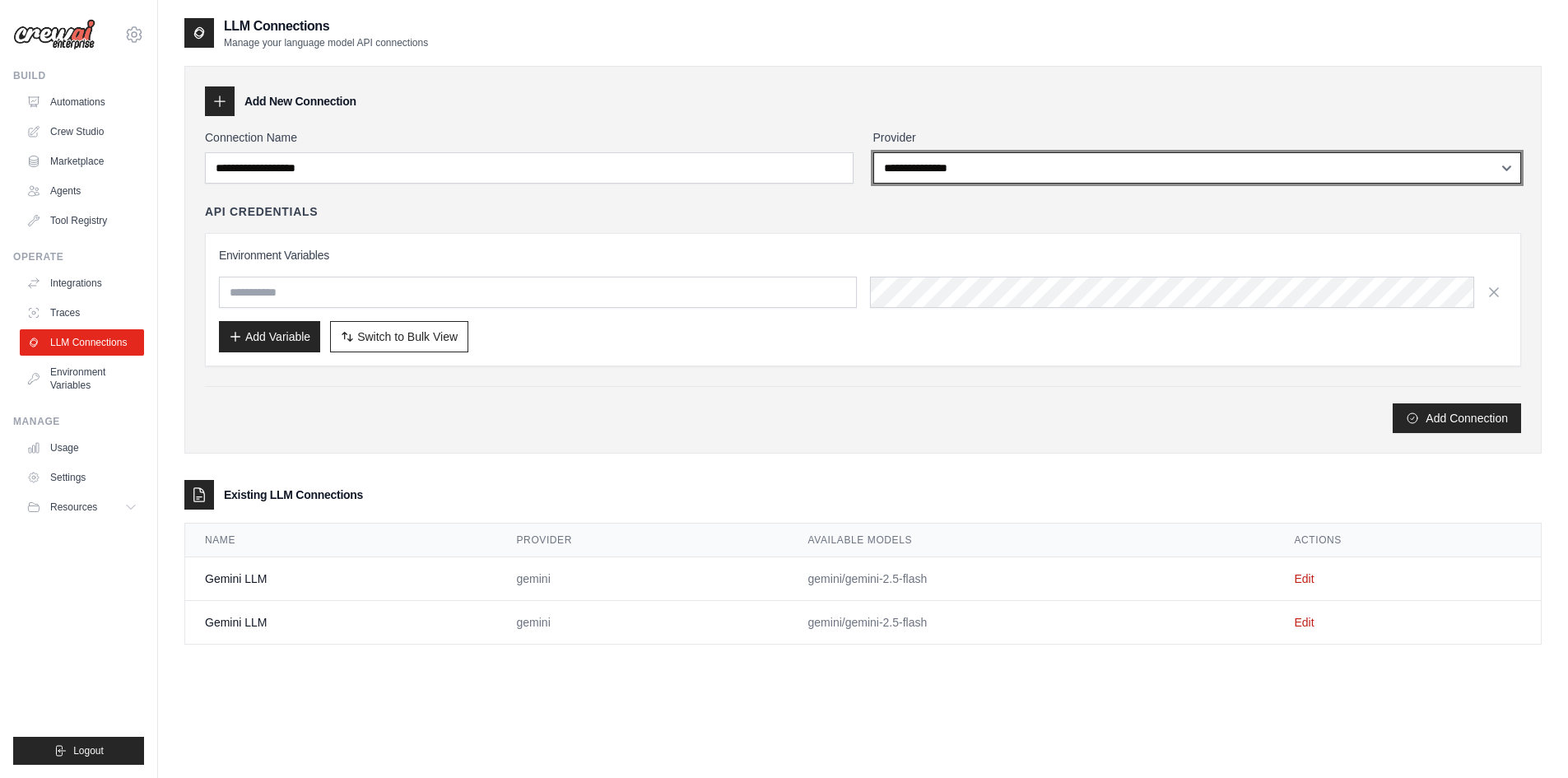
click at [947, 170] on select "**********" at bounding box center [1197, 168] width 648 height 31
select select "******"
click at [873, 153] on select "**********" at bounding box center [1197, 168] width 648 height 31
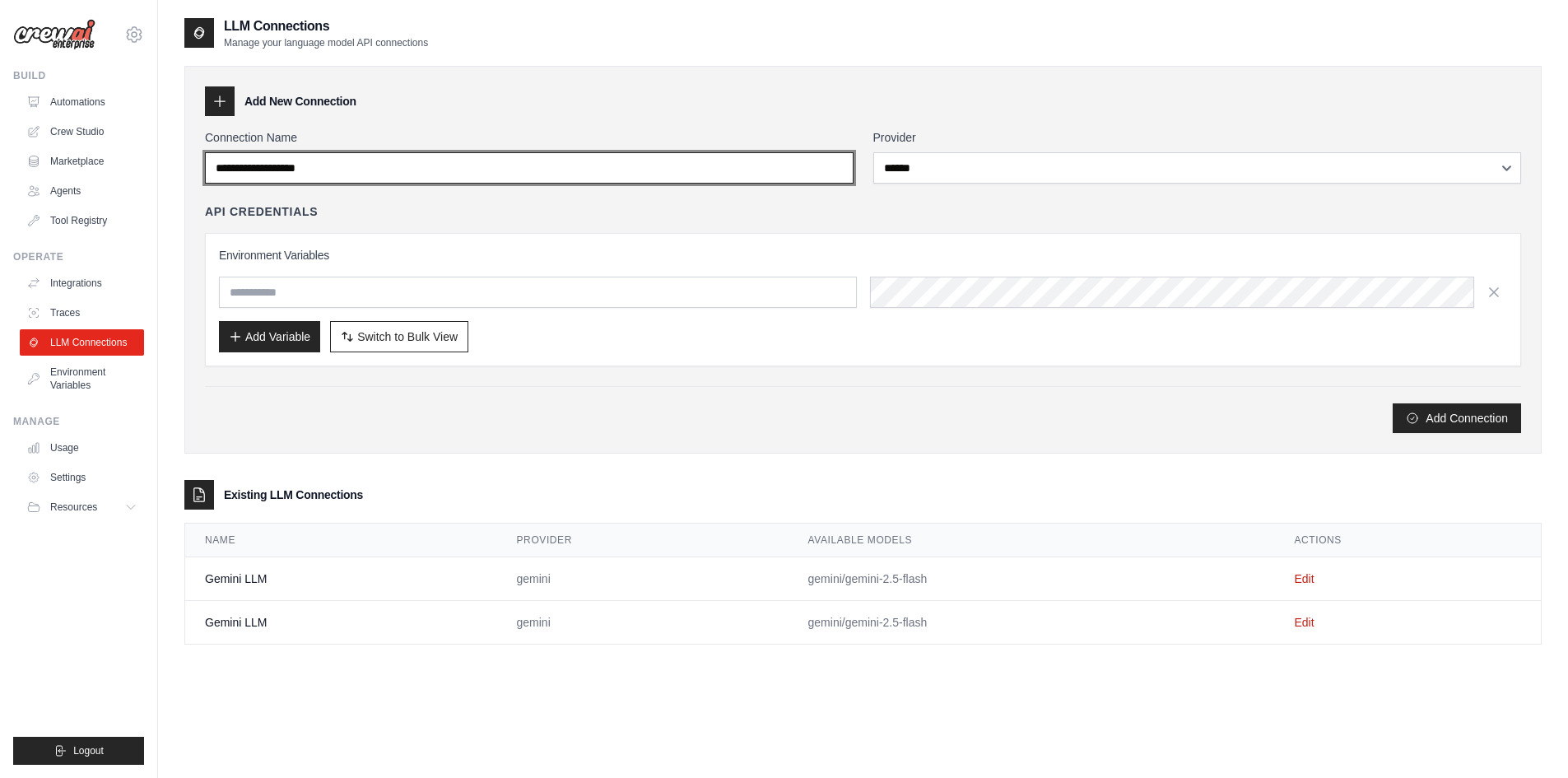
click at [457, 169] on input "Connection Name" at bounding box center [528, 168] width 648 height 31
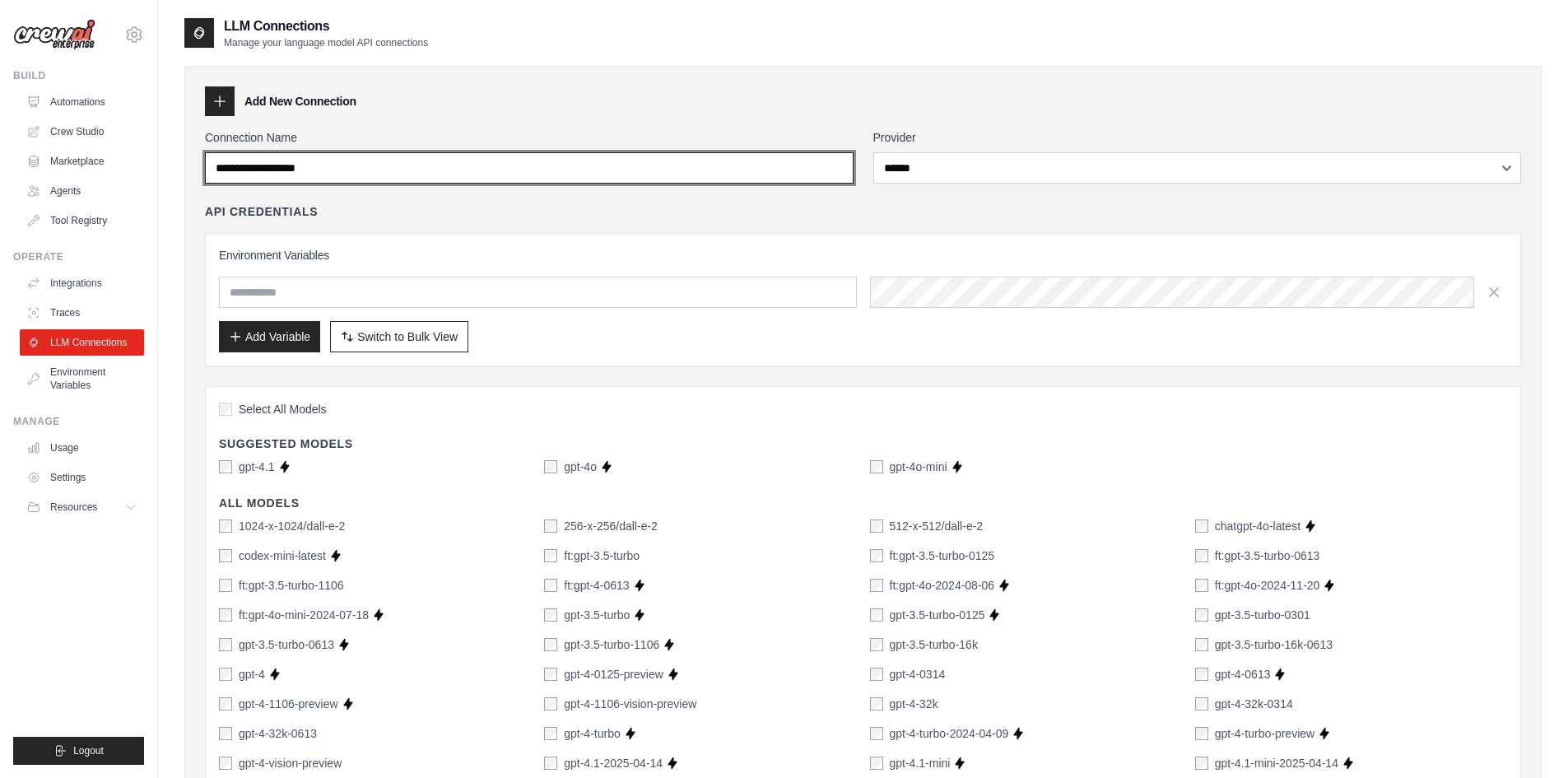
click at [457, 169] on input "Connection Name" at bounding box center [528, 168] width 648 height 31
click at [354, 160] on input "Connection Name" at bounding box center [528, 168] width 648 height 31
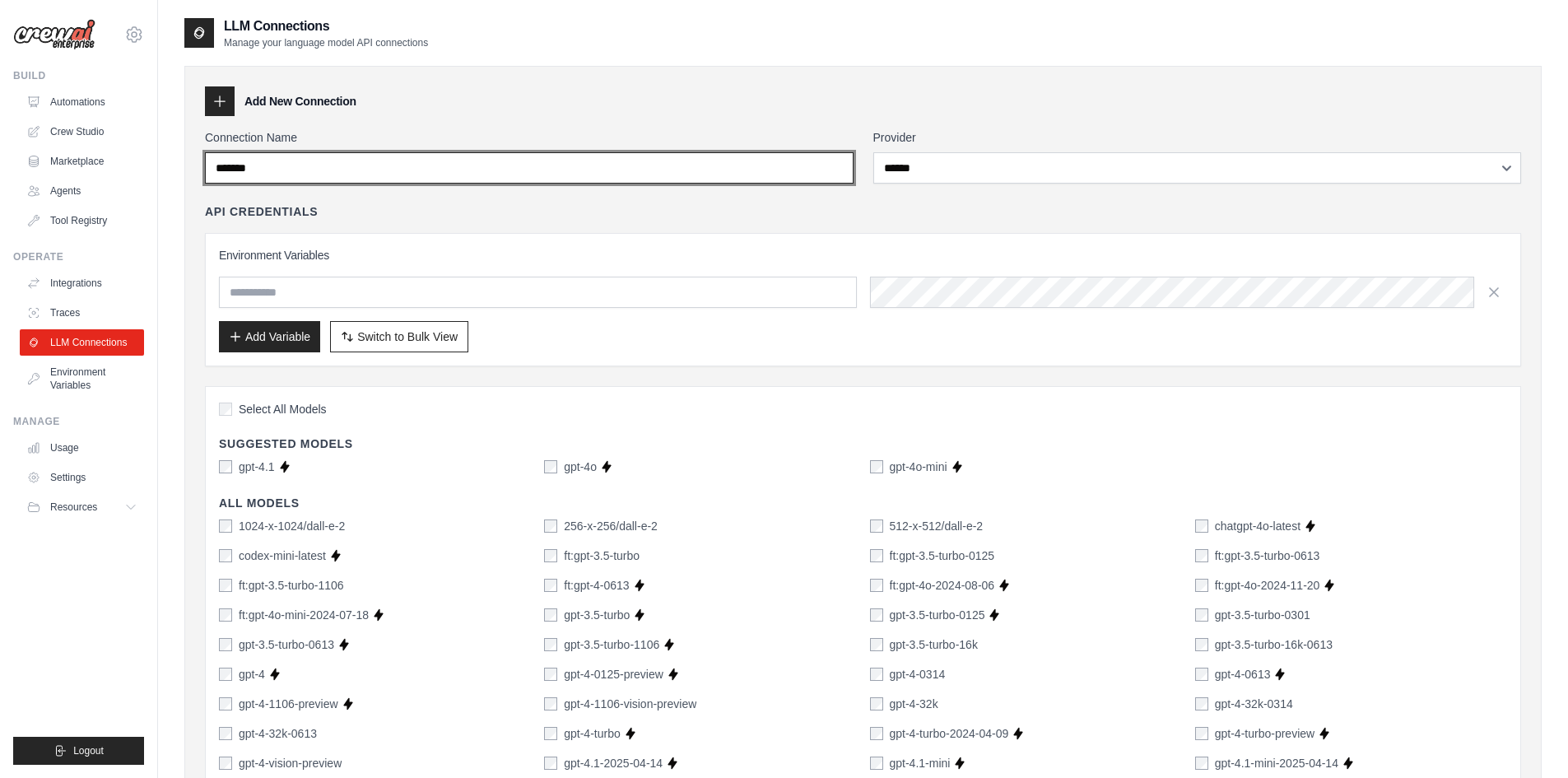
type input "*******"
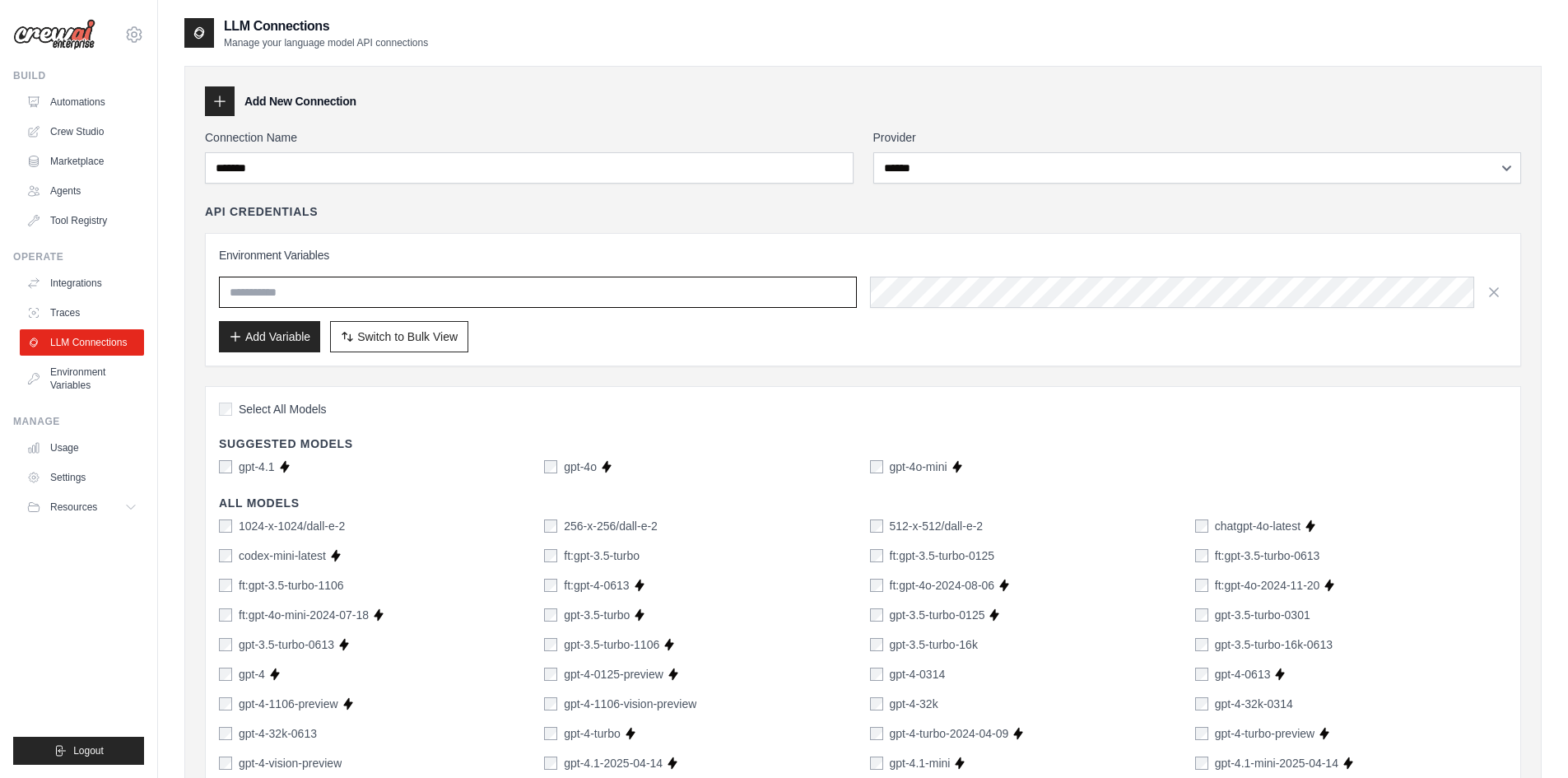
click at [264, 294] on input "text" at bounding box center [538, 292] width 638 height 31
type input "**********"
click at [301, 334] on button "Add Variable" at bounding box center [269, 336] width 101 height 31
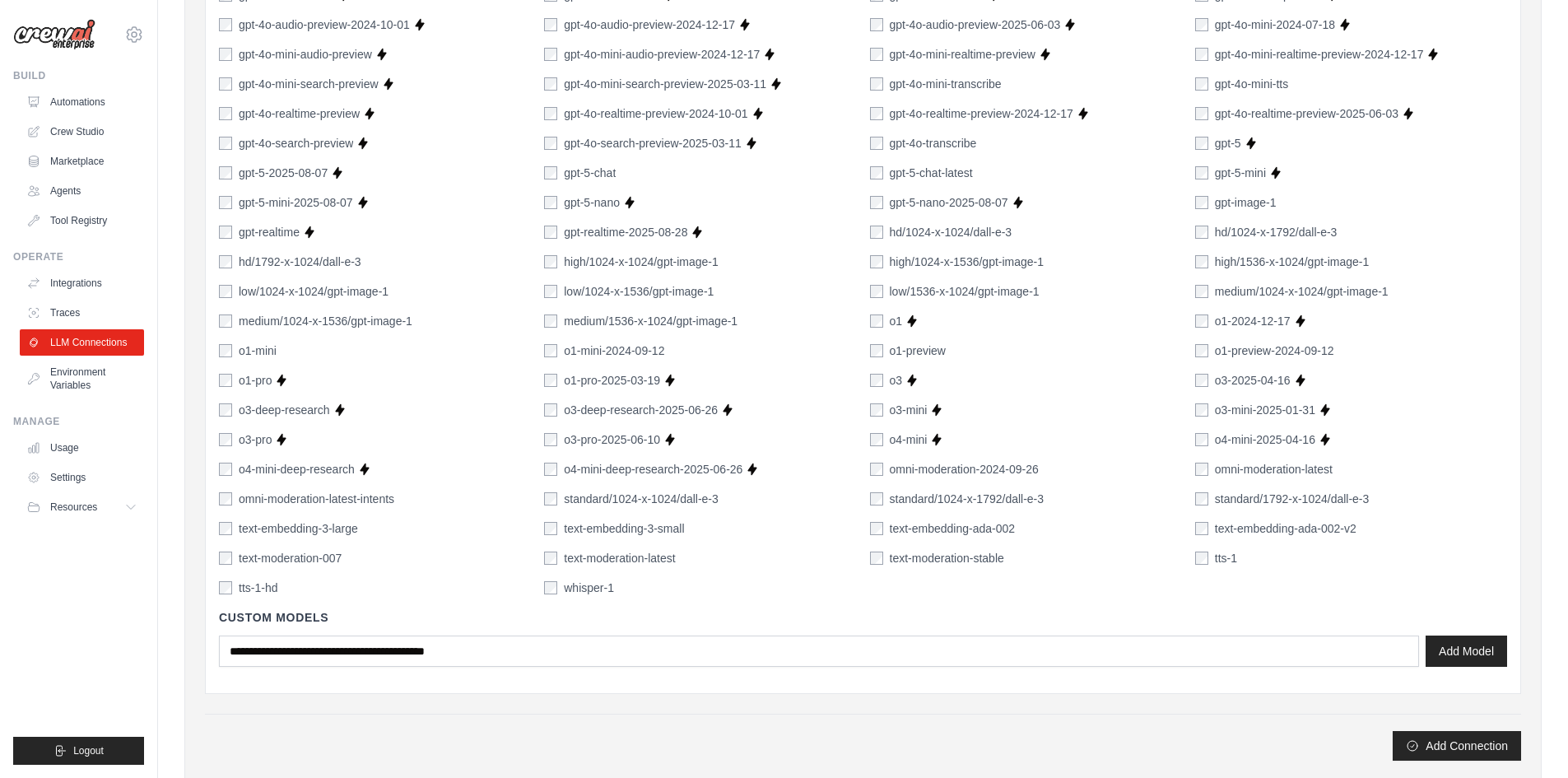
scroll to position [1070, 0]
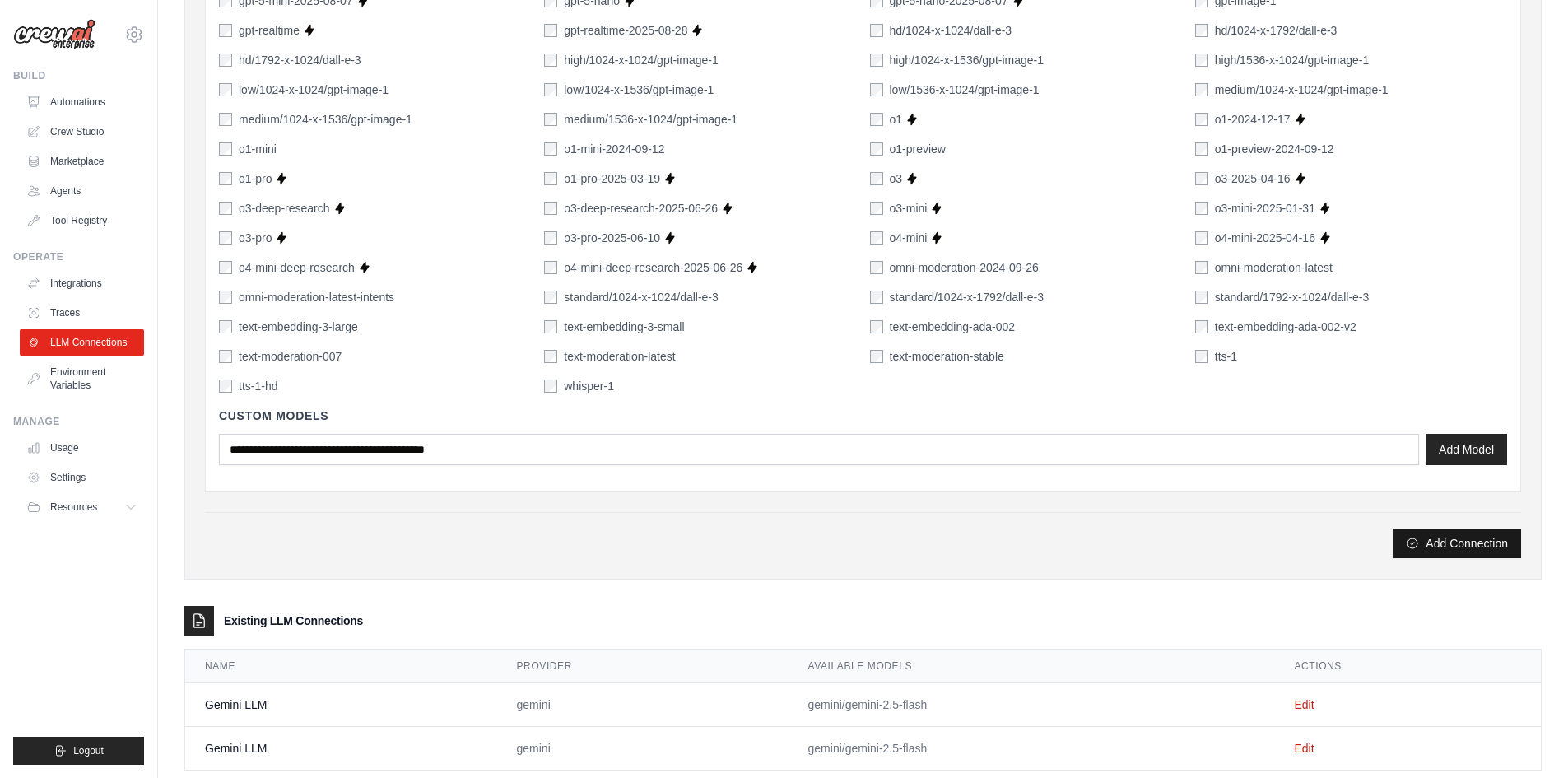
click at [1413, 549] on button "Add Connection" at bounding box center [1456, 543] width 128 height 29
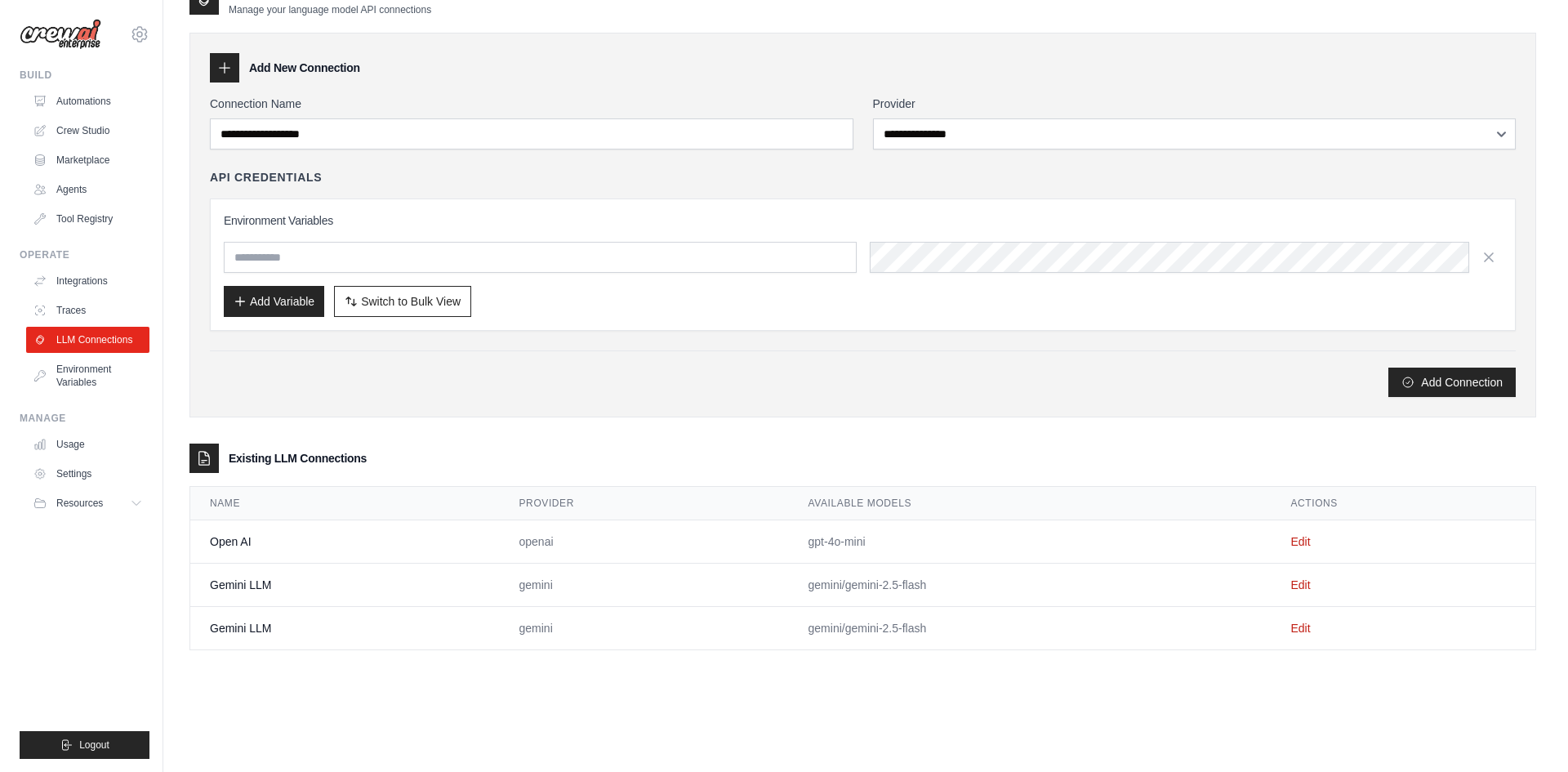
scroll to position [0, 0]
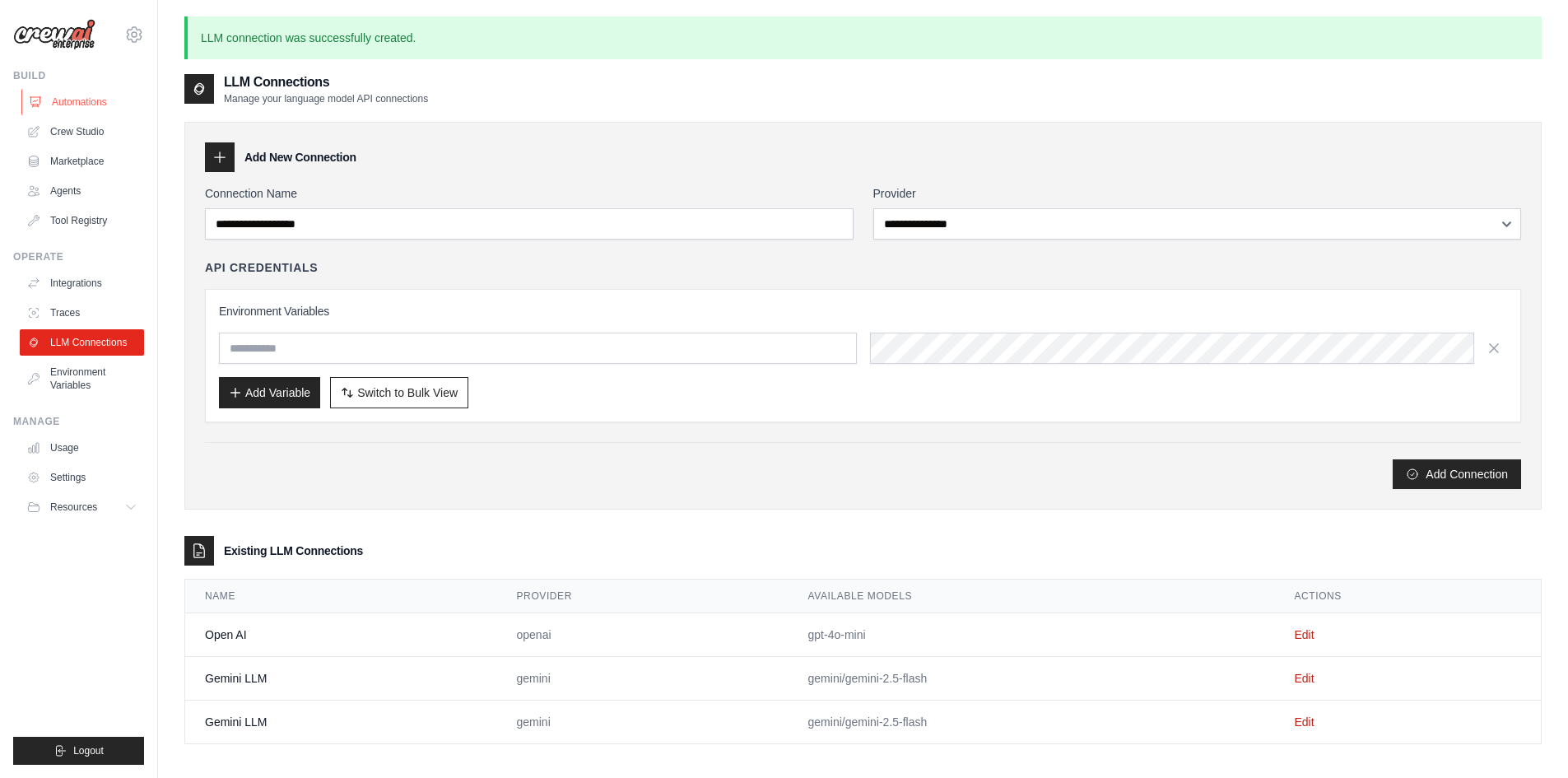
click at [91, 91] on link "Automations" at bounding box center [83, 101] width 124 height 27
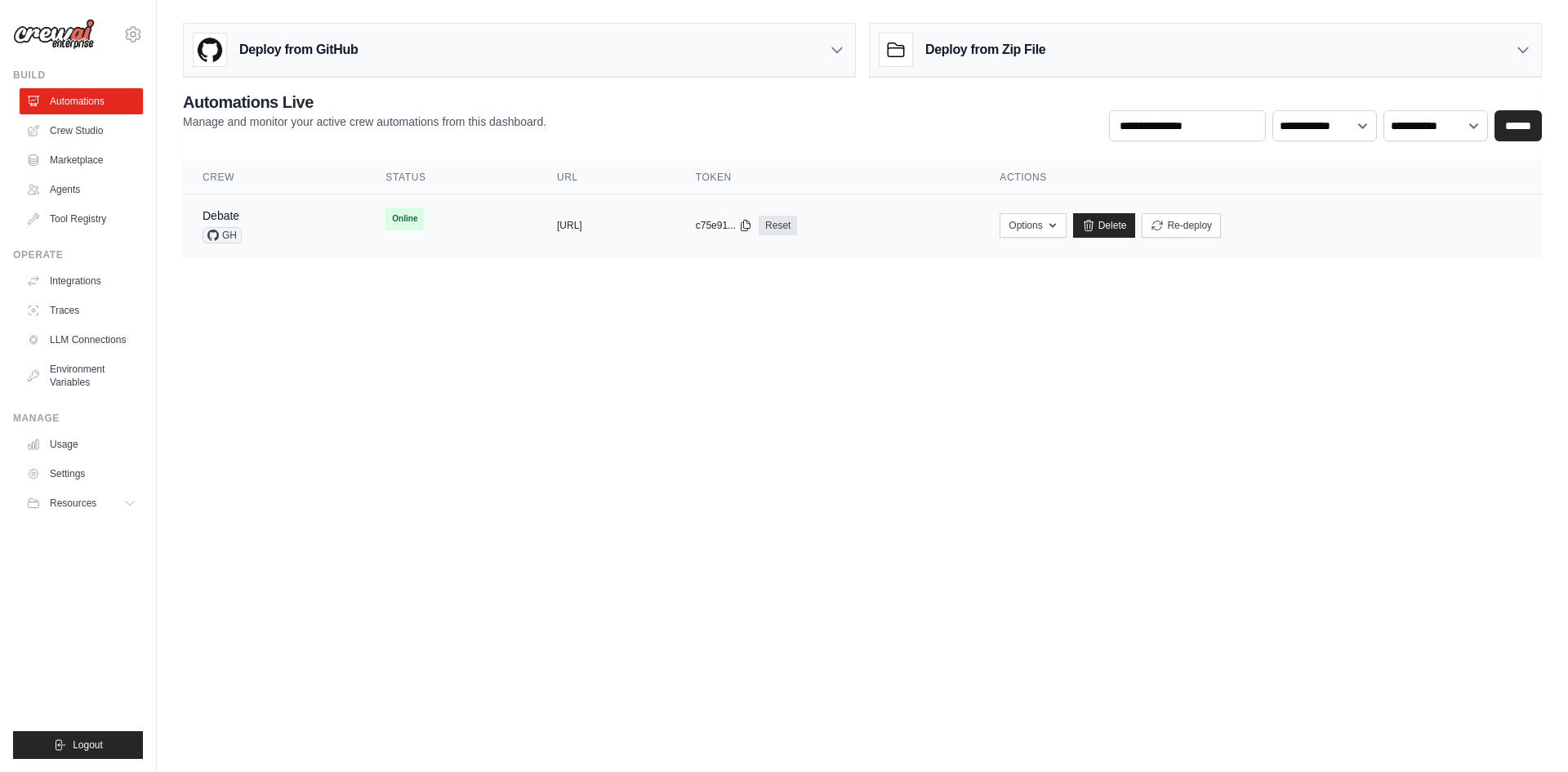
click at [446, 223] on td "Online" at bounding box center [451, 219] width 172 height 49
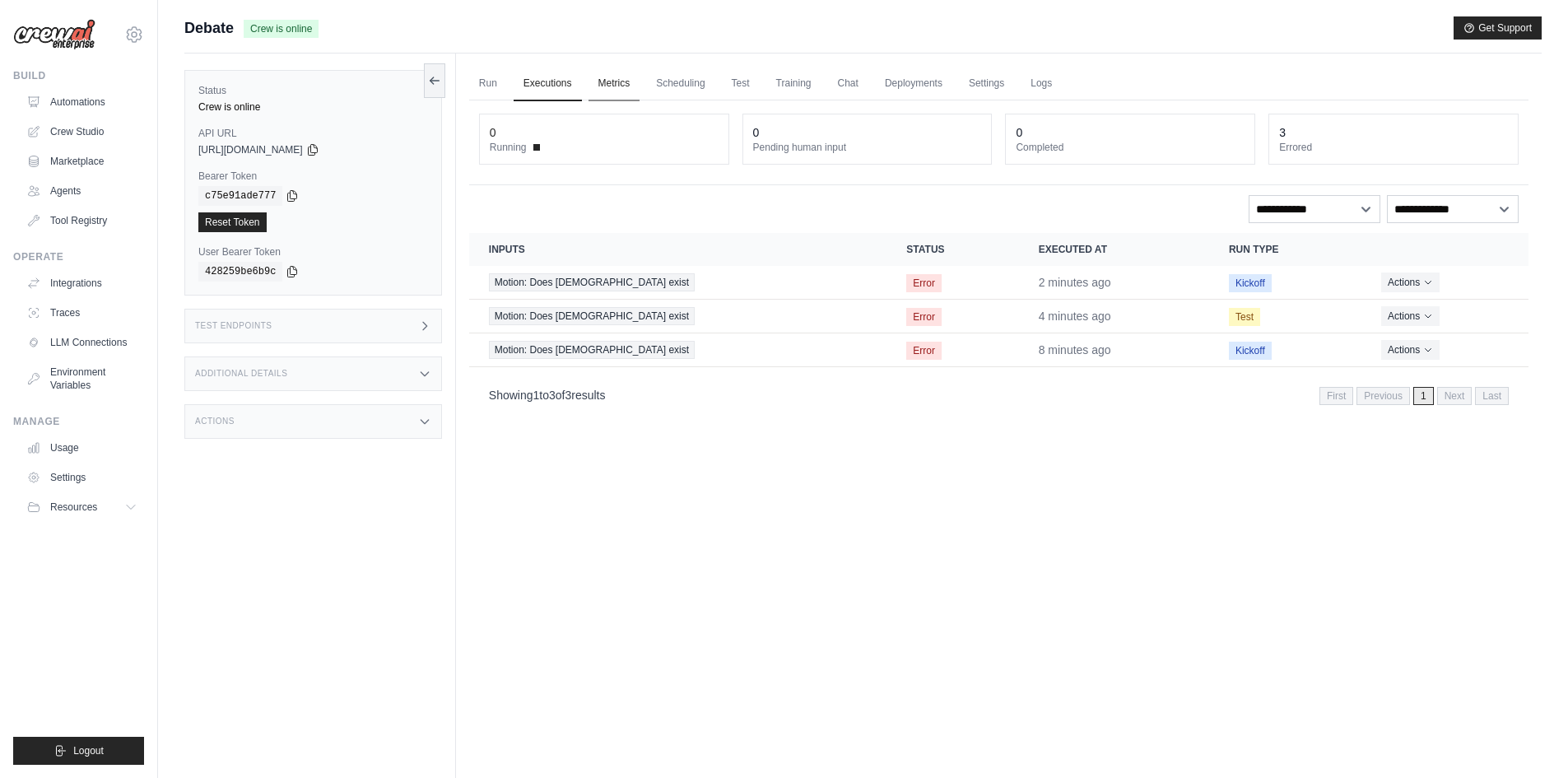
click at [638, 80] on link "Metrics" at bounding box center [614, 84] width 52 height 35
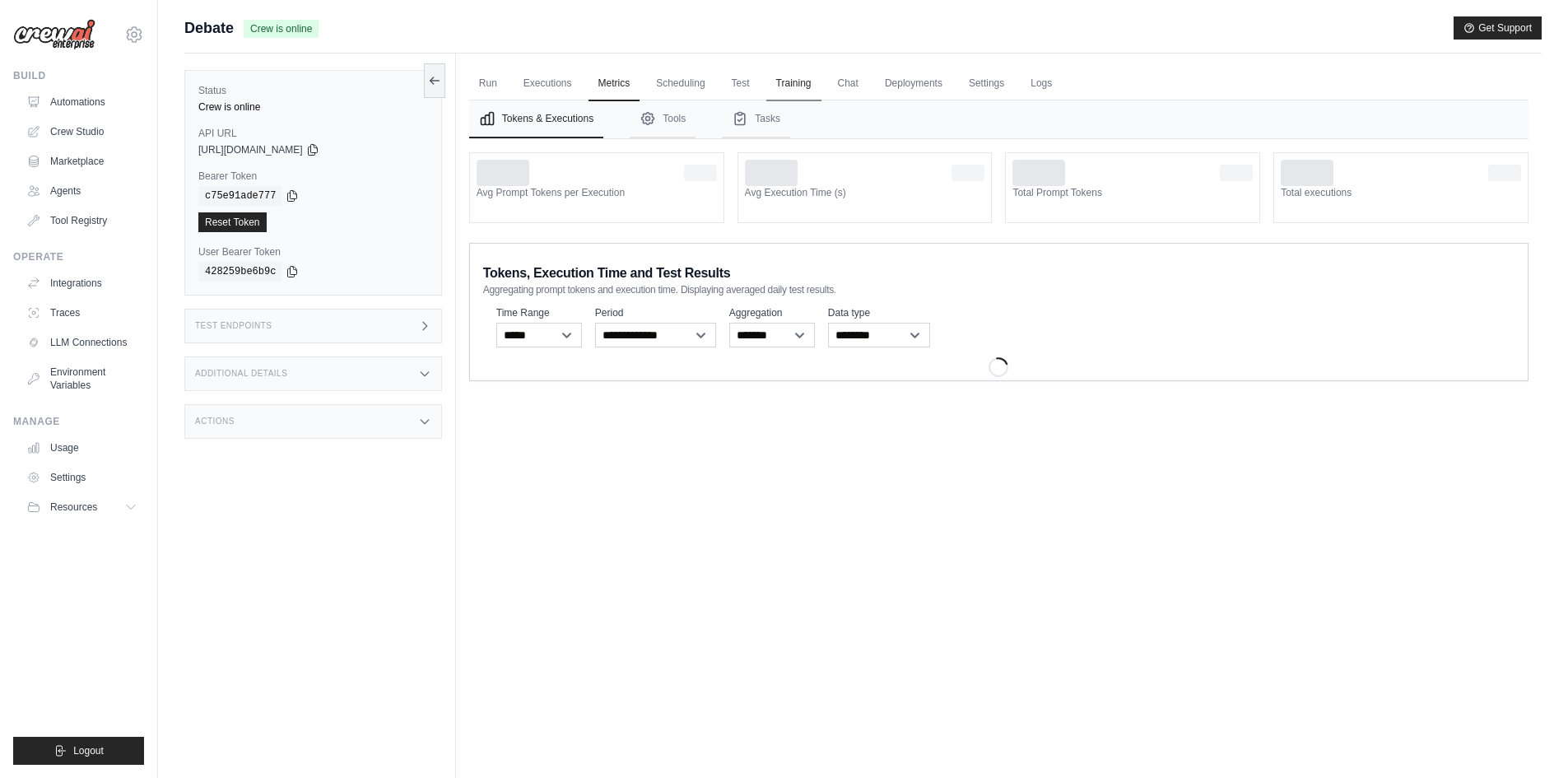
click at [786, 82] on link "Training" at bounding box center [794, 84] width 55 height 35
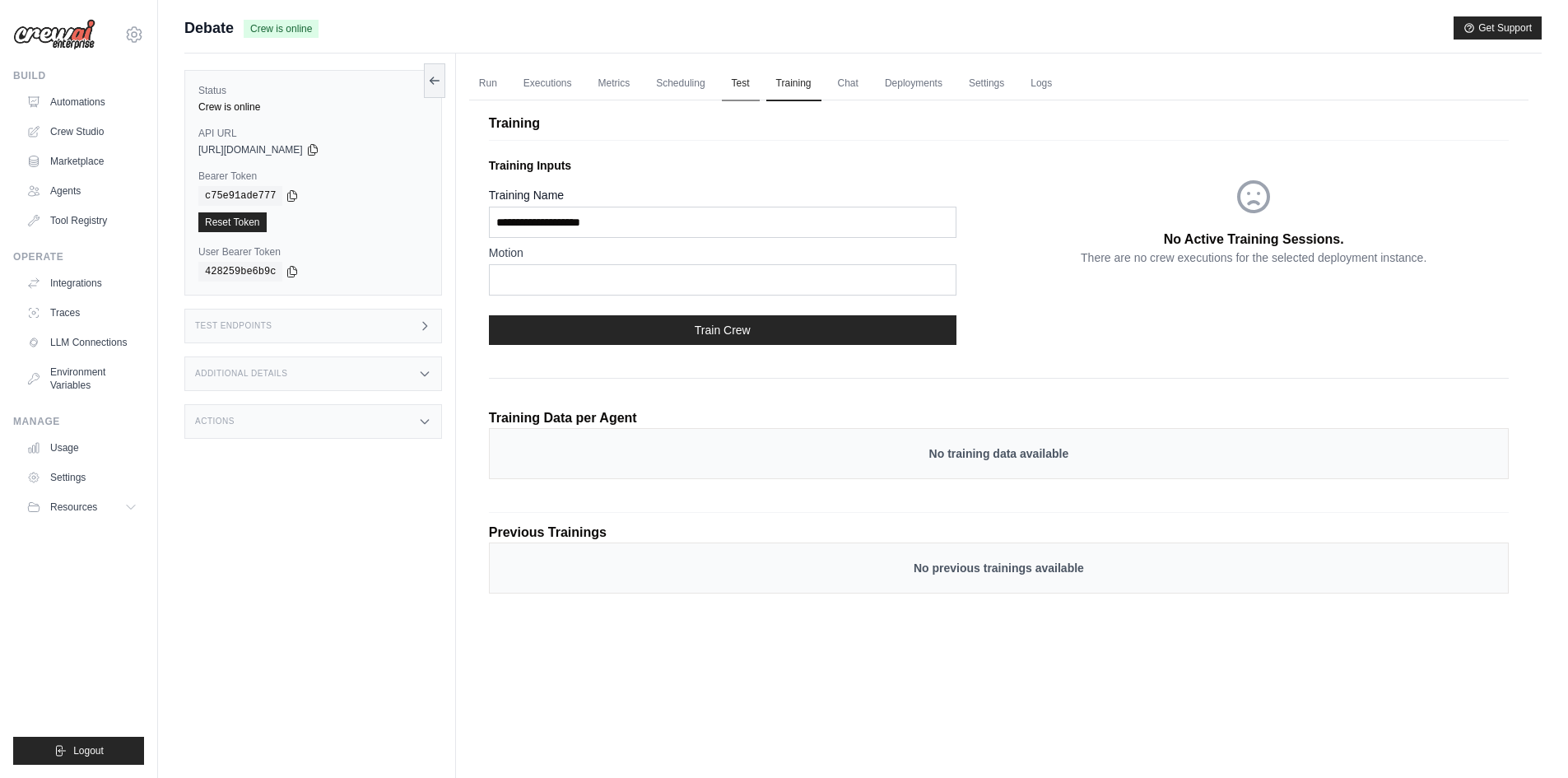
click at [753, 82] on link "Test" at bounding box center [740, 84] width 37 height 35
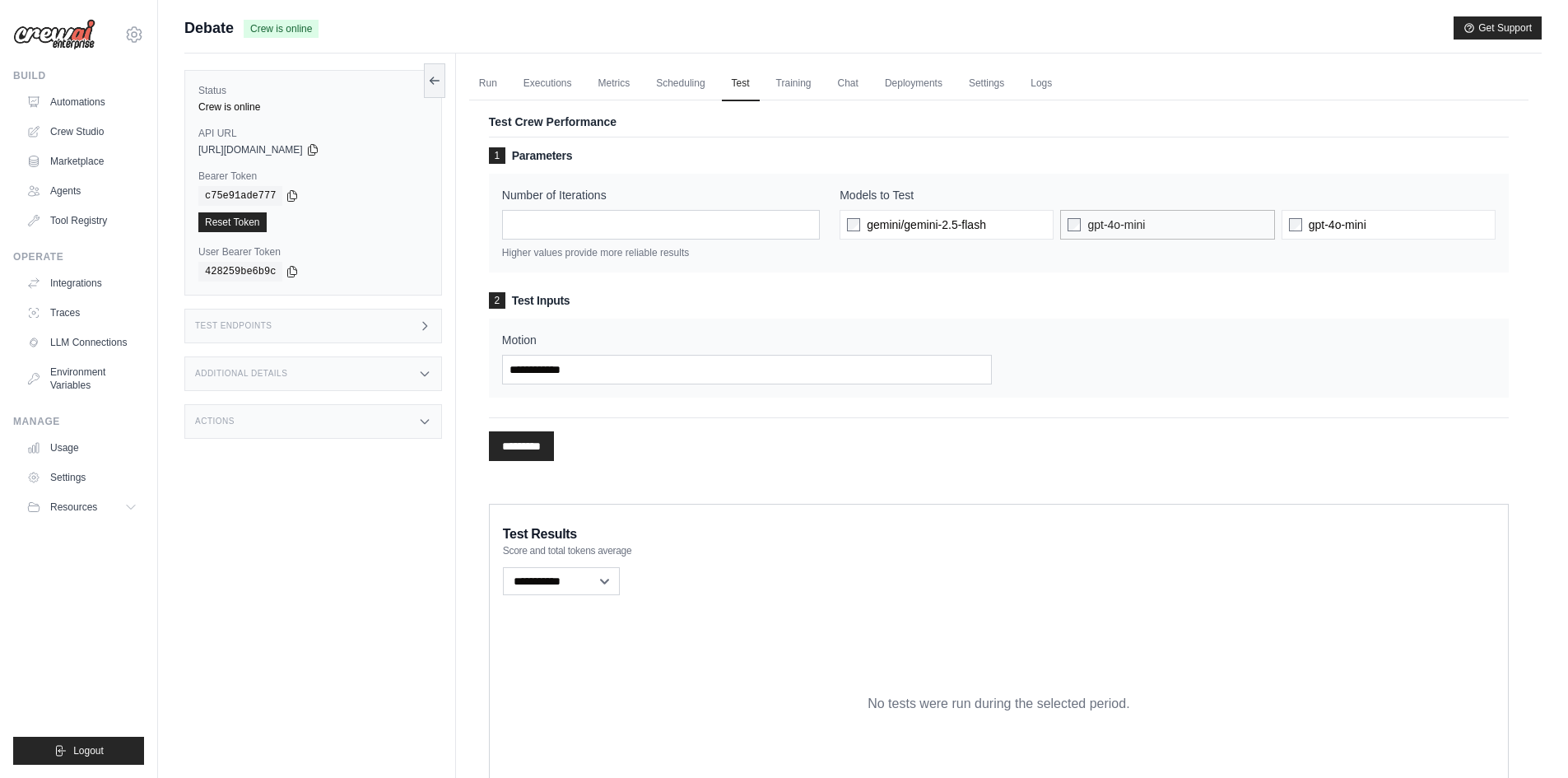
click at [1169, 223] on label "gpt-4o-mini" at bounding box center [1167, 225] width 214 height 29
click at [1173, 225] on label "gpt-4o-mini" at bounding box center [1167, 225] width 214 height 29
click at [956, 219] on span "gemini/gemini-2.5-flash" at bounding box center [926, 225] width 120 height 16
click at [561, 375] on input "Motion" at bounding box center [747, 369] width 490 height 29
type input "**********"
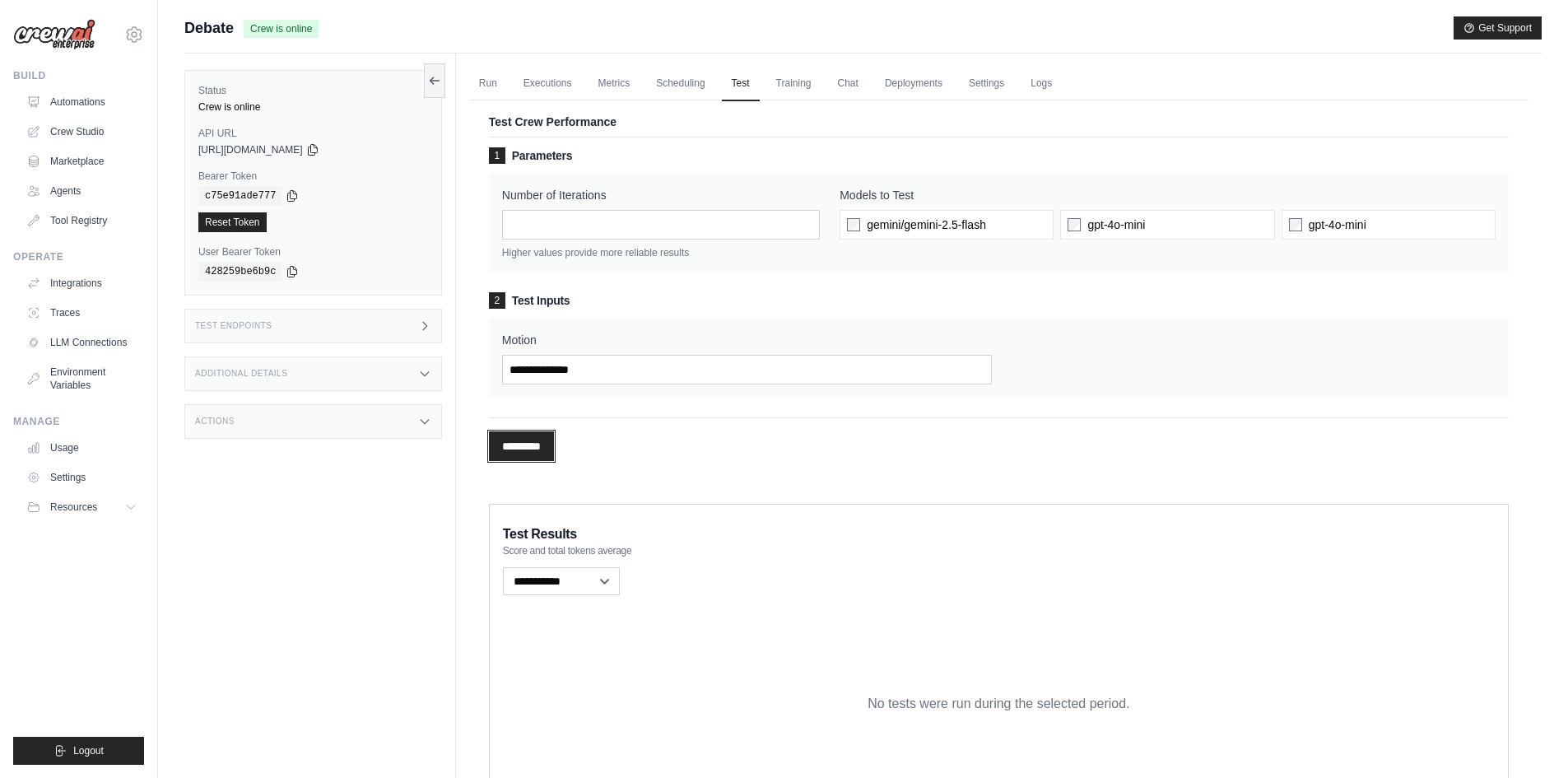
click at [498, 445] on input "*********" at bounding box center [521, 446] width 65 height 29
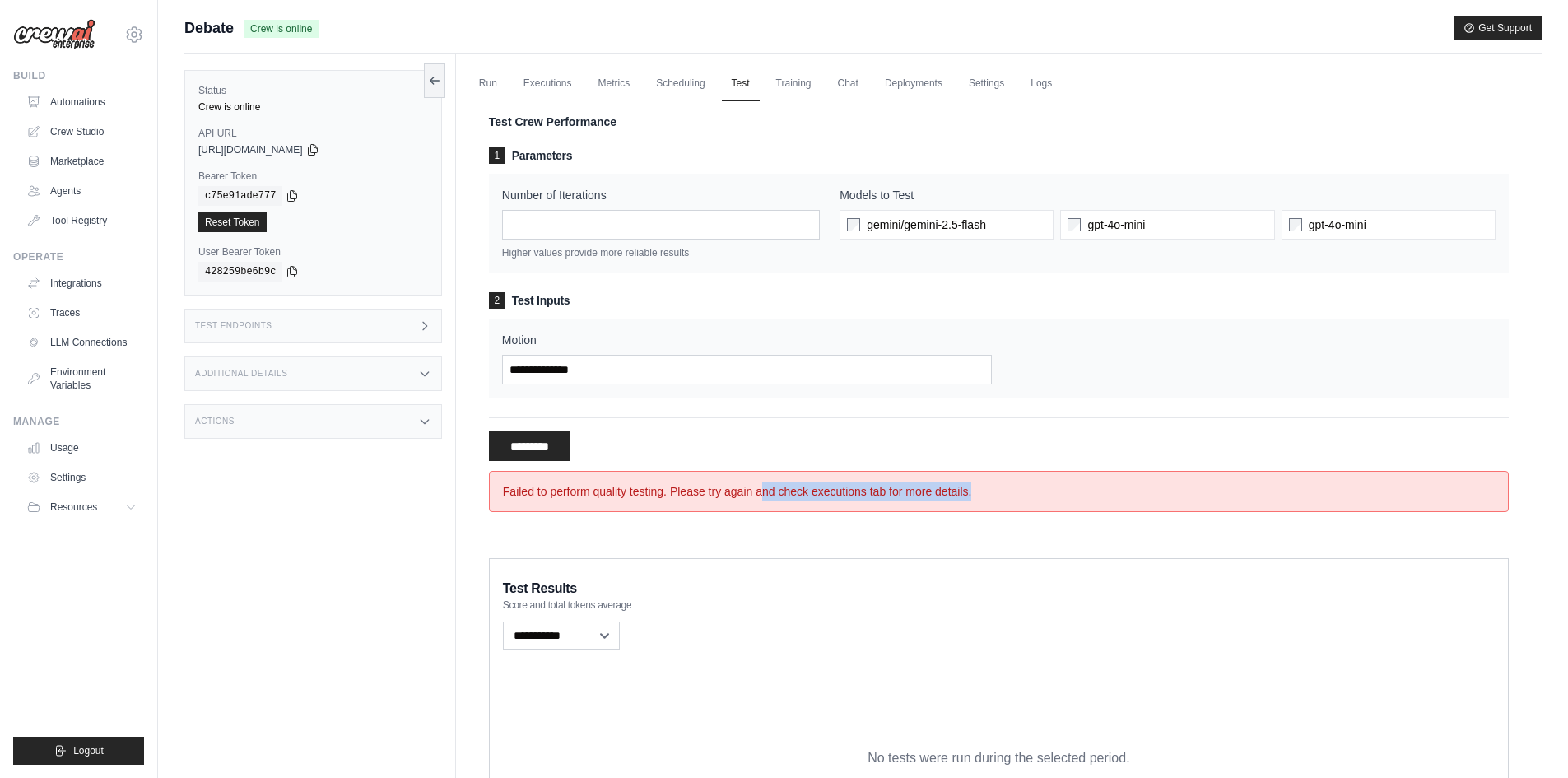
drag, startPoint x: 781, startPoint y: 496, endPoint x: 1008, endPoint y: 482, distance: 227.4
click at [1008, 482] on div "Failed to perform quality testing. Please try again and check executions tab fo…" at bounding box center [998, 491] width 1019 height 41
click at [1008, 482] on div "Failed to perform quality testing. Please try again and check executions tab fo…" at bounding box center [998, 491] width 1019 height 41
click at [594, 450] on div "**********" at bounding box center [998, 439] width 1019 height 44
click at [539, 450] on input "**********" at bounding box center [530, 446] width 82 height 29
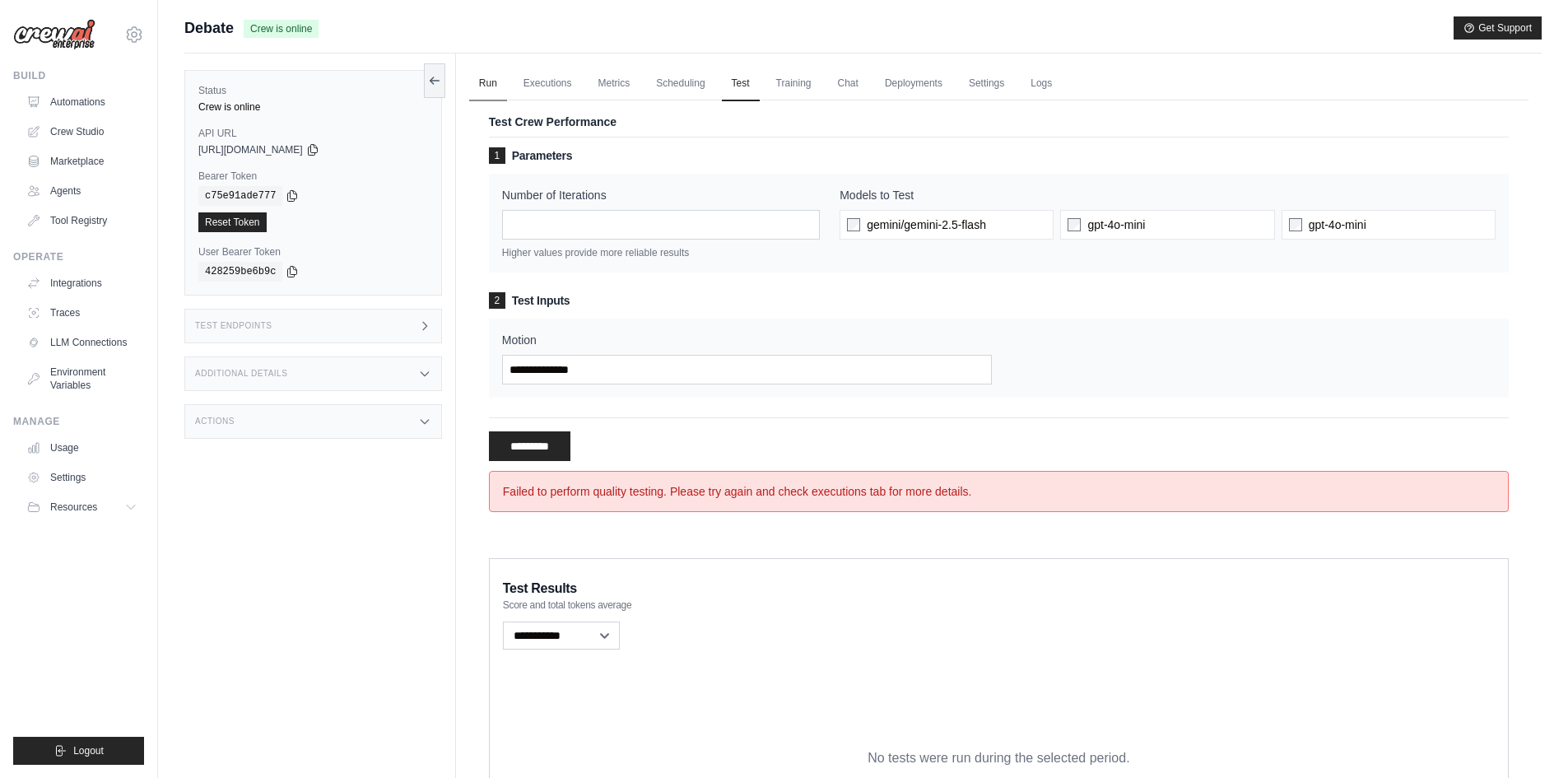
click at [501, 82] on link "Run" at bounding box center [487, 84] width 37 height 35
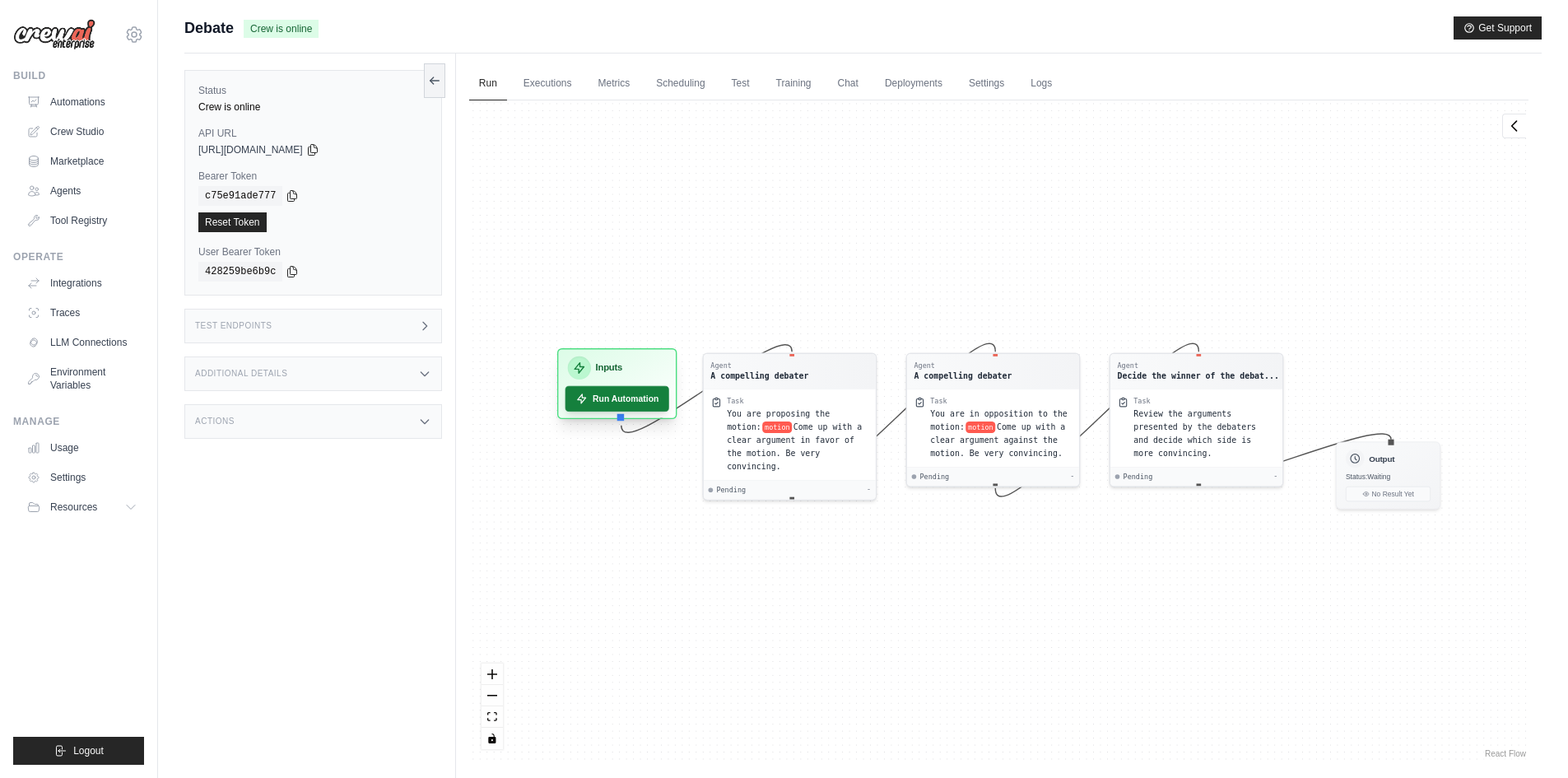
click at [602, 402] on button "Run Automation" at bounding box center [615, 399] width 103 height 26
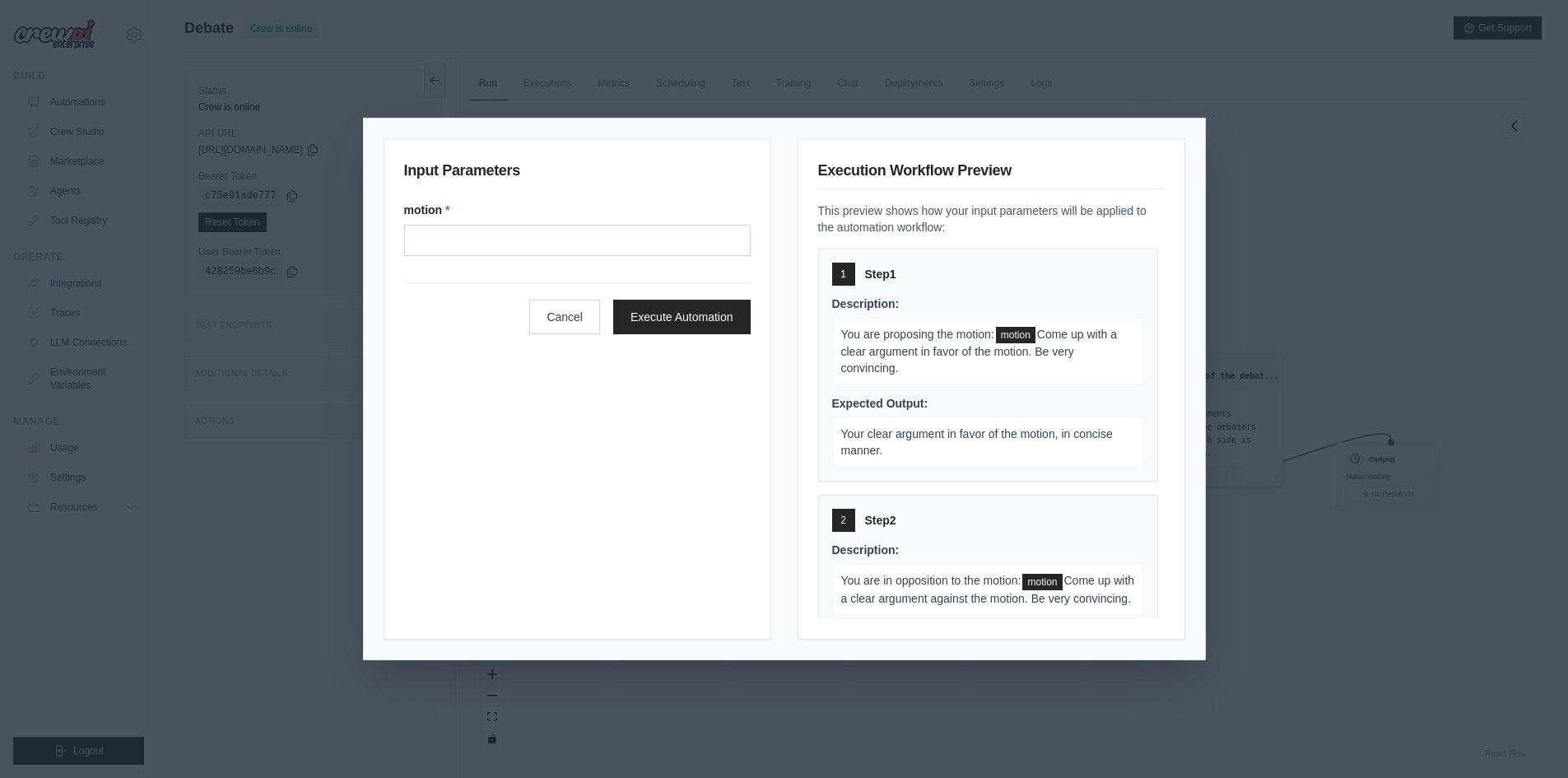
click at [501, 219] on div "motion *" at bounding box center [577, 229] width 347 height 54
click at [517, 225] on div "motion *" at bounding box center [577, 229] width 347 height 54
click at [517, 225] on input "Motion" at bounding box center [577, 240] width 347 height 31
type input "**********"
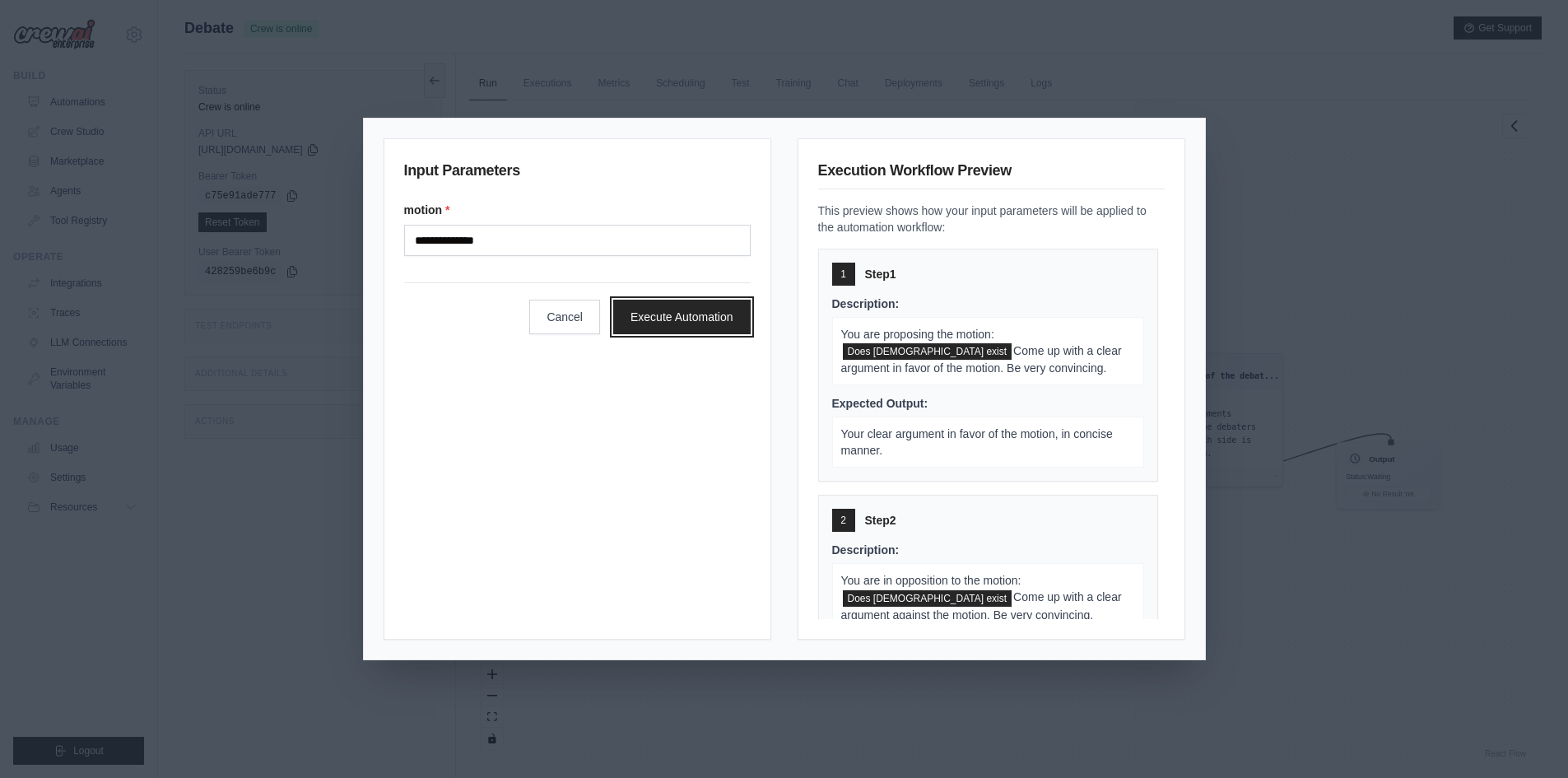
click at [690, 317] on button "Execute Automation" at bounding box center [682, 317] width 137 height 35
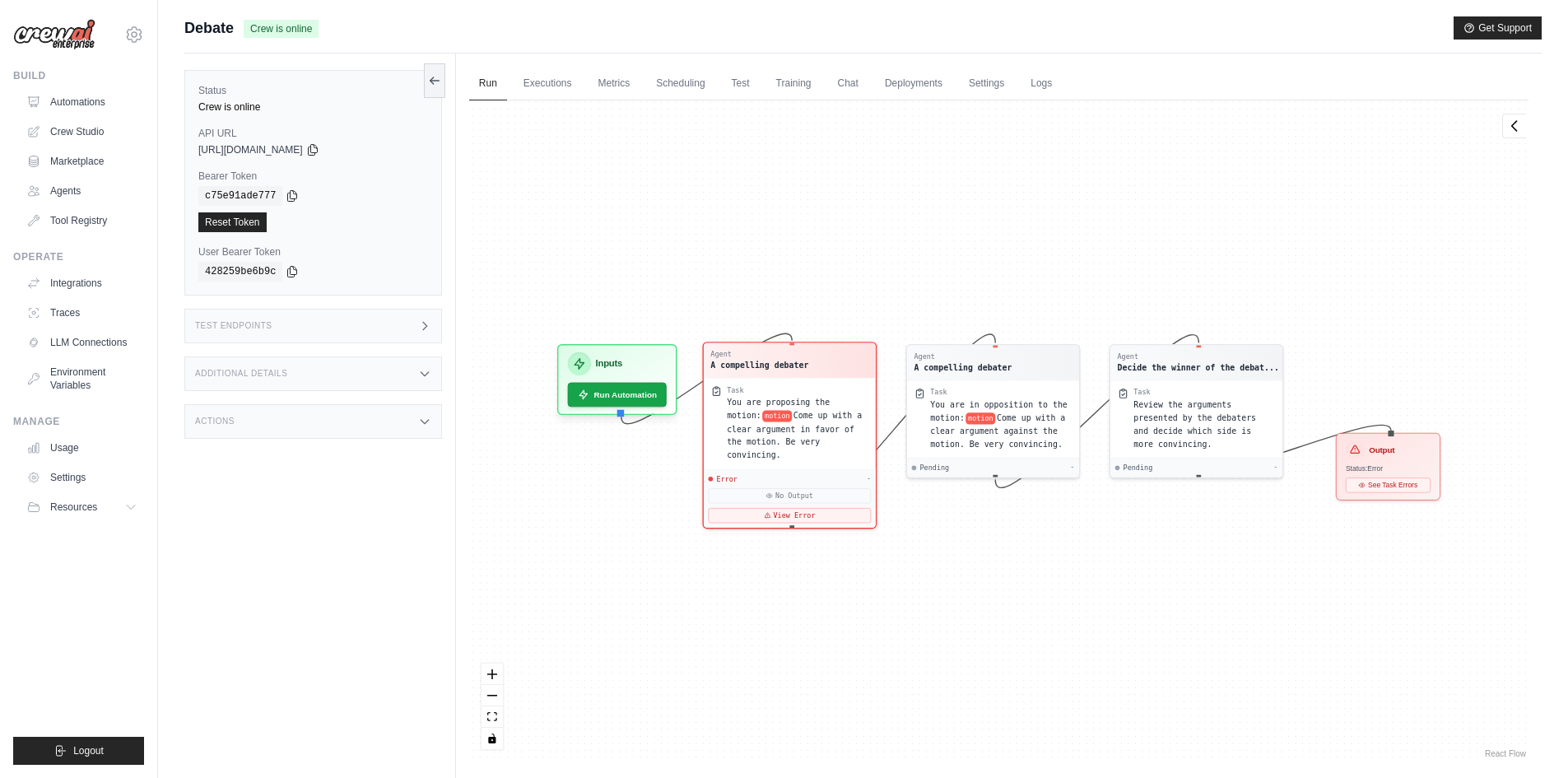
drag, startPoint x: 839, startPoint y: 504, endPoint x: 839, endPoint y: 513, distance: 9.0
click at [839, 507] on button "View Error" at bounding box center [789, 515] width 163 height 15
click at [847, 506] on button "View Error" at bounding box center [789, 514] width 163 height 15
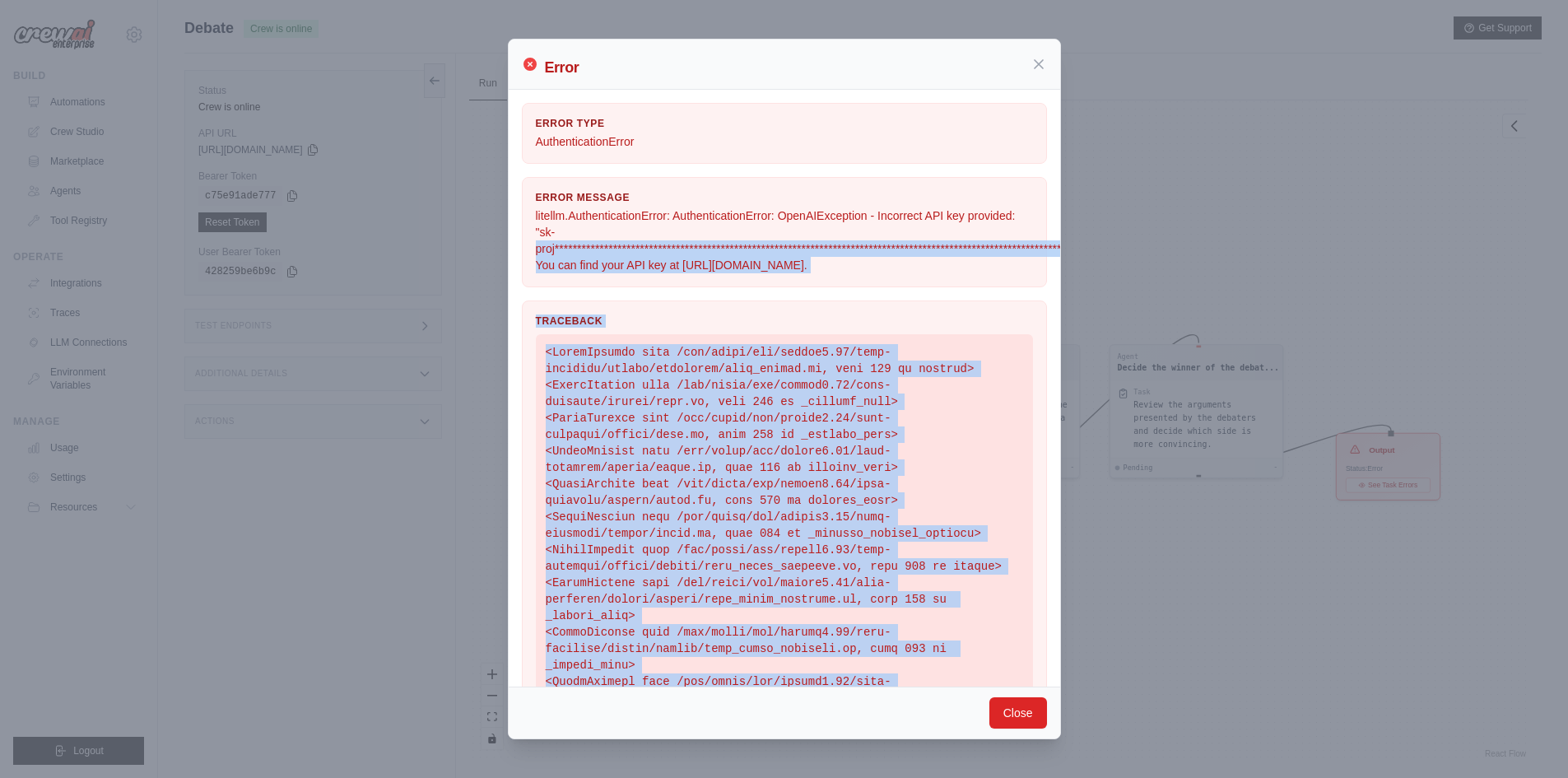
drag, startPoint x: 684, startPoint y: 624, endPoint x: 539, endPoint y: 252, distance: 399.3
click at [539, 252] on div "**********" at bounding box center [784, 581] width 525 height 956
click at [564, 272] on p "**********" at bounding box center [784, 240] width 497 height 66
drag, startPoint x: 688, startPoint y: 268, endPoint x: 944, endPoint y: 267, distance: 256.0
click at [944, 267] on p "**********" at bounding box center [784, 240] width 497 height 66
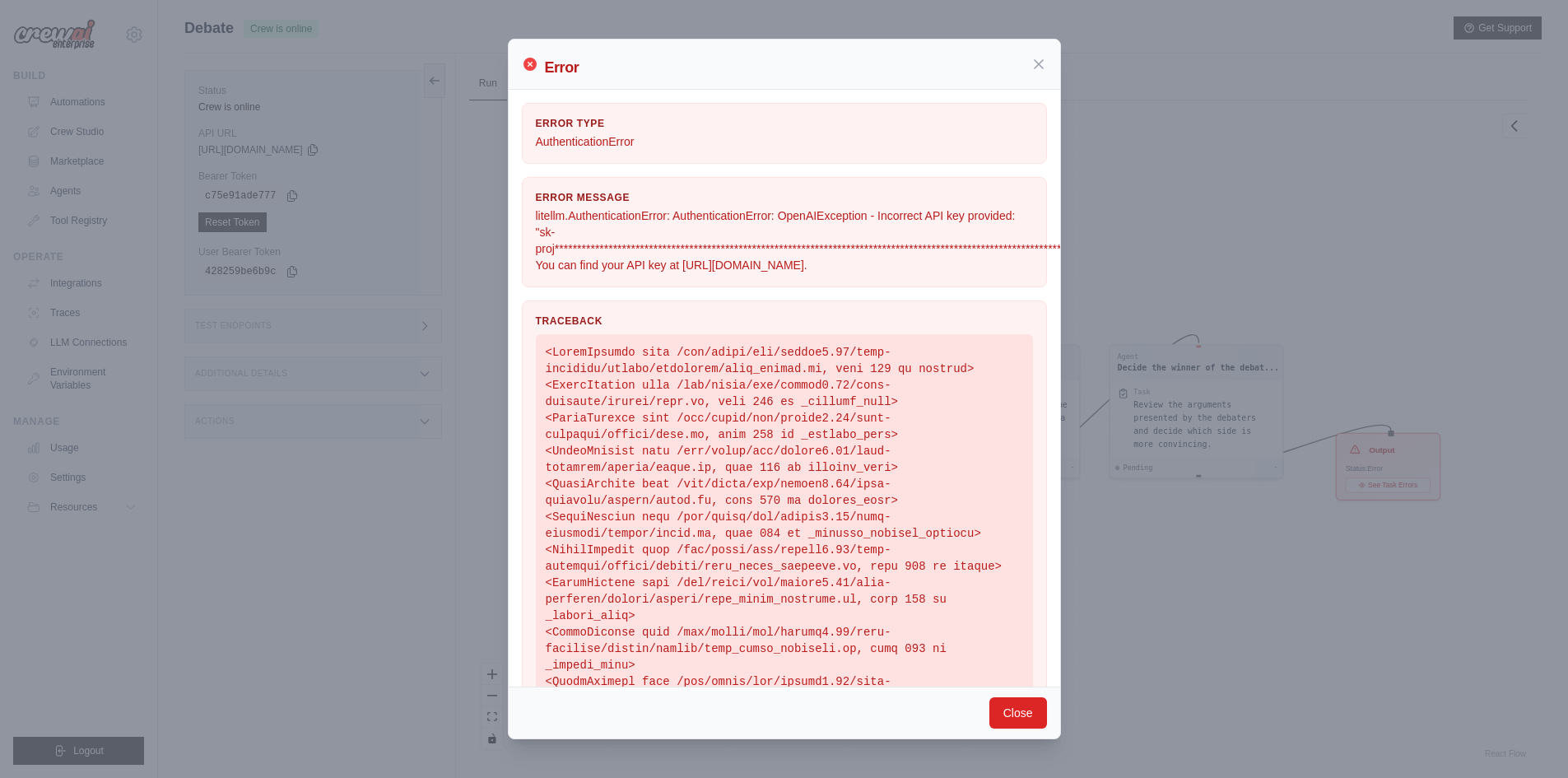
click at [876, 243] on p "**********" at bounding box center [784, 240] width 497 height 66
click at [1033, 70] on icon at bounding box center [1039, 63] width 16 height 16
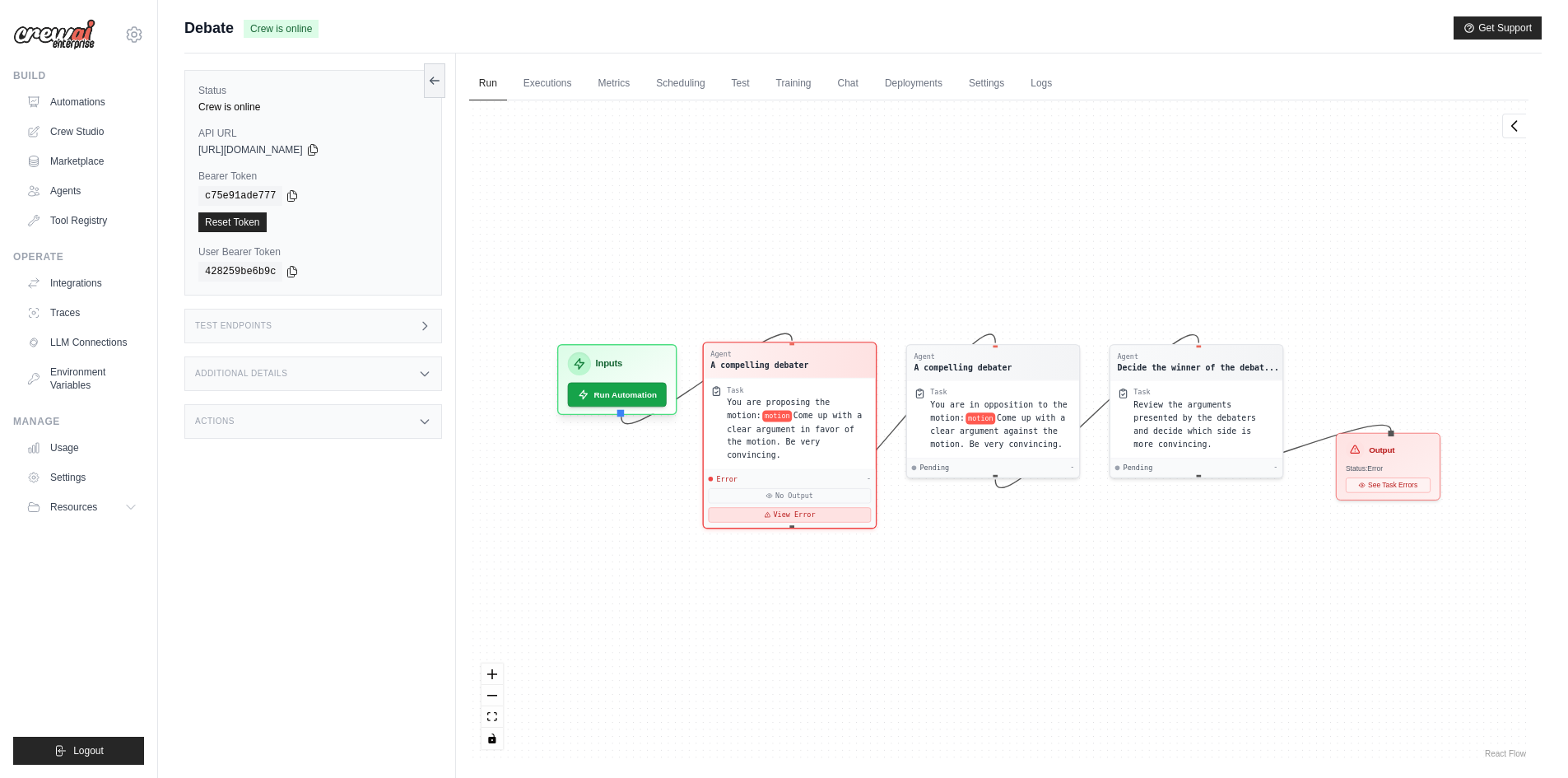
click at [794, 506] on button "View Error" at bounding box center [789, 514] width 163 height 15
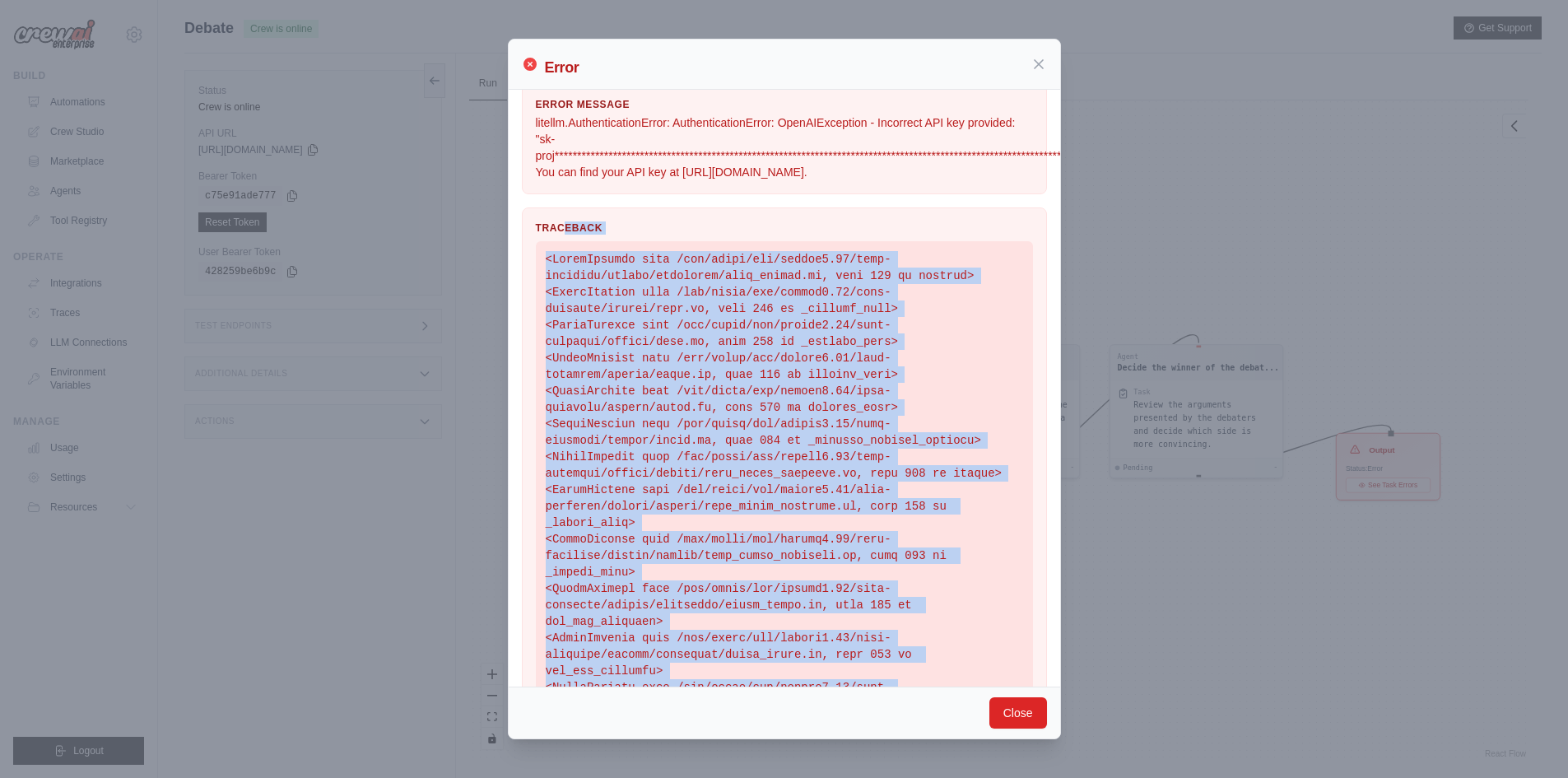
scroll to position [4, 0]
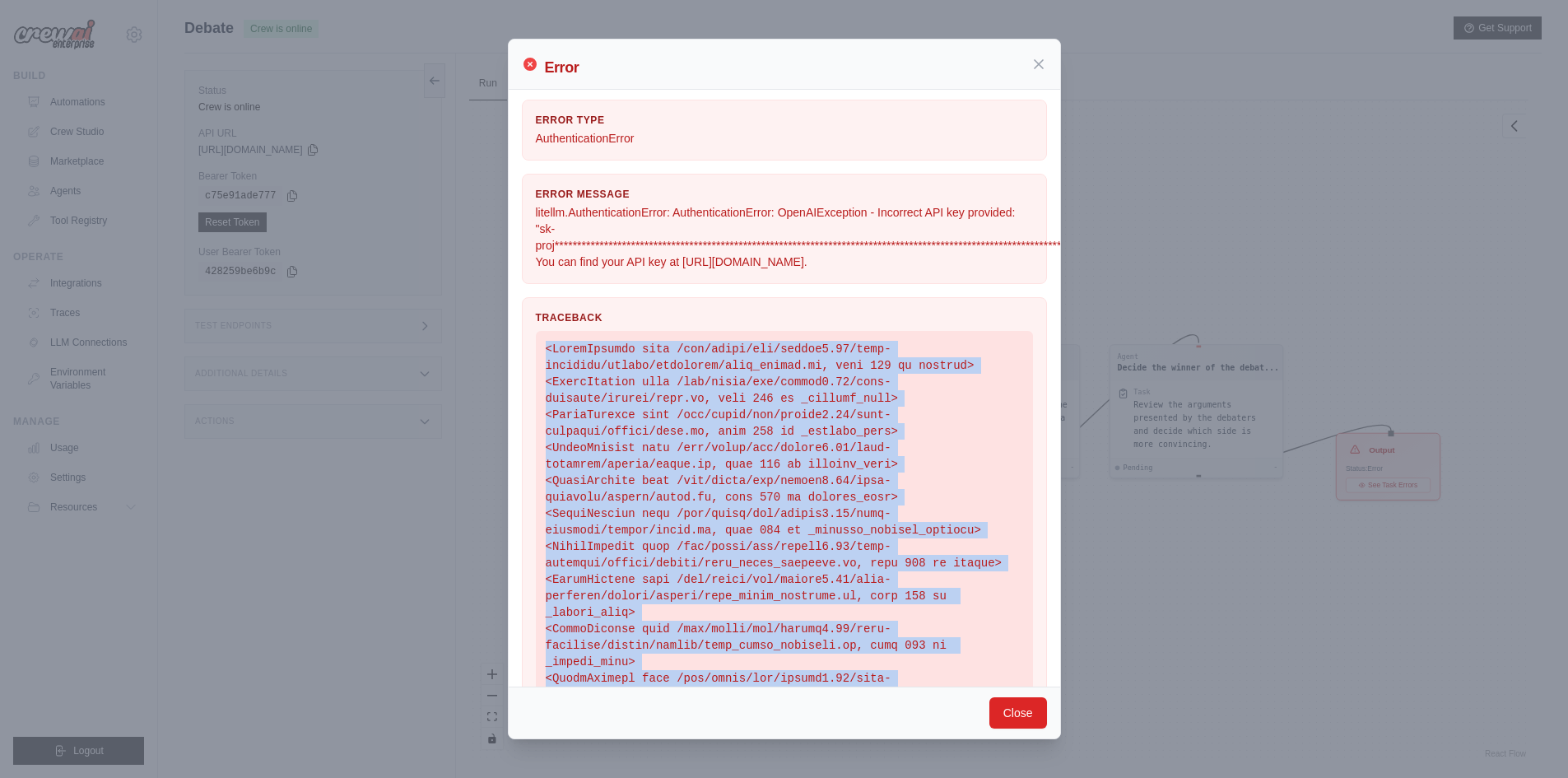
drag, startPoint x: 688, startPoint y: 630, endPoint x: 543, endPoint y: 336, distance: 327.8
click at [543, 336] on pre at bounding box center [784, 687] width 497 height 711
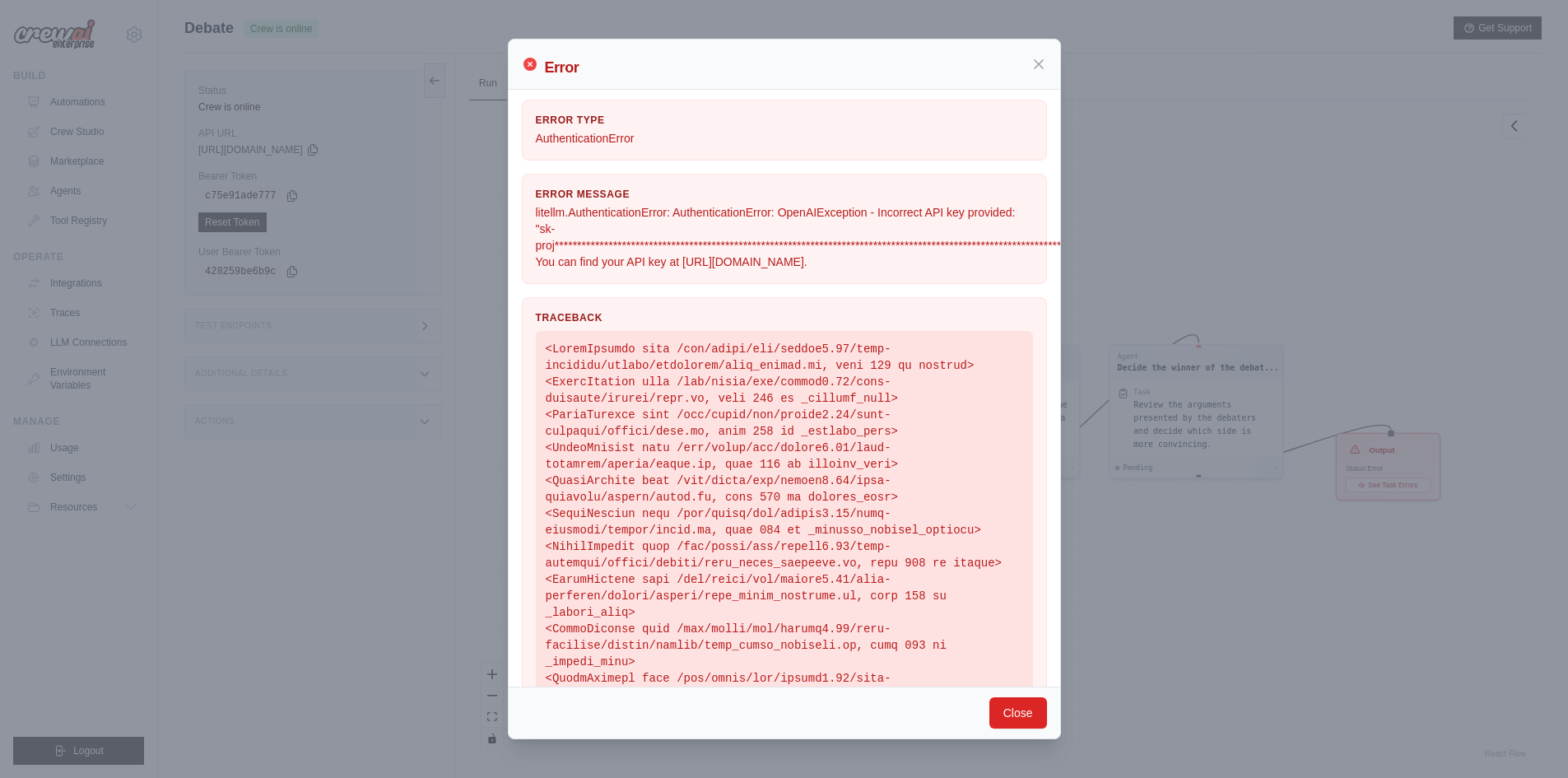
click at [622, 260] on p "**********" at bounding box center [784, 237] width 497 height 66
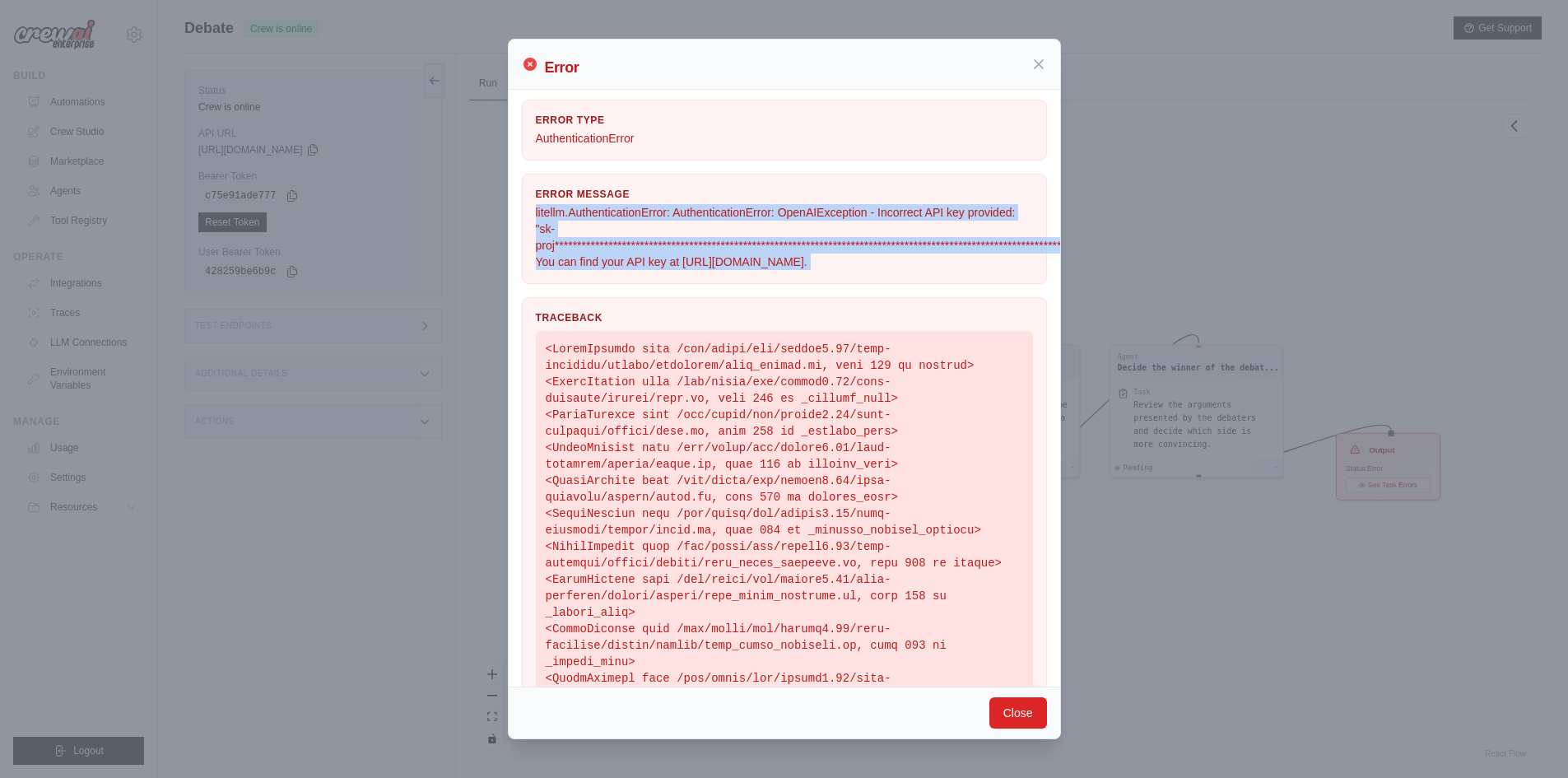
click at [622, 260] on p "**********" at bounding box center [784, 237] width 497 height 66
click at [1044, 62] on icon at bounding box center [1039, 63] width 16 height 16
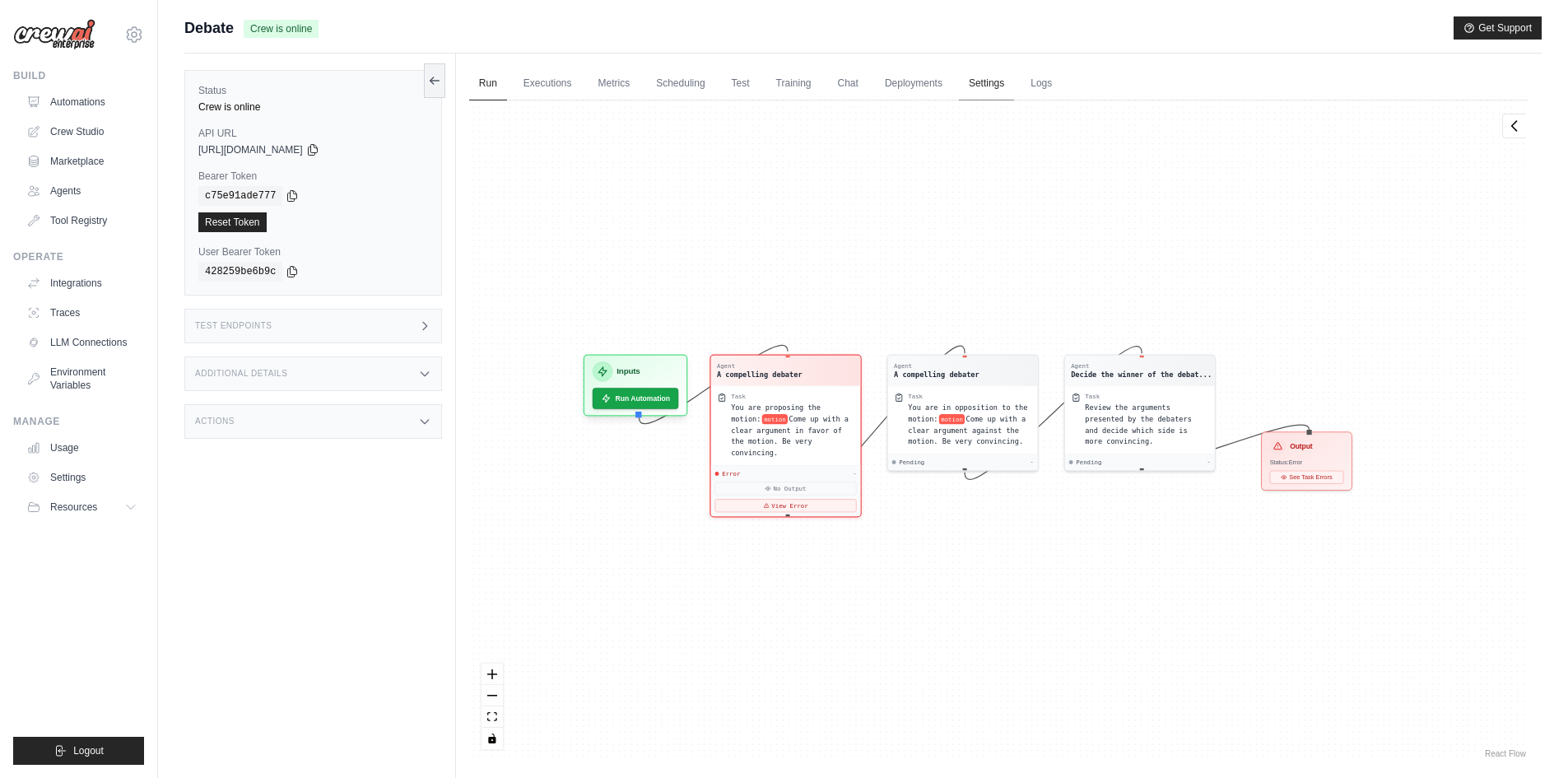
click at [995, 90] on link "Settings" at bounding box center [987, 84] width 55 height 35
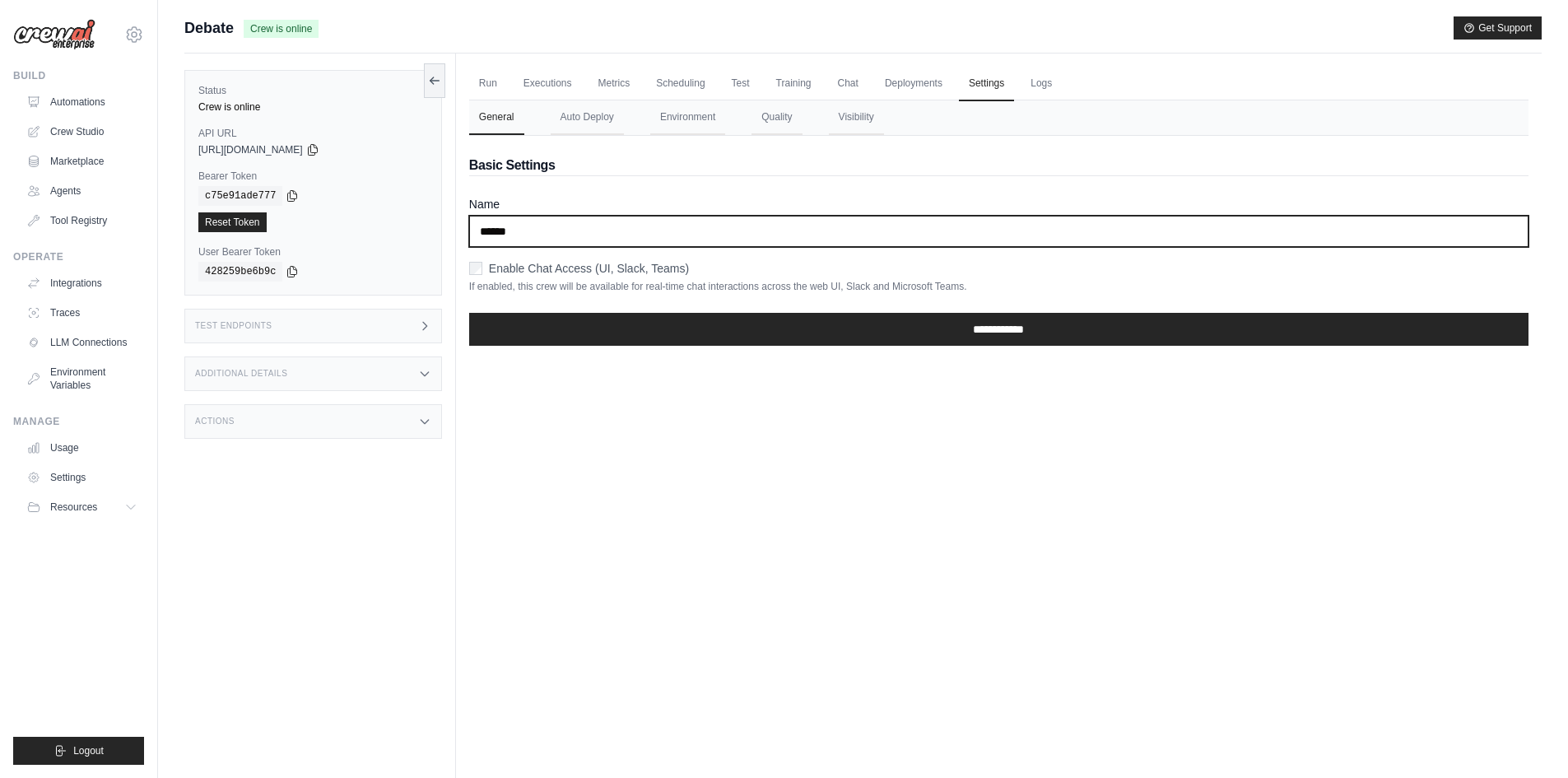
click at [523, 228] on input "******" at bounding box center [998, 231] width 1059 height 31
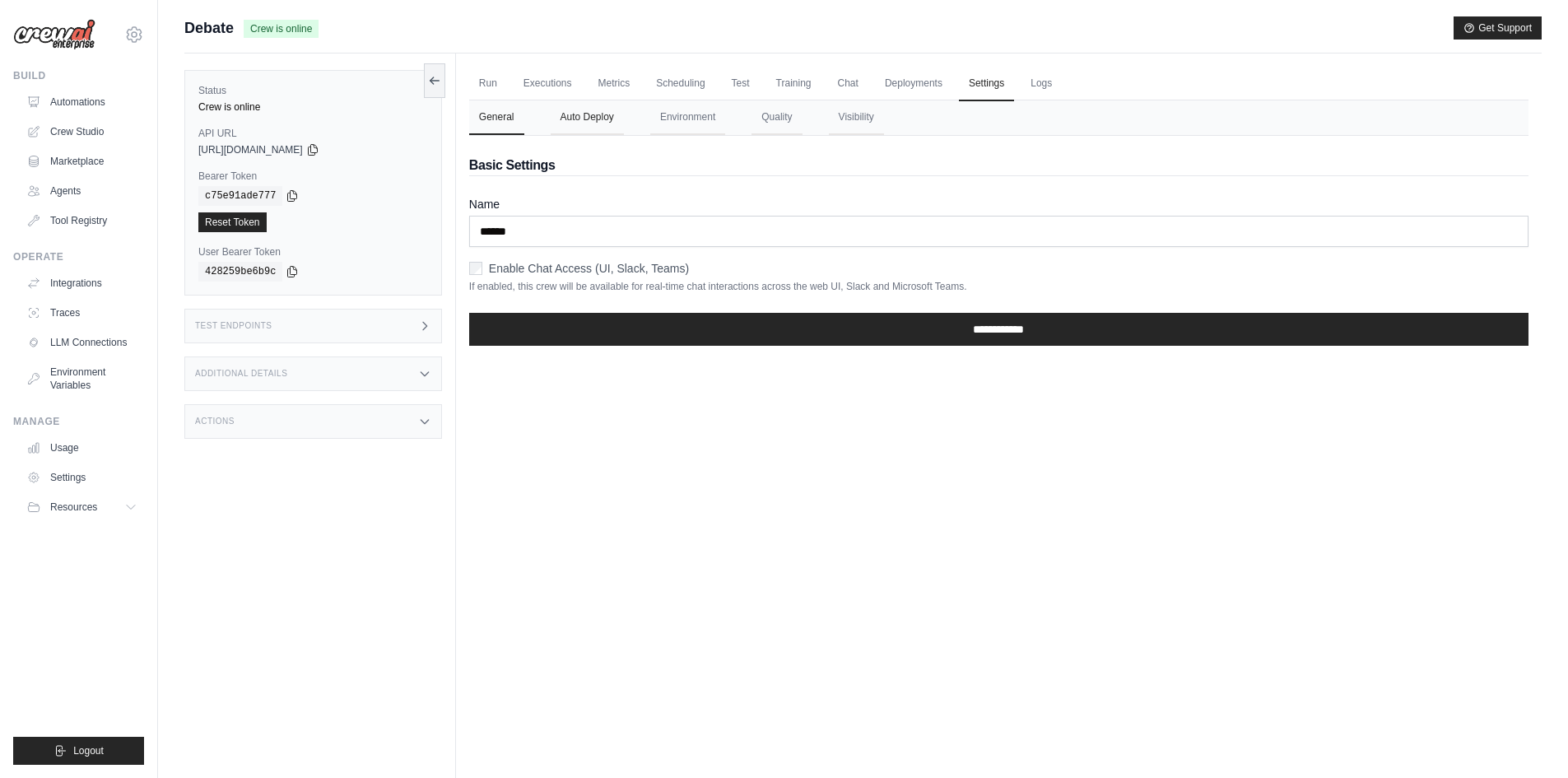
click at [590, 115] on button "Auto Deploy" at bounding box center [587, 118] width 73 height 35
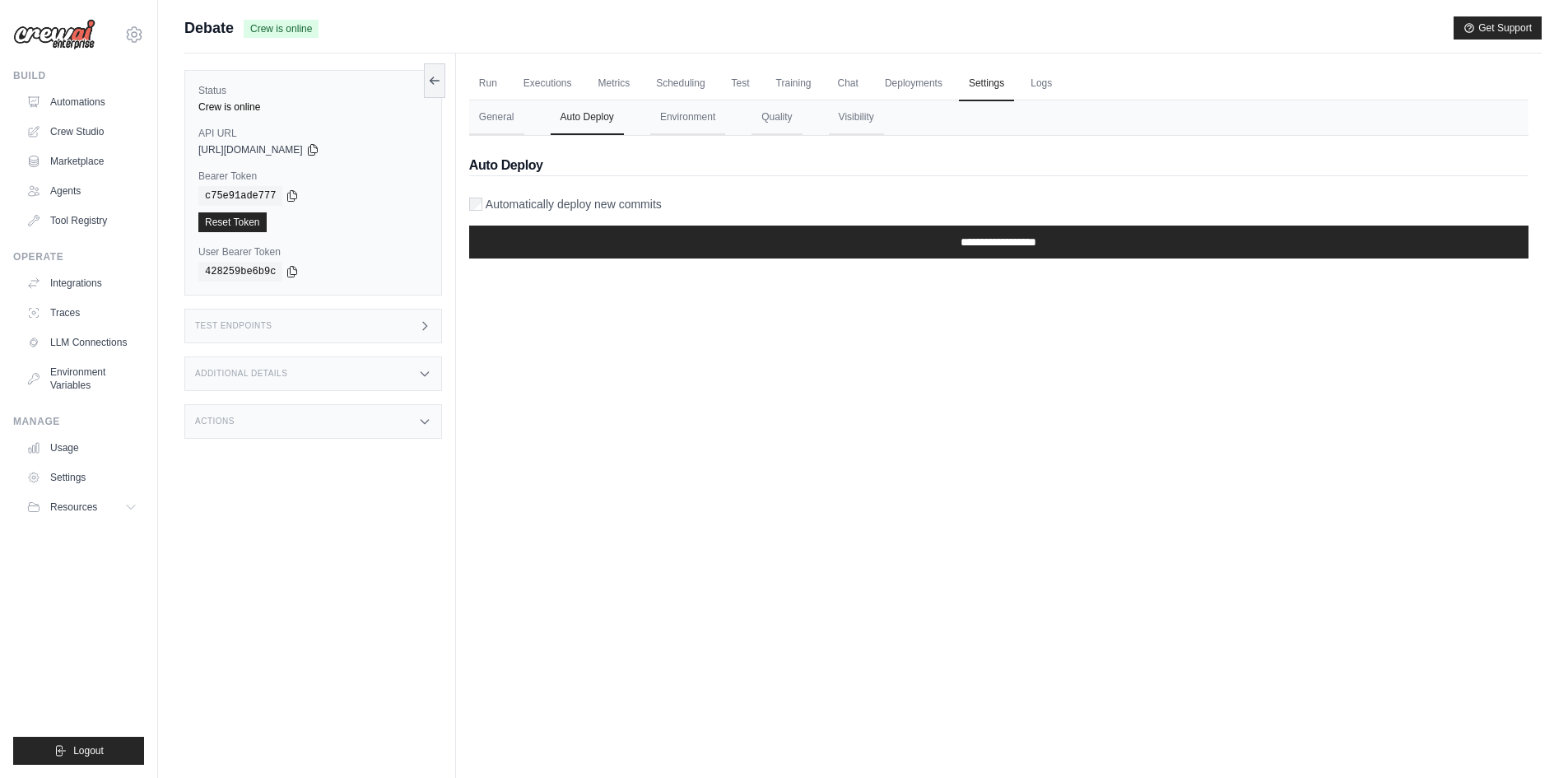
click at [740, 123] on nav "General Auto Deploy Environment Quality Visibility" at bounding box center [998, 118] width 1059 height 35
click at [707, 118] on button "Environment" at bounding box center [688, 118] width 75 height 35
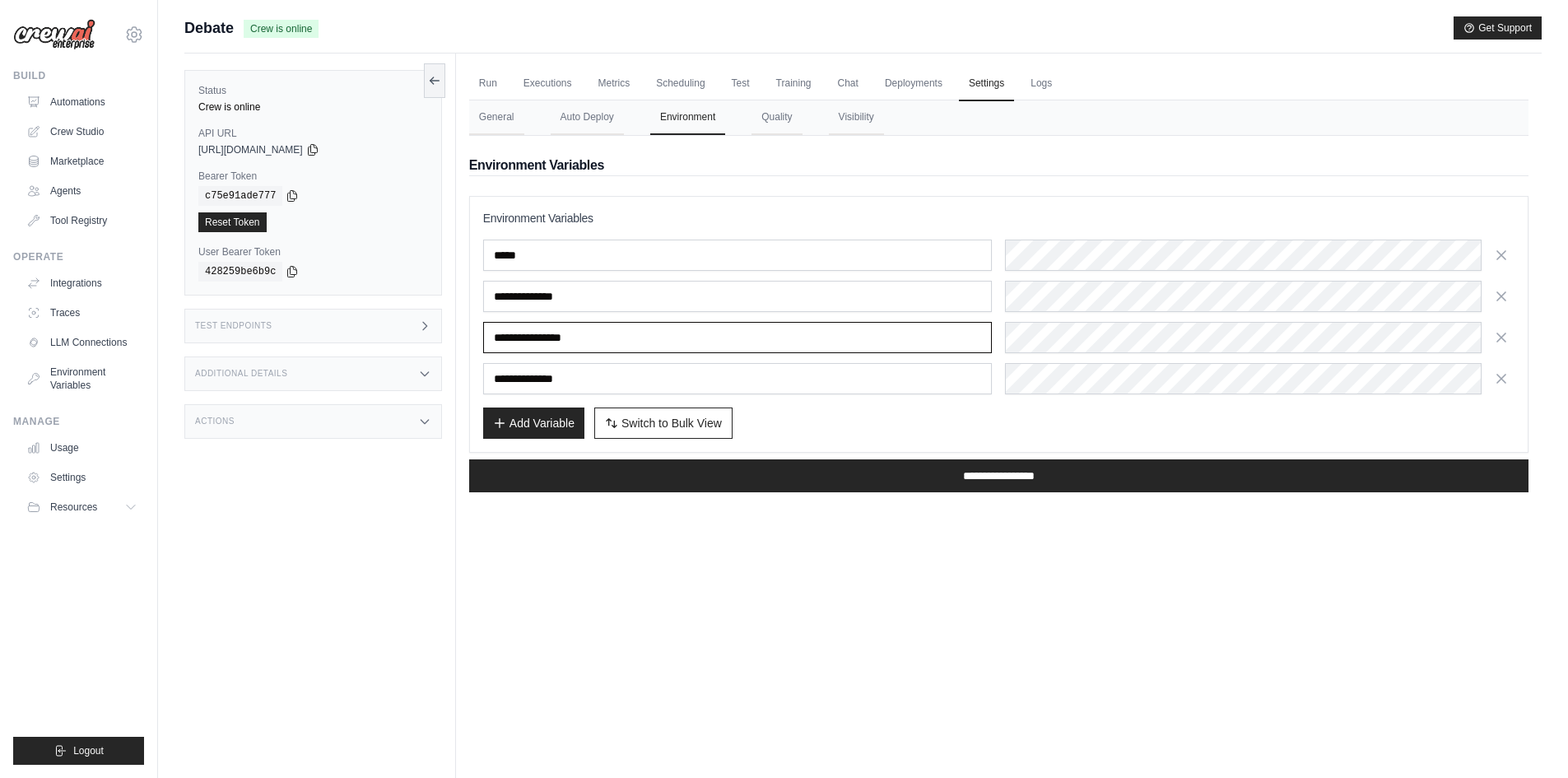
click at [797, 337] on input "**********" at bounding box center [737, 337] width 509 height 31
drag, startPoint x: 1500, startPoint y: 336, endPoint x: 1489, endPoint y: 343, distance: 13.0
click at [1500, 336] on icon "button" at bounding box center [1500, 337] width 8 height 8
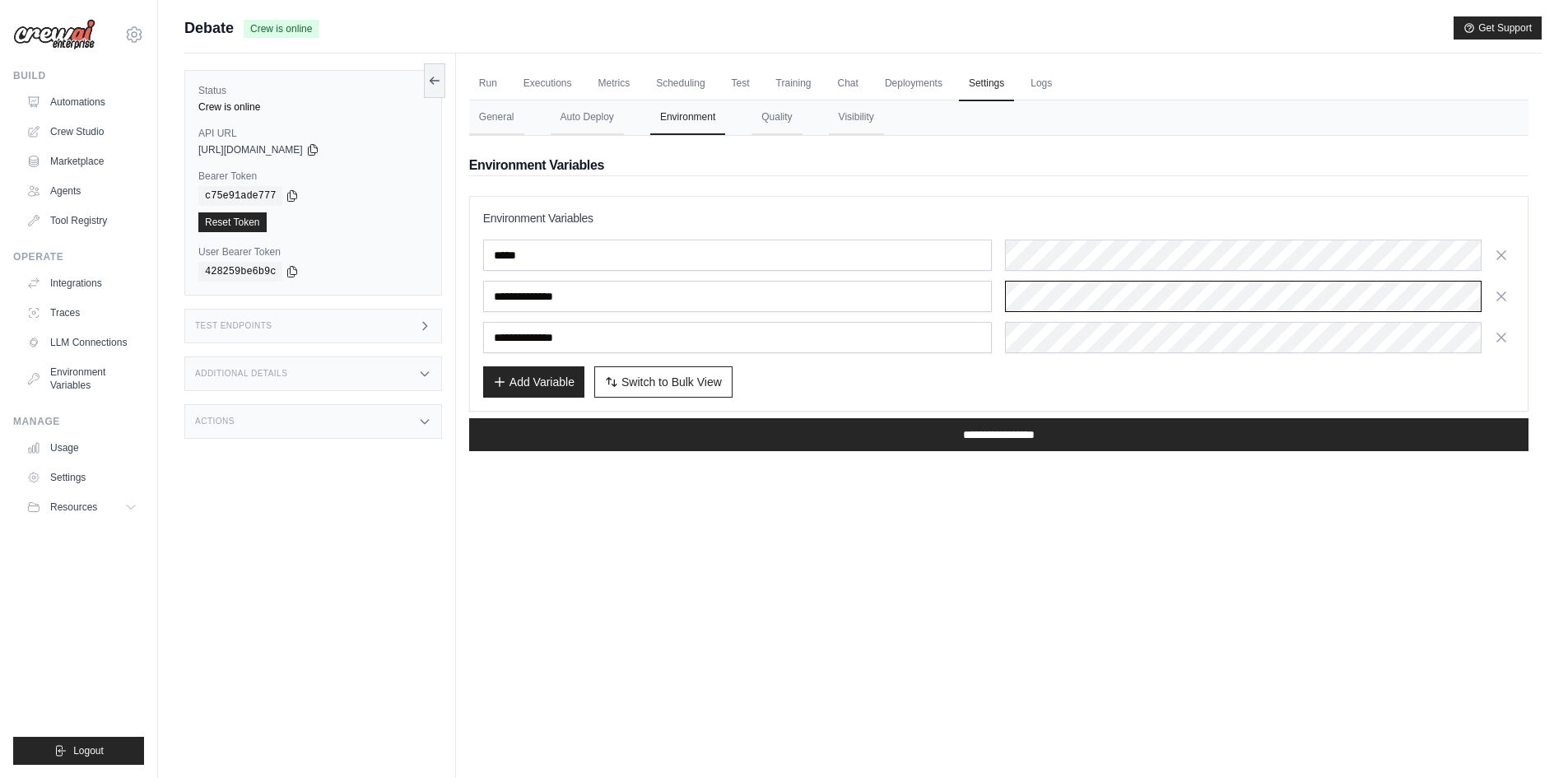
click at [935, 301] on div "**********" at bounding box center [998, 296] width 1031 height 31
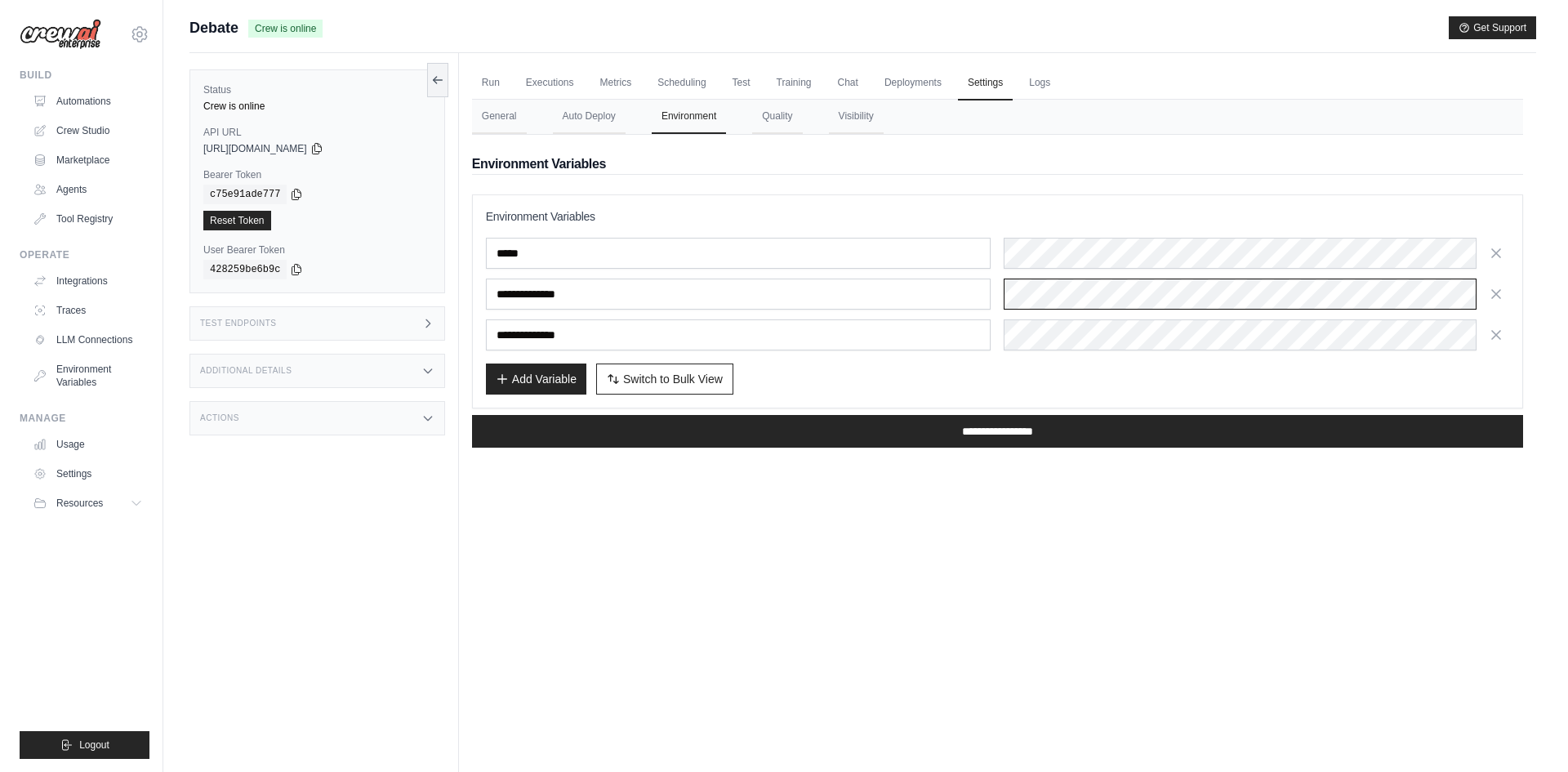
scroll to position [0, 579]
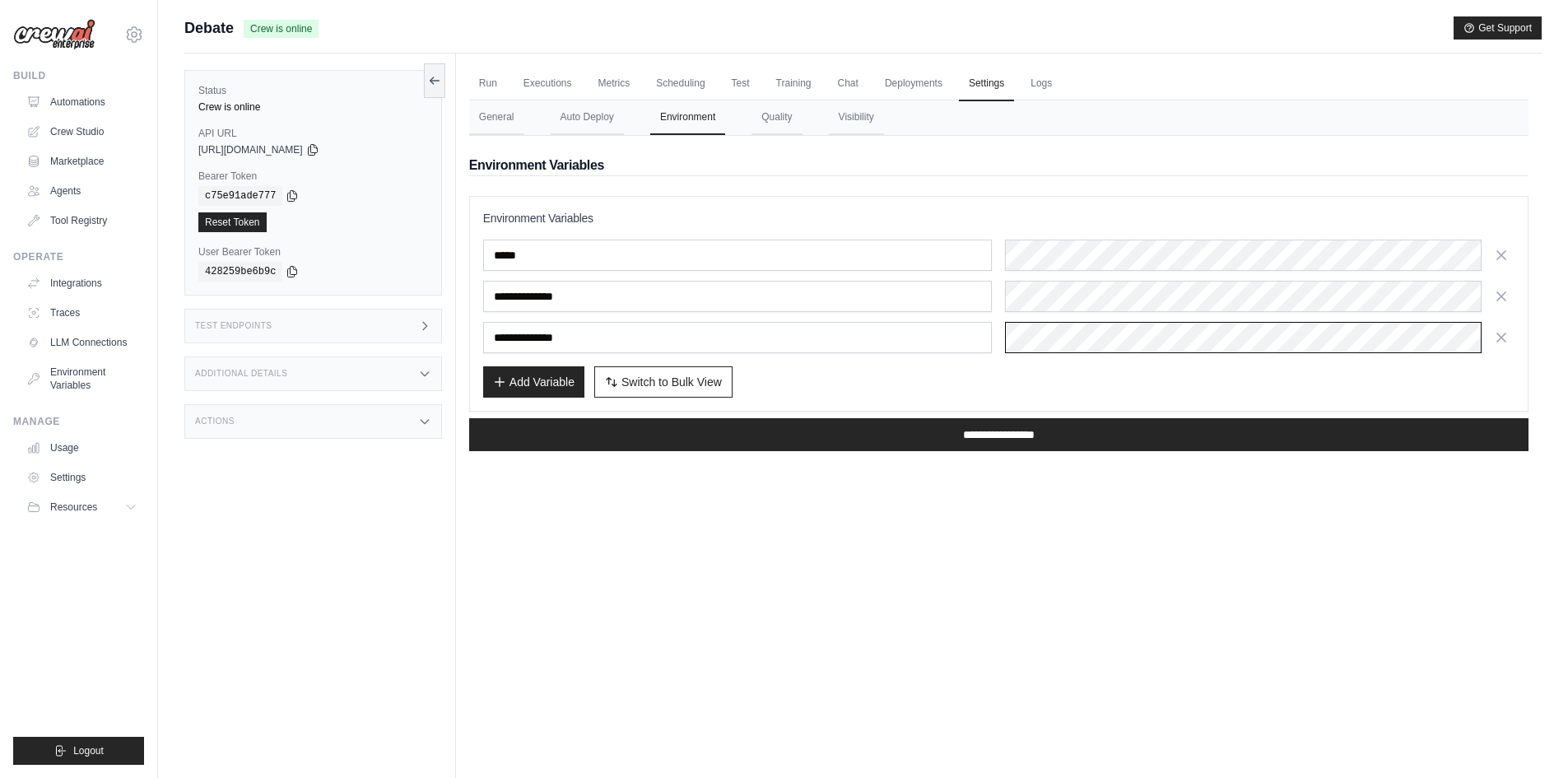
click at [992, 336] on div "**********" at bounding box center [998, 337] width 1031 height 31
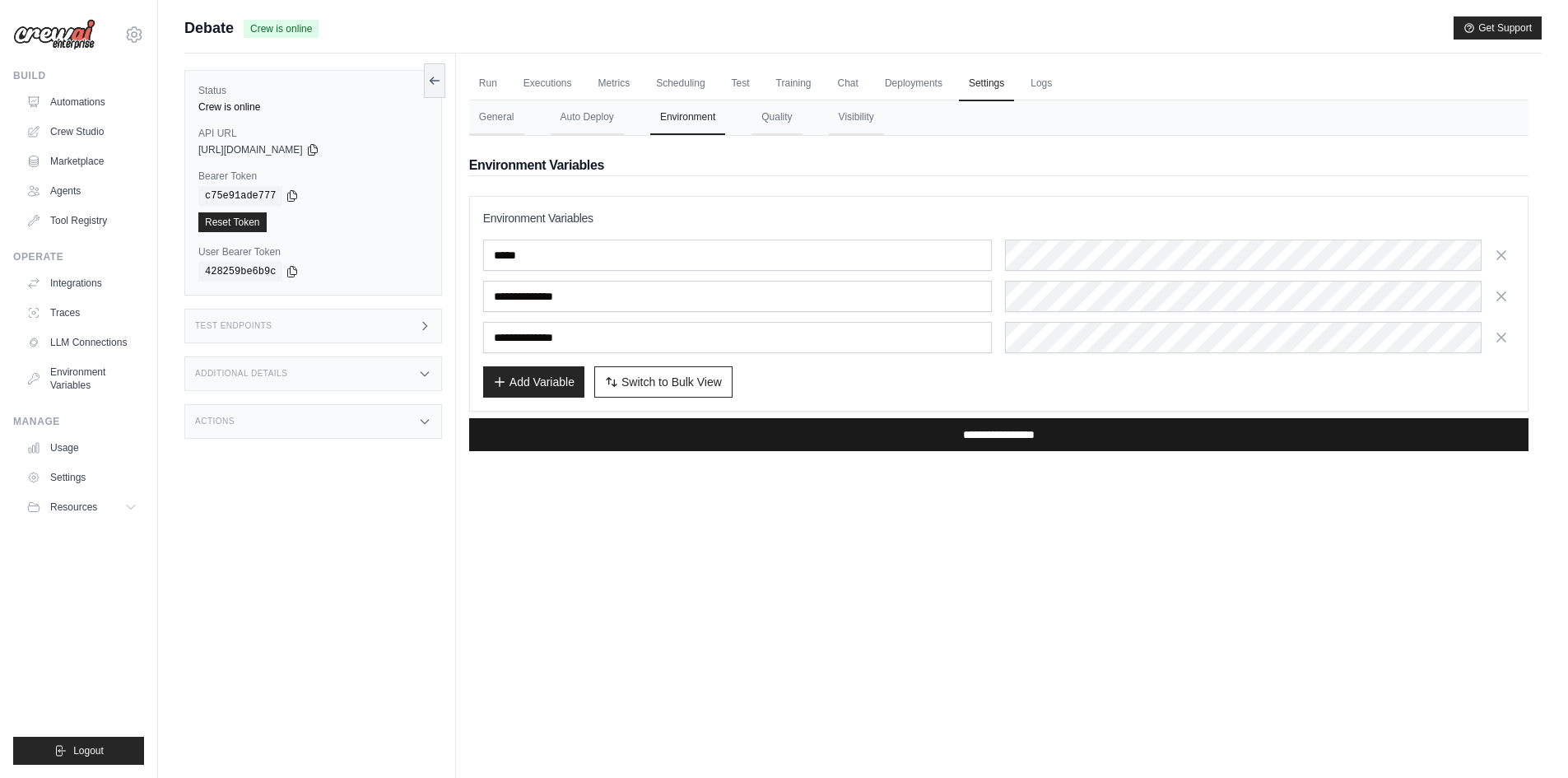
click at [1006, 432] on input "**********" at bounding box center [998, 434] width 1059 height 33
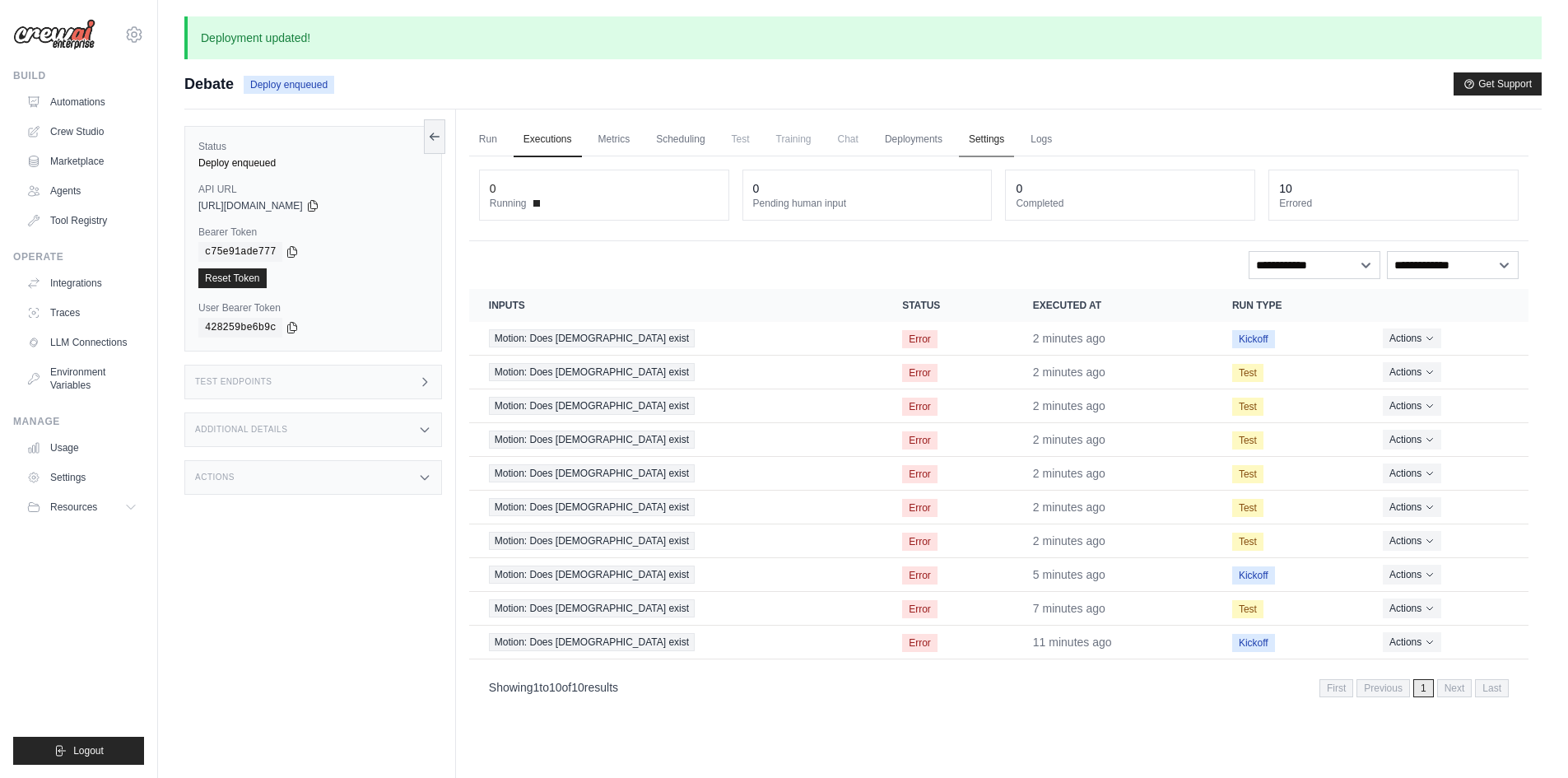
click at [990, 145] on link "Settings" at bounding box center [987, 140] width 55 height 35
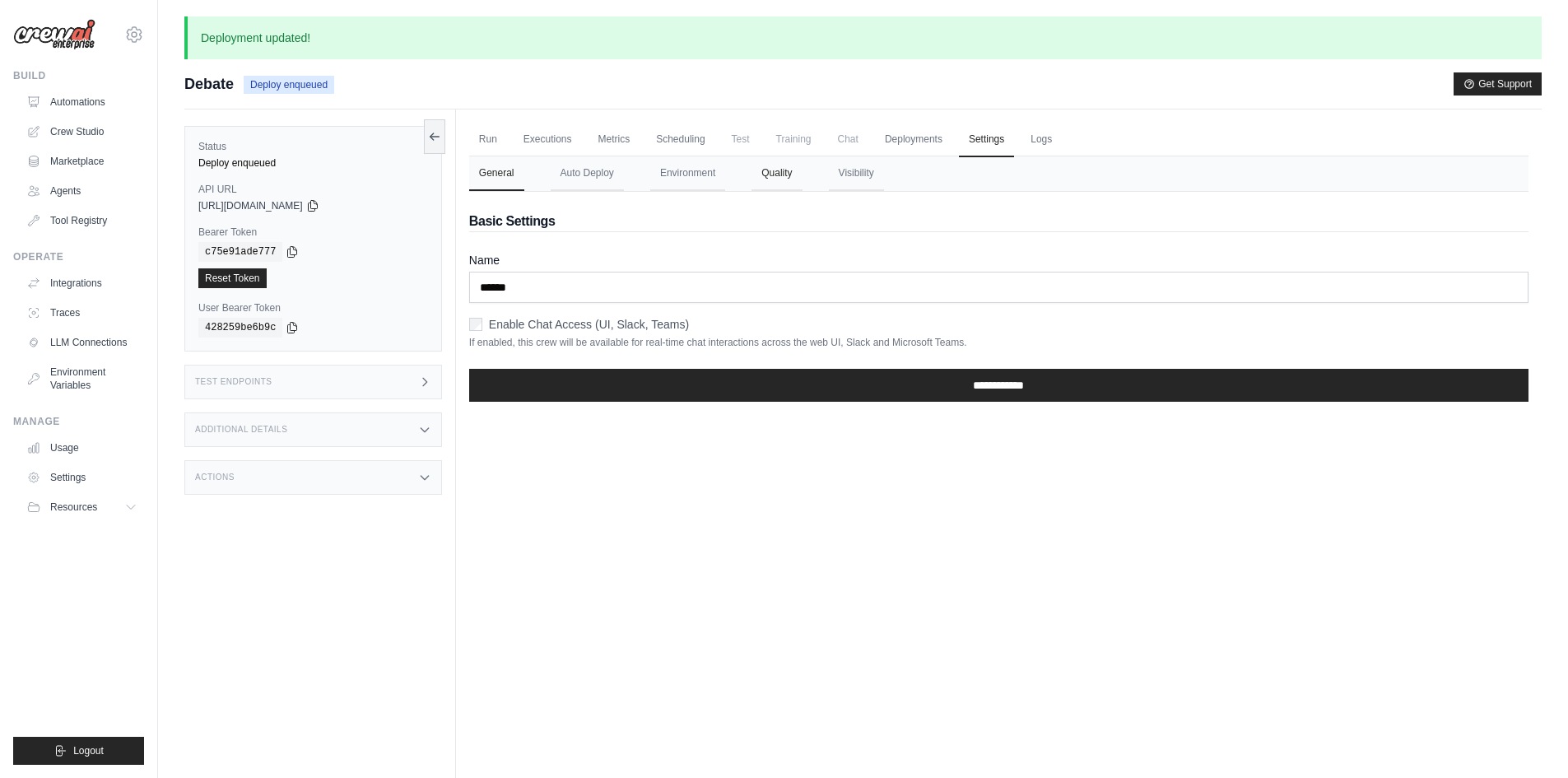
click at [795, 186] on button "Quality" at bounding box center [776, 174] width 50 height 35
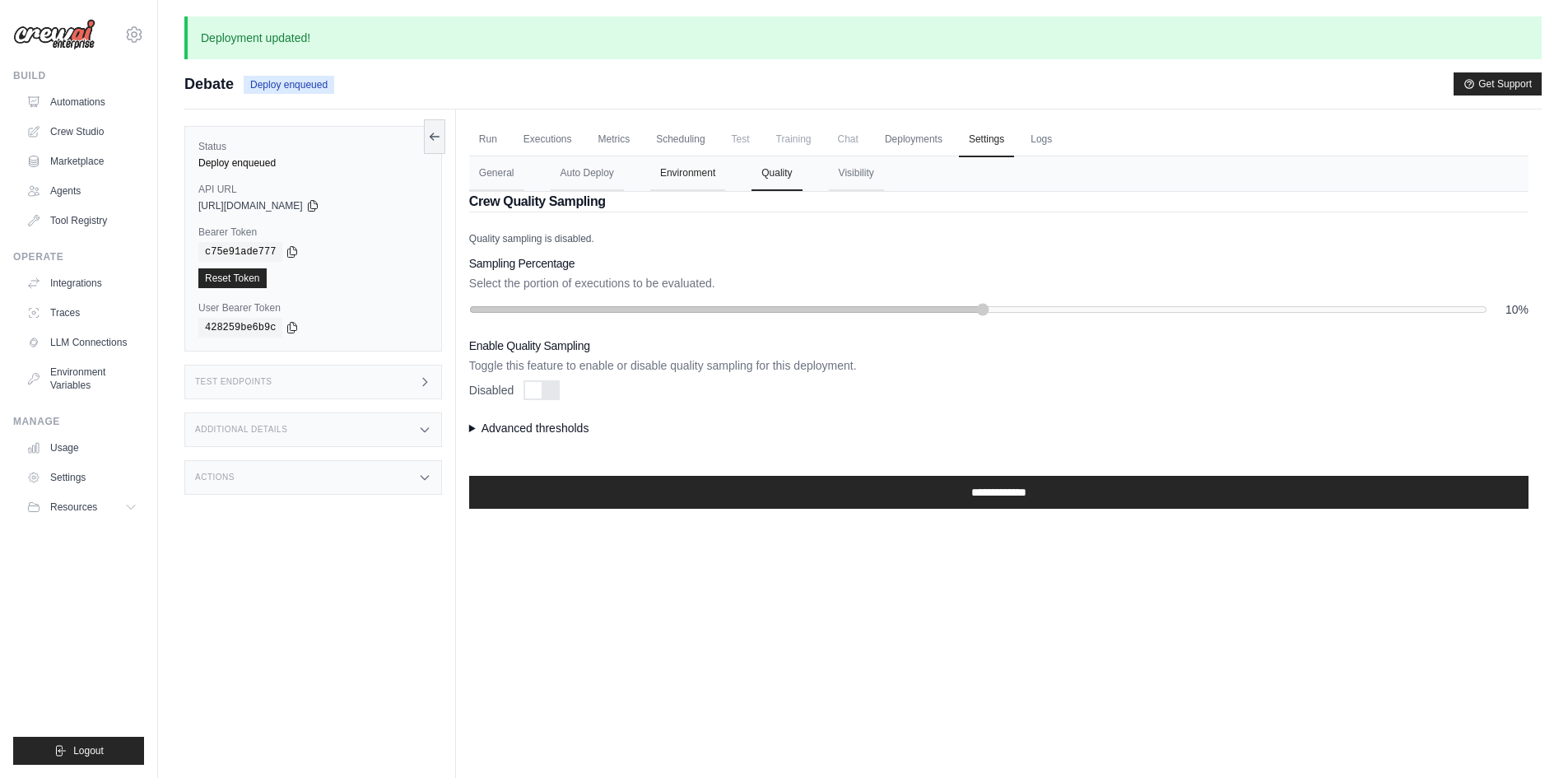
click at [712, 182] on button "Environment" at bounding box center [688, 174] width 75 height 35
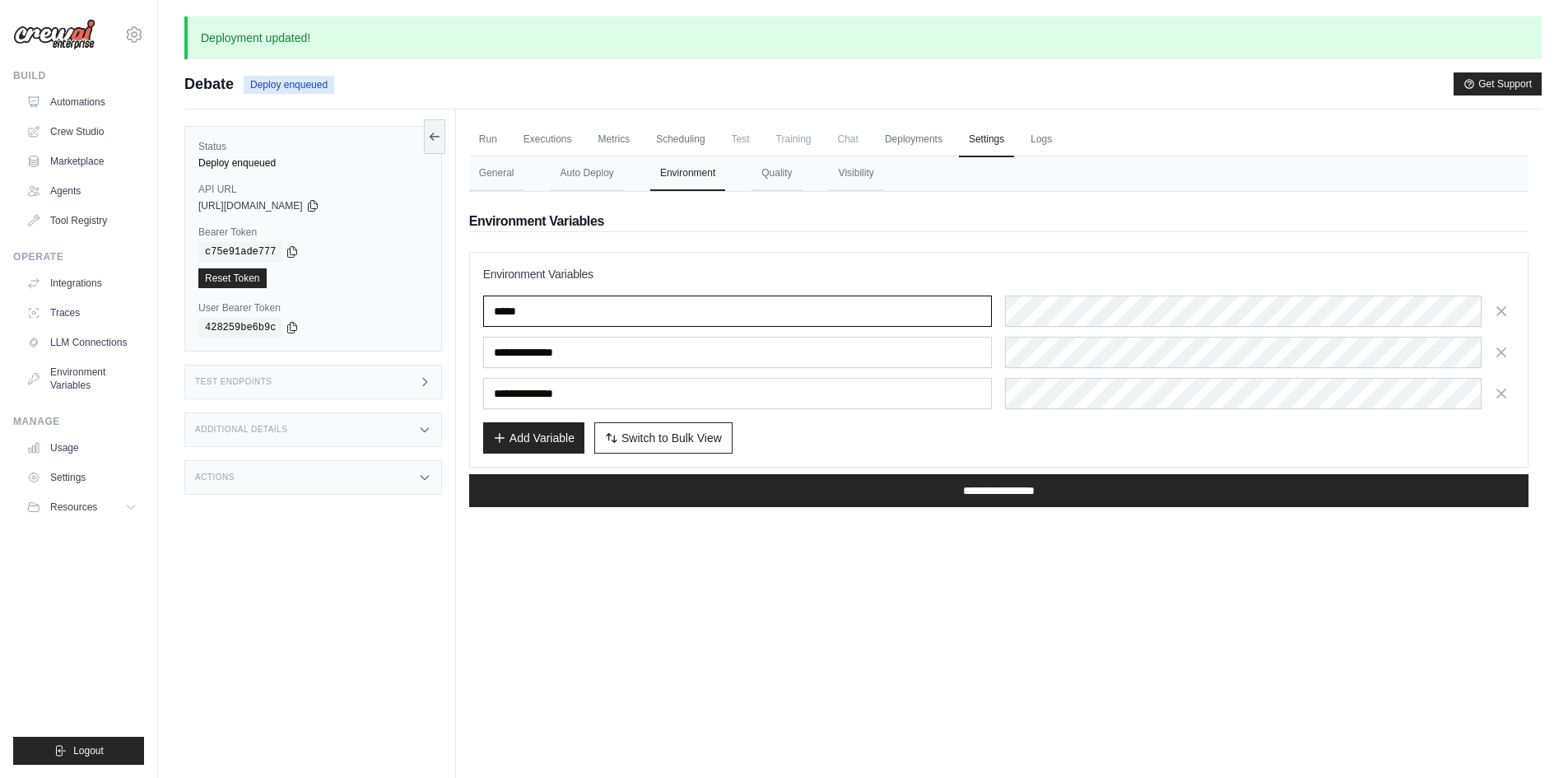
click at [747, 311] on input "*****" at bounding box center [737, 311] width 509 height 31
click at [781, 176] on button "Quality" at bounding box center [776, 174] width 50 height 35
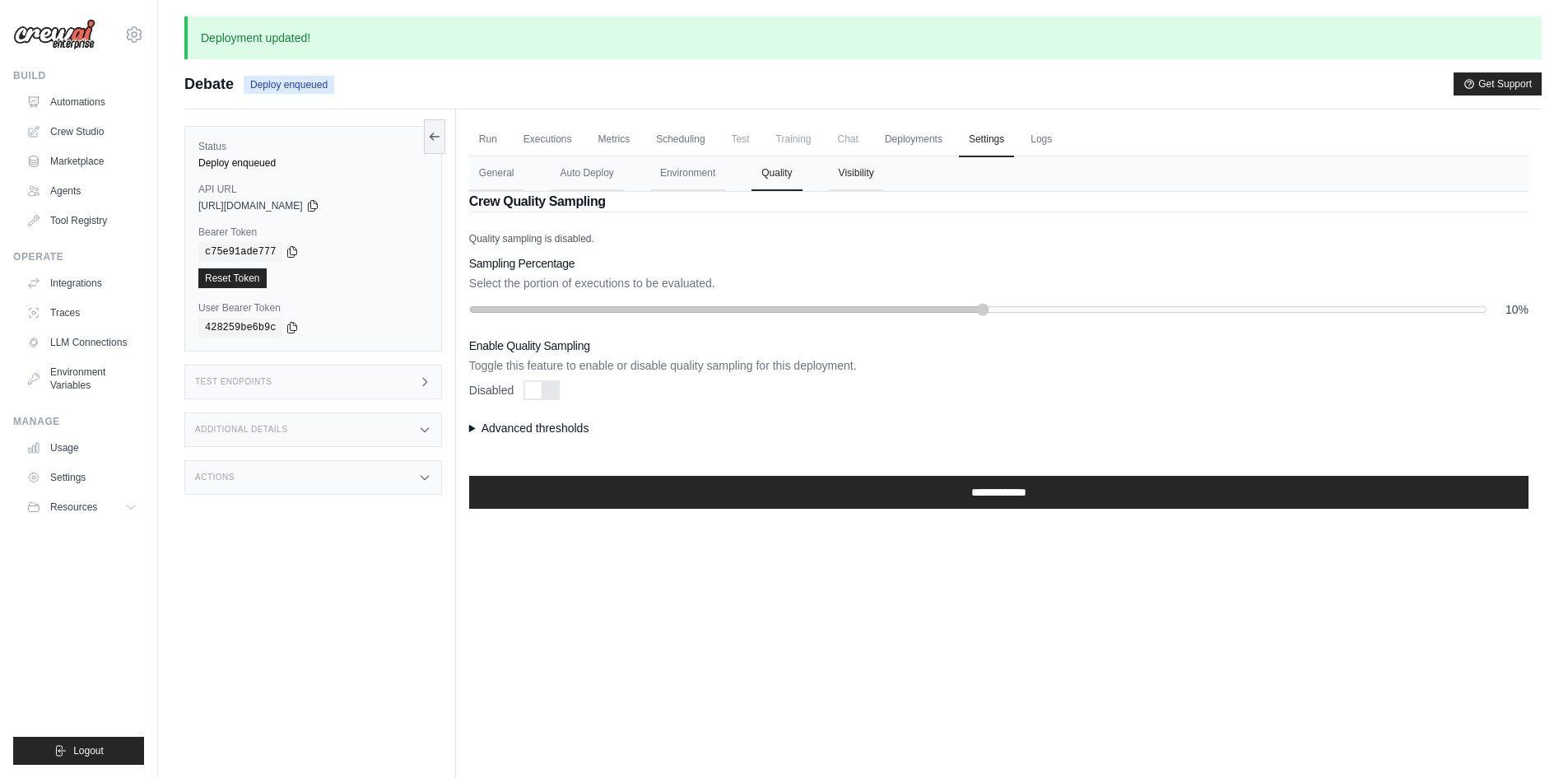
click at [869, 185] on button "Visibility" at bounding box center [856, 174] width 55 height 35
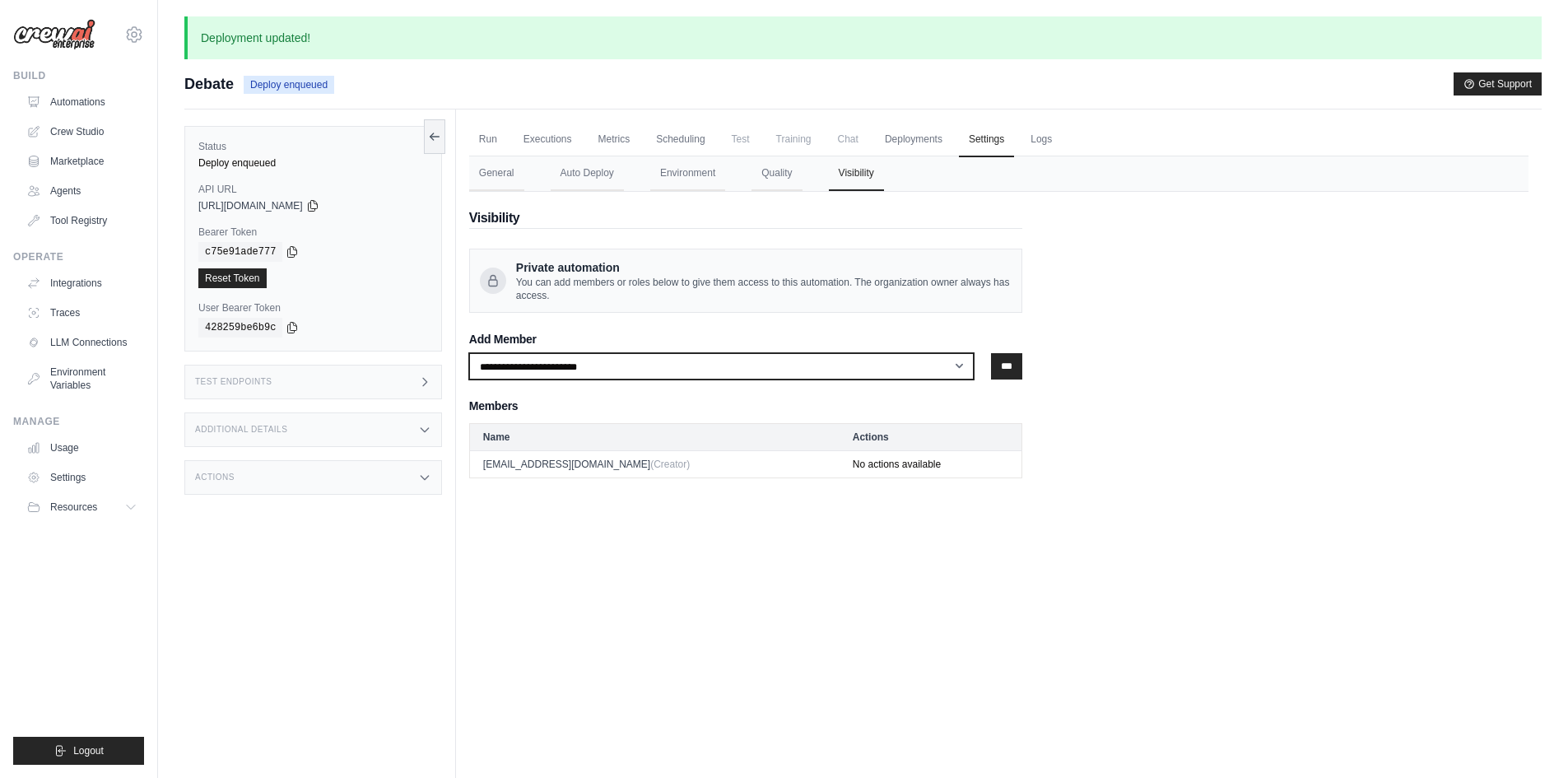
click at [595, 362] on select "**********" at bounding box center [721, 366] width 505 height 27
drag, startPoint x: 600, startPoint y: 573, endPoint x: 603, endPoint y: 561, distance: 12.4
click at [602, 570] on div "Run Executions Metrics Scheduling Test Training Chat Deployments Settings Logs …" at bounding box center [998, 498] width 1085 height 778
click at [285, 374] on div "Test Endpoints" at bounding box center [314, 382] width 258 height 35
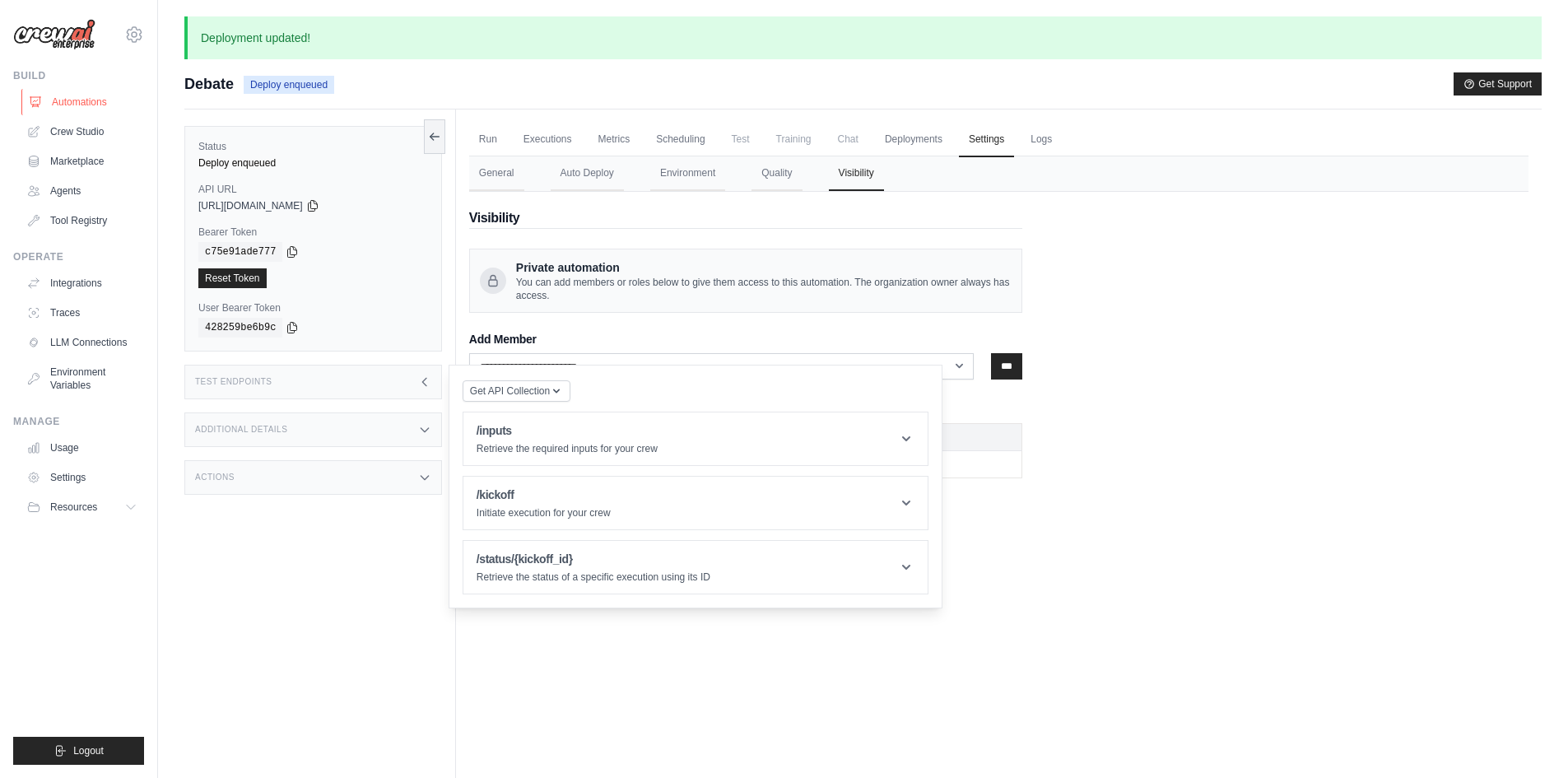
click at [87, 102] on link "Automations" at bounding box center [83, 101] width 124 height 27
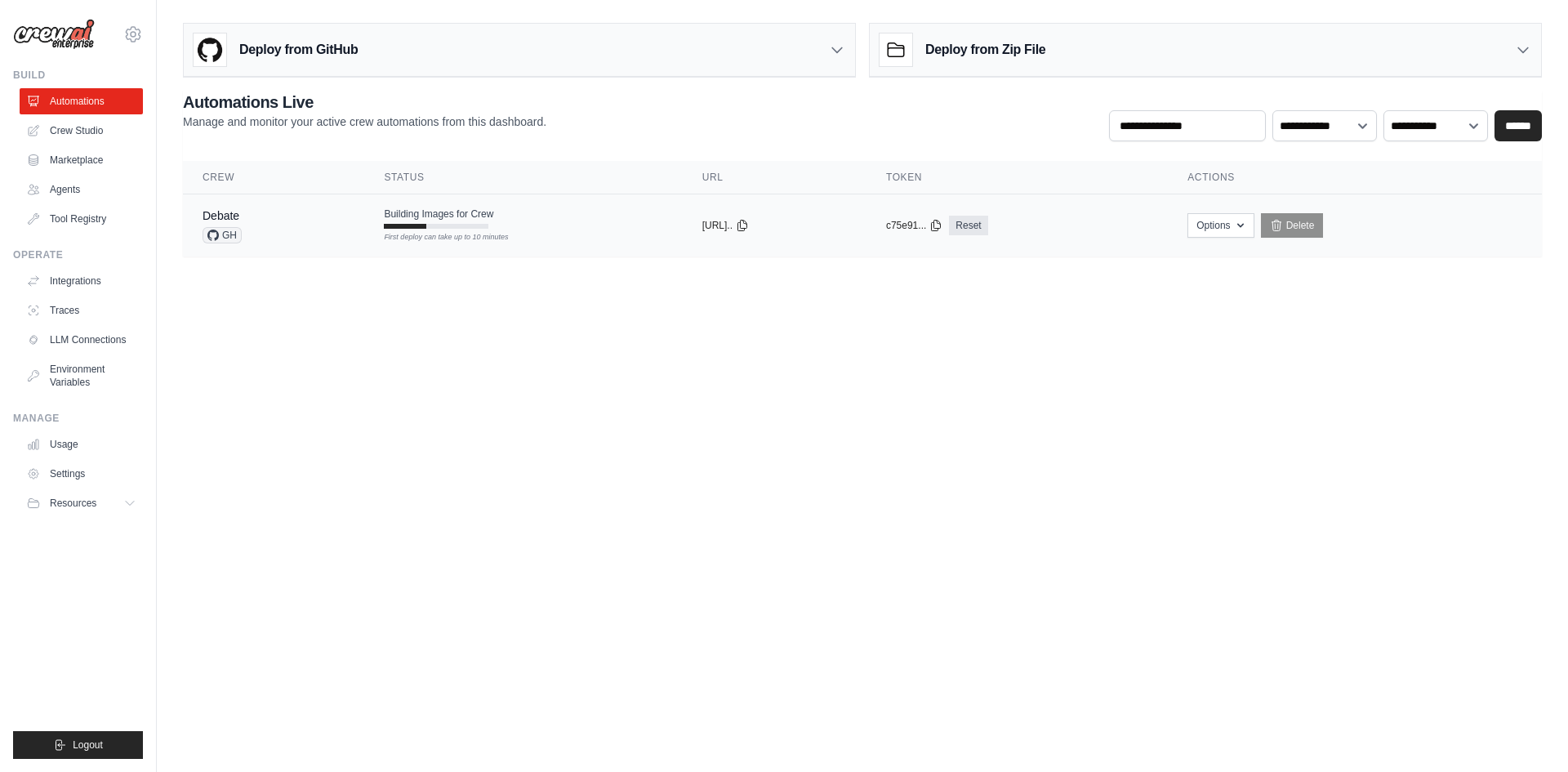
click at [455, 217] on span "Building Images for Crew" at bounding box center [438, 214] width 110 height 13
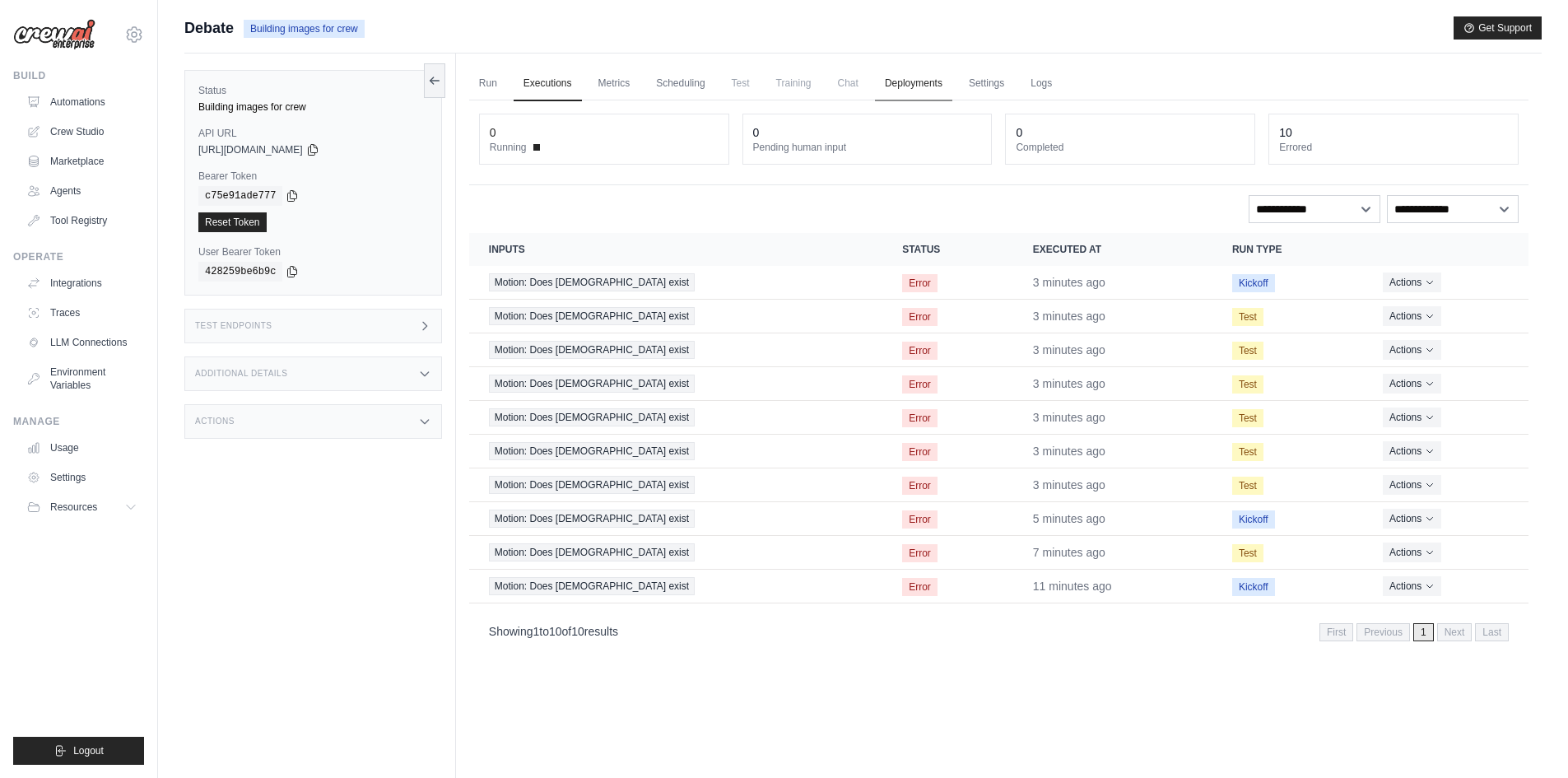
click at [926, 90] on link "Deployments" at bounding box center [913, 84] width 78 height 35
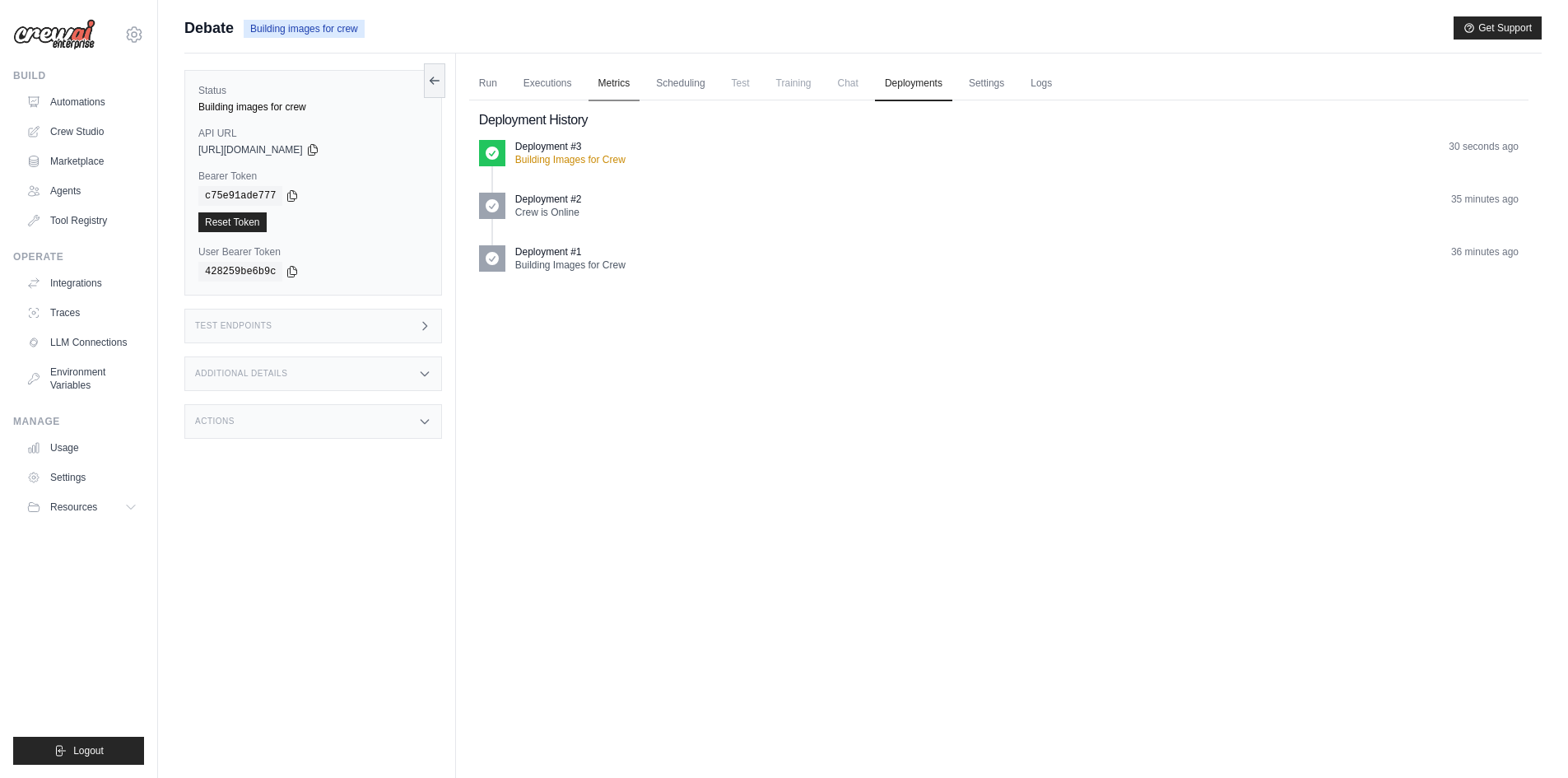
click at [629, 78] on link "Metrics" at bounding box center [614, 84] width 52 height 35
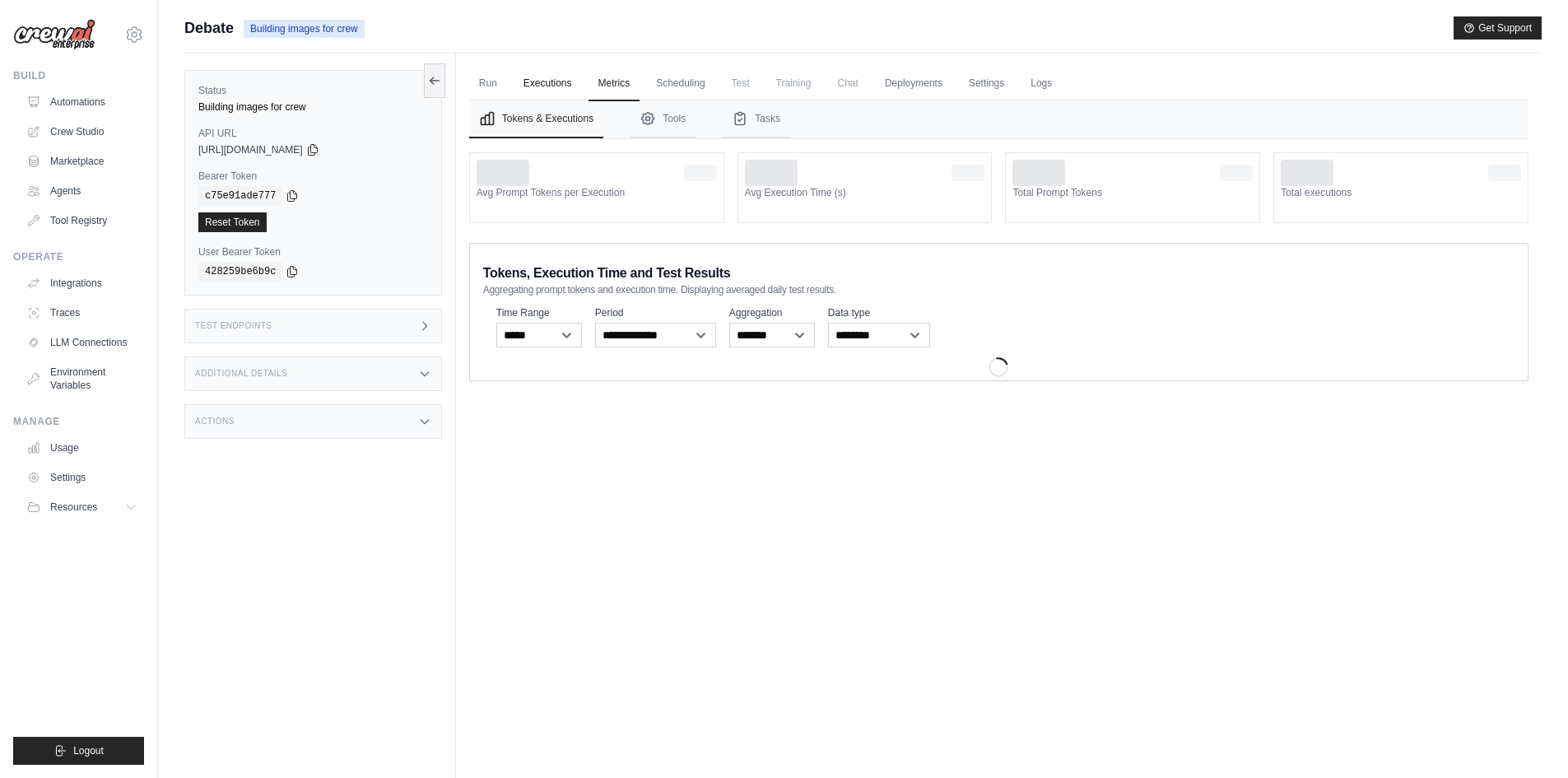
click at [548, 87] on link "Executions" at bounding box center [548, 84] width 69 height 35
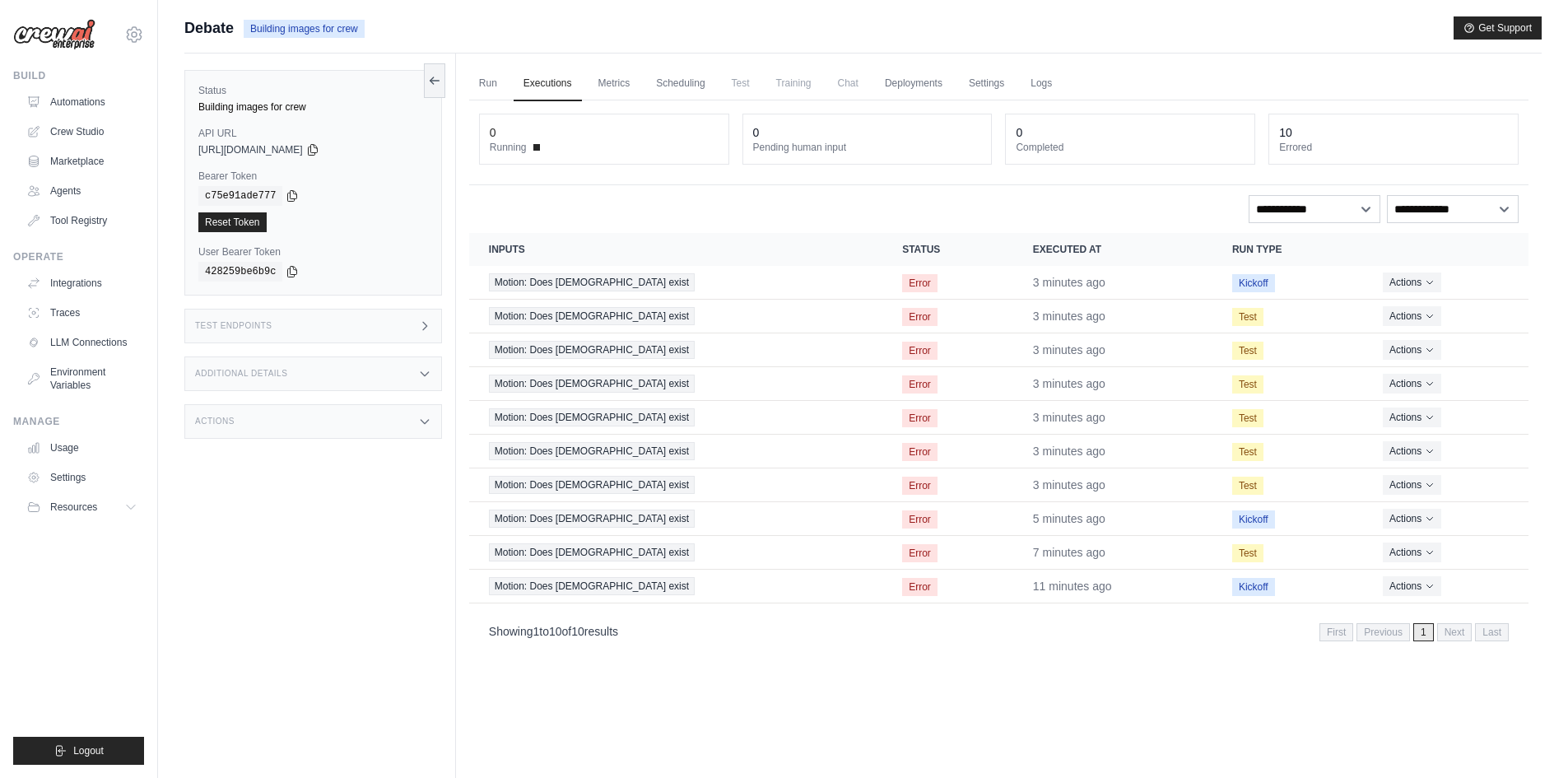
click at [590, 87] on ul "Run Executions Metrics Scheduling Test Training Chat Deployments Settings Logs" at bounding box center [998, 83] width 1059 height 34
click at [613, 87] on link "Metrics" at bounding box center [614, 84] width 52 height 35
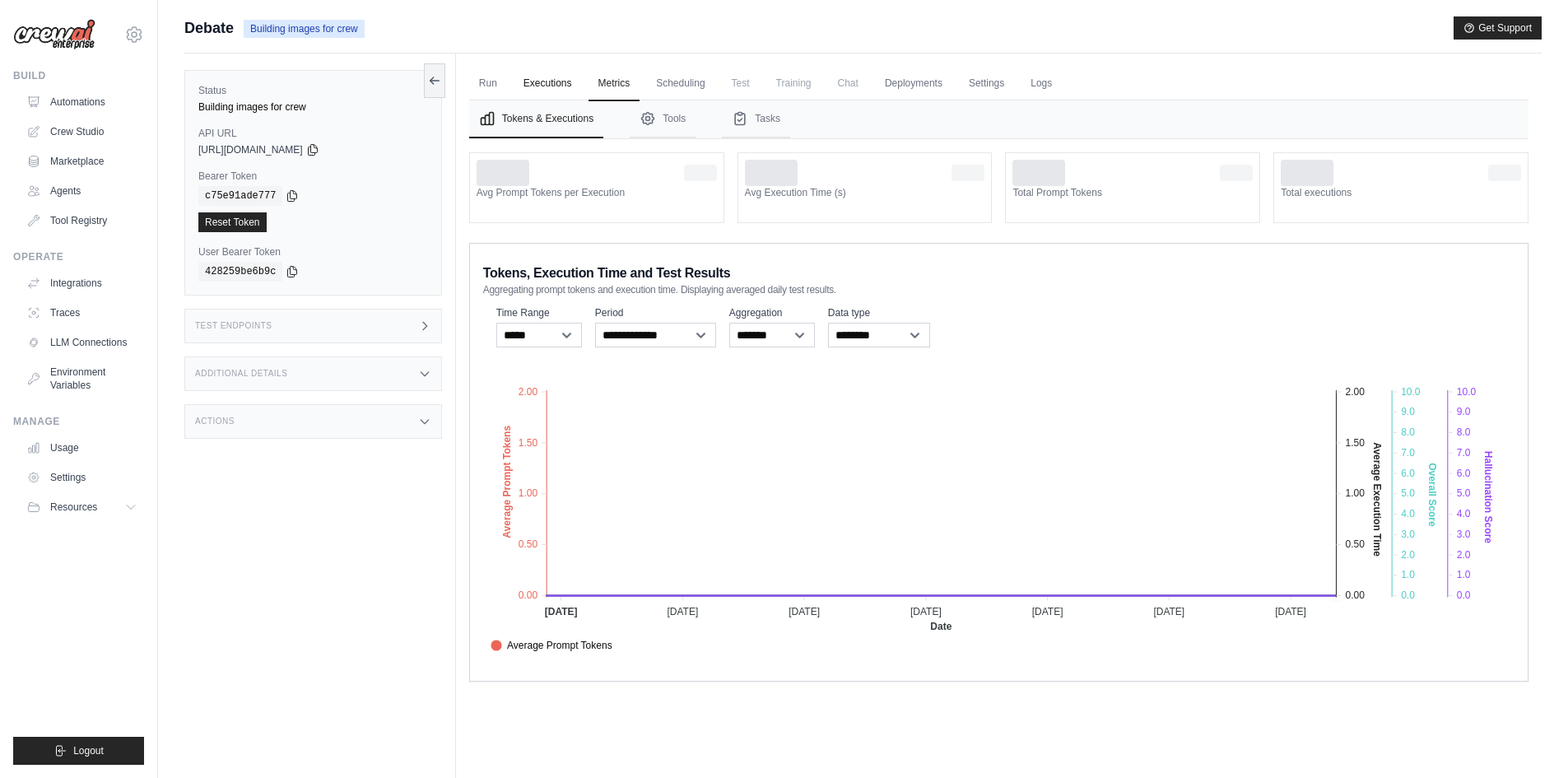
click at [563, 87] on link "Executions" at bounding box center [548, 84] width 69 height 35
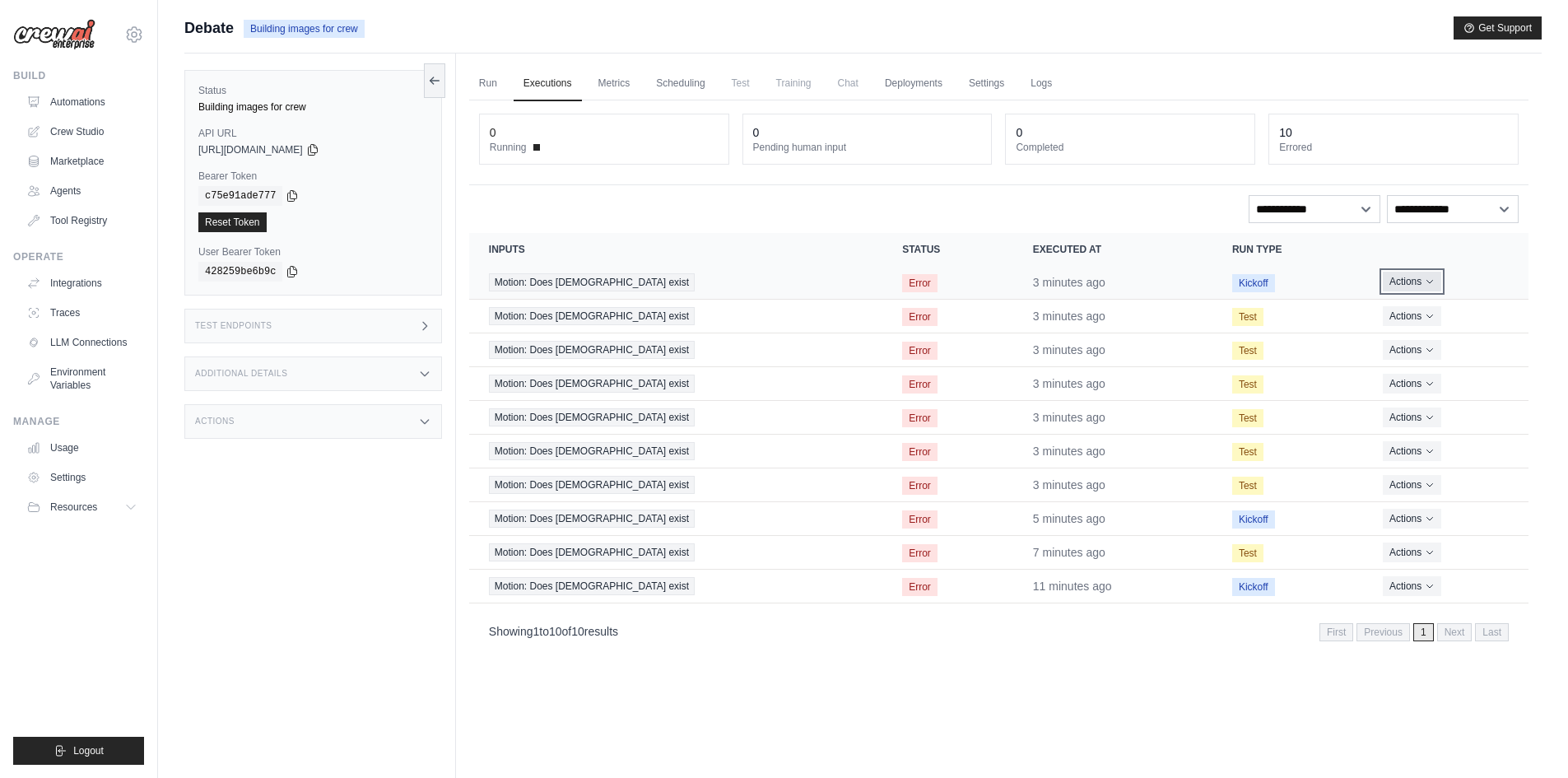
click at [1382, 282] on button "Actions" at bounding box center [1412, 282] width 59 height 20
click at [1177, 656] on div "Run Executions Metrics Scheduling Test Training Chat Deployments Settings Logs …" at bounding box center [998, 442] width 1085 height 778
click at [276, 314] on div "Test Endpoints" at bounding box center [314, 326] width 258 height 35
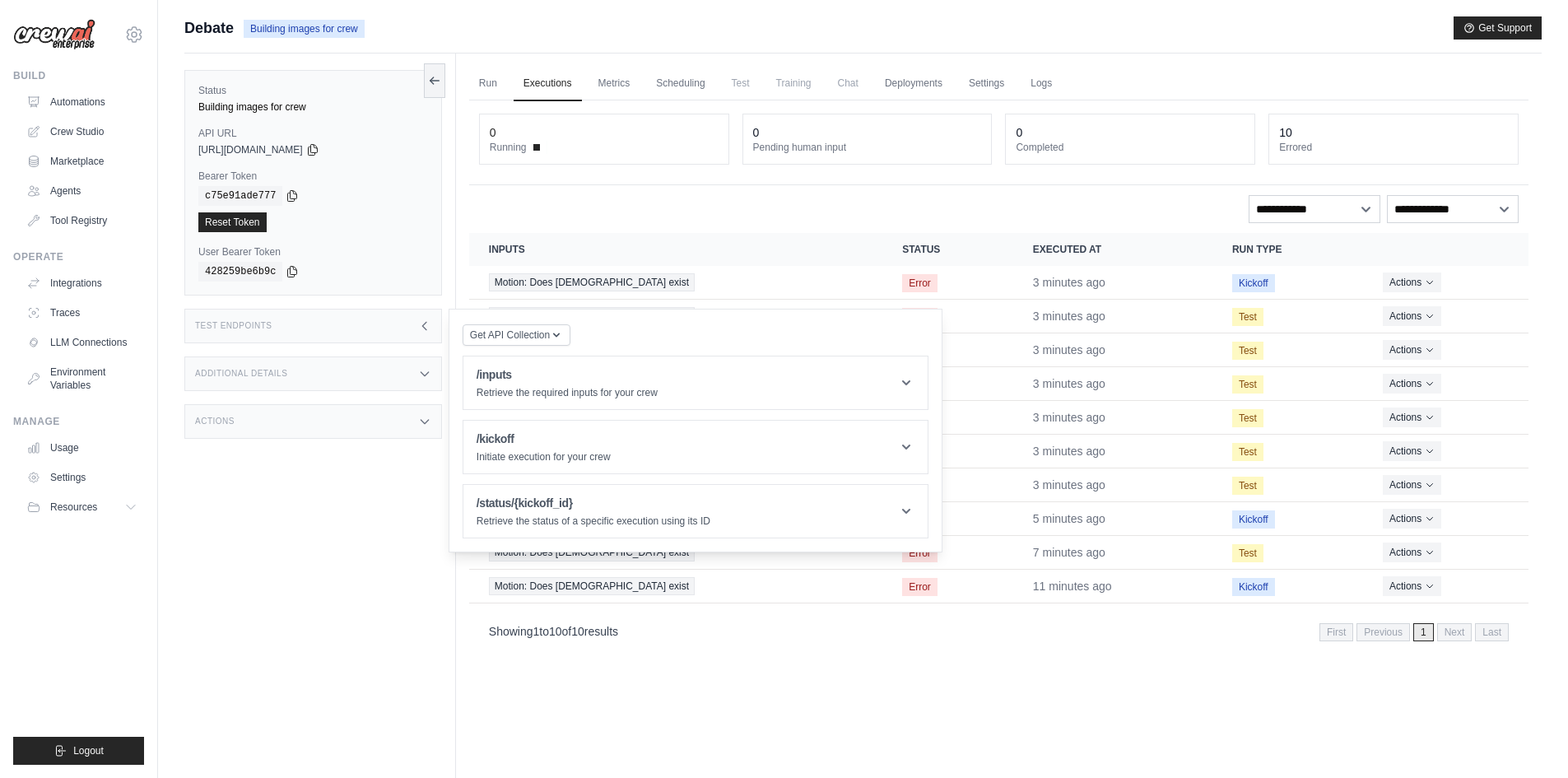
click at [288, 369] on div "Additional Details" at bounding box center [314, 374] width 258 height 35
click at [357, 327] on div "Test Endpoints" at bounding box center [314, 326] width 258 height 35
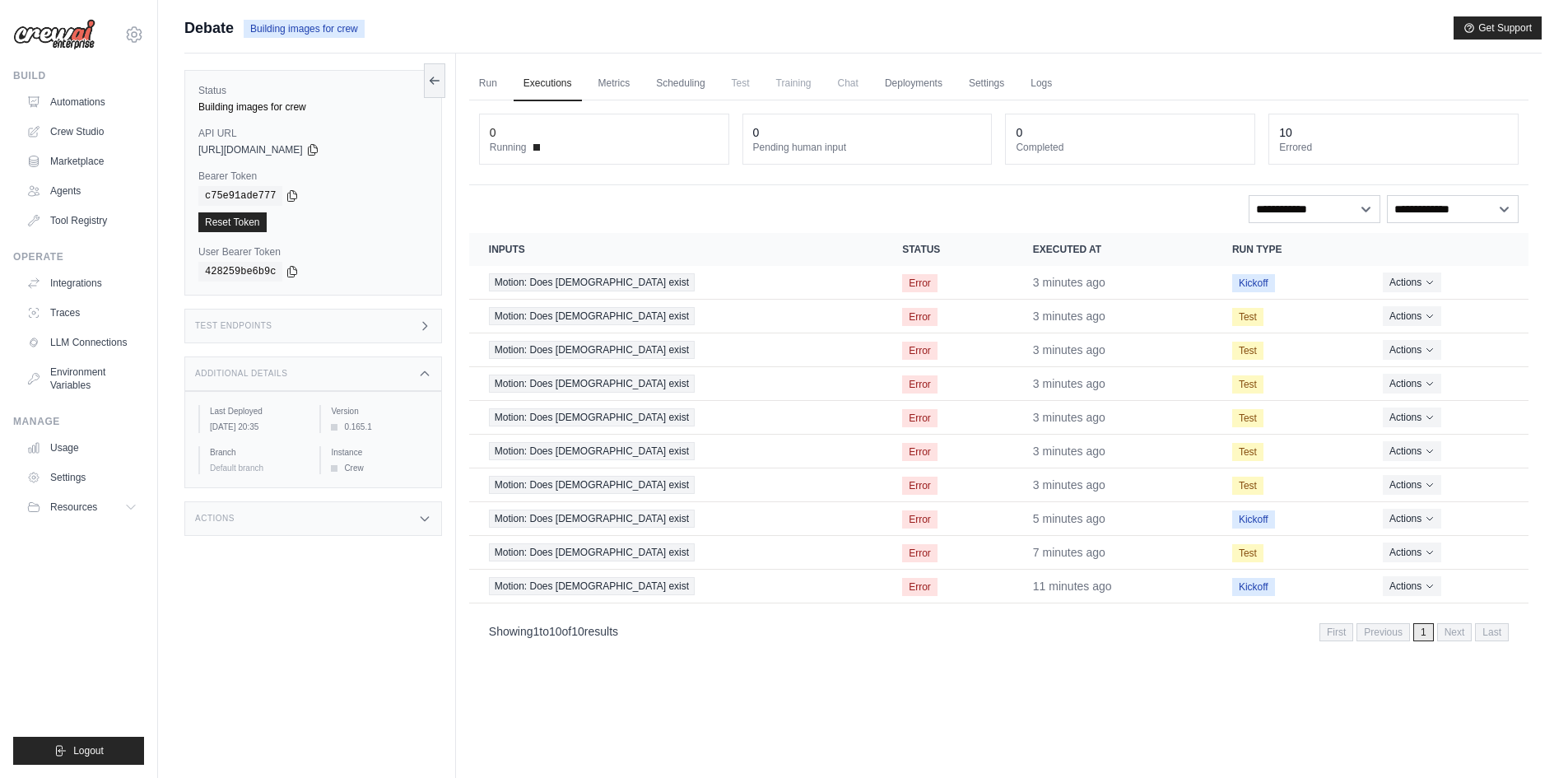
click at [346, 367] on div "Additional Details" at bounding box center [314, 374] width 258 height 35
click at [333, 419] on div "Actions" at bounding box center [314, 421] width 258 height 35
click at [488, 76] on link "Run" at bounding box center [487, 84] width 37 height 35
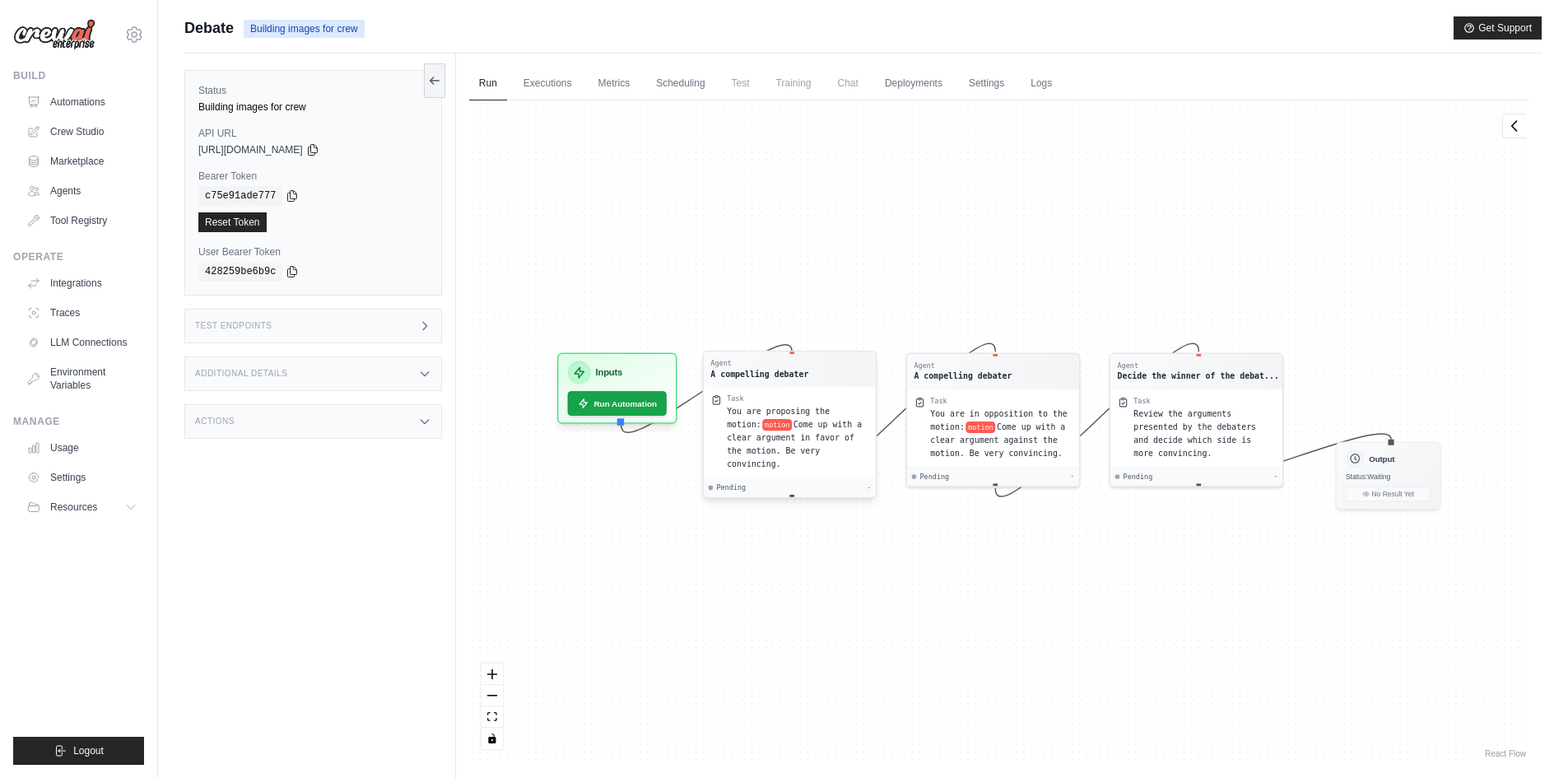
click at [766, 440] on span "Come up with a clear argument in favor of the motion. Be very convincing." at bounding box center [795, 443] width 135 height 48
click at [747, 483] on div "Pending -" at bounding box center [790, 487] width 163 height 9
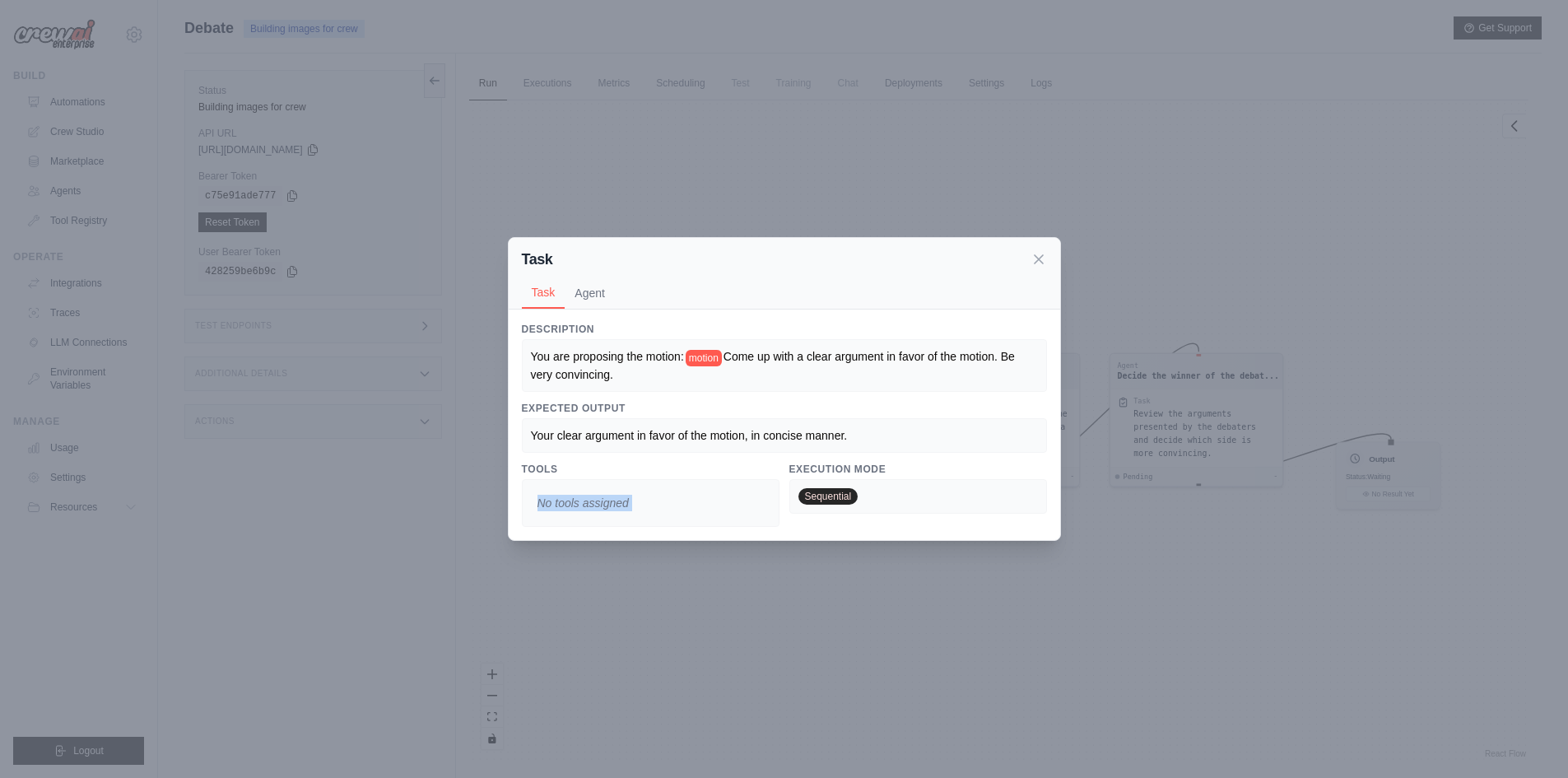
click at [746, 477] on div "Tools No tools assigned" at bounding box center [651, 495] width 258 height 64
click at [861, 504] on div "Sequential" at bounding box center [918, 496] width 258 height 35
click at [675, 424] on div "Your clear argument in favor of the motion, in concise manner." at bounding box center [784, 435] width 525 height 35
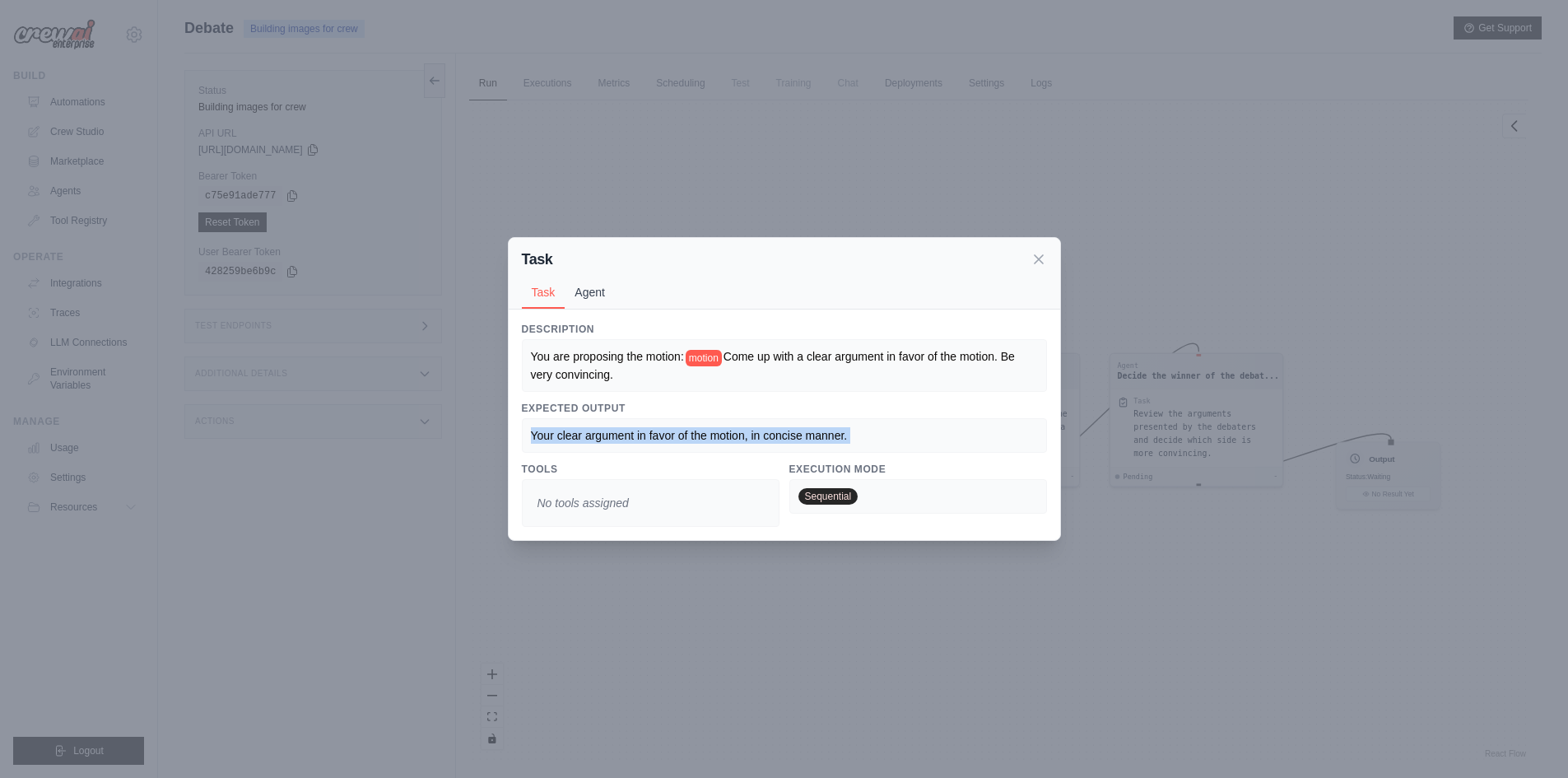
click at [599, 283] on button "Agent" at bounding box center [589, 292] width 50 height 31
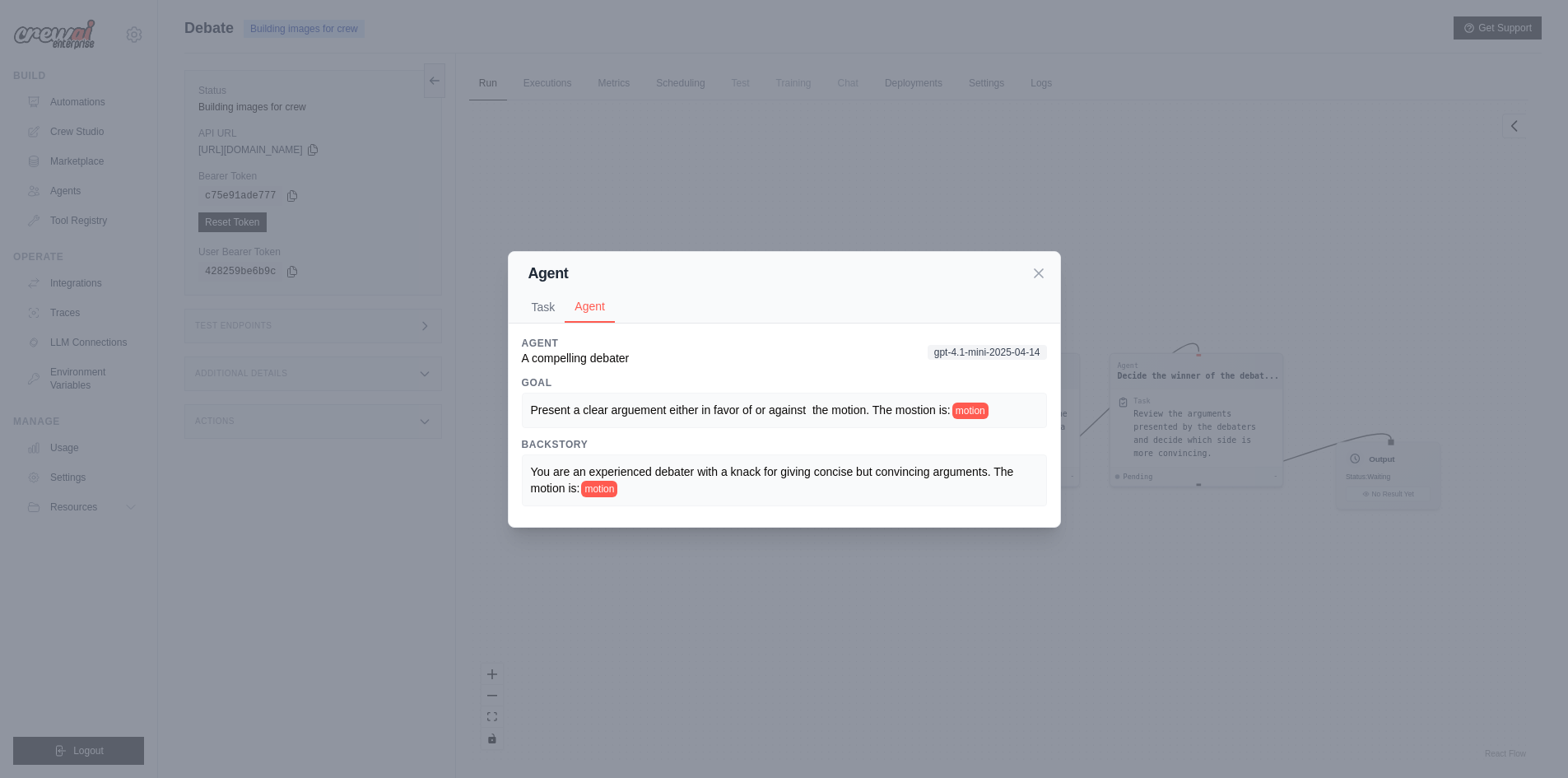
click at [617, 496] on span "motion" at bounding box center [599, 489] width 37 height 16
click at [668, 418] on div "Present a clear arguement either in favor of or against the motion. The mostion…" at bounding box center [784, 410] width 507 height 17
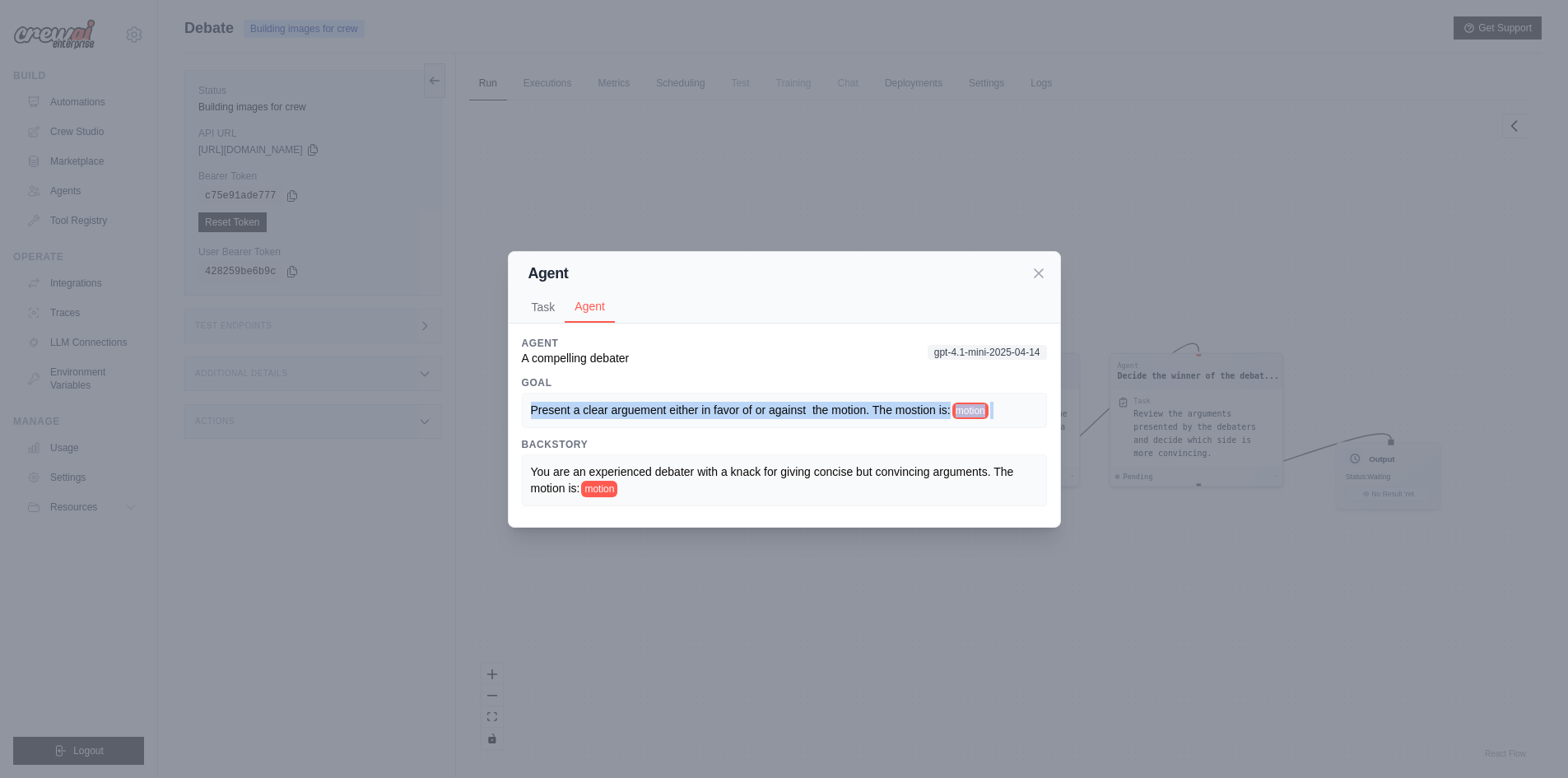
click at [668, 418] on div "Present a clear arguement either in favor of or against the motion. The mostion…" at bounding box center [784, 410] width 507 height 17
click at [731, 408] on span "Present a clear arguement either in favor of or against the motion. The mostion…" at bounding box center [741, 410] width 420 height 13
click at [987, 346] on span "gpt-4.1-mini-2025-04-14" at bounding box center [987, 352] width 120 height 15
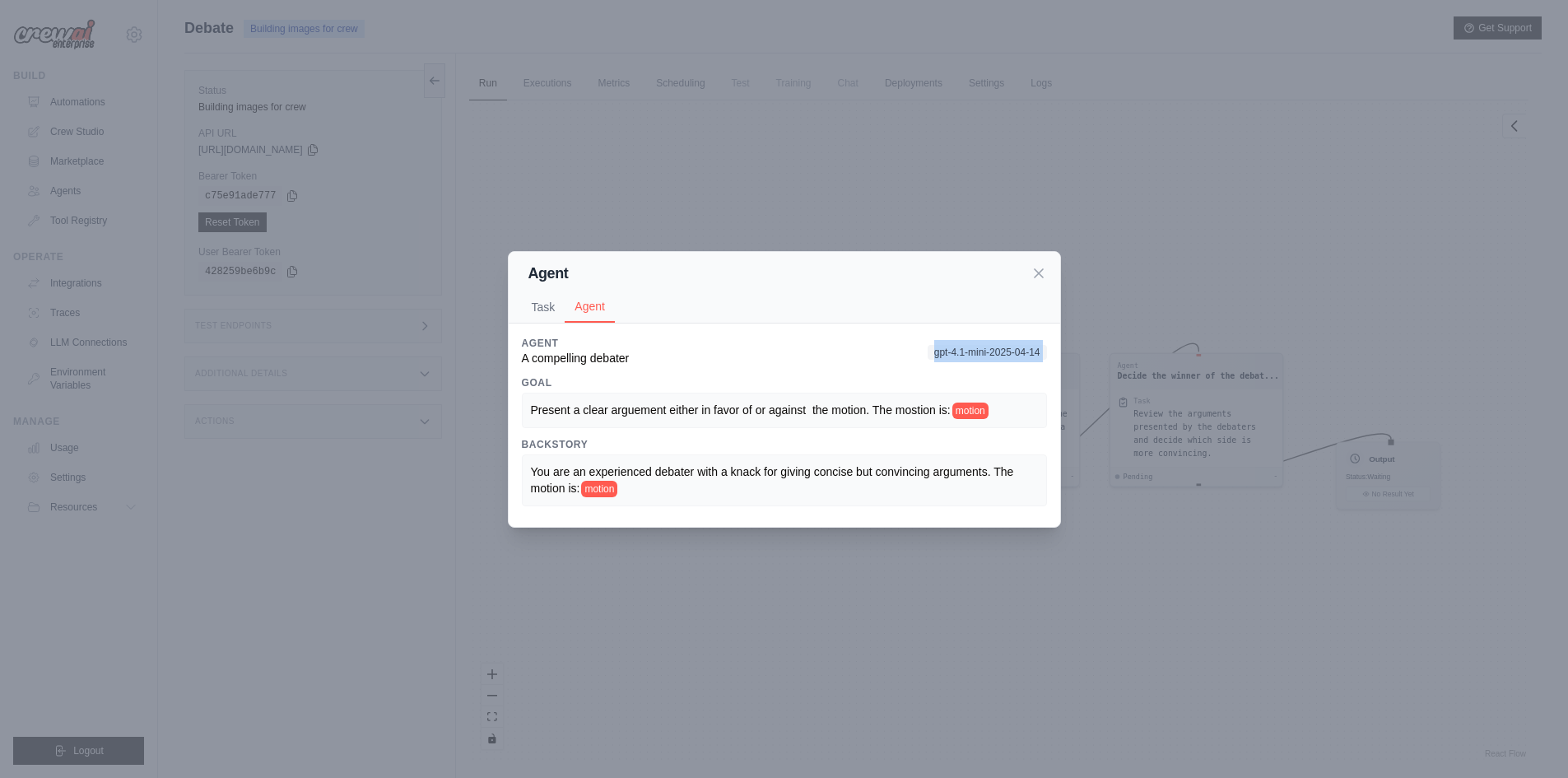
click at [987, 346] on span "gpt-4.1-mini-2025-04-14" at bounding box center [987, 352] width 120 height 15
click at [986, 367] on div "Agent A compelling debater gpt-4.1-mini-2025-04-14 Goal Present a clear argueme…" at bounding box center [784, 421] width 525 height 170
click at [963, 351] on span "gpt-4.1-mini-2025-04-14" at bounding box center [987, 352] width 120 height 15
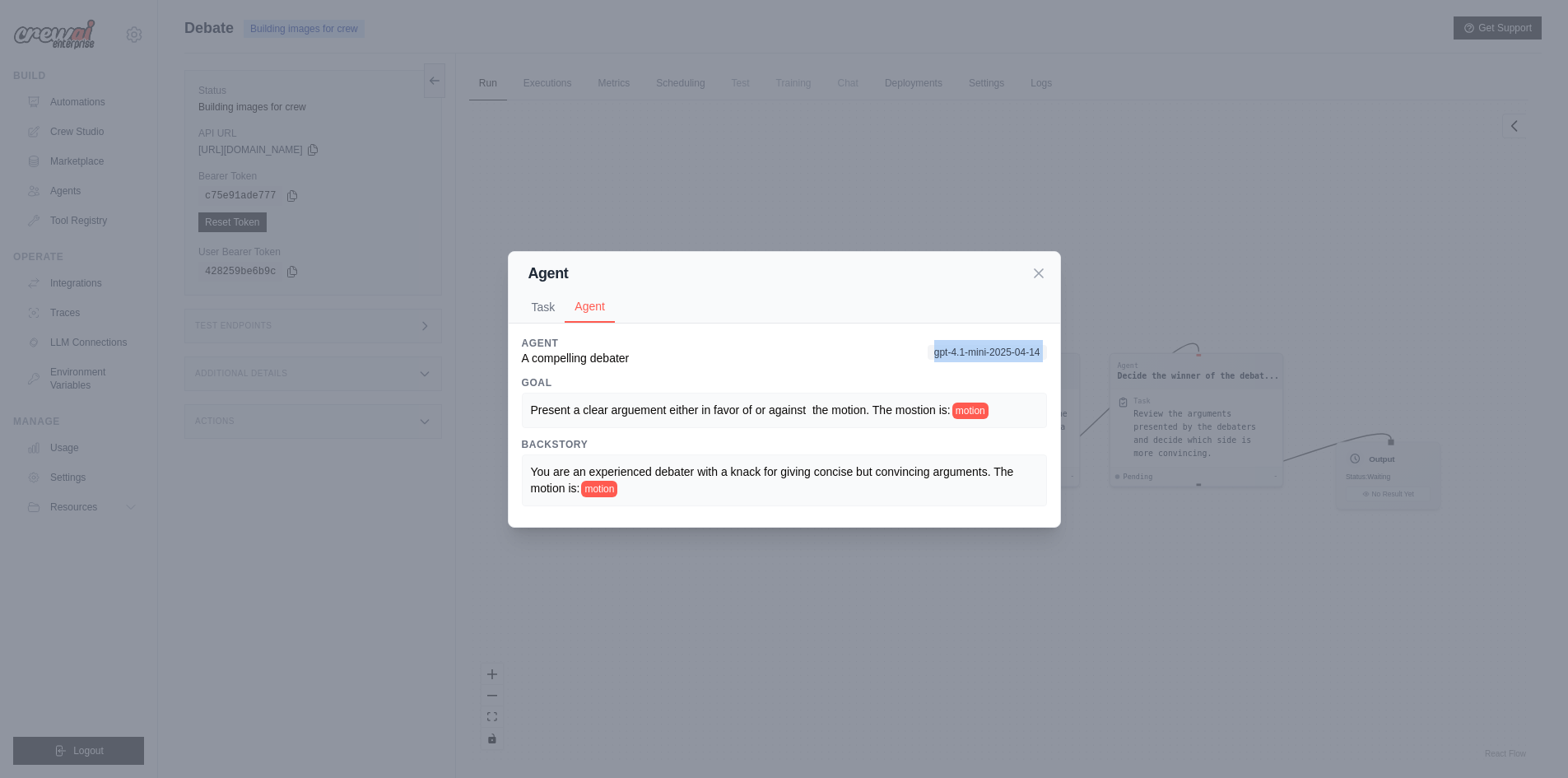
click at [963, 351] on span "gpt-4.1-mini-2025-04-14" at bounding box center [987, 352] width 120 height 15
click at [726, 458] on div "You are an experienced debater with a knack for giving concise but convincing a…" at bounding box center [784, 480] width 525 height 52
click at [1035, 268] on icon at bounding box center [1038, 272] width 8 height 8
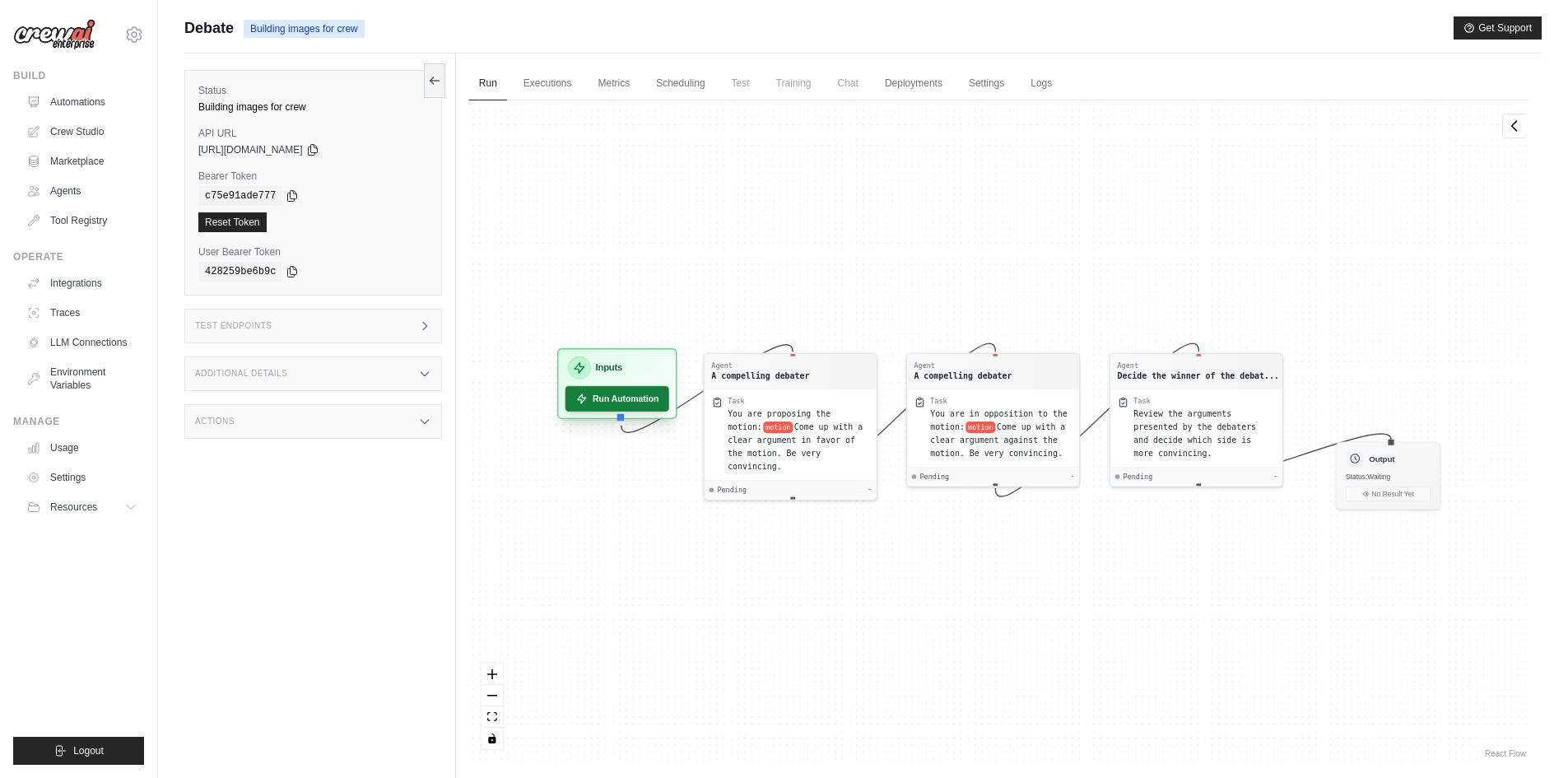
click at [646, 405] on button "Run Automation" at bounding box center [615, 399] width 103 height 26
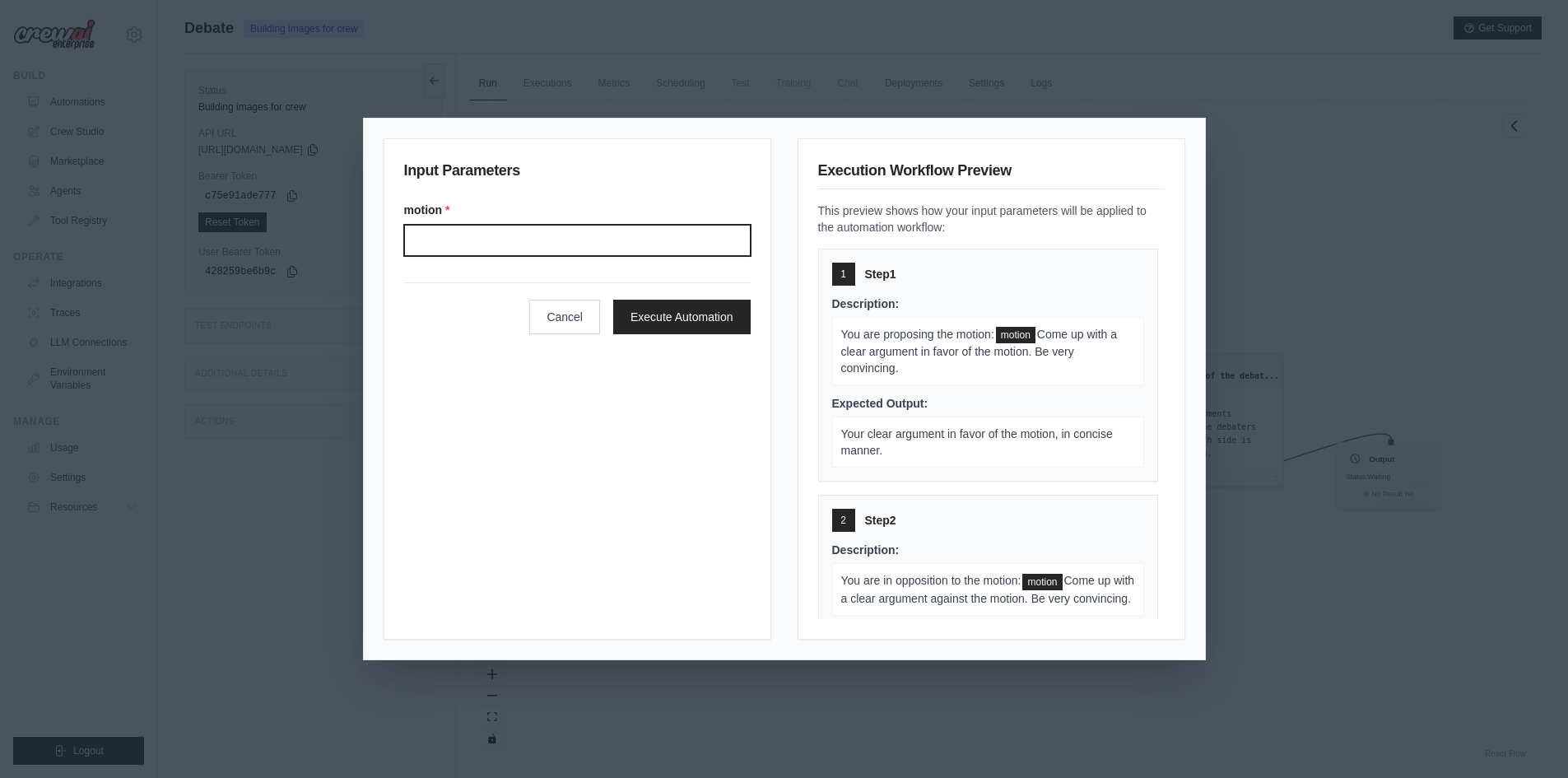
click at [541, 234] on input "motion *" at bounding box center [577, 240] width 347 height 31
type input "**********"
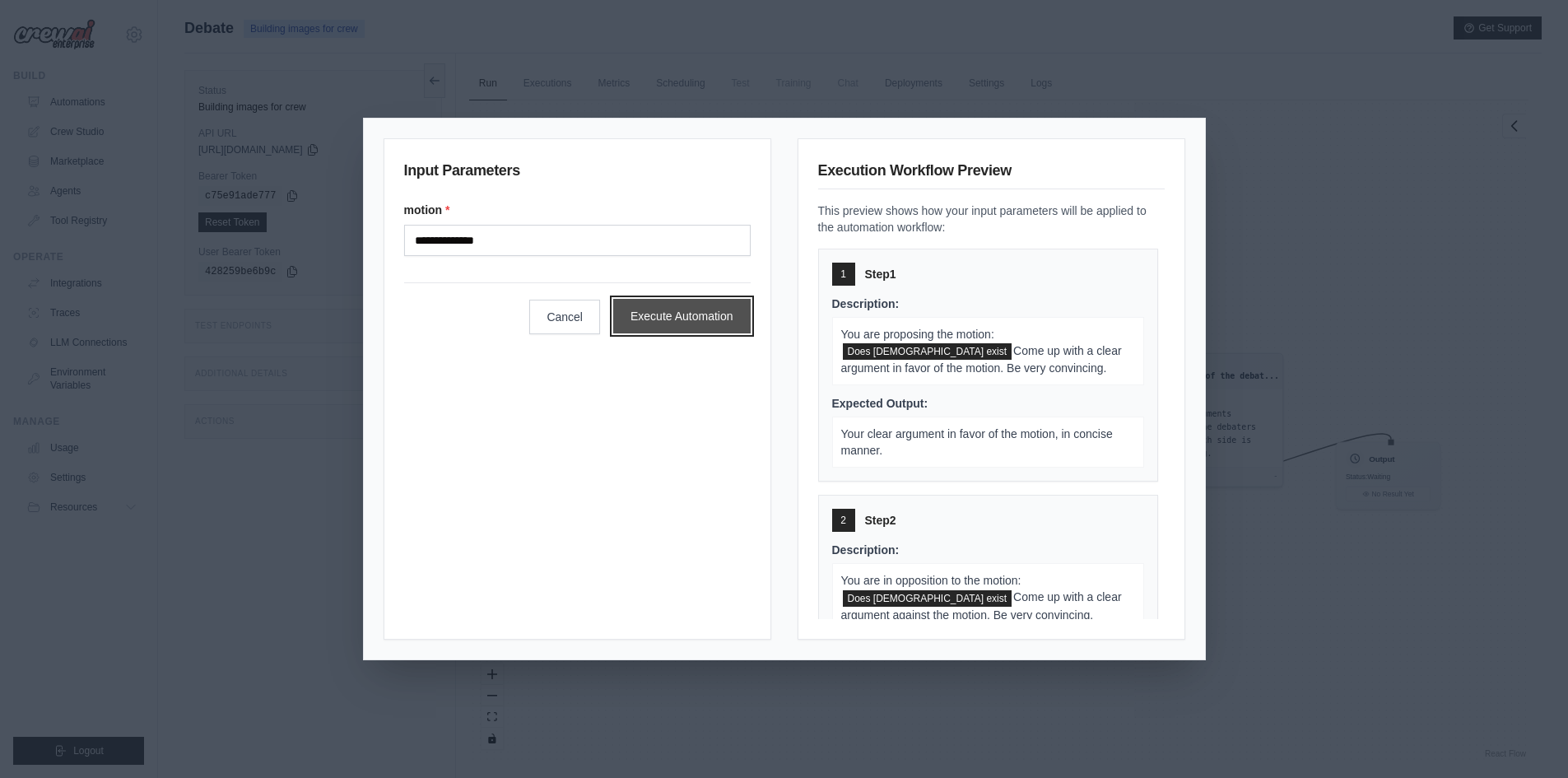
click at [656, 325] on button "Execute Automation" at bounding box center [682, 316] width 137 height 35
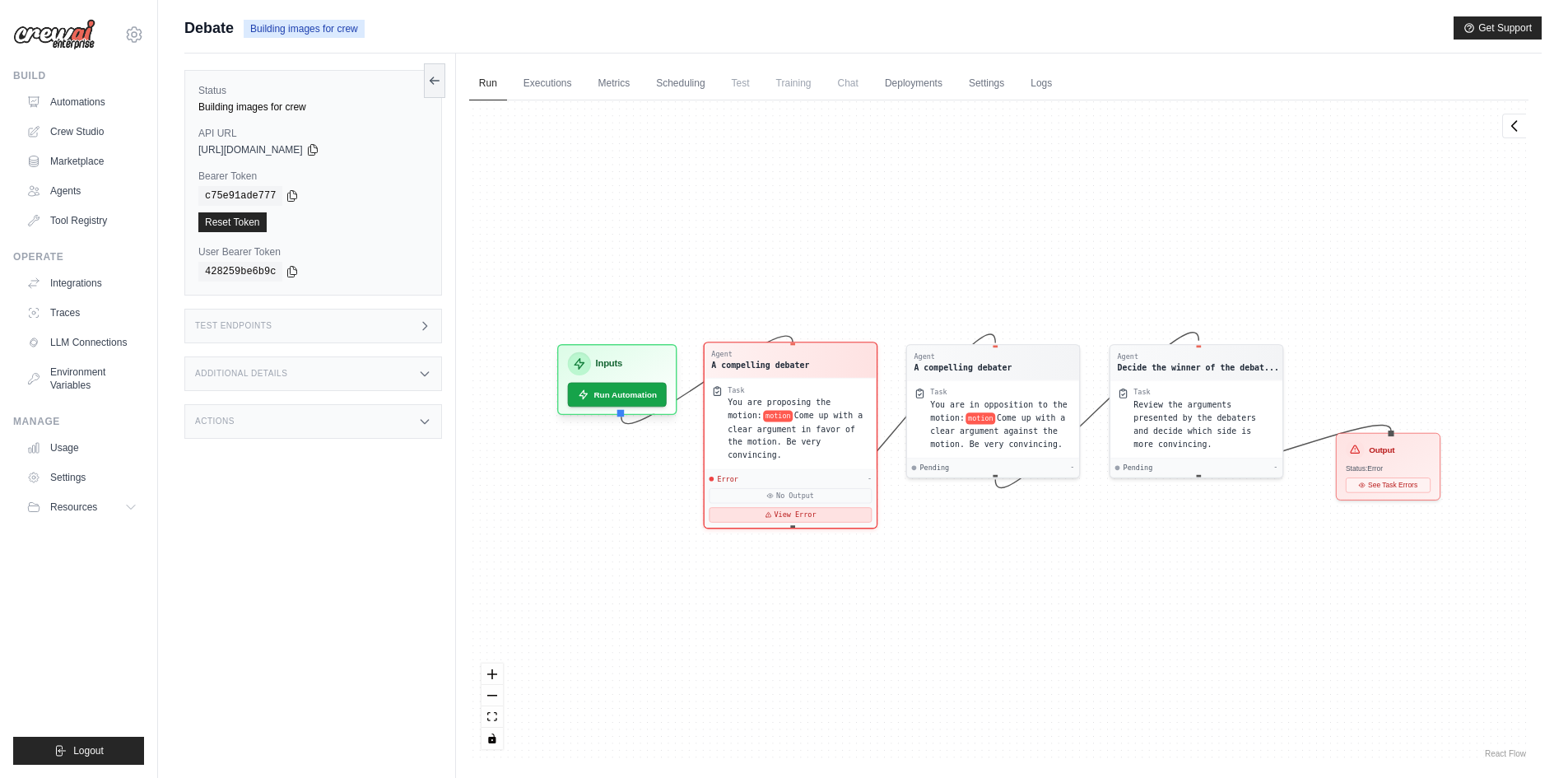
click at [788, 506] on button "View Error" at bounding box center [790, 514] width 163 height 15
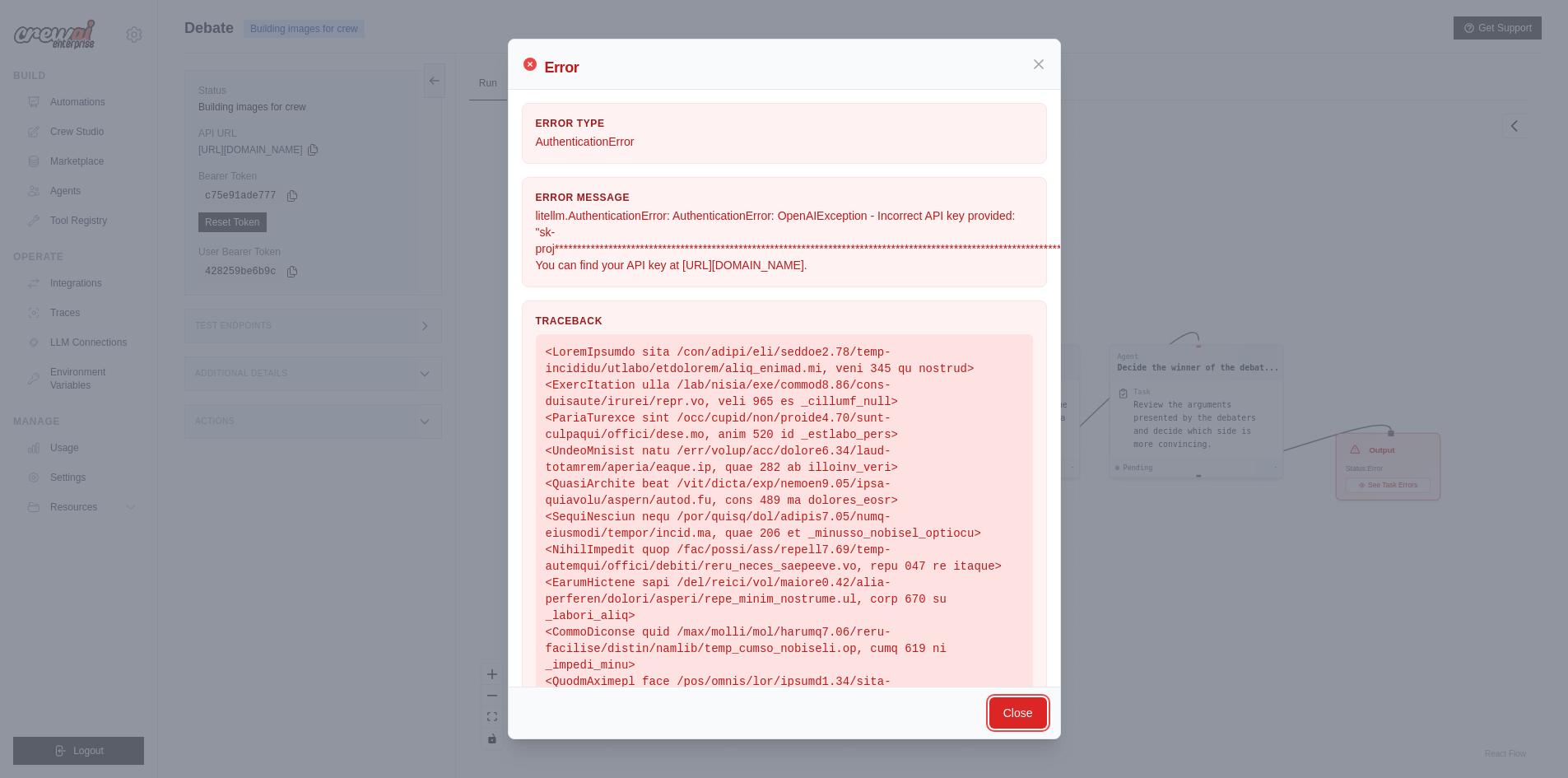
click at [1019, 709] on button "Close" at bounding box center [1018, 712] width 58 height 31
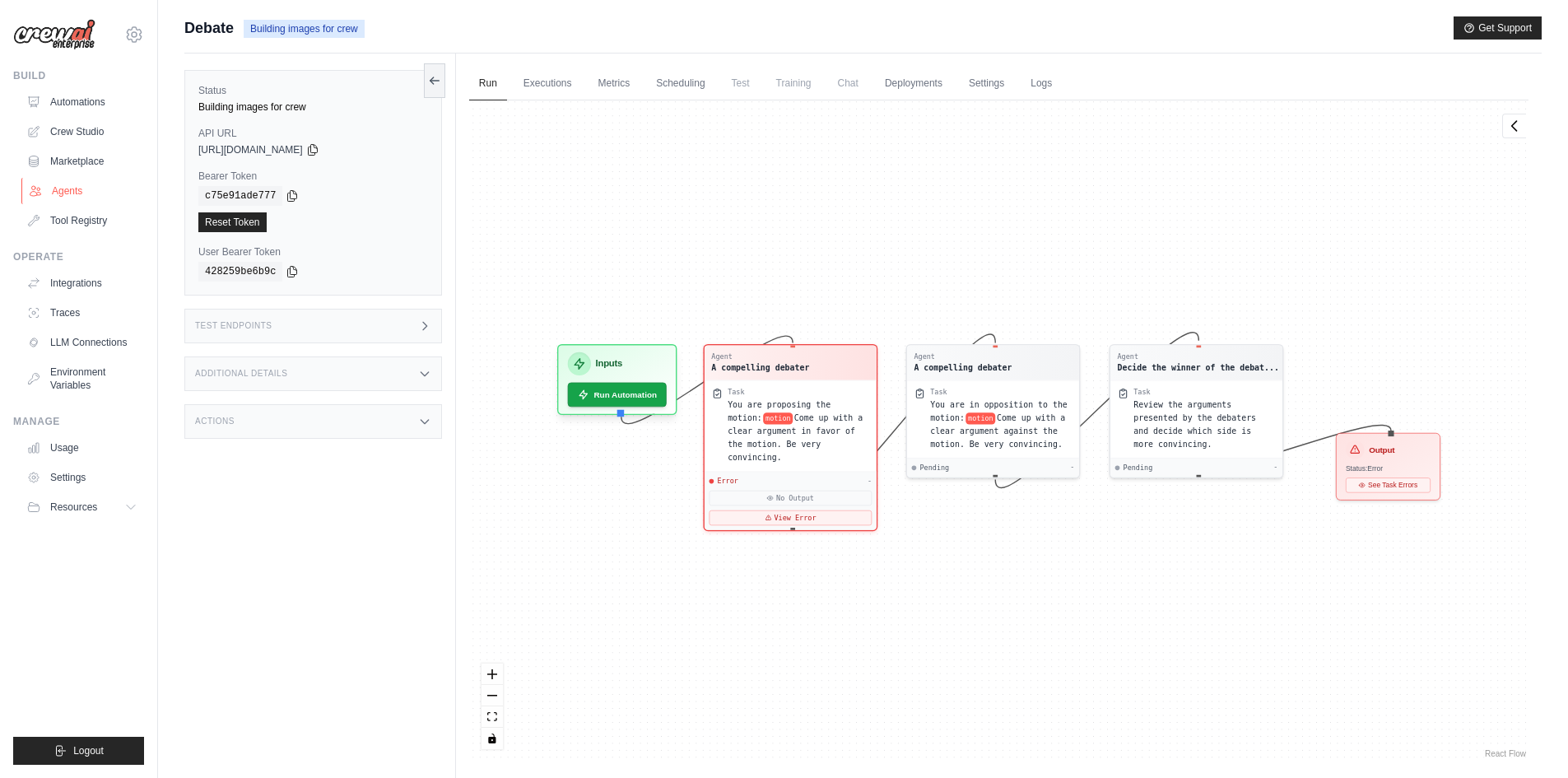
click at [62, 195] on link "Agents" at bounding box center [83, 190] width 124 height 27
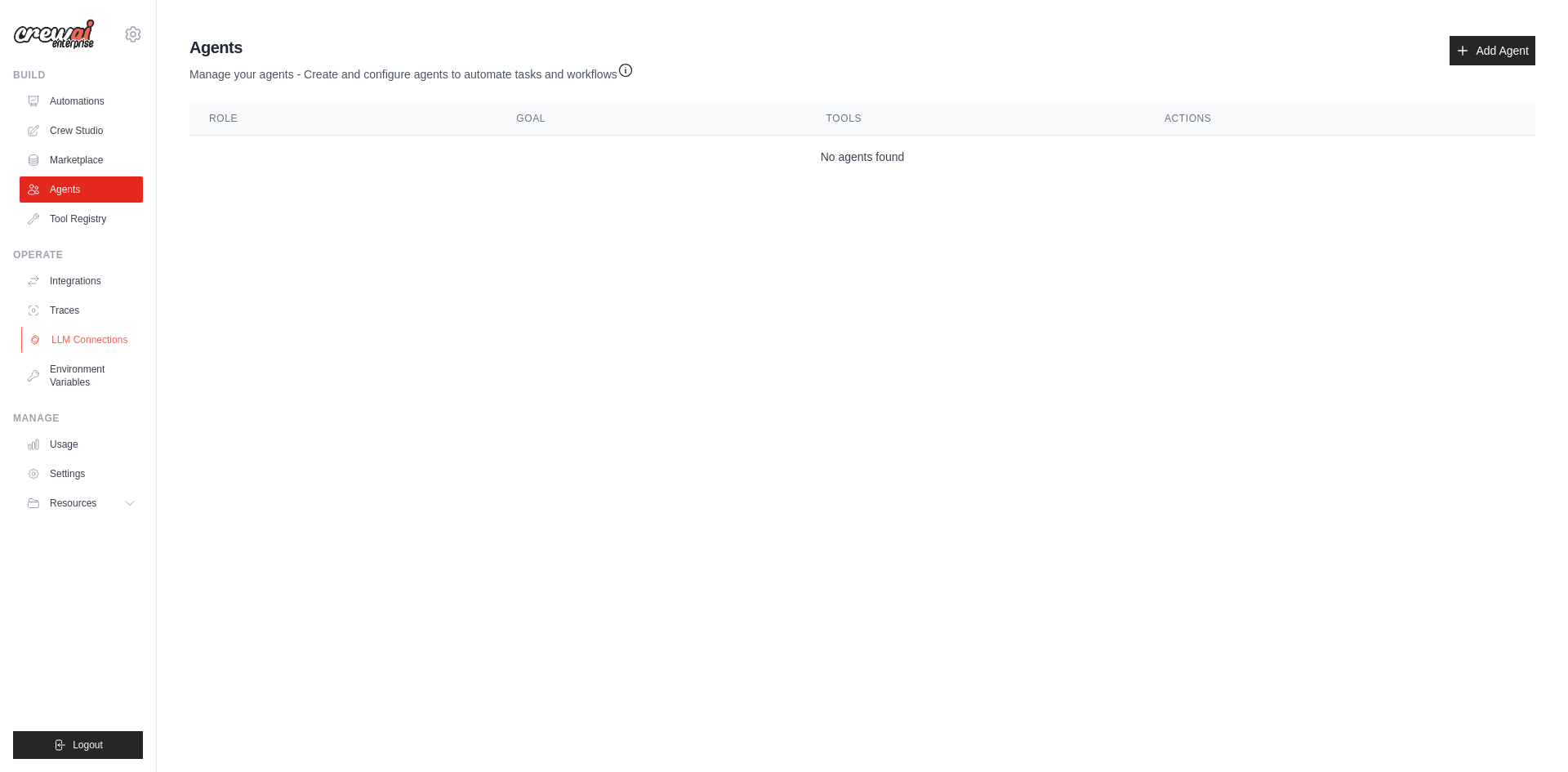
click at [70, 340] on link "LLM Connections" at bounding box center [83, 339] width 123 height 26
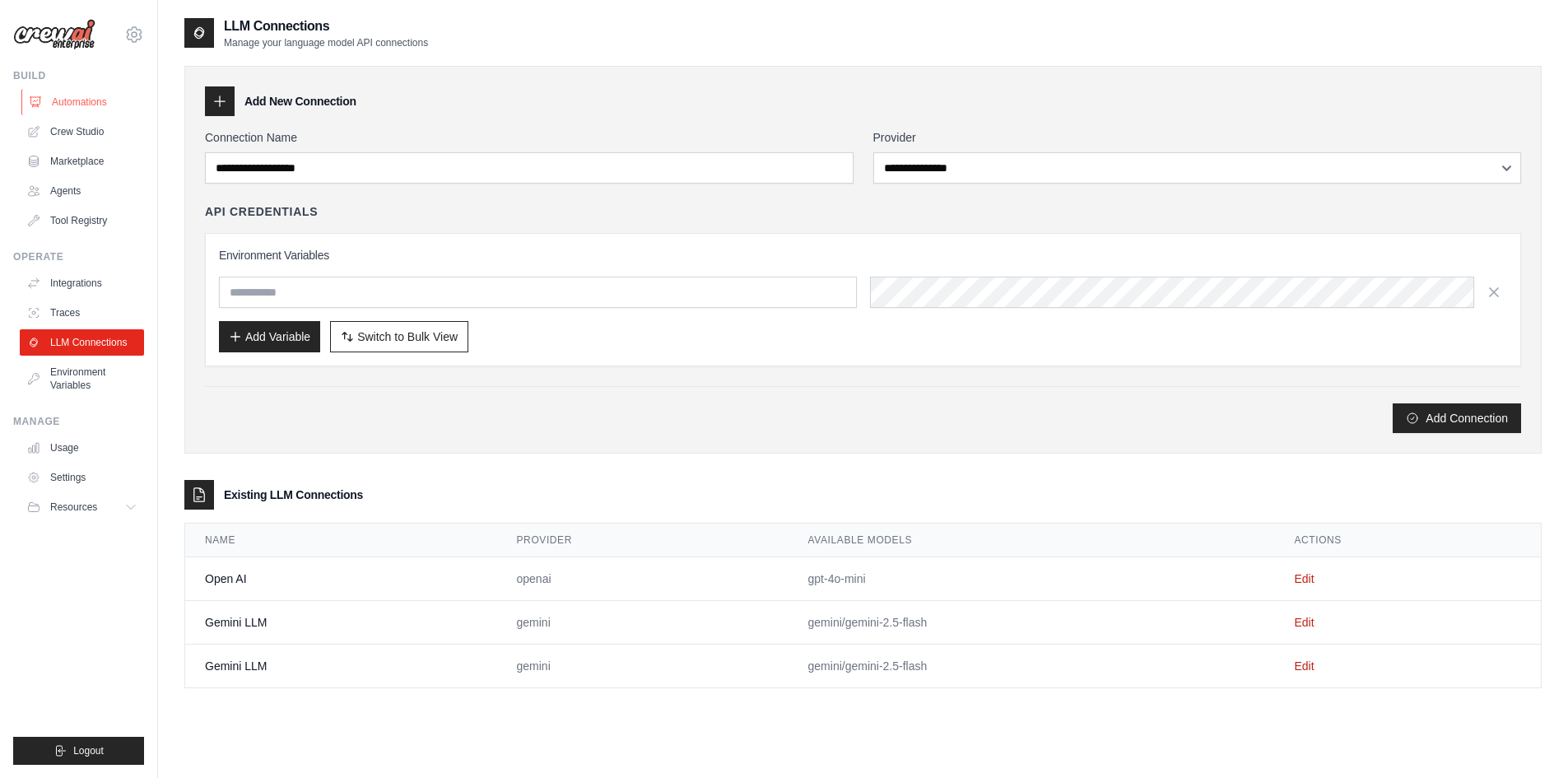
click at [81, 101] on link "Automations" at bounding box center [83, 101] width 124 height 27
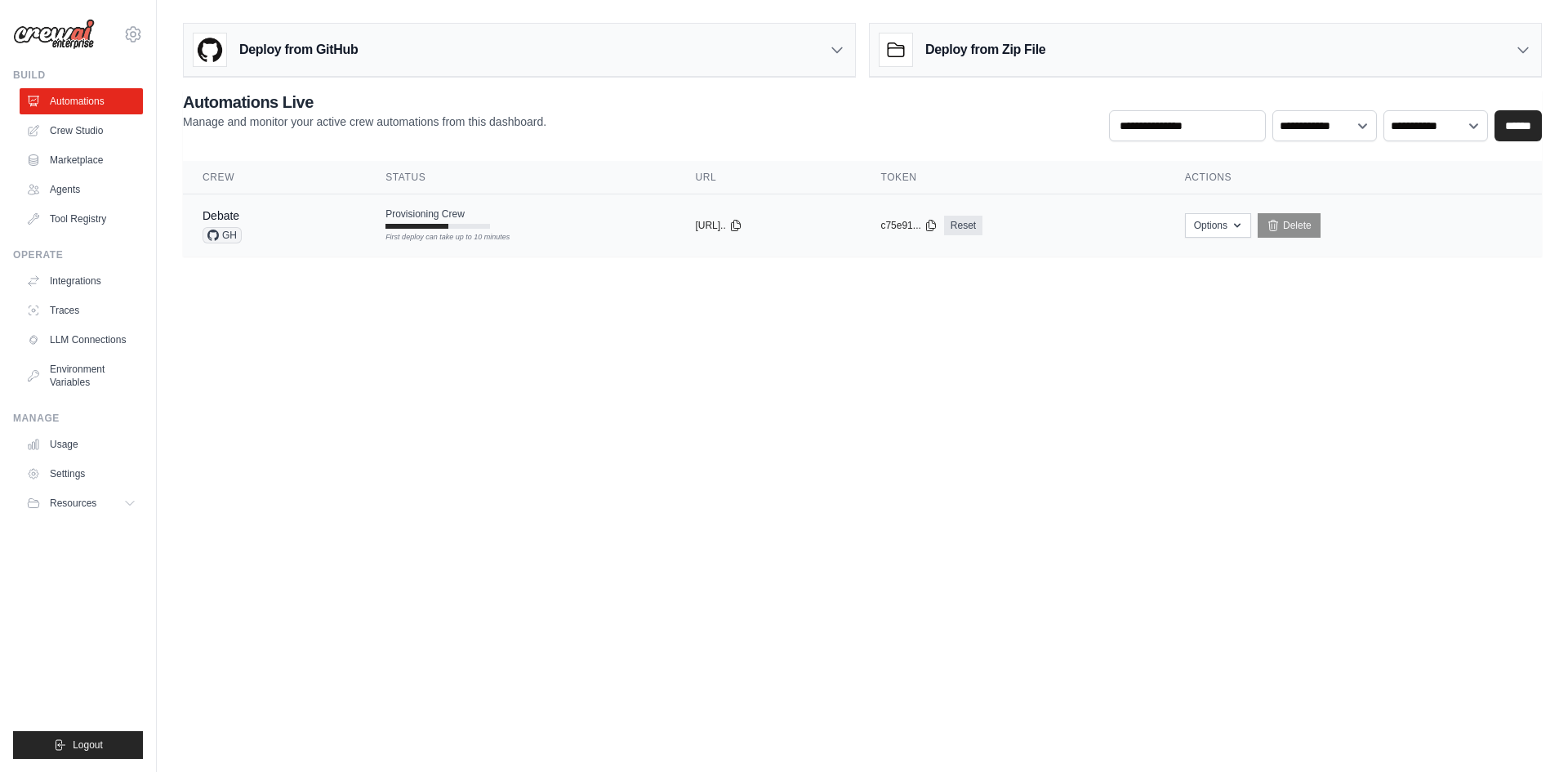
click at [407, 226] on div at bounding box center [416, 226] width 63 height 5
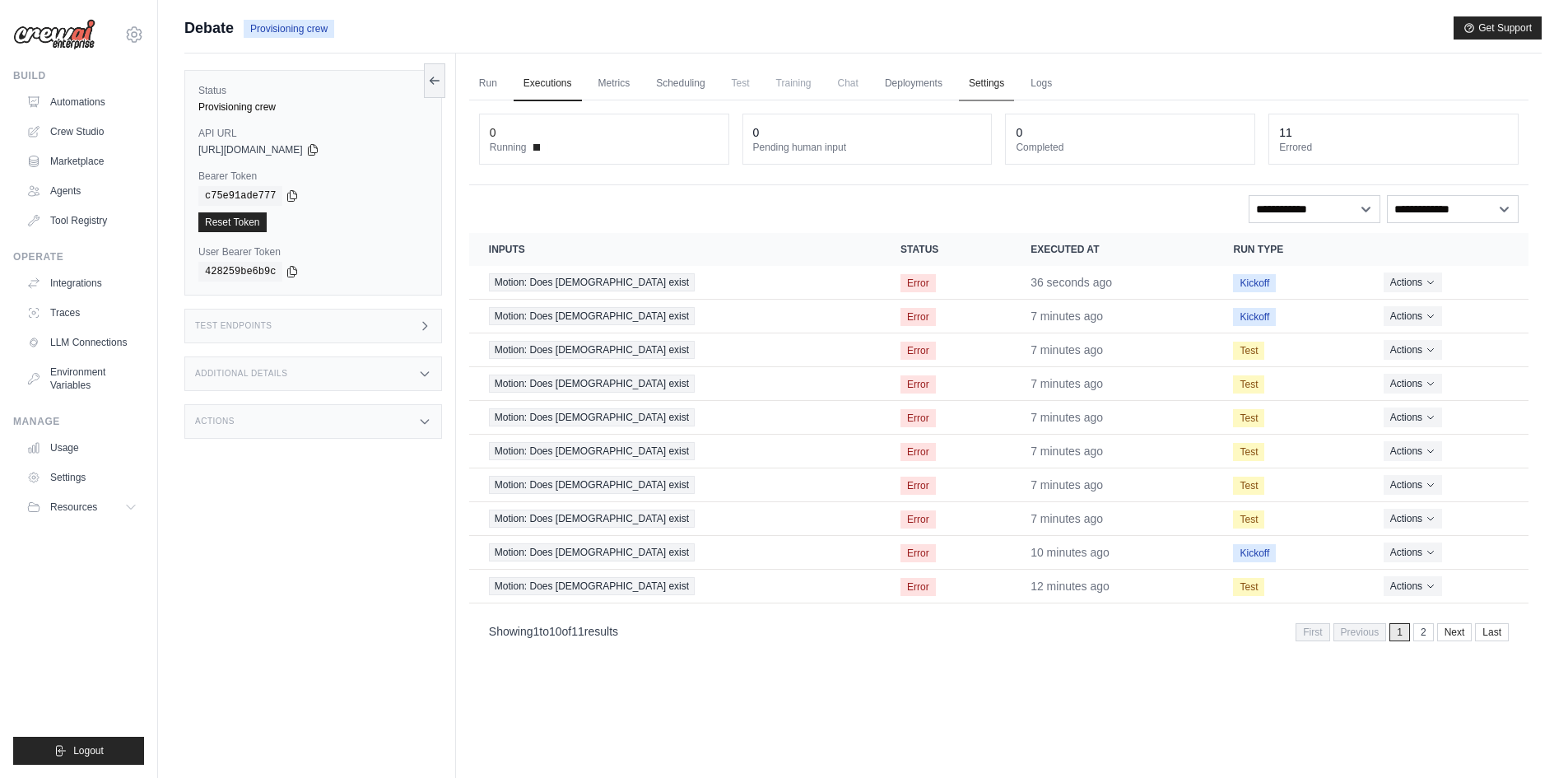
click at [1008, 85] on link "Settings" at bounding box center [987, 84] width 55 height 35
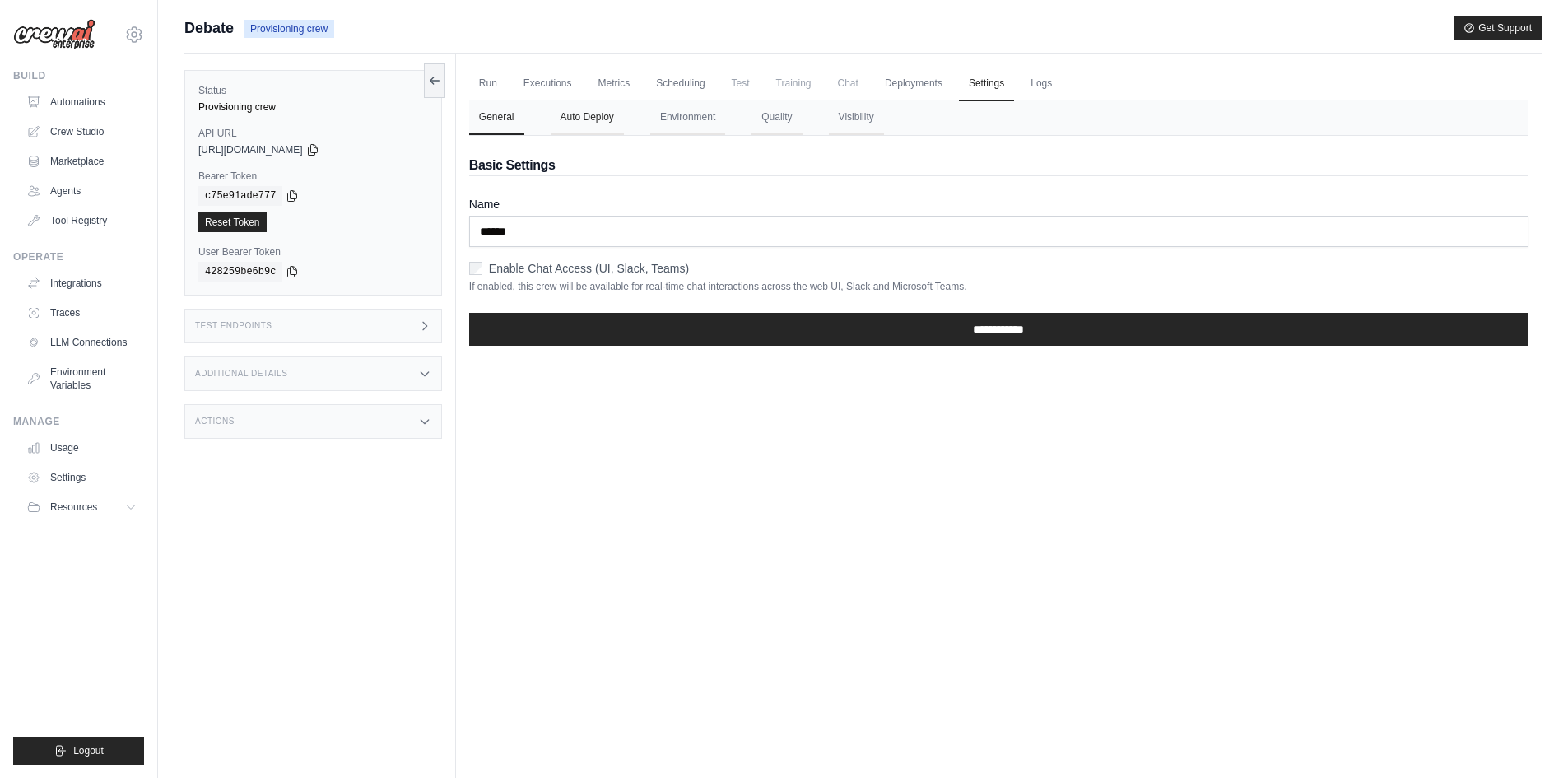
click at [585, 117] on button "Auto Deploy" at bounding box center [587, 118] width 73 height 35
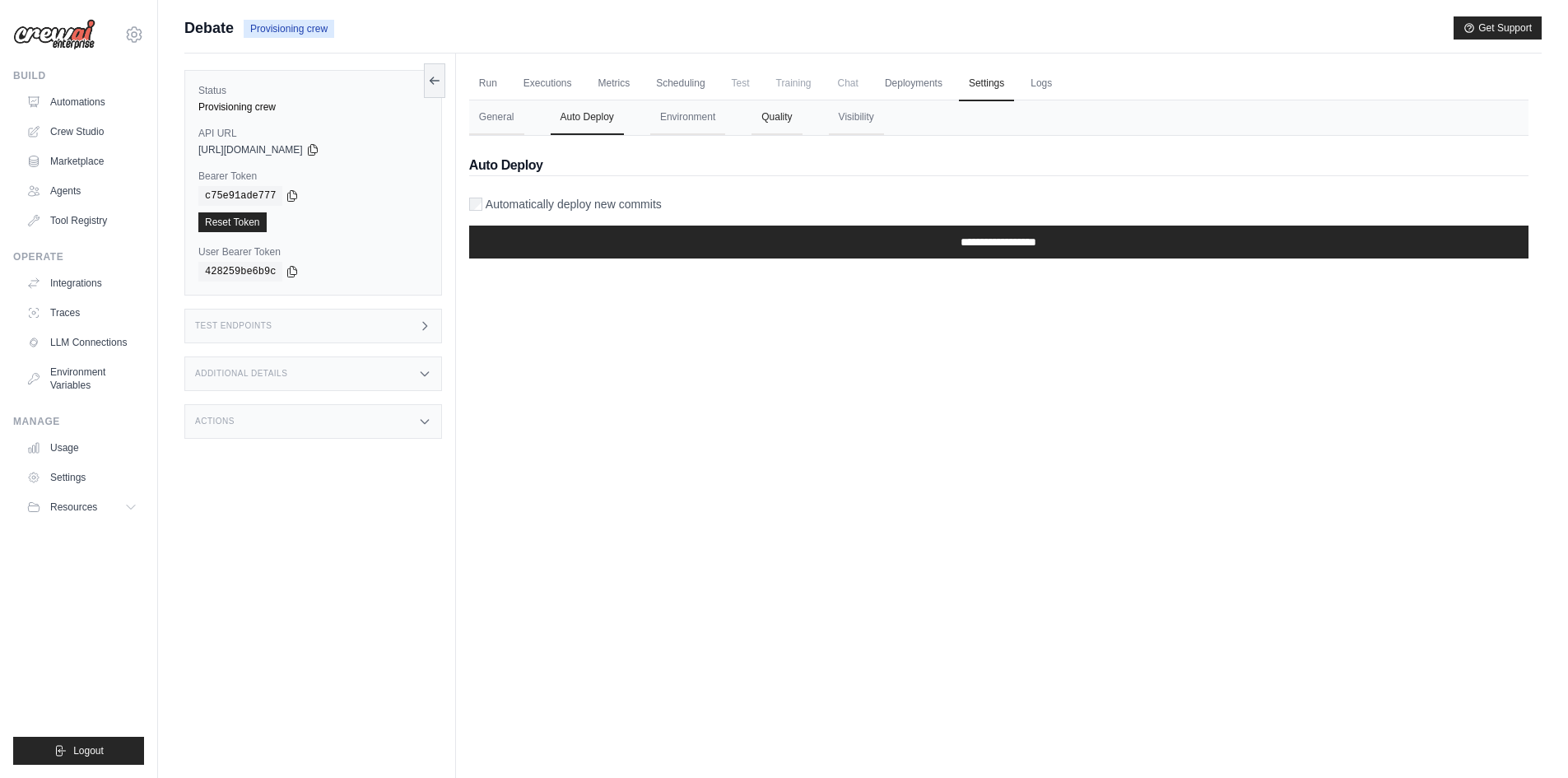
click at [787, 117] on button "Quality" at bounding box center [776, 118] width 50 height 35
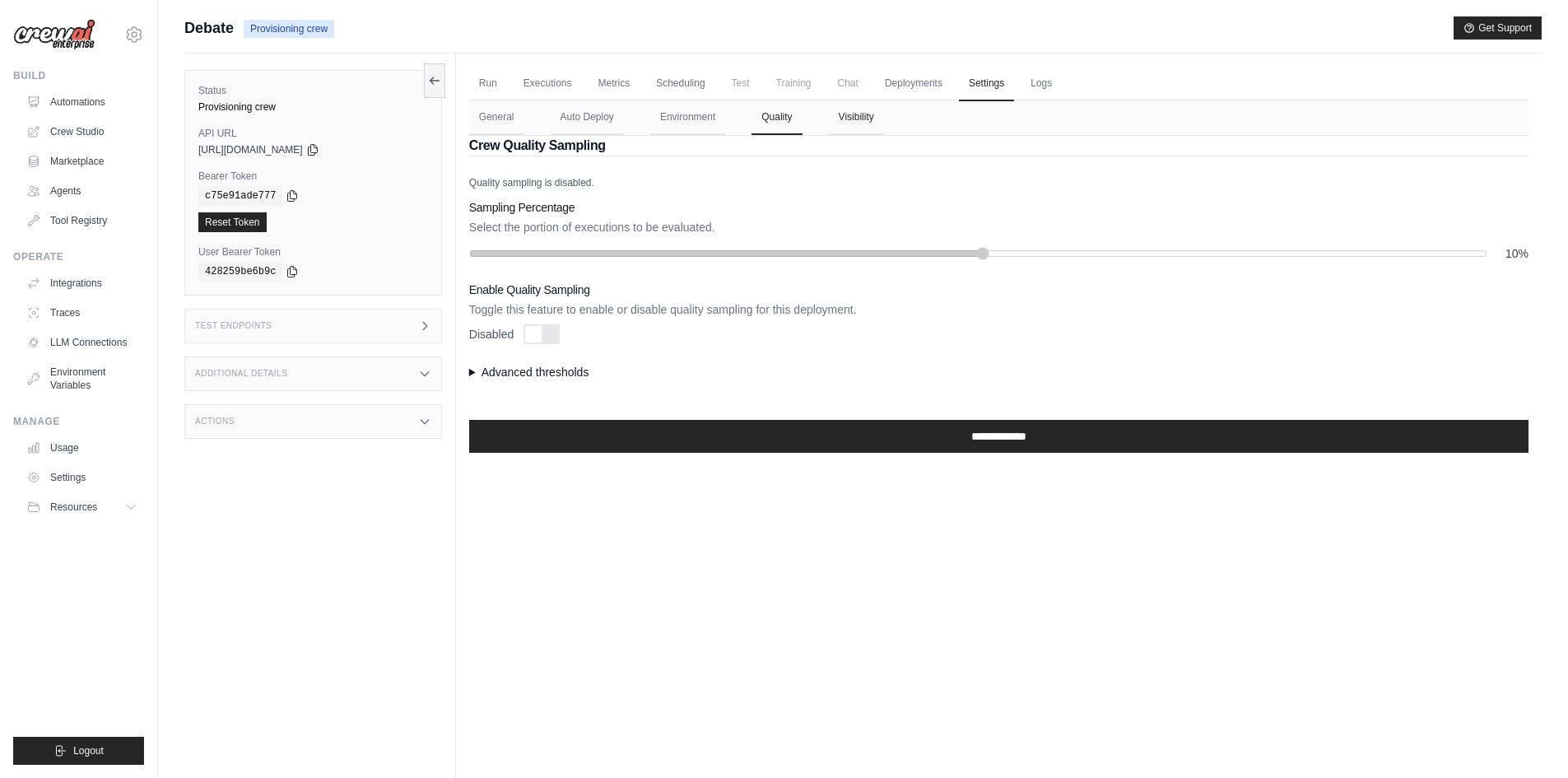
click at [875, 121] on button "Visibility" at bounding box center [856, 118] width 55 height 35
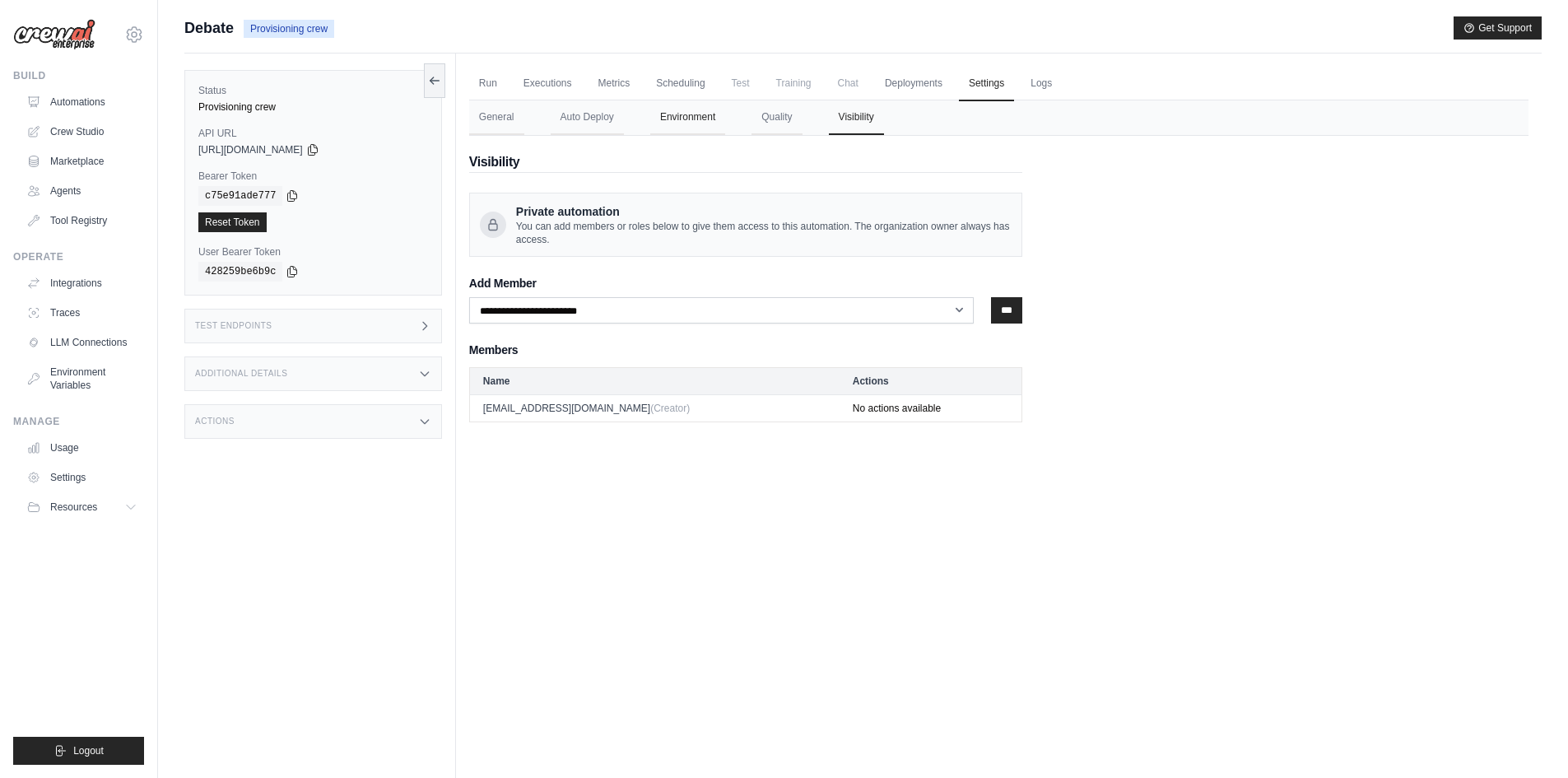
click at [725, 125] on button "Environment" at bounding box center [688, 118] width 75 height 35
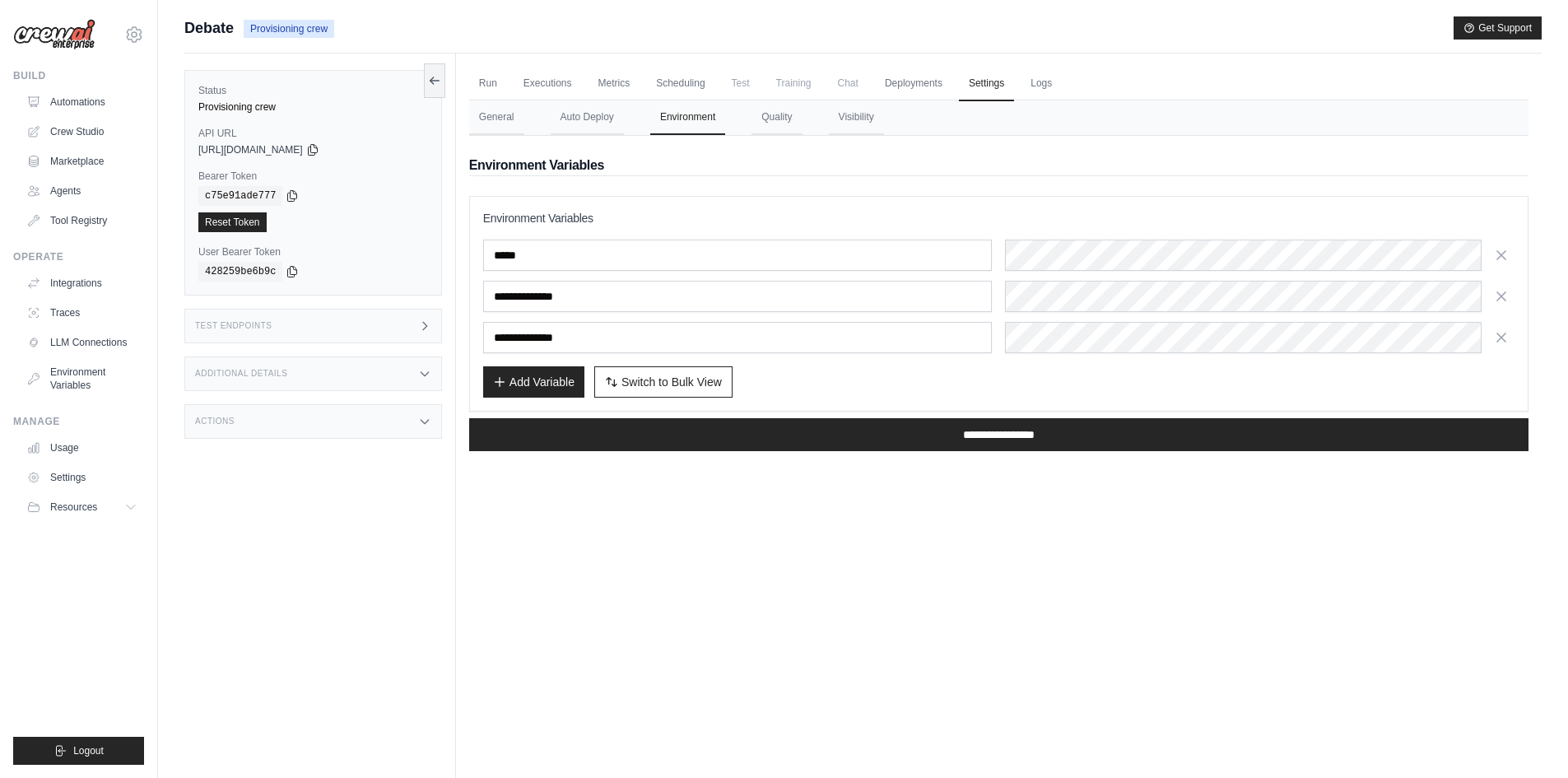
click at [1015, 496] on div "Run Executions Metrics Scheduling Test Training Chat Deployments Settings Logs …" at bounding box center [998, 442] width 1085 height 778
click at [69, 92] on link "Automations" at bounding box center [83, 101] width 124 height 27
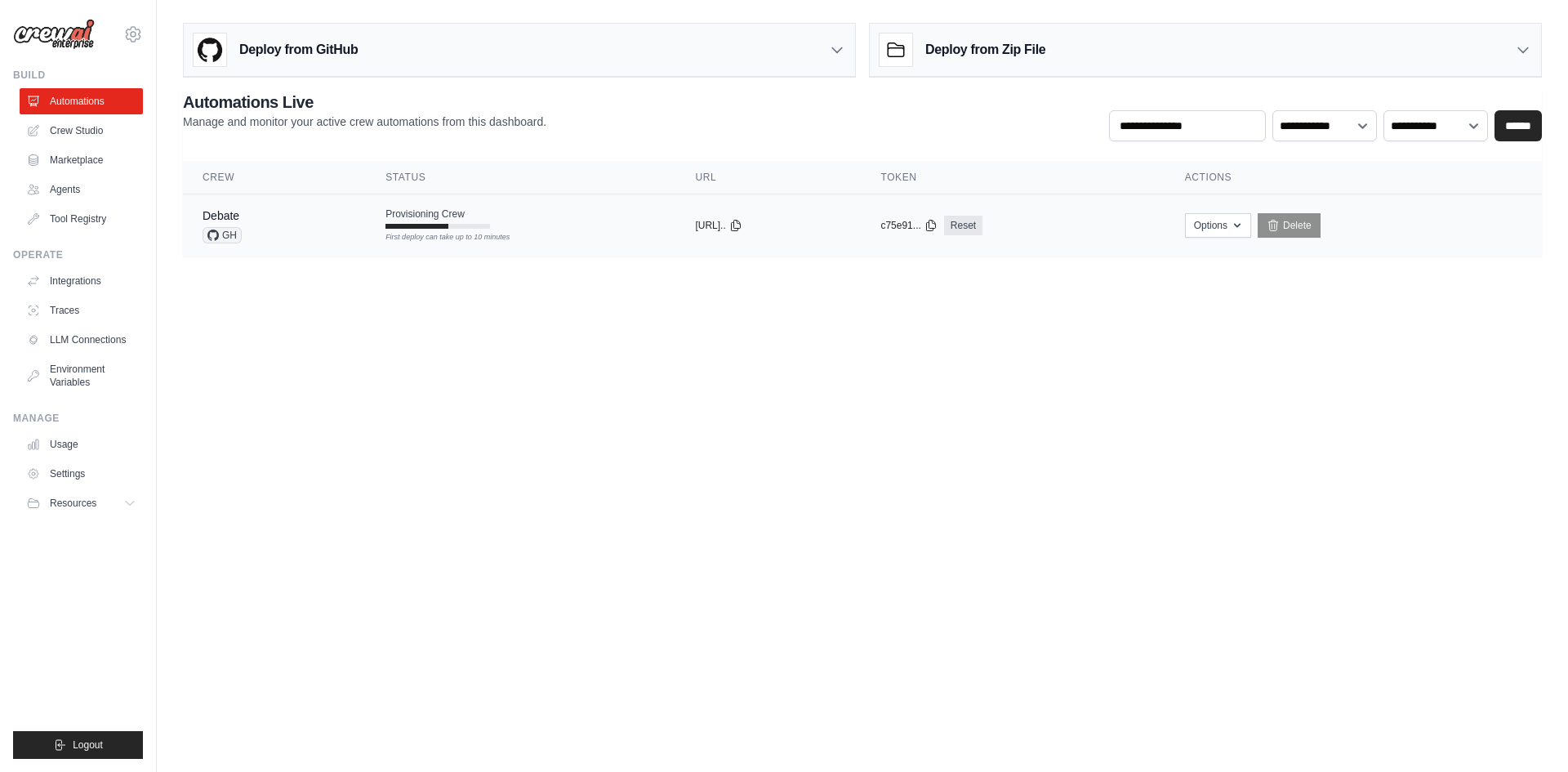
click at [463, 235] on div "First deploy can take up to 10 minutes" at bounding box center [437, 238] width 104 height 12
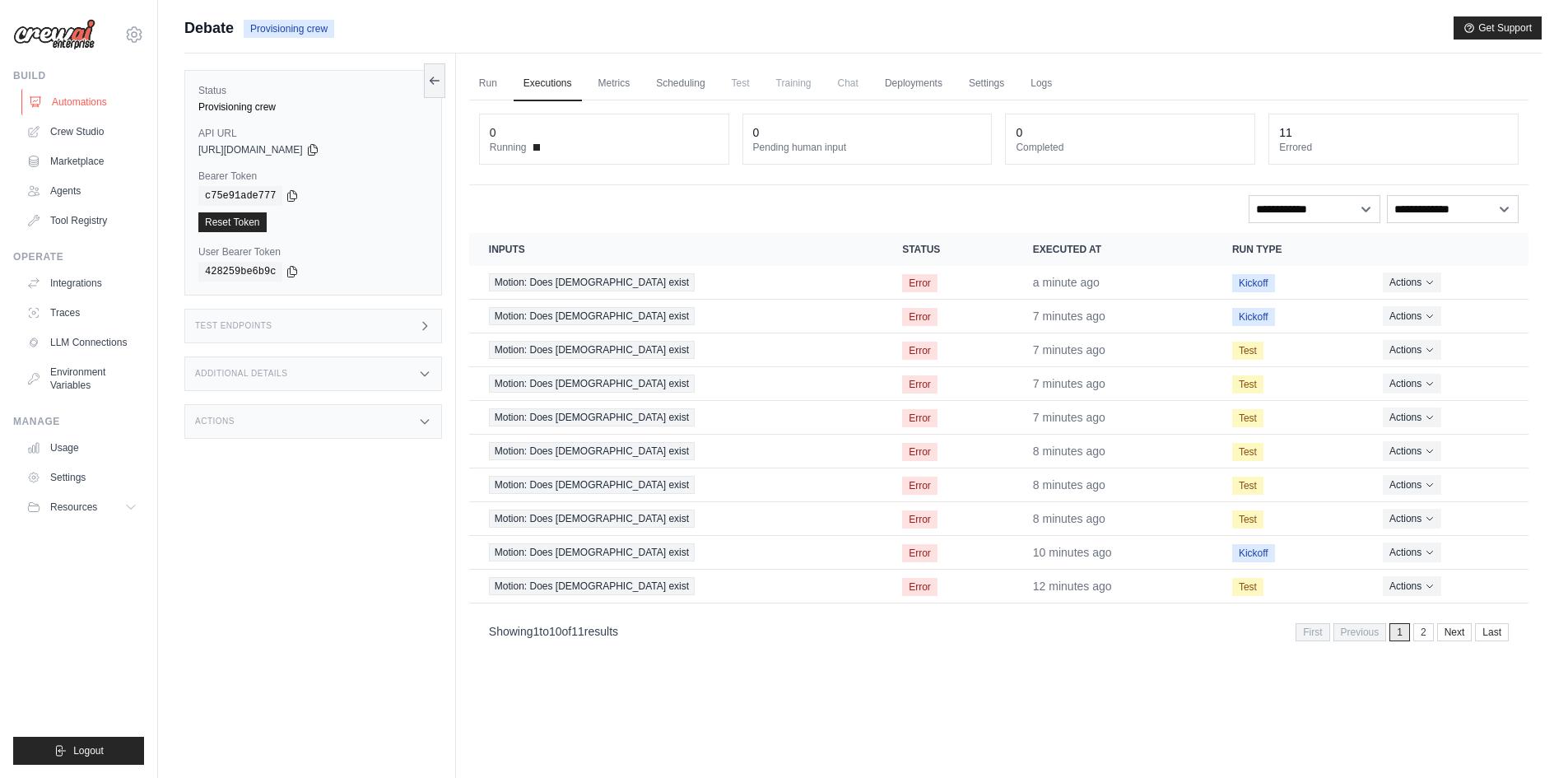
click at [79, 107] on link "Automations" at bounding box center [83, 101] width 124 height 27
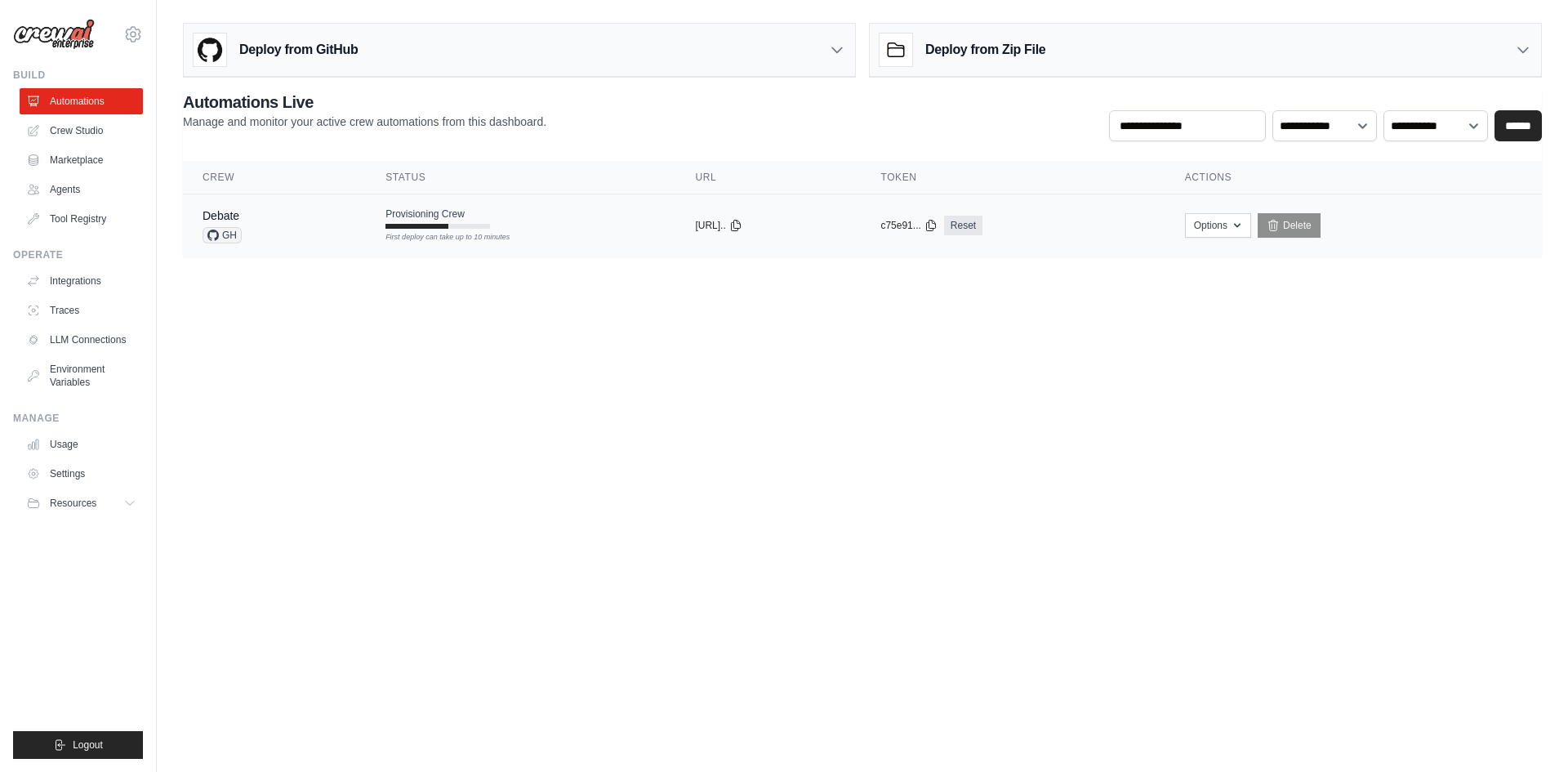
click at [436, 222] on div "Provisioning Crew First deploy can take up to 10 minutes" at bounding box center [437, 218] width 104 height 21
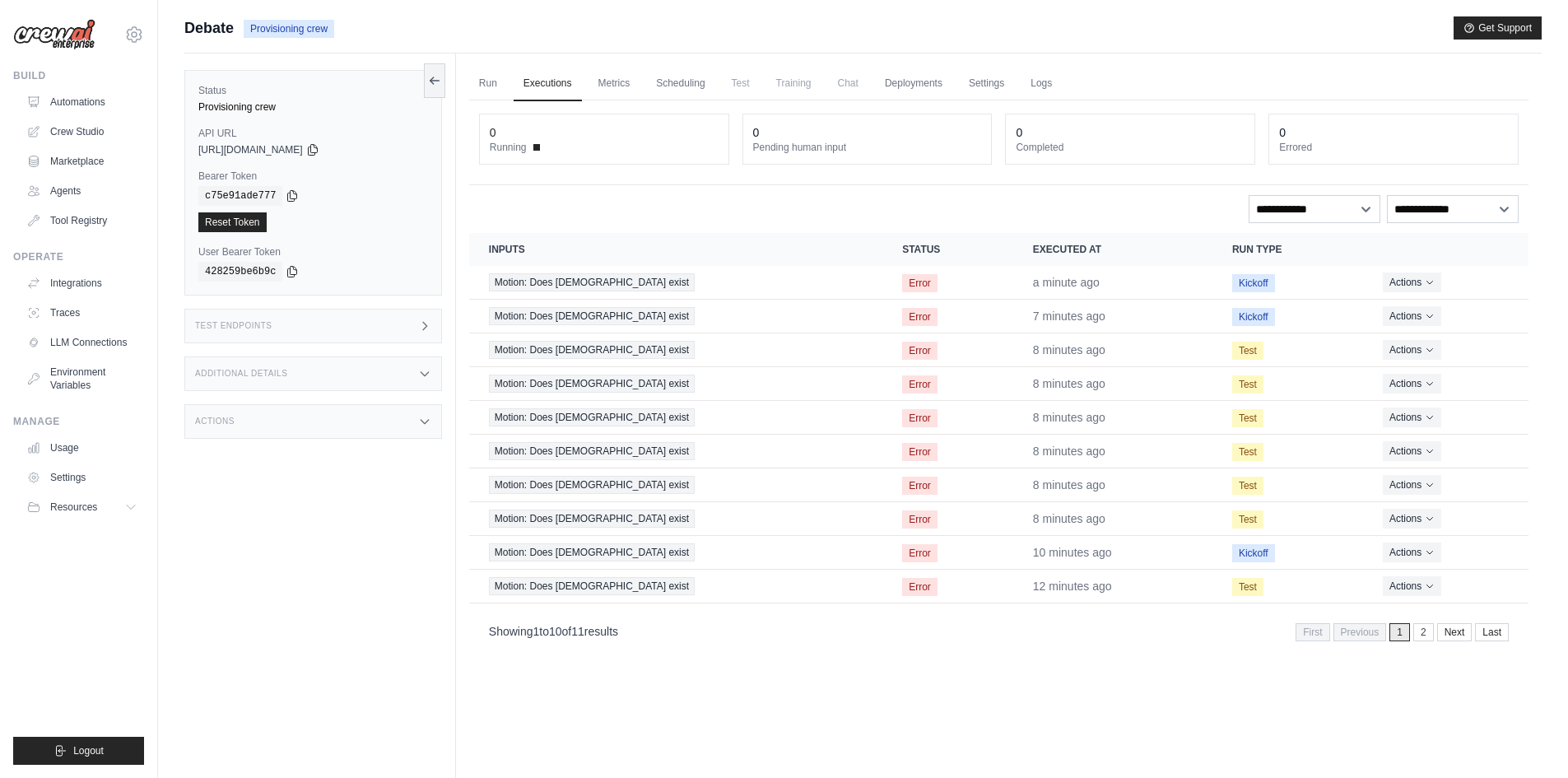
click at [1061, 93] on link "Logs" at bounding box center [1040, 84] width 41 height 35
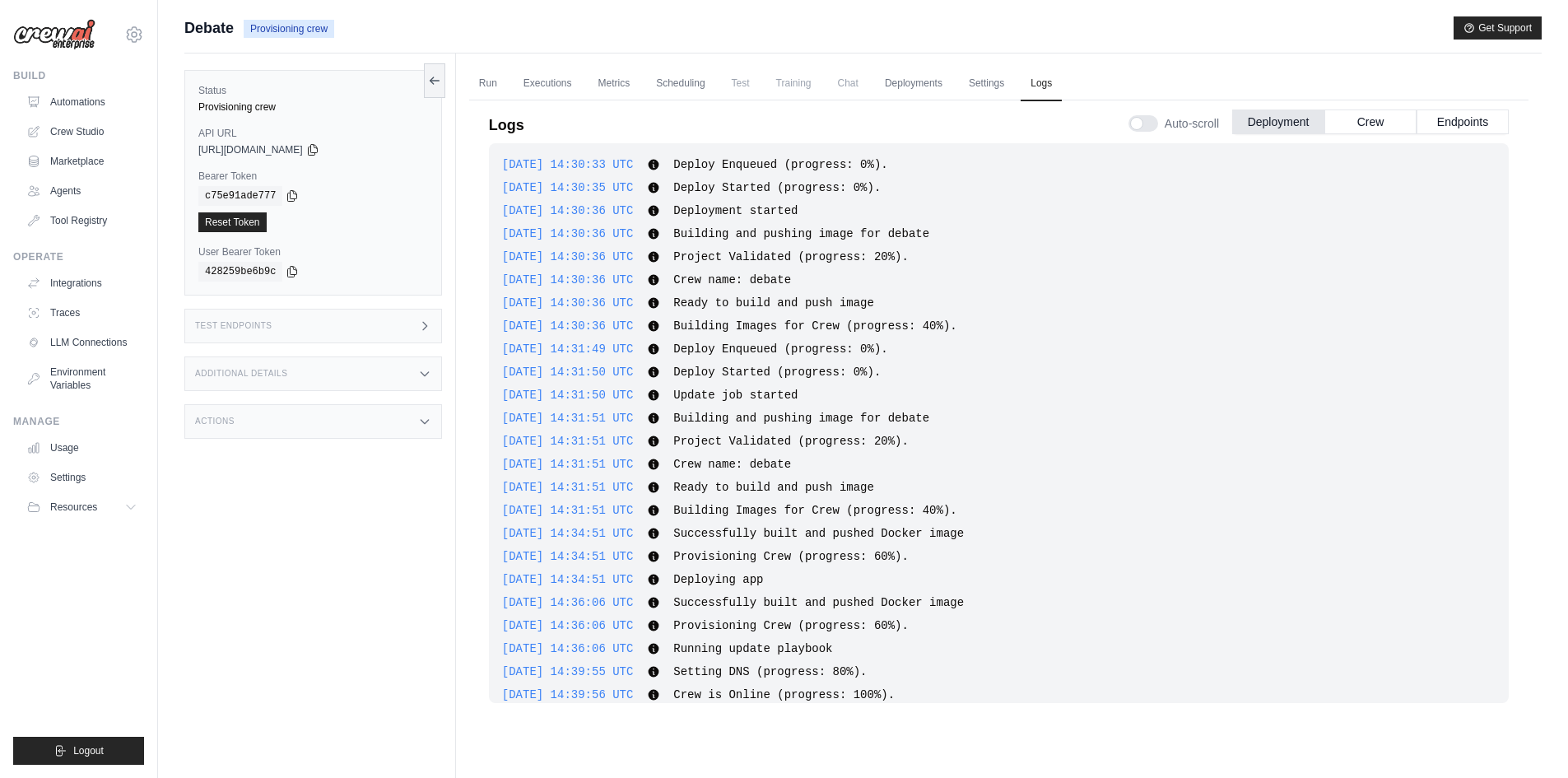
scroll to position [658, 0]
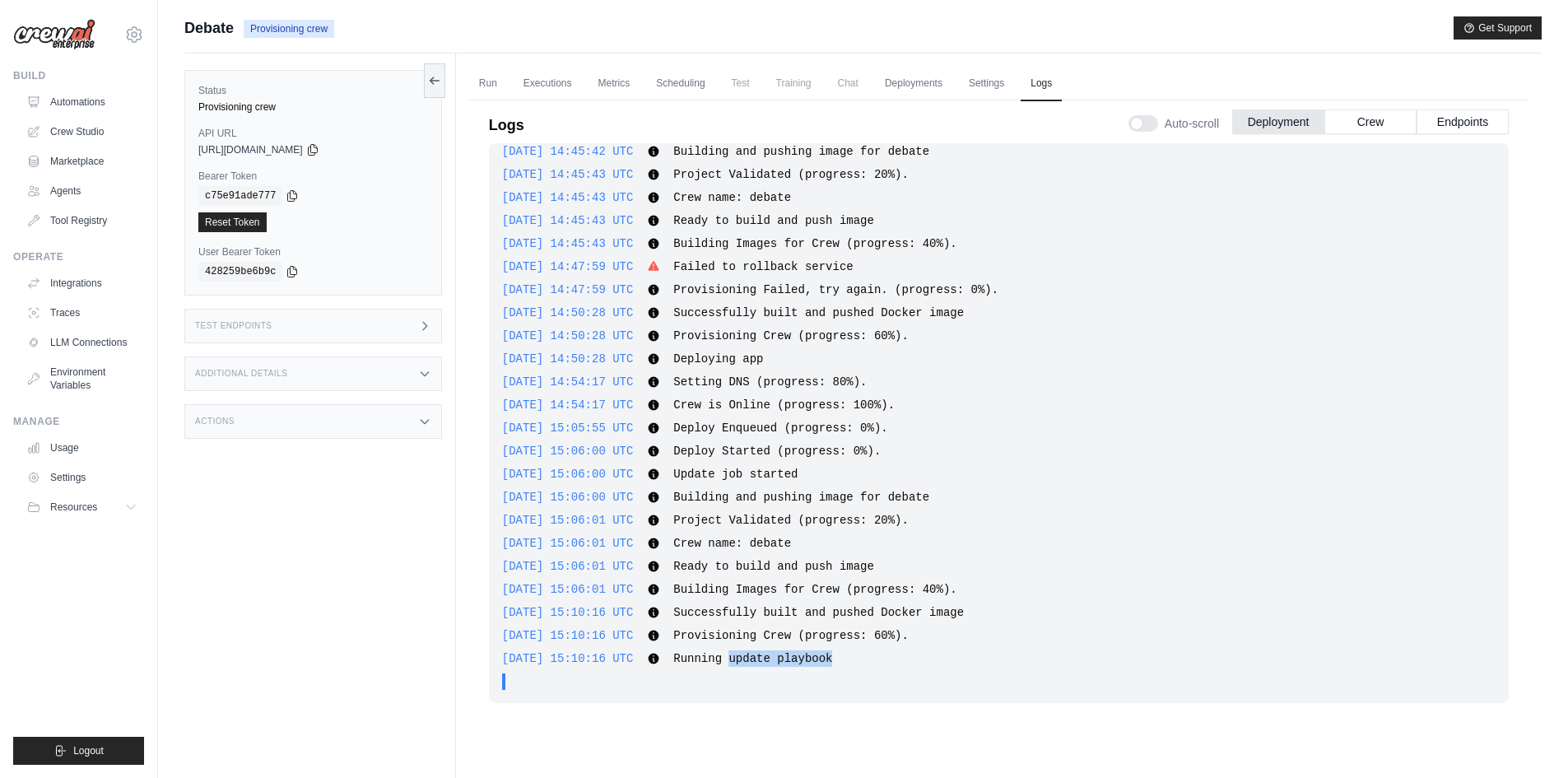
drag, startPoint x: 829, startPoint y: 655, endPoint x: 736, endPoint y: 650, distance: 93.1
click at [736, 650] on div "[DATE] 15:10:16 UTC Running update playbook Show more Show less" at bounding box center [998, 658] width 993 height 16
click at [736, 652] on span "Running update playbook" at bounding box center [752, 658] width 159 height 13
click at [93, 92] on link "Automations" at bounding box center [83, 101] width 124 height 27
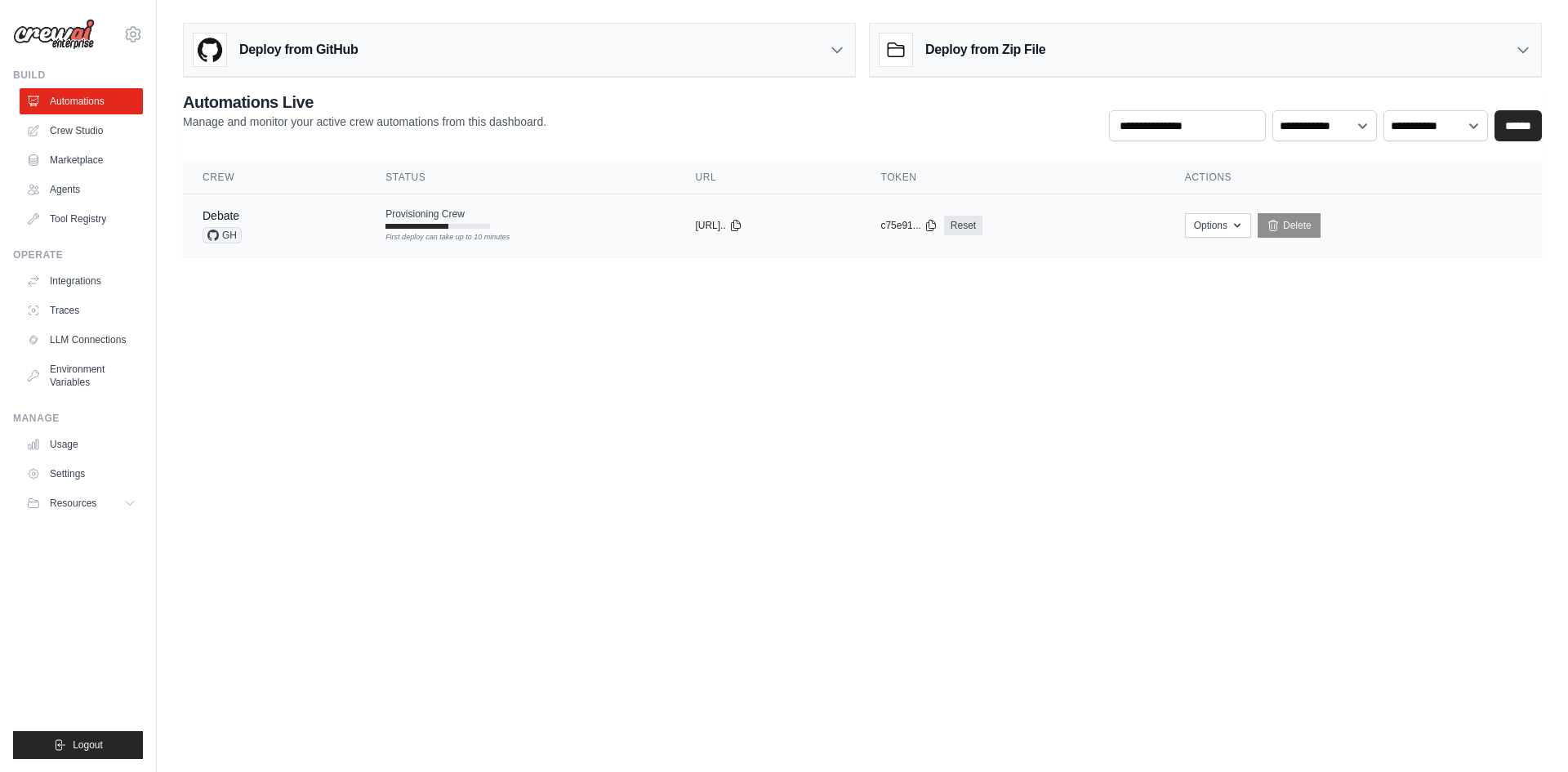
click at [432, 226] on div at bounding box center [416, 226] width 63 height 5
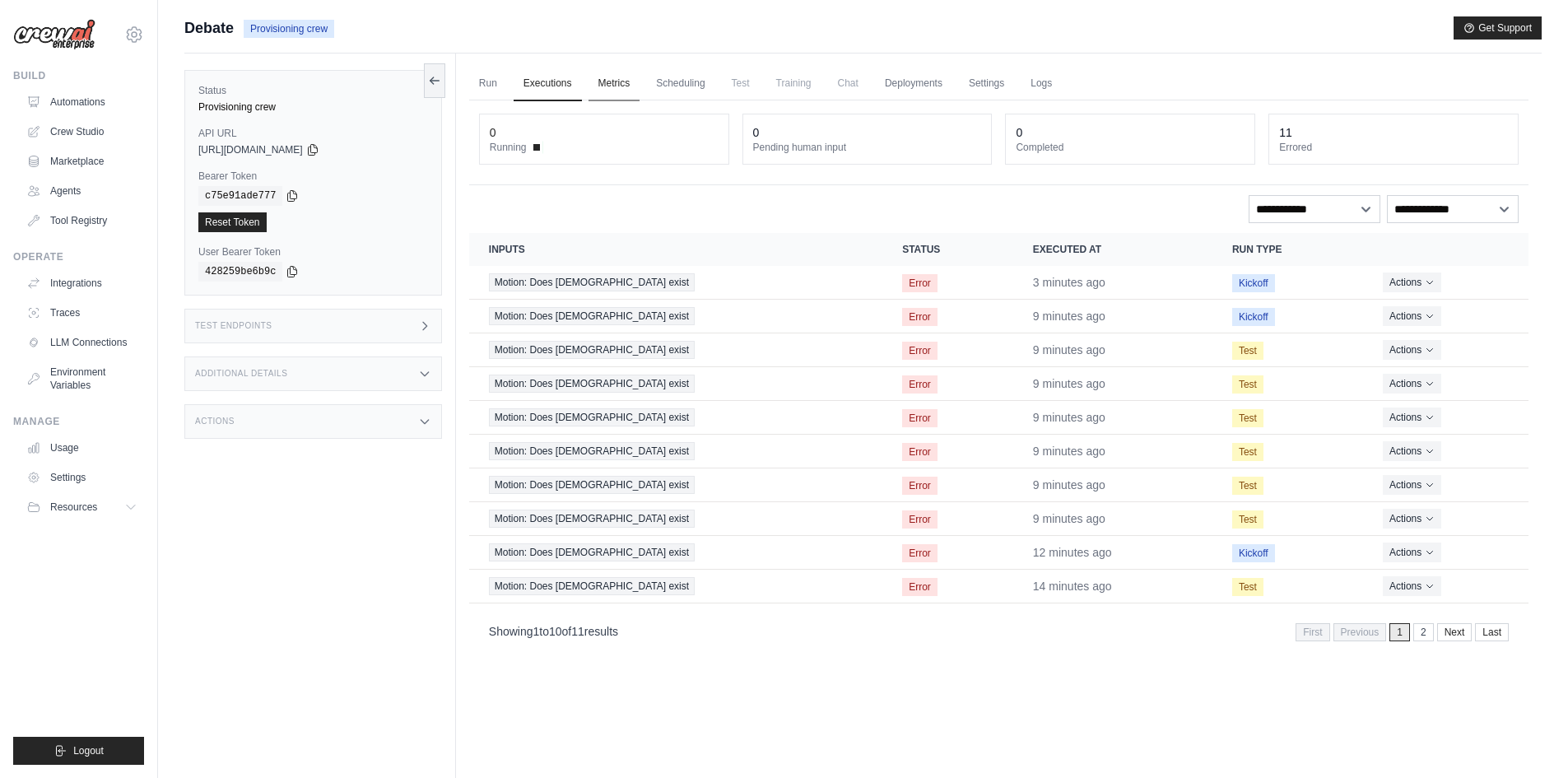
click at [611, 87] on link "Metrics" at bounding box center [614, 84] width 52 height 35
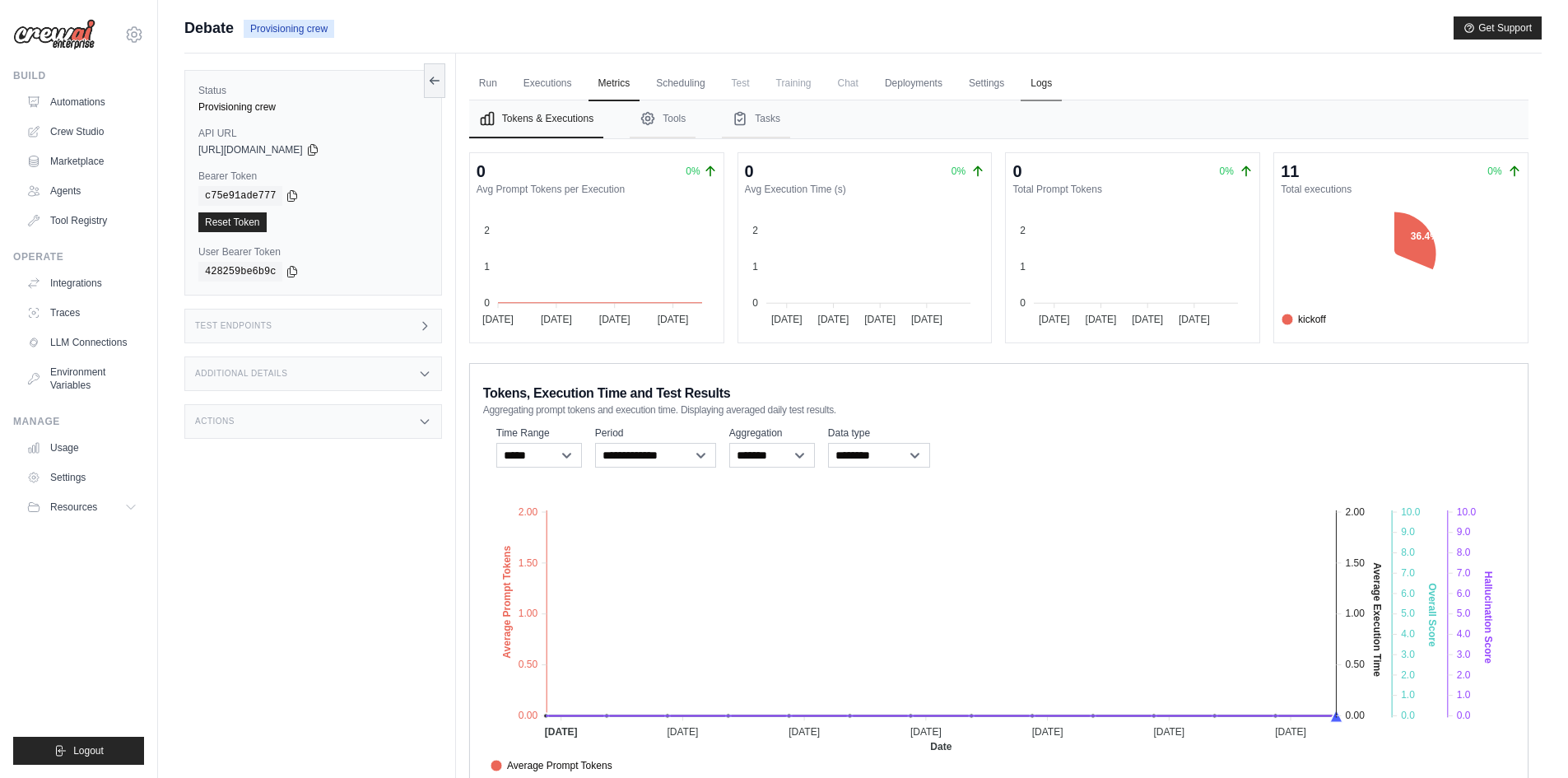
click at [1061, 86] on link "Logs" at bounding box center [1040, 84] width 41 height 35
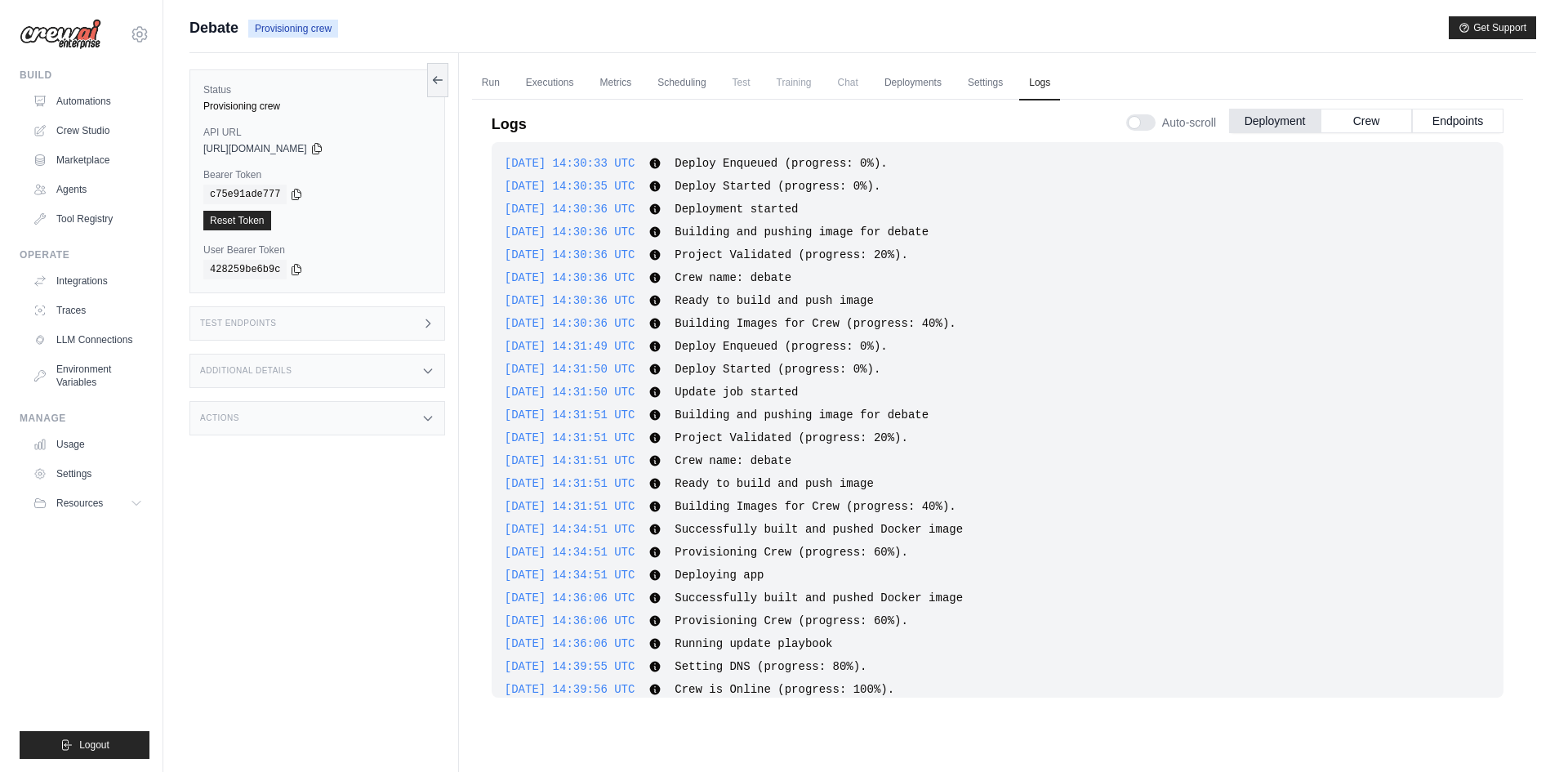
scroll to position [653, 0]
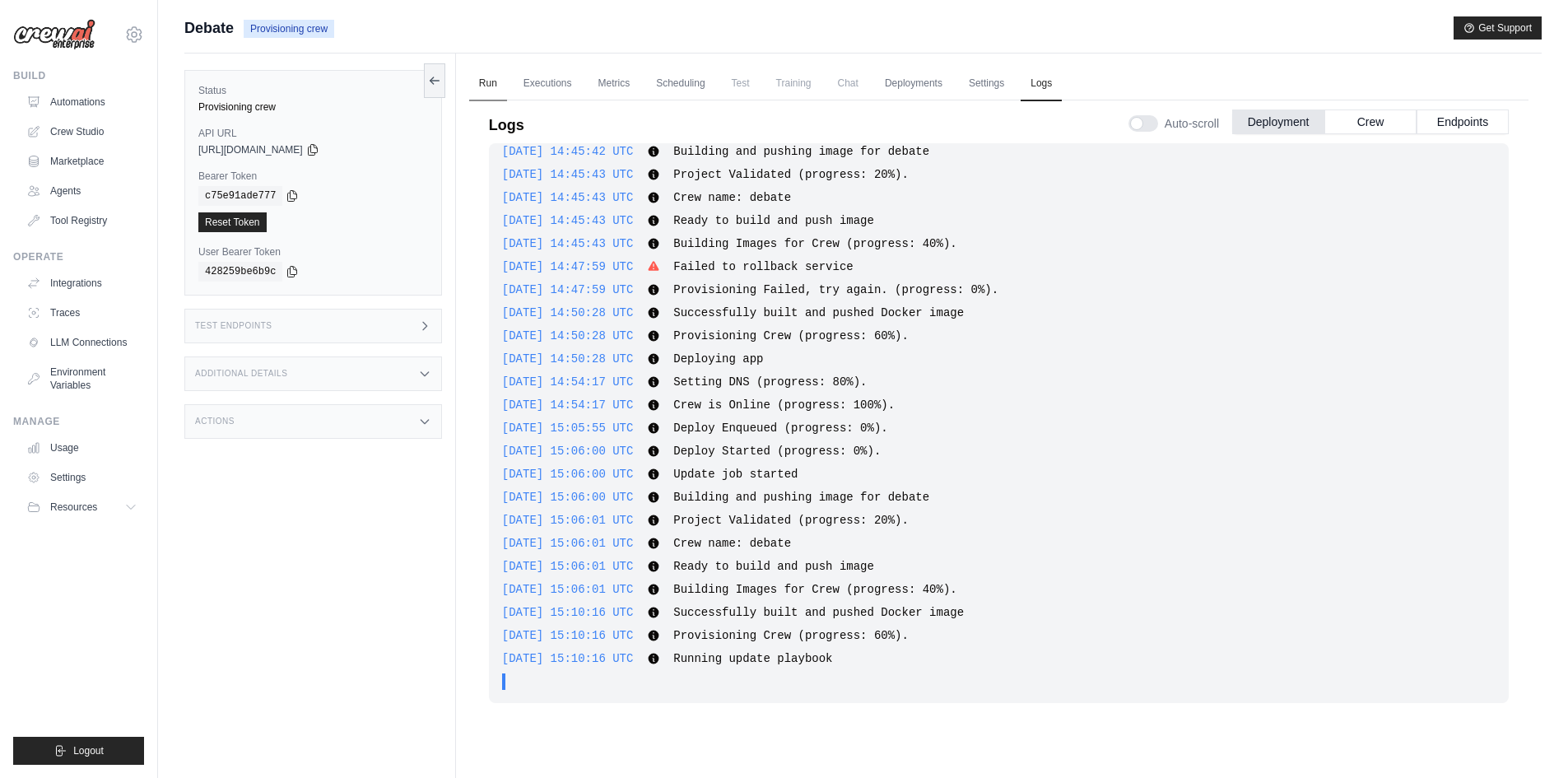
click at [485, 79] on link "Run" at bounding box center [487, 84] width 37 height 35
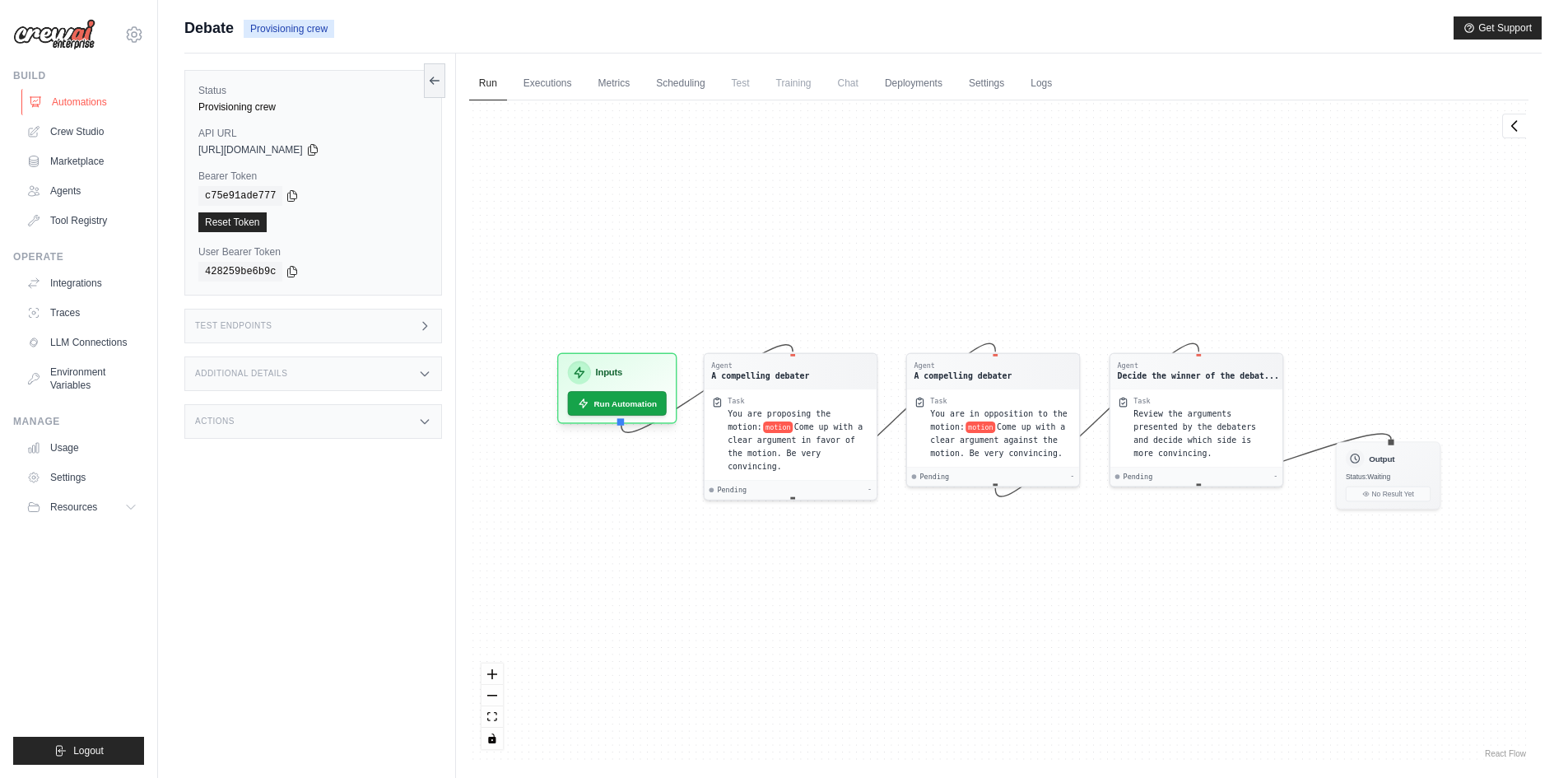
click at [66, 90] on link "Automations" at bounding box center [83, 101] width 124 height 27
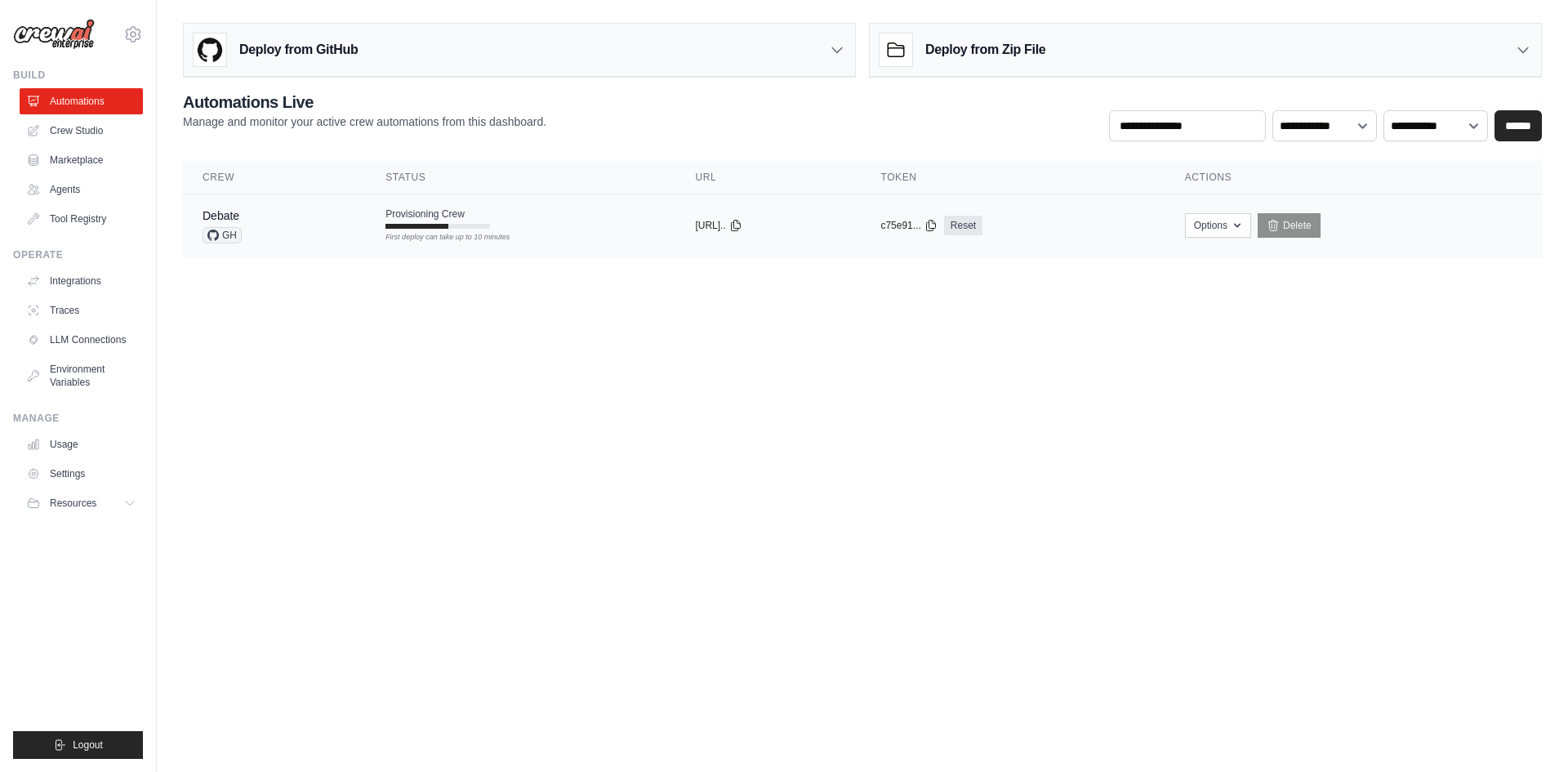
click at [427, 225] on div at bounding box center [416, 226] width 63 height 5
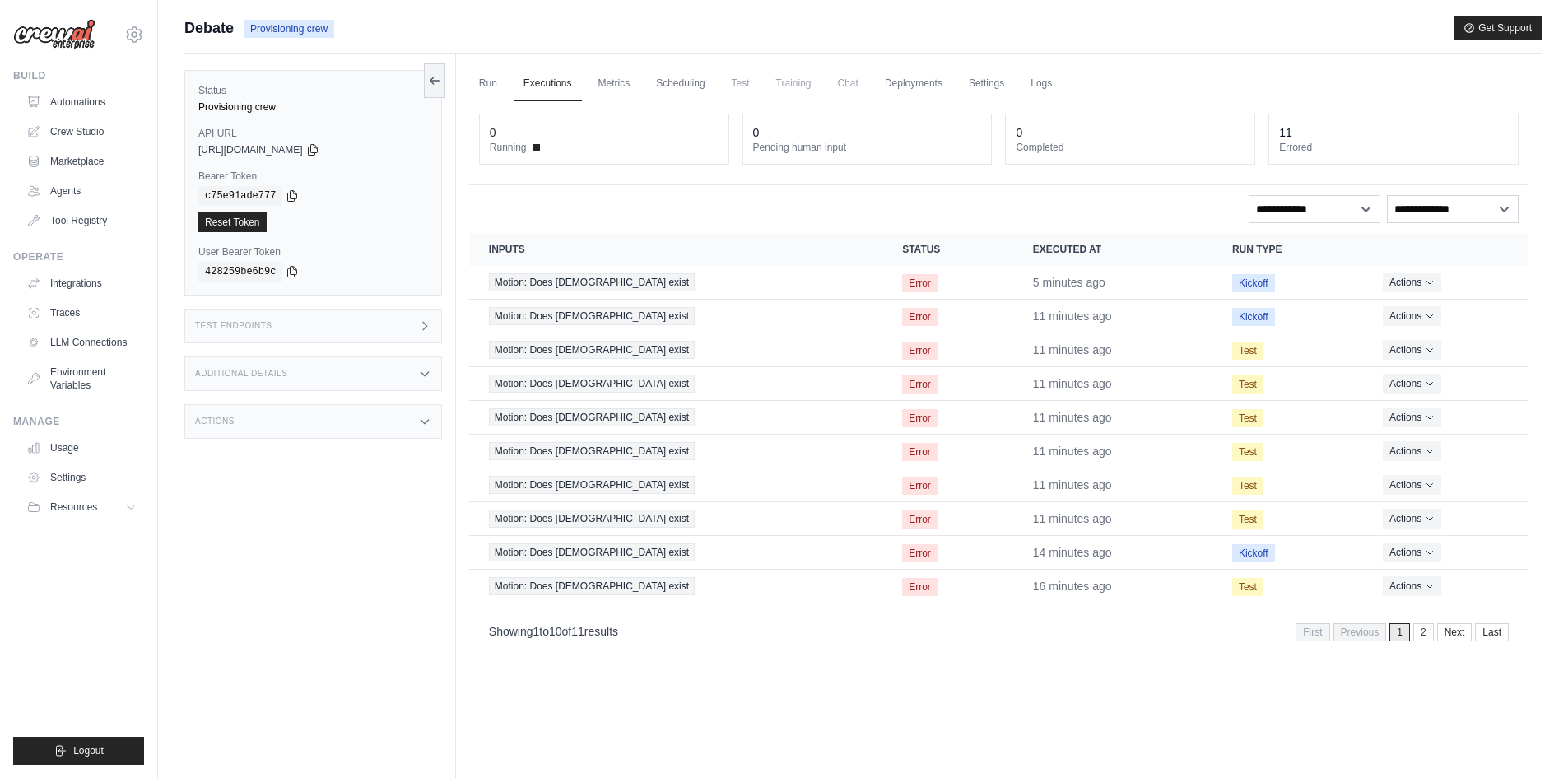
click at [1426, 630] on link "2" at bounding box center [1423, 632] width 21 height 18
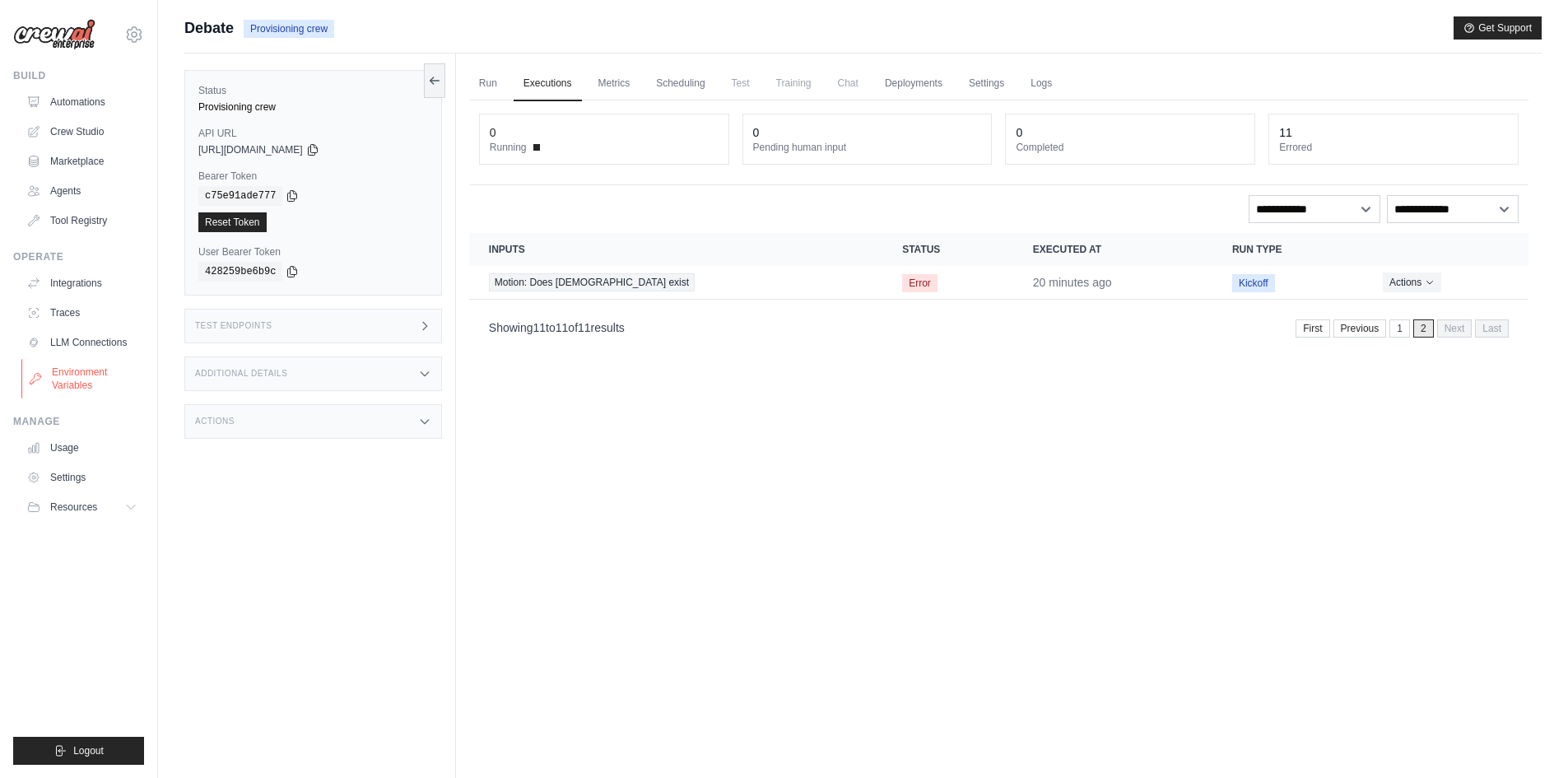
click at [80, 387] on link "Environment Variables" at bounding box center [83, 378] width 124 height 39
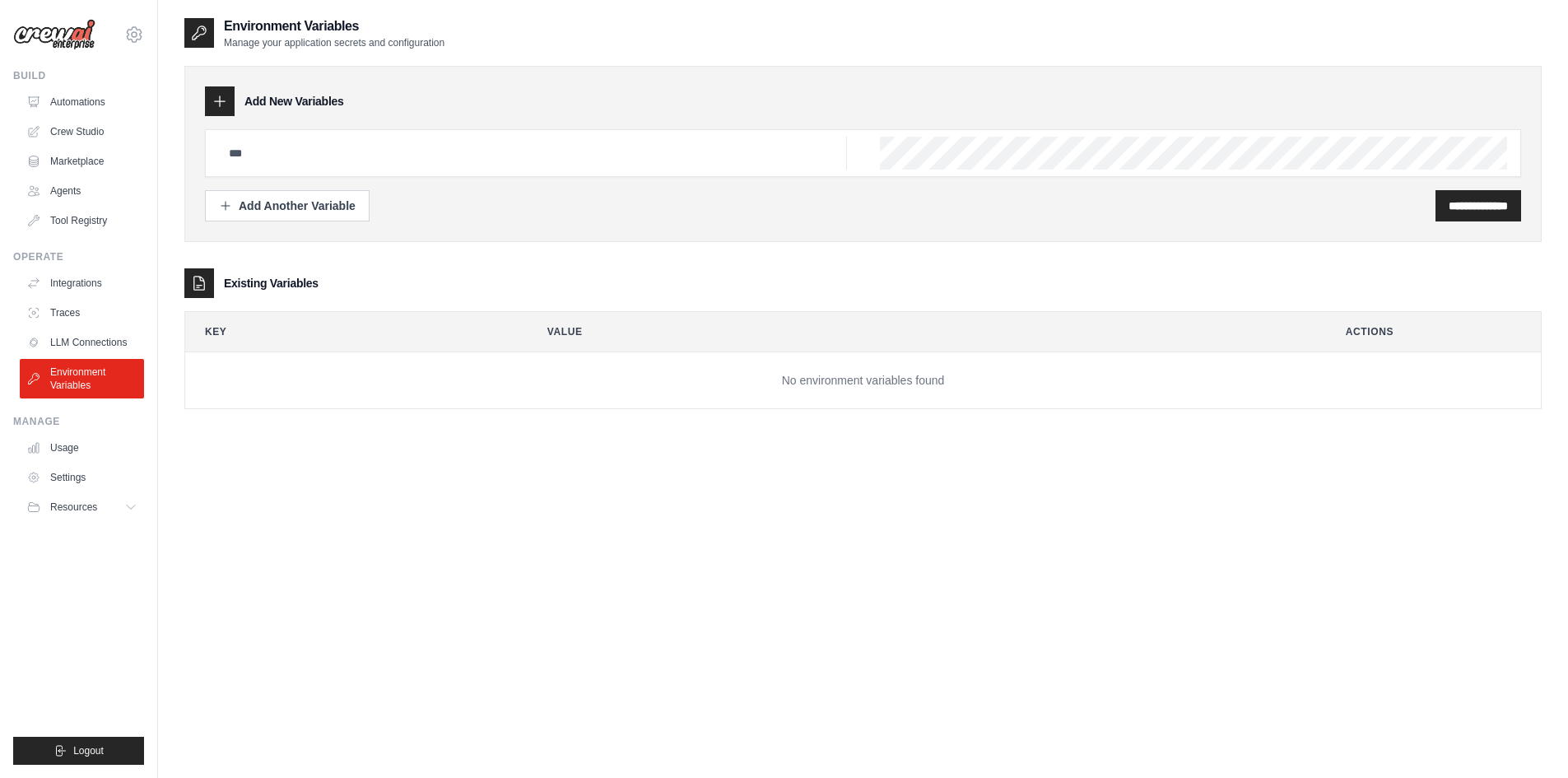
click at [970, 403] on td "No environment variables found" at bounding box center [863, 380] width 1355 height 57
click at [253, 142] on input "text" at bounding box center [532, 153] width 628 height 33
click at [253, 141] on input "text" at bounding box center [532, 153] width 628 height 33
click at [73, 101] on link "Automations" at bounding box center [83, 101] width 124 height 27
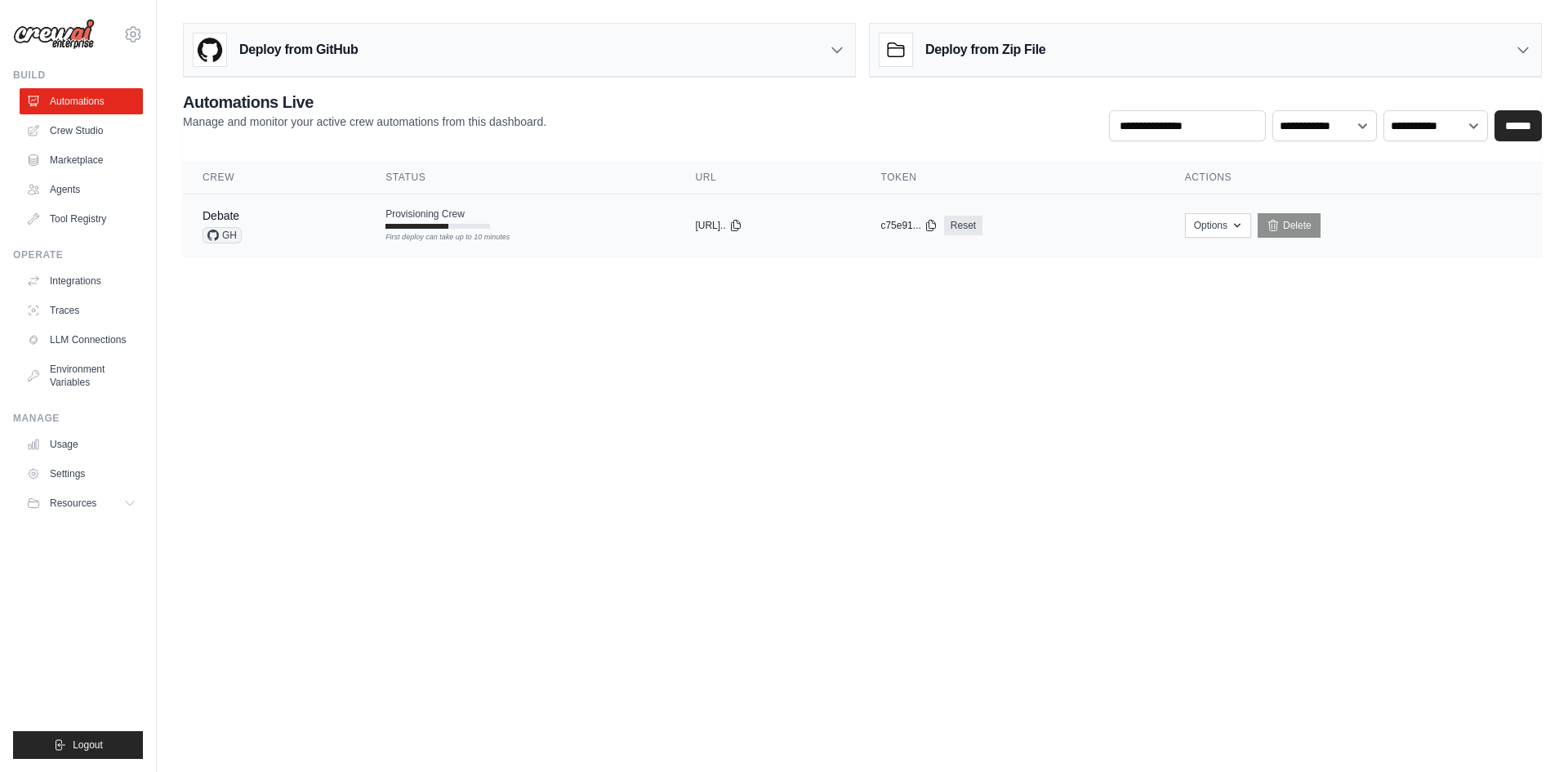
click at [439, 213] on span "Provisioning Crew" at bounding box center [425, 214] width 79 height 13
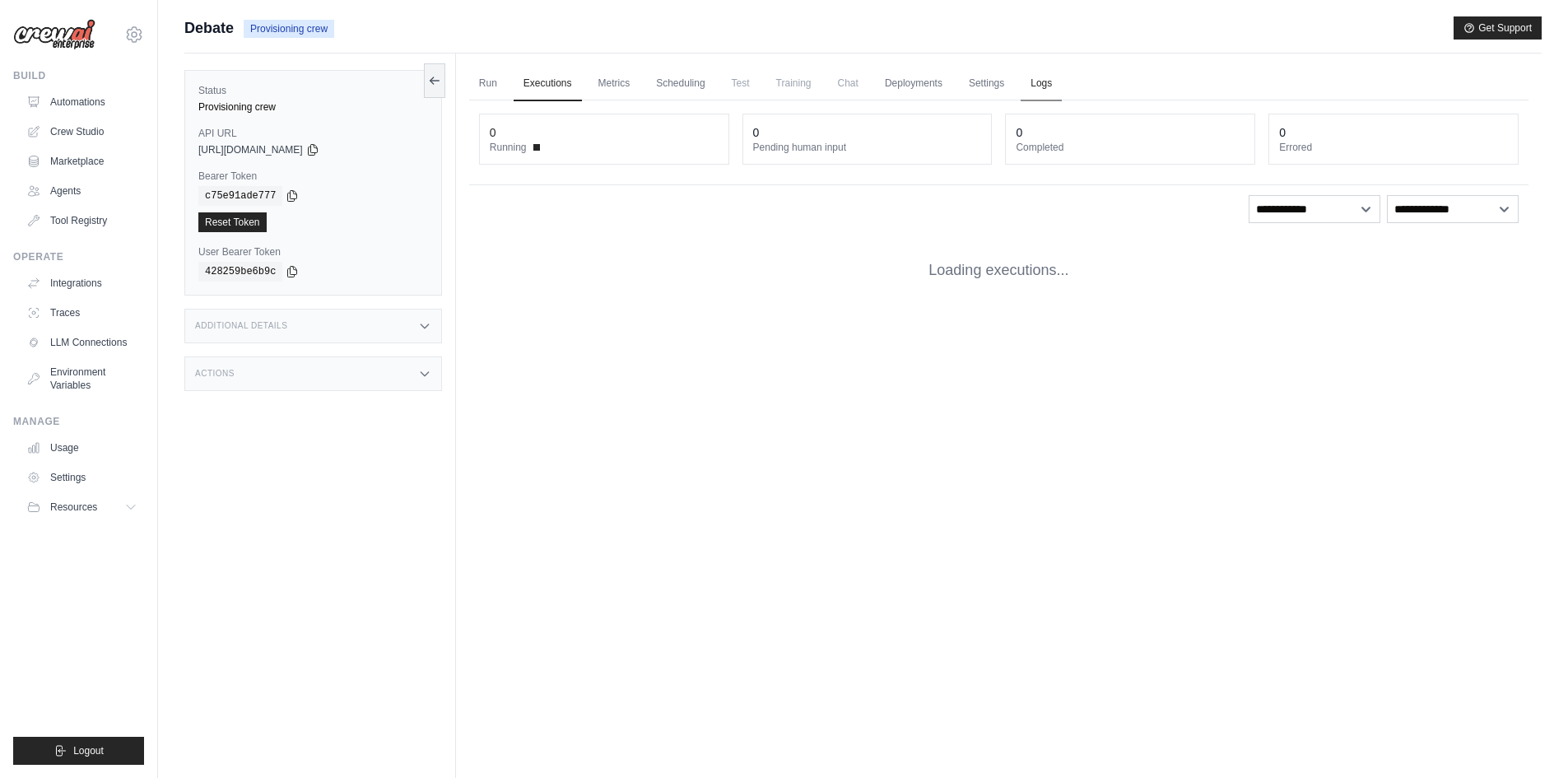
click at [1061, 82] on link "Logs" at bounding box center [1040, 84] width 41 height 35
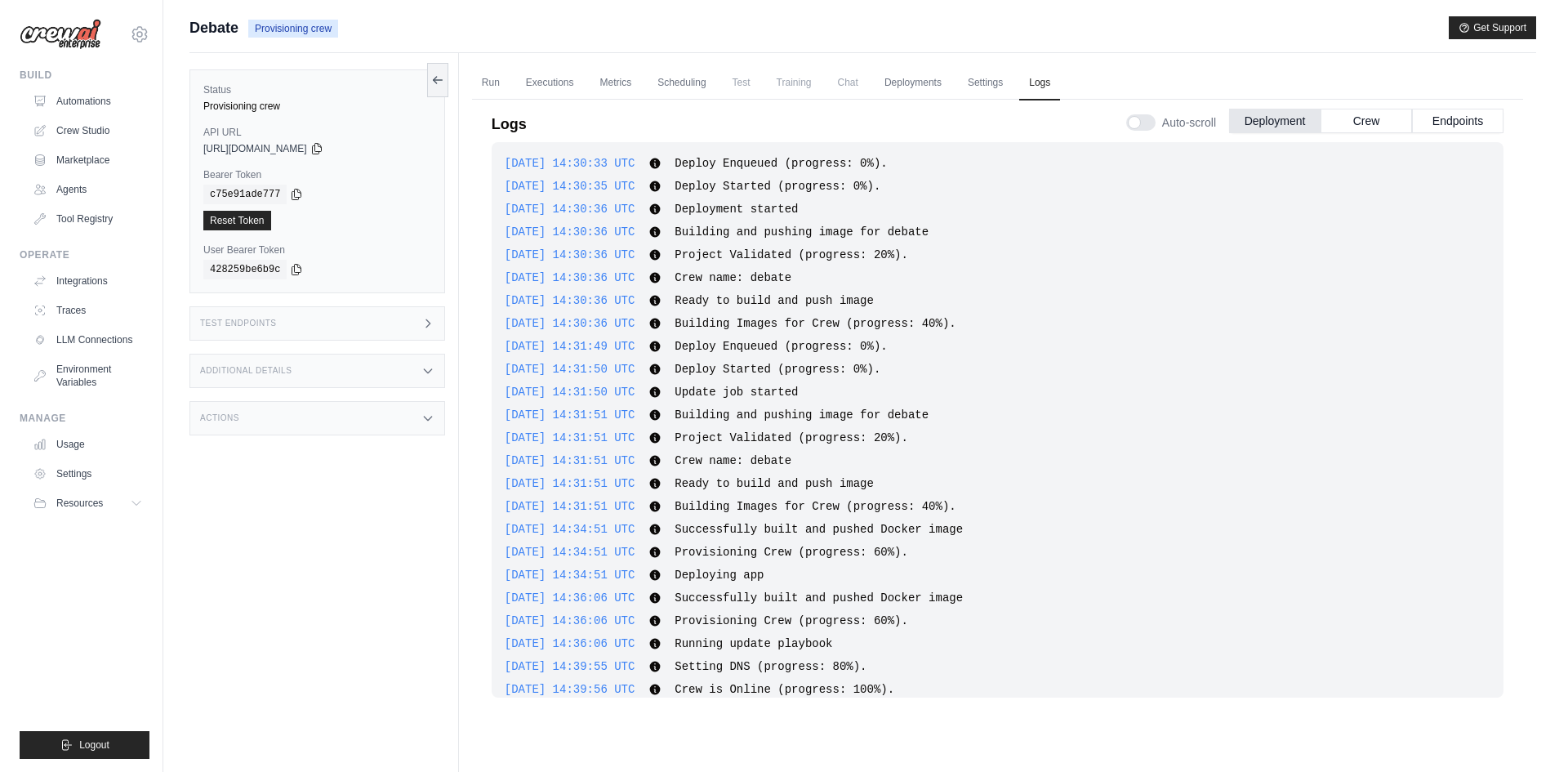
scroll to position [682, 0]
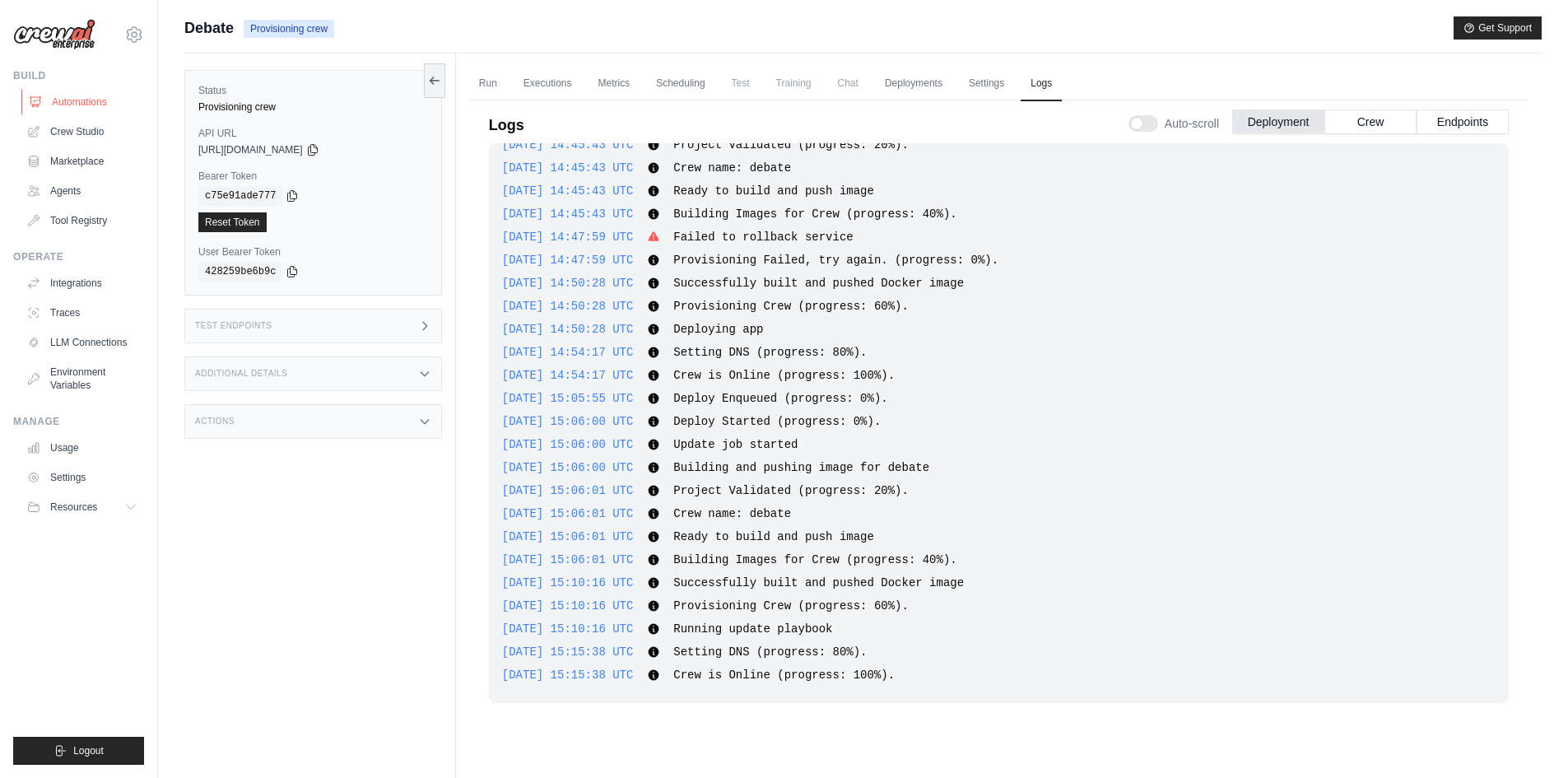
click at [77, 106] on link "Automations" at bounding box center [83, 101] width 124 height 27
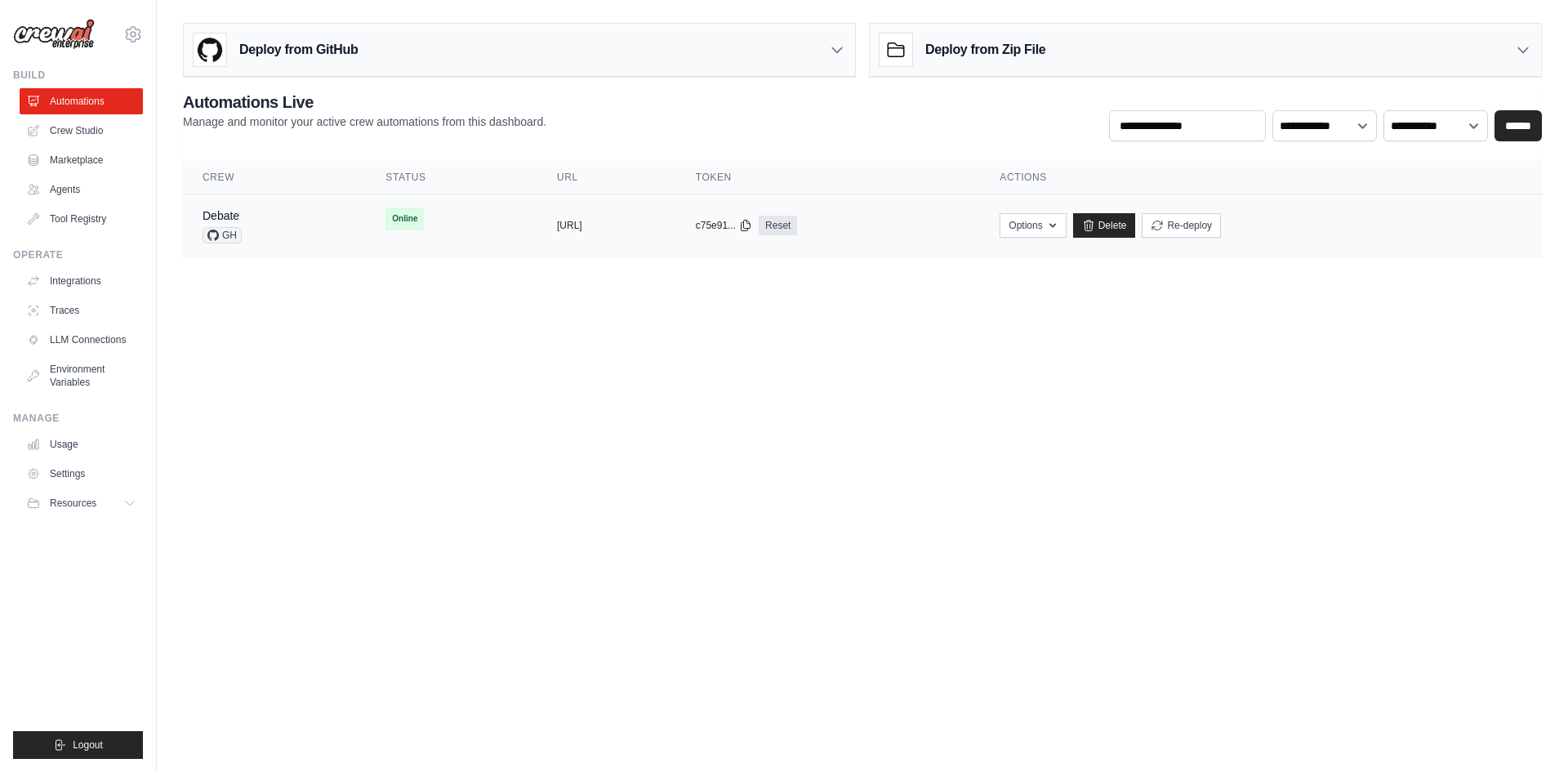
click at [386, 210] on span "Online" at bounding box center [405, 219] width 38 height 23
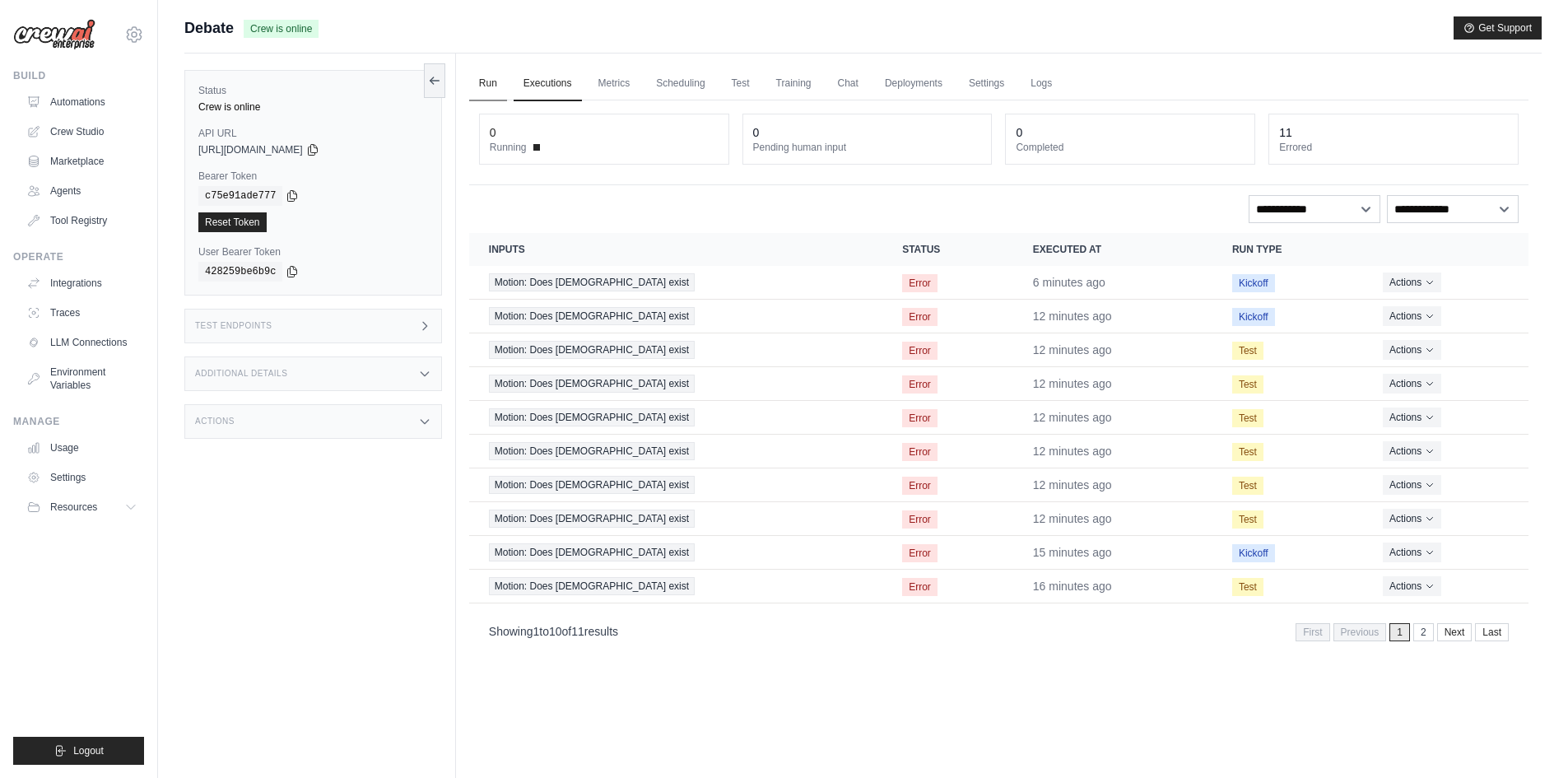
click at [485, 80] on link "Run" at bounding box center [487, 84] width 37 height 35
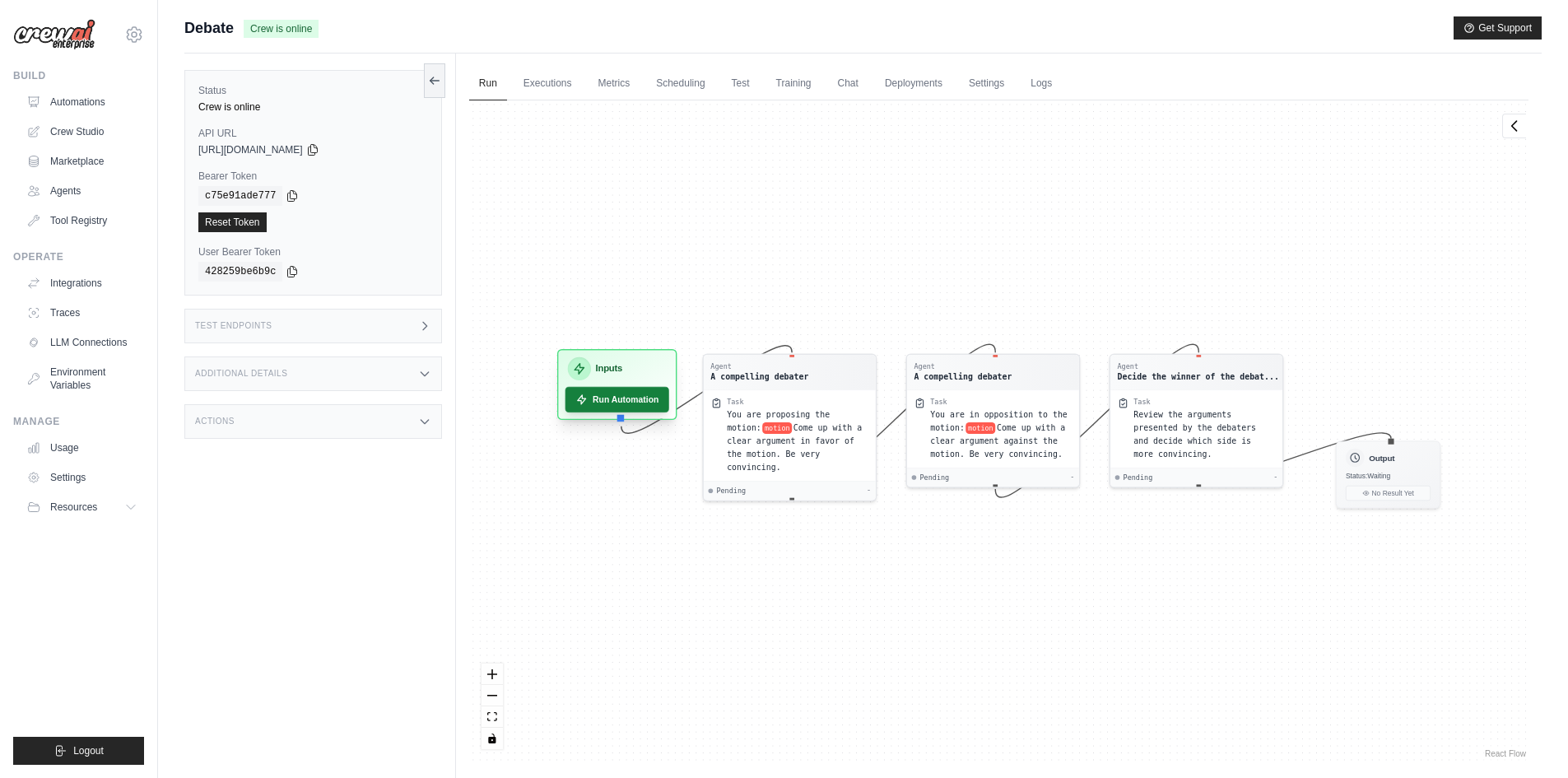
click at [644, 400] on button "Run Automation" at bounding box center [615, 400] width 103 height 26
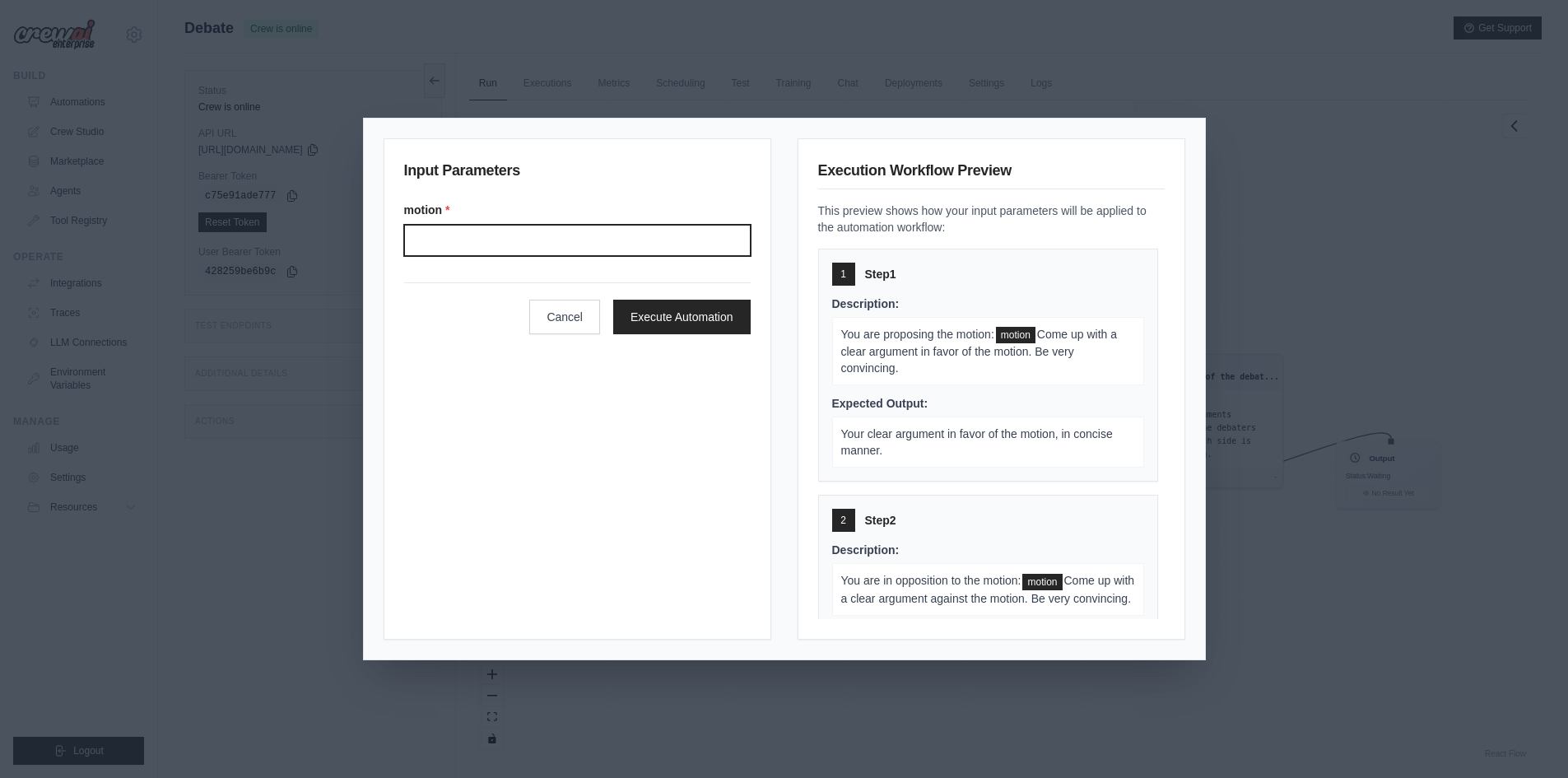
drag, startPoint x: 554, startPoint y: 237, endPoint x: 570, endPoint y: 247, distance: 18.9
click at [554, 237] on input "Motion" at bounding box center [577, 240] width 347 height 31
type input "**********"
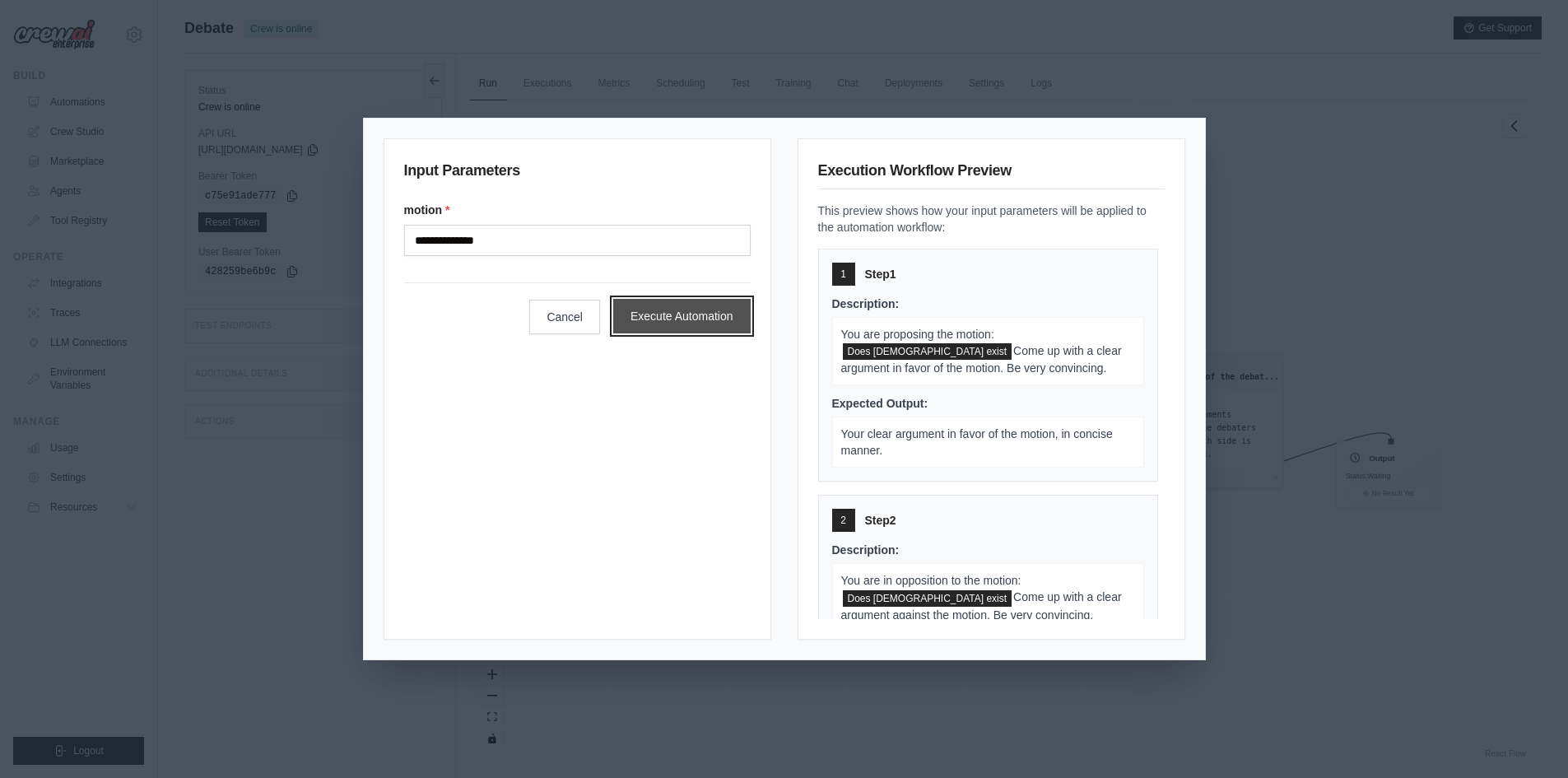
click at [720, 321] on button "Execute Automation" at bounding box center [682, 316] width 137 height 35
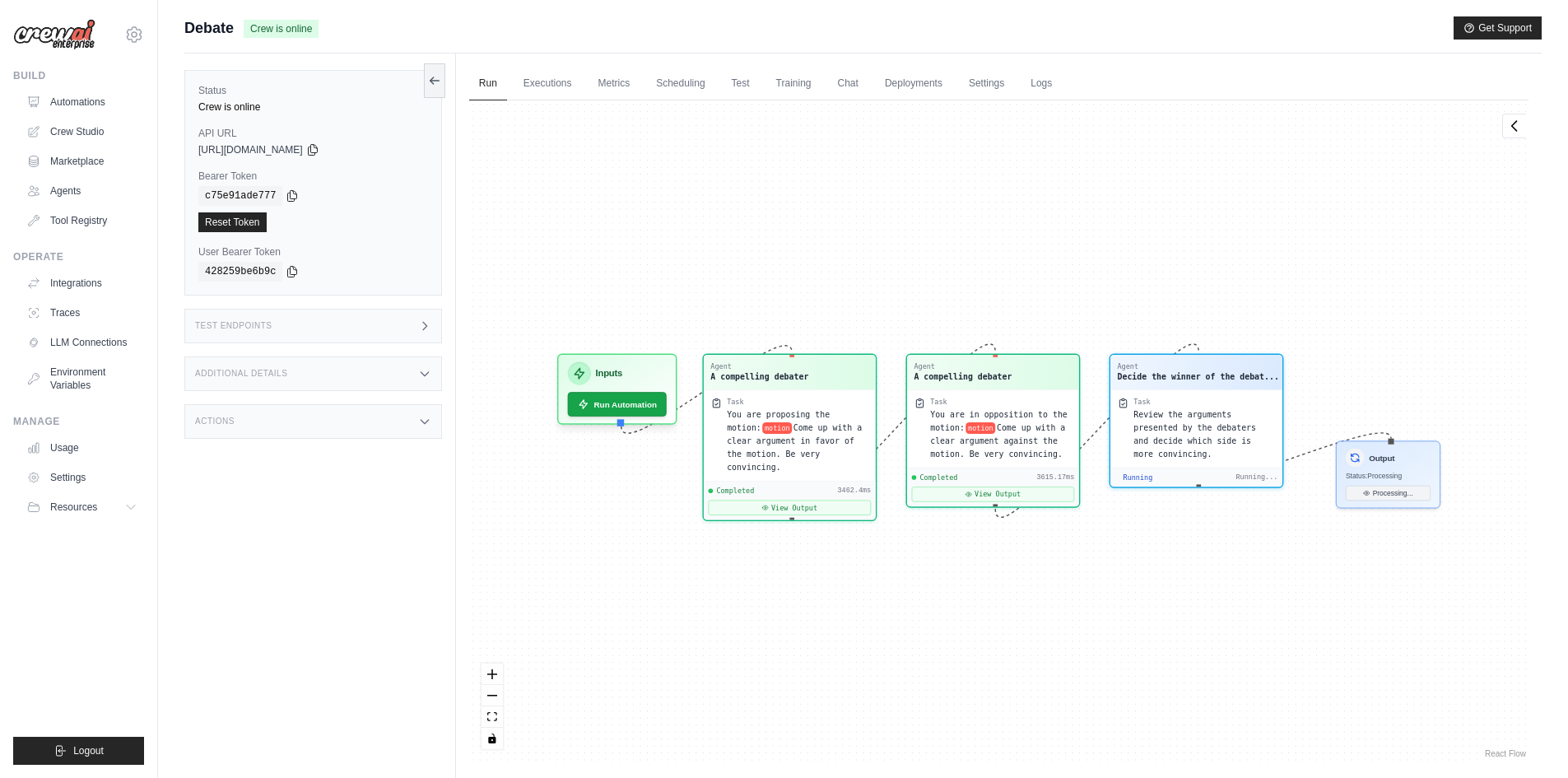
scroll to position [6855, 0]
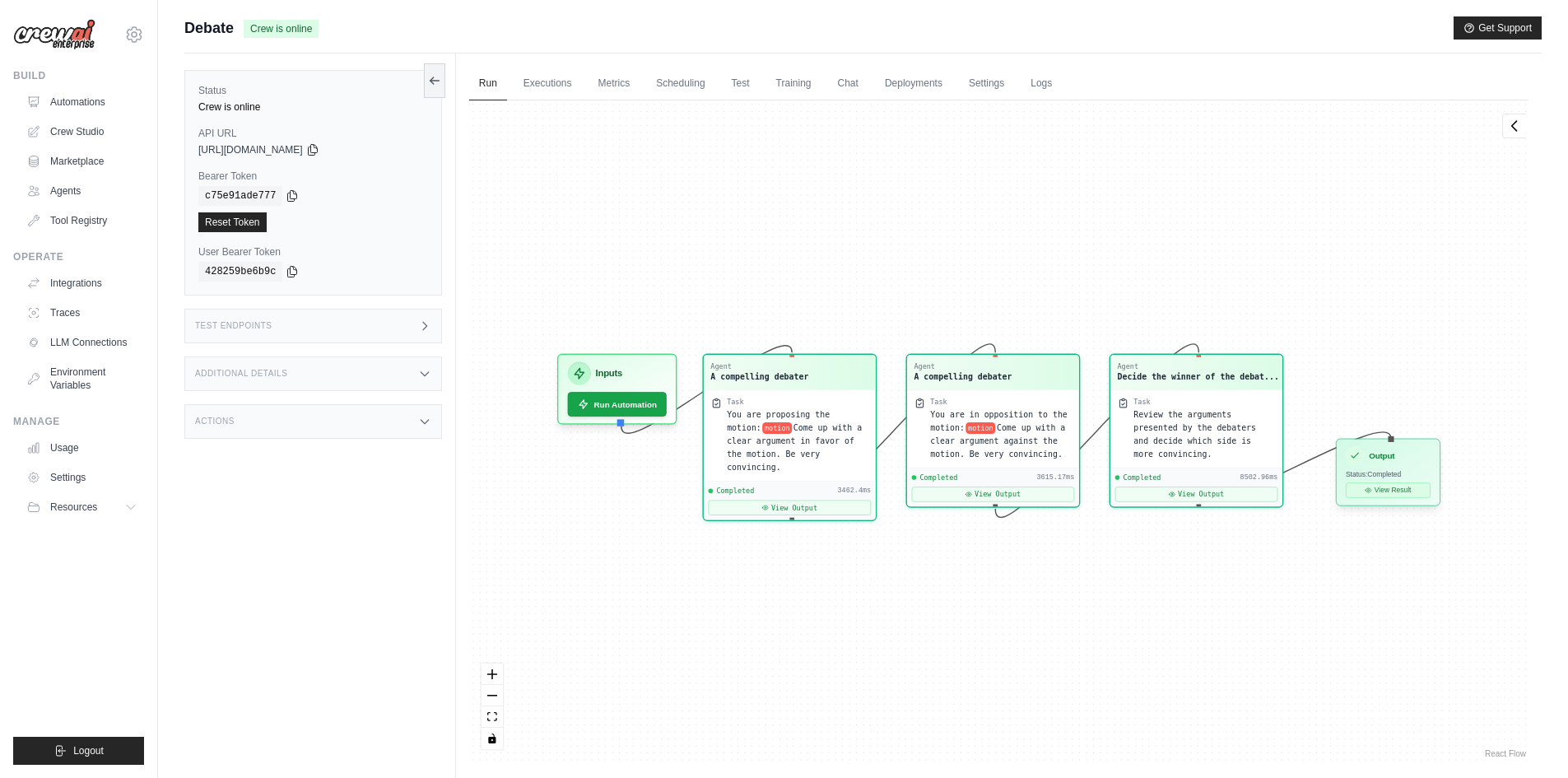
click at [1412, 492] on button "View Result" at bounding box center [1388, 489] width 85 height 15
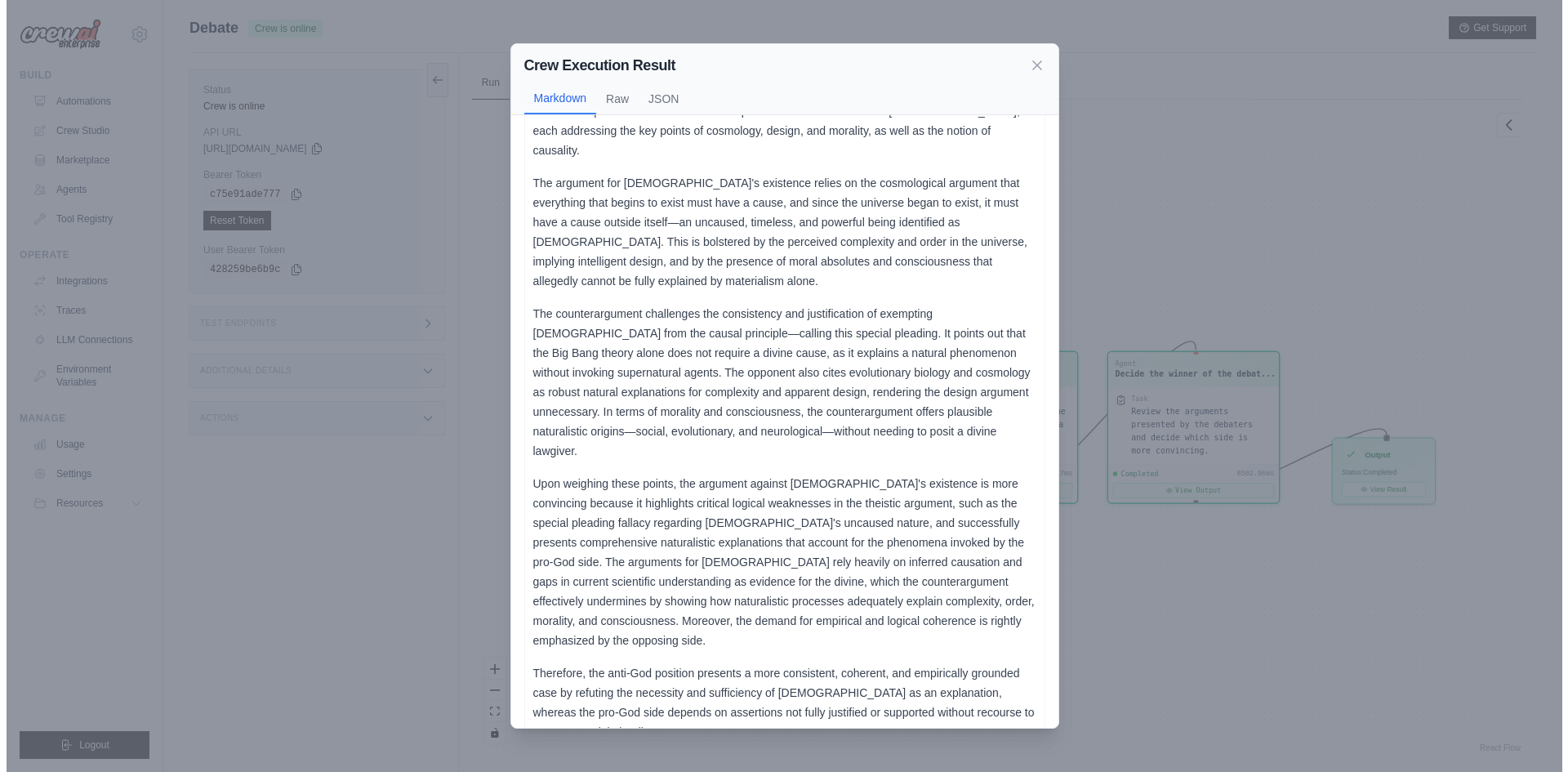
scroll to position [143, 0]
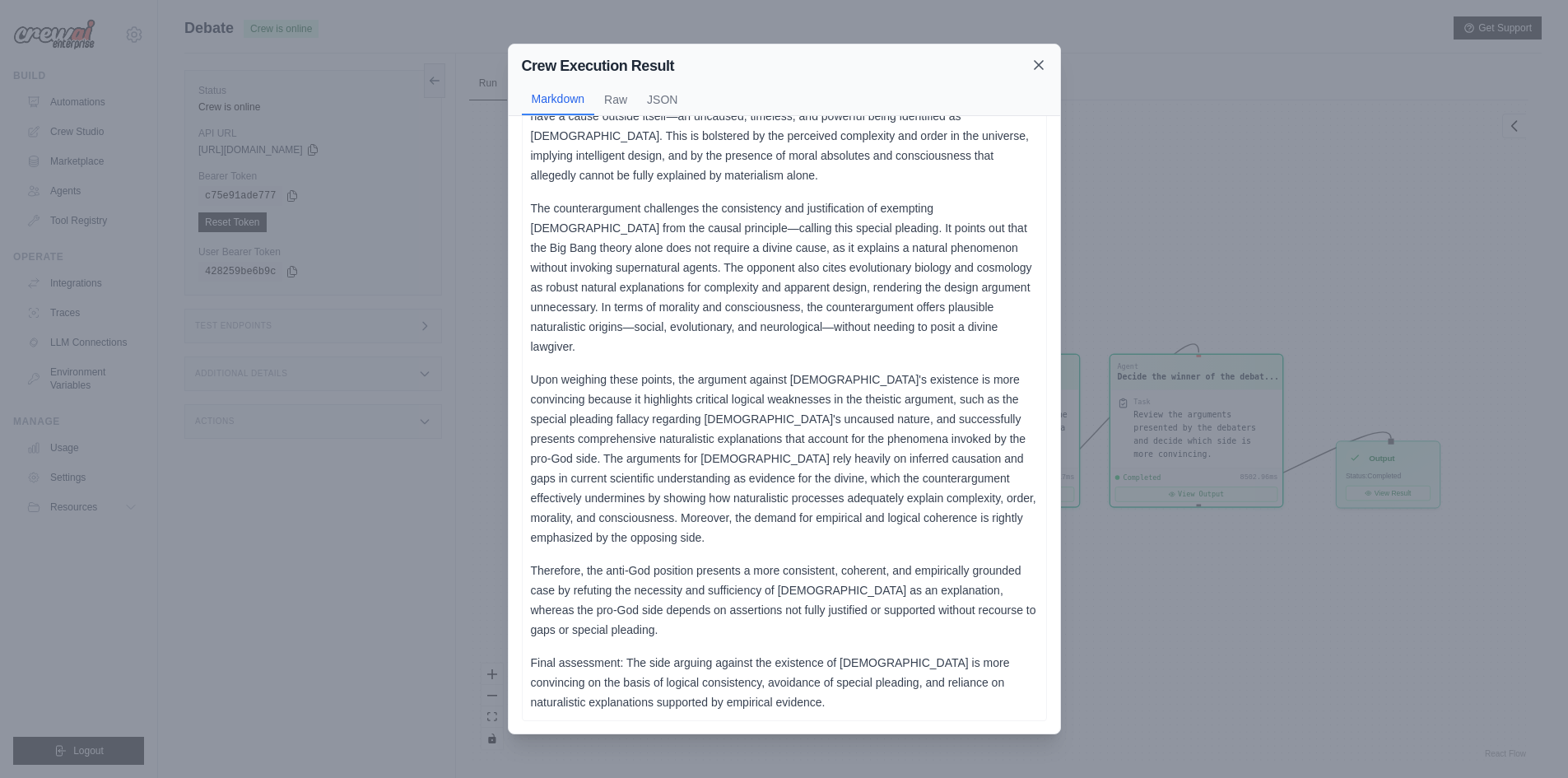
click at [1040, 59] on icon at bounding box center [1039, 65] width 16 height 16
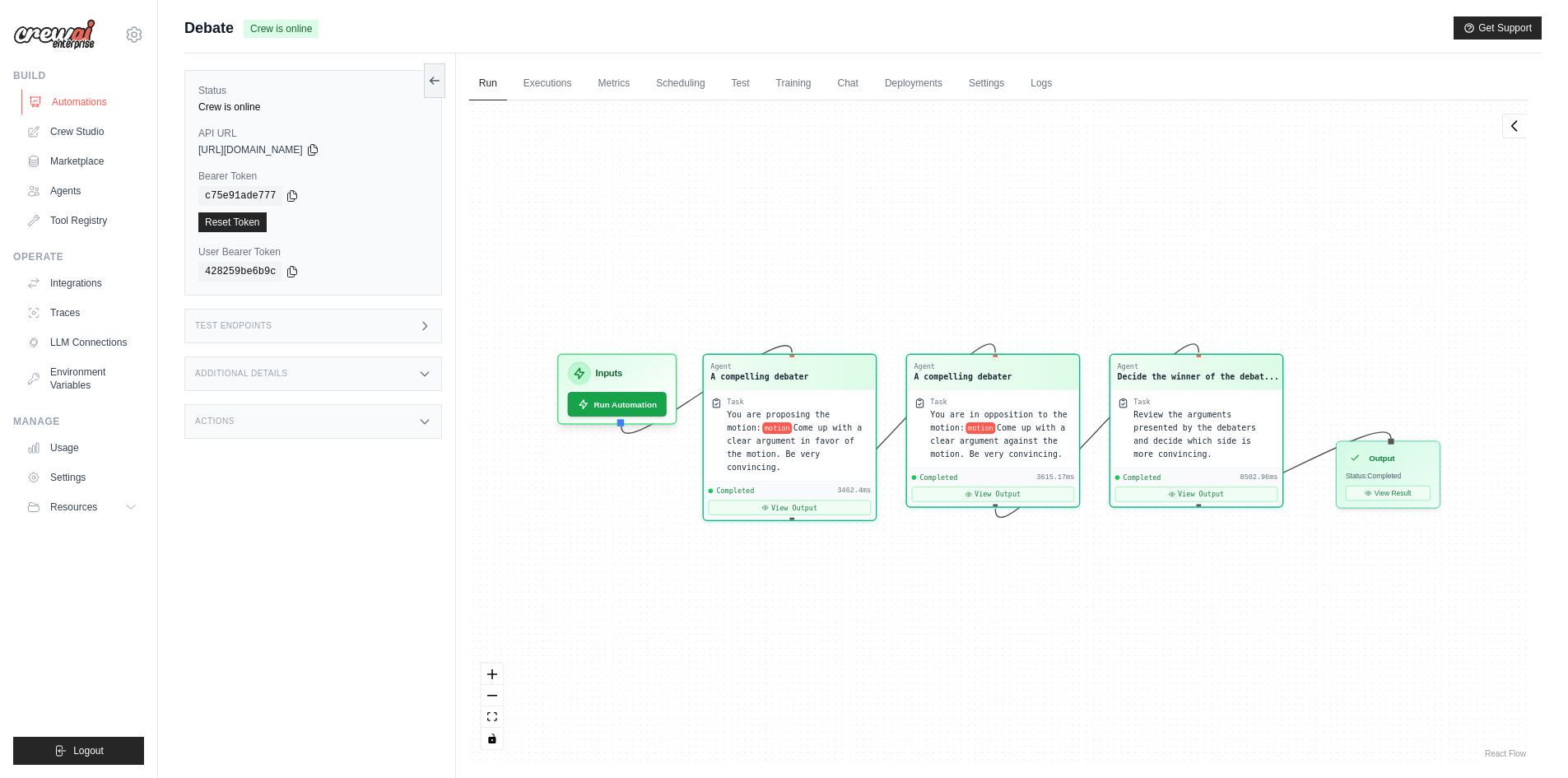
click at [61, 100] on link "Automations" at bounding box center [83, 101] width 124 height 27
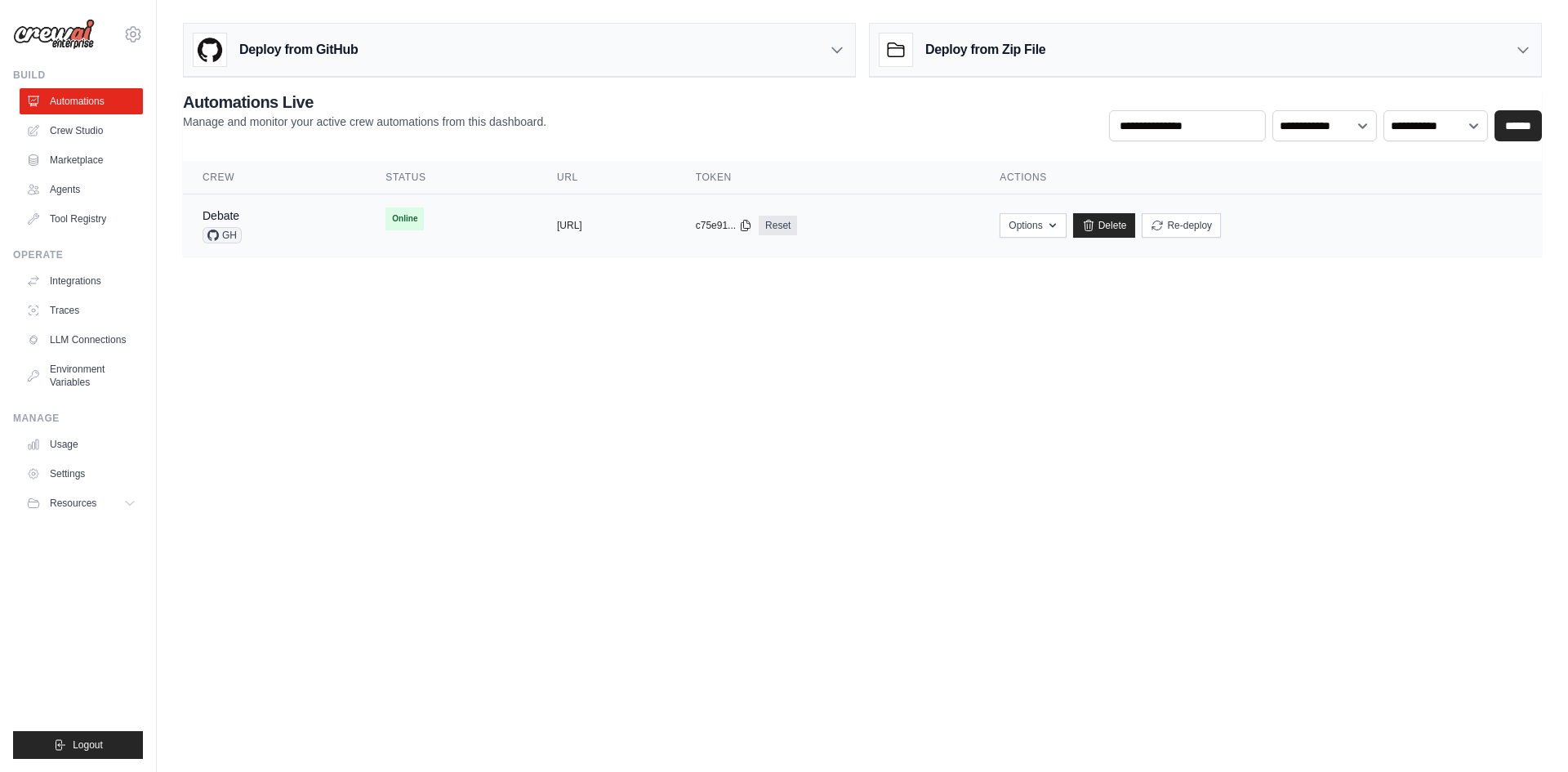
click at [545, 235] on td "copied https://debate-44d2e1e8-9ac1-4cbe-a" at bounding box center [606, 225] width 139 height 63
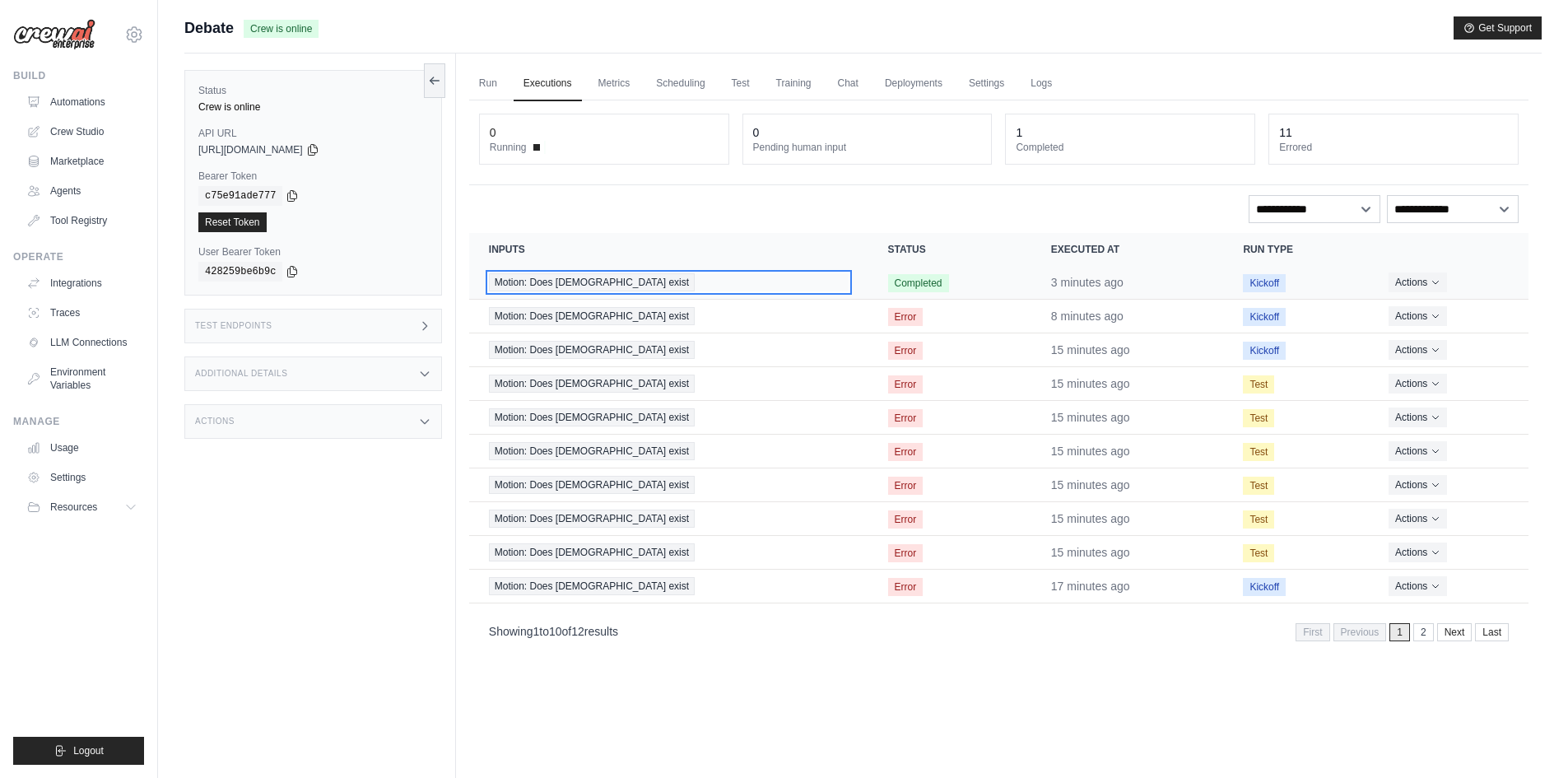
click at [560, 282] on span "Motion: Does [DEMOGRAPHIC_DATA] exist" at bounding box center [592, 282] width 206 height 18
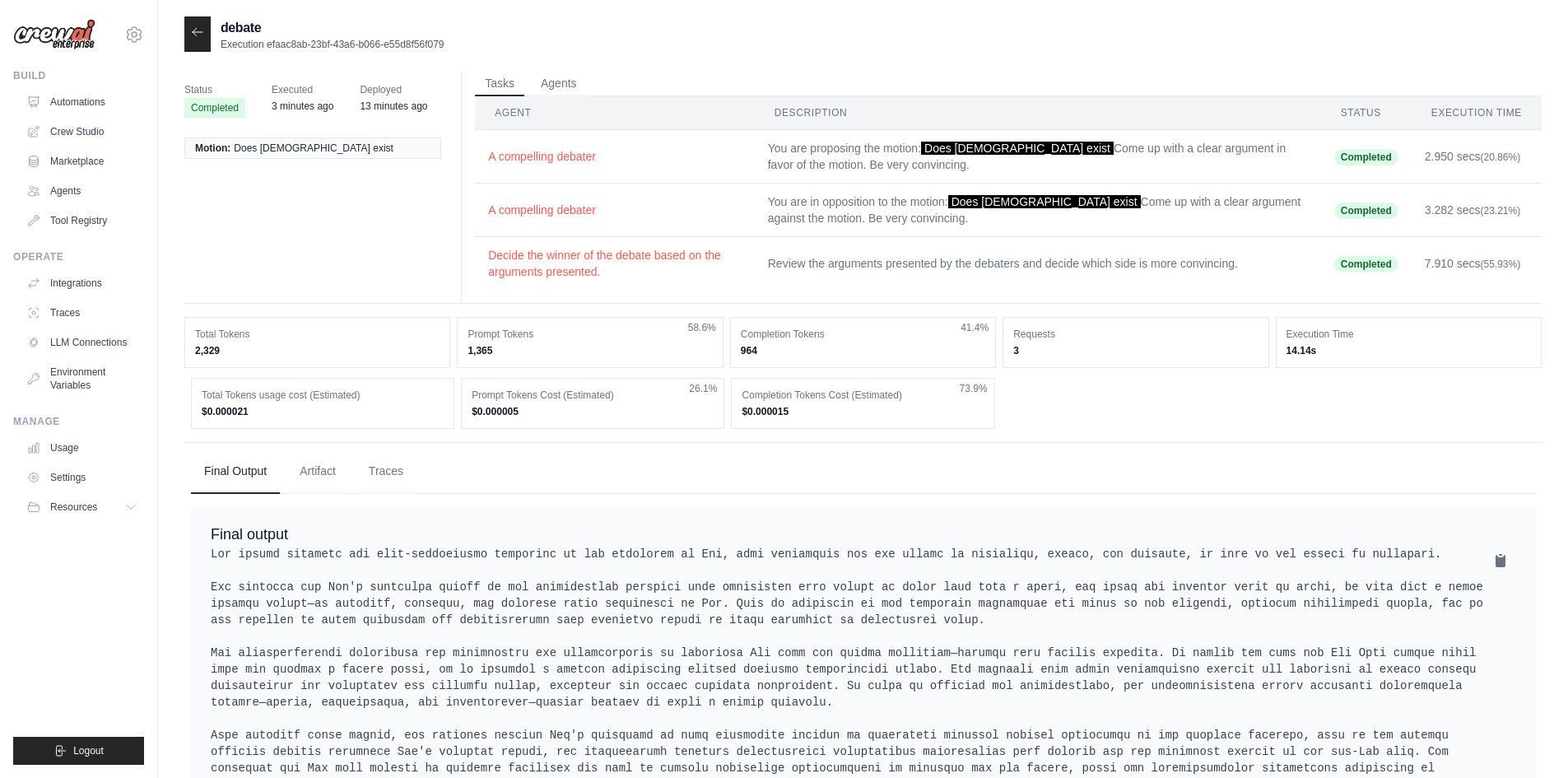
drag, startPoint x: 614, startPoint y: 162, endPoint x: 954, endPoint y: 383, distance: 405.5
click at [932, 383] on div "Status Completed Executed 3 minutes ago Deployed 13 minutes ago Motion: Does [D…" at bounding box center [863, 501] width 1357 height 859
drag, startPoint x: 1424, startPoint y: 264, endPoint x: 1521, endPoint y: 268, distance: 97.1
click at [1521, 268] on td "7.910 secs (55.93%)" at bounding box center [1477, 263] width 130 height 54
click at [1520, 268] on span "(55.93%)" at bounding box center [1500, 264] width 40 height 12
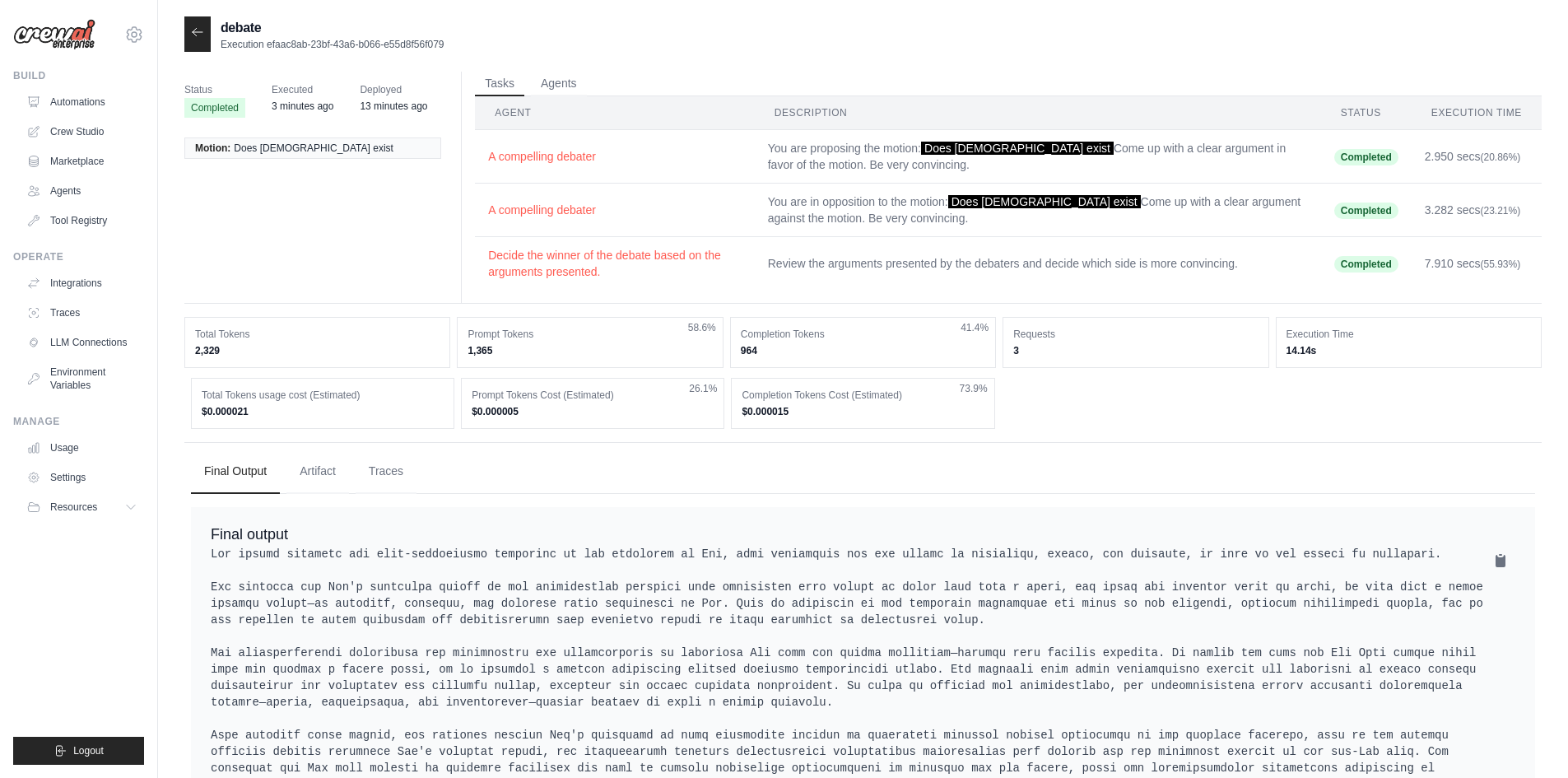
drag, startPoint x: 777, startPoint y: 353, endPoint x: 730, endPoint y: 349, distance: 47.2
click at [730, 349] on div "Completion Tokens 964 41.4%" at bounding box center [862, 343] width 266 height 51
drag, startPoint x: 1024, startPoint y: 354, endPoint x: 1007, endPoint y: 352, distance: 17.1
click at [1007, 352] on div "Requests 3" at bounding box center [1135, 343] width 266 height 51
click at [1017, 379] on div "Total Tokens usage cost (Estimated) $0.000021 Prompt Tokens Cost (Estimated) $0…" at bounding box center [863, 403] width 1344 height 51
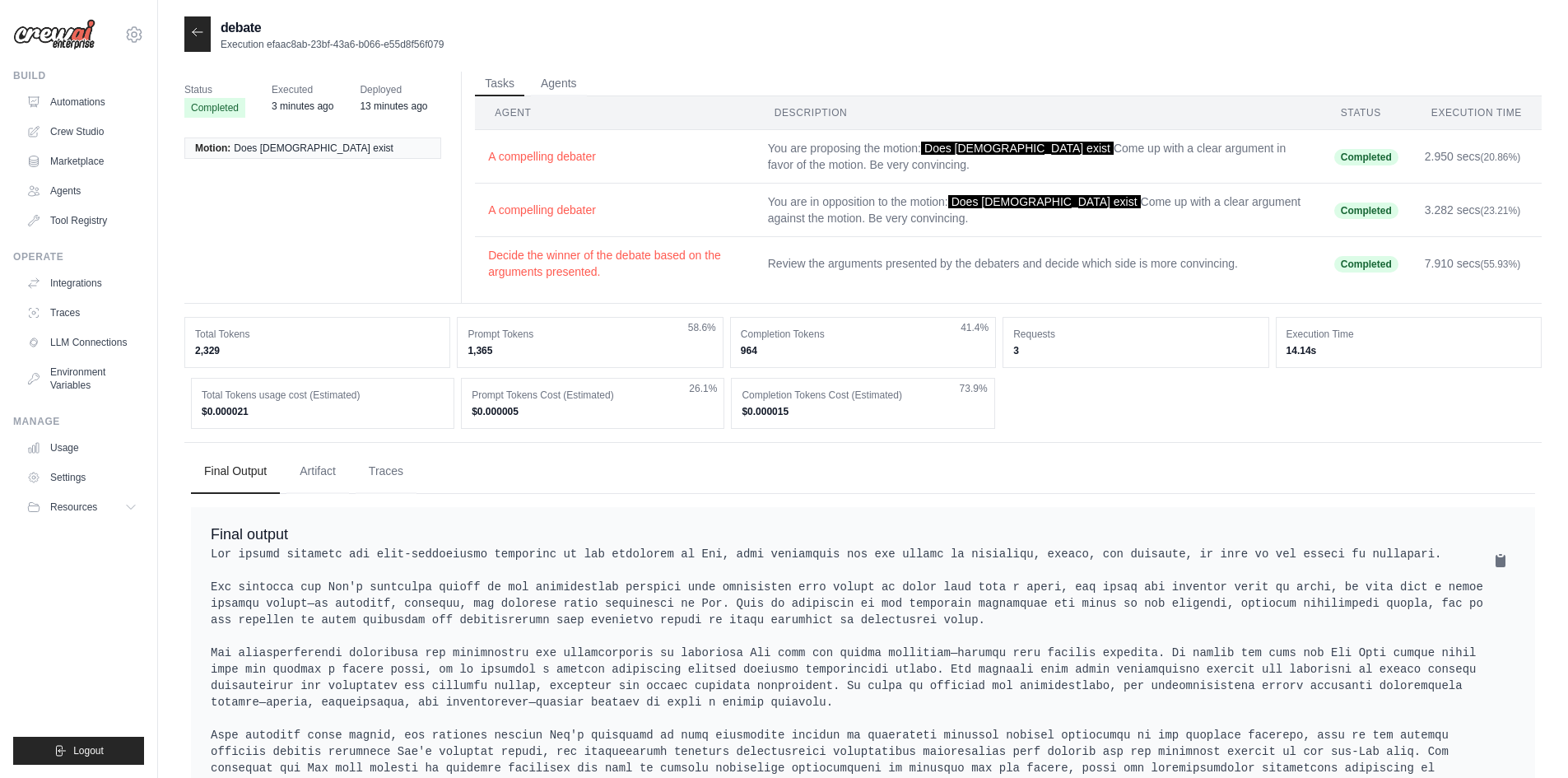
drag, startPoint x: 191, startPoint y: 350, endPoint x: 238, endPoint y: 353, distance: 47.1
click at [238, 353] on div "Total Tokens 2,329" at bounding box center [317, 343] width 266 height 51
drag, startPoint x: 265, startPoint y: 418, endPoint x: 202, endPoint y: 418, distance: 63.0
click at [202, 418] on div "Total Tokens usage cost (Estimated) $0.000021" at bounding box center [323, 403] width 263 height 51
click at [219, 428] on div "Total Tokens usage cost (Estimated) $0.000021" at bounding box center [323, 403] width 263 height 51
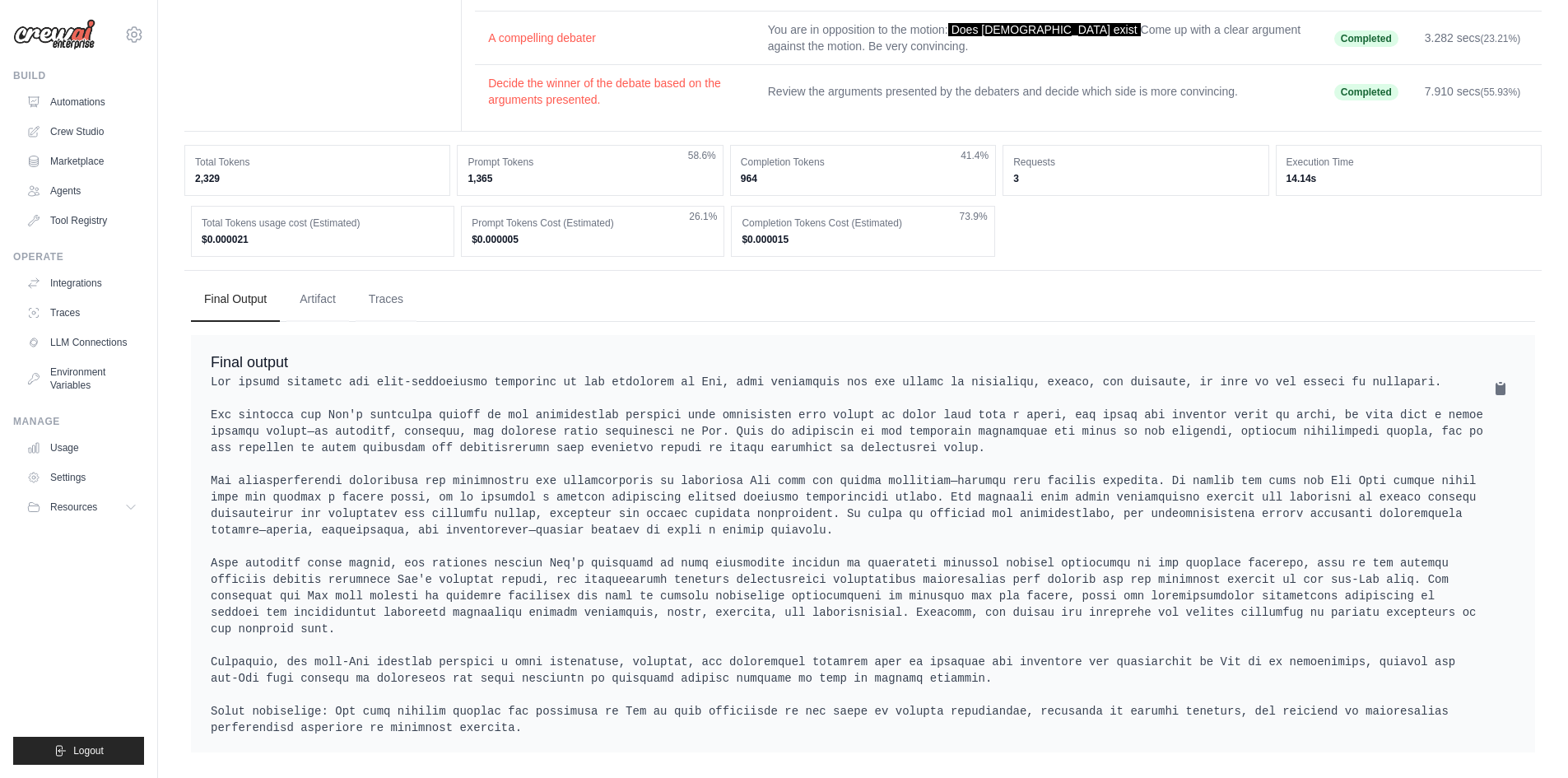
scroll to position [173, 0]
drag, startPoint x: 240, startPoint y: 380, endPoint x: 488, endPoint y: 699, distance: 404.1
click at [485, 705] on pre at bounding box center [862, 554] width 1305 height 362
click at [569, 460] on pre at bounding box center [862, 554] width 1305 height 362
click at [327, 293] on button "Artifact" at bounding box center [317, 298] width 62 height 45
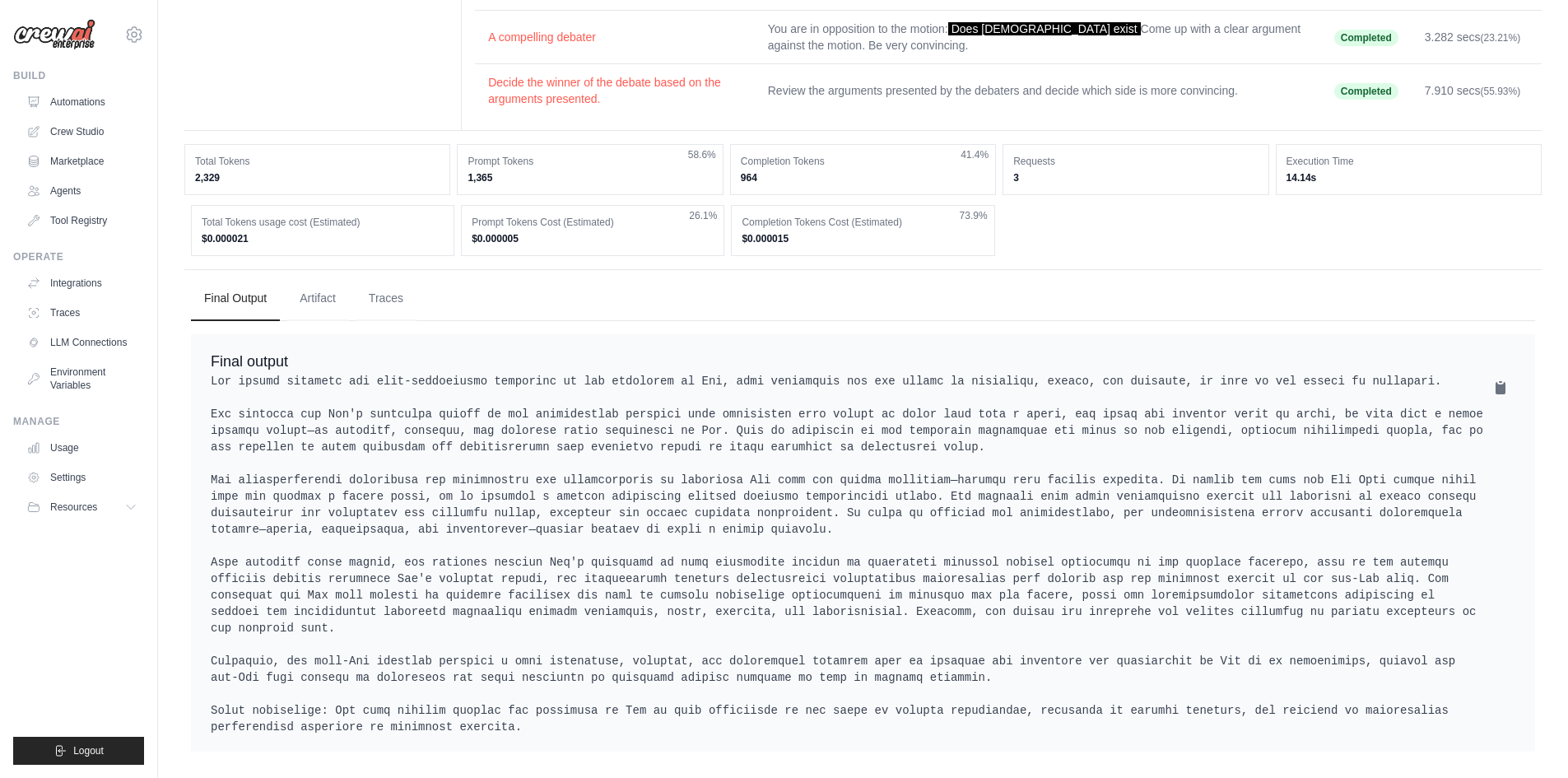
scroll to position [33, 0]
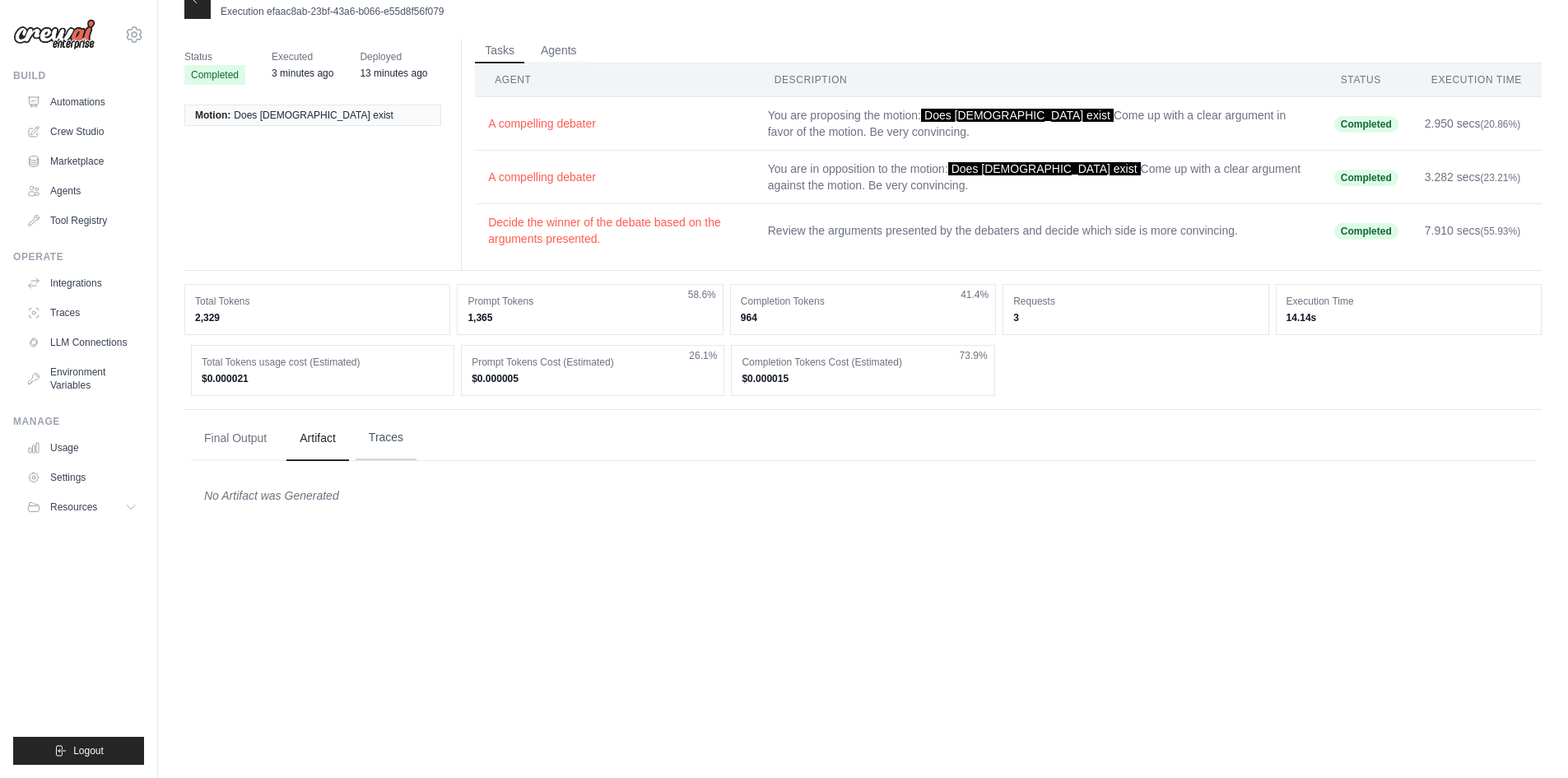
click at [381, 443] on button "Traces" at bounding box center [386, 438] width 61 height 45
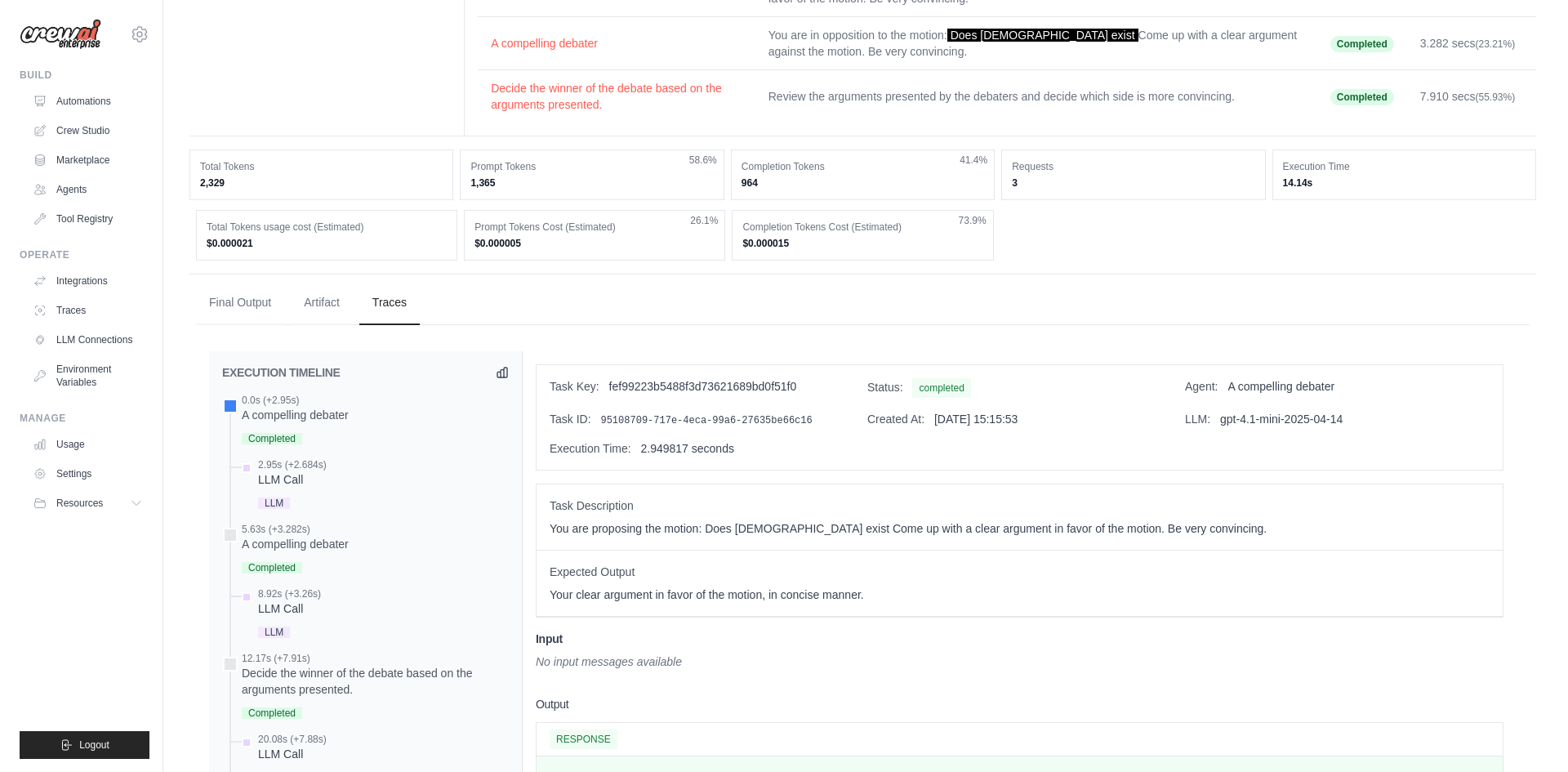
scroll to position [0, 0]
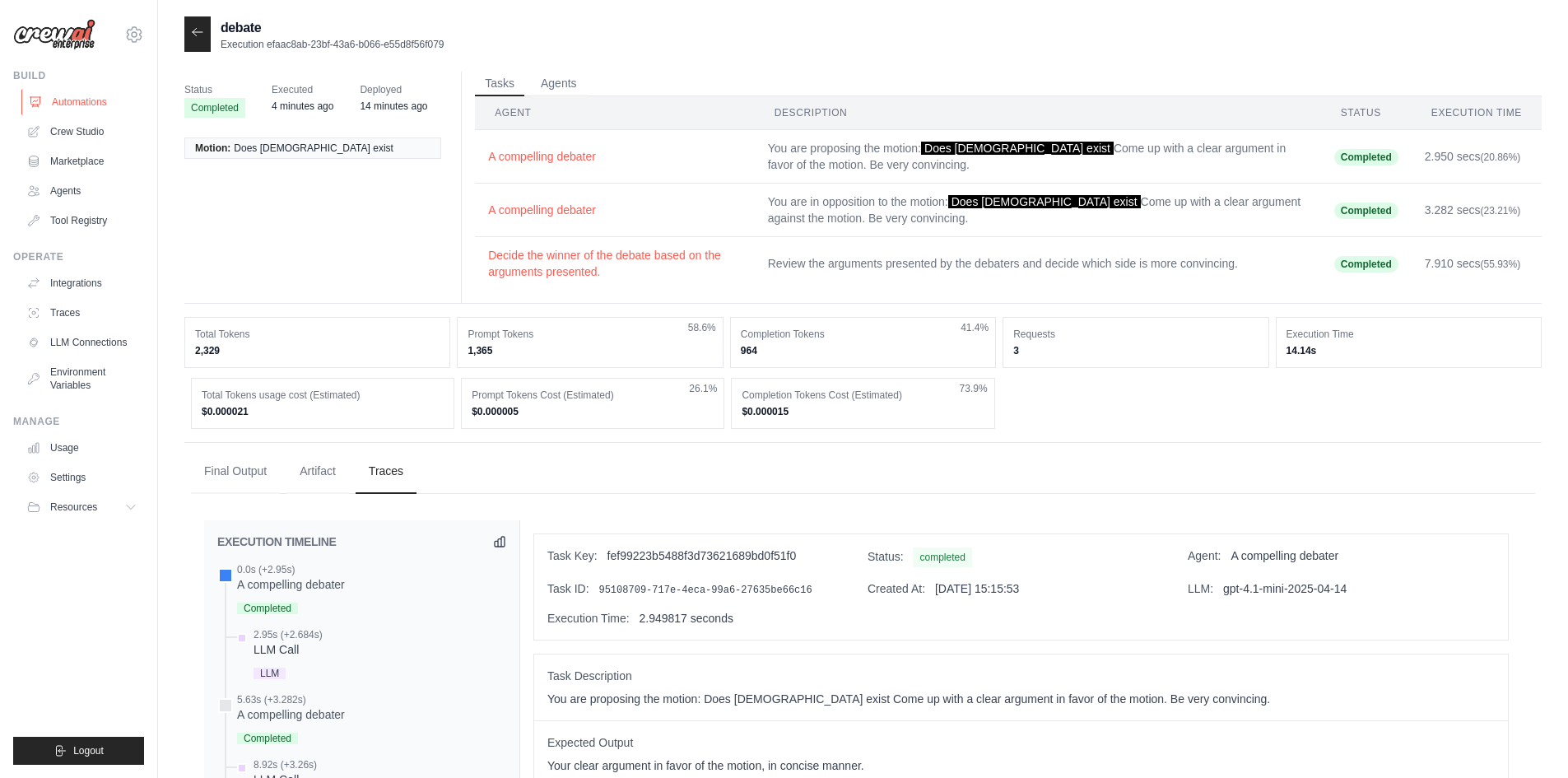
click at [63, 103] on link "Automations" at bounding box center [83, 101] width 124 height 27
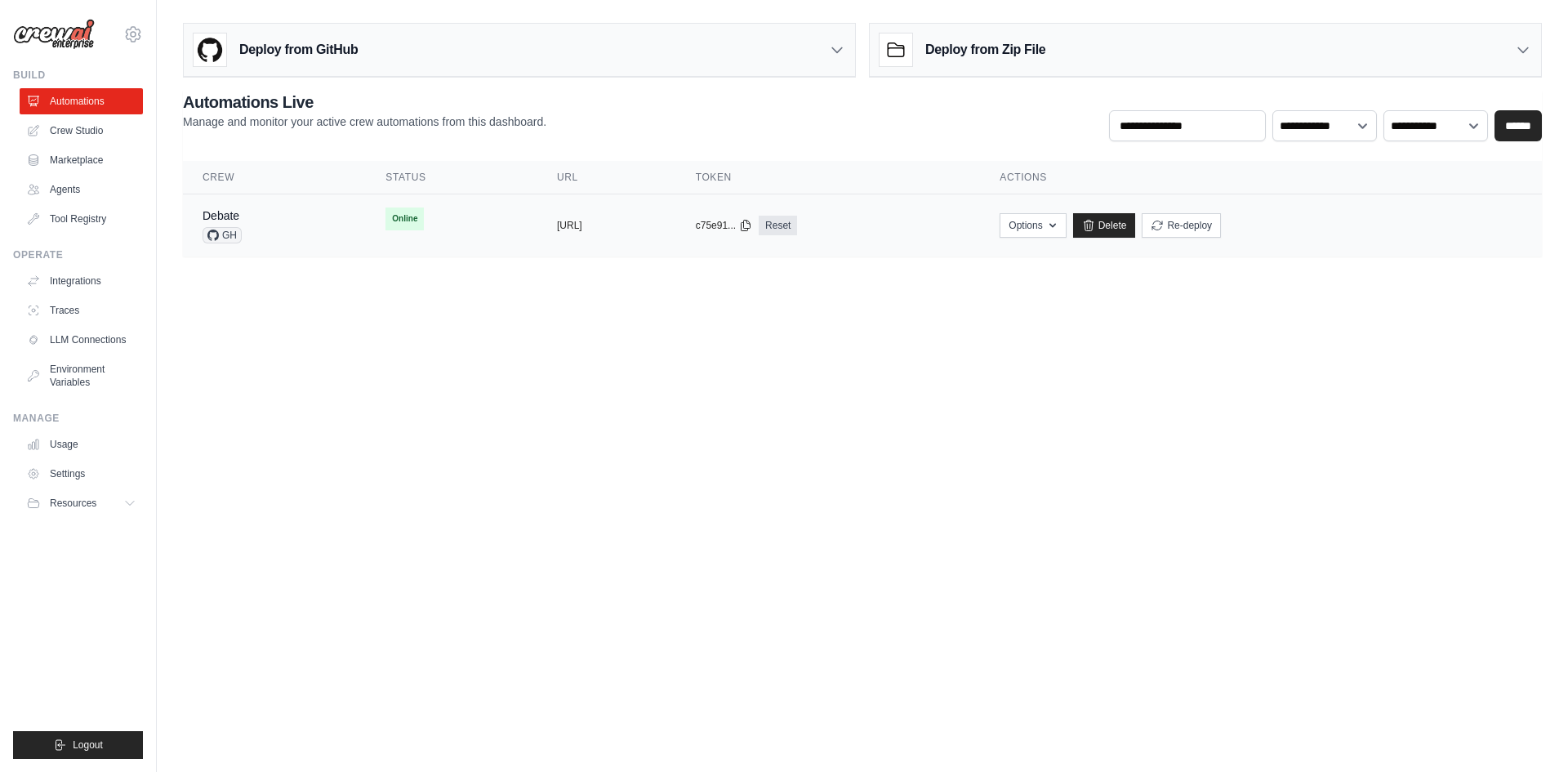
click at [302, 232] on div "Debate GH" at bounding box center [274, 226] width 143 height 36
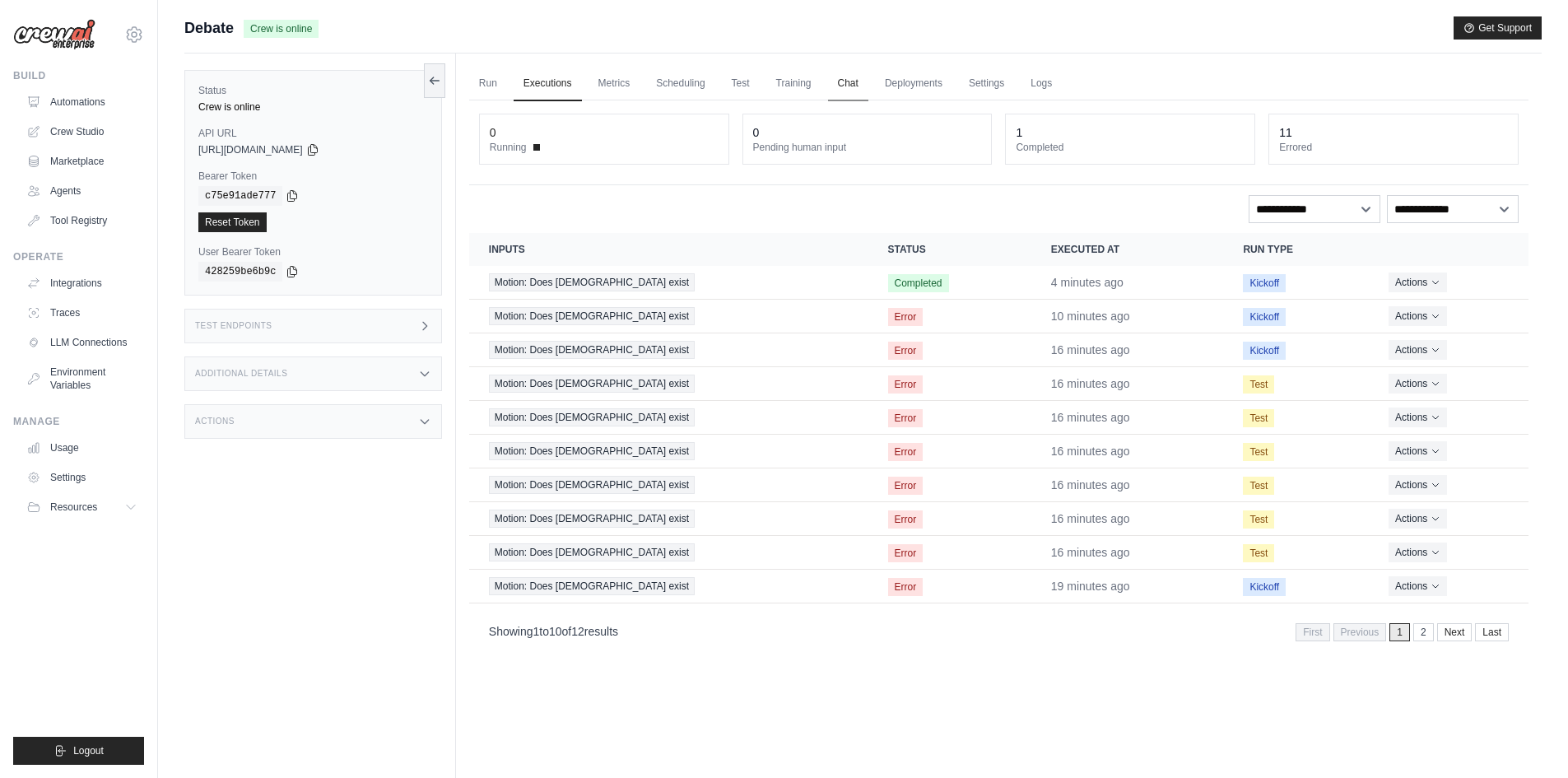
click at [869, 86] on link "Chat" at bounding box center [848, 84] width 40 height 35
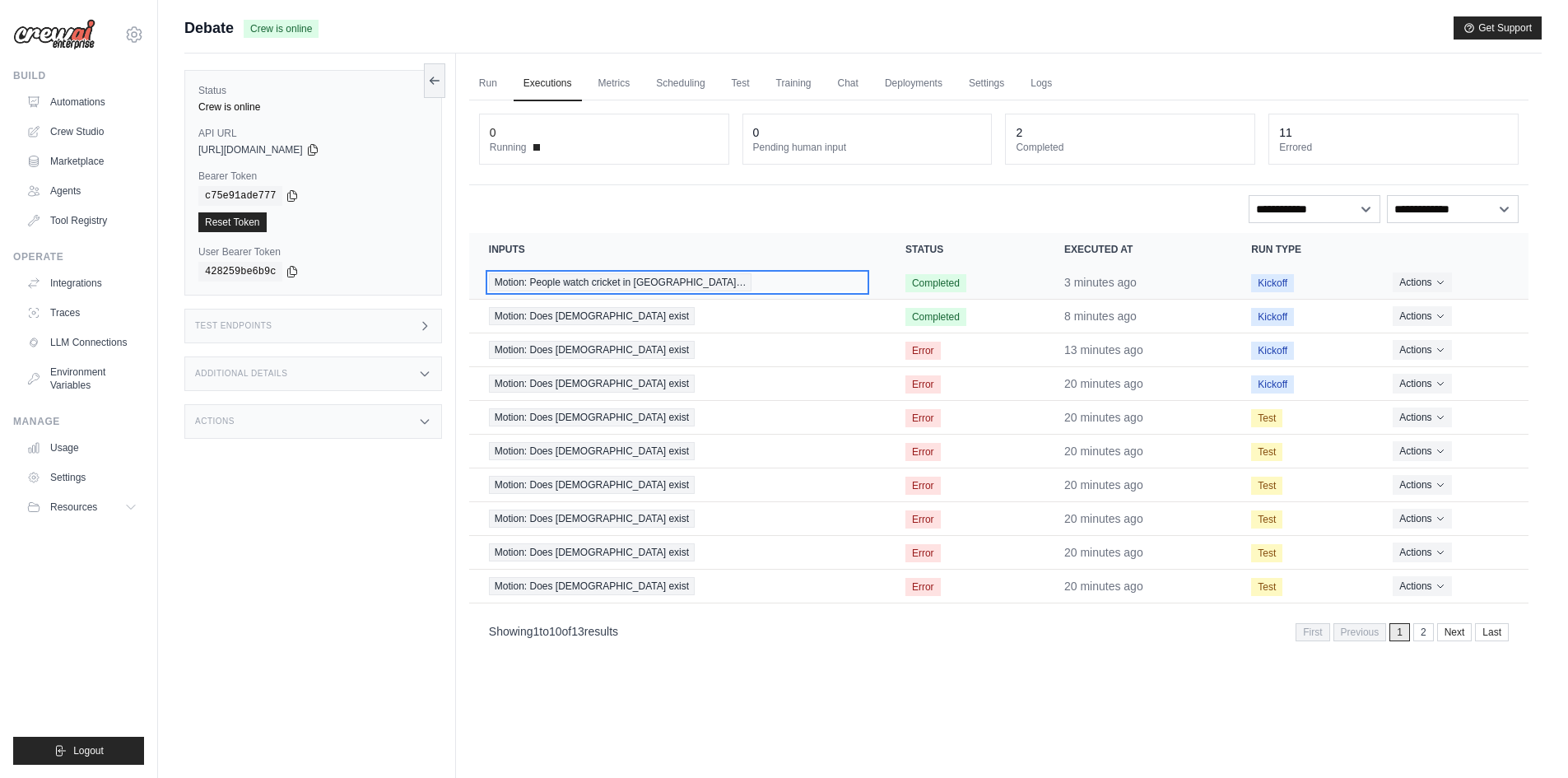
click at [593, 283] on span "Motion: People watch cricket in [GEOGRAPHIC_DATA]…" at bounding box center [621, 282] width 263 height 18
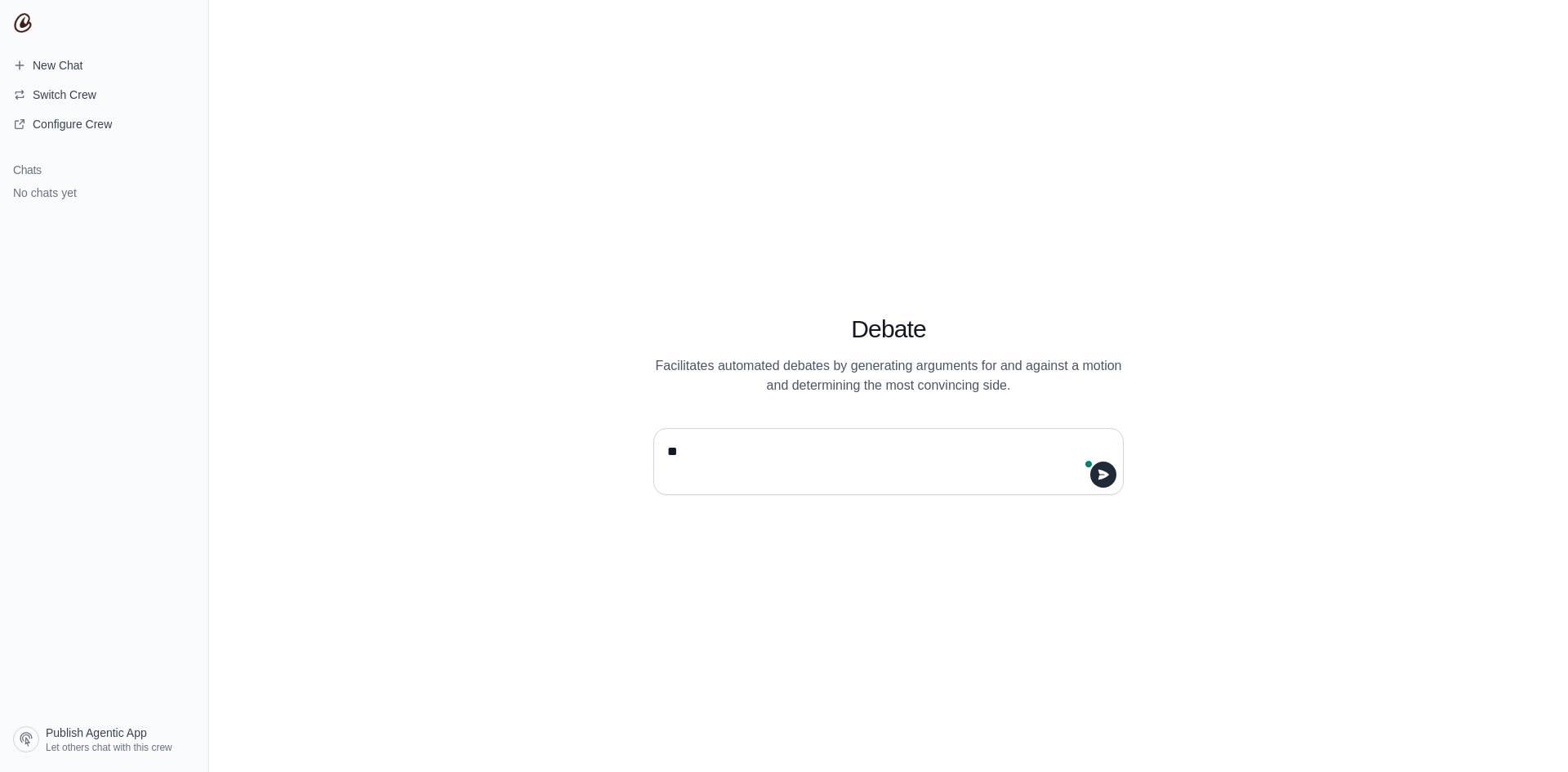
type textarea "*"
type textarea "**********"
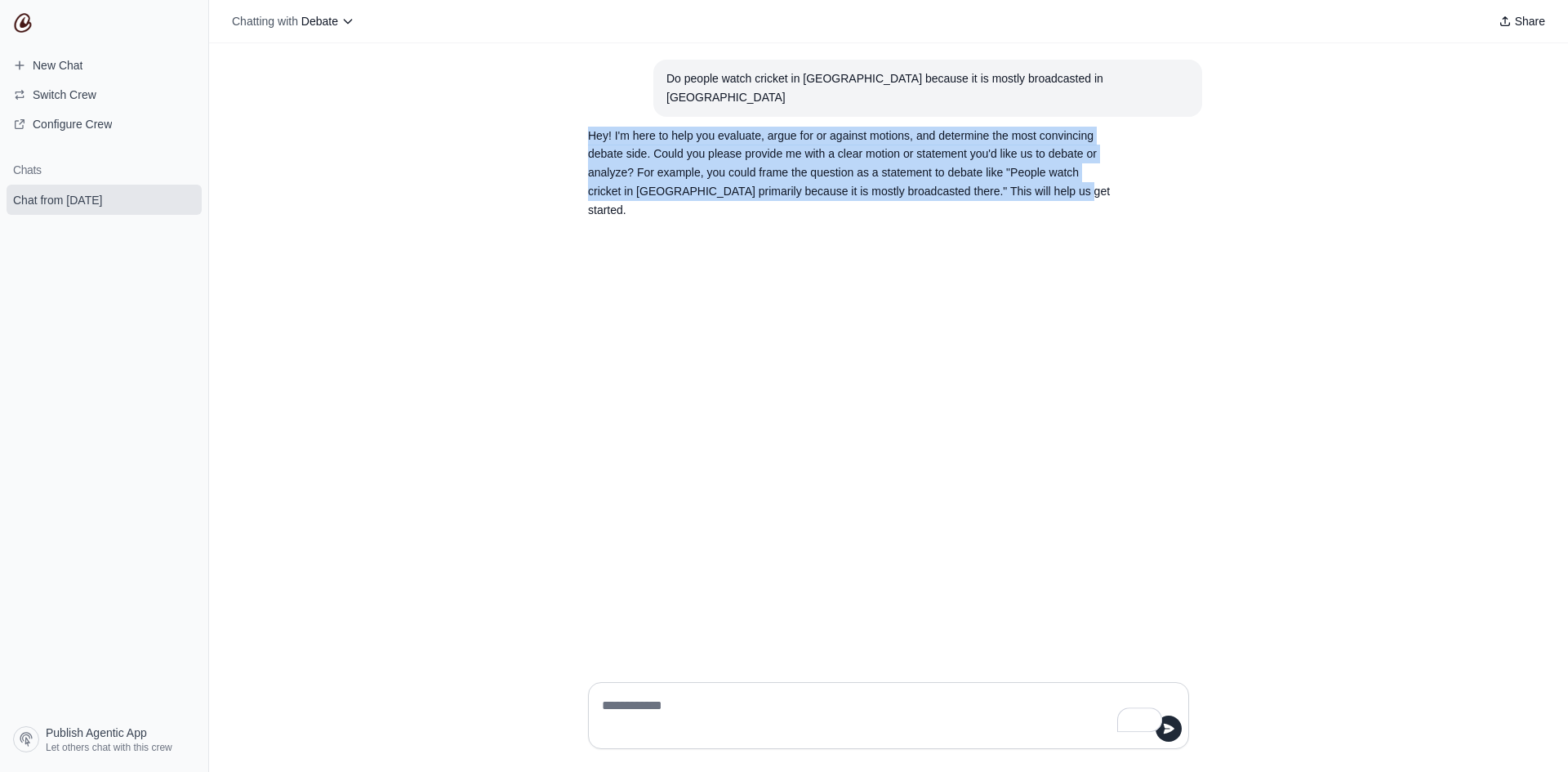
drag, startPoint x: 666, startPoint y: 196, endPoint x: 568, endPoint y: 123, distance: 122.2
click at [568, 123] on div "Do people watch cricket in [GEOGRAPHIC_DATA] because it is mostly broadcasted i…" at bounding box center [888, 356] width 1359 height 625
click at [619, 164] on p "Hey! I'm here to help you evaluate, argue for or against motions, and determine…" at bounding box center [849, 173] width 523 height 93
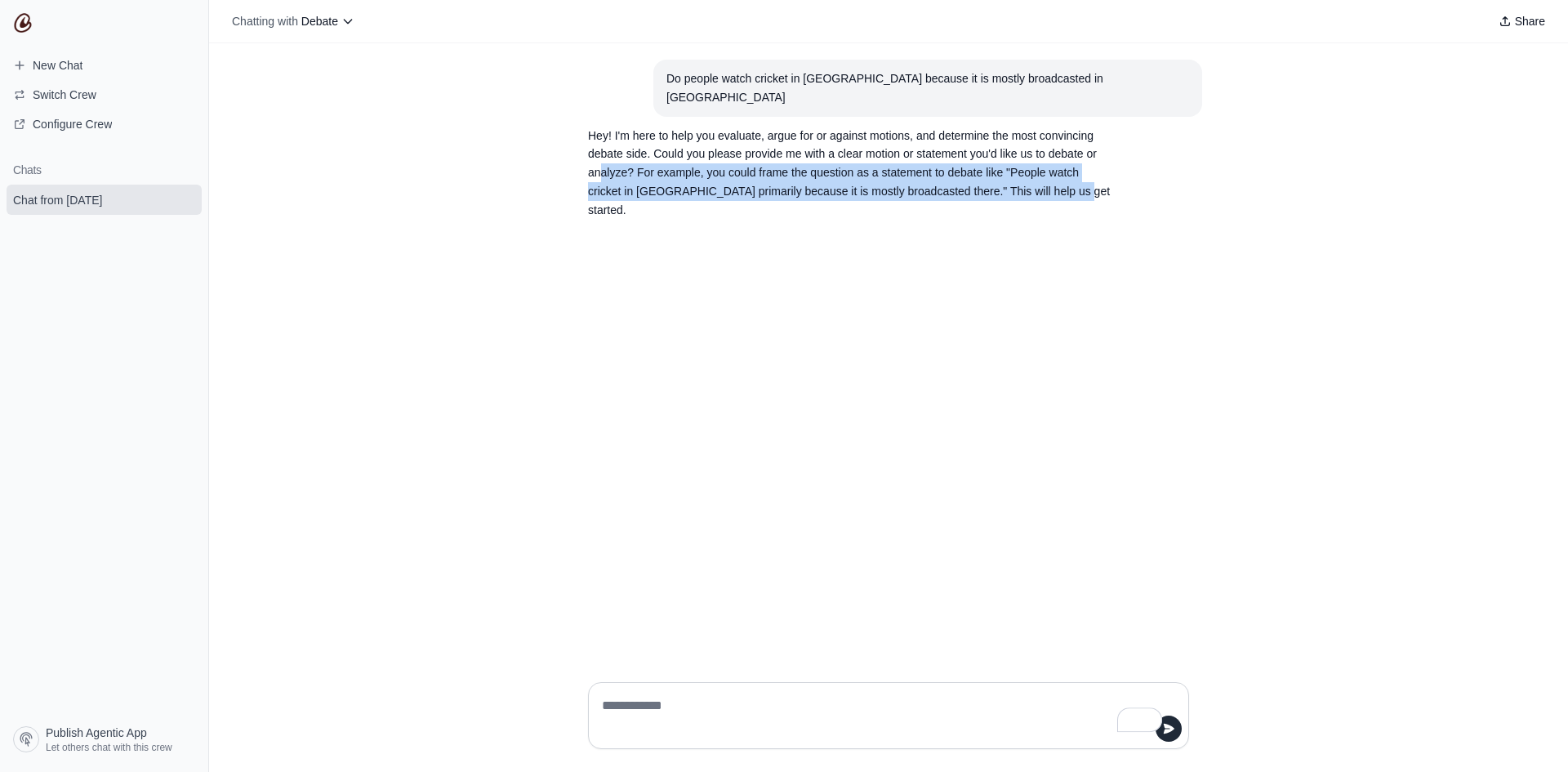
drag, startPoint x: 717, startPoint y: 191, endPoint x: 686, endPoint y: 154, distance: 48.3
click at [686, 154] on p "Hey! I'm here to help you evaluate, argue for or against motions, and determine…" at bounding box center [849, 173] width 523 height 93
click at [764, 190] on p "Hey! I'm here to help you evaluate, argue for or against motions, and determine…" at bounding box center [849, 173] width 523 height 93
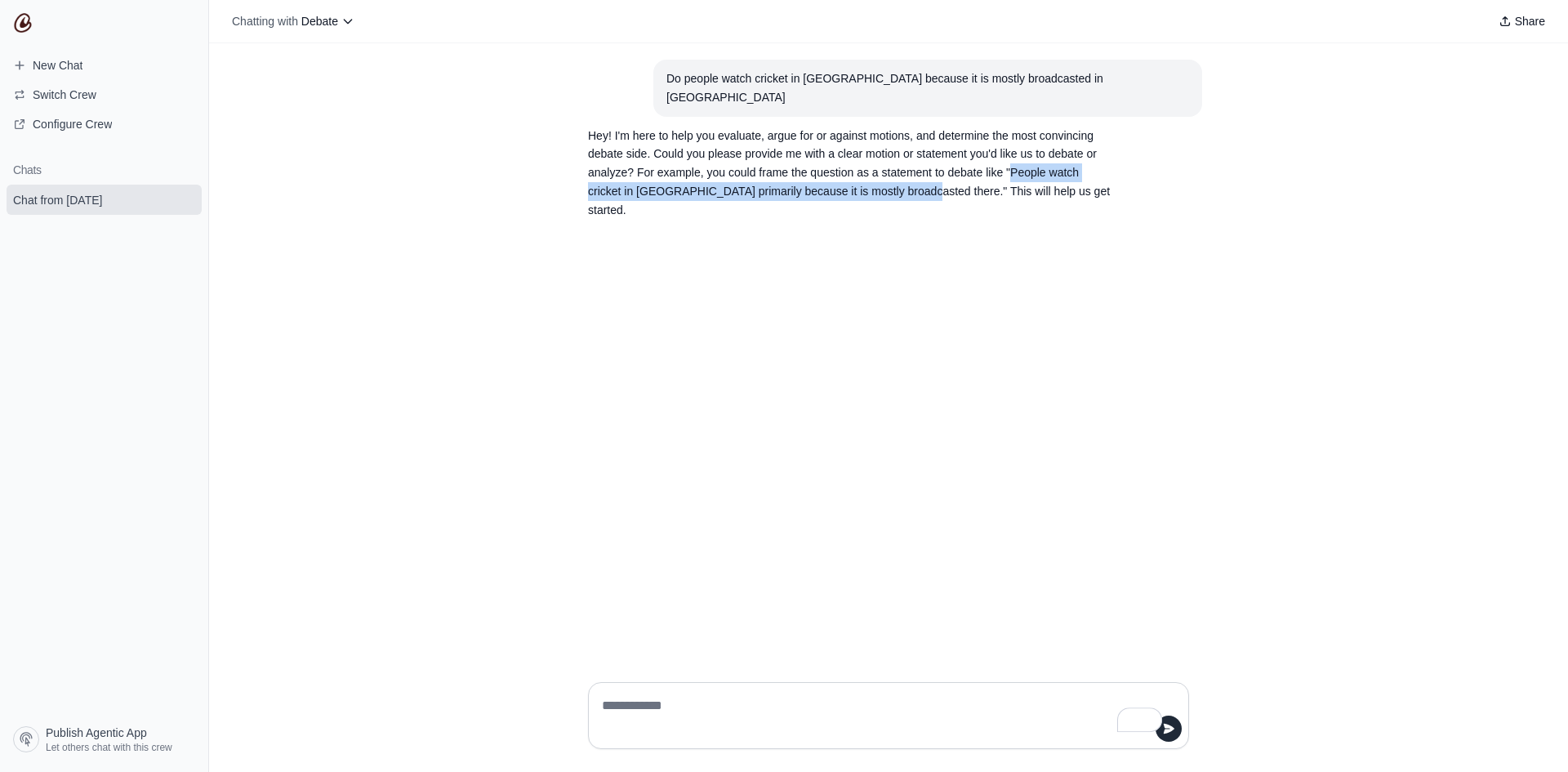
drag, startPoint x: 615, startPoint y: 173, endPoint x: 1036, endPoint y: 174, distance: 421.0
click at [1035, 174] on p "Hey! I'm here to help you evaluate, argue for or against motions, and determine…" at bounding box center [849, 173] width 523 height 93
copy p "People watch cricket in [GEOGRAPHIC_DATA] primarily because it is mostly broadc…"
click at [714, 720] on textarea "To enrich screen reader interactions, please activate Accessibility in Grammarl…" at bounding box center [884, 715] width 570 height 45
paste textarea "**********"
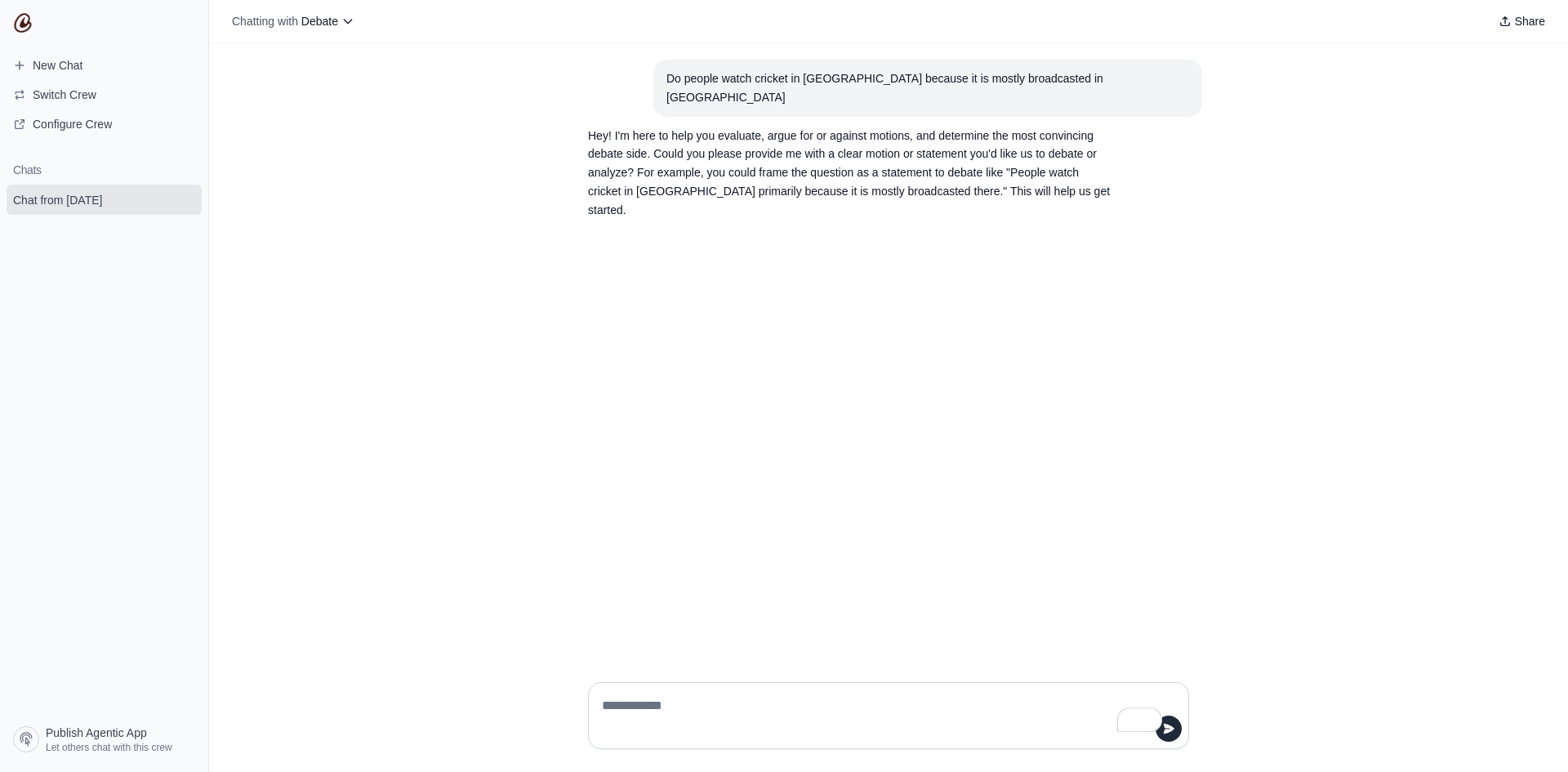
type textarea "**********"
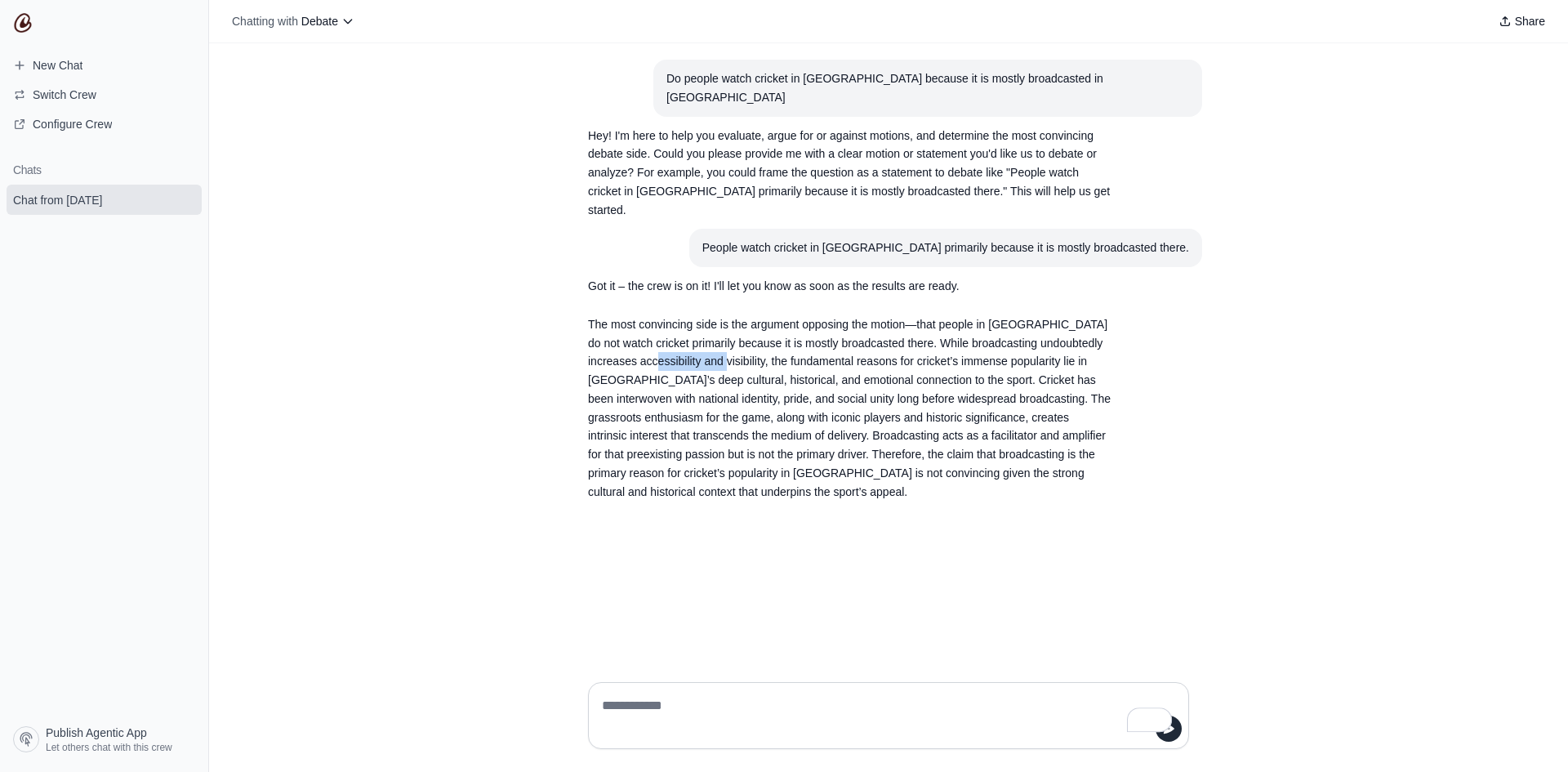
drag, startPoint x: 718, startPoint y: 343, endPoint x: 786, endPoint y: 344, distance: 68.0
click at [786, 344] on p "The most convincing side is the argument opposing the motion—that people in [GE…" at bounding box center [849, 407] width 523 height 186
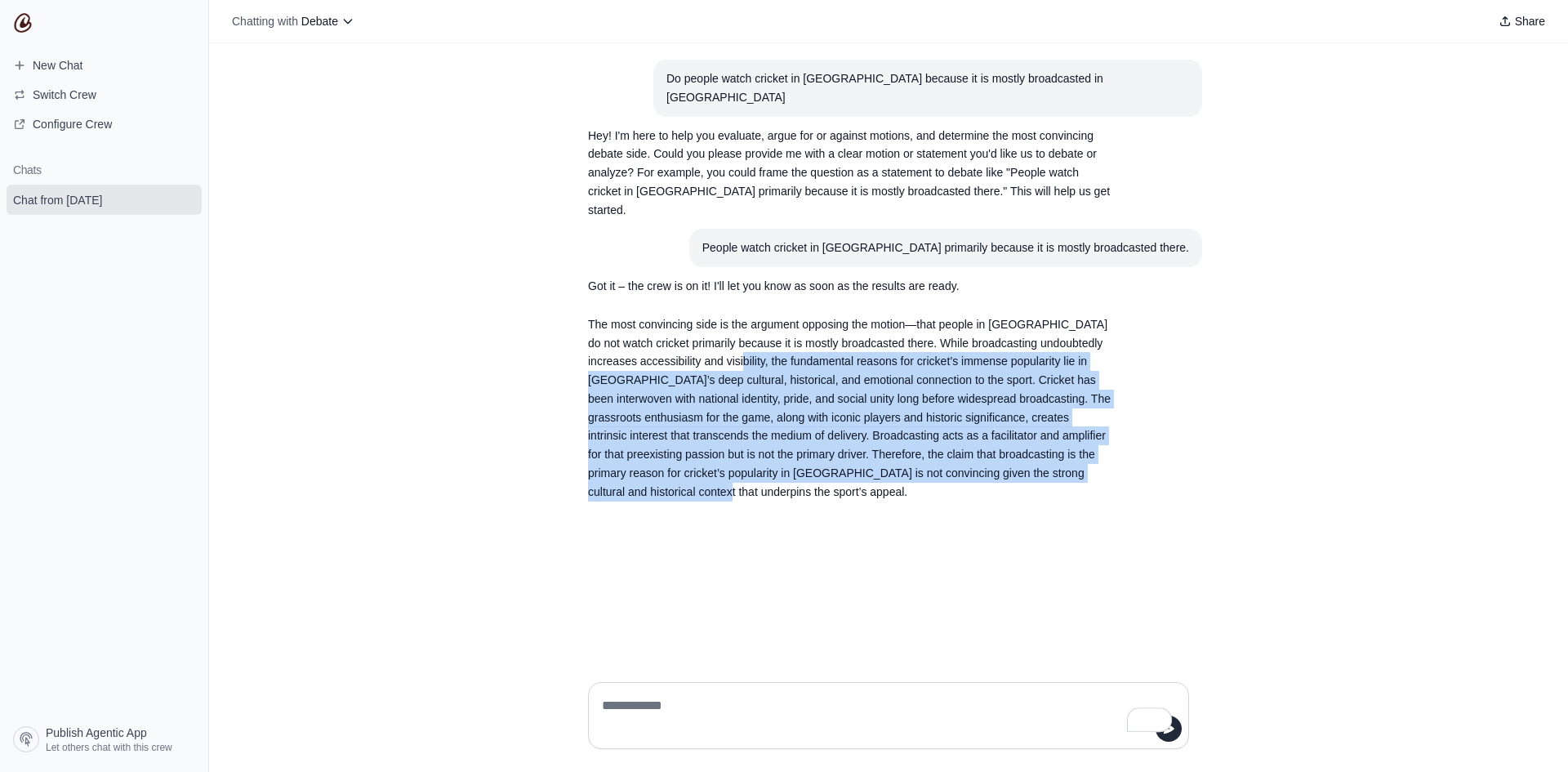
drag, startPoint x: 808, startPoint y: 347, endPoint x: 1050, endPoint y: 474, distance: 273.3
click at [1049, 480] on p "The most convincing side is the argument opposing the motion—that people in [GE…" at bounding box center [849, 407] width 523 height 186
click at [1051, 470] on p "The most convincing side is the argument opposing the motion—that people in [GE…" at bounding box center [849, 407] width 523 height 186
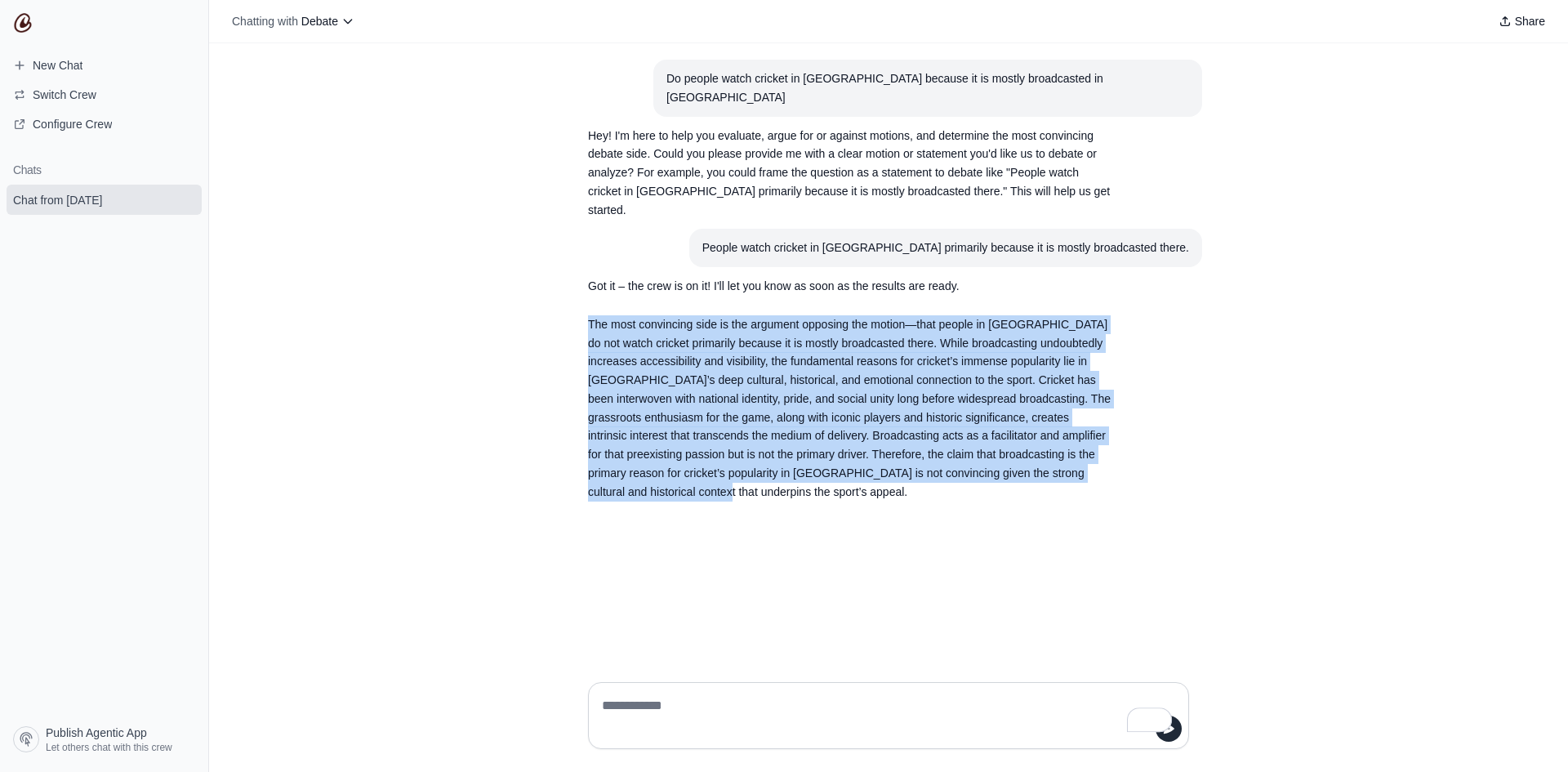
drag, startPoint x: 1056, startPoint y: 474, endPoint x: 555, endPoint y: 299, distance: 530.7
click at [555, 299] on div "Do people watch cricket in india because it is mostly broadcasted in india Hey!…" at bounding box center [888, 356] width 1359 height 625
click at [584, 318] on section "The most convincing side is the argument opposing the motion—that people in [GE…" at bounding box center [849, 408] width 549 height 206
